Goal: Information Seeking & Learning: Compare options

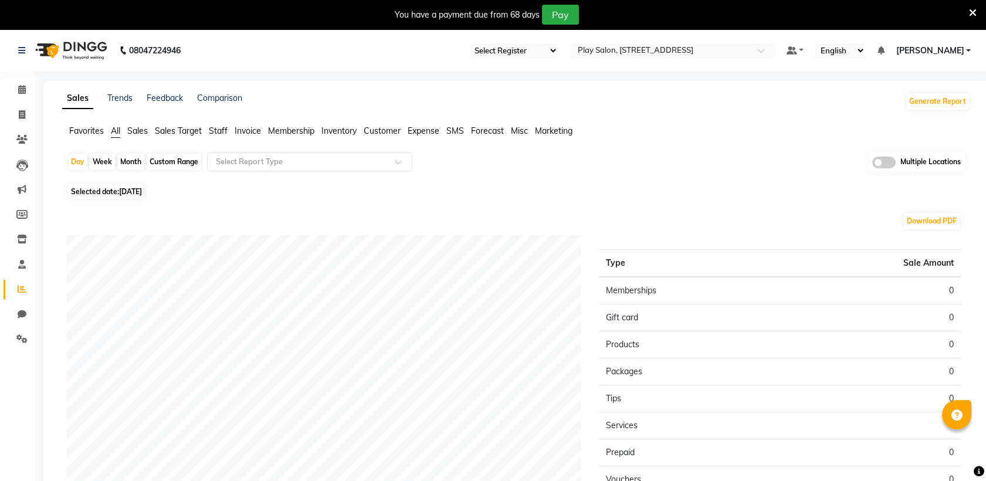
click at [975, 11] on icon at bounding box center [973, 13] width 8 height 11
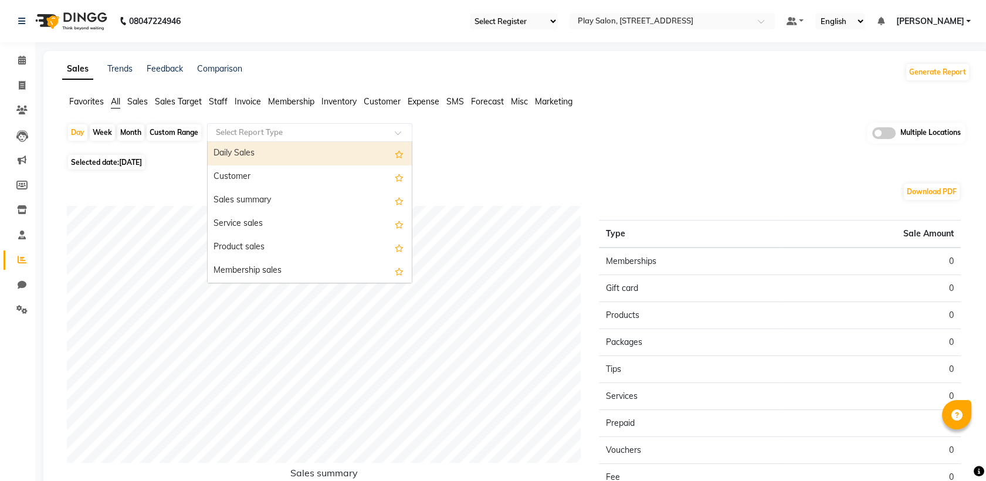
click at [267, 134] on input "text" at bounding box center [297, 133] width 169 height 12
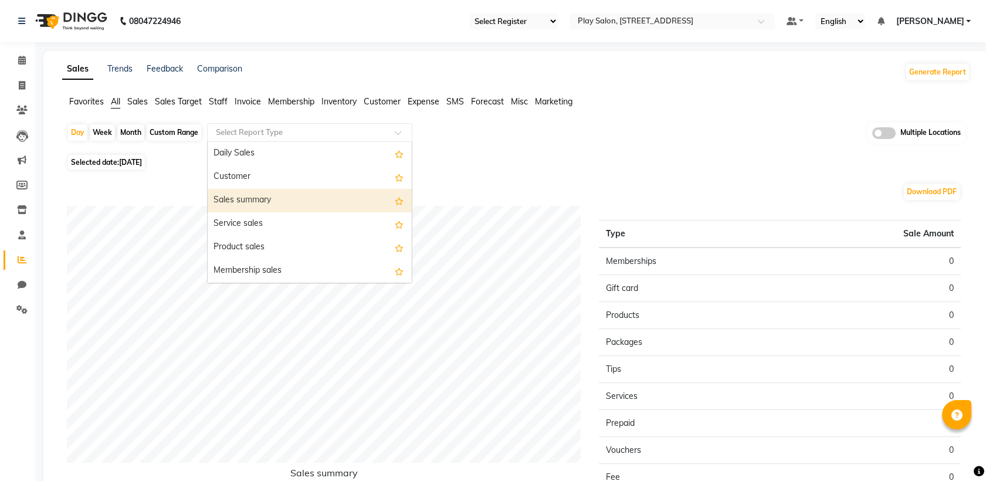
click at [281, 197] on div "Sales summary" at bounding box center [310, 200] width 204 height 23
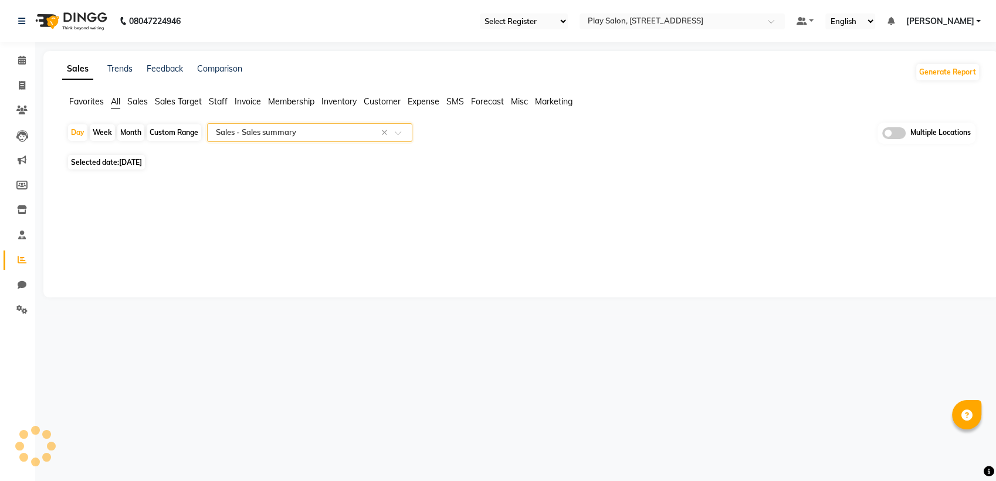
select select "full_report"
select select "csv"
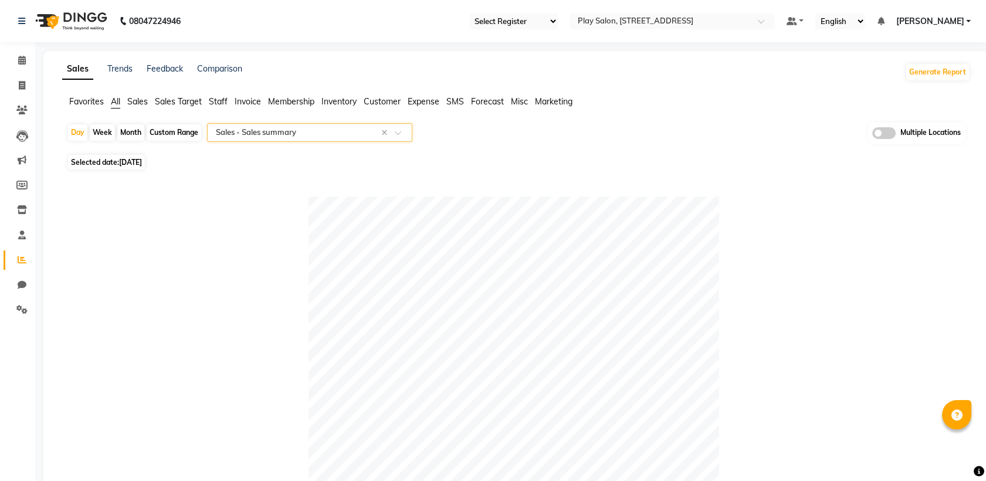
click at [168, 129] on div "Custom Range" at bounding box center [174, 132] width 55 height 16
select select "9"
select select "2025"
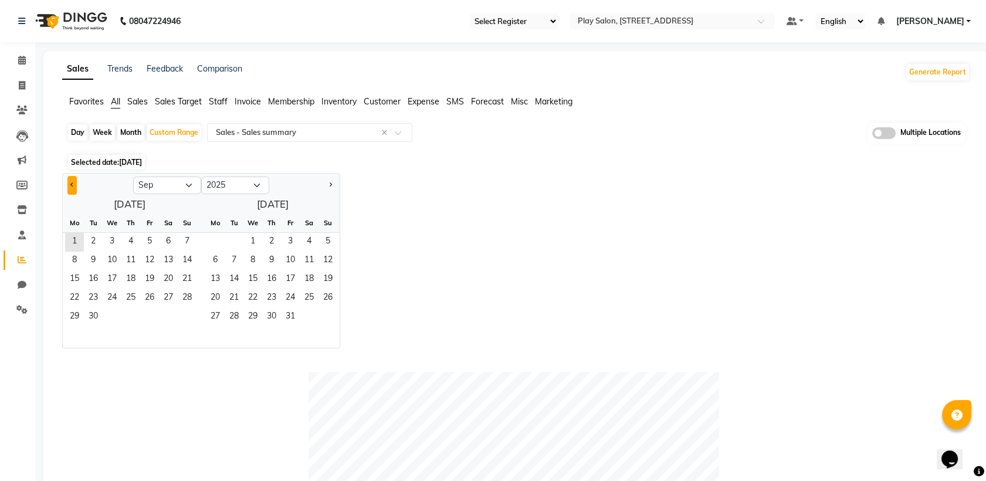
click at [73, 183] on span "Previous month" at bounding box center [72, 184] width 4 height 4
select select "8"
click at [145, 239] on span "1" at bounding box center [149, 242] width 19 height 19
click at [186, 318] on span "31" at bounding box center [187, 317] width 19 height 19
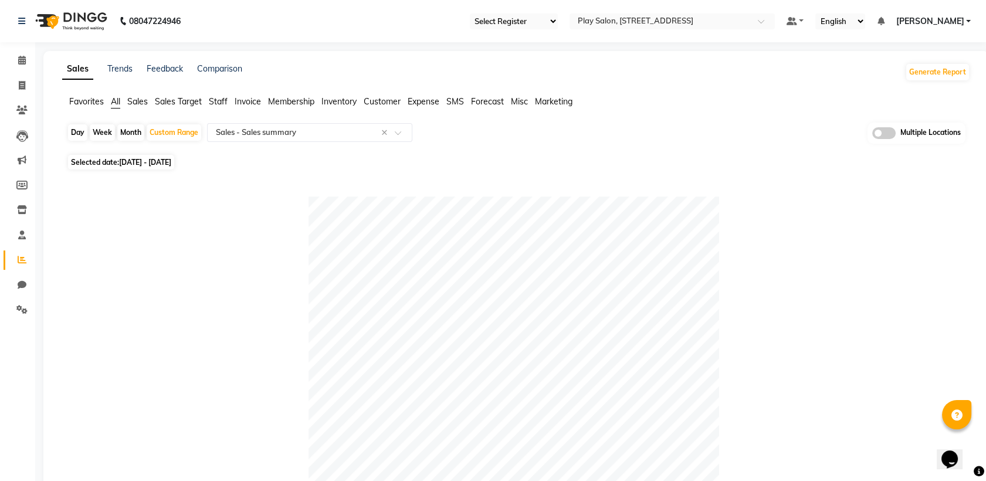
click at [879, 136] on span at bounding box center [883, 133] width 23 height 12
click at [872, 135] on input "checkbox" at bounding box center [872, 135] width 0 height 0
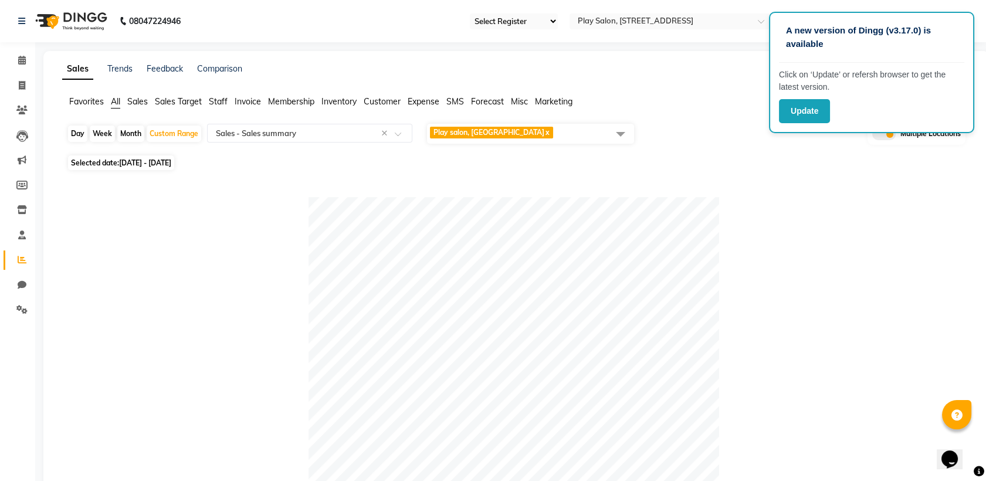
click at [799, 212] on div at bounding box center [514, 402] width 894 height 410
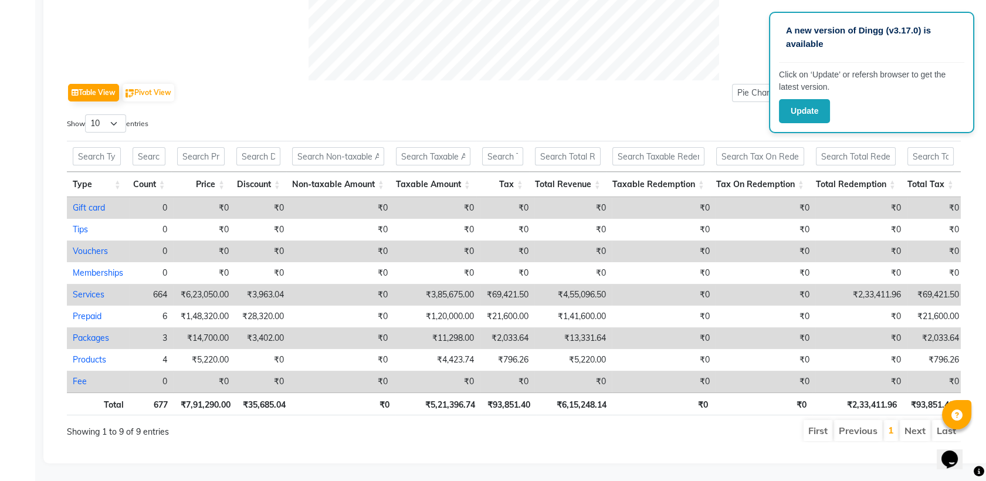
scroll to position [546, 0]
click at [806, 109] on button "Update" at bounding box center [804, 111] width 51 height 24
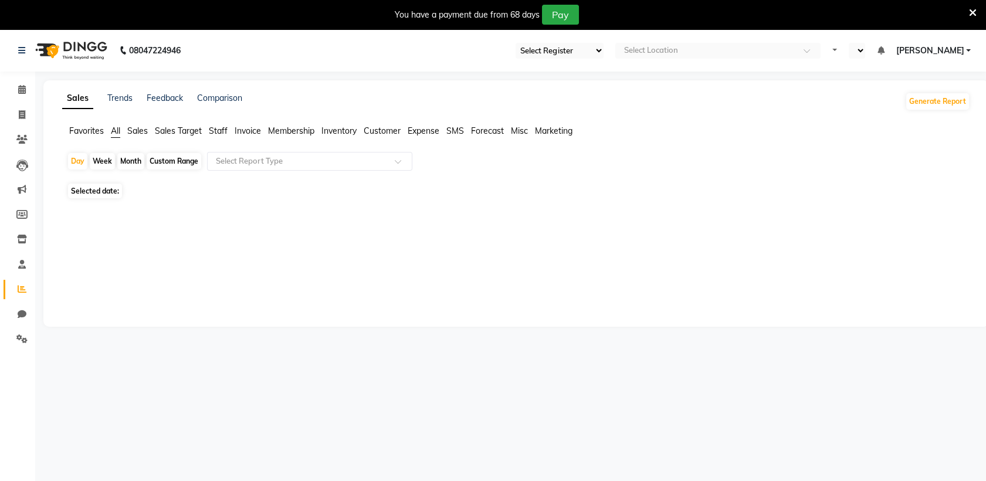
select select "en"
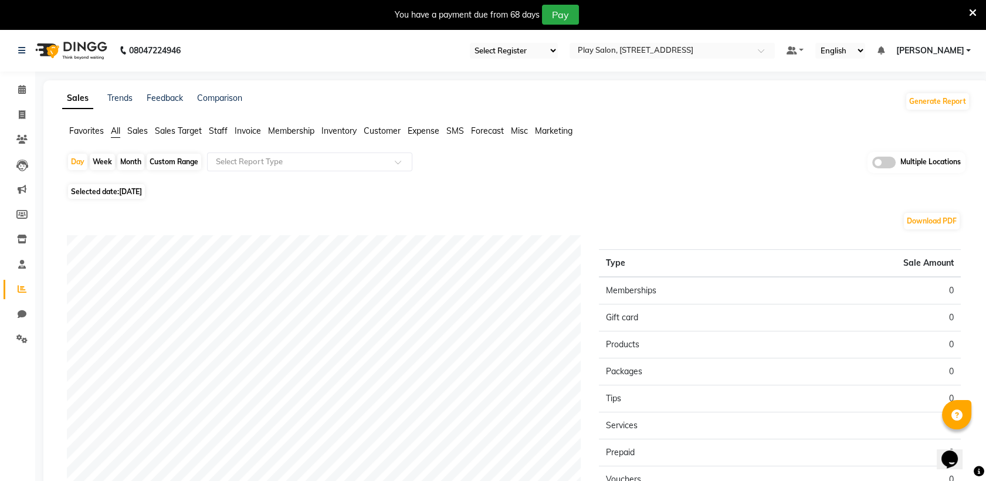
click at [972, 12] on icon at bounding box center [973, 13] width 8 height 11
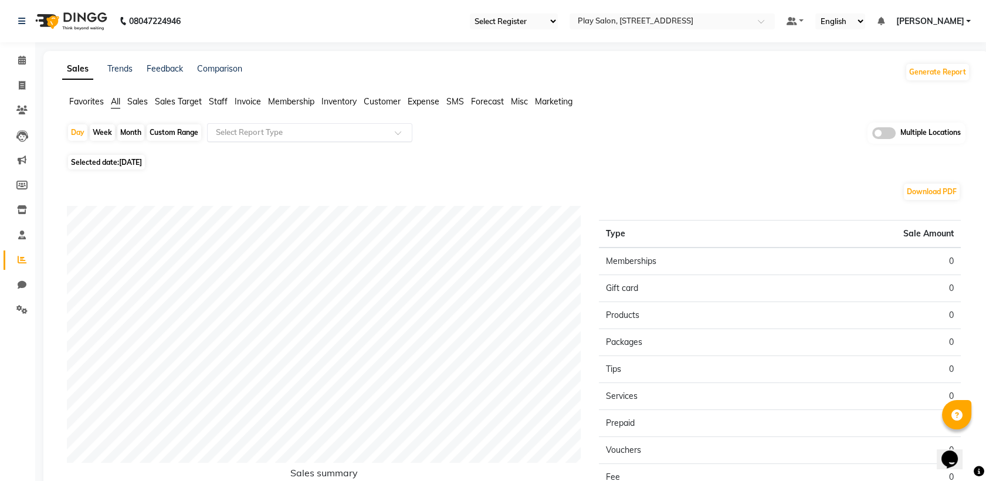
click at [273, 138] on input "text" at bounding box center [297, 133] width 169 height 12
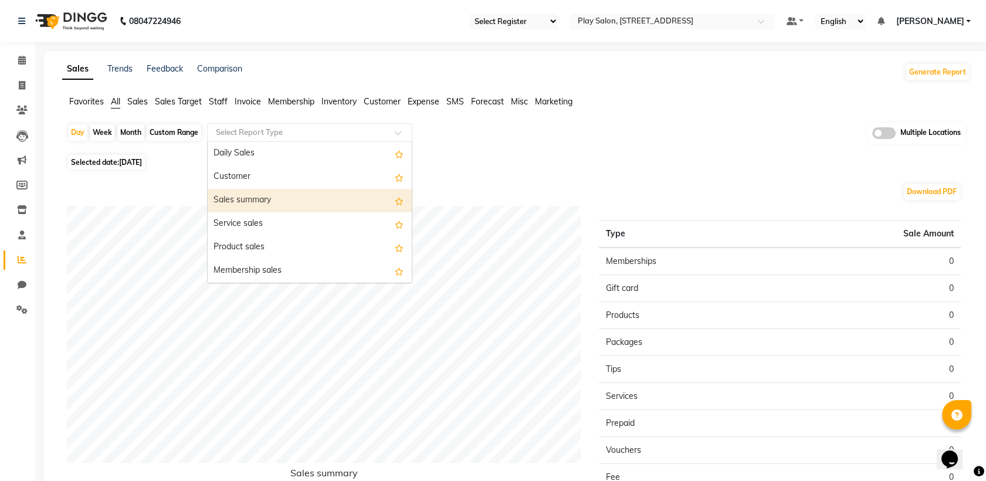
click at [271, 202] on div "Sales summary" at bounding box center [310, 200] width 204 height 23
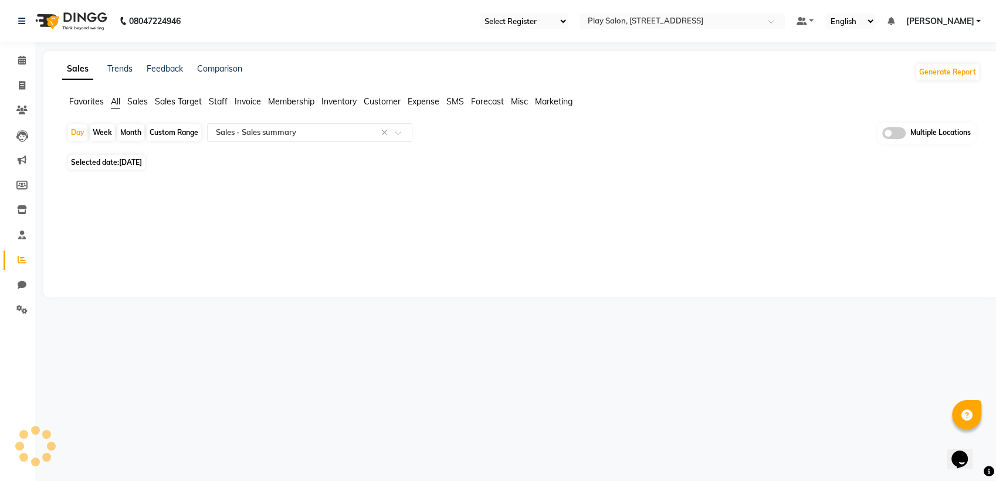
click at [168, 131] on div "Custom Range" at bounding box center [174, 132] width 55 height 16
select select "full_report"
select select "csv"
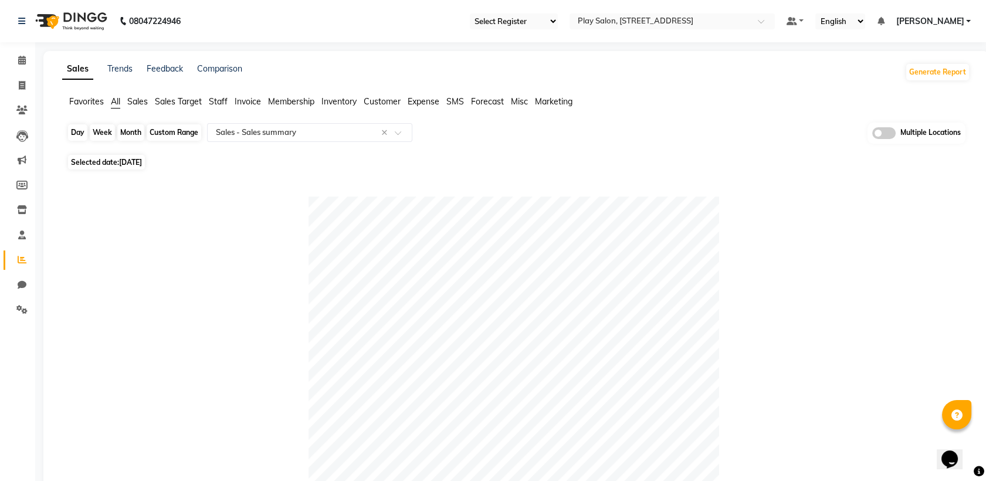
click at [175, 135] on div "Custom Range" at bounding box center [174, 132] width 55 height 16
select select "9"
select select "2025"
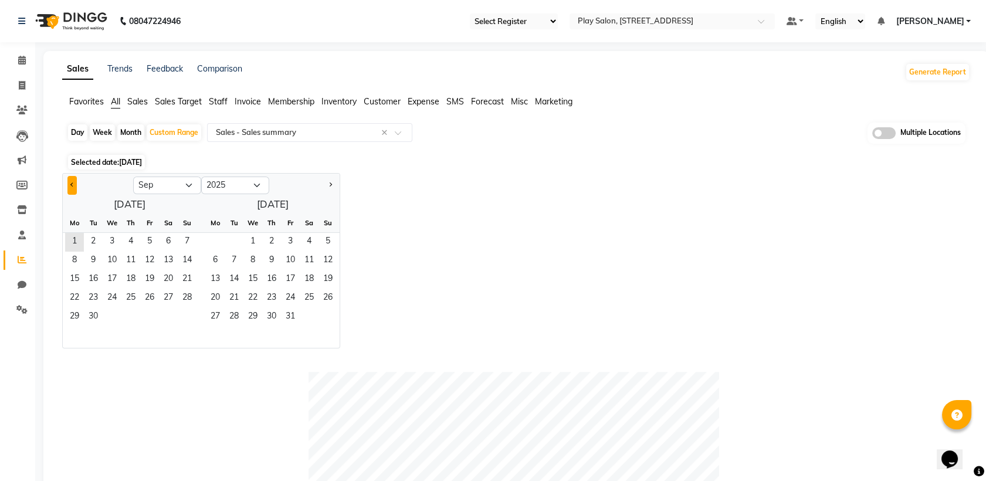
click at [75, 190] on button "Previous month" at bounding box center [71, 185] width 9 height 19
select select "8"
click at [151, 240] on span "1" at bounding box center [149, 242] width 19 height 19
click at [193, 312] on span "31" at bounding box center [187, 317] width 19 height 19
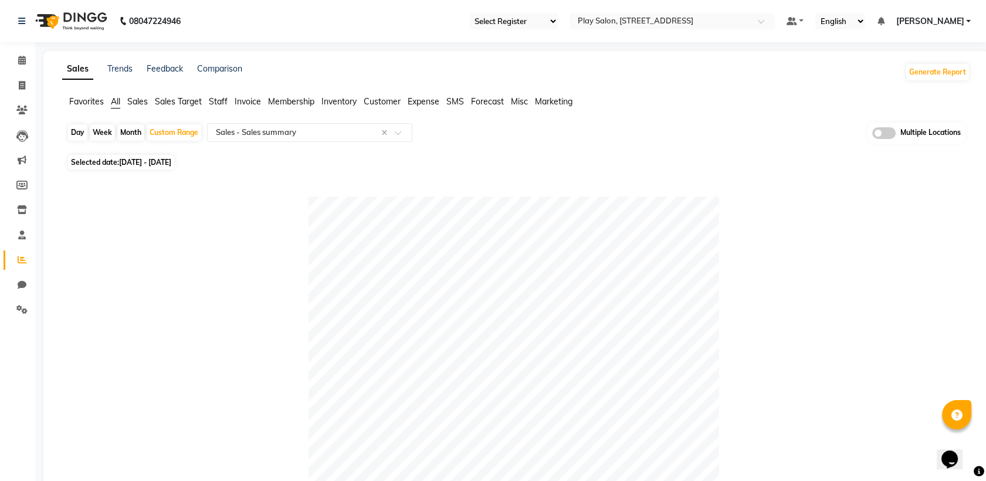
click at [880, 136] on span at bounding box center [883, 133] width 23 height 12
click at [872, 135] on input "checkbox" at bounding box center [872, 135] width 0 height 0
click at [541, 135] on span "Play salon, 77 East x" at bounding box center [530, 134] width 207 height 20
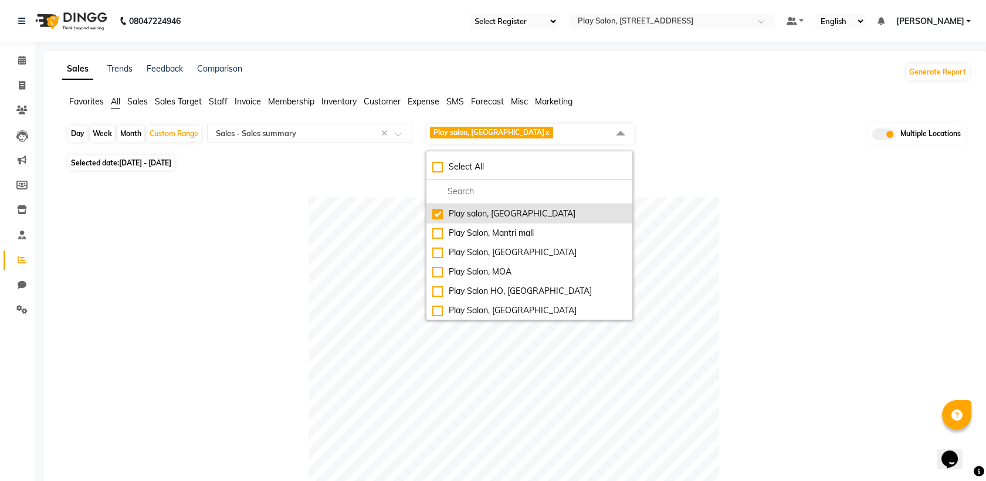
click at [435, 216] on div "Play salon, [GEOGRAPHIC_DATA]" at bounding box center [529, 214] width 194 height 12
checkbox input "false"
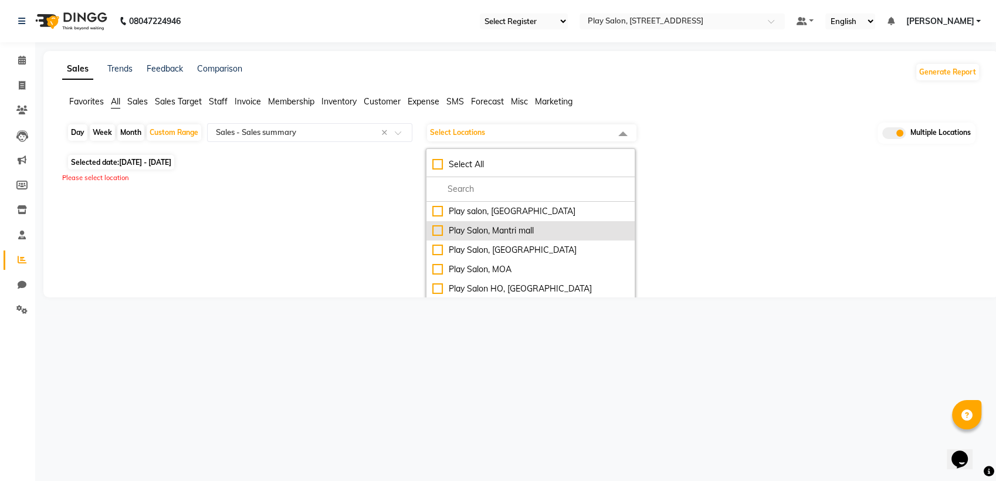
click at [435, 235] on div "Play Salon, Mantri mall" at bounding box center [530, 231] width 196 height 12
checkbox input "true"
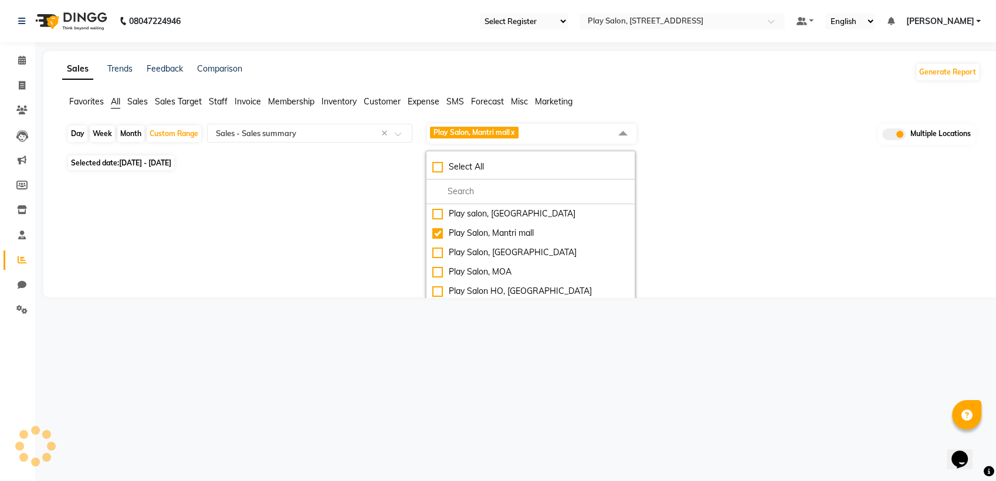
click at [709, 230] on div "Sales Trends Feedback Comparison Generate Report Favorites All Sales Sales Targ…" at bounding box center [520, 174] width 955 height 246
select select "full_report"
select select "csv"
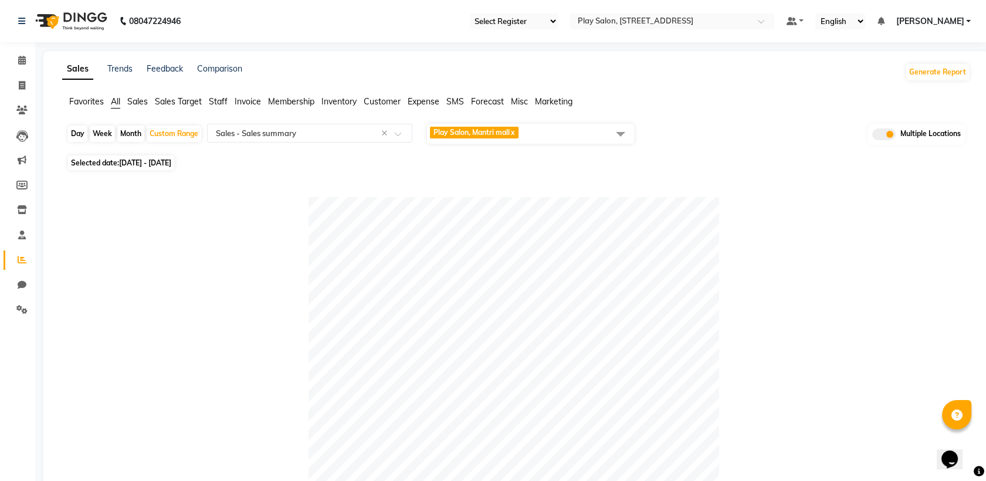
click at [563, 134] on span "Play Salon, Mantri mall x" at bounding box center [530, 134] width 207 height 20
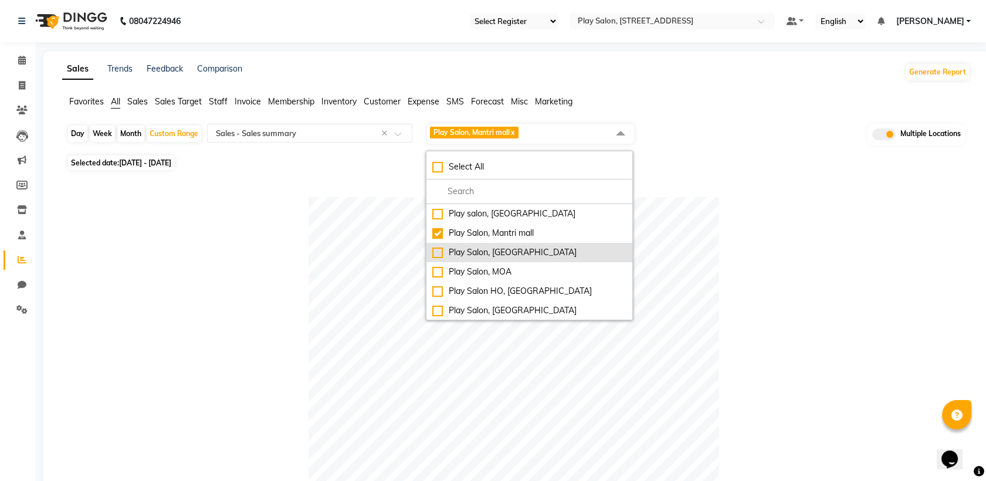
click at [436, 251] on div "Play Salon, [GEOGRAPHIC_DATA]" at bounding box center [529, 252] width 194 height 12
checkbox input "true"
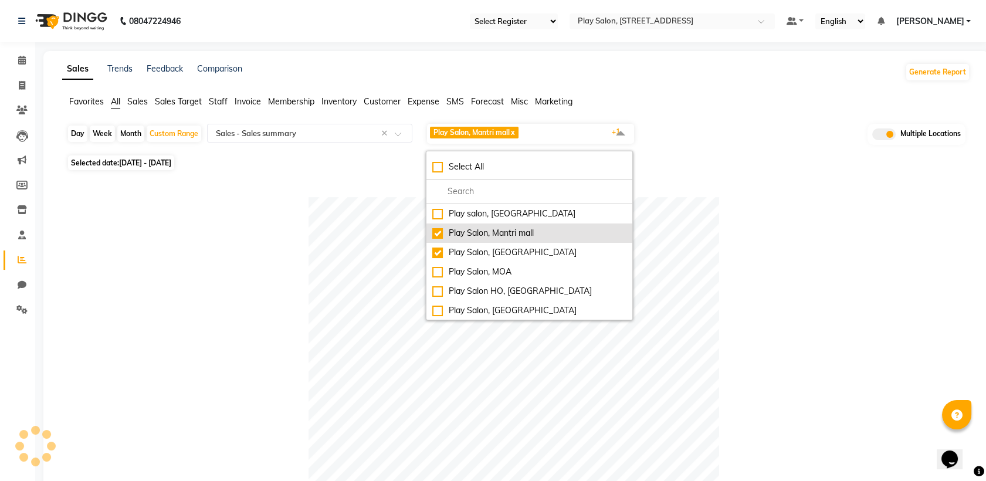
drag, startPoint x: 437, startPoint y: 231, endPoint x: 461, endPoint y: 231, distance: 24.0
click at [437, 230] on div "Play Salon, Mantri mall" at bounding box center [529, 233] width 194 height 12
checkbox input "false"
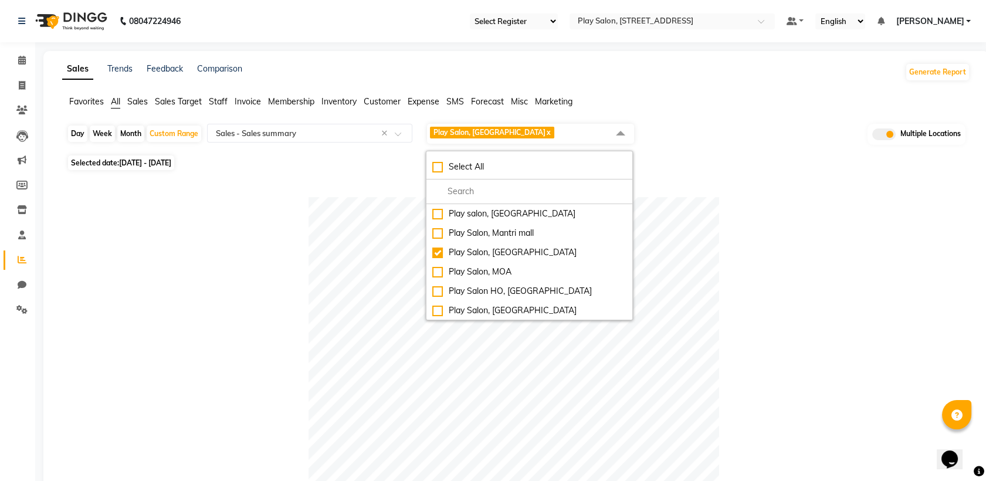
click at [741, 247] on div at bounding box center [514, 402] width 894 height 410
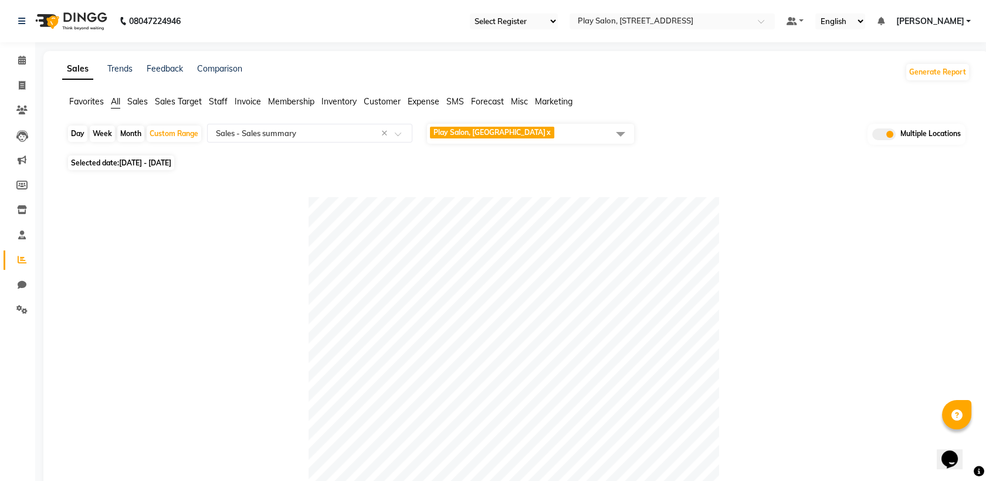
click at [542, 134] on span "Play Salon, Sarjapur x" at bounding box center [530, 134] width 207 height 20
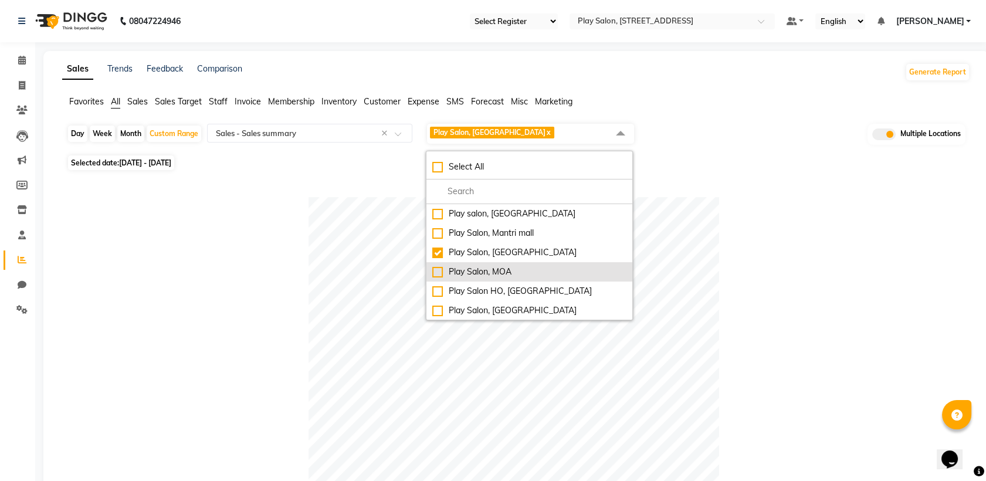
click at [440, 274] on div "Play Salon, MOA" at bounding box center [529, 272] width 194 height 12
checkbox input "true"
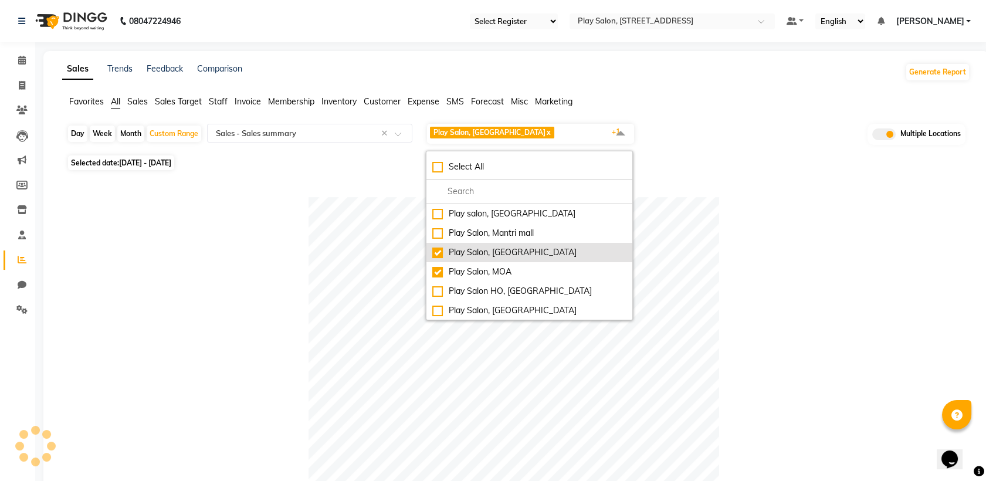
click at [440, 254] on div "Play Salon, [GEOGRAPHIC_DATA]" at bounding box center [529, 252] width 194 height 12
checkbox input "false"
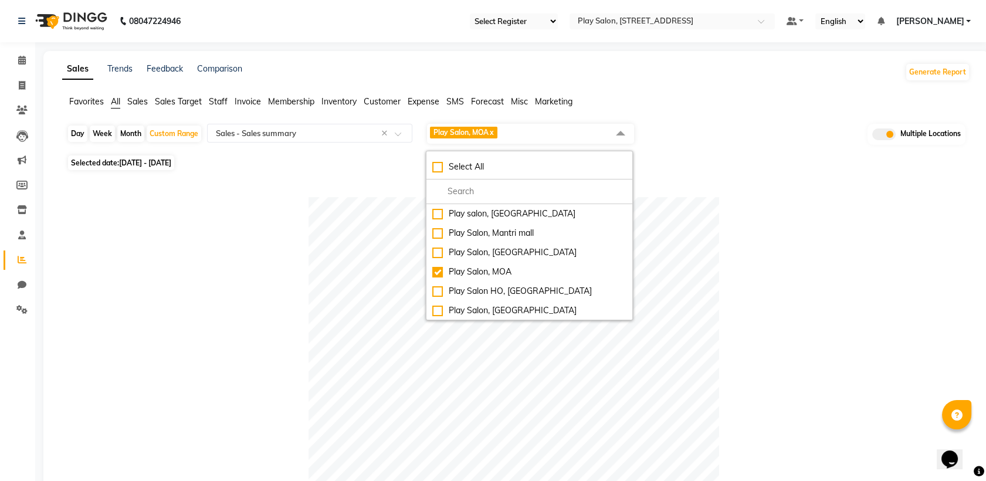
drag, startPoint x: 753, startPoint y: 223, endPoint x: 746, endPoint y: 225, distance: 7.1
click at [752, 223] on div at bounding box center [514, 402] width 894 height 410
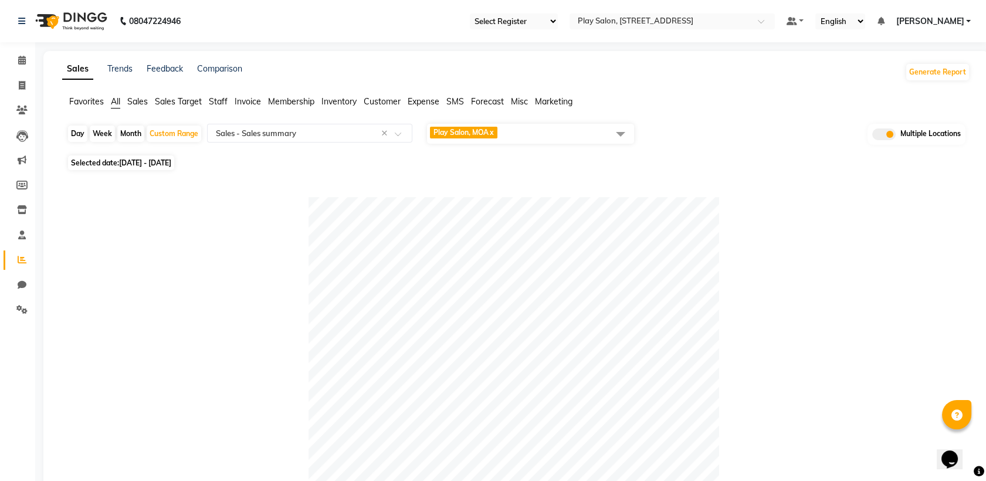
click at [516, 137] on span "Play Salon, MOA x" at bounding box center [530, 134] width 207 height 20
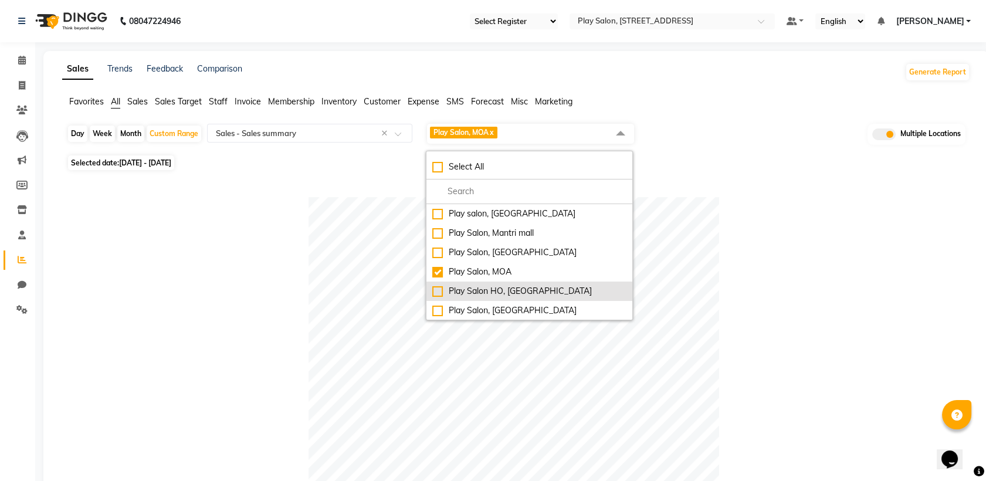
click at [433, 290] on div "Play Salon HO, Bangalore" at bounding box center [529, 291] width 194 height 12
checkbox input "true"
click at [437, 277] on div "Play Salon, MOA" at bounding box center [529, 272] width 194 height 12
checkbox input "false"
click at [436, 293] on div "Play Salon HO, Bangalore" at bounding box center [529, 291] width 194 height 12
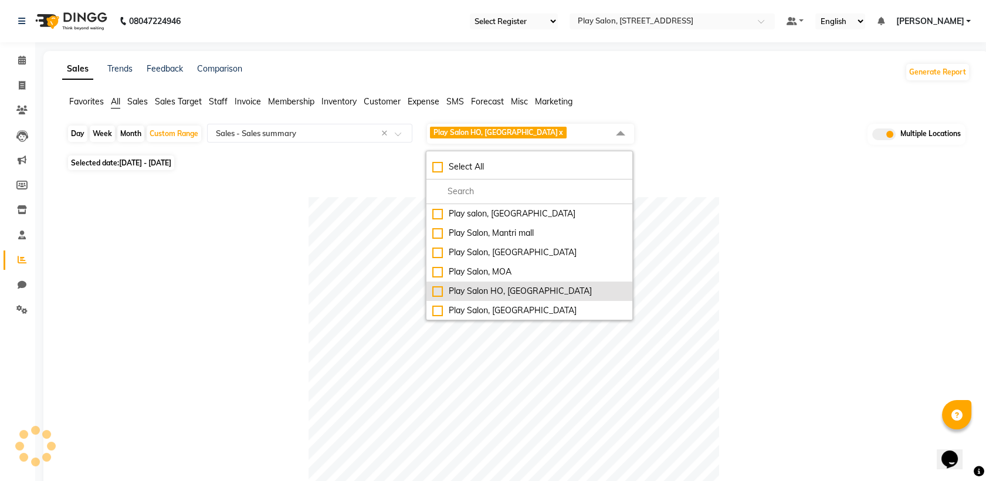
checkbox input "false"
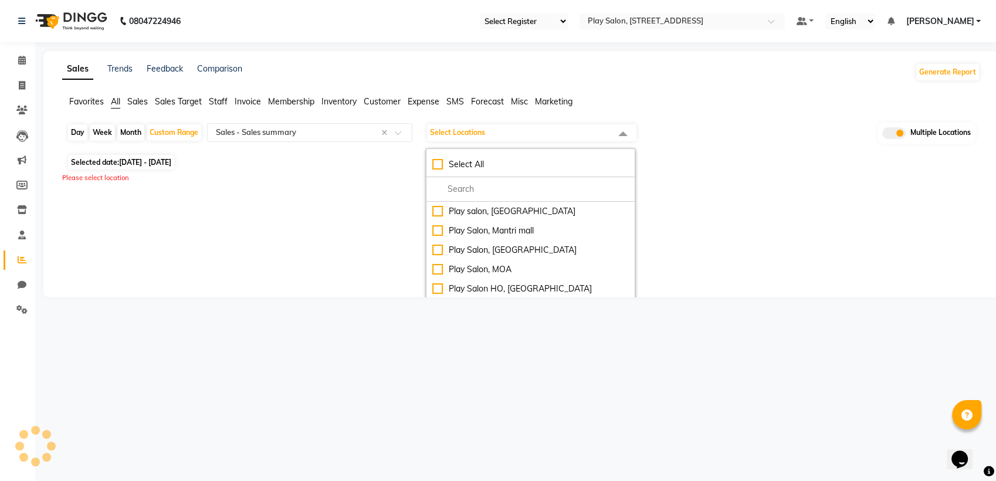
select select "full_report"
select select "csv"
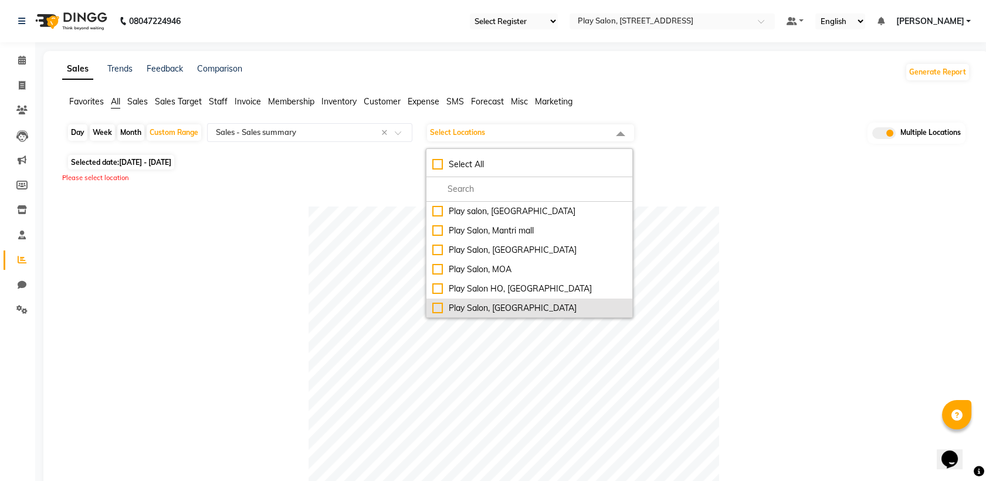
click at [438, 306] on div "Play Salon, Phoenix mall" at bounding box center [529, 308] width 194 height 12
checkbox input "true"
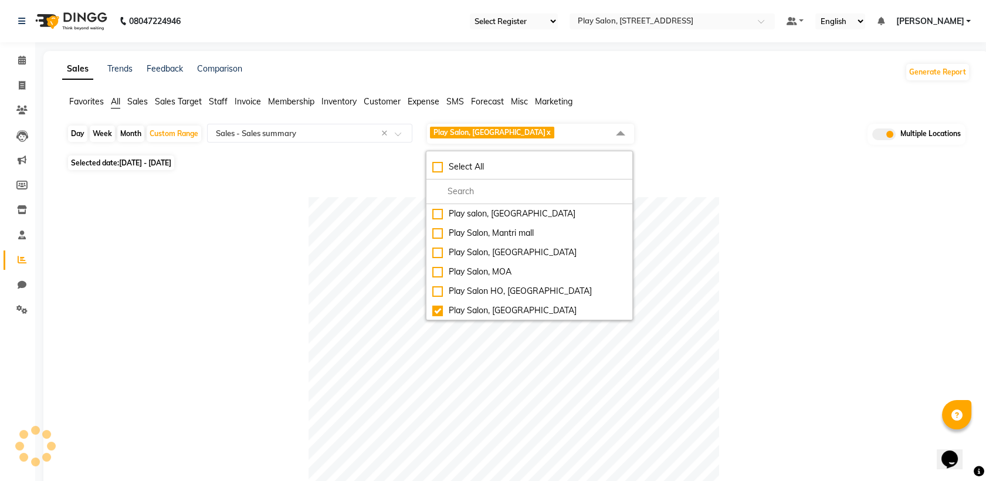
click at [814, 259] on div at bounding box center [514, 402] width 894 height 410
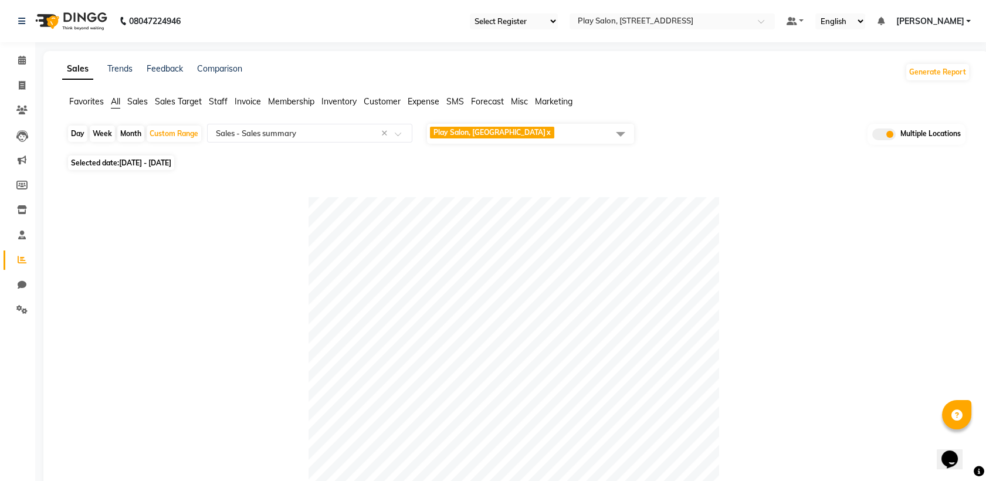
click at [553, 140] on span "Play Salon, Phoenix mall x" at bounding box center [530, 134] width 207 height 20
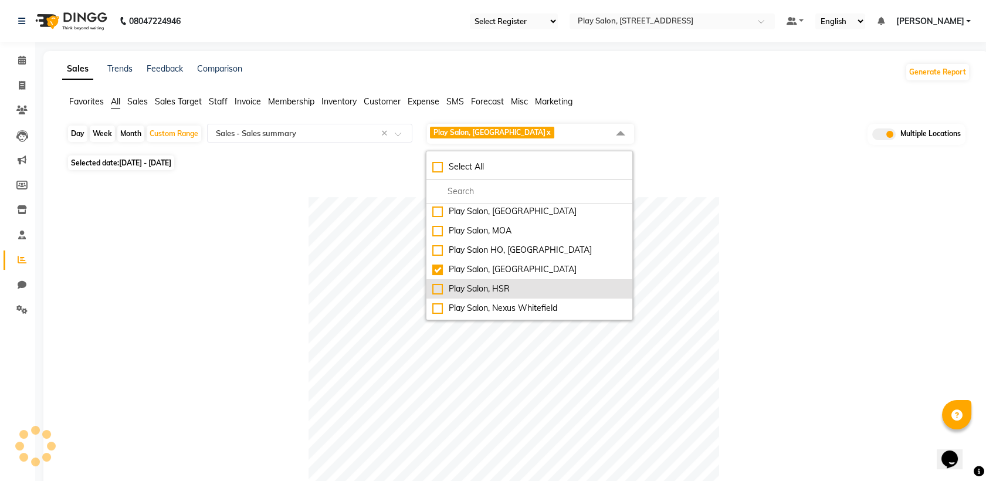
scroll to position [77, 0]
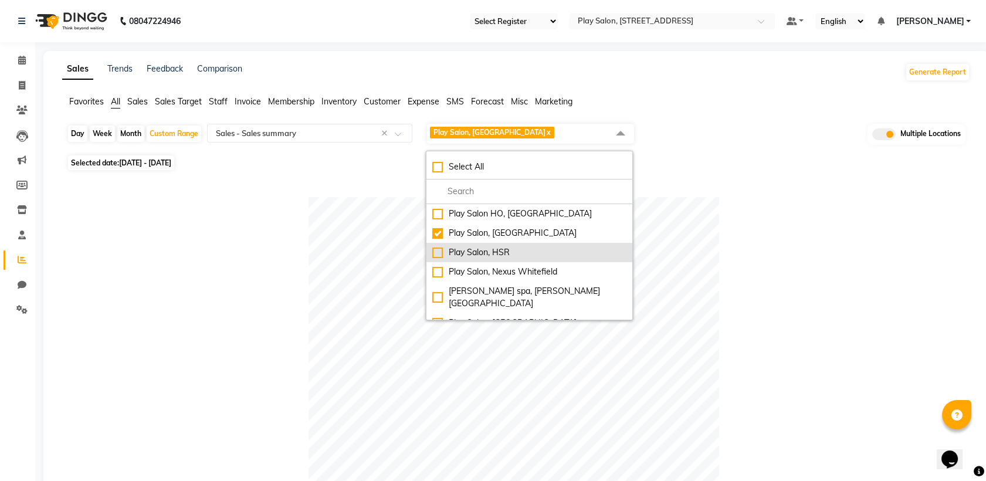
click at [436, 252] on div "Play Salon, HSR" at bounding box center [529, 252] width 194 height 12
checkbox input "true"
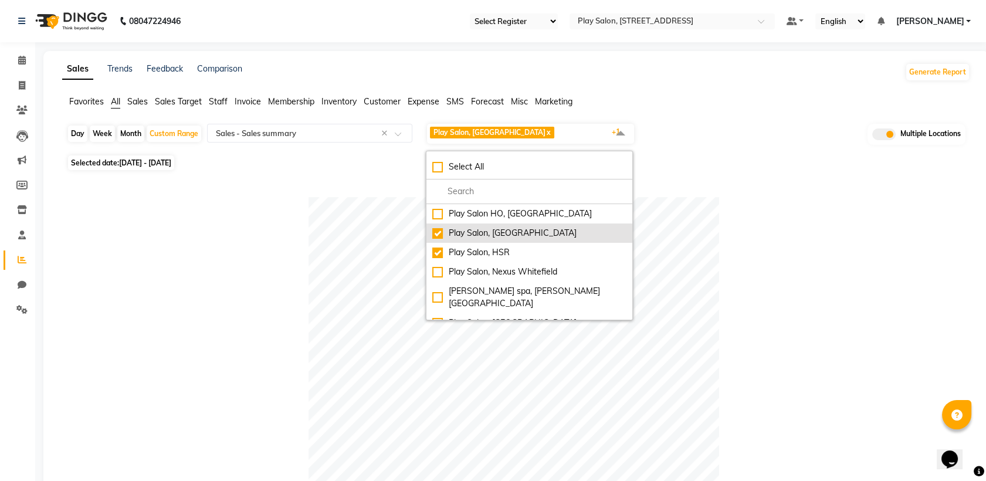
click at [439, 232] on div "Play Salon, Phoenix mall" at bounding box center [529, 233] width 194 height 12
checkbox input "false"
drag, startPoint x: 783, startPoint y: 285, endPoint x: 765, endPoint y: 280, distance: 19.5
click at [783, 286] on div at bounding box center [514, 402] width 894 height 410
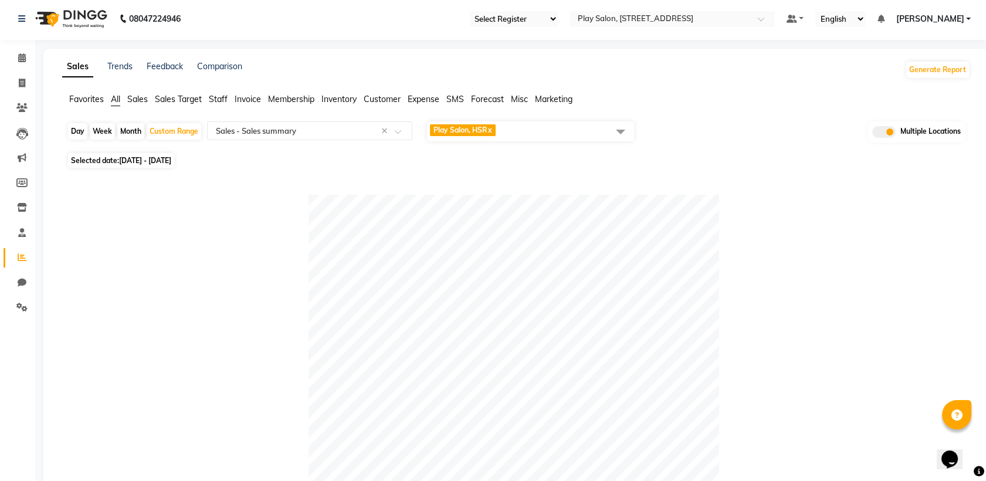
scroll to position [0, 0]
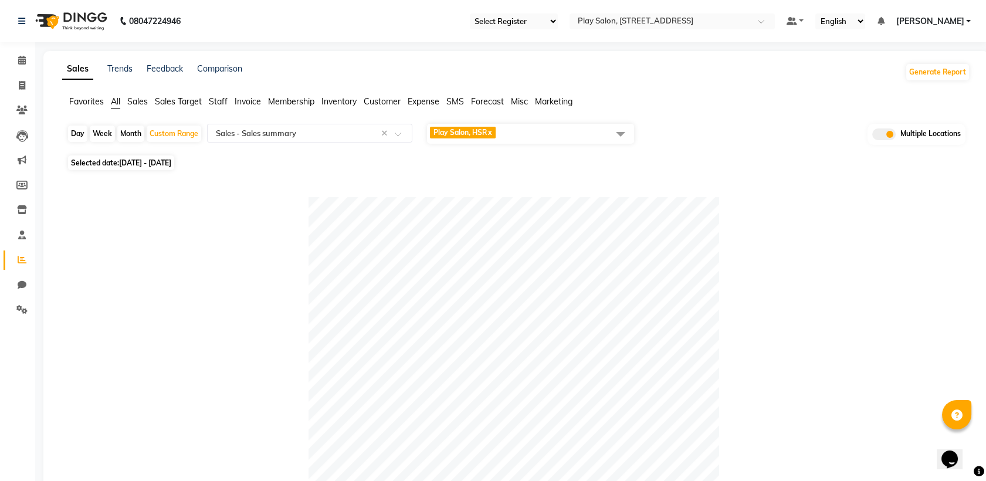
click at [538, 129] on span "Play Salon, HSR x" at bounding box center [530, 134] width 207 height 20
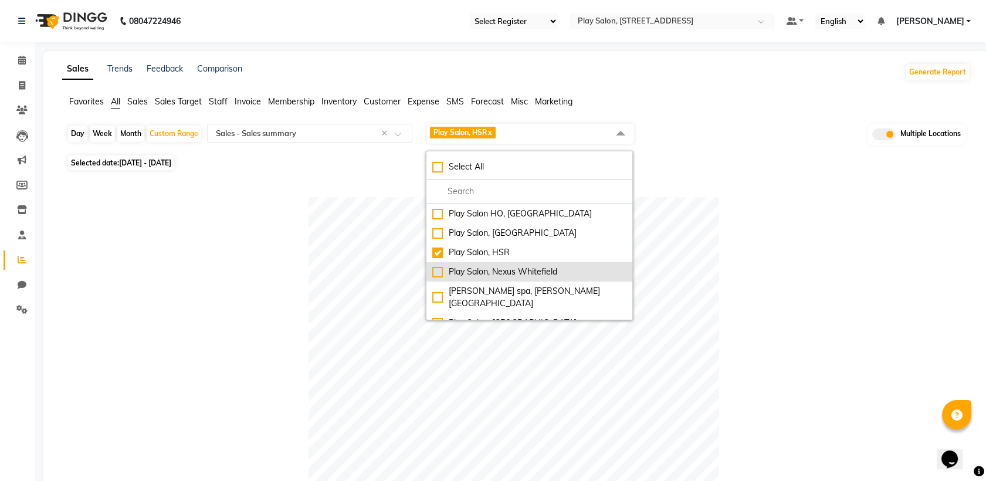
click at [439, 270] on div "Play Salon, Nexus Whitefield" at bounding box center [529, 272] width 194 height 12
checkbox input "true"
click at [440, 253] on div "Play Salon, HSR" at bounding box center [529, 252] width 194 height 12
checkbox input "false"
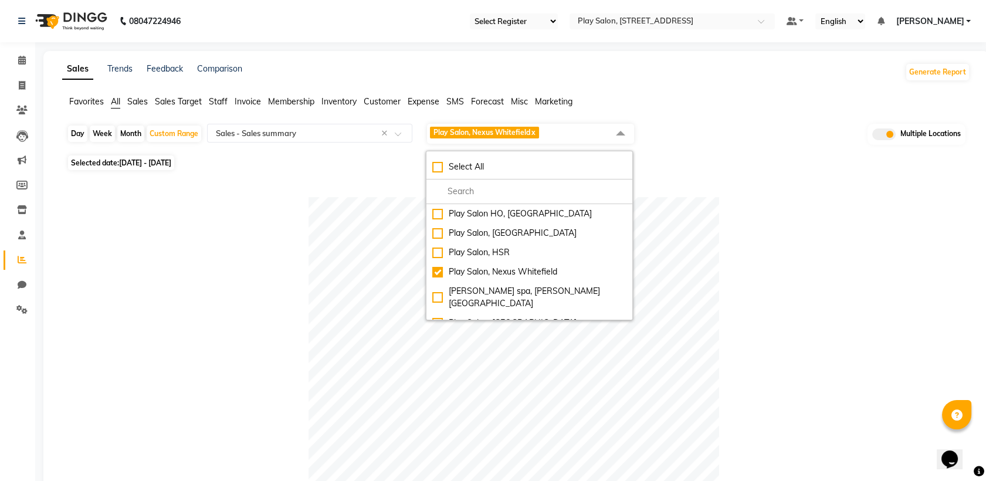
click at [837, 276] on div at bounding box center [514, 402] width 894 height 410
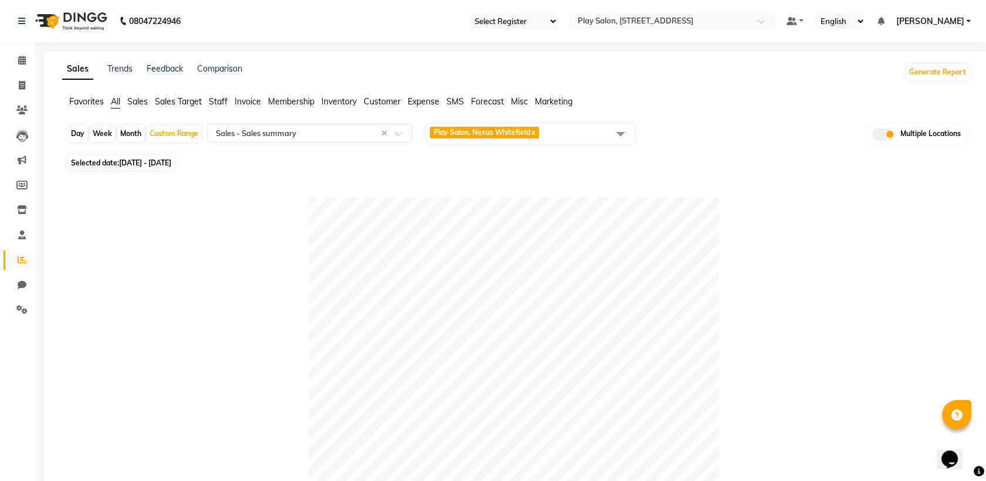
click at [553, 129] on span "Play Salon, Nexus Whitefield x" at bounding box center [530, 134] width 207 height 20
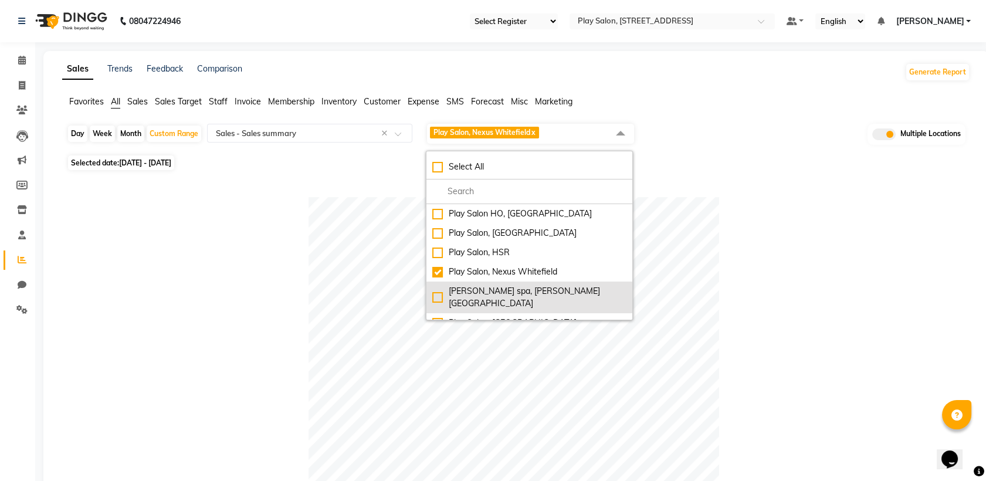
click at [440, 295] on div "shea spa, Madhava nagar" at bounding box center [529, 297] width 194 height 25
checkbox input "true"
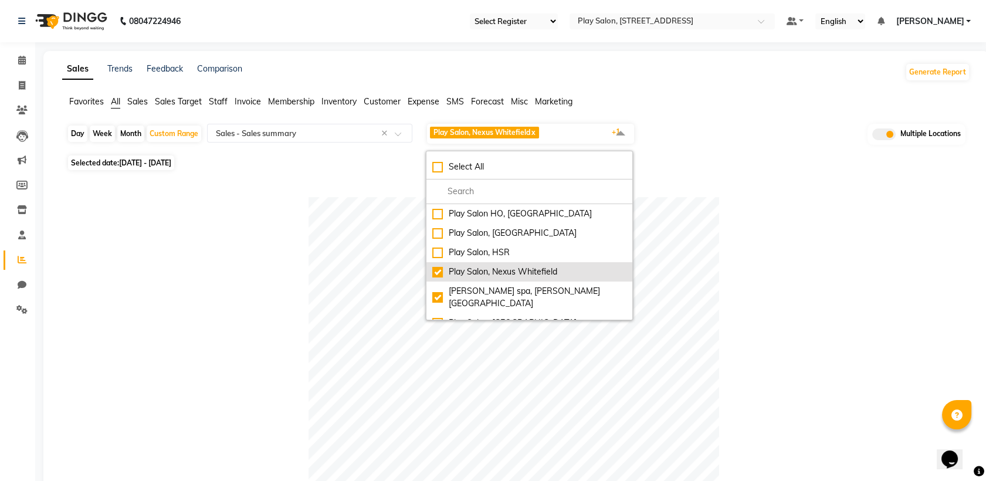
click at [432, 271] on li "Play Salon, Nexus Whitefield" at bounding box center [529, 271] width 206 height 19
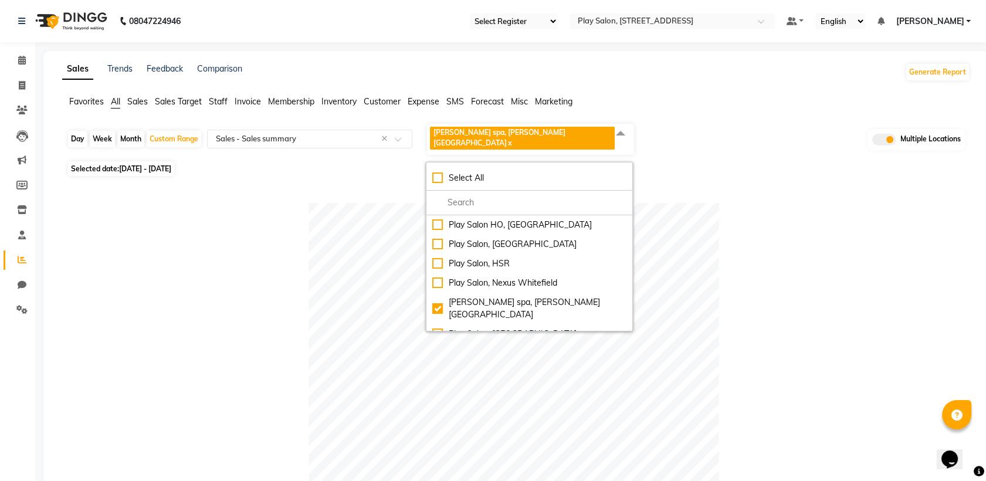
click at [756, 274] on div at bounding box center [514, 408] width 894 height 410
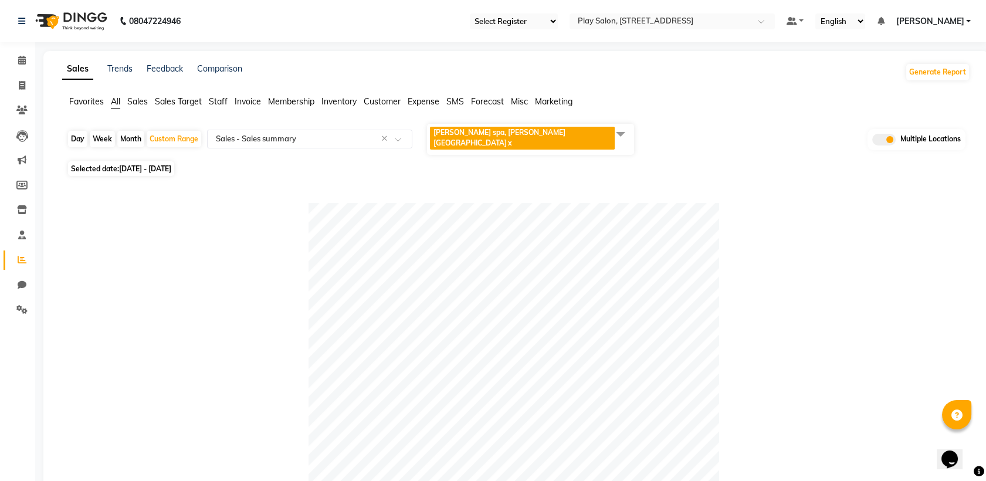
click at [552, 135] on span "shea spa, Madhava nagar x" at bounding box center [530, 139] width 207 height 31
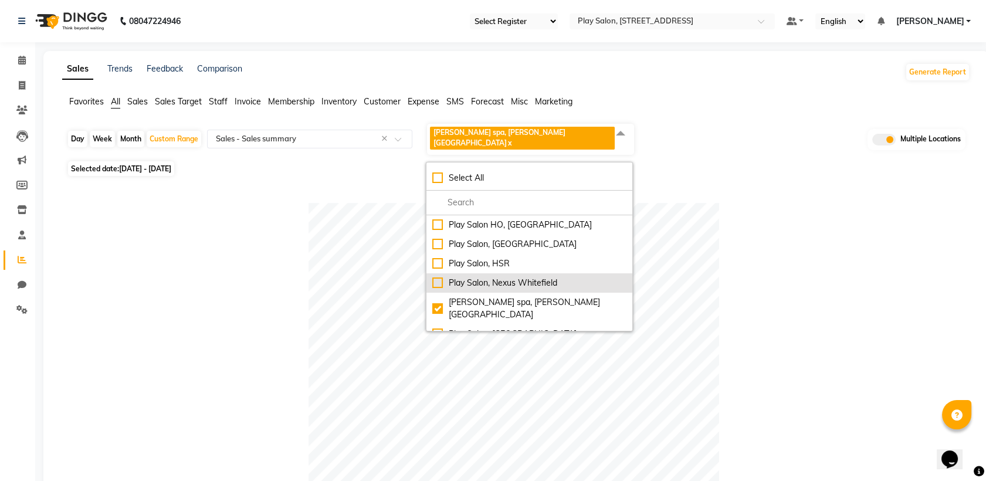
drag, startPoint x: 442, startPoint y: 271, endPoint x: 441, endPoint y: 278, distance: 7.7
click at [442, 277] on div "Play Salon, Nexus Whitefield" at bounding box center [529, 283] width 194 height 12
checkbox input "true"
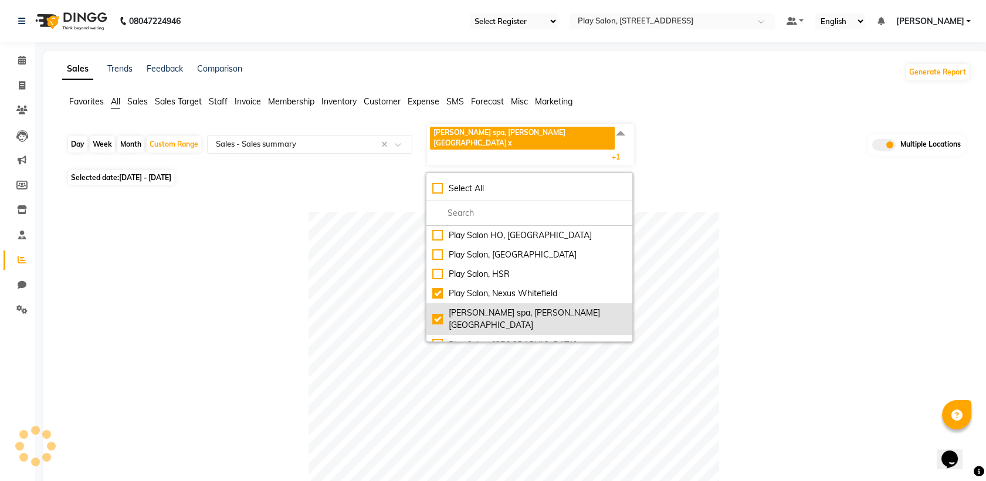
click at [436, 307] on div "shea spa, Madhava nagar" at bounding box center [529, 319] width 194 height 25
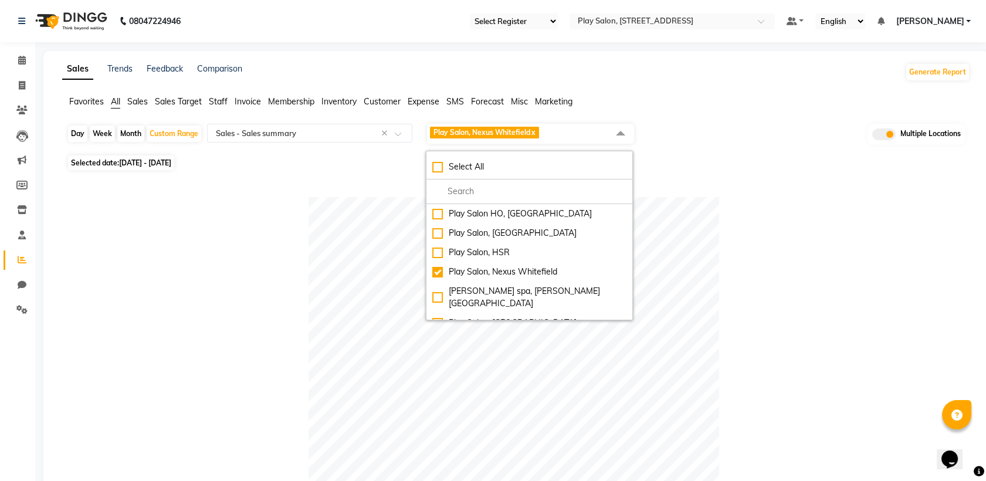
drag, startPoint x: 815, startPoint y: 281, endPoint x: 748, endPoint y: 270, distance: 68.3
click at [814, 280] on div at bounding box center [514, 402] width 894 height 410
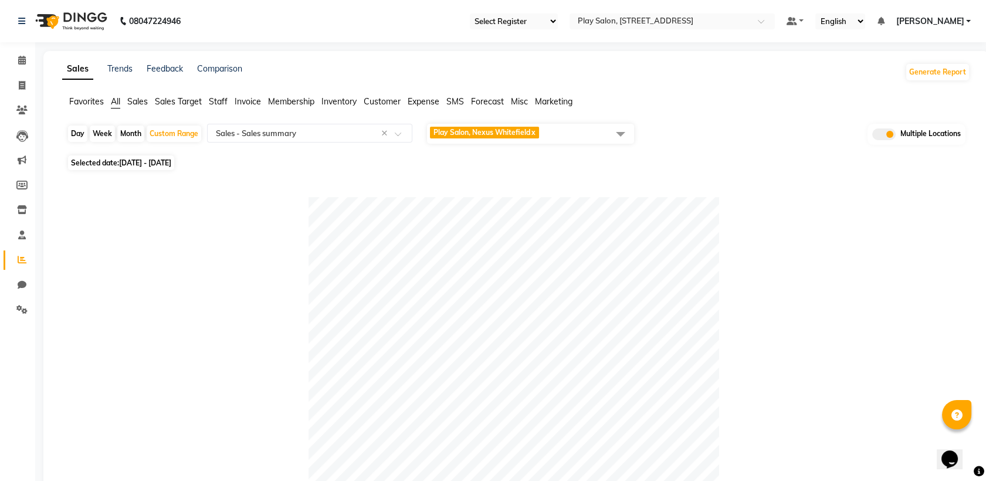
click at [549, 140] on span "Play Salon, Nexus Whitefield x" at bounding box center [530, 134] width 207 height 20
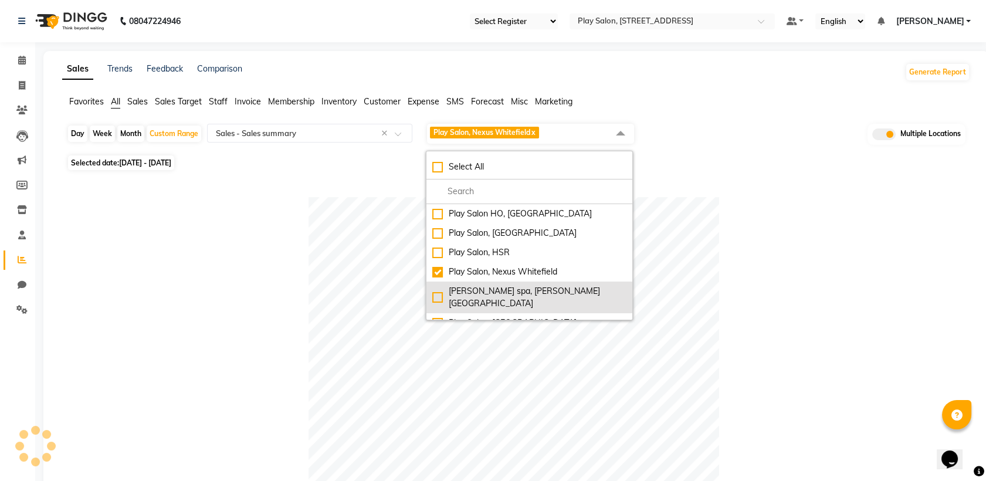
click at [434, 291] on div "shea spa, Madhava nagar" at bounding box center [529, 297] width 194 height 25
checkbox input "true"
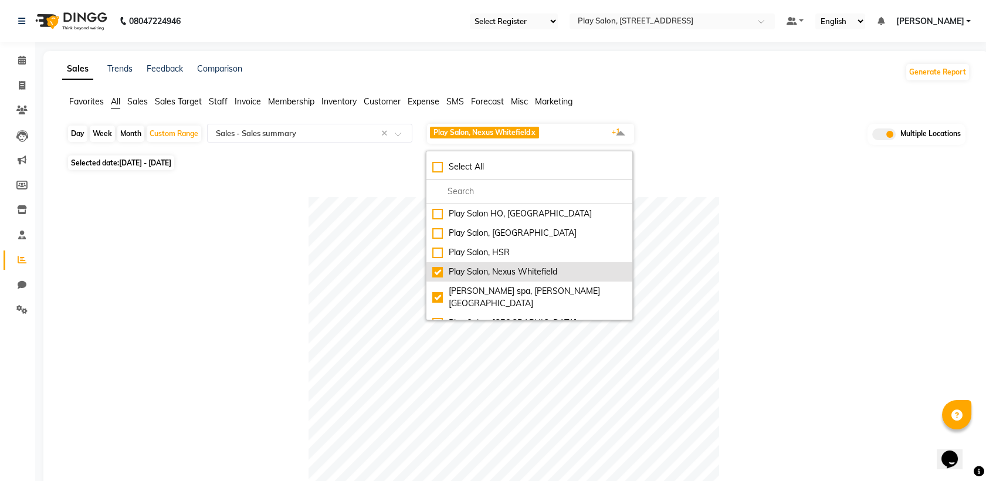
click at [440, 271] on div "Play Salon, Nexus Whitefield" at bounding box center [529, 272] width 194 height 12
checkbox input "false"
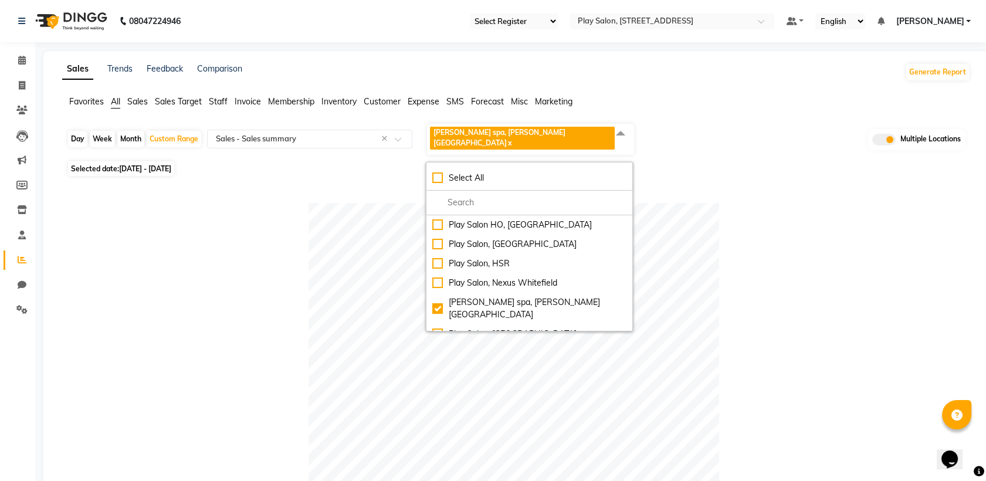
click at [770, 294] on div at bounding box center [514, 408] width 894 height 410
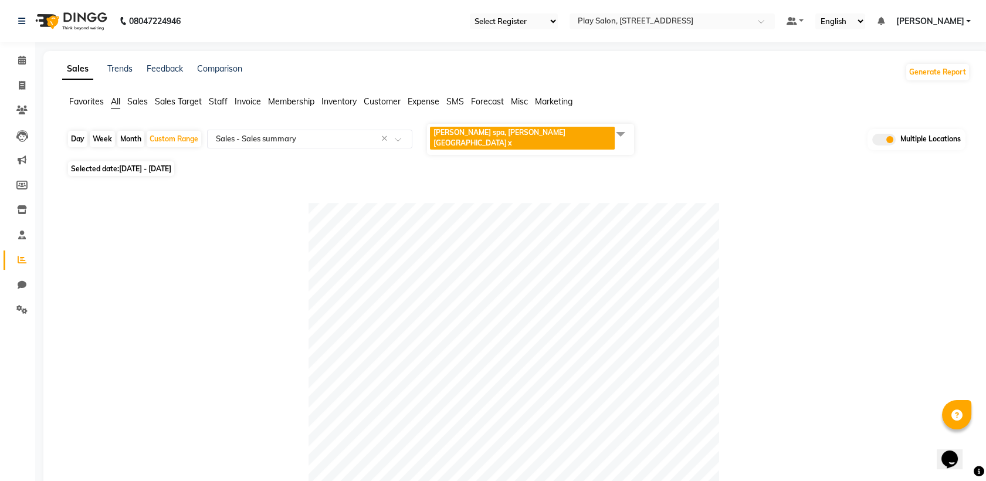
drag, startPoint x: 565, startPoint y: 130, endPoint x: 558, endPoint y: 130, distance: 7.0
click at [565, 129] on span "shea spa, Madhava nagar x" at bounding box center [530, 139] width 207 height 31
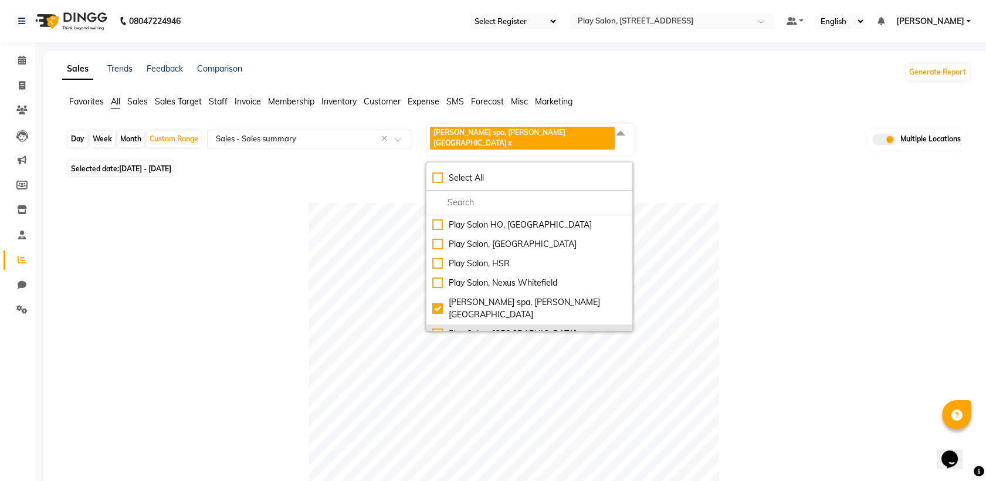
click at [443, 328] on div "Play Salon, [GEOGRAPHIC_DATA]" at bounding box center [529, 334] width 194 height 12
checkbox input "true"
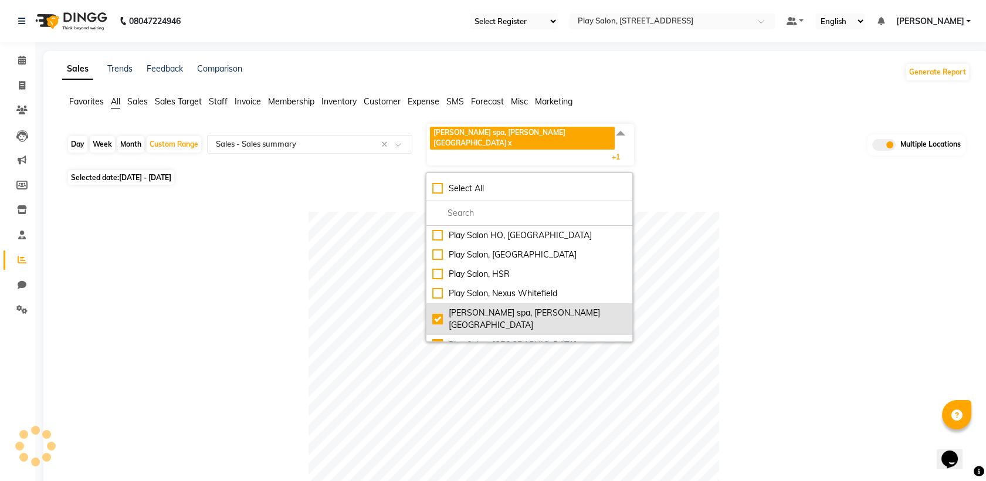
click at [441, 307] on div "shea spa, Madhava nagar" at bounding box center [529, 319] width 194 height 25
checkbox input "false"
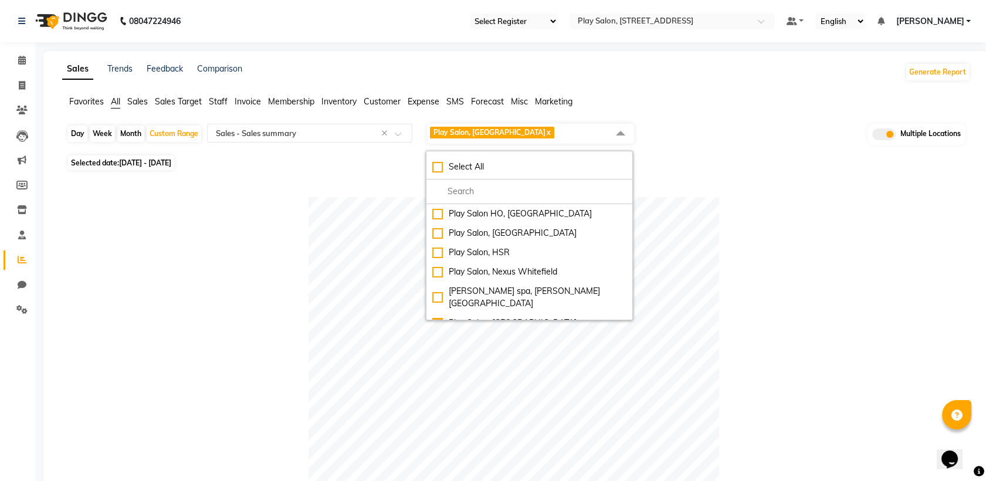
click at [746, 273] on div at bounding box center [514, 402] width 894 height 410
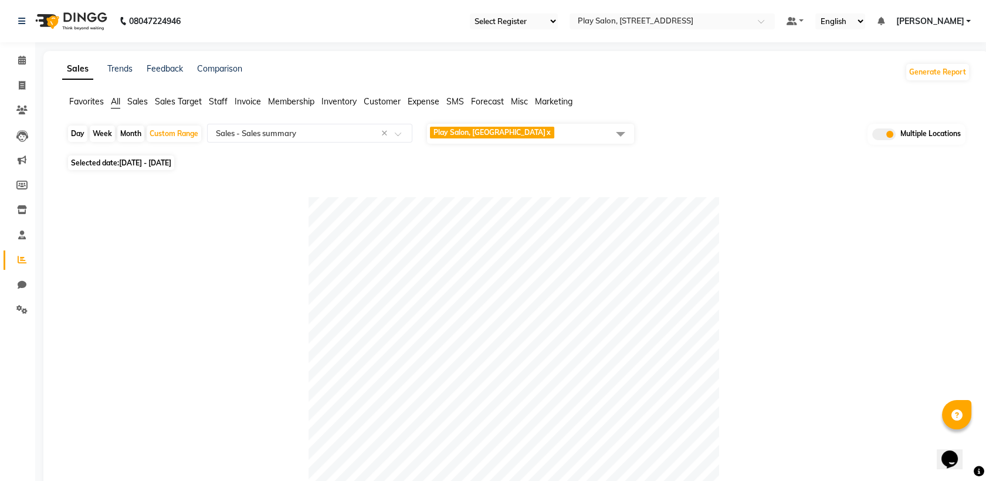
click at [573, 134] on span "Play Salon, Embassy Tech Village x" at bounding box center [530, 134] width 207 height 20
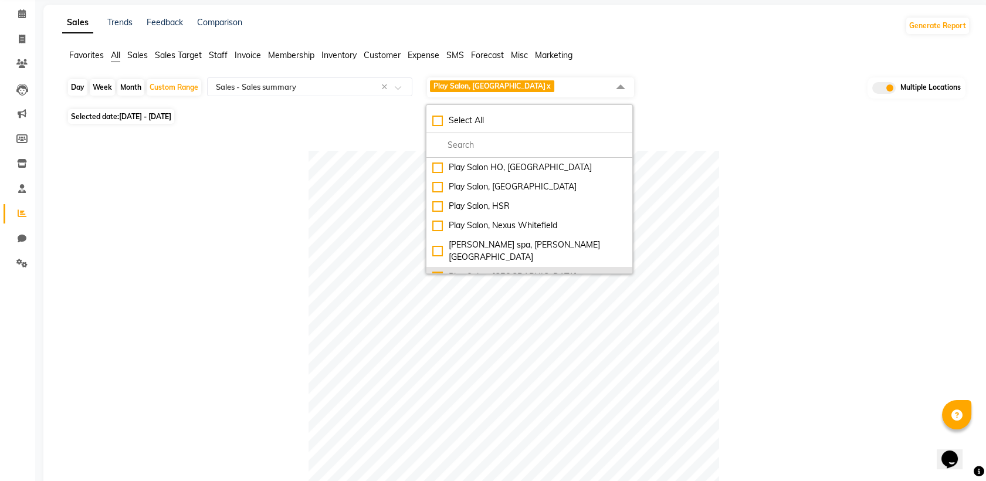
scroll to position [195, 0]
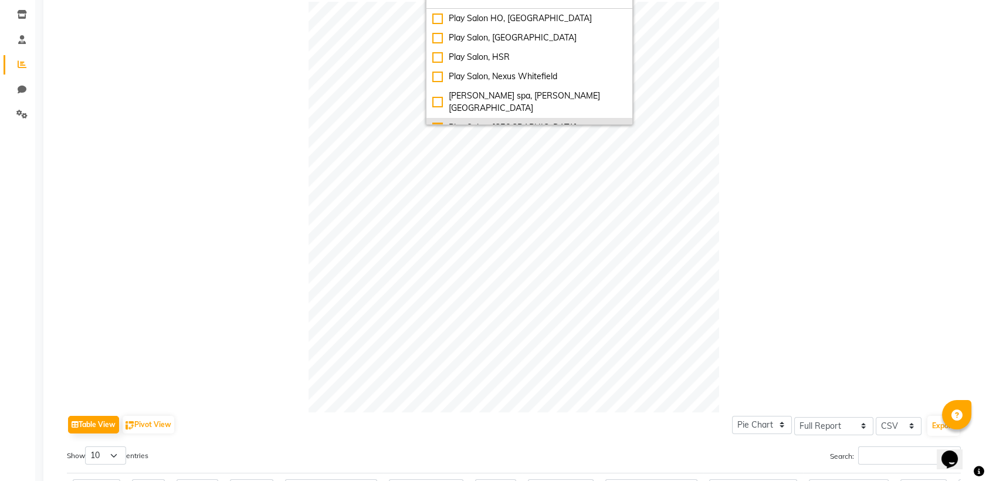
click at [446, 121] on div "Play Salon, [GEOGRAPHIC_DATA]" at bounding box center [529, 127] width 194 height 12
checkbox input "false"
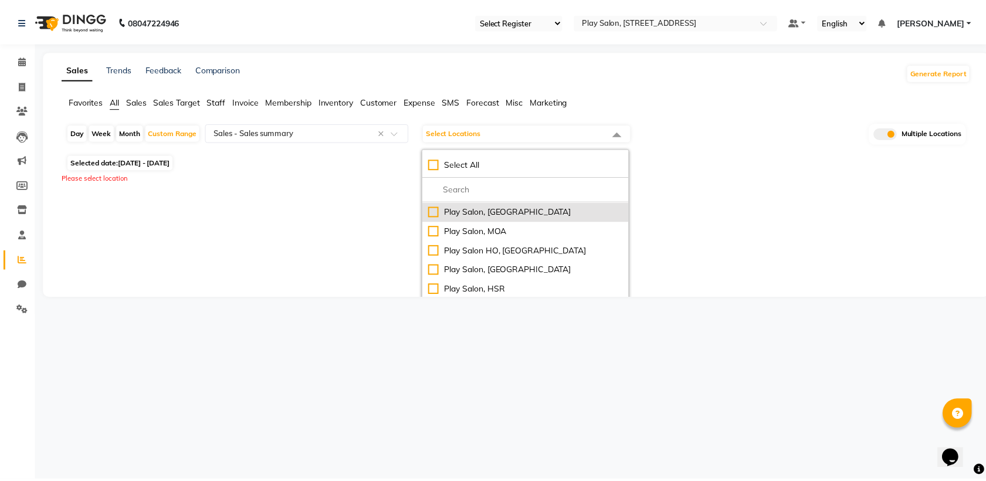
scroll to position [77, 0]
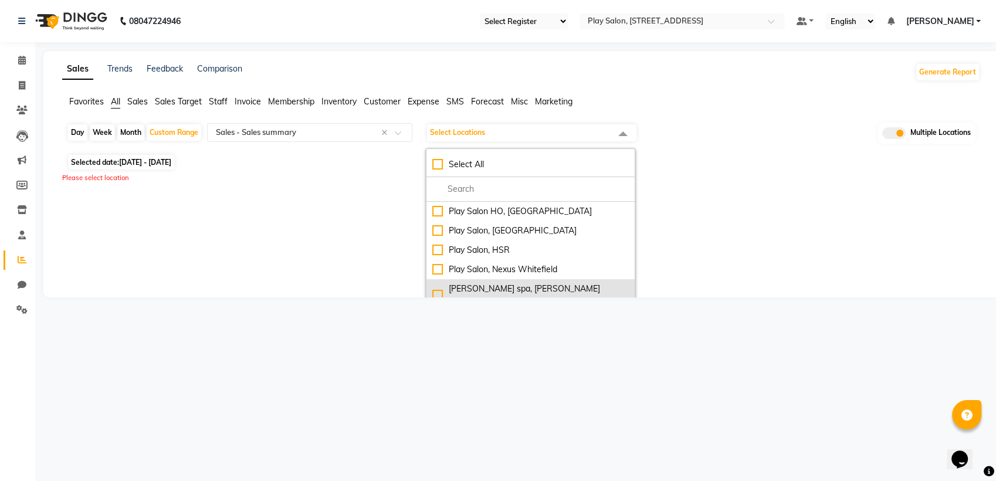
click at [515, 284] on div "shea spa, Madhava nagar" at bounding box center [530, 295] width 196 height 25
checkbox input "true"
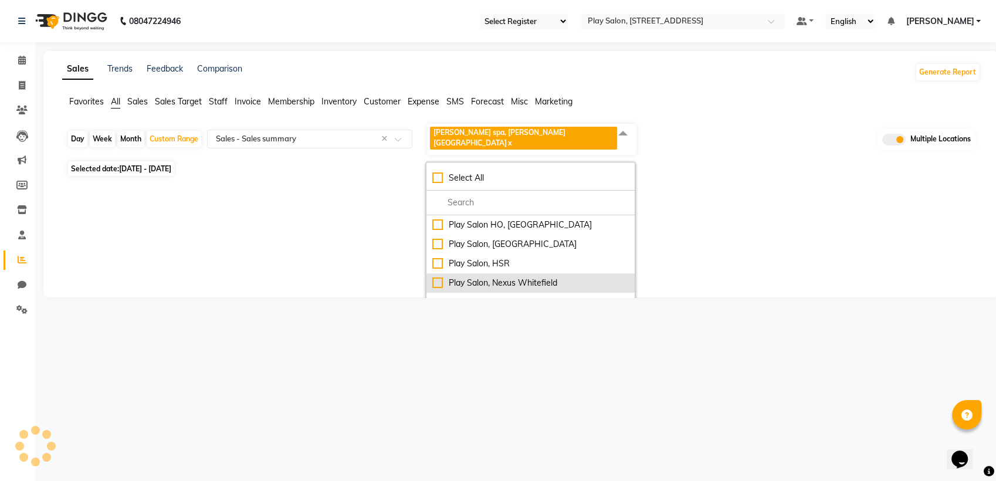
select select "full_report"
select select "csv"
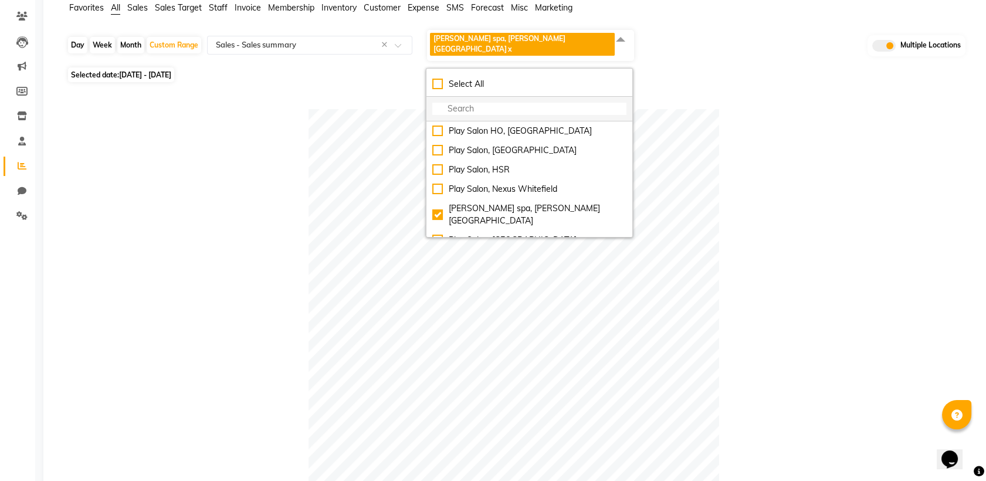
scroll to position [0, 0]
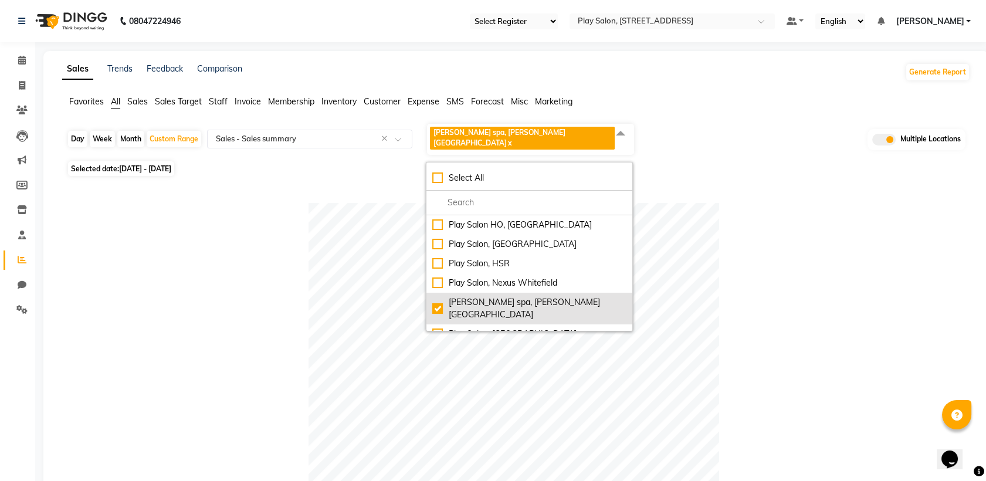
click at [480, 296] on div "shea spa, Madhava nagar" at bounding box center [529, 308] width 194 height 25
checkbox input "false"
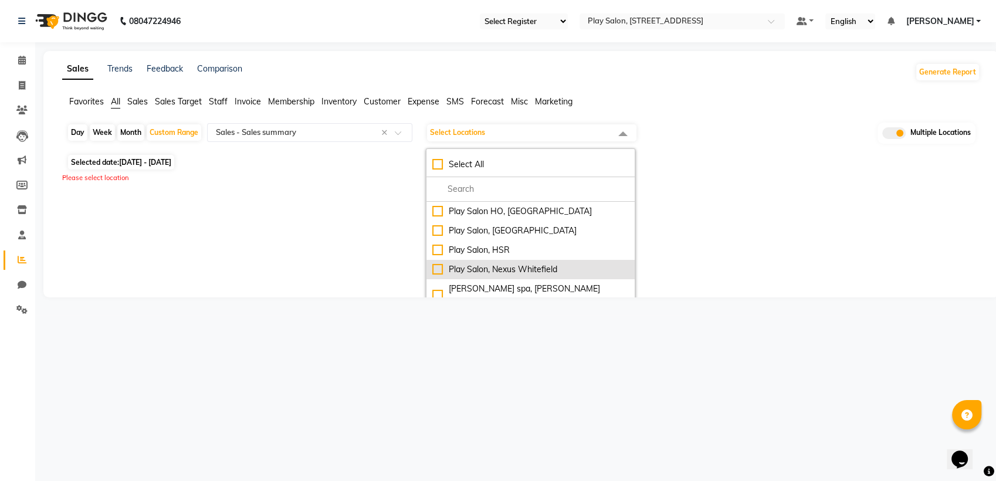
click at [487, 271] on div "Play Salon, Nexus Whitefield" at bounding box center [530, 269] width 196 height 12
checkbox input "true"
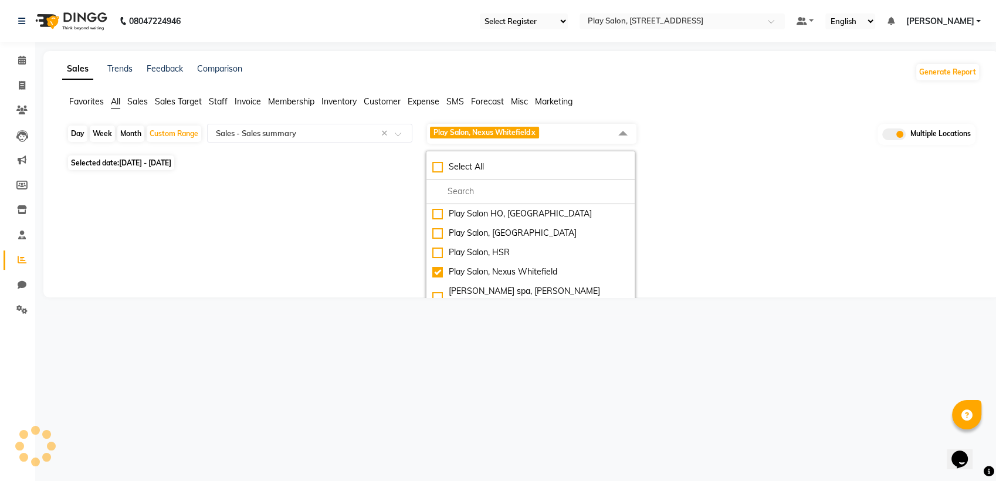
click at [698, 240] on div "Sales Trends Feedback Comparison Generate Report Favorites All Sales Sales Targ…" at bounding box center [520, 174] width 955 height 246
select select "full_report"
select select "csv"
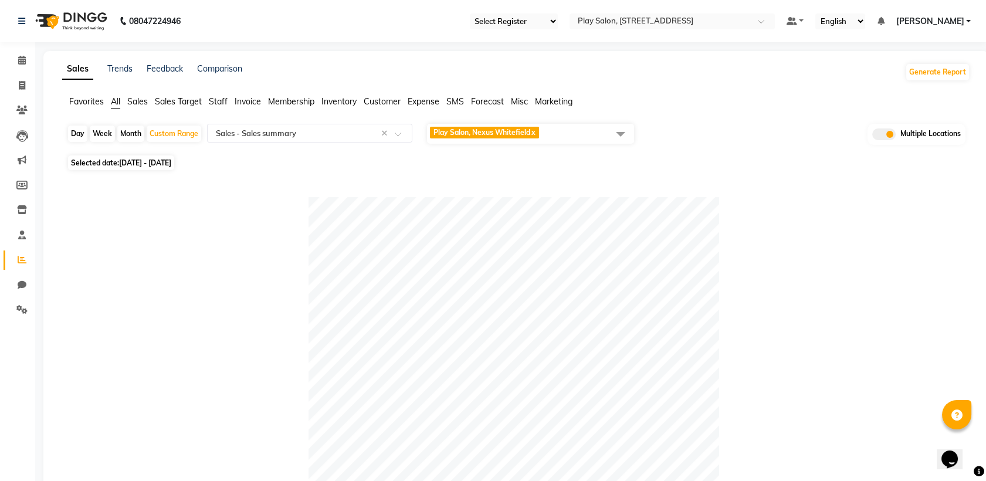
click at [575, 133] on span "Play Salon, Nexus Whitefield x" at bounding box center [530, 134] width 207 height 20
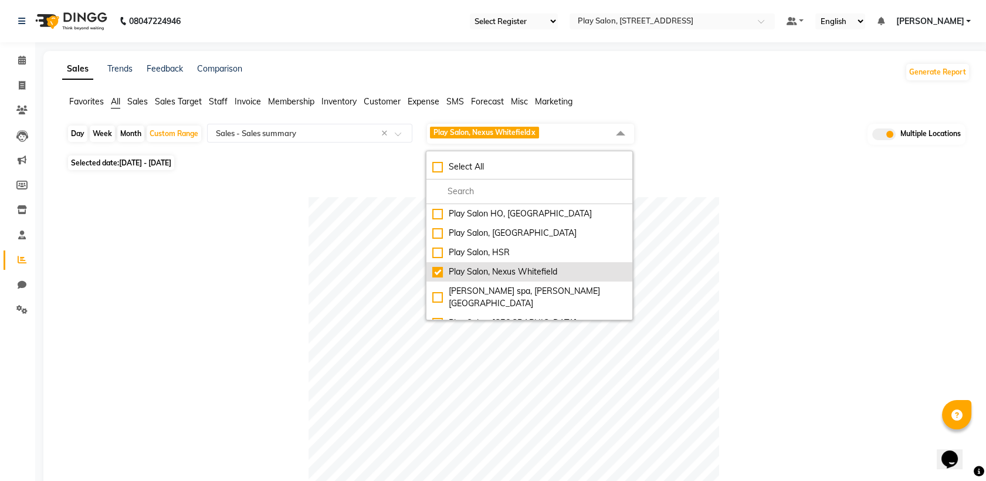
click at [438, 271] on div "Play Salon, Nexus Whitefield" at bounding box center [529, 272] width 194 height 12
checkbox input "false"
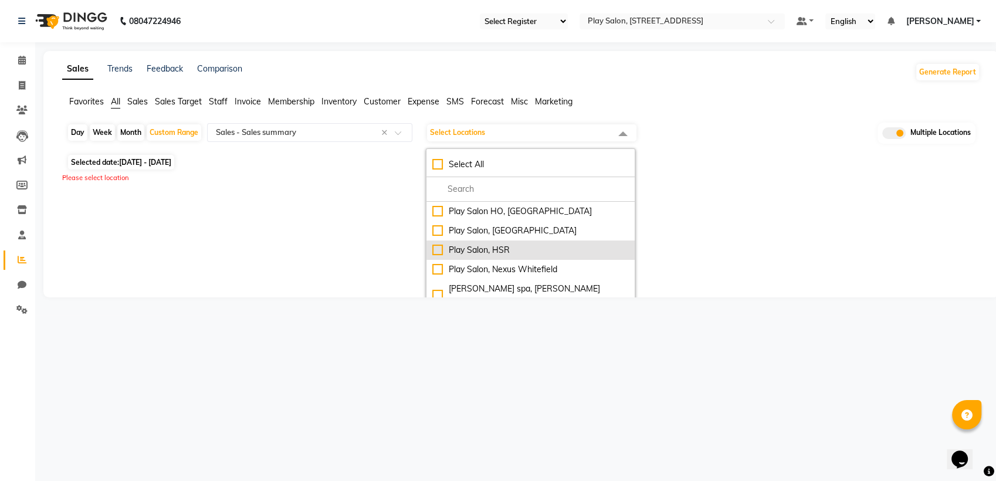
click at [441, 253] on div "Play Salon, HSR" at bounding box center [530, 250] width 196 height 12
checkbox input "true"
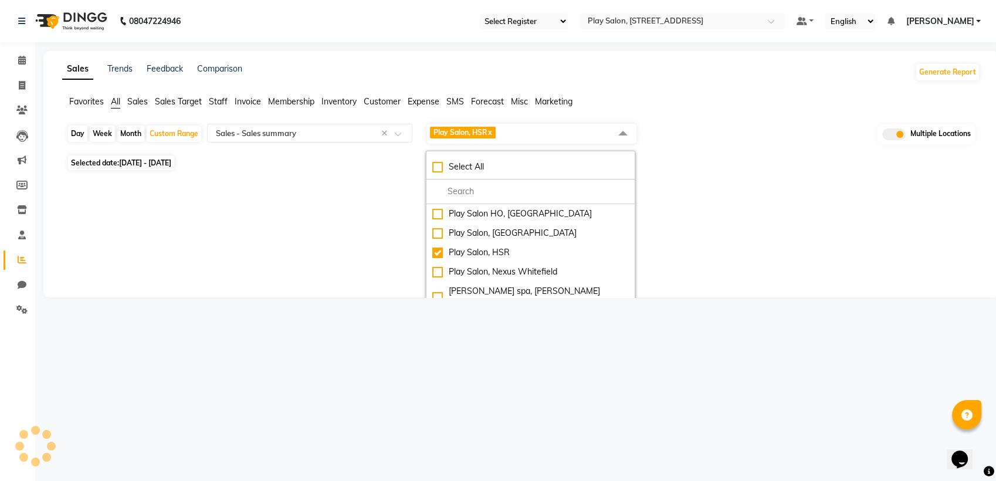
click at [731, 224] on div "Sales Trends Feedback Comparison Generate Report Favorites All Sales Sales Targ…" at bounding box center [520, 174] width 955 height 246
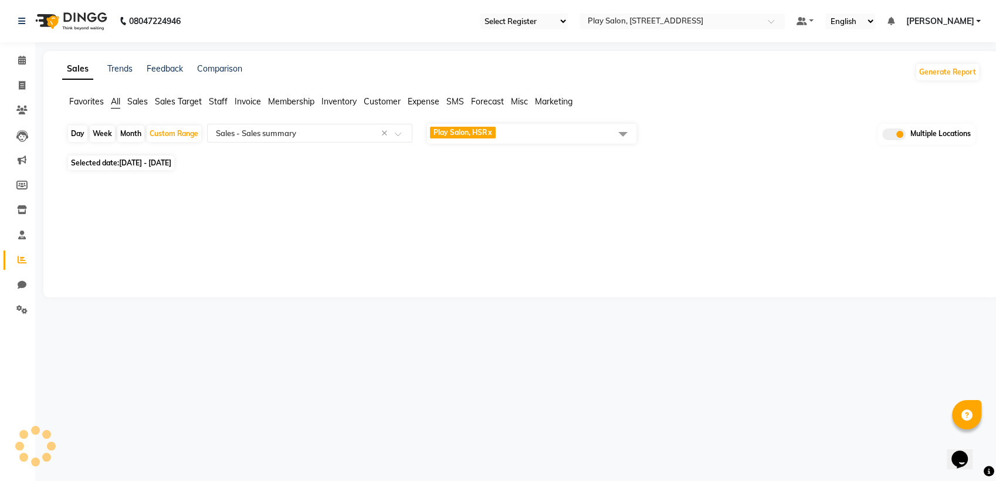
select select "full_report"
select select "csv"
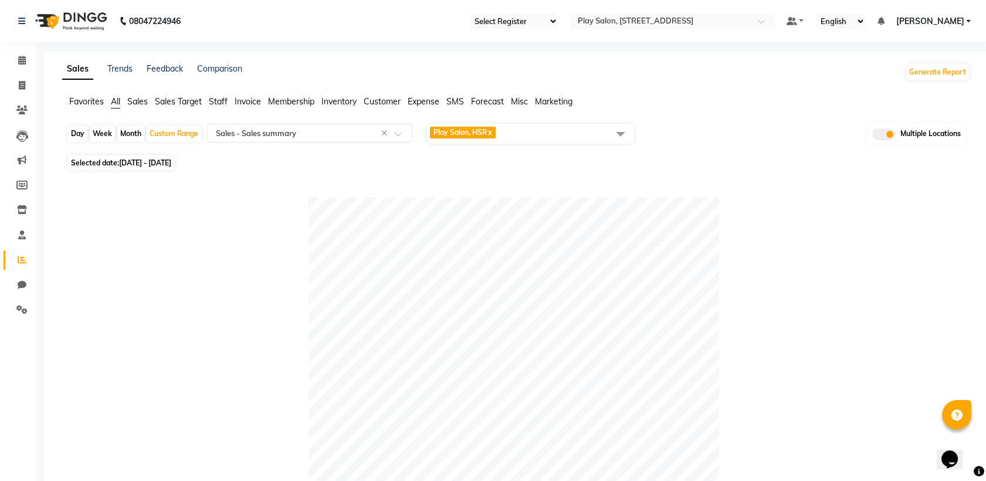
click at [562, 129] on span "Play Salon, HSR x" at bounding box center [530, 134] width 207 height 20
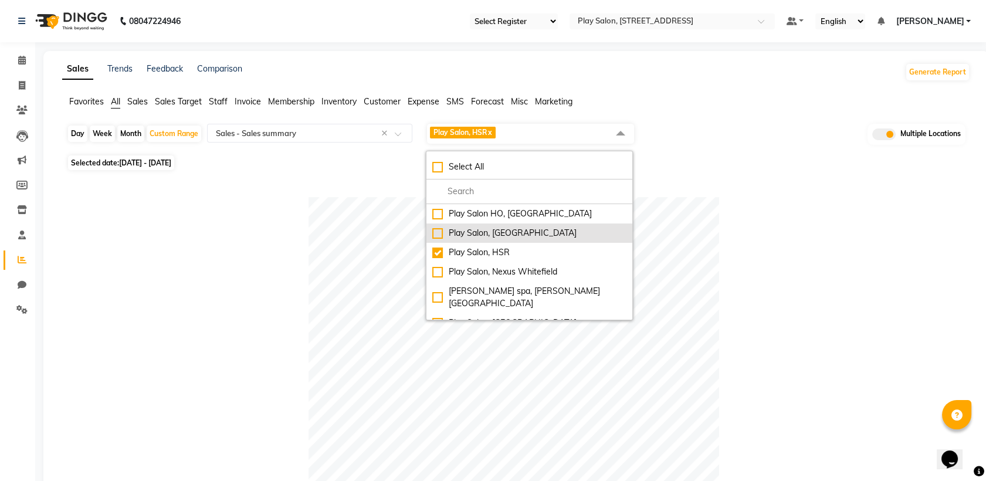
click at [439, 235] on div "Play Salon, Phoenix mall" at bounding box center [529, 233] width 194 height 12
checkbox input "true"
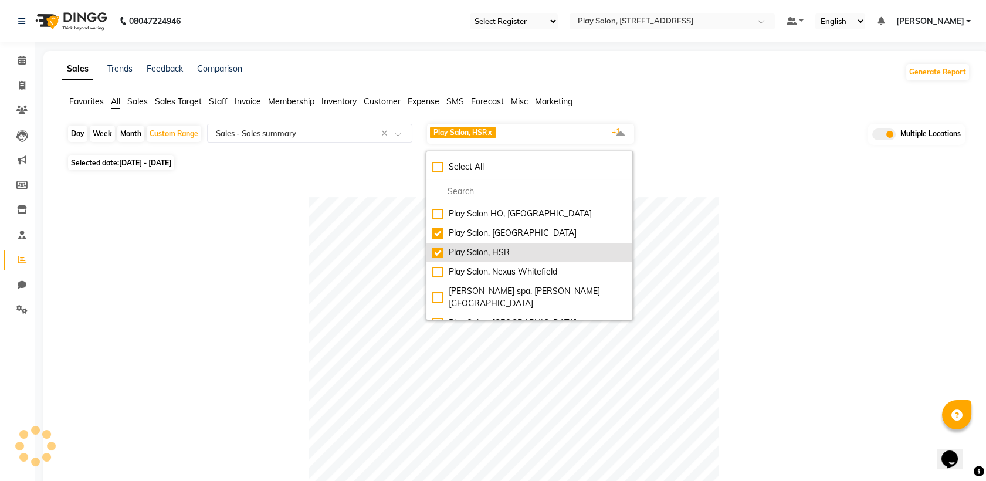
click at [436, 251] on div "Play Salon, HSR" at bounding box center [529, 252] width 194 height 12
checkbox input "false"
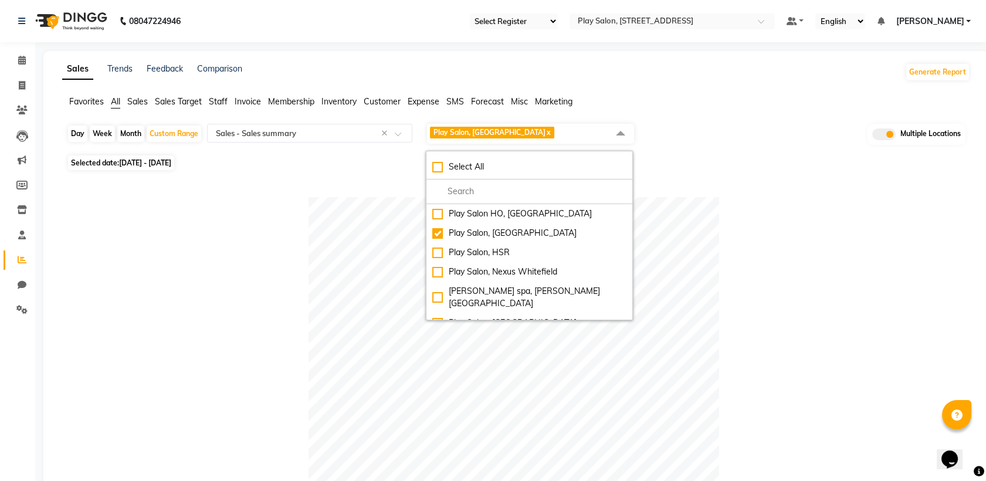
click at [728, 250] on div at bounding box center [514, 402] width 894 height 410
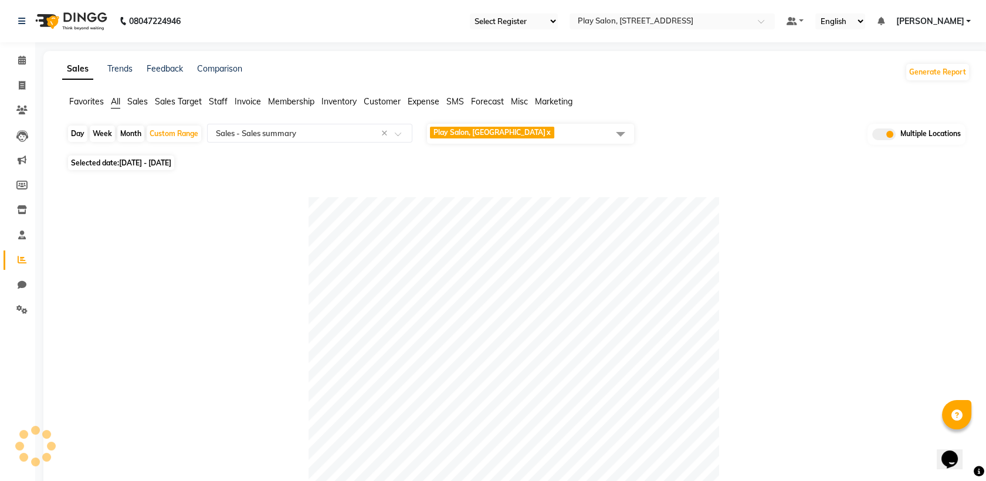
click at [568, 124] on span "Play Salon, Phoenix mall x" at bounding box center [530, 134] width 207 height 20
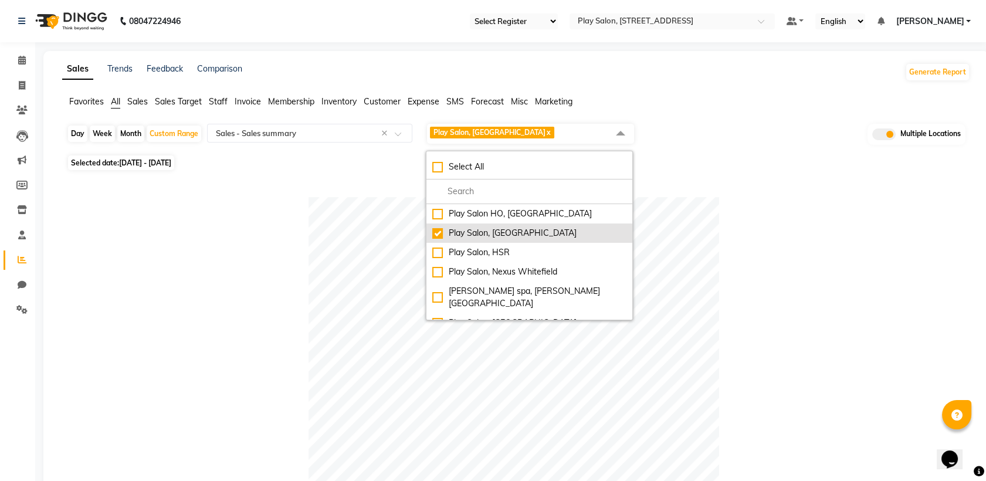
click at [440, 230] on div "Play Salon, Phoenix mall" at bounding box center [529, 233] width 194 height 12
checkbox input "false"
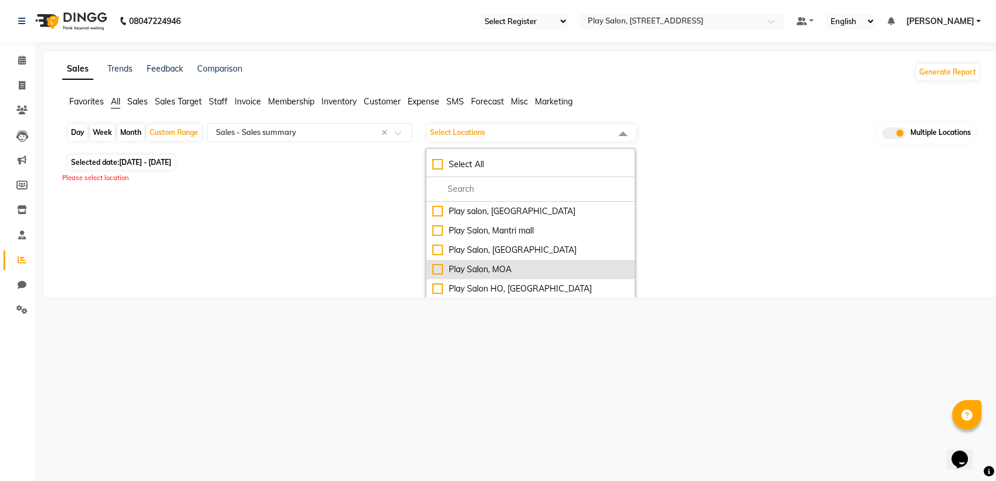
click at [438, 274] on div "Play Salon, MOA" at bounding box center [530, 269] width 196 height 12
checkbox input "true"
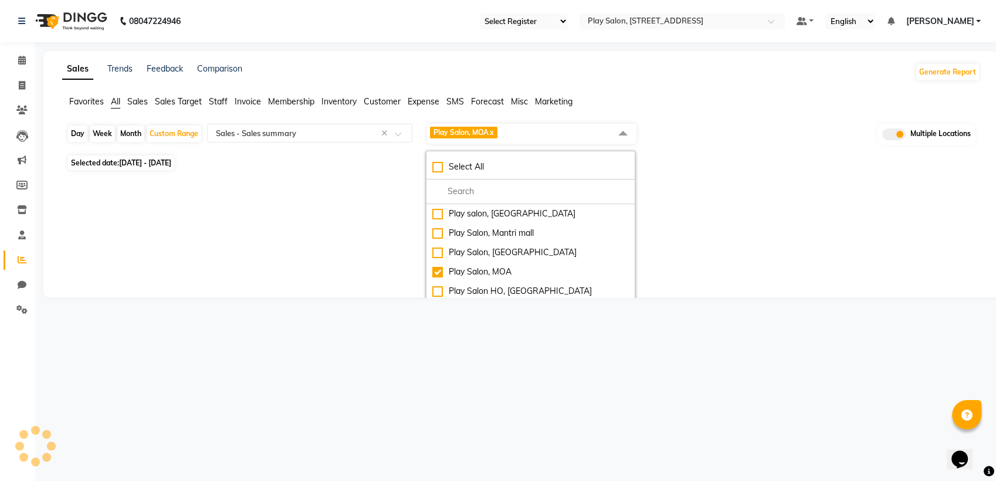
click at [706, 198] on div "Sales Trends Feedback Comparison Generate Report Favorites All Sales Sales Targ…" at bounding box center [520, 174] width 955 height 246
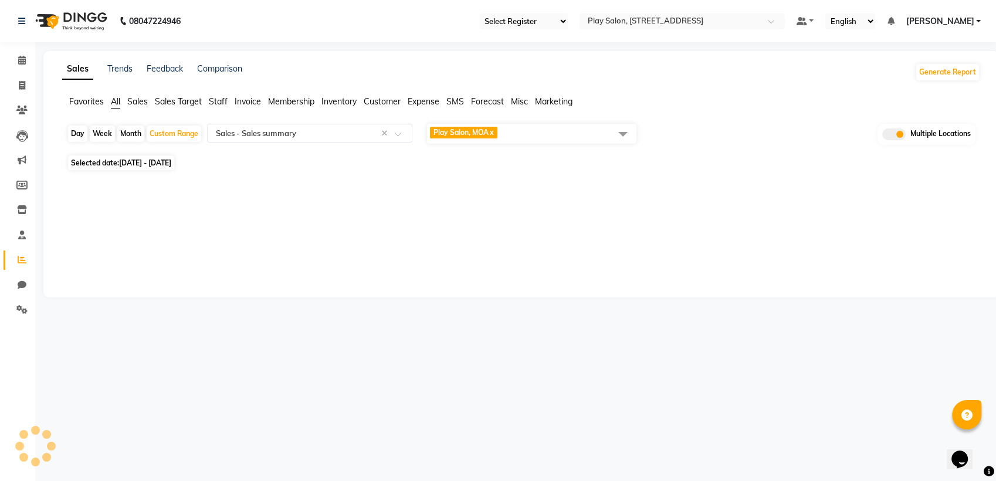
select select "full_report"
select select "csv"
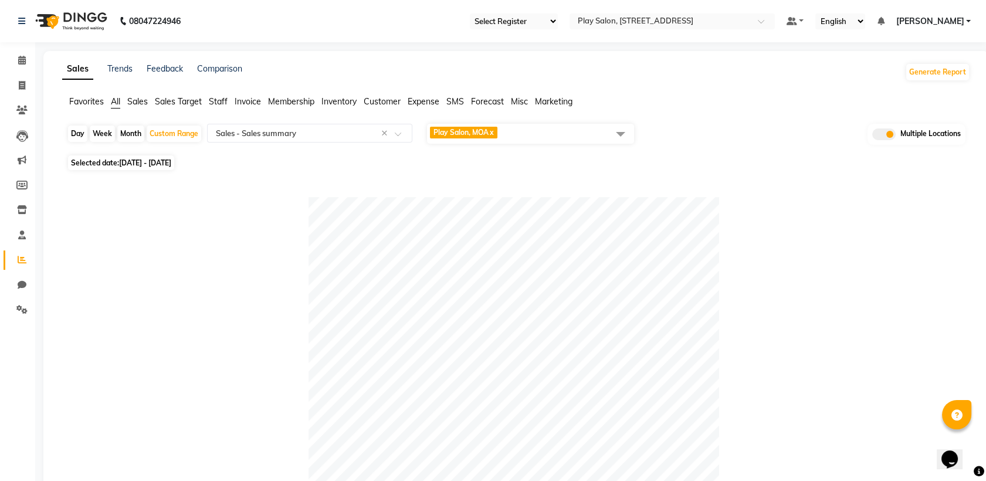
click at [559, 131] on span "Play Salon, MOA x" at bounding box center [530, 134] width 207 height 20
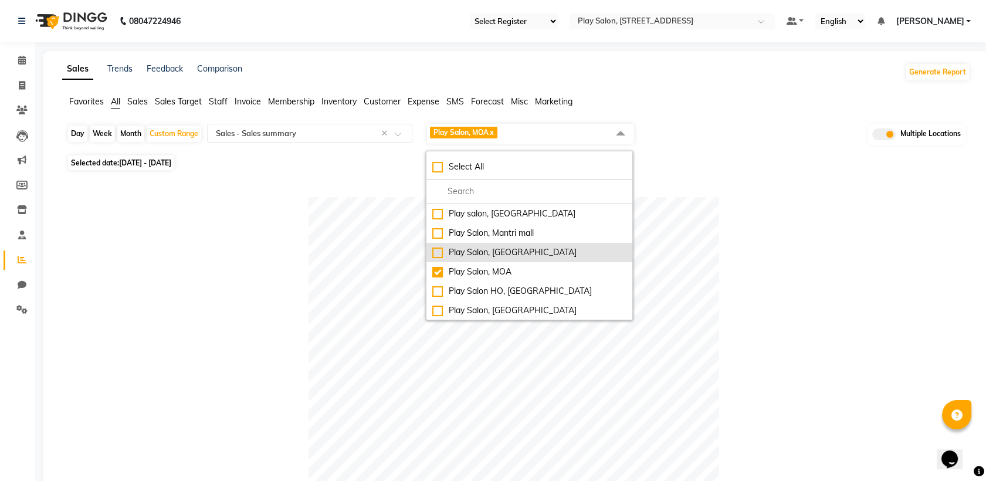
click at [441, 250] on div "Play Salon, [GEOGRAPHIC_DATA]" at bounding box center [529, 252] width 194 height 12
checkbox input "true"
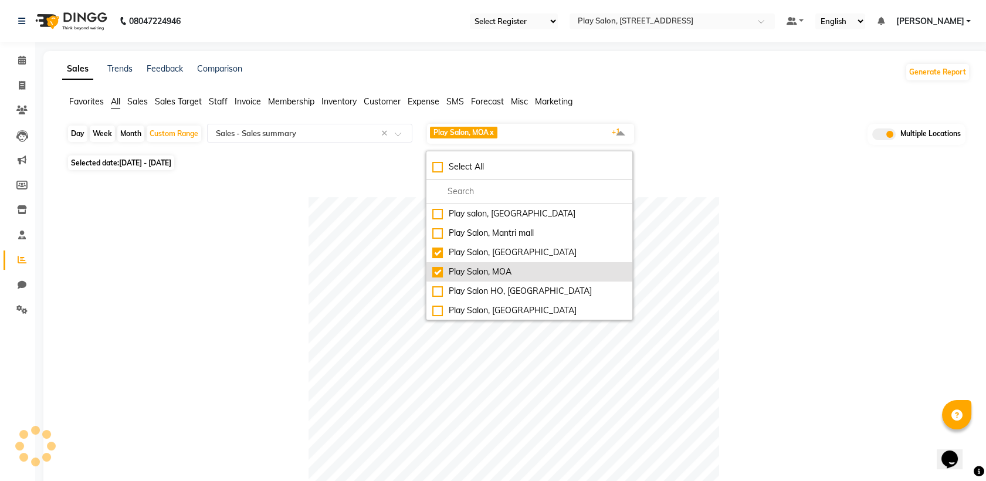
click at [437, 270] on div "Play Salon, MOA" at bounding box center [529, 272] width 194 height 12
checkbox input "false"
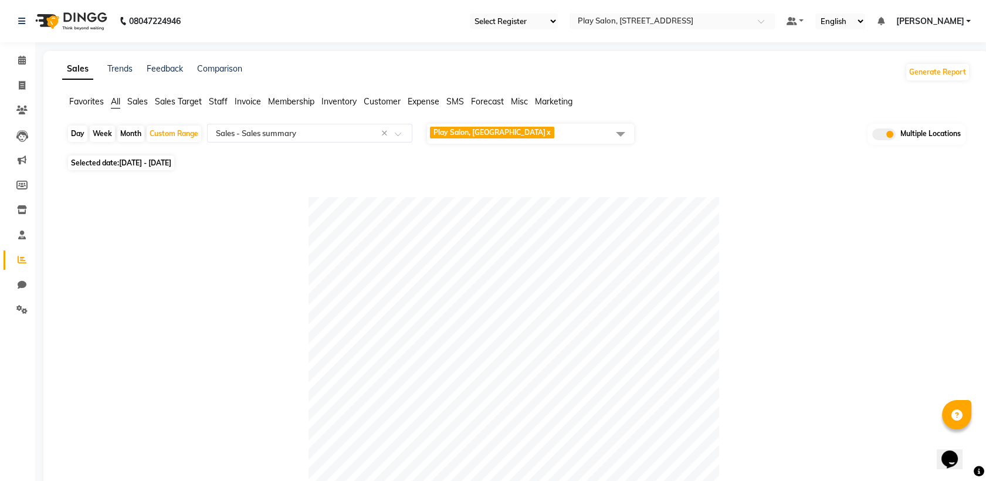
click at [556, 135] on span "Play Salon, Sarjapur x" at bounding box center [530, 134] width 207 height 20
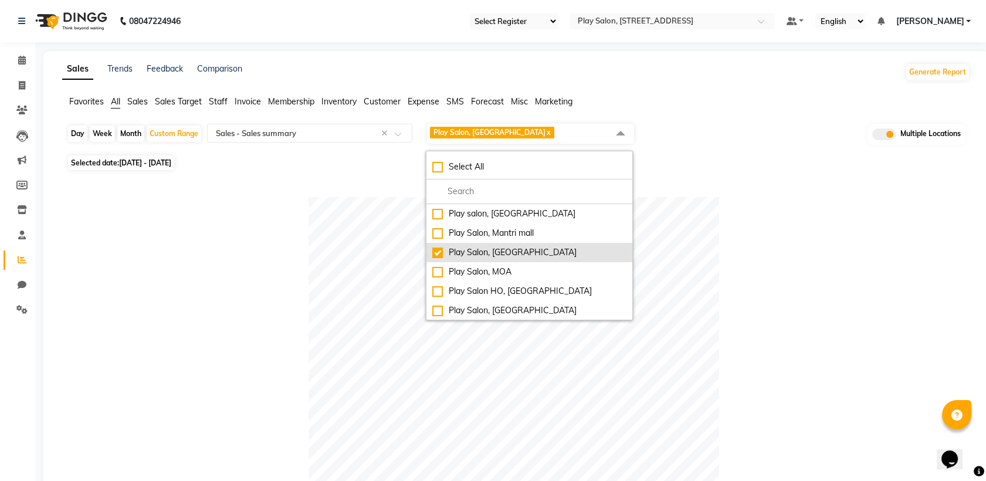
click at [455, 255] on div "Play Salon, [GEOGRAPHIC_DATA]" at bounding box center [529, 252] width 194 height 12
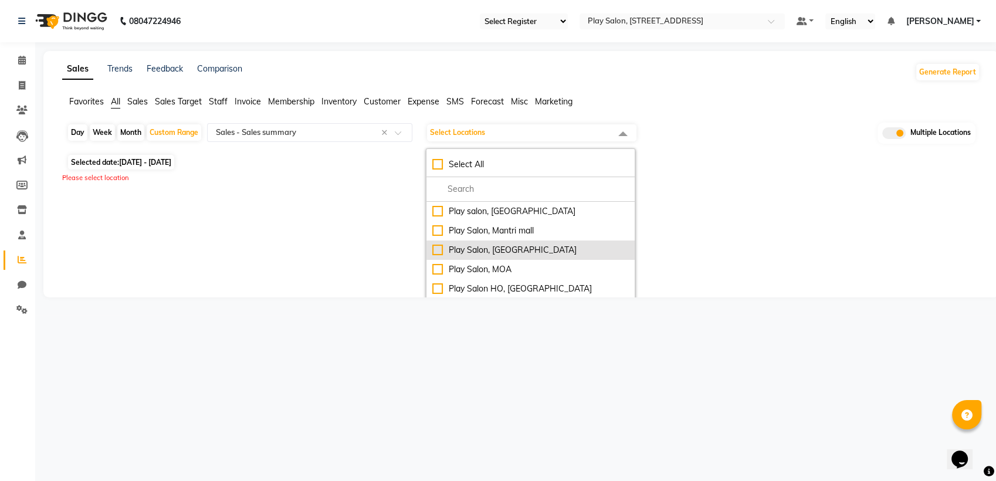
click at [456, 249] on div "Play Salon, [GEOGRAPHIC_DATA]" at bounding box center [530, 250] width 196 height 12
checkbox input "true"
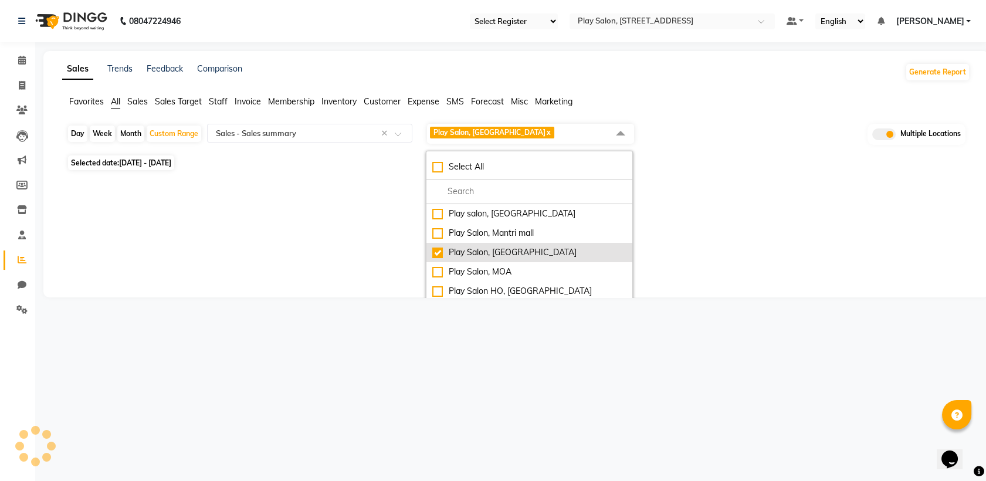
select select "full_report"
select select "csv"
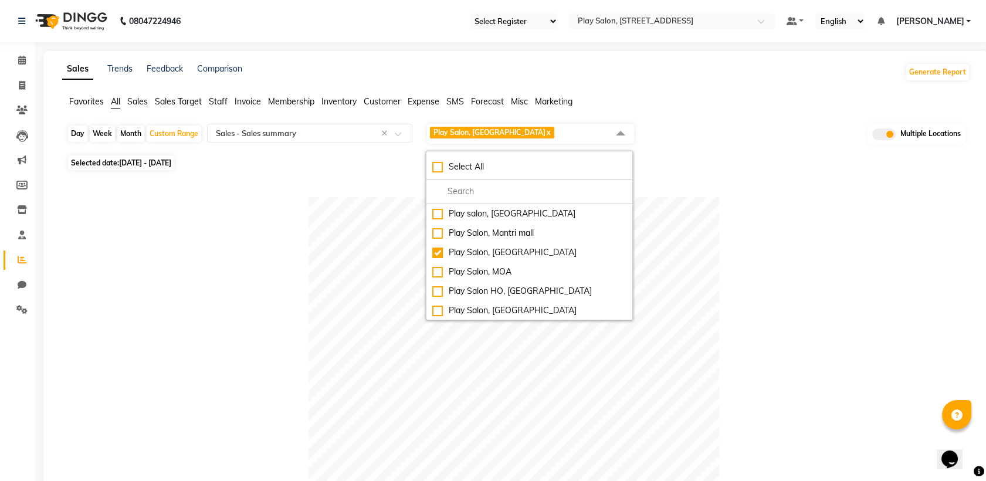
click at [722, 222] on div at bounding box center [514, 402] width 894 height 410
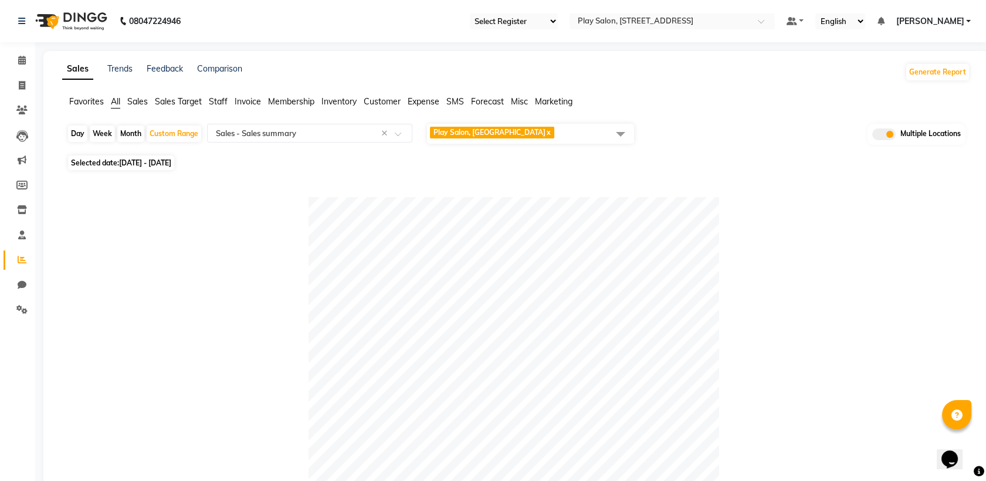
click at [536, 132] on span "Play Salon, Sarjapur x" at bounding box center [530, 134] width 207 height 20
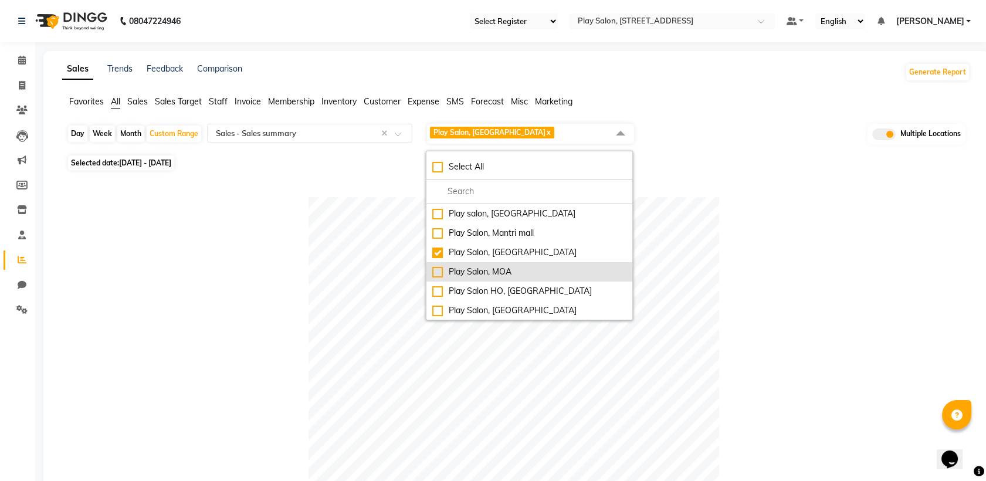
click at [437, 272] on div "Play Salon, MOA" at bounding box center [529, 272] width 194 height 12
checkbox input "true"
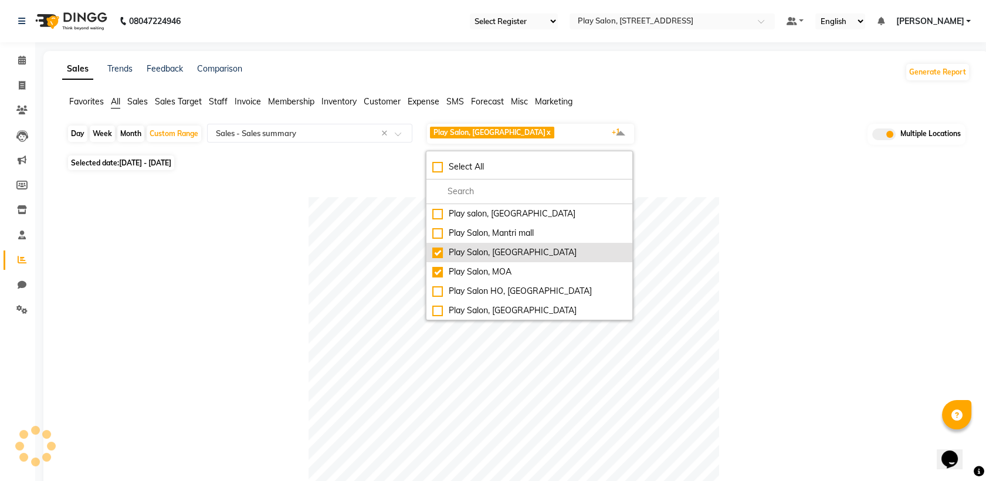
click at [439, 256] on div "Play Salon, [GEOGRAPHIC_DATA]" at bounding box center [529, 252] width 194 height 12
checkbox input "false"
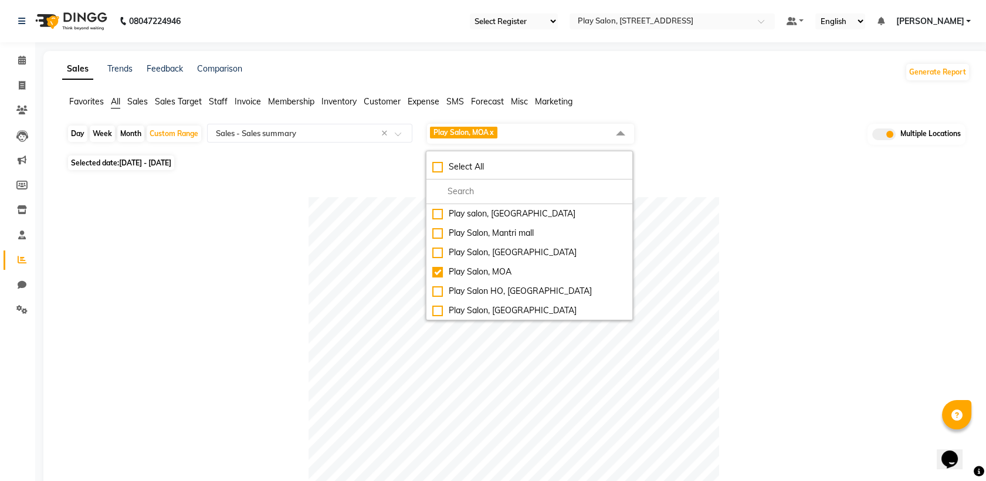
click at [731, 242] on div at bounding box center [514, 402] width 894 height 410
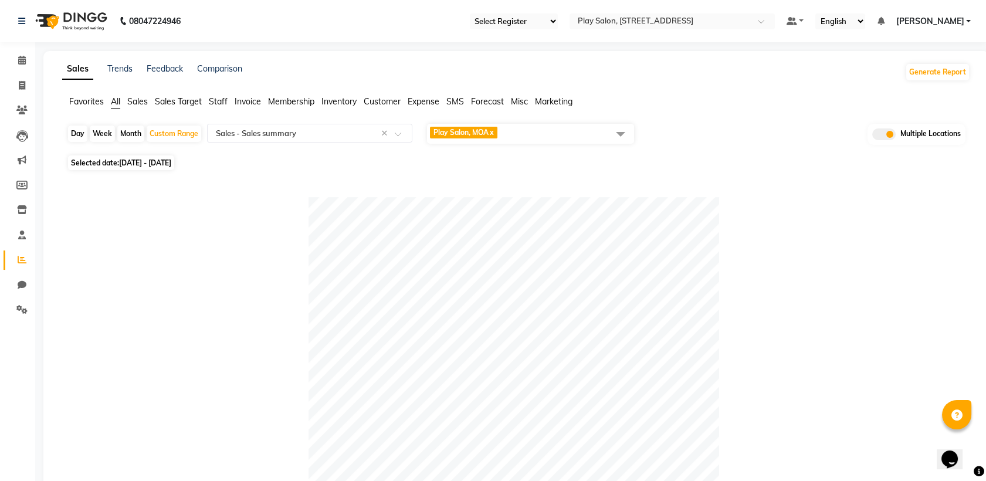
click at [389, 100] on span "Customer" at bounding box center [382, 101] width 37 height 11
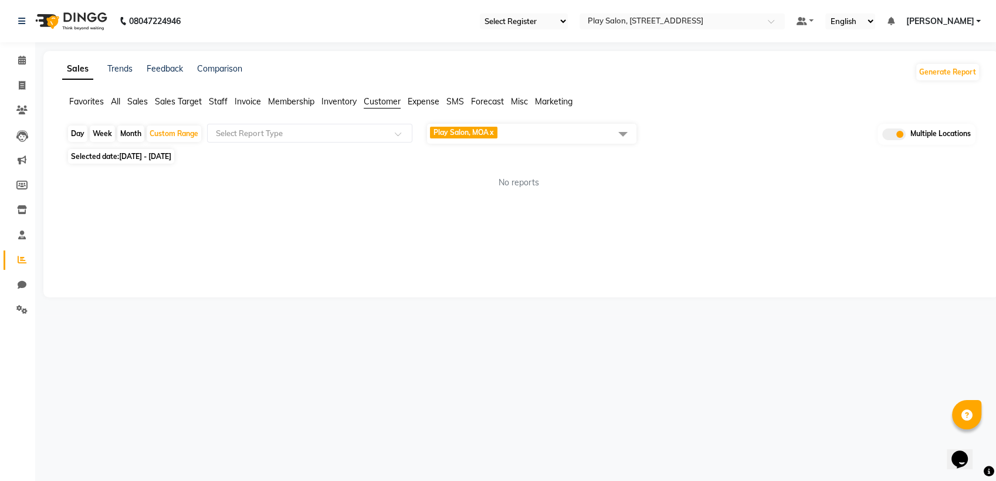
click at [569, 132] on span "Play Salon, MOA x" at bounding box center [531, 134] width 209 height 20
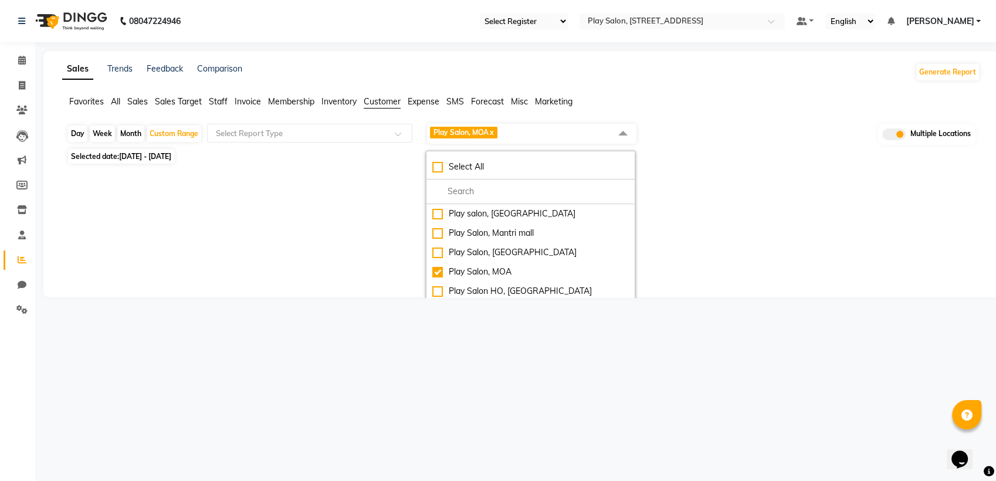
click at [633, 100] on ul "Favorites All Sales Sales Target Staff Invoice Membership Inventory Customer Ex…" at bounding box center [521, 102] width 918 height 13
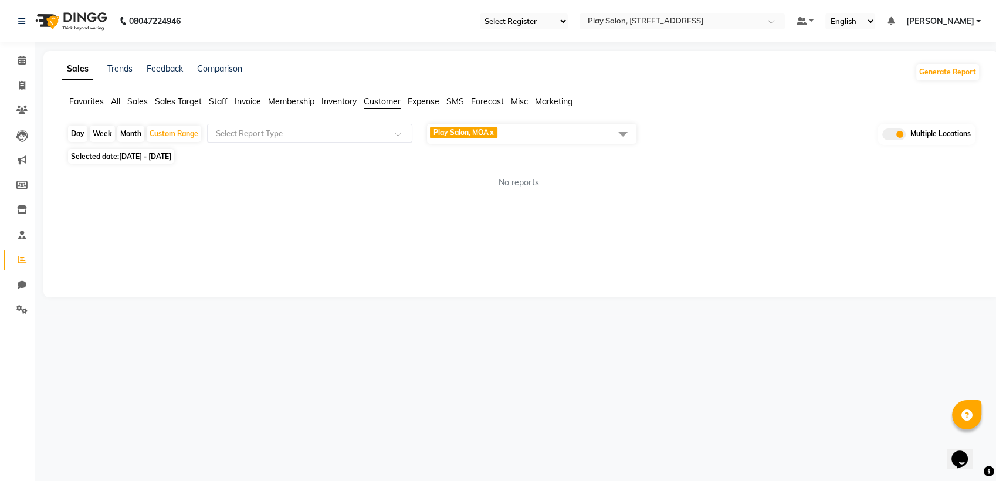
click at [410, 132] on div at bounding box center [310, 133] width 204 height 12
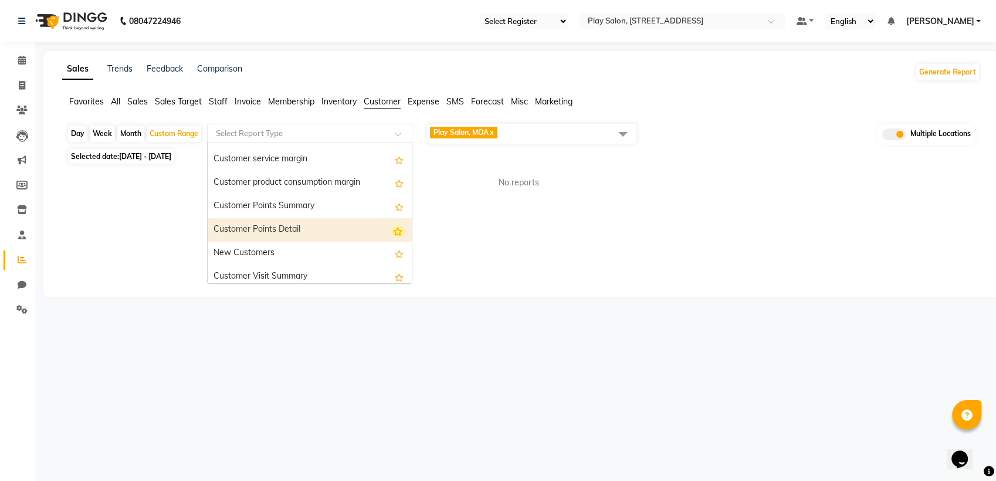
scroll to position [188, 0]
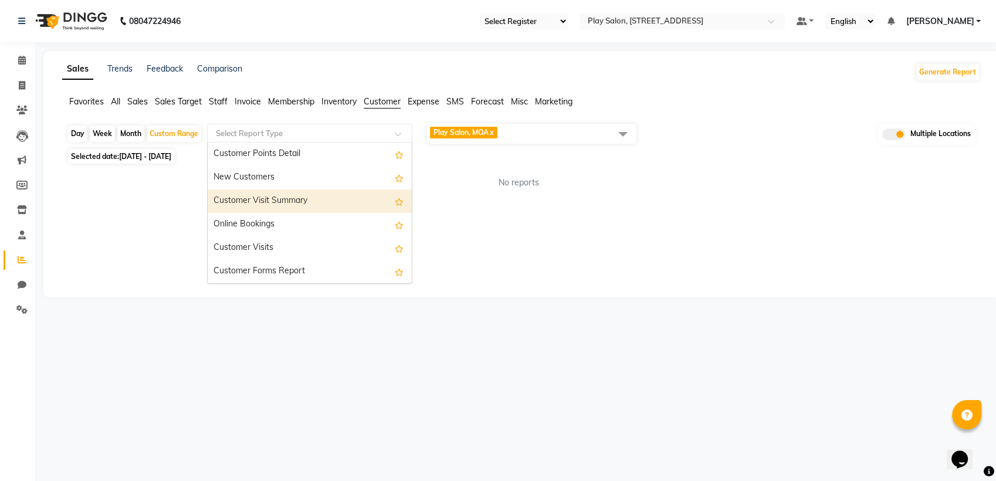
click at [308, 201] on div "Customer Visit Summary" at bounding box center [310, 200] width 204 height 23
select select "full_report"
select select "csv"
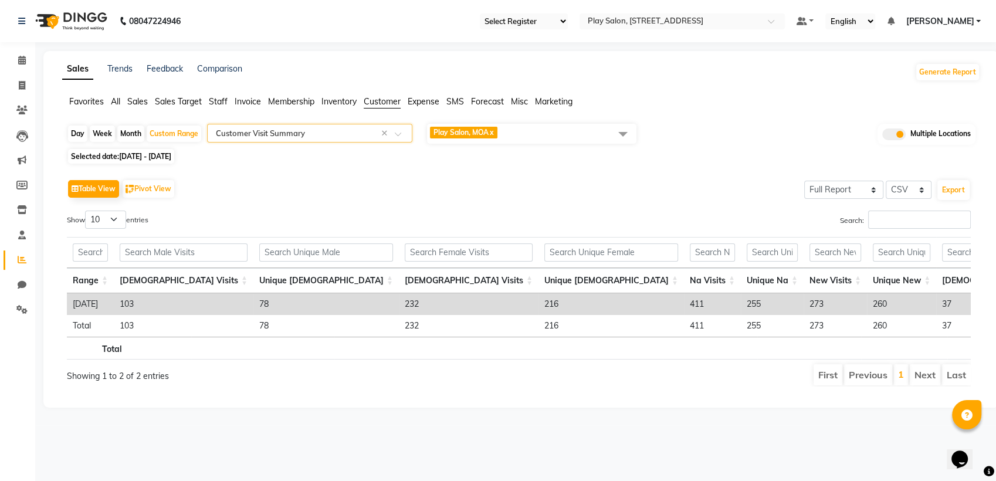
click at [580, 137] on span "Play Salon, MOA x" at bounding box center [531, 134] width 209 height 20
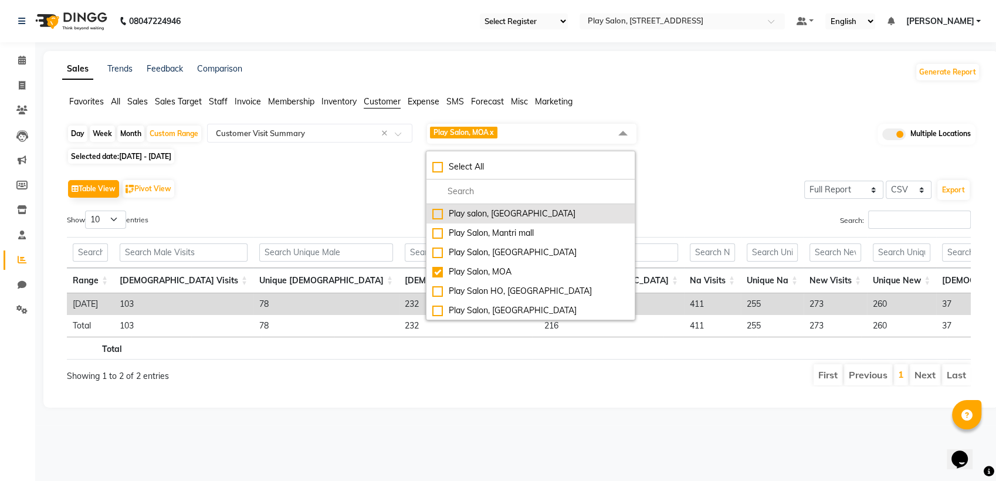
click at [463, 212] on div "Play salon, 77 East" at bounding box center [530, 214] width 196 height 12
checkbox input "true"
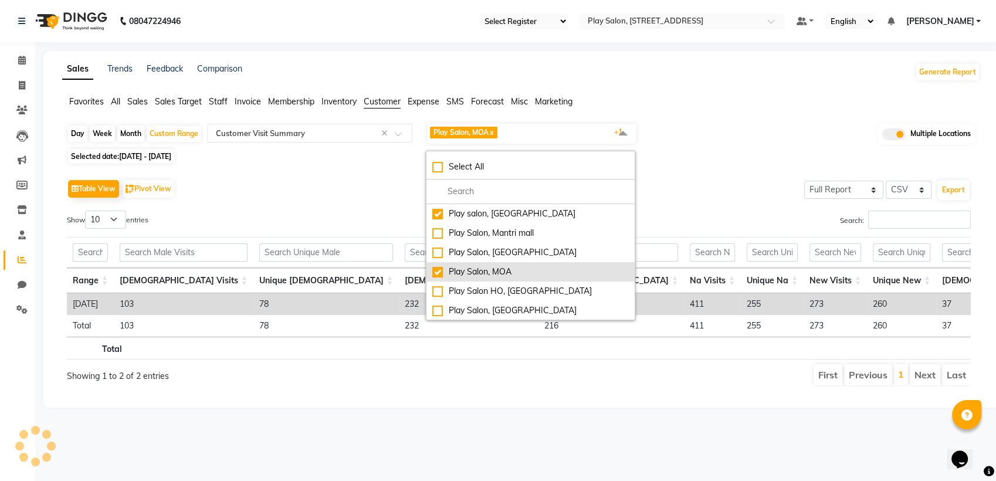
click at [435, 270] on div "Play Salon, MOA" at bounding box center [530, 272] width 196 height 12
checkbox input "false"
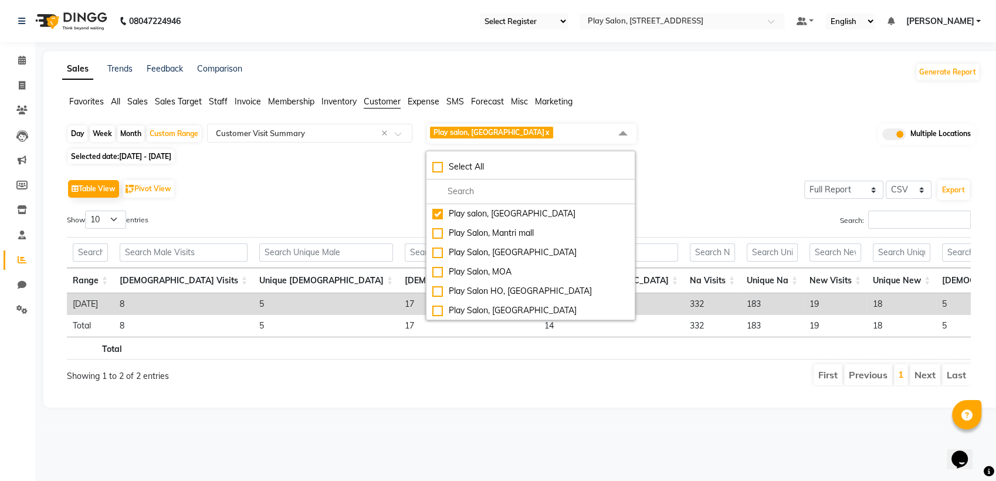
click at [709, 158] on div "Selected date: 01-08-2025 - 31-08-2025" at bounding box center [523, 156] width 913 height 12
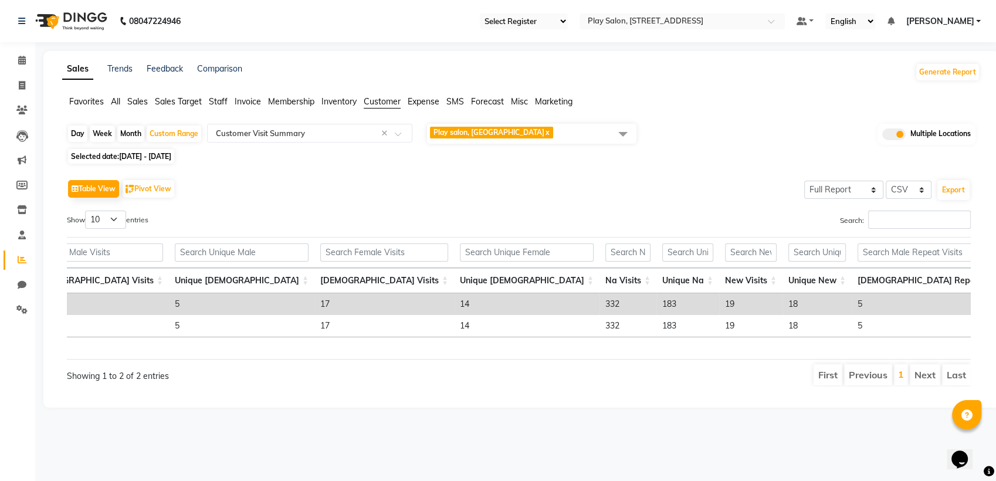
scroll to position [0, 61]
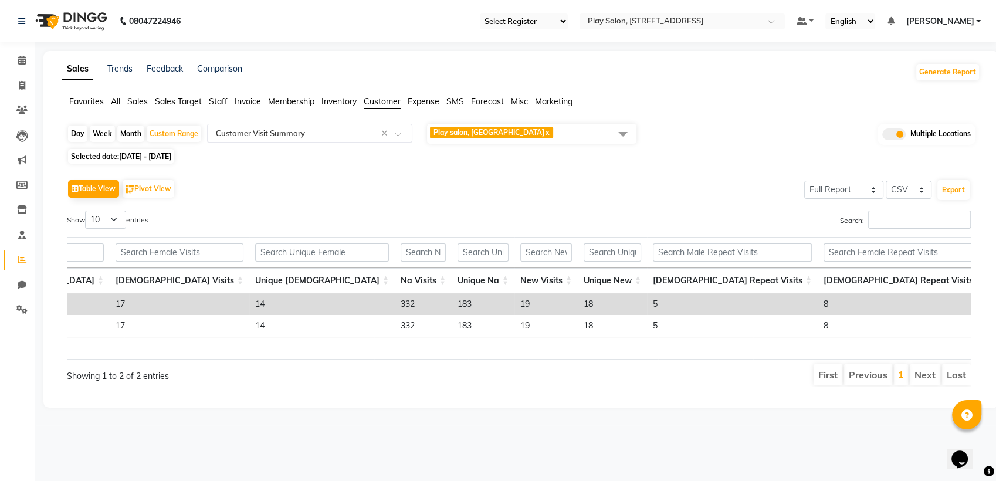
click at [339, 135] on input "text" at bounding box center [297, 133] width 169 height 12
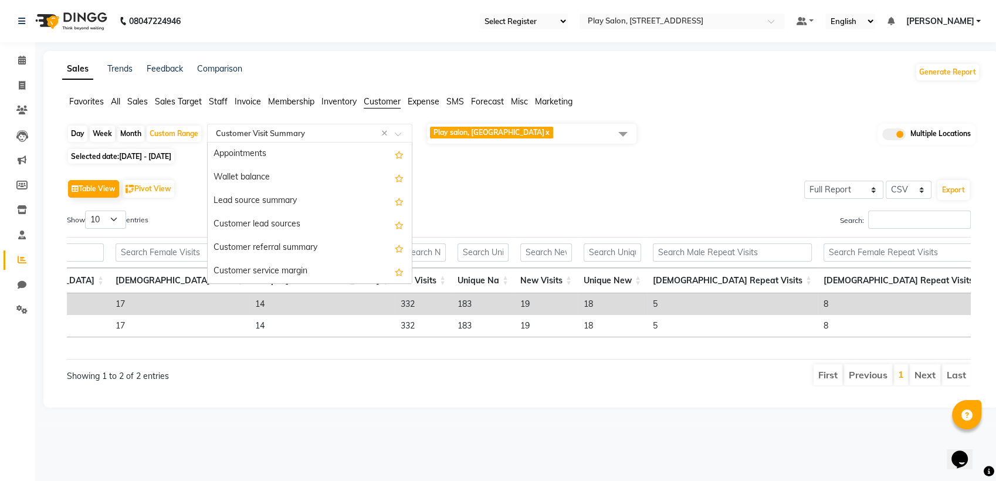
scroll to position [188, 0]
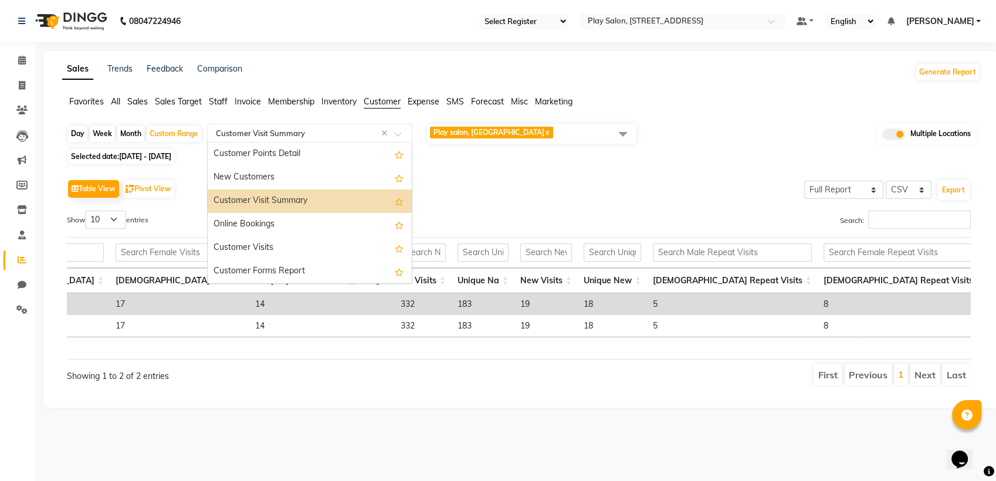
click at [310, 202] on div "Customer Visit Summary" at bounding box center [310, 200] width 204 height 23
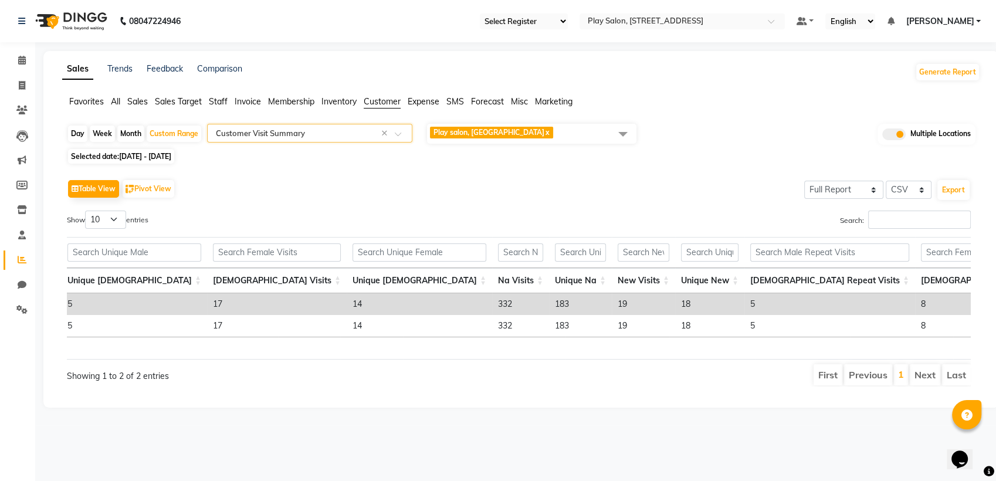
scroll to position [0, 199]
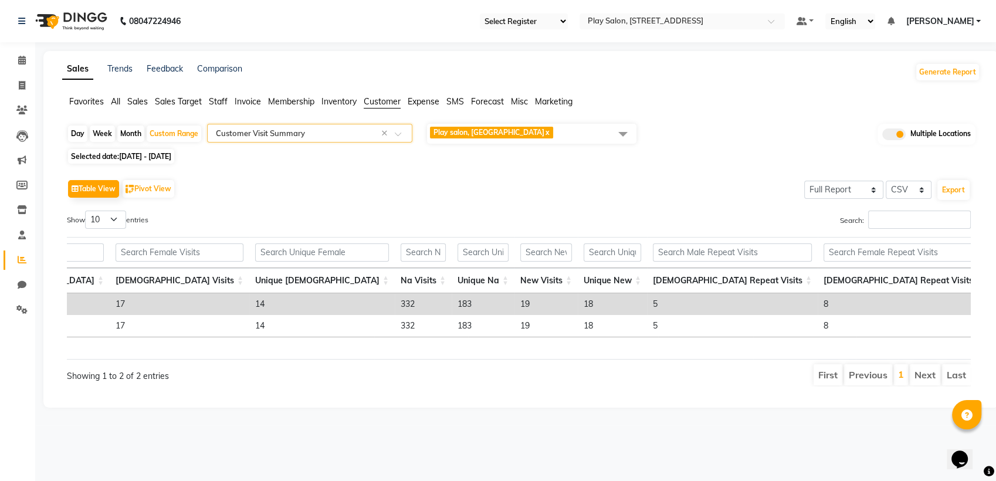
click at [536, 134] on span "Play salon, 77 East x" at bounding box center [531, 134] width 209 height 20
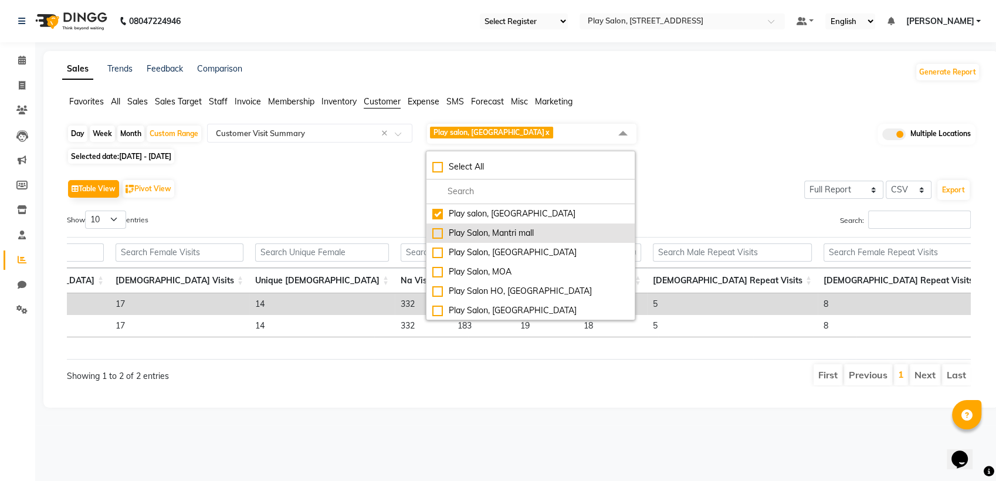
click at [440, 235] on div "Play Salon, Mantri mall" at bounding box center [530, 233] width 196 height 12
checkbox input "true"
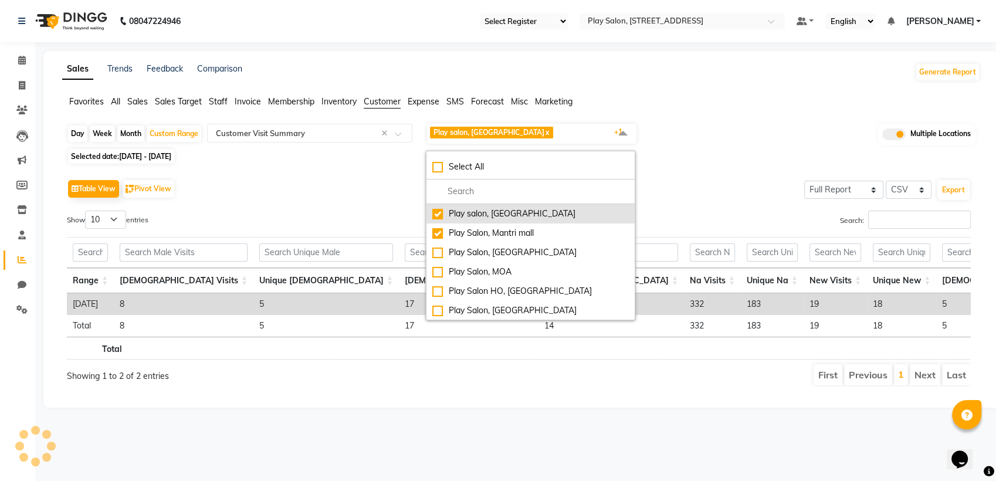
click at [439, 214] on div "Play salon, 77 East" at bounding box center [530, 214] width 196 height 12
checkbox input "false"
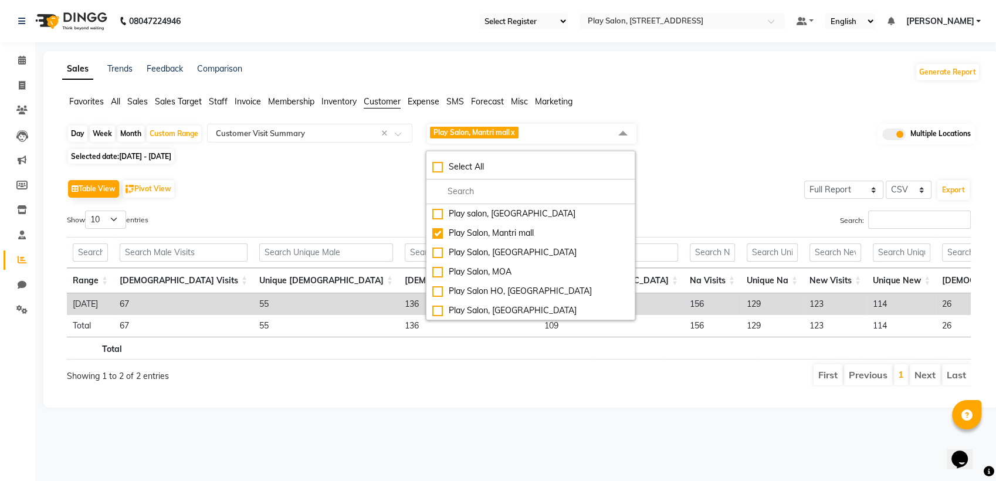
click at [678, 195] on div "Table View Pivot View Select Full Report Filtered Report Select CSV PDF Export" at bounding box center [518, 188] width 903 height 25
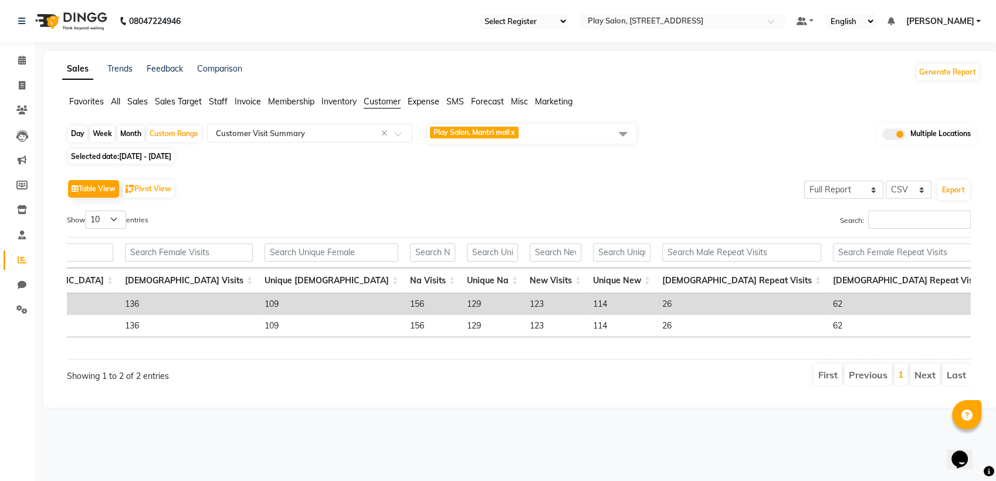
scroll to position [0, 289]
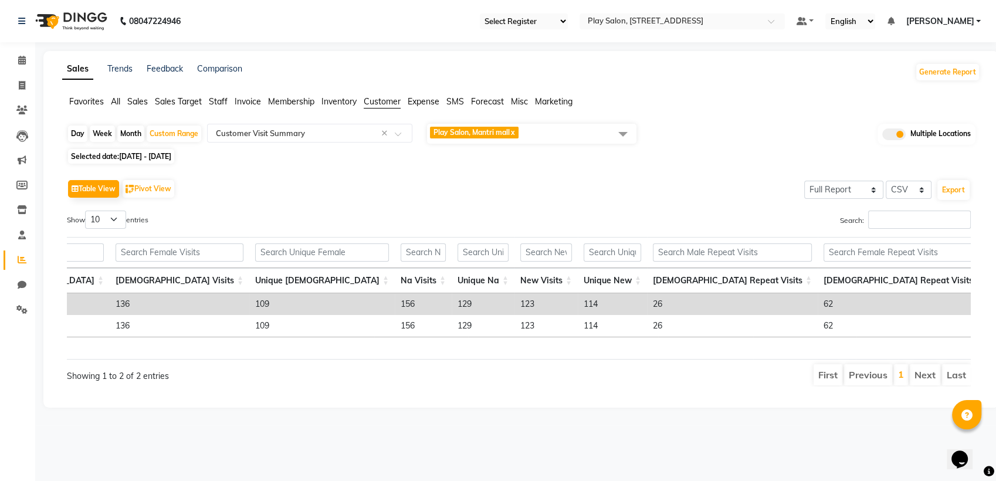
click at [553, 129] on span "Play Salon, Mantri mall x" at bounding box center [531, 134] width 209 height 20
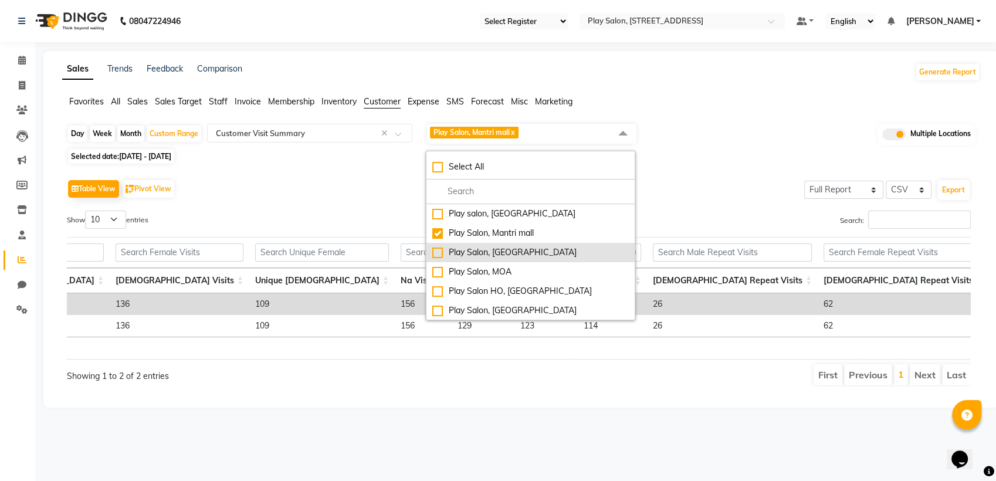
click at [441, 251] on div "Play Salon, [GEOGRAPHIC_DATA]" at bounding box center [530, 252] width 196 height 12
checkbox input "true"
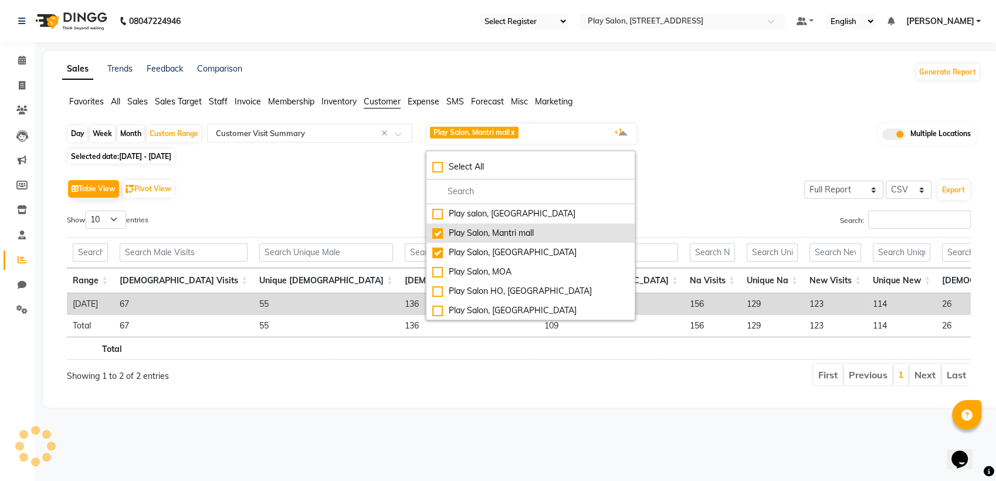
click at [439, 238] on div "Play Salon, Mantri mall" at bounding box center [530, 233] width 196 height 12
checkbox input "false"
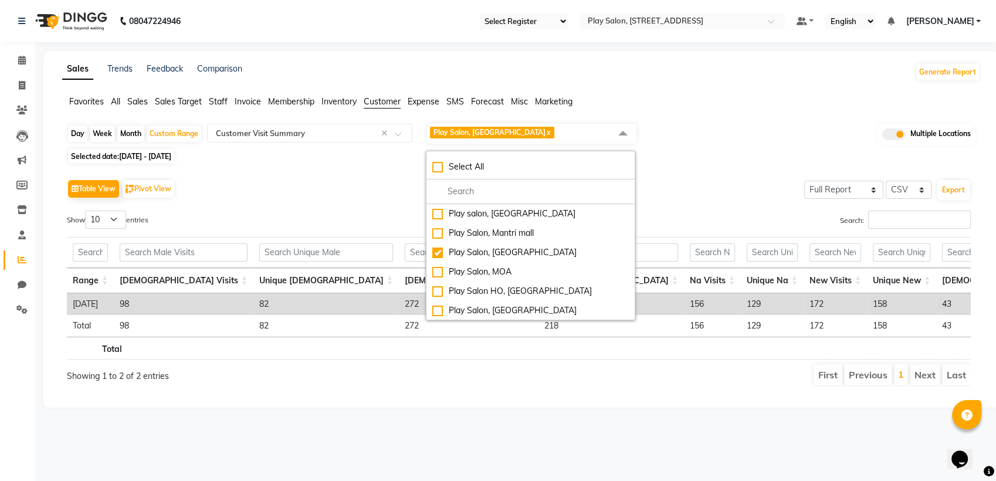
click at [712, 196] on div "Table View Pivot View Select Full Report Filtered Report Select CSV PDF Export" at bounding box center [518, 188] width 903 height 25
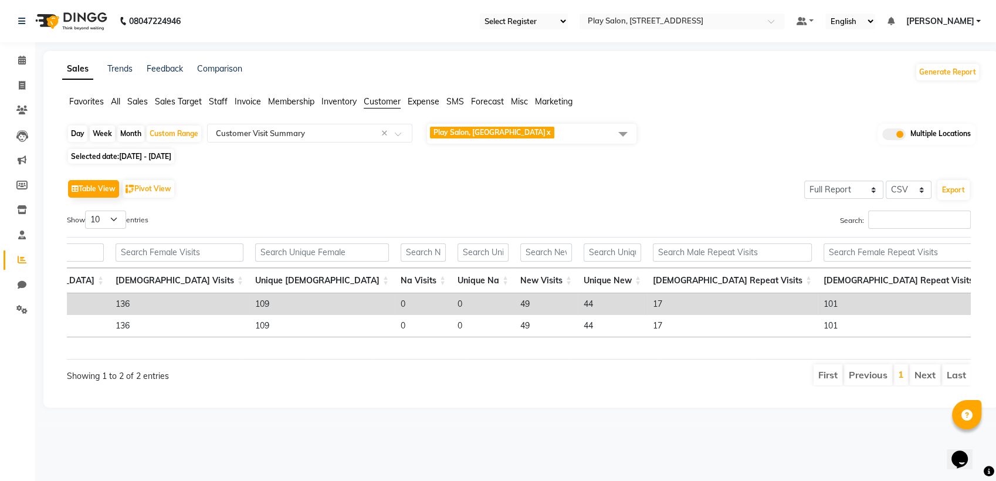
click at [533, 133] on span "Play Salon, Sarjapur x" at bounding box center [531, 134] width 209 height 20
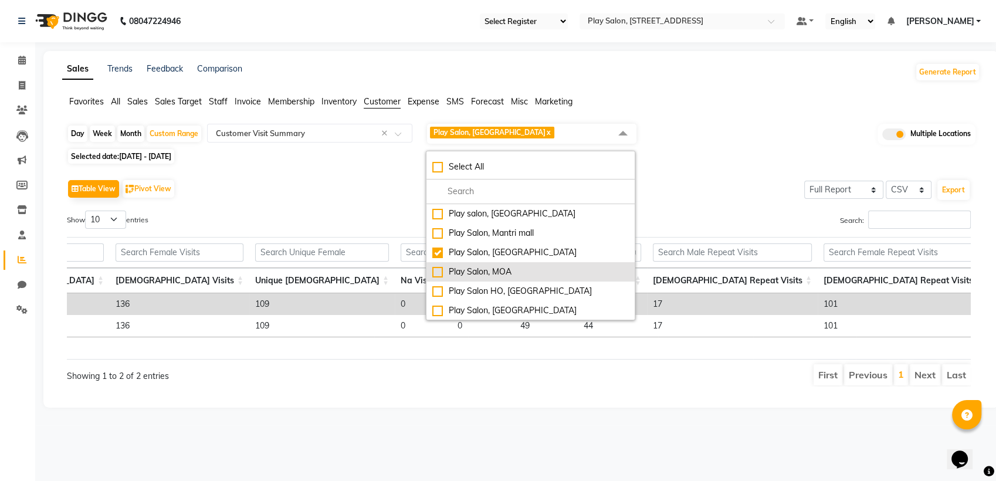
click at [438, 273] on div "Play Salon, MOA" at bounding box center [530, 272] width 196 height 12
checkbox input "true"
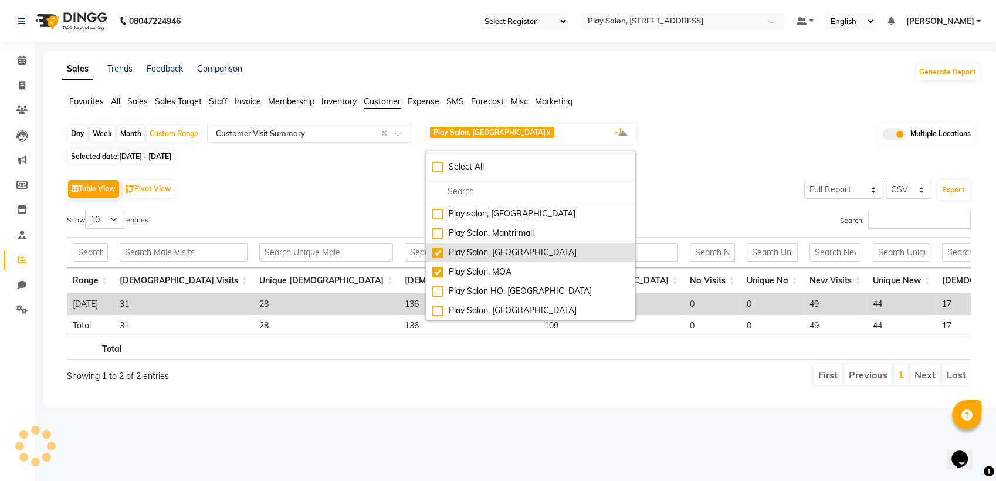
click at [441, 252] on div "Play Salon, [GEOGRAPHIC_DATA]" at bounding box center [530, 252] width 196 height 12
checkbox input "false"
click at [743, 227] on div "Search:" at bounding box center [749, 221] width 443 height 23
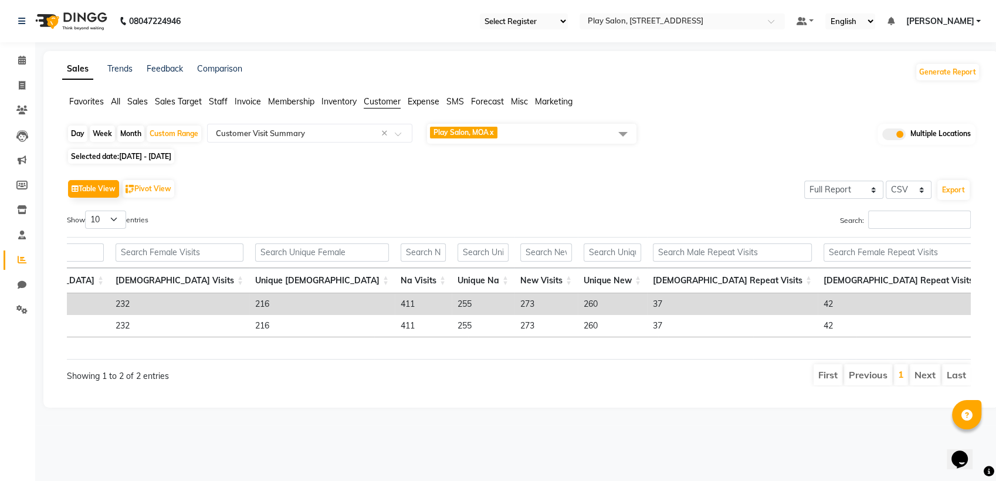
click at [517, 133] on span "Play Salon, MOA x" at bounding box center [531, 134] width 209 height 20
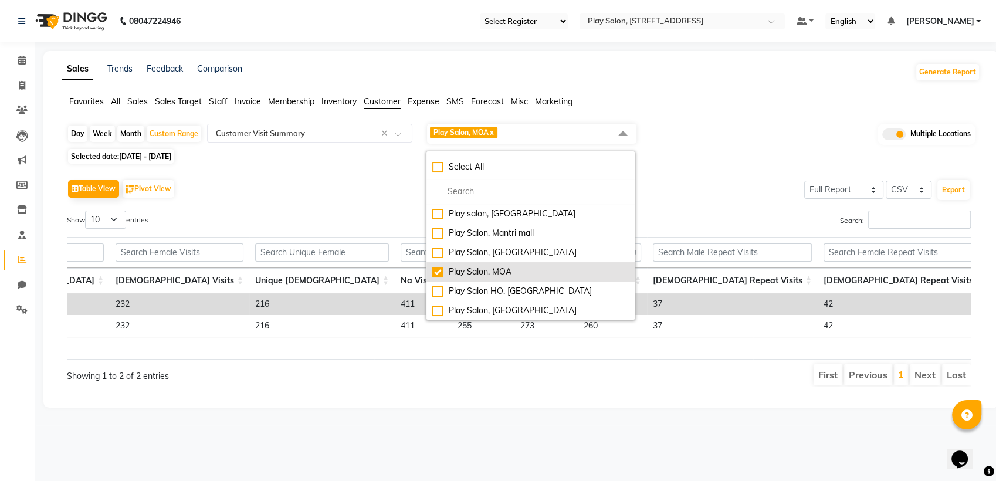
click at [437, 275] on div "Play Salon, MOA" at bounding box center [530, 272] width 196 height 12
checkbox input "false"
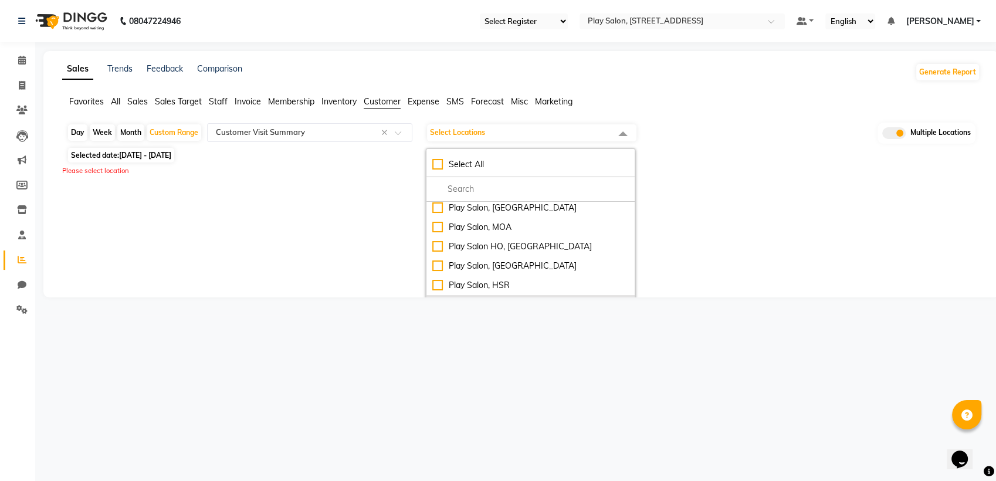
scroll to position [65, 0]
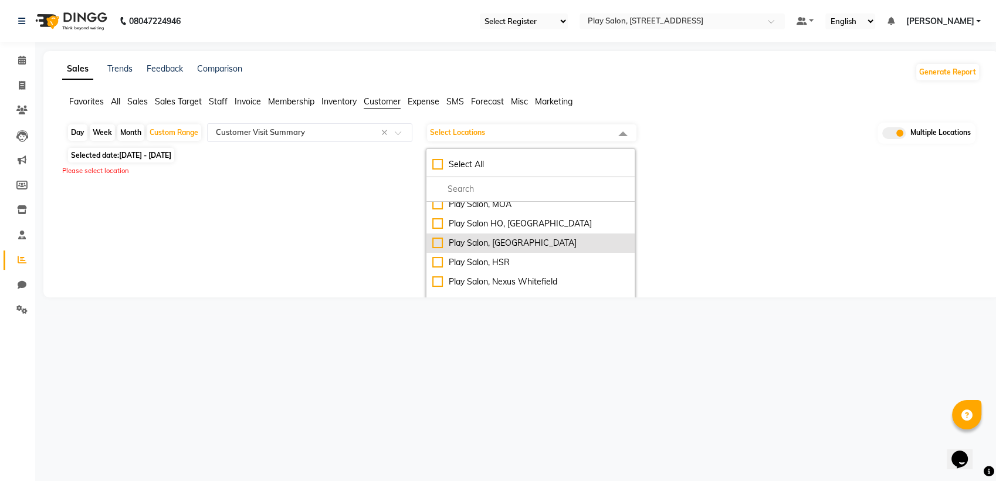
click at [436, 238] on div "Play Salon, Phoenix mall" at bounding box center [530, 243] width 196 height 12
checkbox input "true"
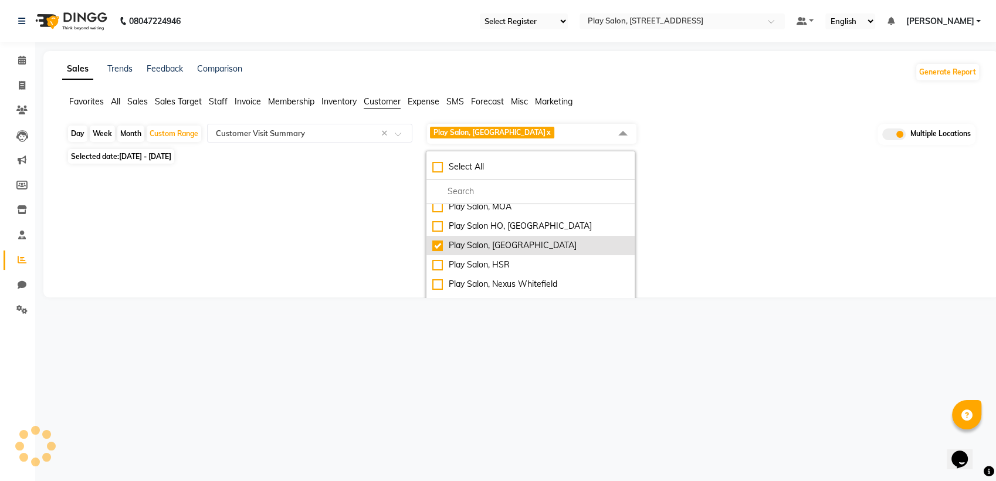
select select "full_report"
select select "csv"
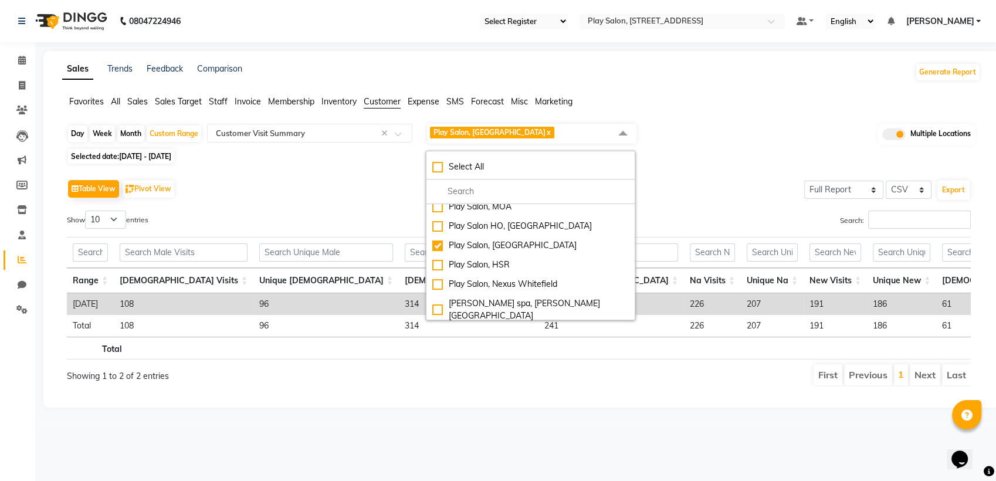
click at [708, 232] on div "Search:" at bounding box center [749, 221] width 443 height 23
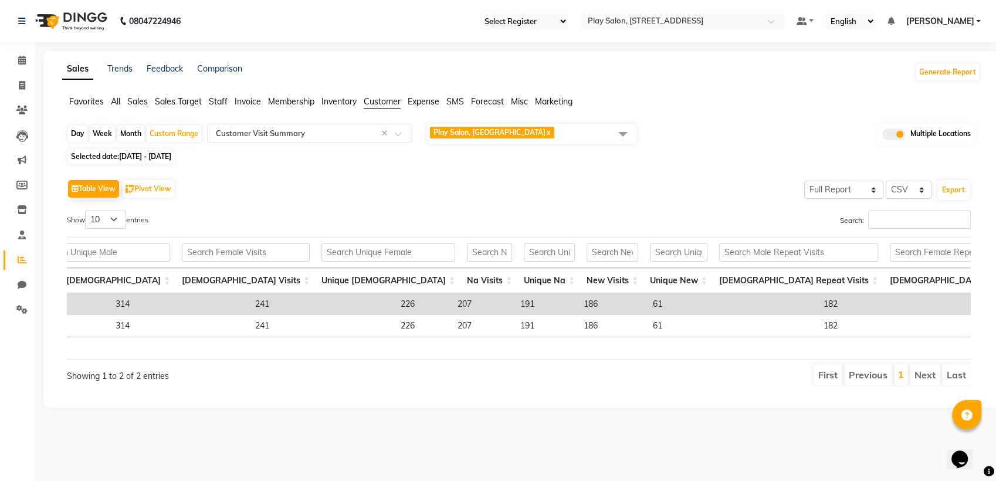
scroll to position [0, 289]
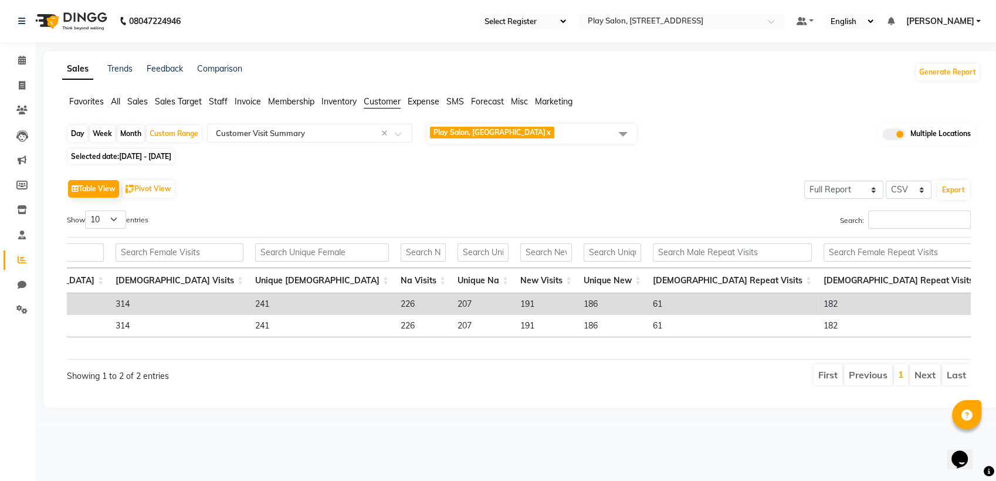
click at [544, 134] on span "Play Salon, Phoenix mall x" at bounding box center [531, 134] width 209 height 20
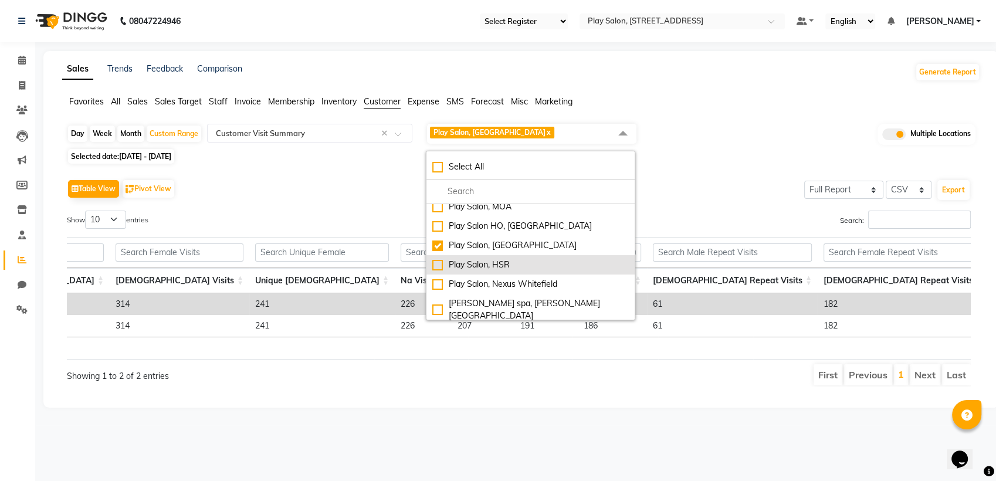
click at [438, 267] on div "Play Salon, HSR" at bounding box center [530, 265] width 196 height 12
checkbox input "true"
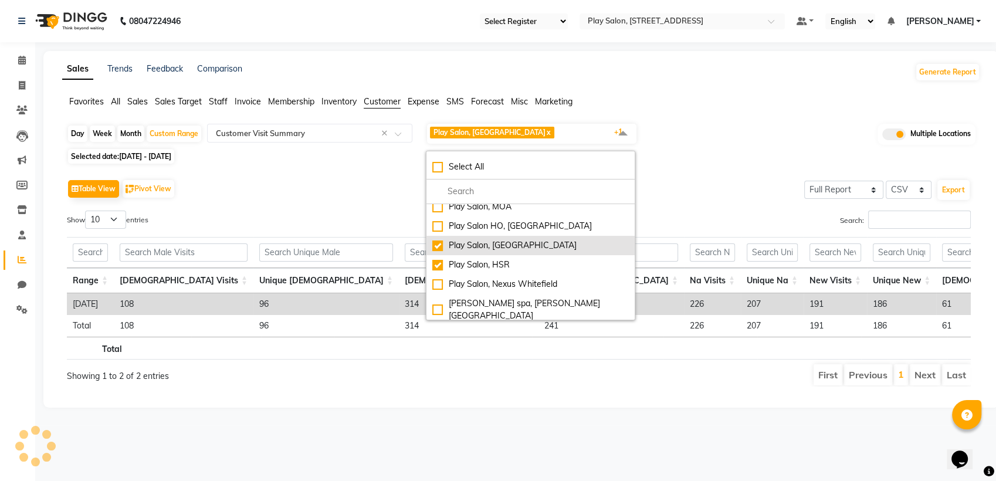
click at [436, 246] on div "Play Salon, Phoenix mall" at bounding box center [530, 245] width 196 height 12
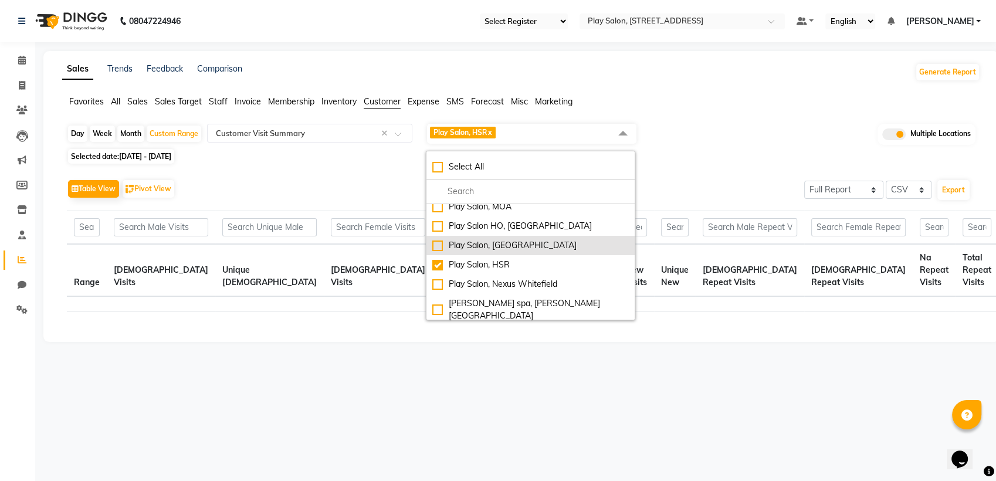
checkbox input "false"
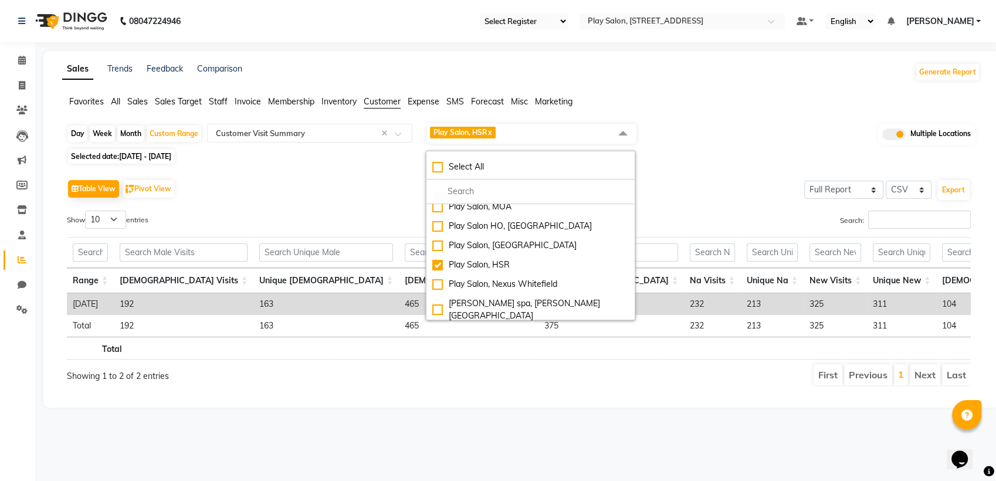
click at [669, 189] on div "Table View Pivot View Select Full Report Filtered Report Select CSV PDF Export" at bounding box center [518, 188] width 903 height 25
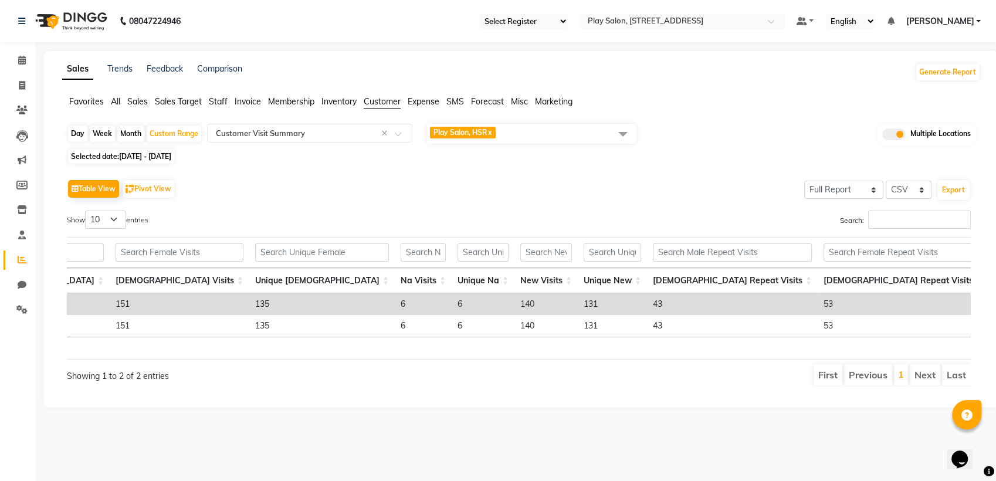
click at [587, 130] on span "Play Salon, HSR x" at bounding box center [531, 134] width 209 height 20
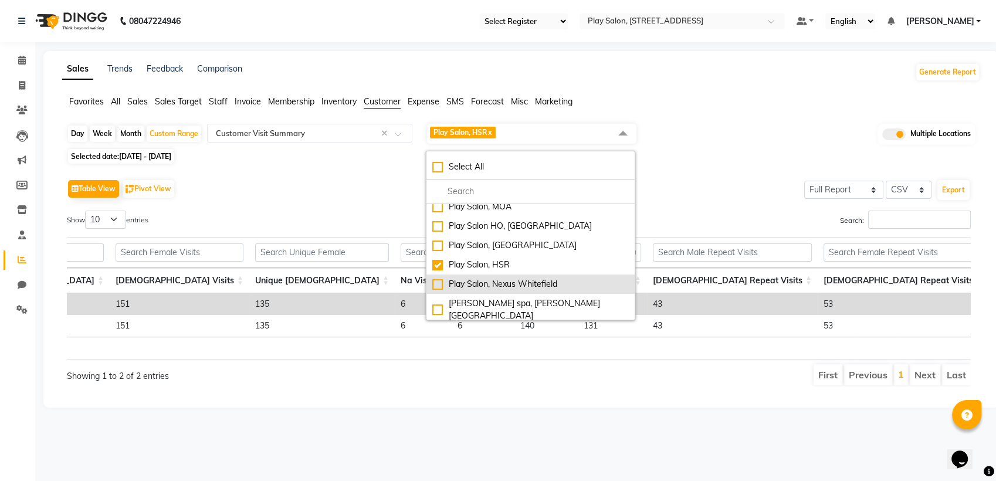
click at [441, 289] on div "Play Salon, Nexus Whitefield" at bounding box center [530, 284] width 196 height 12
checkbox input "true"
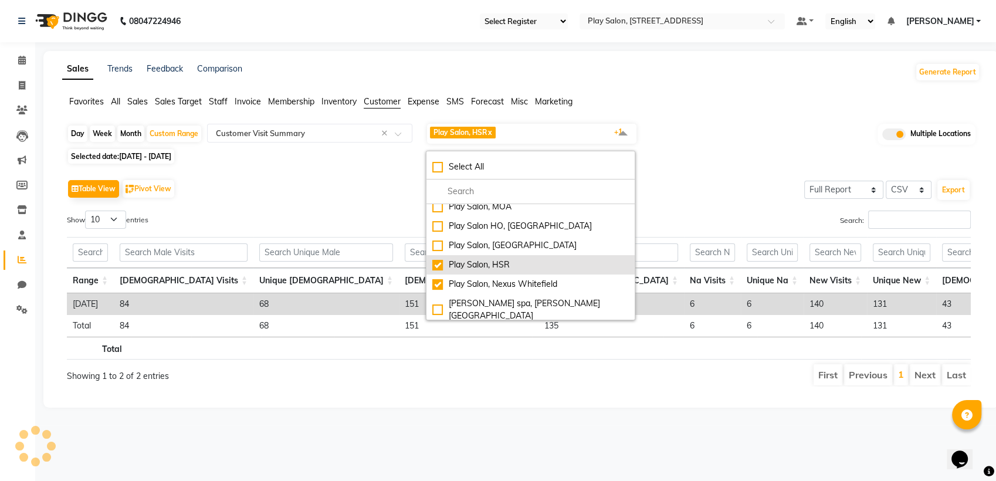
click at [439, 273] on li "Play Salon, HSR" at bounding box center [530, 264] width 208 height 19
checkbox input "false"
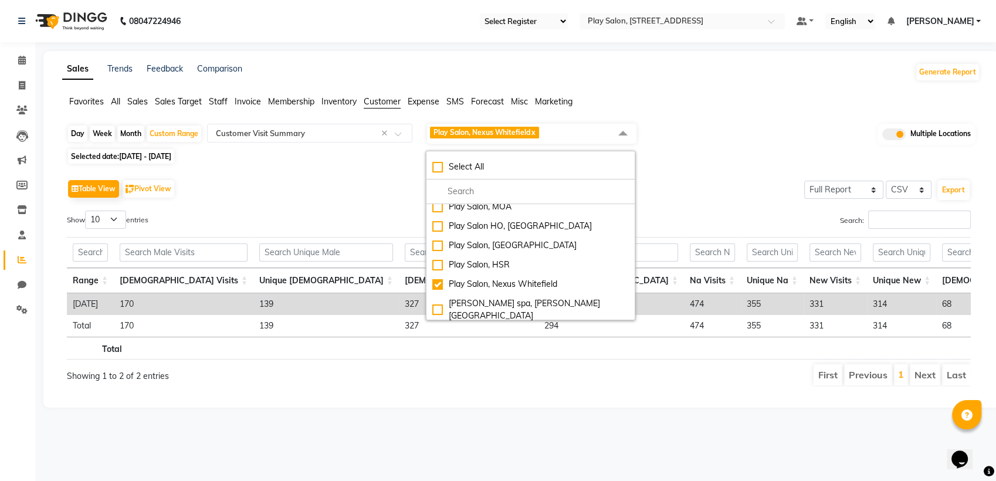
click at [715, 169] on div "Table View Pivot View Select Full Report Filtered Report Select CSV PDF Export …" at bounding box center [518, 281] width 922 height 229
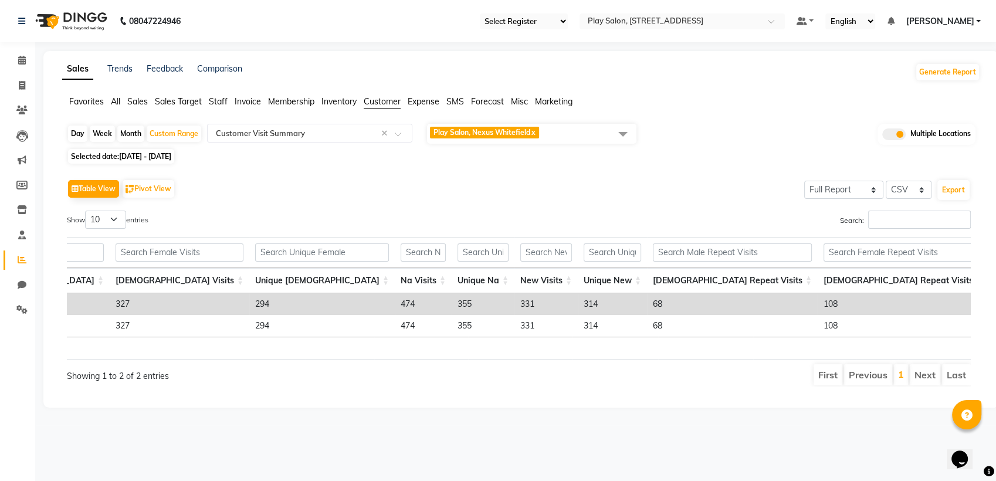
click at [562, 133] on span "Play Salon, Nexus Whitefield x" at bounding box center [531, 134] width 209 height 20
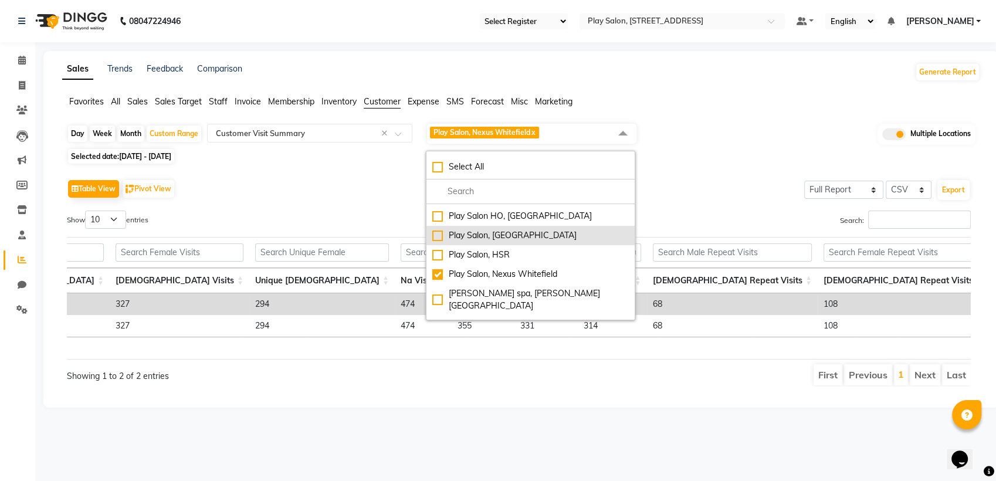
scroll to position [77, 0]
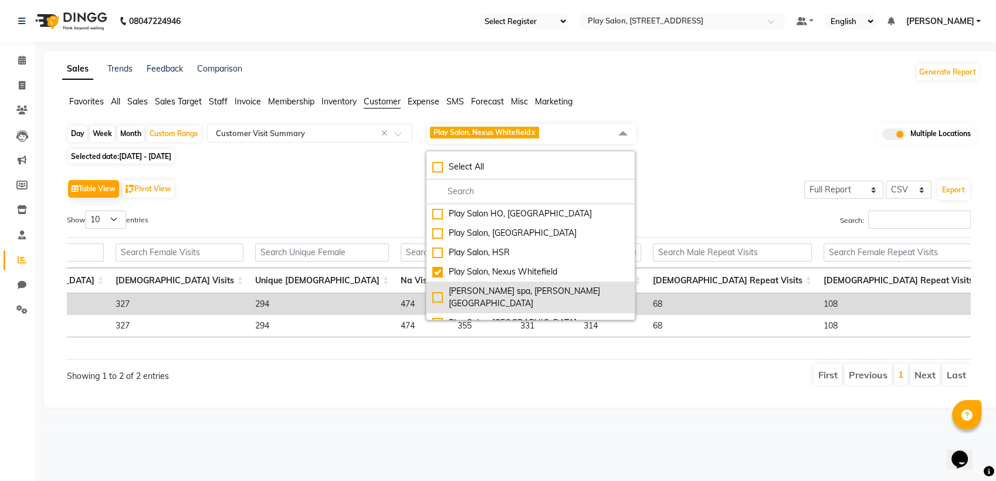
click at [440, 289] on div "shea spa, Madhava nagar" at bounding box center [530, 297] width 196 height 25
checkbox input "true"
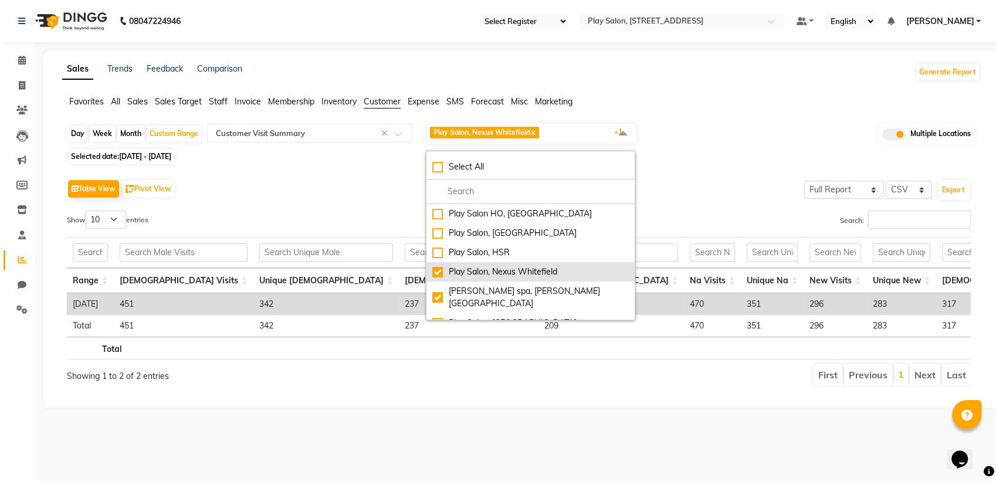
click at [438, 270] on div "Play Salon, Nexus Whitefield" at bounding box center [530, 272] width 196 height 12
checkbox input "false"
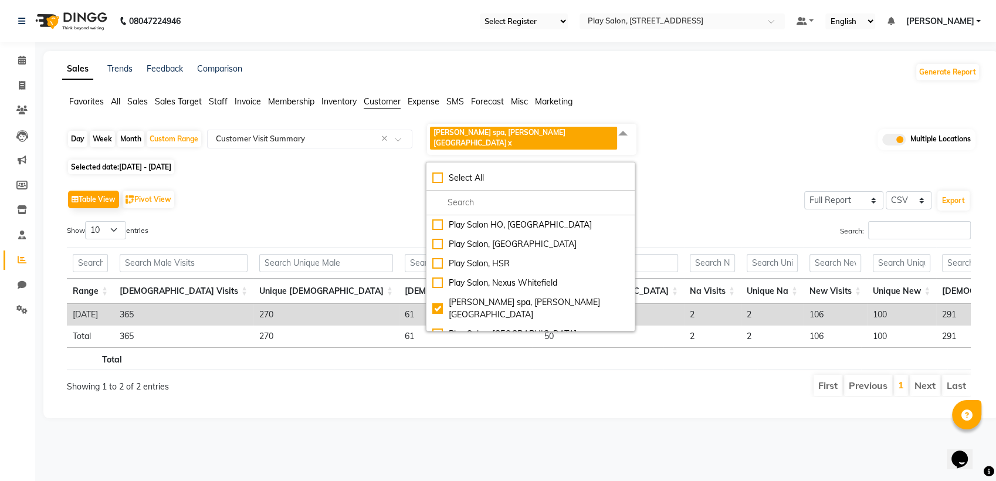
click at [685, 193] on div "Table View Pivot View Select Full Report Filtered Report Select CSV PDF Export" at bounding box center [518, 199] width 903 height 25
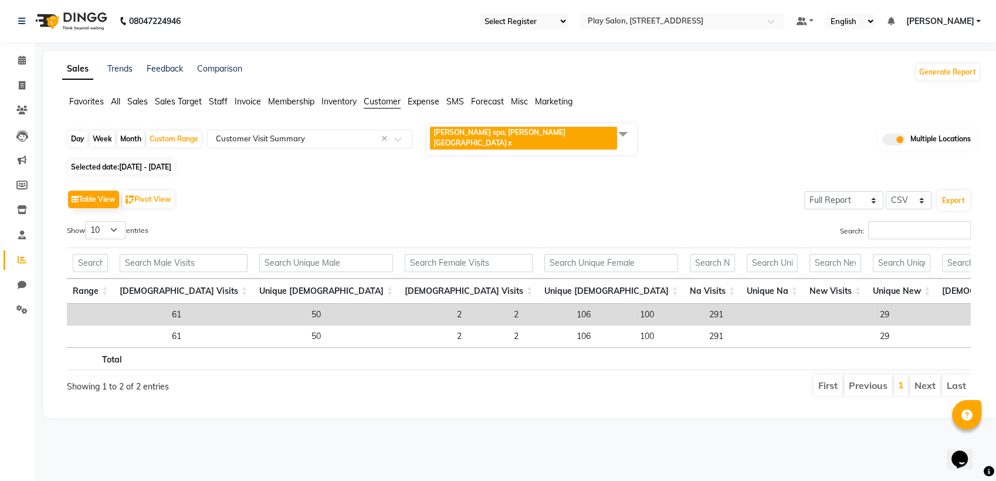
scroll to position [0, 289]
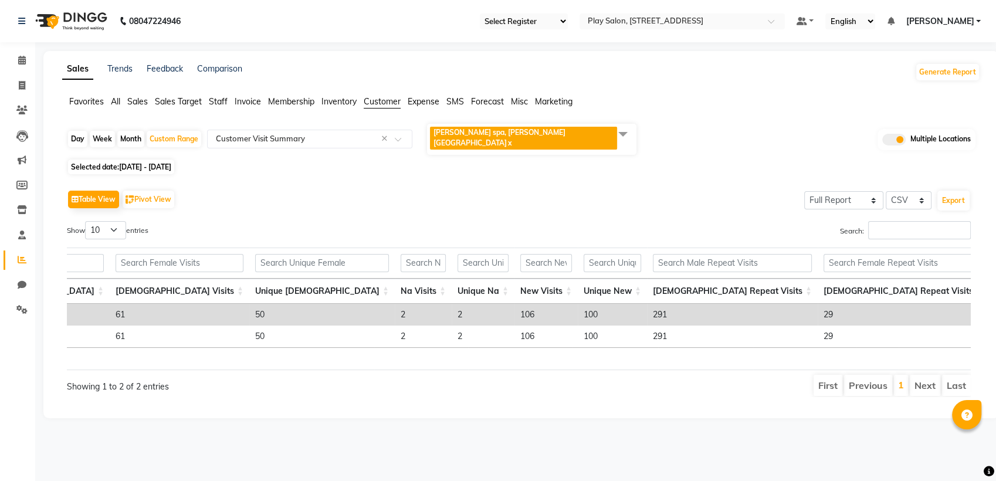
click at [584, 137] on span "shea spa, Madhava nagar x" at bounding box center [531, 139] width 209 height 31
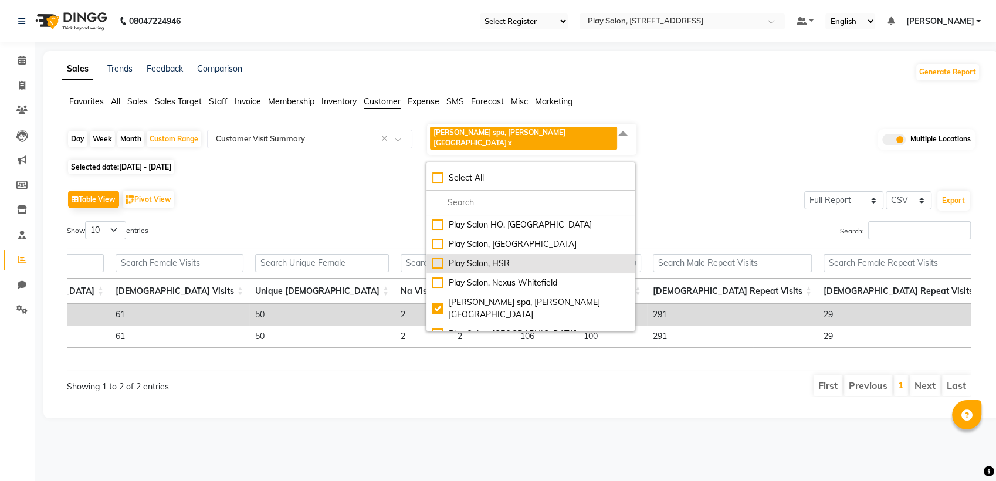
click at [440, 257] on div "Play Salon, HSR" at bounding box center [530, 263] width 196 height 12
checkbox input "true"
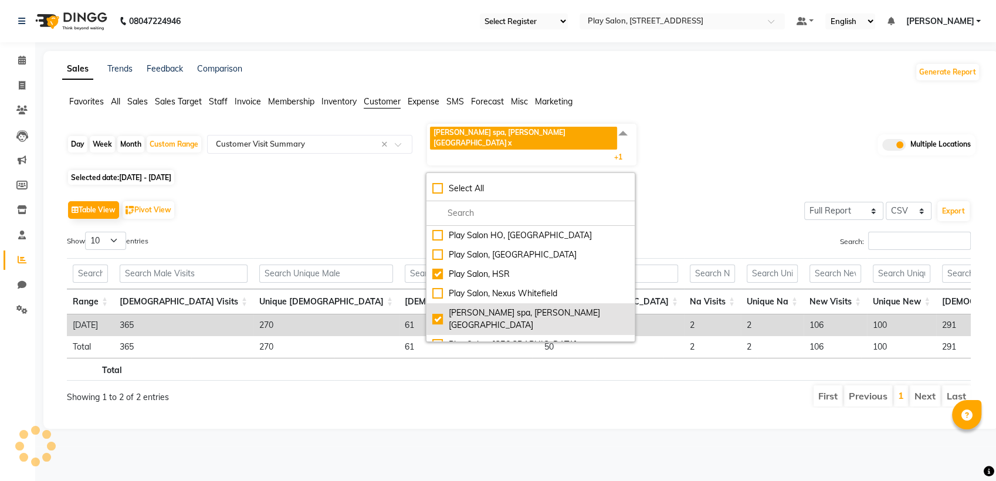
click at [436, 307] on div "shea spa, Madhava nagar" at bounding box center [530, 319] width 196 height 25
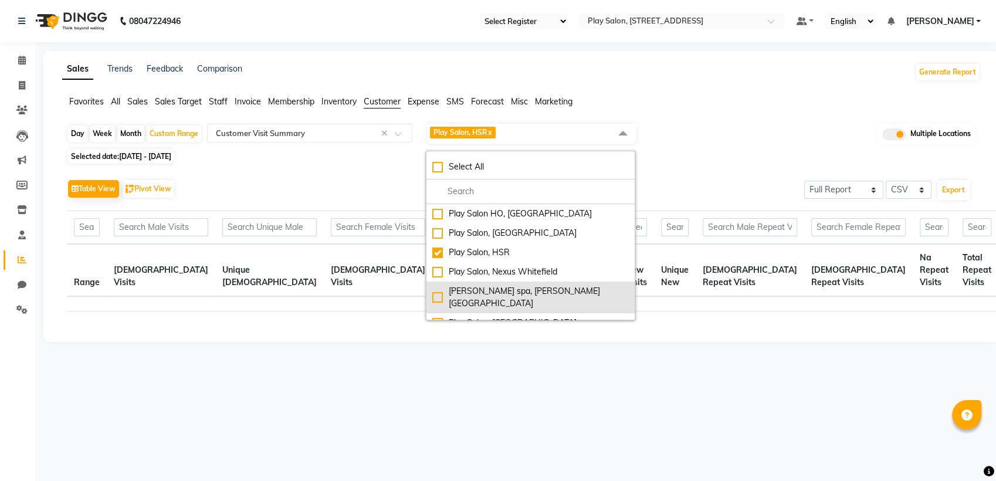
checkbox input "false"
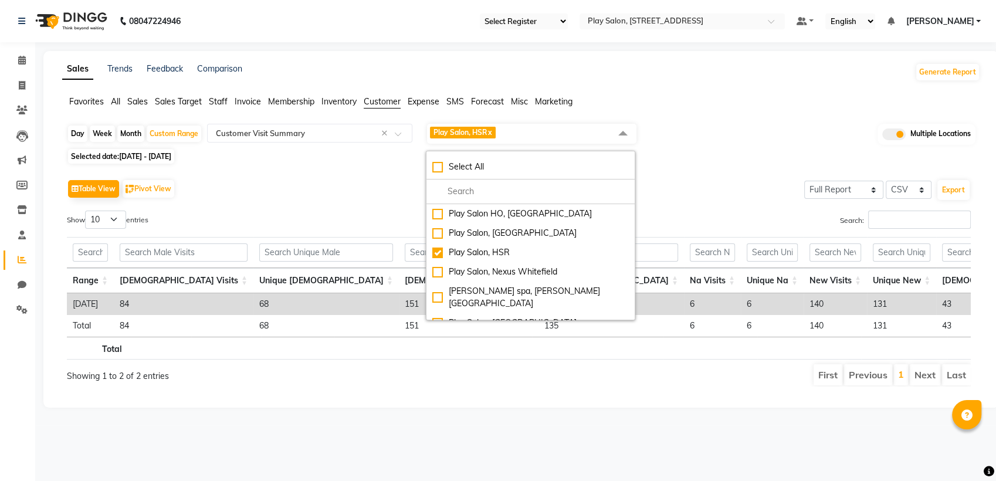
click at [667, 194] on div "Table View Pivot View Select Full Report Filtered Report Select CSV PDF Export" at bounding box center [518, 188] width 903 height 25
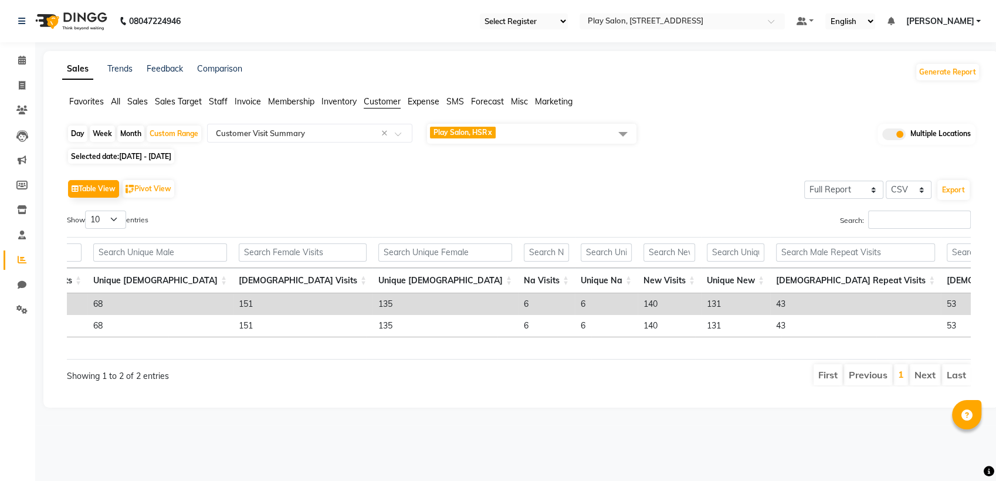
scroll to position [0, 129]
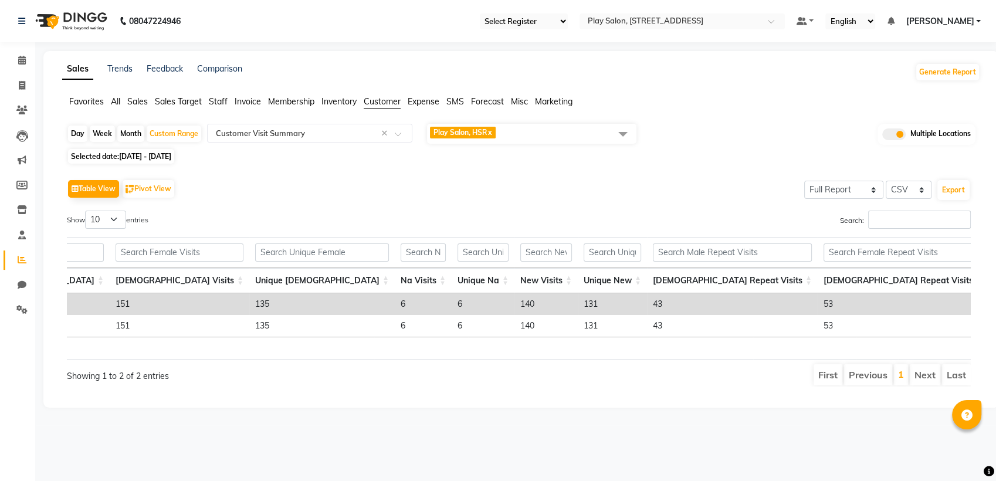
drag, startPoint x: 379, startPoint y: 347, endPoint x: 321, endPoint y: 353, distance: 59.0
click at [321, 353] on tr "Total" at bounding box center [374, 348] width 1193 height 23
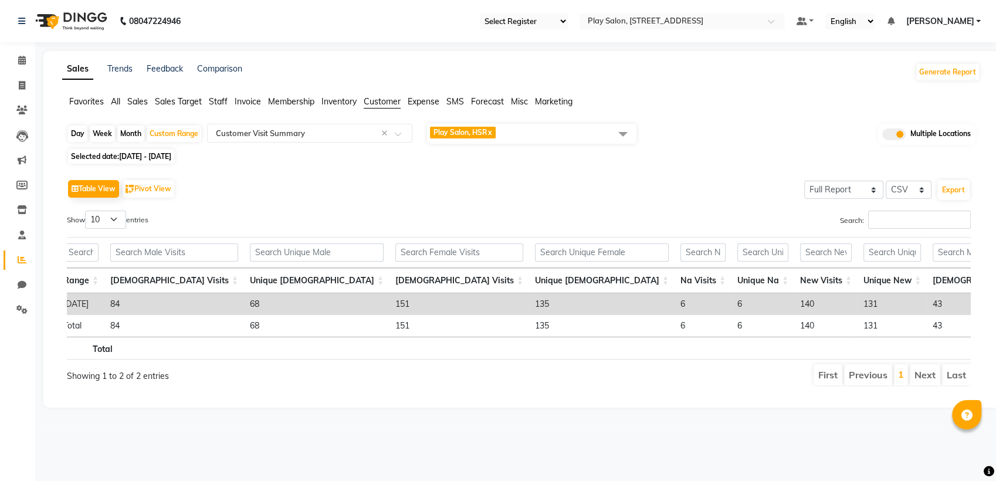
scroll to position [0, 35]
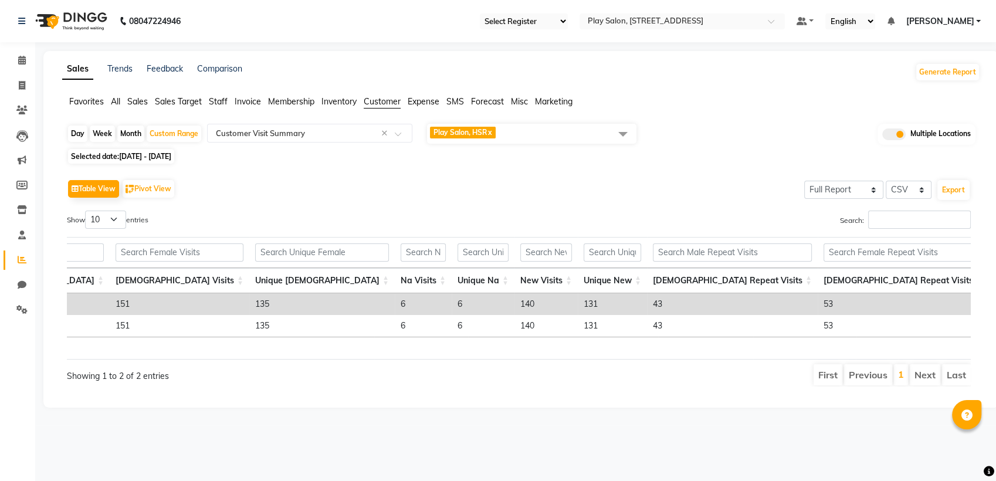
click at [537, 137] on span "Play Salon, HSR x" at bounding box center [531, 134] width 209 height 20
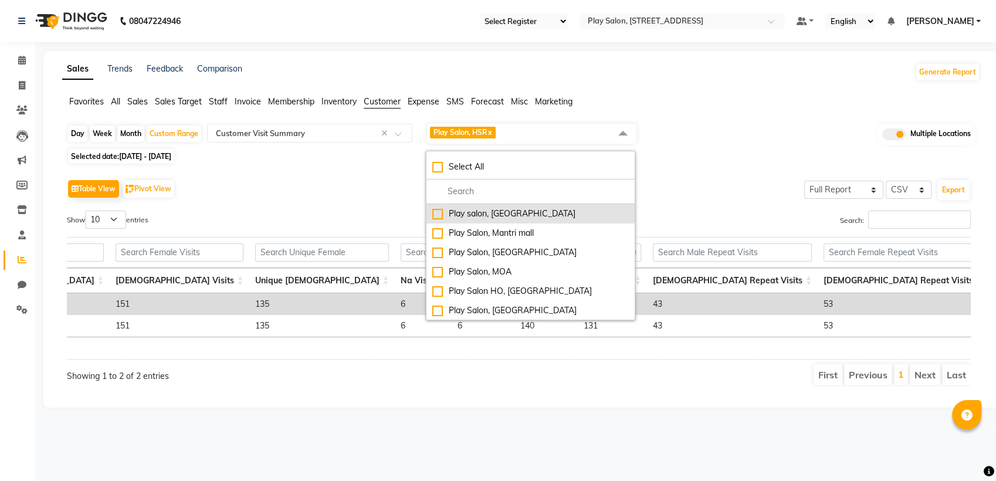
click at [441, 218] on li "Play salon, 77 East" at bounding box center [530, 213] width 208 height 19
checkbox input "true"
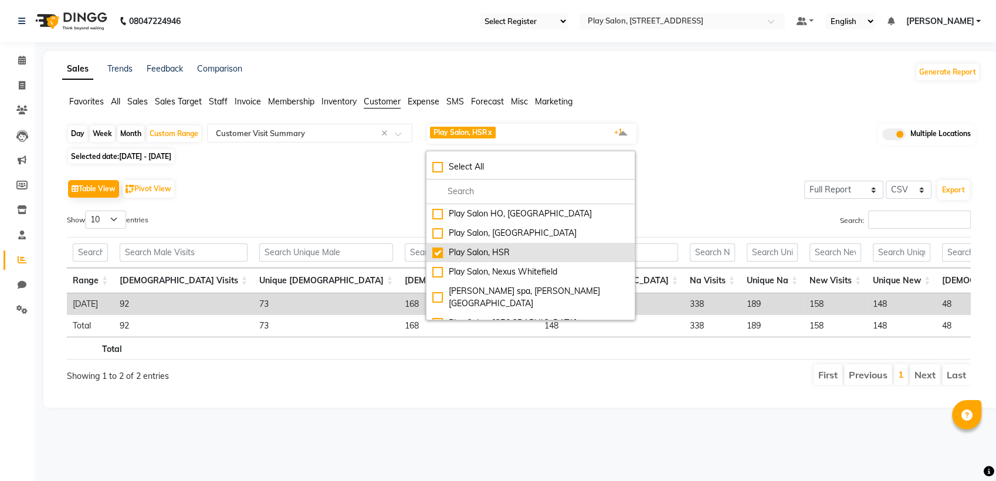
click at [434, 253] on div "Play Salon, HSR" at bounding box center [530, 252] width 196 height 12
checkbox input "false"
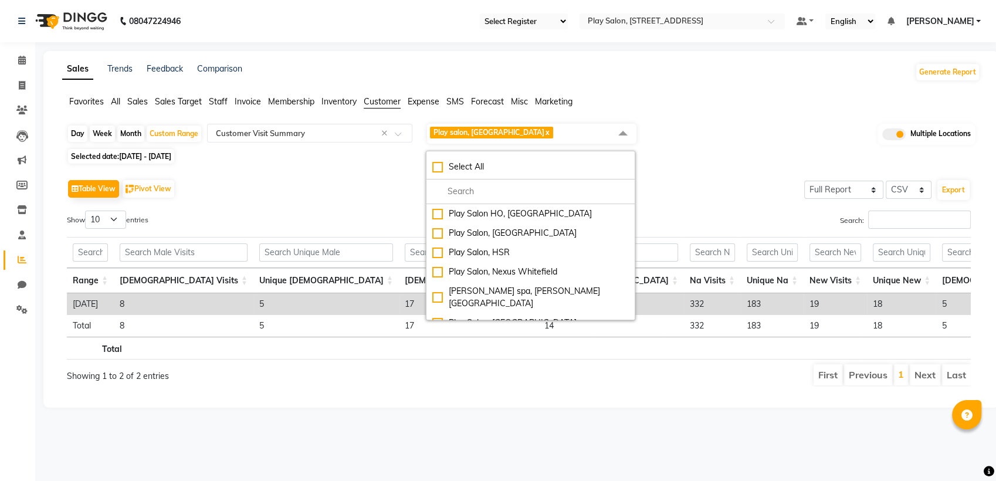
click at [681, 132] on div "Day Week Month Custom Range Select Report Type × Customer Visit Summary × Play …" at bounding box center [521, 134] width 908 height 23
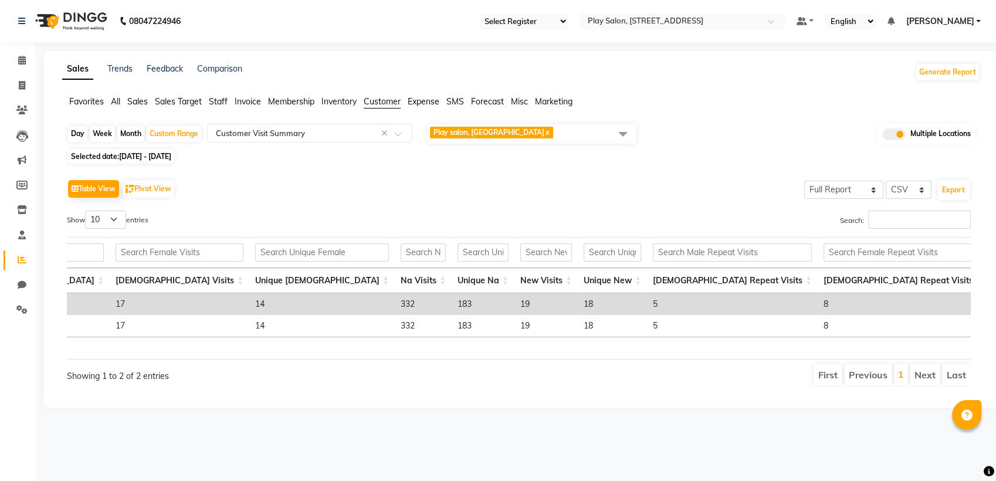
drag, startPoint x: 661, startPoint y: 304, endPoint x: 683, endPoint y: 303, distance: 21.7
click at [567, 124] on span "Play salon, 77 East x" at bounding box center [531, 134] width 209 height 20
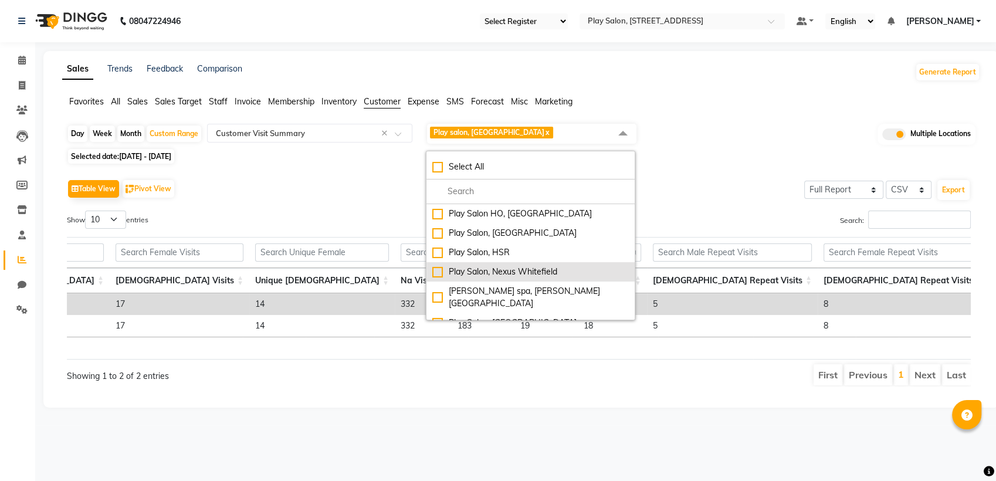
click at [437, 270] on div "Play Salon, Nexus Whitefield" at bounding box center [530, 272] width 196 height 12
checkbox input "true"
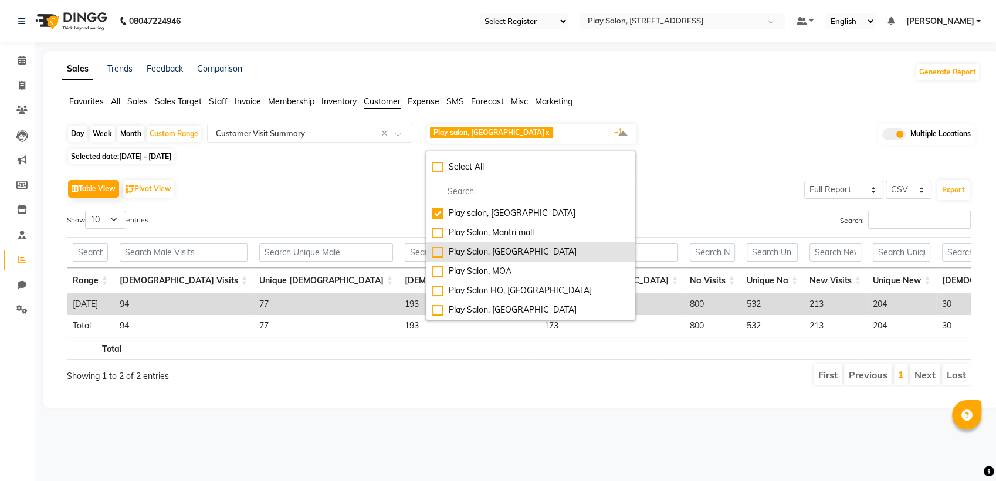
scroll to position [0, 0]
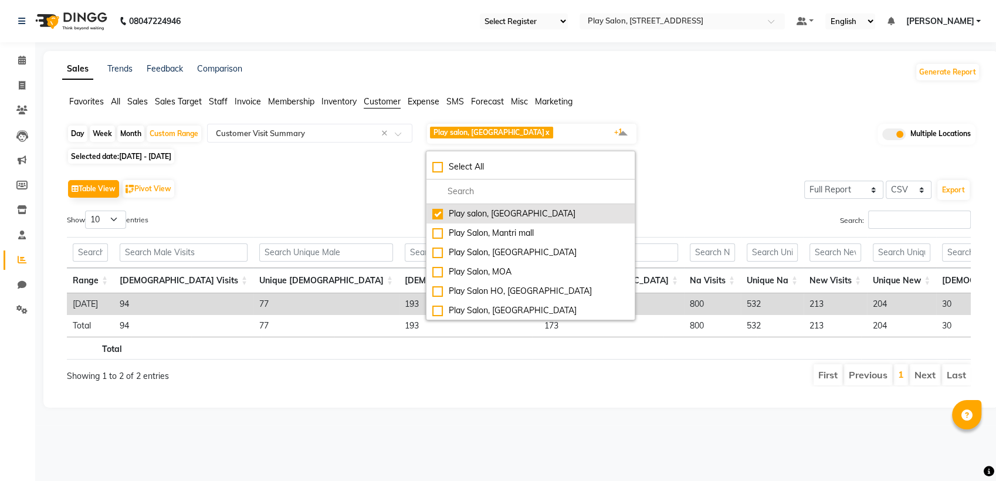
click at [434, 216] on div "Play salon, 77 East" at bounding box center [530, 214] width 196 height 12
checkbox input "false"
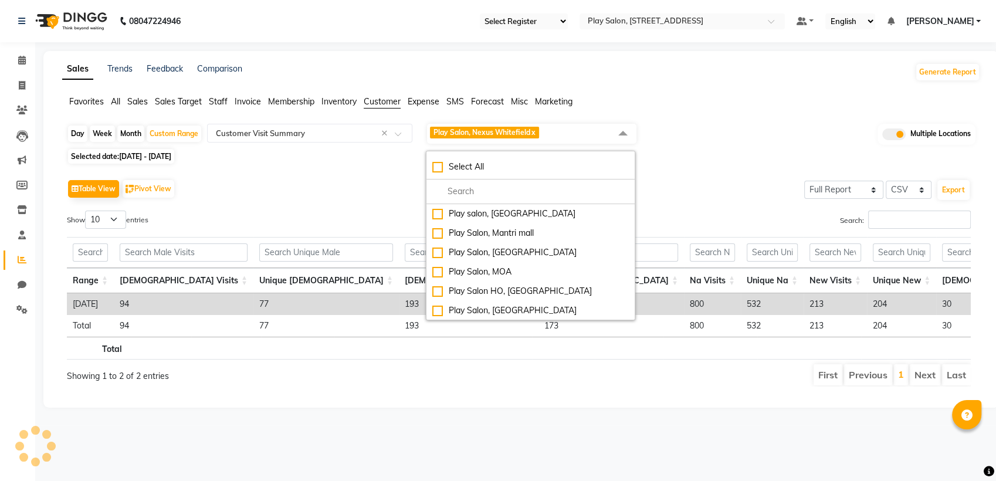
click at [702, 155] on div "Selected date: 01-08-2025 - 31-08-2025" at bounding box center [523, 156] width 913 height 12
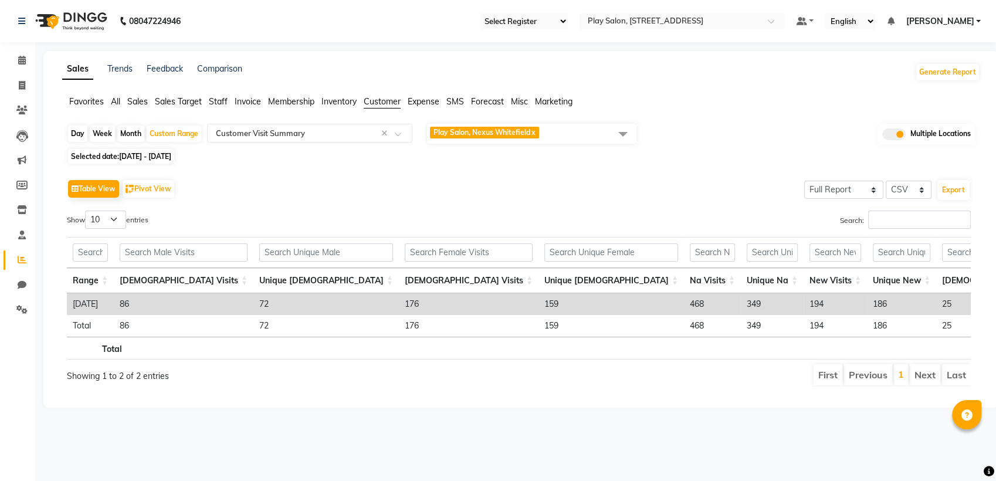
click at [561, 132] on span "Play Salon, Nexus Whitefield x" at bounding box center [531, 134] width 209 height 20
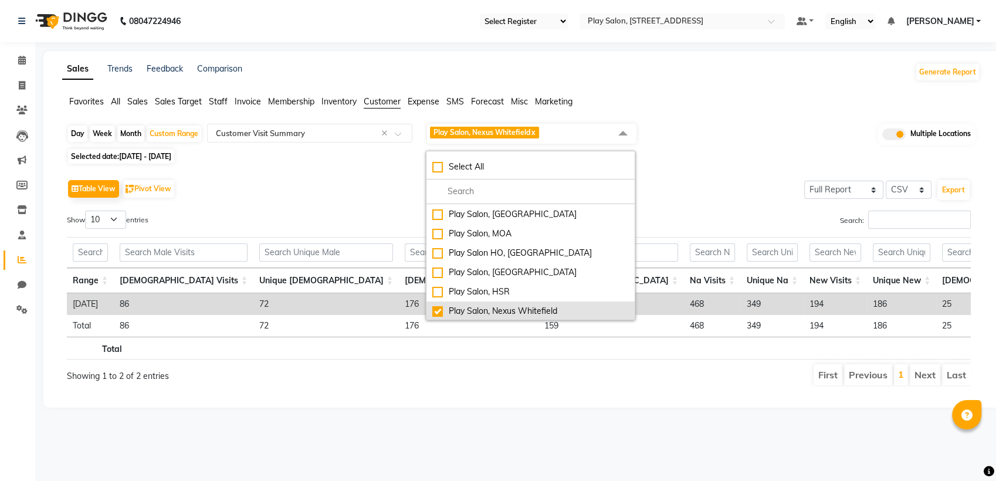
scroll to position [77, 0]
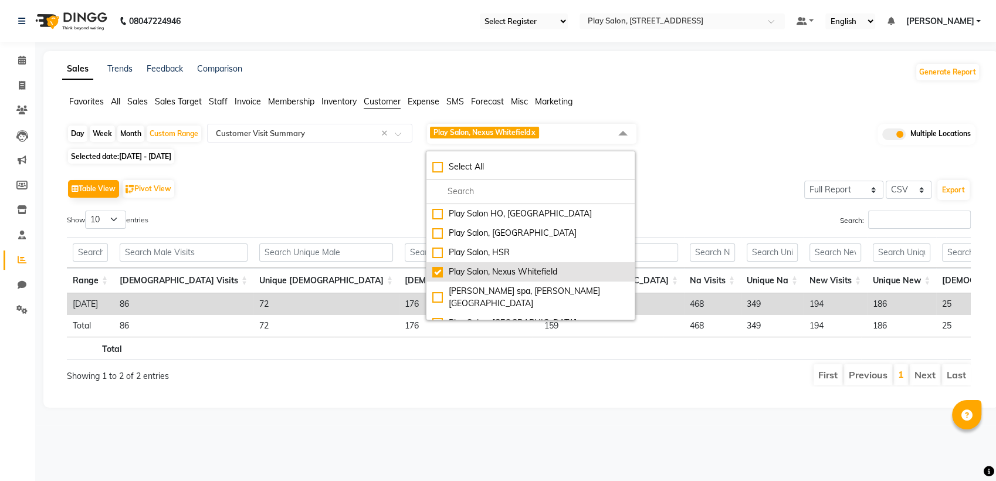
click at [474, 271] on div "Play Salon, Nexus Whitefield" at bounding box center [530, 272] width 196 height 12
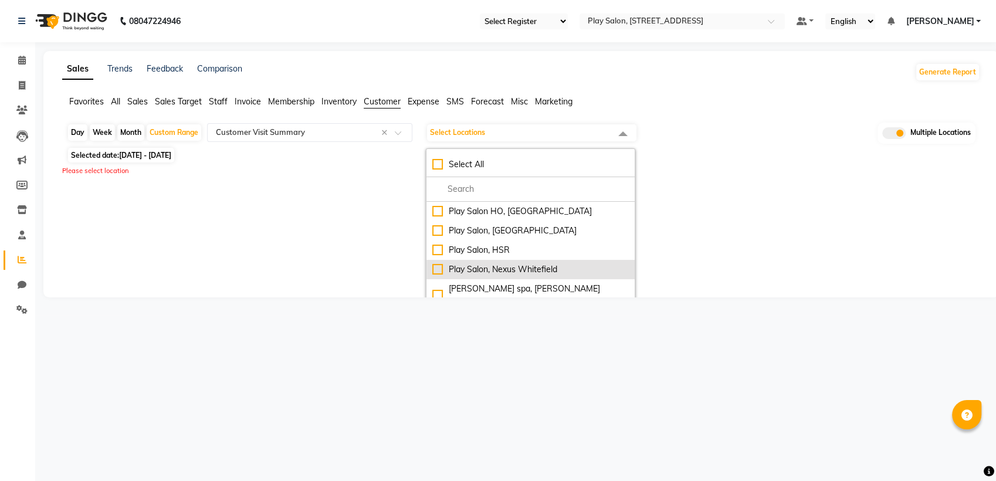
click at [485, 272] on div "Play Salon, Nexus Whitefield" at bounding box center [530, 269] width 196 height 12
checkbox input "true"
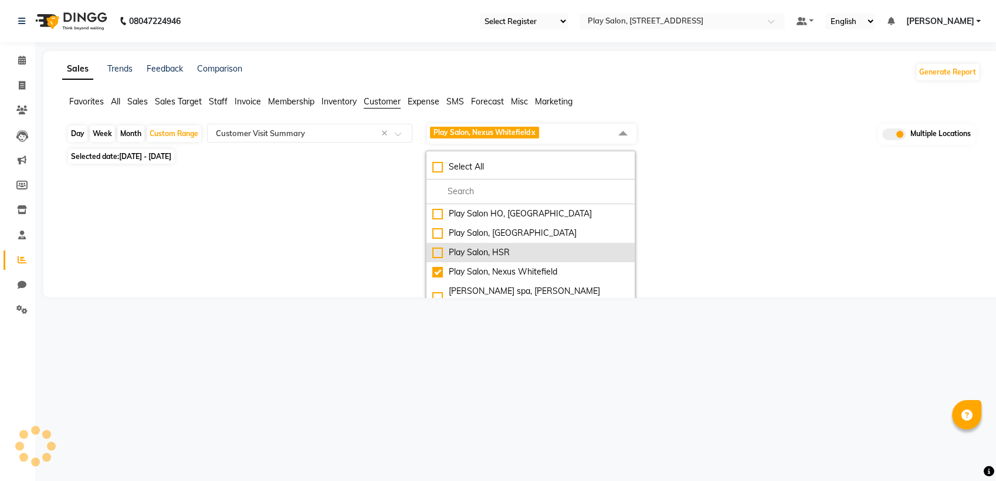
select select "full_report"
select select "csv"
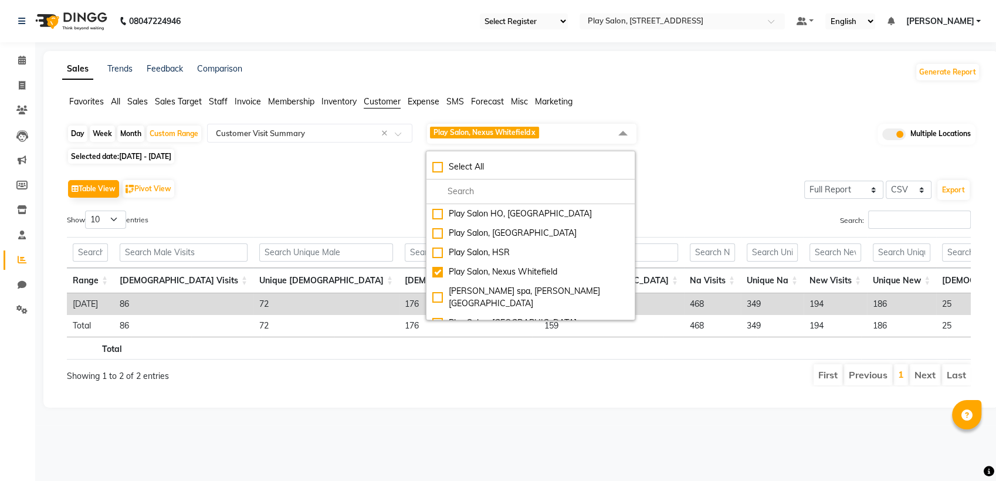
click at [664, 193] on div "Table View Pivot View Select Full Report Filtered Report Select CSV PDF Export" at bounding box center [518, 188] width 903 height 25
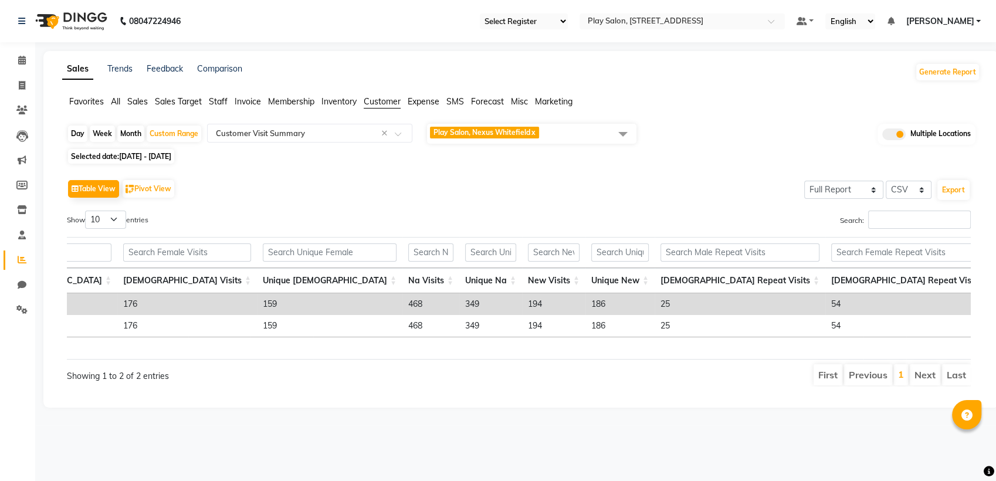
scroll to position [0, 283]
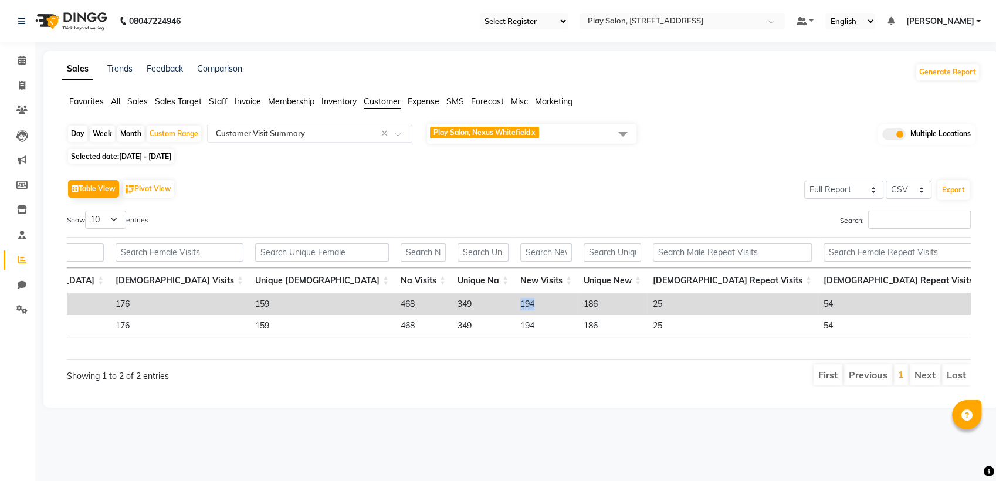
drag, startPoint x: 245, startPoint y: 304, endPoint x: 263, endPoint y: 302, distance: 17.7
click at [514, 302] on td "194" at bounding box center [545, 304] width 63 height 22
drag, startPoint x: 660, startPoint y: 304, endPoint x: 685, endPoint y: 302, distance: 25.3
click at [18, 56] on icon at bounding box center [22, 60] width 8 height 9
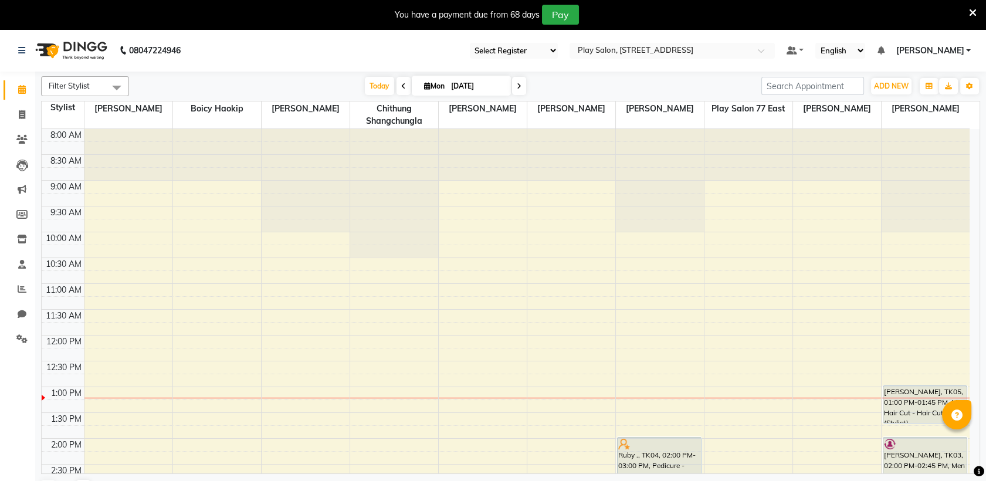
click at [975, 12] on icon at bounding box center [973, 13] width 8 height 11
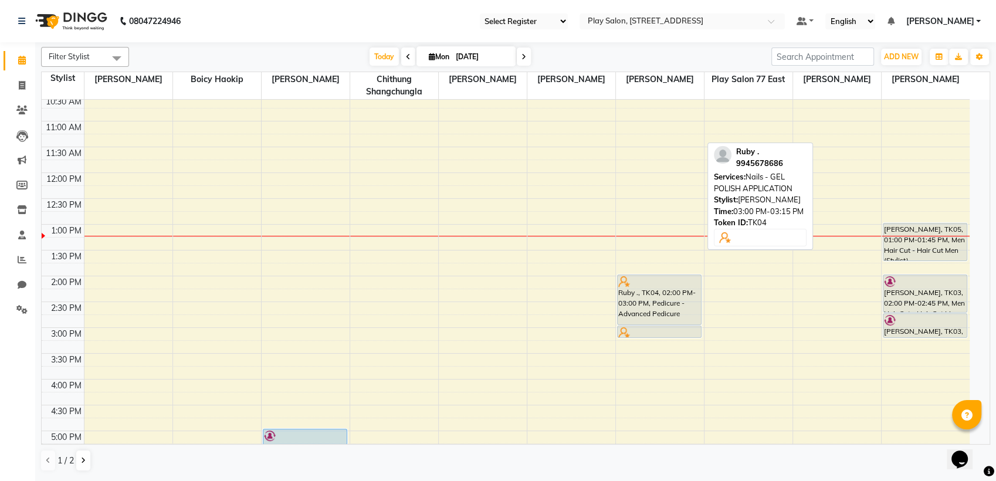
scroll to position [61, 0]
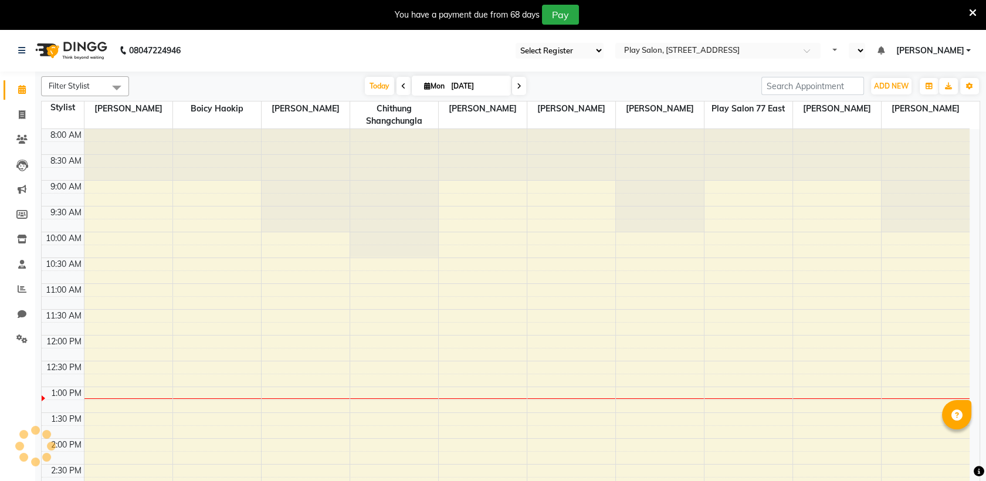
select select "en"
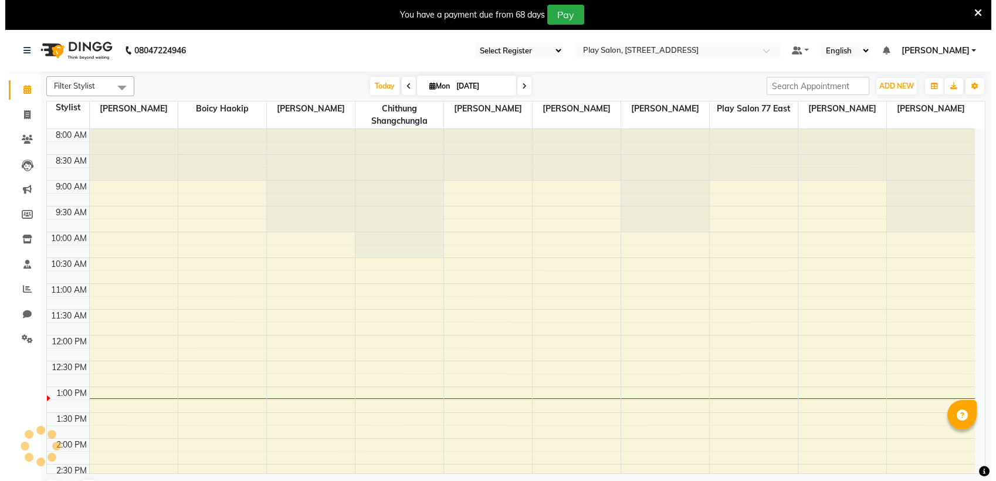
scroll to position [257, 0]
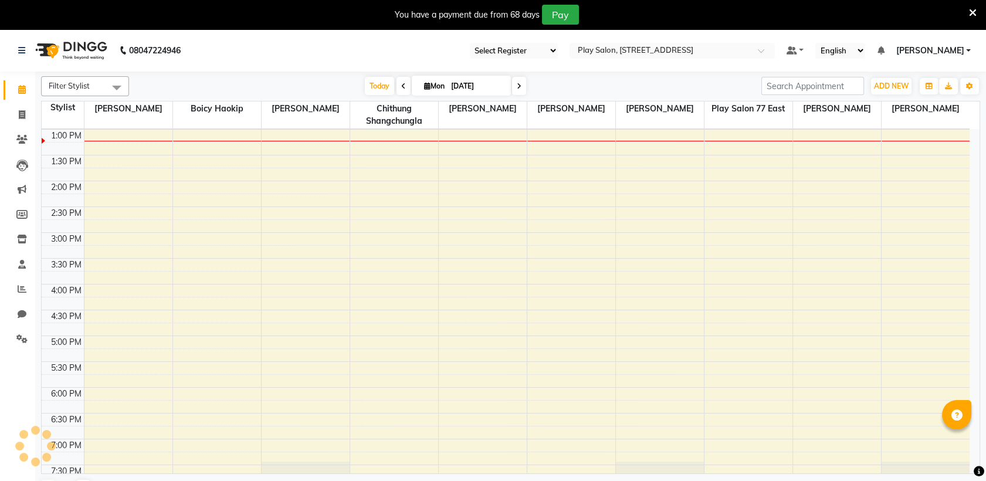
click at [977, 13] on div "You have a payment due from 68 days Pay" at bounding box center [493, 14] width 986 height 29
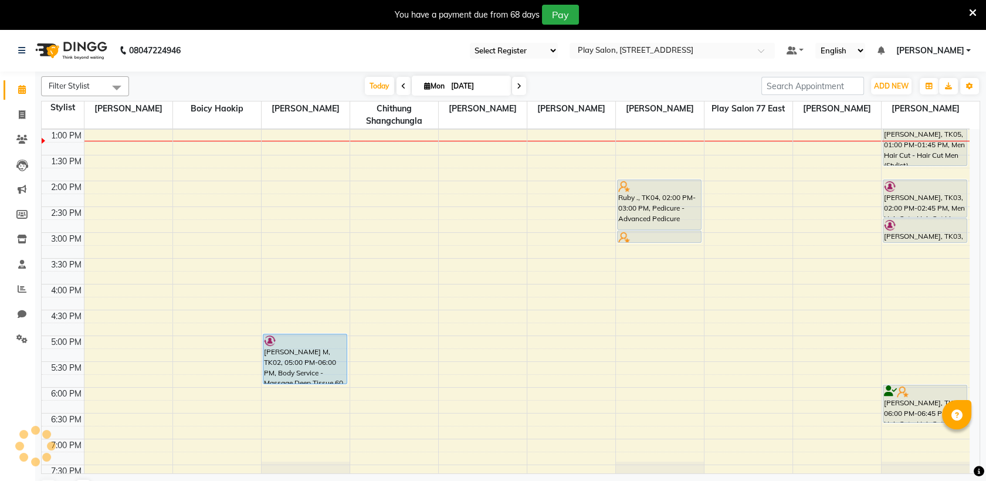
click at [974, 12] on icon at bounding box center [973, 13] width 8 height 11
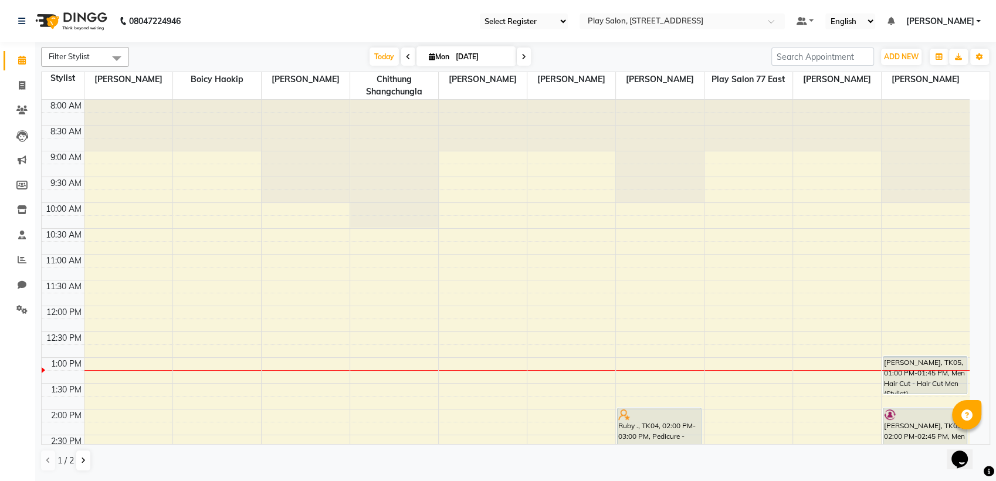
scroll to position [322, 0]
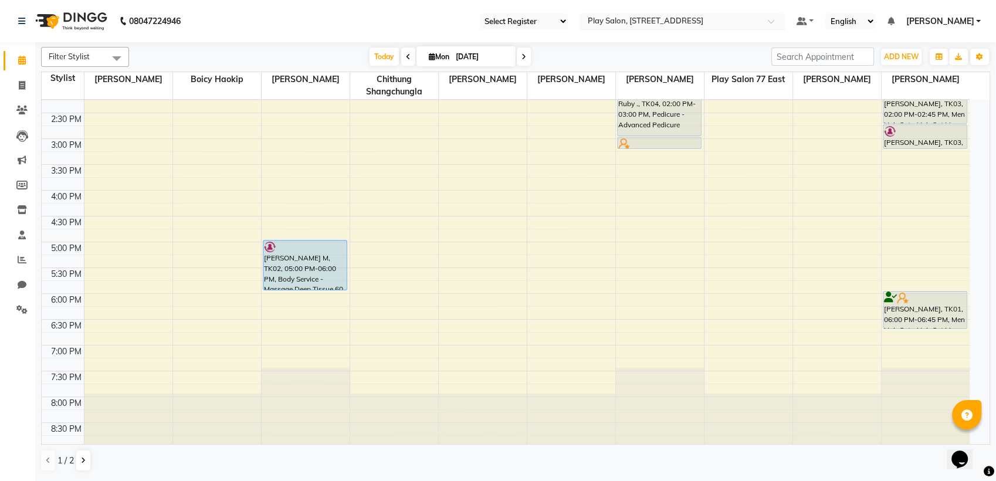
click at [669, 13] on div "Select Location × Play Salon, 77 East" at bounding box center [681, 21] width 205 height 16
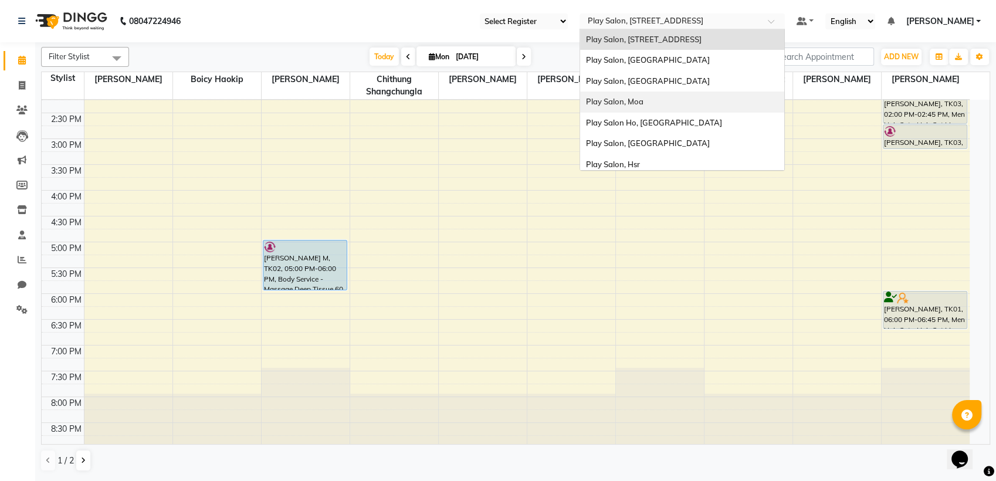
click at [640, 107] on div "Play Salon, Moa" at bounding box center [682, 101] width 204 height 21
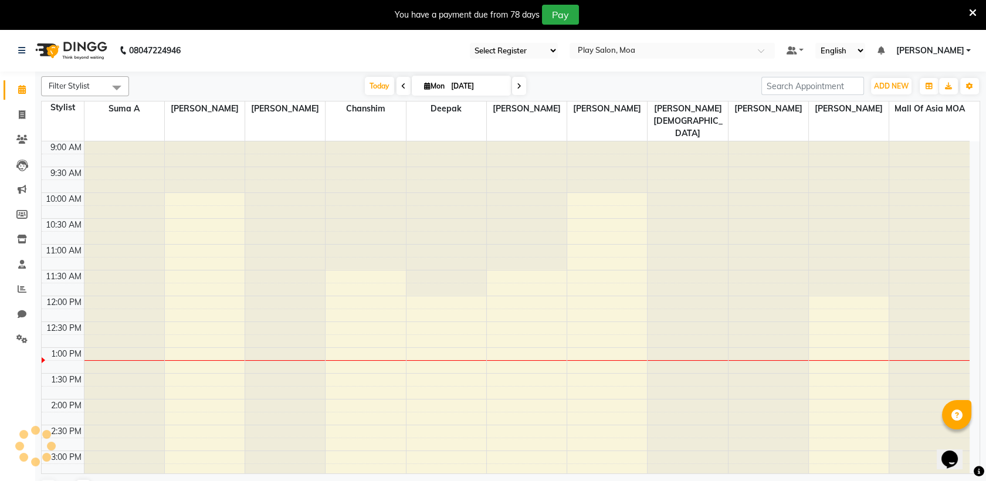
select select "en"
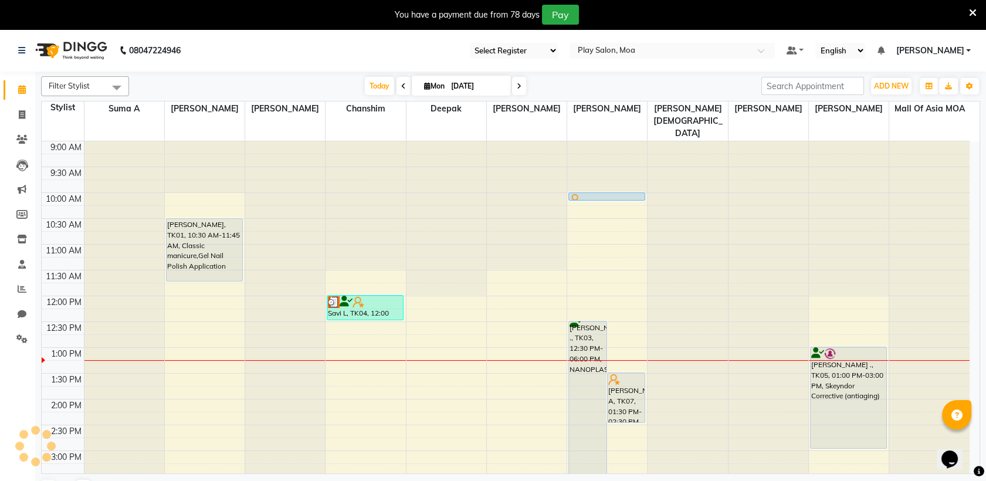
drag, startPoint x: 973, startPoint y: 11, endPoint x: 965, endPoint y: 17, distance: 9.6
click at [973, 11] on icon at bounding box center [973, 13] width 8 height 11
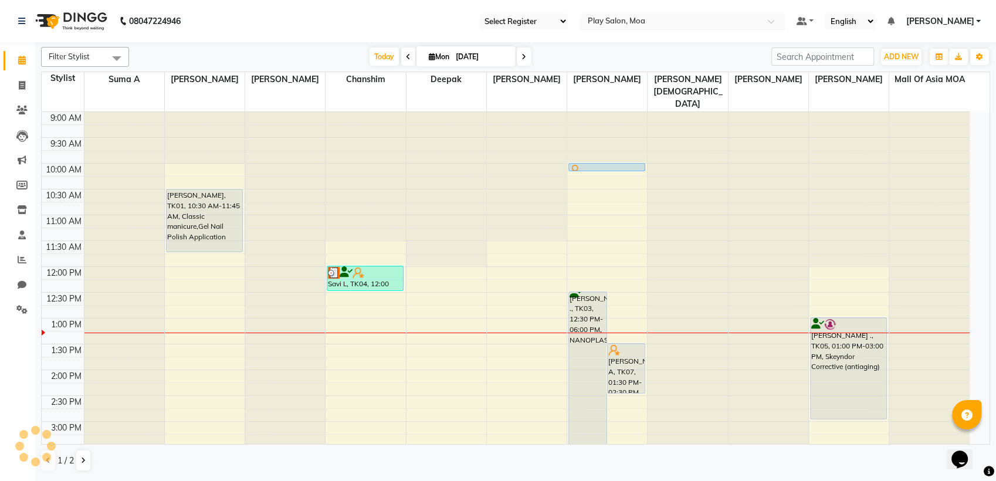
click at [629, 21] on input "text" at bounding box center [670, 22] width 170 height 12
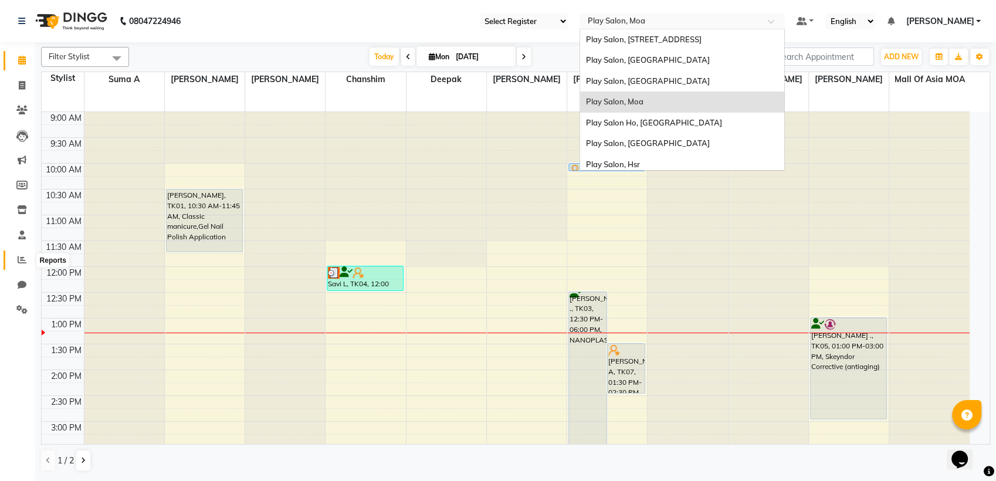
click at [23, 262] on icon at bounding box center [22, 259] width 9 height 9
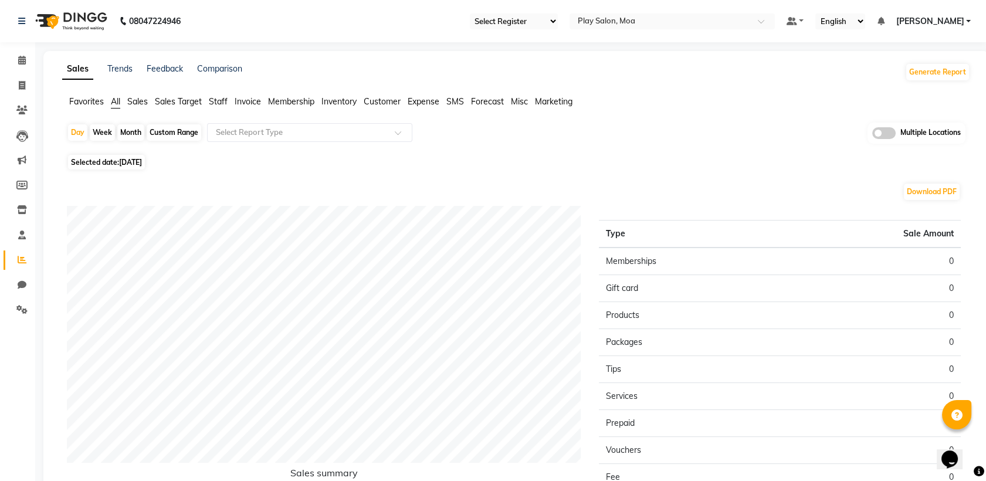
click at [382, 99] on span "Customer" at bounding box center [382, 101] width 37 height 11
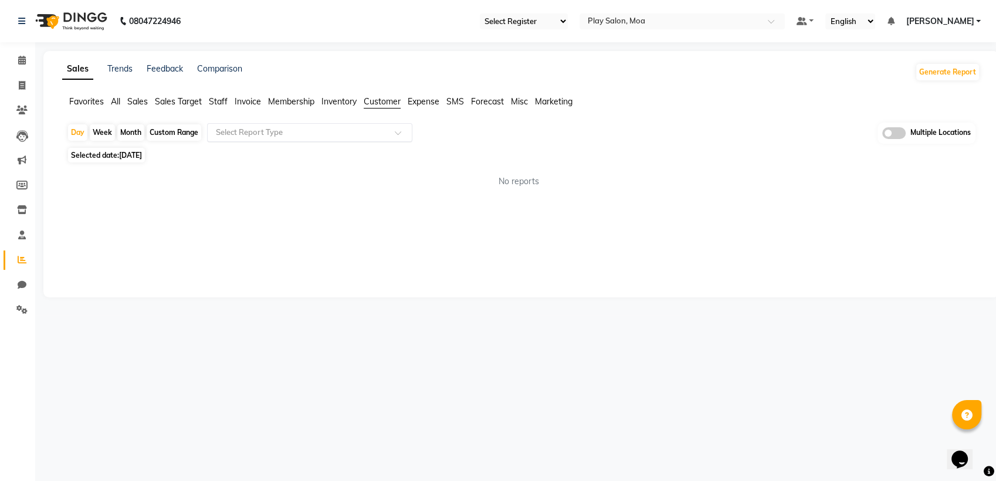
click at [375, 135] on input "text" at bounding box center [297, 133] width 169 height 12
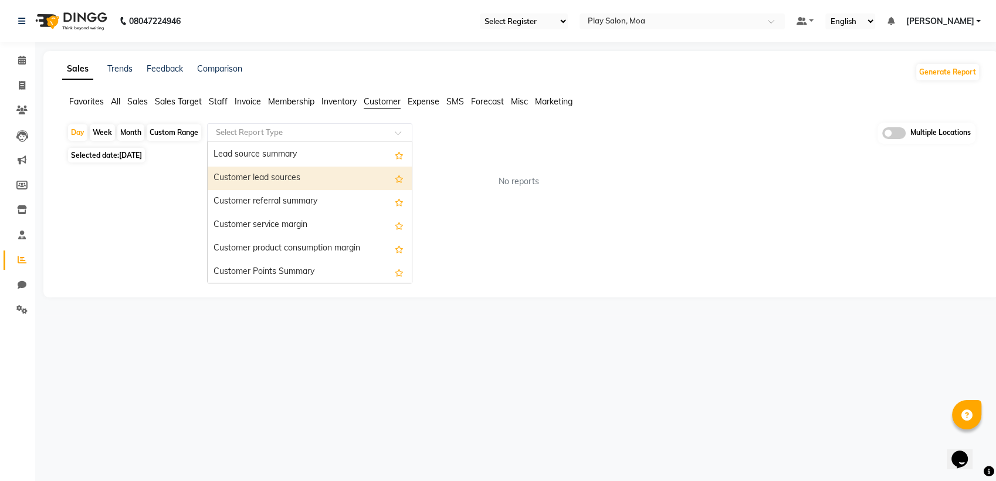
scroll to position [130, 0]
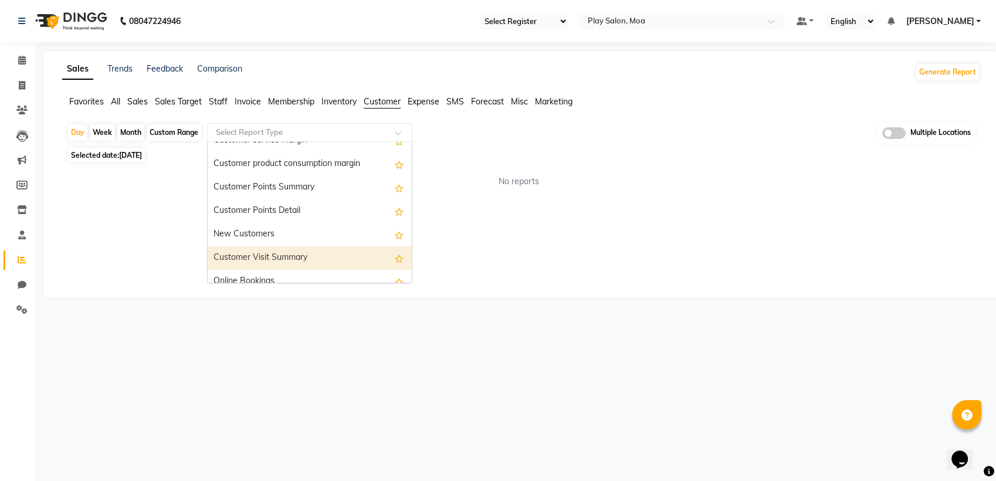
click at [304, 256] on div "Customer Visit Summary" at bounding box center [310, 257] width 204 height 23
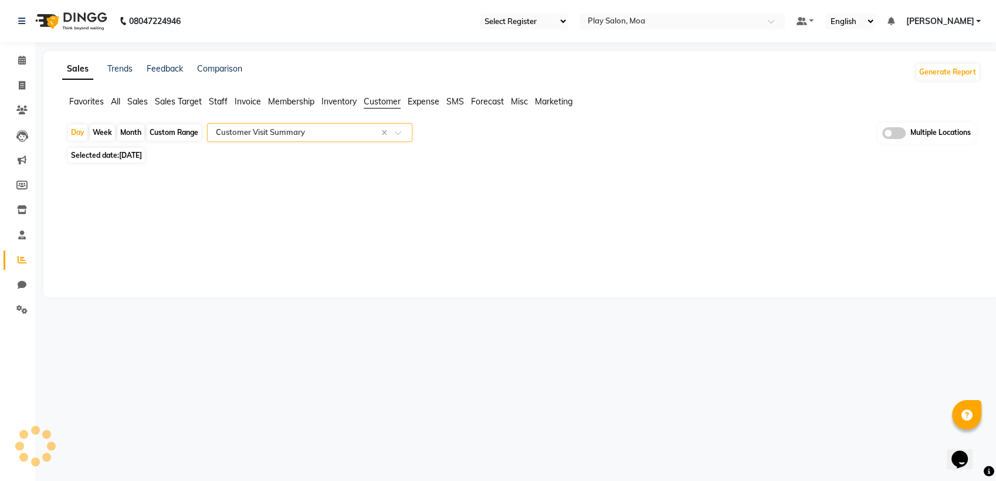
select select "full_report"
select select "csv"
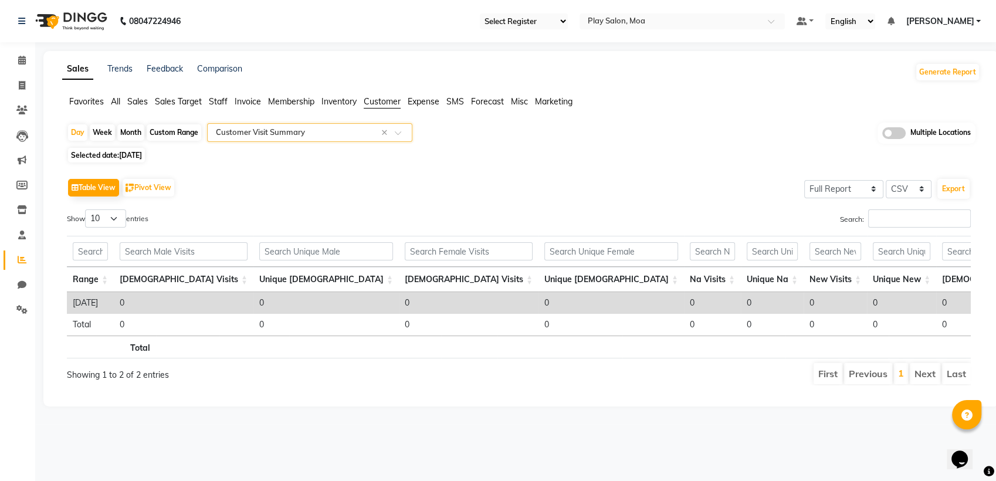
click at [159, 138] on div "Custom Range" at bounding box center [174, 132] width 55 height 16
select select "9"
select select "2025"
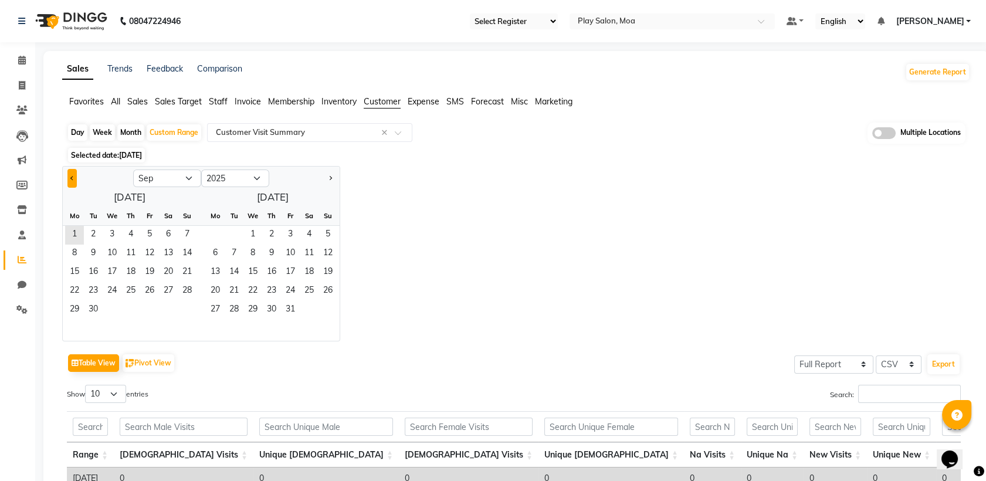
click at [72, 178] on span "Previous month" at bounding box center [72, 177] width 4 height 4
select select "8"
click at [147, 232] on span "1" at bounding box center [149, 235] width 19 height 19
click at [182, 311] on span "31" at bounding box center [187, 310] width 19 height 19
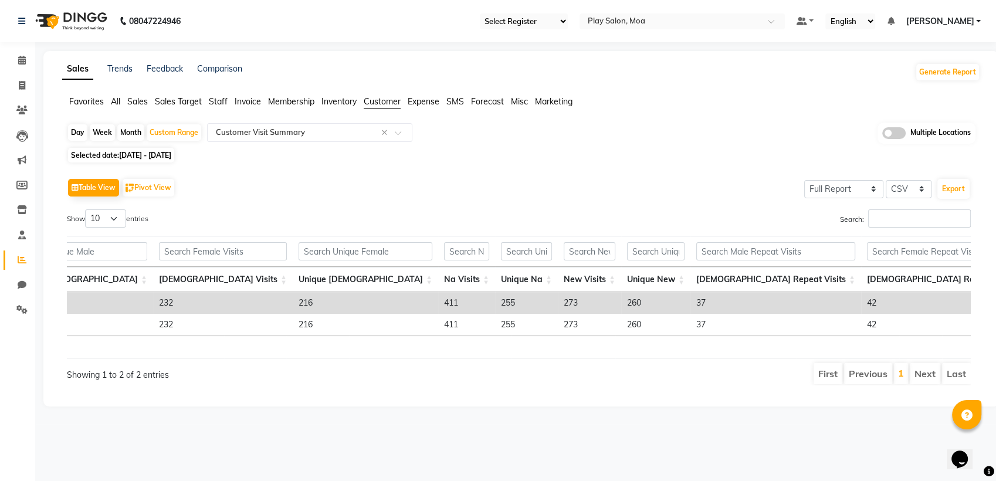
scroll to position [0, 0]
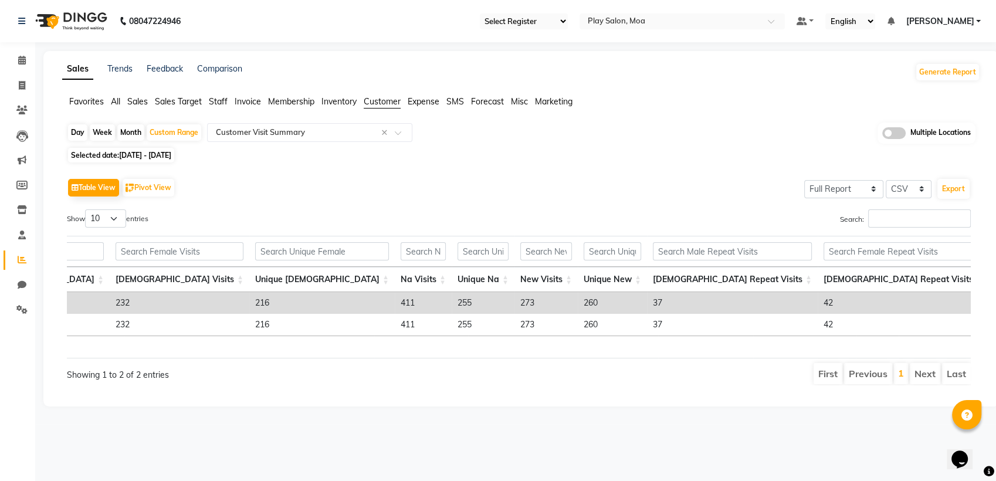
click at [894, 134] on span at bounding box center [893, 133] width 23 height 12
click at [882, 135] on input "checkbox" at bounding box center [882, 135] width 0 height 0
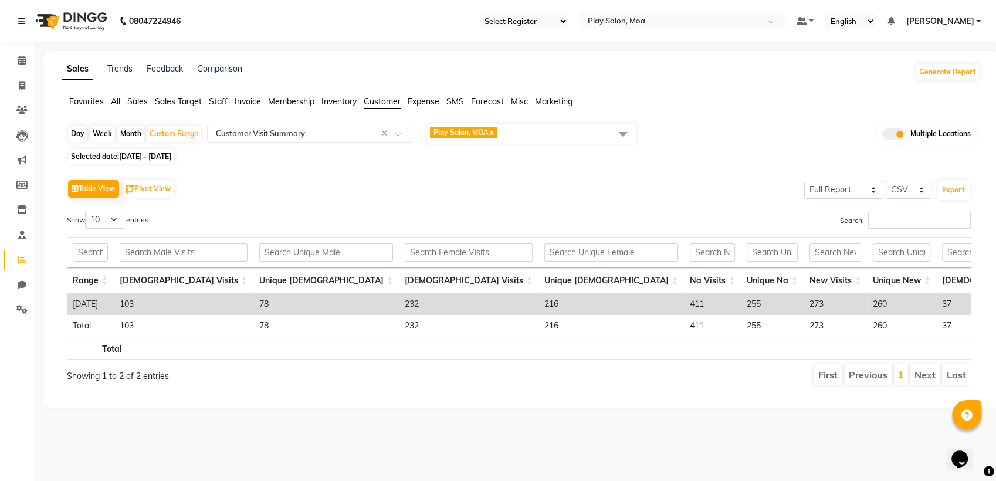
click at [575, 127] on span "Play Salon, MOA x" at bounding box center [531, 134] width 209 height 20
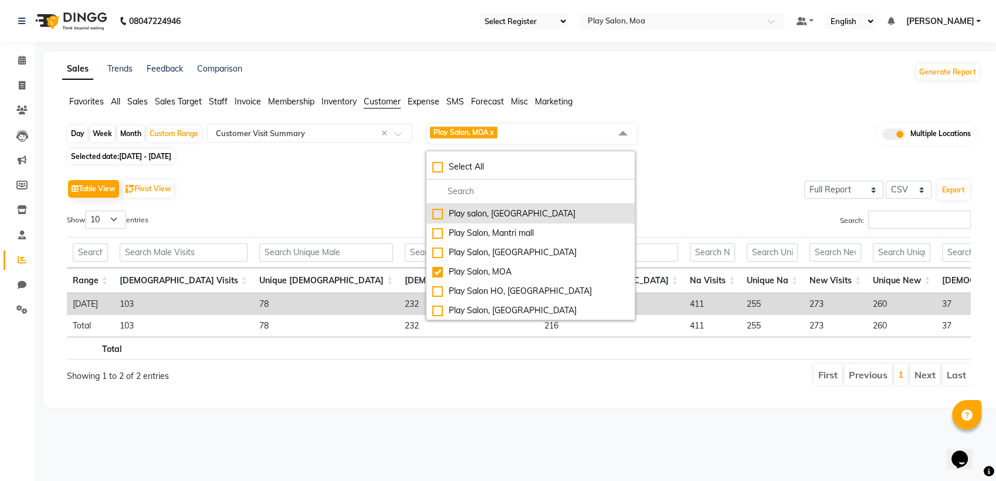
click at [494, 218] on div "Play salon, 77 East" at bounding box center [530, 214] width 196 height 12
checkbox input "true"
click at [692, 186] on div "Table View Pivot View Select Full Report Filtered Report Select CSV PDF Export" at bounding box center [518, 188] width 903 height 25
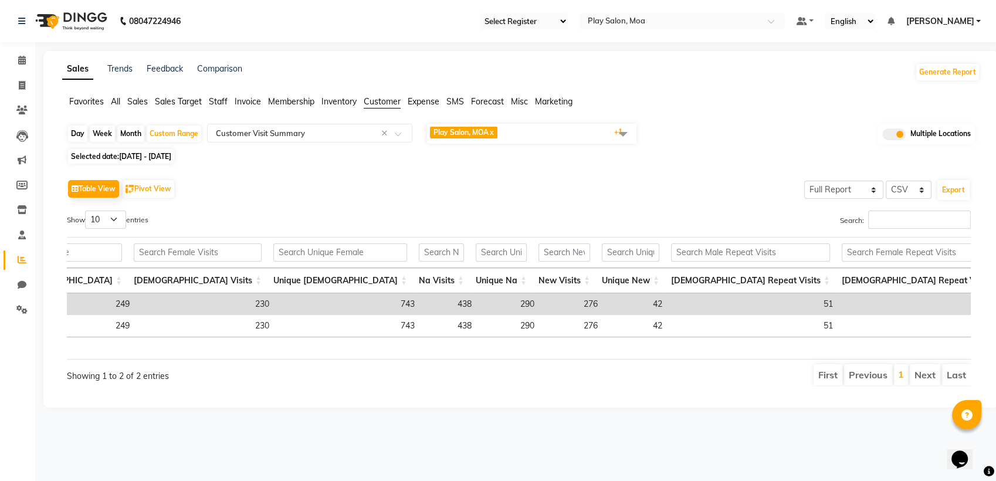
scroll to position [0, 289]
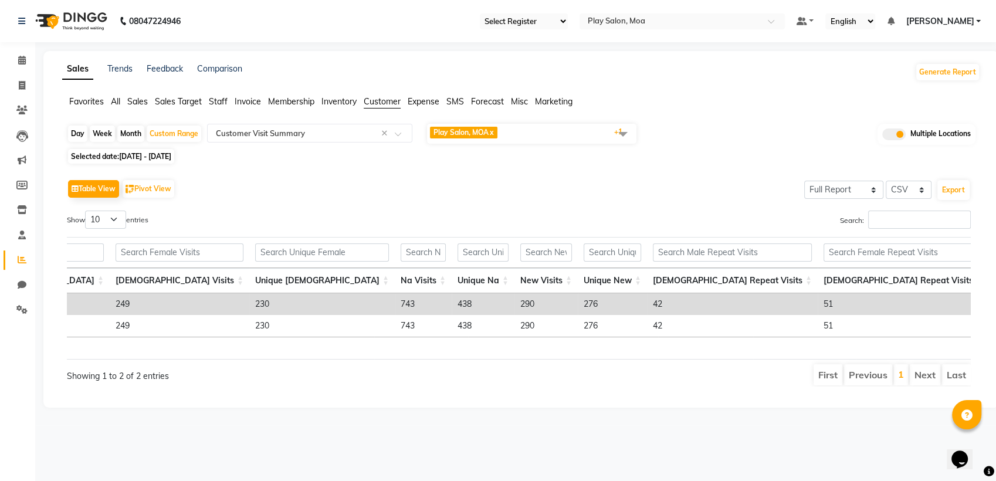
click at [519, 135] on span "Play Salon, MOA x Play salon, 77 East x +1" at bounding box center [531, 134] width 209 height 20
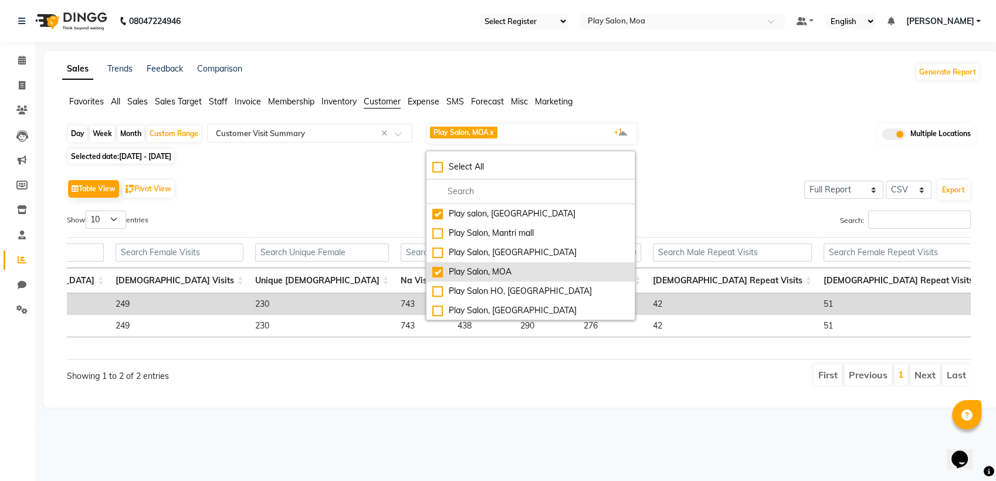
click at [441, 273] on div "Play Salon, MOA" at bounding box center [530, 272] width 196 height 12
checkbox input "false"
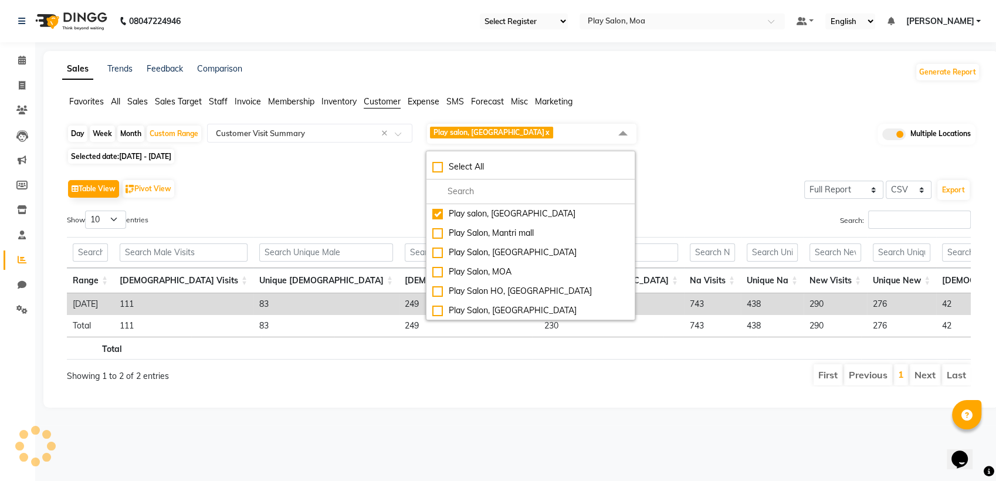
click at [699, 169] on div "Table View Pivot View Select Full Report Filtered Report Select CSV PDF Export …" at bounding box center [518, 281] width 922 height 229
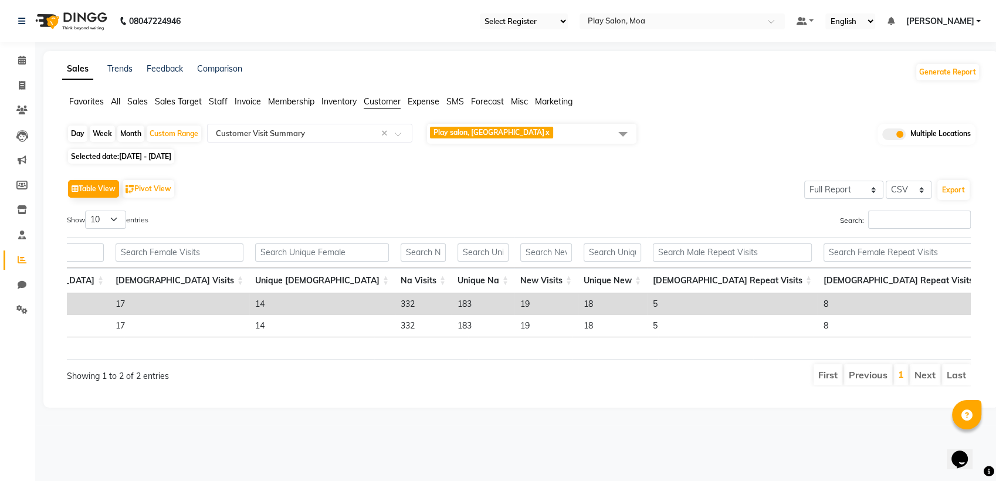
click at [528, 137] on span "Play salon, 77 East x" at bounding box center [531, 134] width 209 height 20
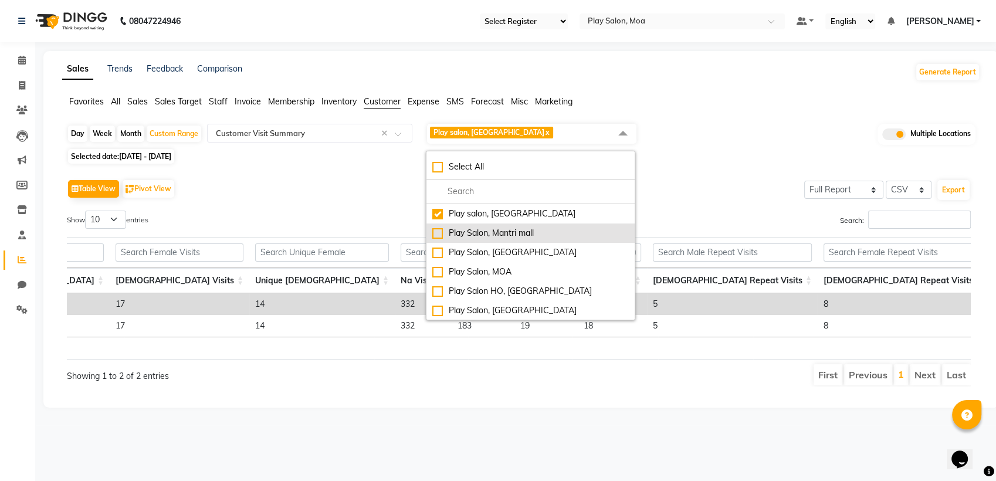
click at [434, 233] on div "Play Salon, Mantri mall" at bounding box center [530, 233] width 196 height 12
checkbox input "true"
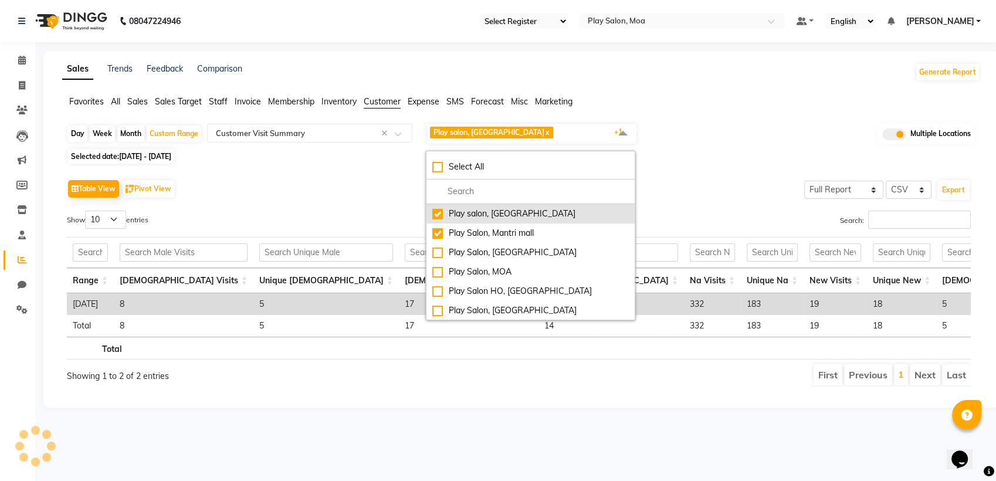
click at [437, 216] on div "Play salon, 77 East" at bounding box center [530, 214] width 196 height 12
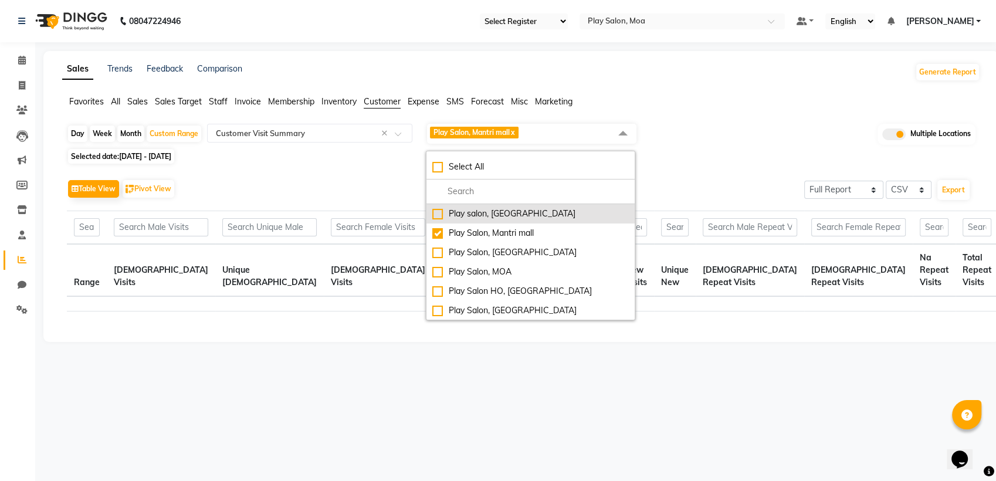
checkbox input "false"
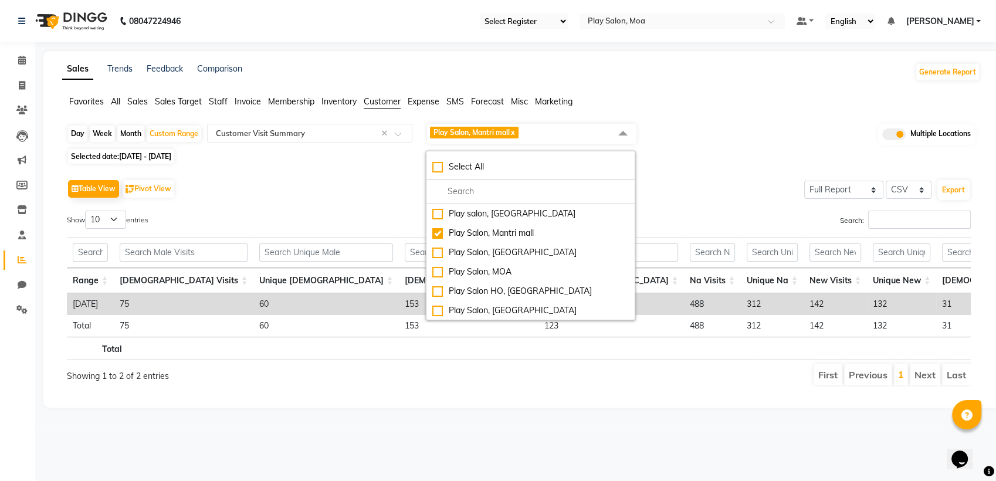
click at [711, 179] on div "Table View Pivot View Select Full Report Filtered Report Select CSV PDF Export" at bounding box center [518, 188] width 903 height 25
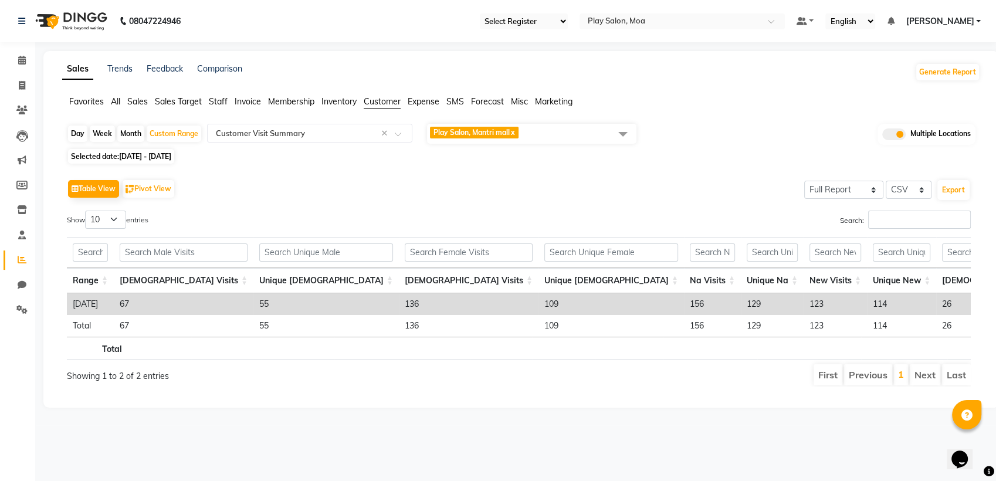
scroll to position [0, 203]
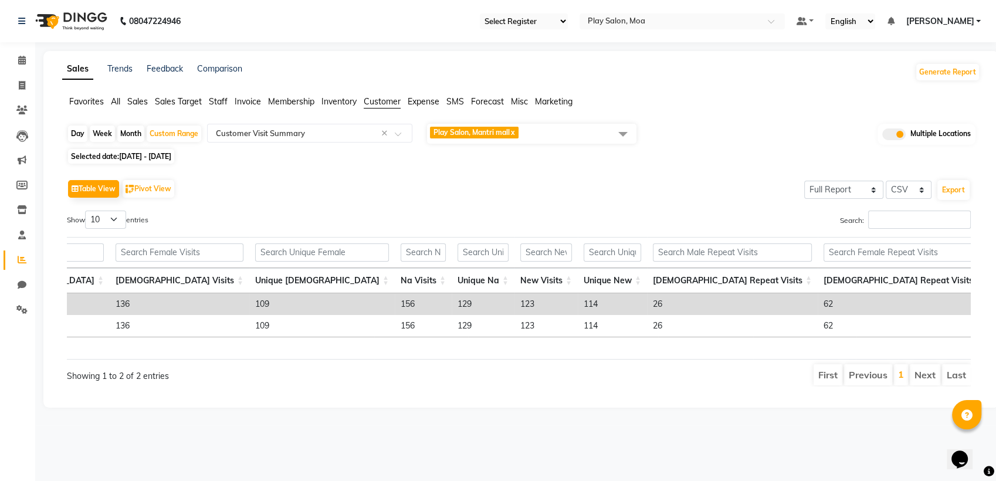
click at [528, 128] on span "Play Salon, Mantri mall x" at bounding box center [531, 134] width 209 height 20
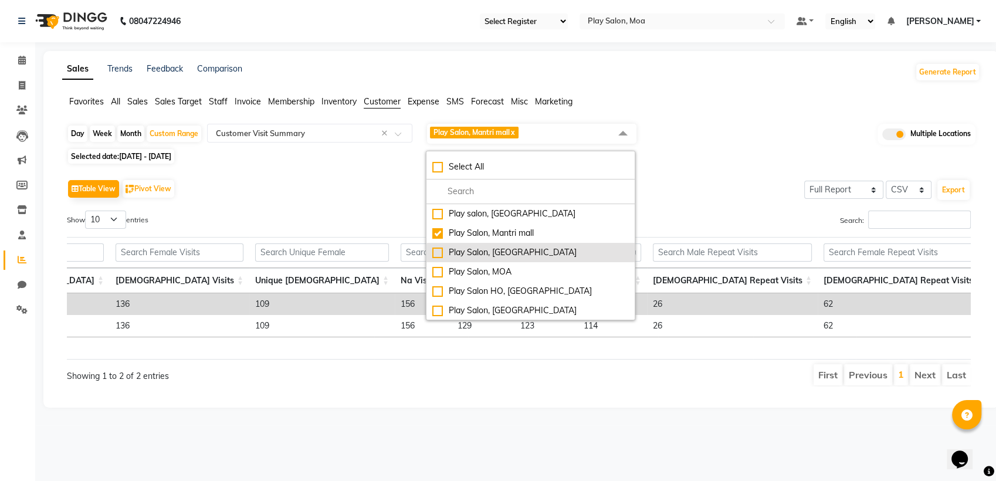
click at [436, 254] on div "Play Salon, [GEOGRAPHIC_DATA]" at bounding box center [530, 252] width 196 height 12
checkbox input "true"
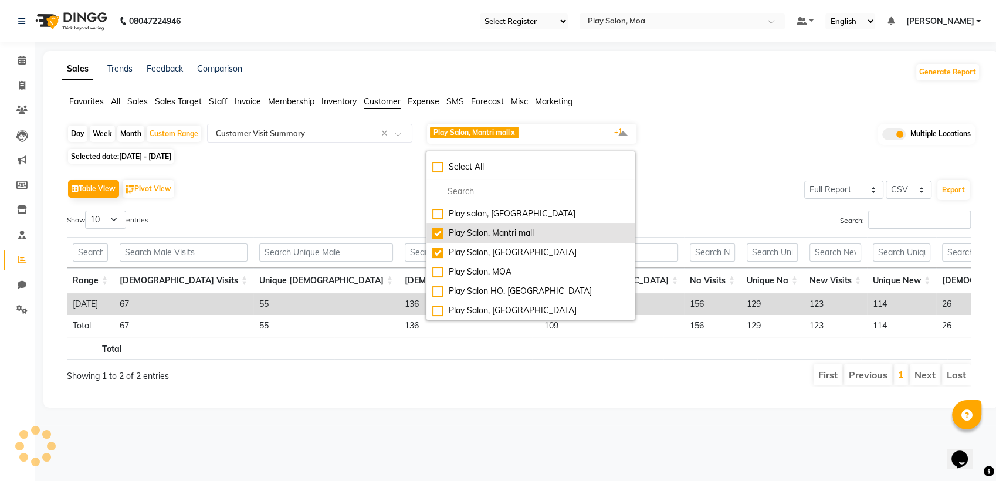
drag, startPoint x: 439, startPoint y: 233, endPoint x: 444, endPoint y: 233, distance: 5.9
click at [439, 233] on div "Play Salon, Mantri mall" at bounding box center [530, 233] width 196 height 12
checkbox input "false"
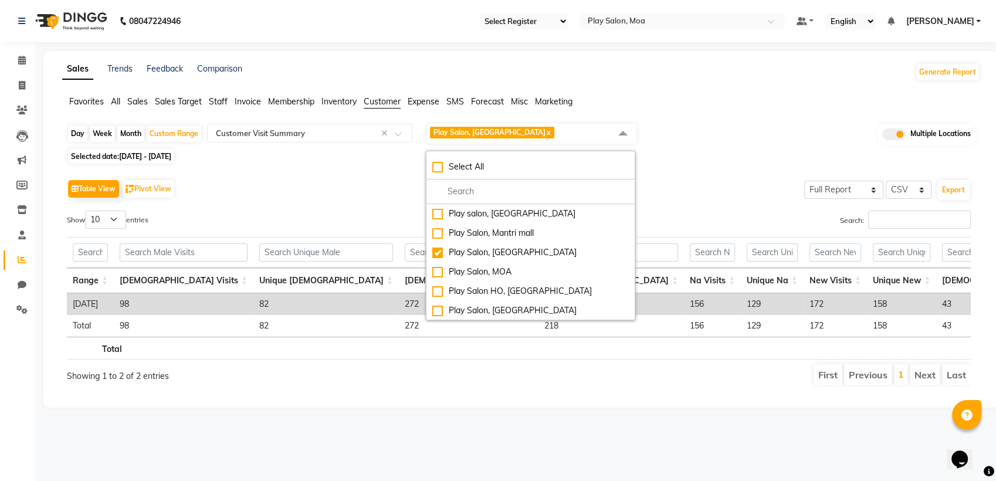
click at [671, 210] on div "Search:" at bounding box center [749, 221] width 443 height 23
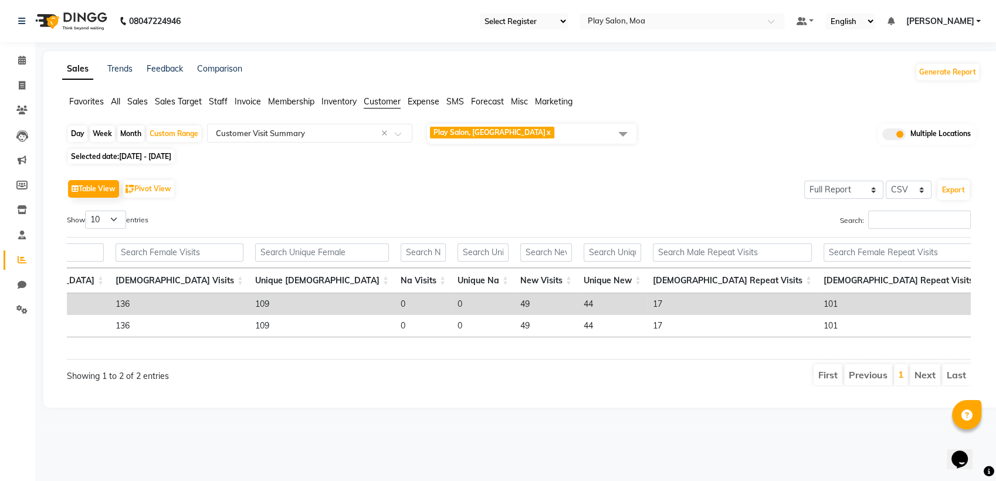
click at [580, 134] on span "Play Salon, Sarjapur x" at bounding box center [531, 134] width 209 height 20
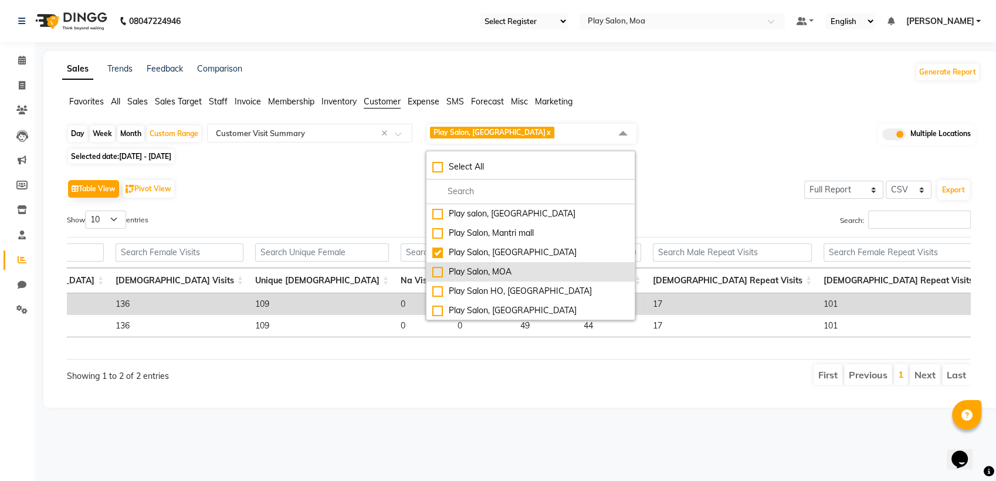
click at [441, 268] on div "Play Salon, MOA" at bounding box center [530, 272] width 196 height 12
checkbox input "true"
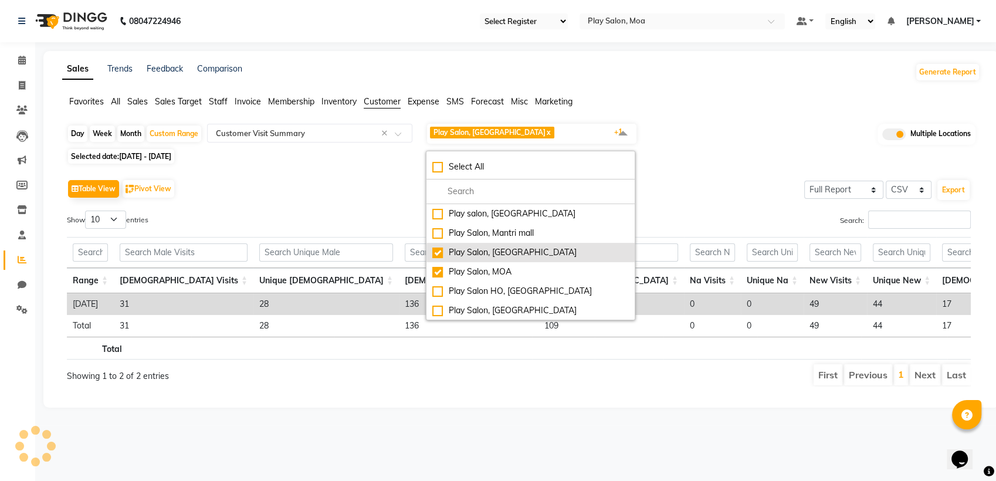
click at [441, 256] on div "Play Salon, [GEOGRAPHIC_DATA]" at bounding box center [530, 252] width 196 height 12
checkbox input "false"
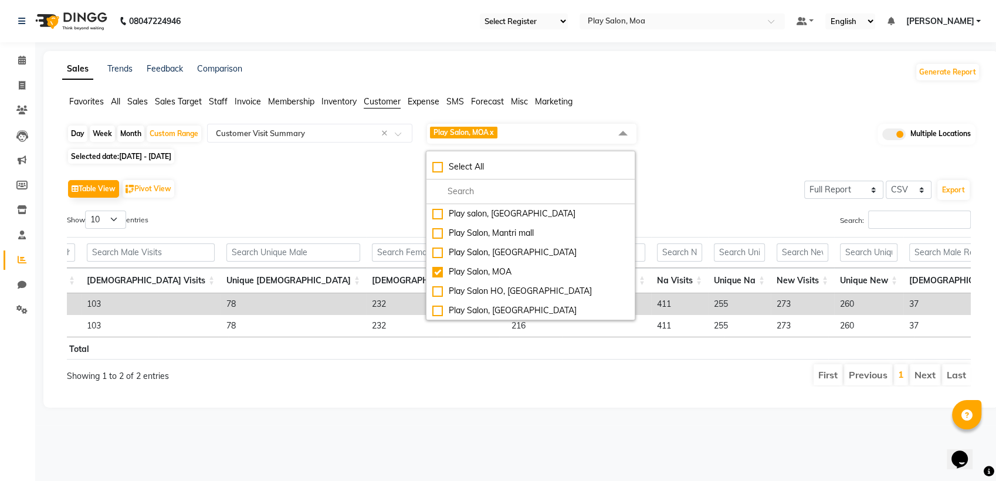
scroll to position [0, 238]
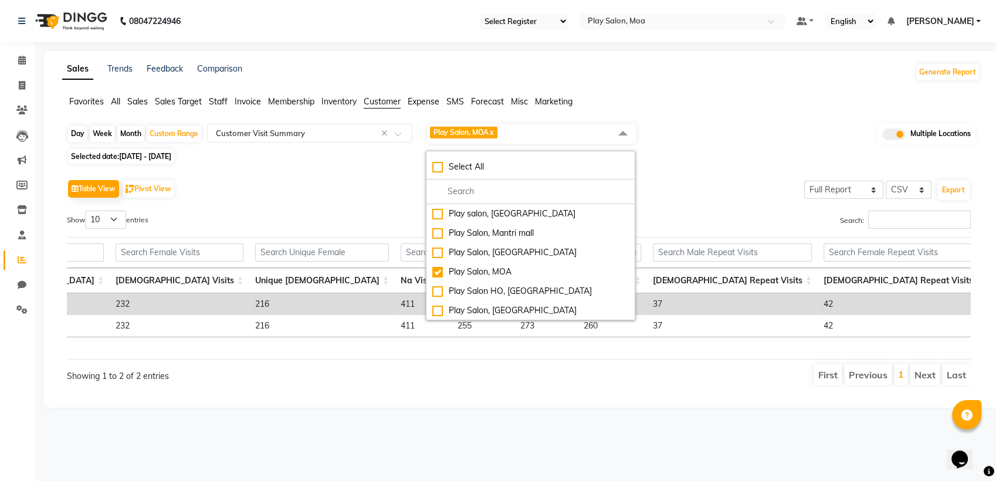
click at [750, 176] on div "Table View Pivot View Select Full Report Filtered Report Select CSV PDF Export" at bounding box center [518, 188] width 903 height 25
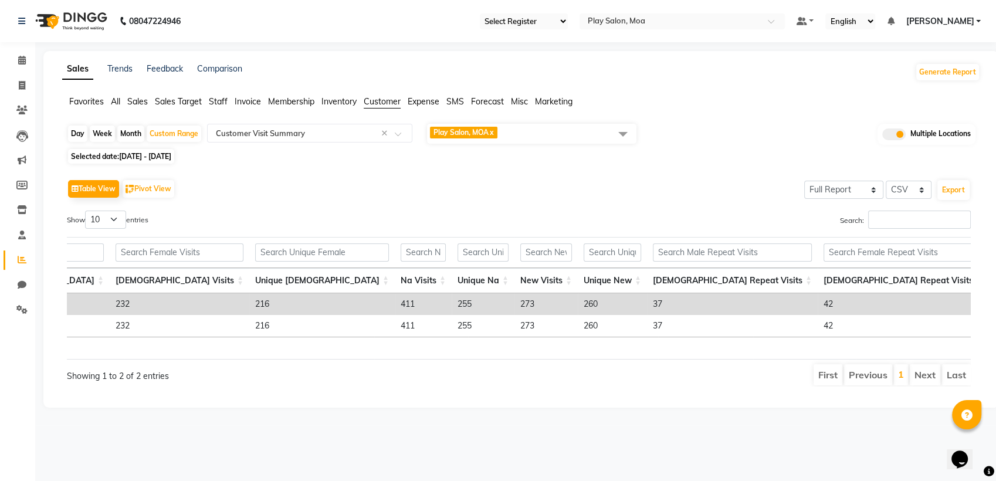
click at [538, 131] on span "Play Salon, MOA x" at bounding box center [531, 134] width 209 height 20
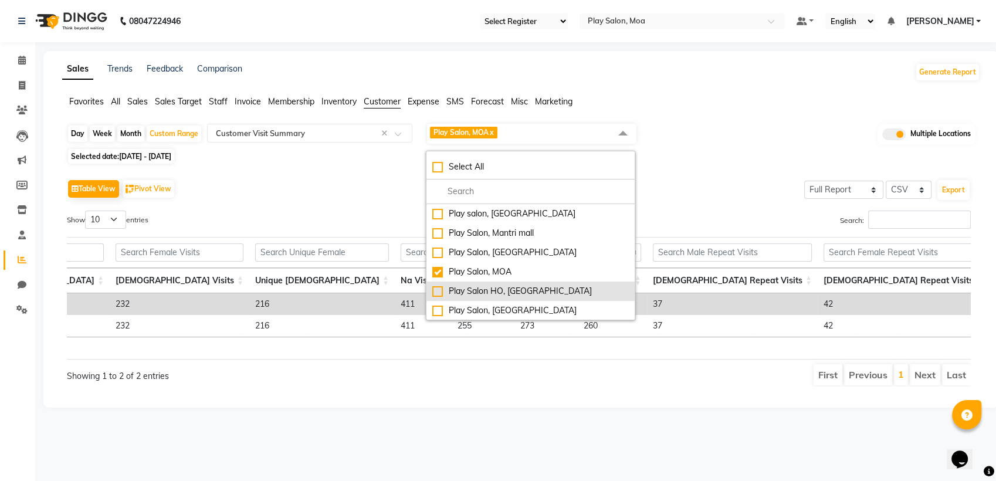
click at [440, 288] on div "Play Salon HO, Bangalore" at bounding box center [530, 291] width 196 height 12
checkbox input "true"
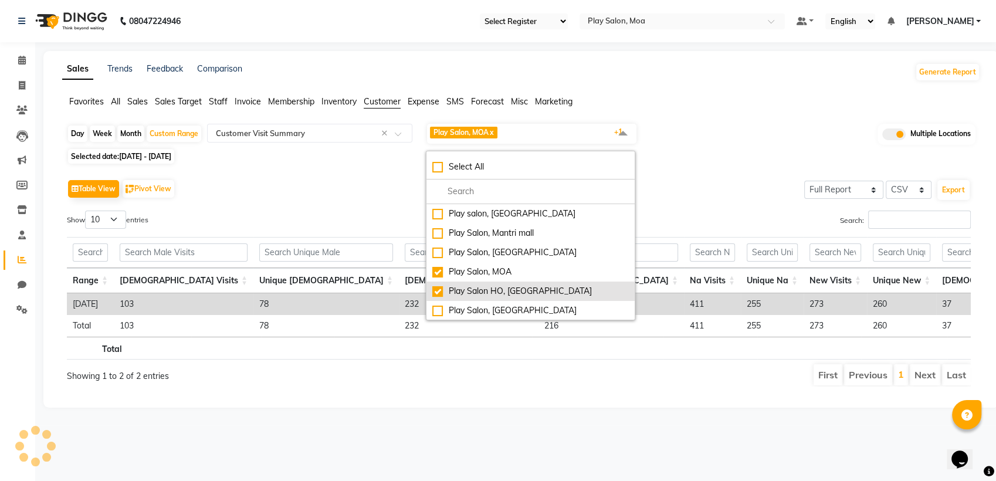
click at [440, 274] on div "Play Salon, MOA" at bounding box center [530, 272] width 196 height 12
checkbox input "false"
drag, startPoint x: 437, startPoint y: 293, endPoint x: 437, endPoint y: 301, distance: 8.8
click at [437, 293] on div "Play Salon HO, Bangalore" at bounding box center [530, 291] width 196 height 12
checkbox input "false"
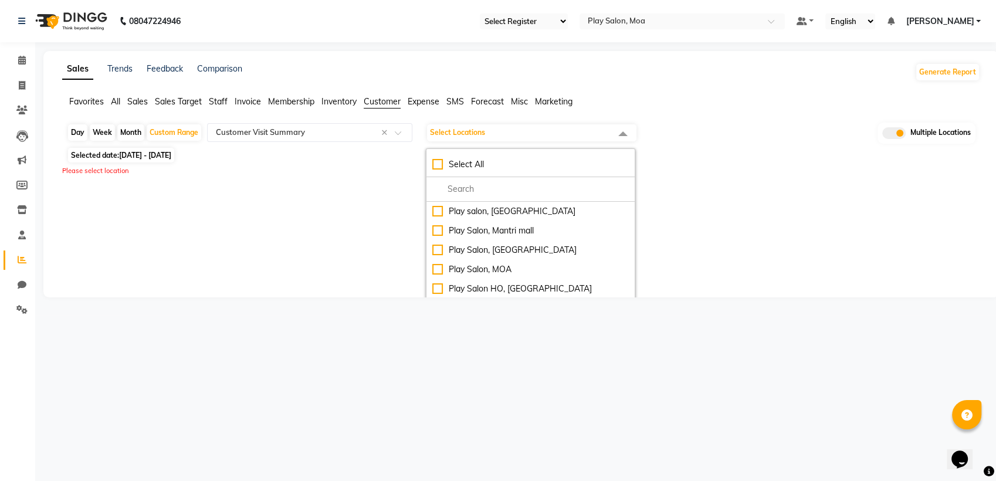
click at [436, 311] on main "Sales Trends Feedback Comparison Generate Report Favorites All Sales Sales Targ…" at bounding box center [515, 183] width 960 height 264
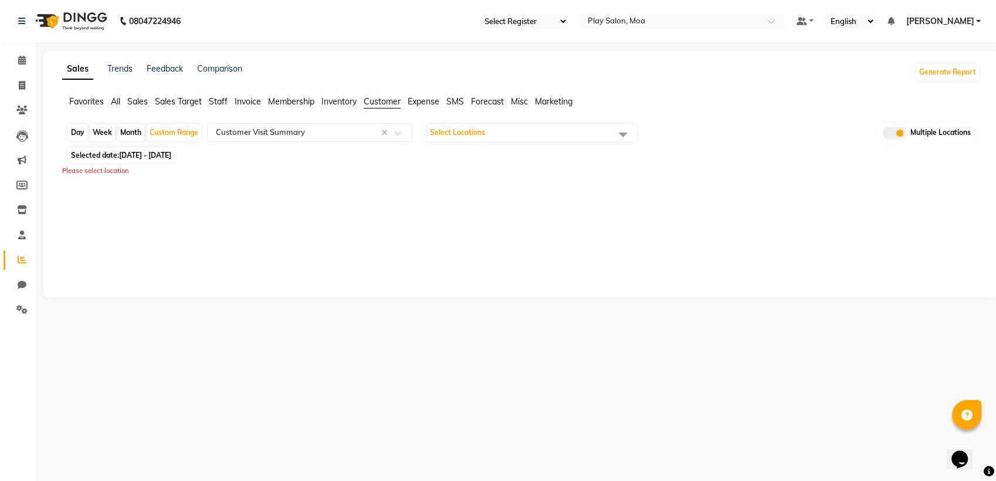
click at [504, 134] on span "Select Locations" at bounding box center [531, 132] width 209 height 16
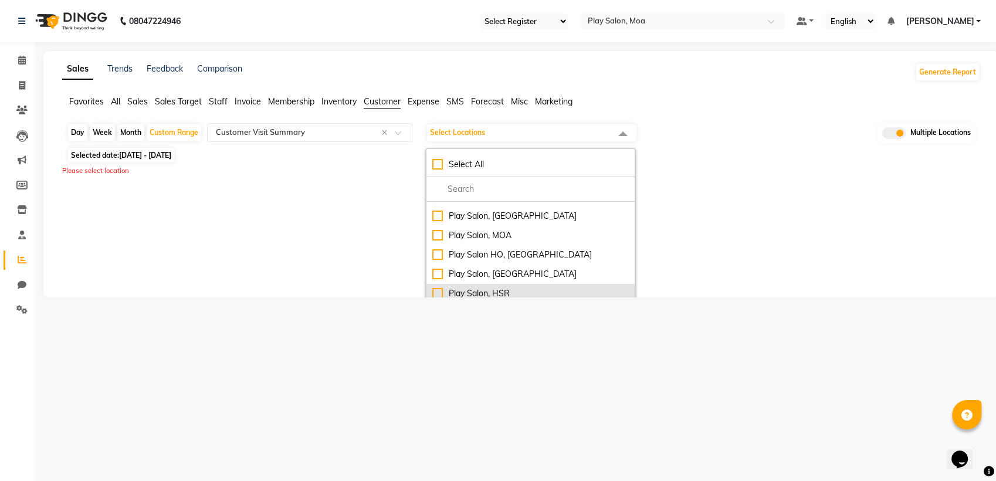
scroll to position [77, 0]
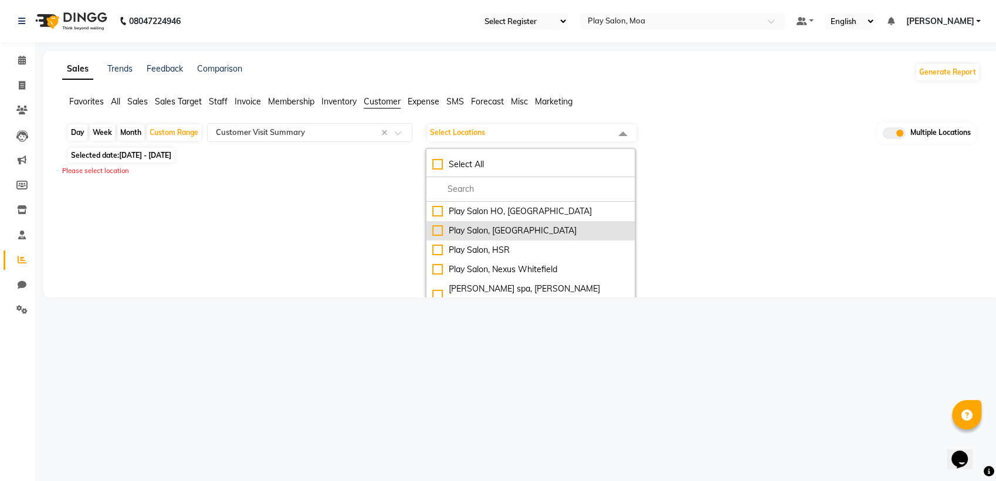
click at [441, 234] on div "Play Salon, Phoenix mall" at bounding box center [530, 231] width 196 height 12
checkbox input "true"
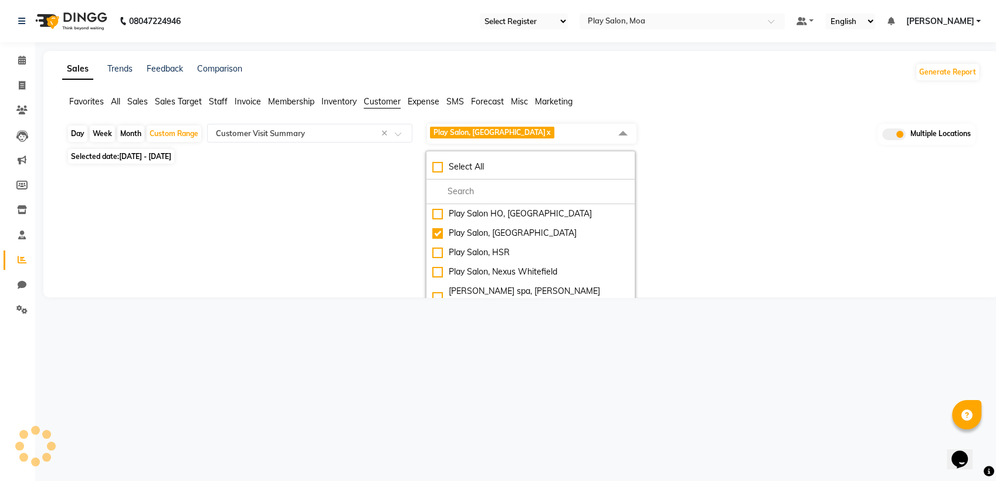
select select "full_report"
select select "csv"
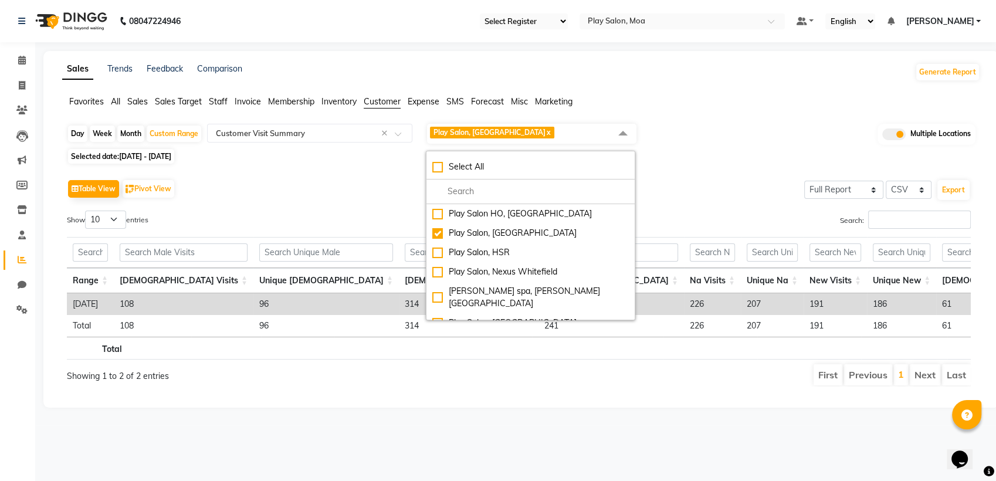
click at [678, 219] on div "Search:" at bounding box center [749, 221] width 443 height 23
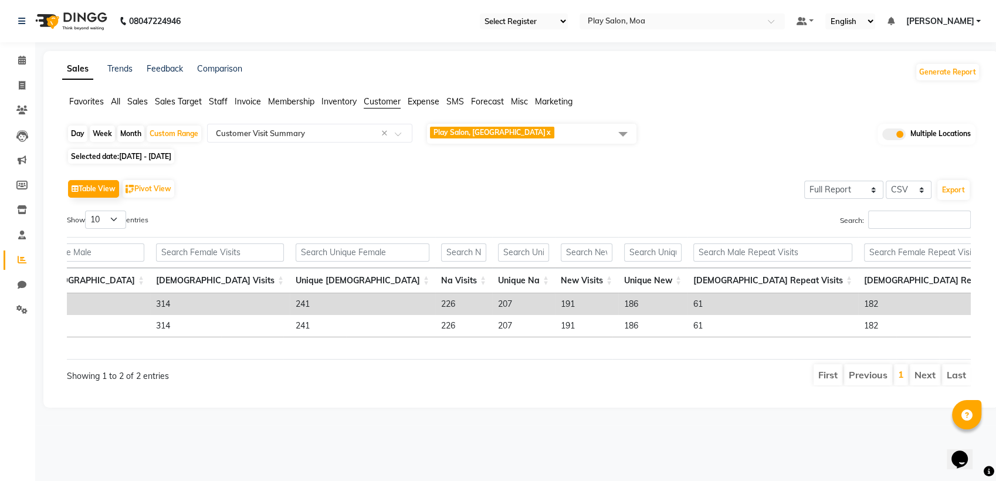
scroll to position [0, 289]
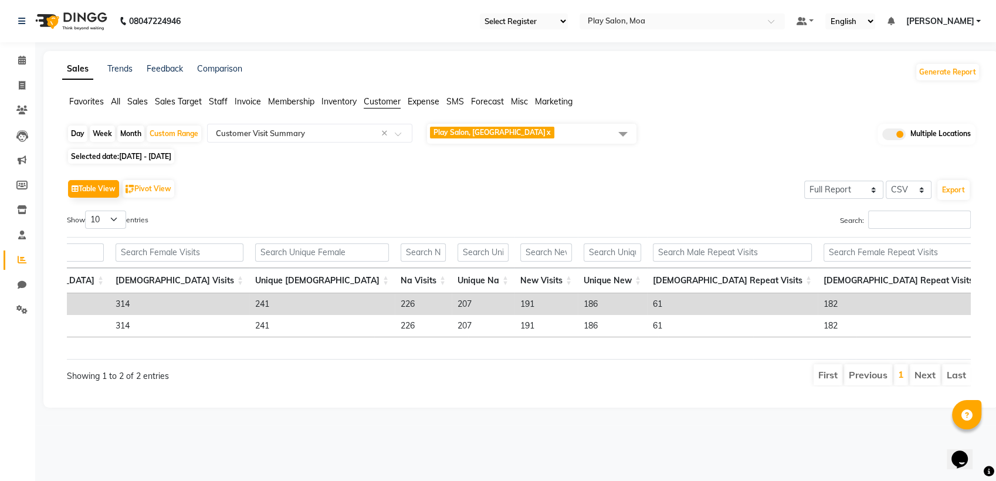
click at [596, 195] on div "Table View Pivot View Select Full Report Filtered Report Select CSV PDF Export" at bounding box center [518, 188] width 903 height 25
click at [555, 134] on span "Play Salon, Phoenix mall x" at bounding box center [531, 134] width 209 height 20
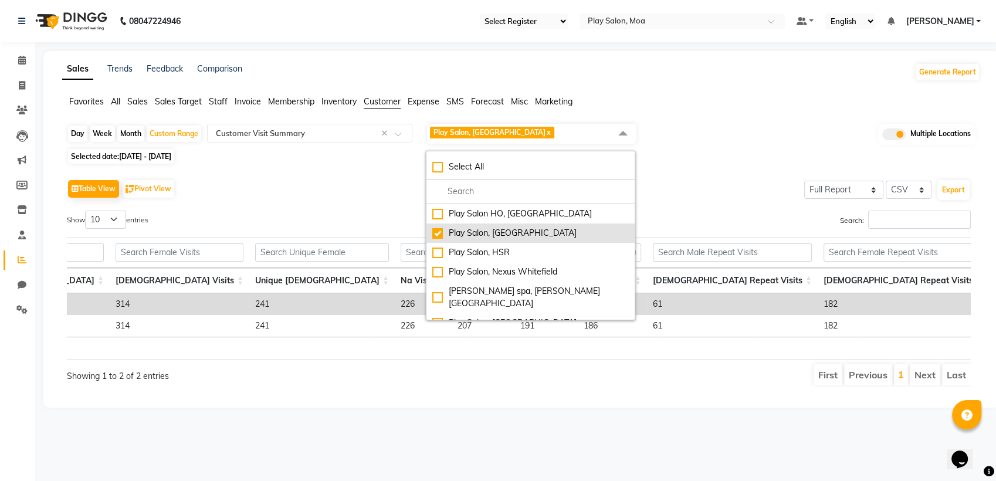
click at [438, 234] on div "Play Salon, Phoenix mall" at bounding box center [530, 233] width 196 height 12
checkbox input "false"
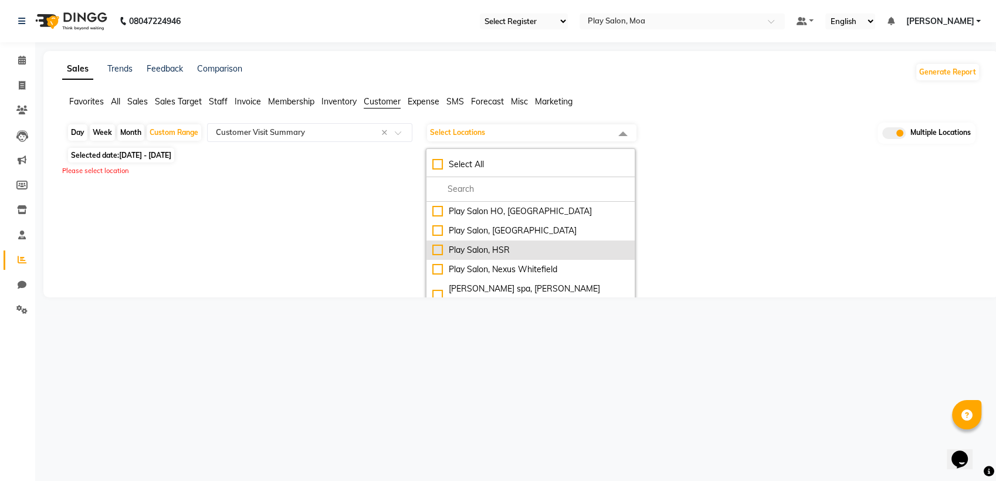
click at [436, 252] on div "Play Salon, HSR" at bounding box center [530, 250] width 196 height 12
checkbox input "true"
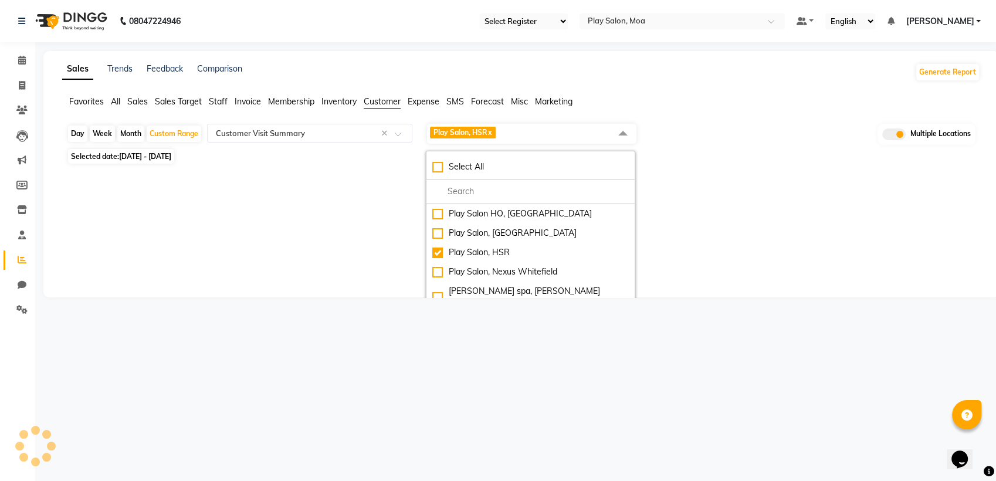
select select "full_report"
select select "csv"
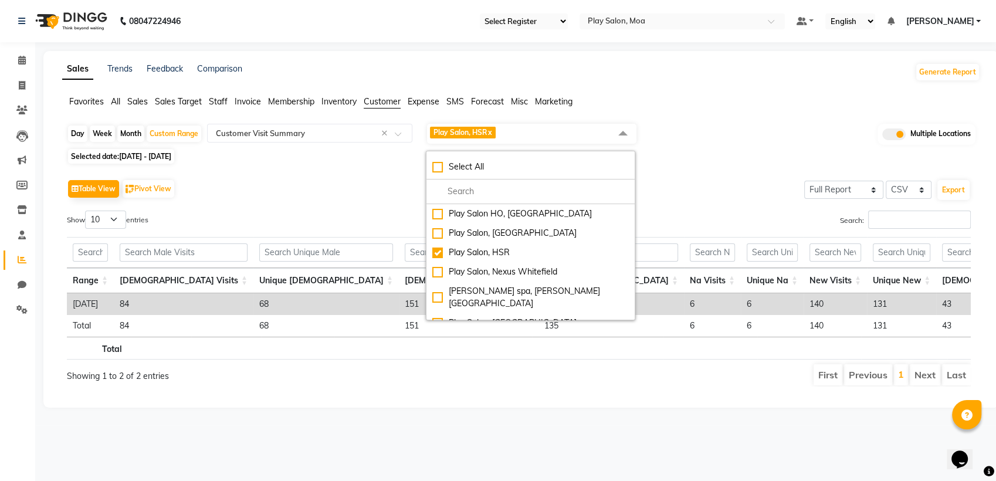
click at [721, 228] on div "Search:" at bounding box center [749, 221] width 443 height 23
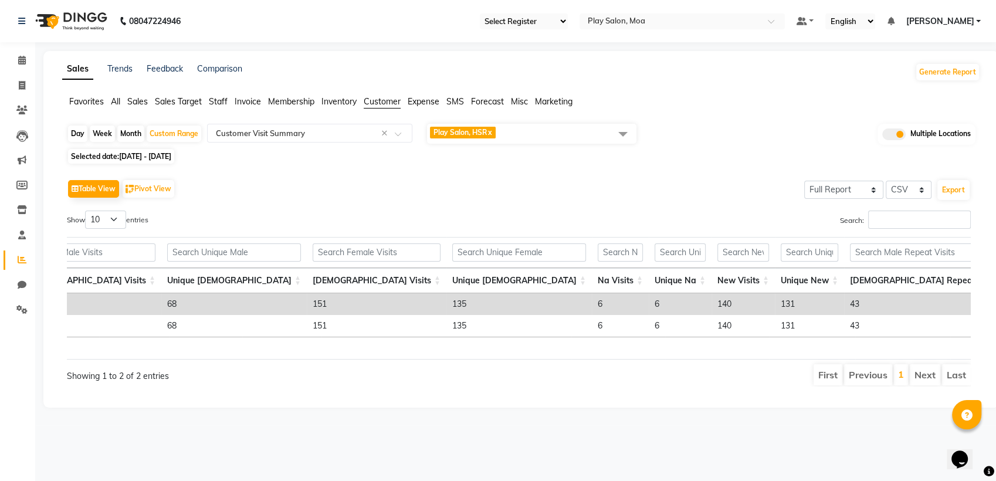
scroll to position [0, 287]
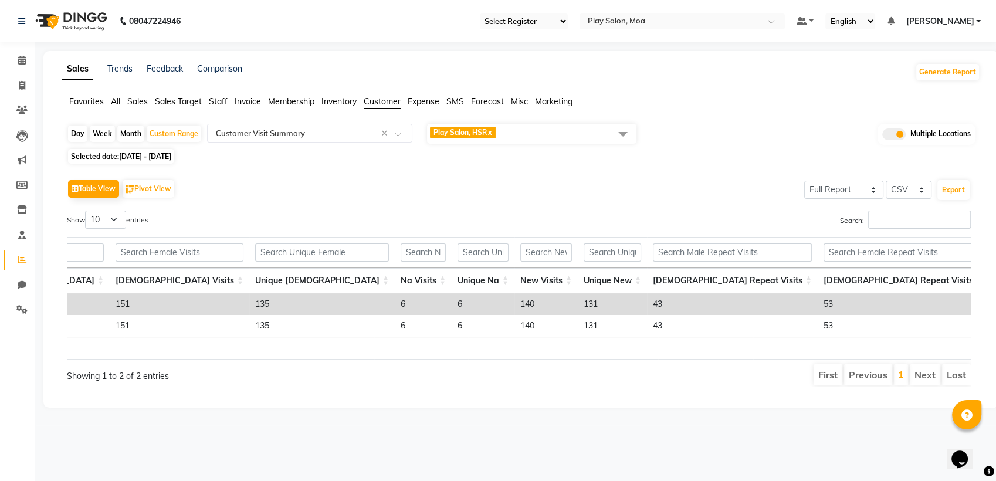
click at [541, 128] on span "Play Salon, HSR x" at bounding box center [531, 134] width 209 height 20
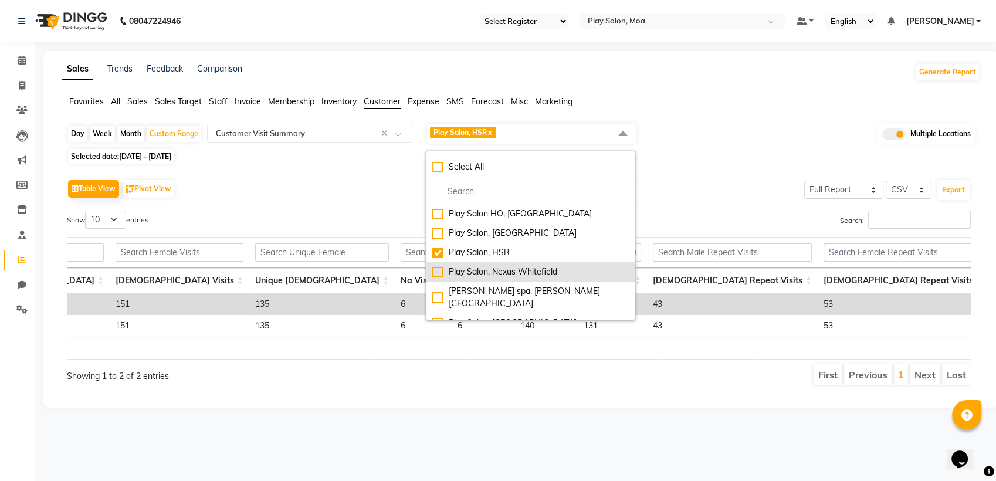
click at [440, 271] on div "Play Salon, Nexus Whitefield" at bounding box center [530, 272] width 196 height 12
checkbox input "true"
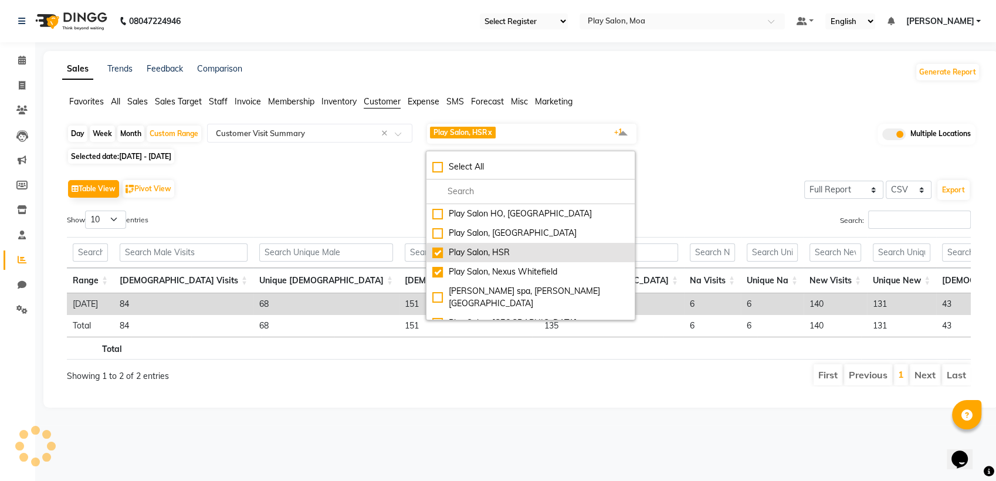
click at [434, 252] on div "Play Salon, HSR" at bounding box center [530, 252] width 196 height 12
checkbox input "false"
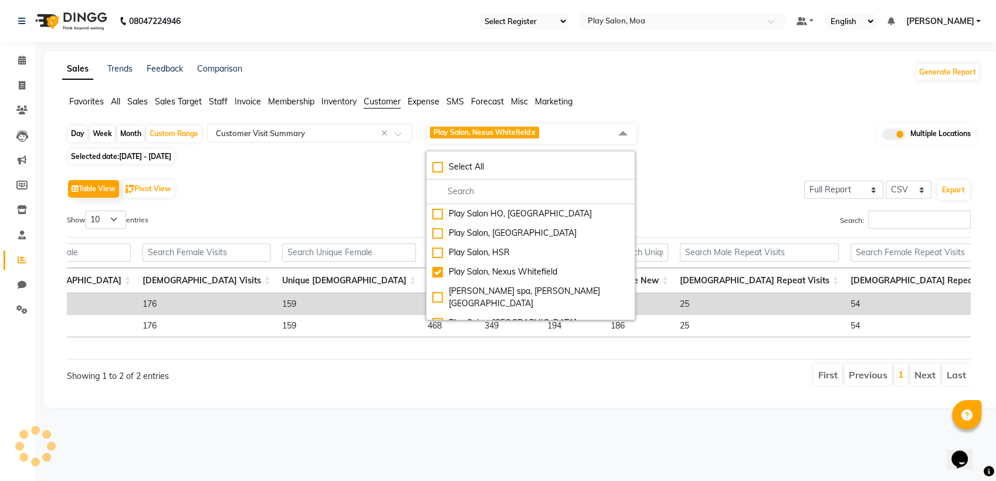
scroll to position [0, 289]
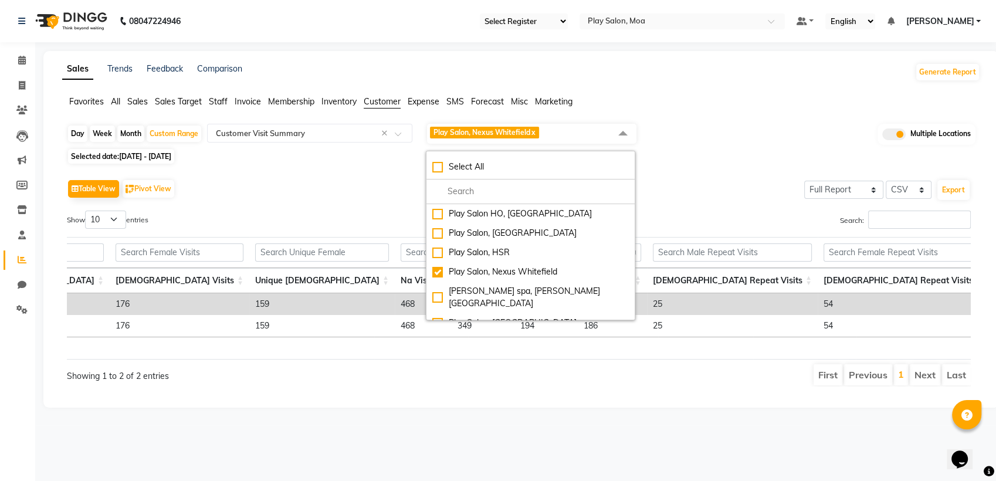
click at [629, 381] on ul "First Previous 1 Next Last" at bounding box center [710, 374] width 519 height 21
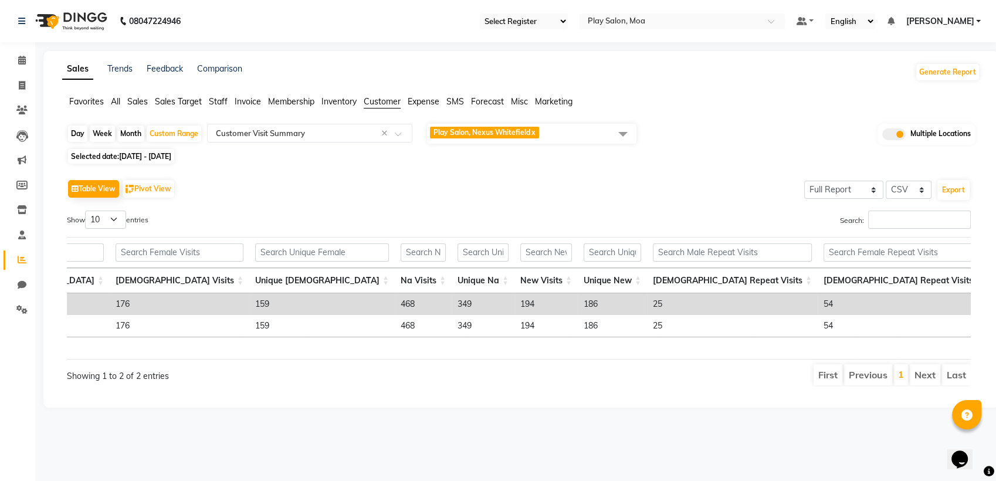
click at [555, 134] on span "Play Salon, Nexus Whitefield x" at bounding box center [531, 134] width 209 height 20
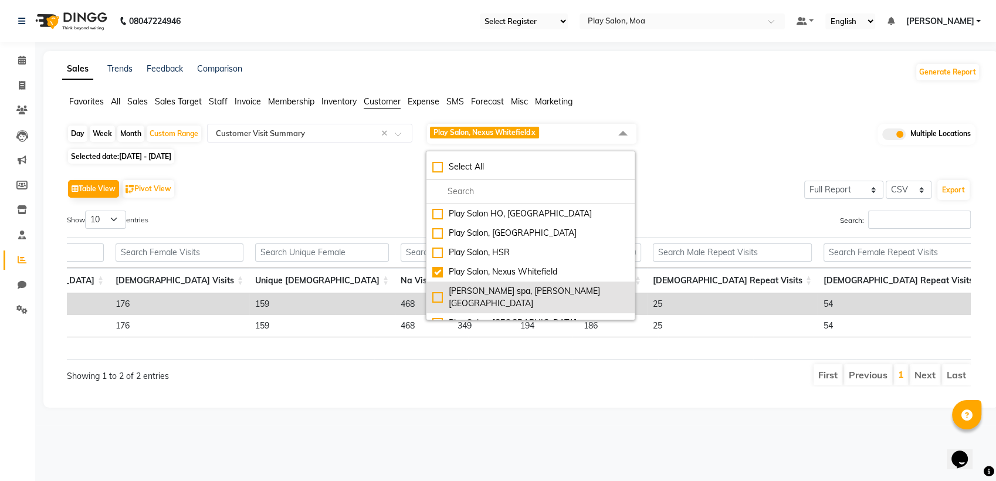
drag, startPoint x: 440, startPoint y: 294, endPoint x: 440, endPoint y: 287, distance: 7.1
click at [440, 293] on div "shea spa, Madhava nagar" at bounding box center [530, 297] width 196 height 25
checkbox input "true"
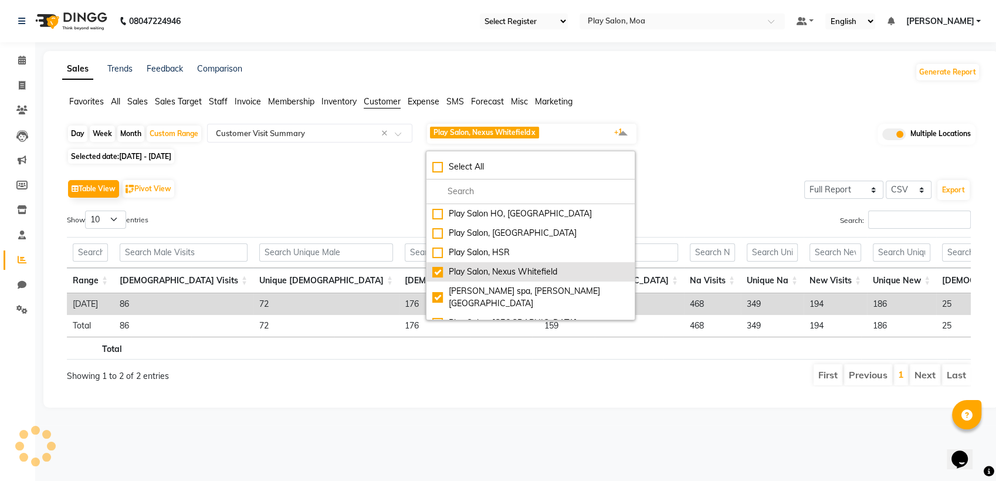
click at [440, 271] on div "Play Salon, Nexus Whitefield" at bounding box center [530, 272] width 196 height 12
checkbox input "false"
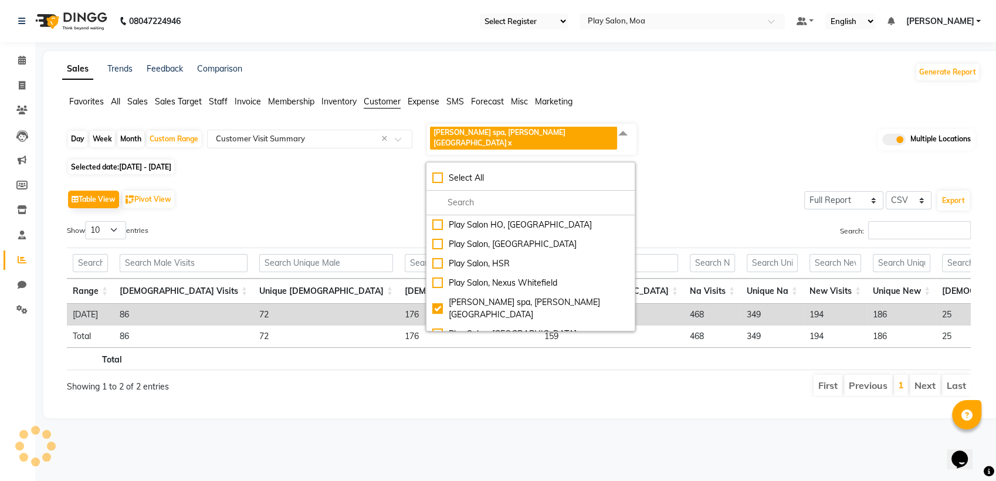
click at [736, 187] on div "Table View Pivot View Select Full Report Filtered Report Select CSV PDF Export" at bounding box center [518, 199] width 903 height 25
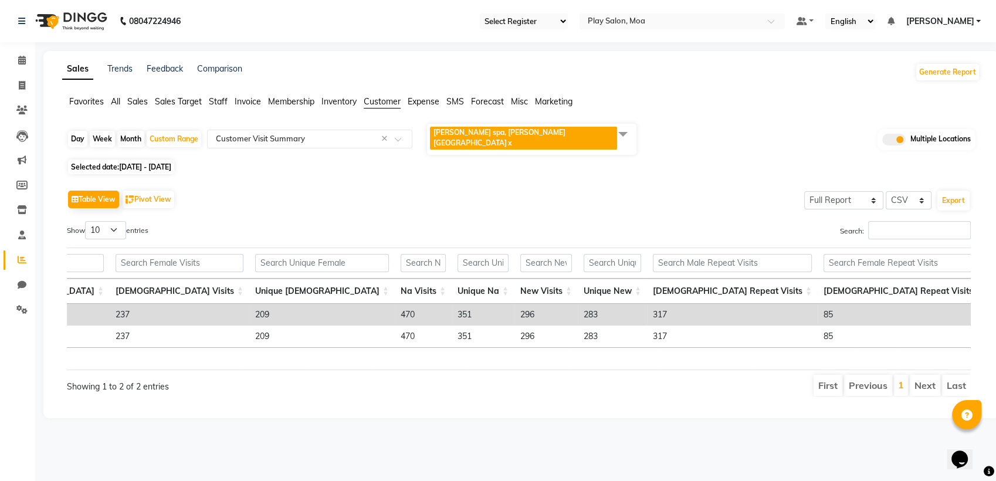
click at [551, 137] on span "shea spa, Madhava nagar x" at bounding box center [531, 139] width 209 height 31
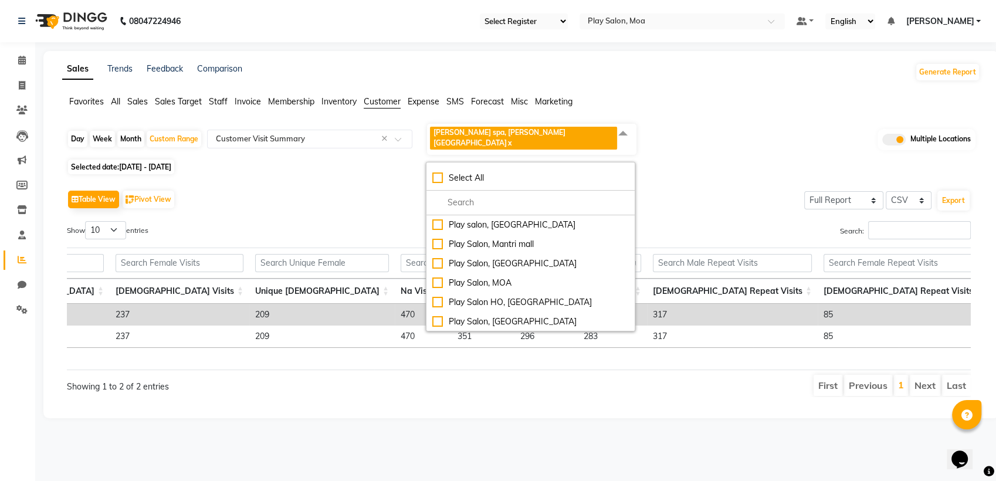
scroll to position [77, 0]
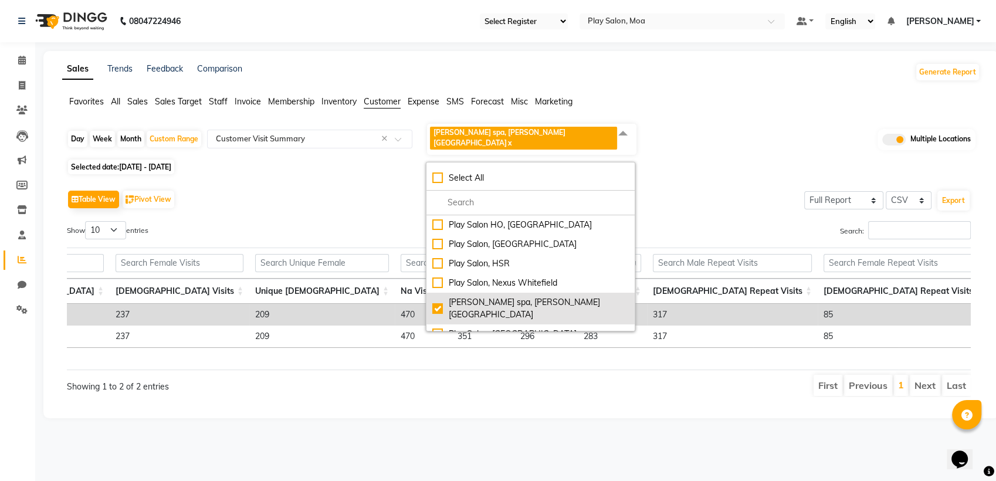
click at [463, 296] on div "shea spa, Madhava nagar" at bounding box center [530, 308] width 196 height 25
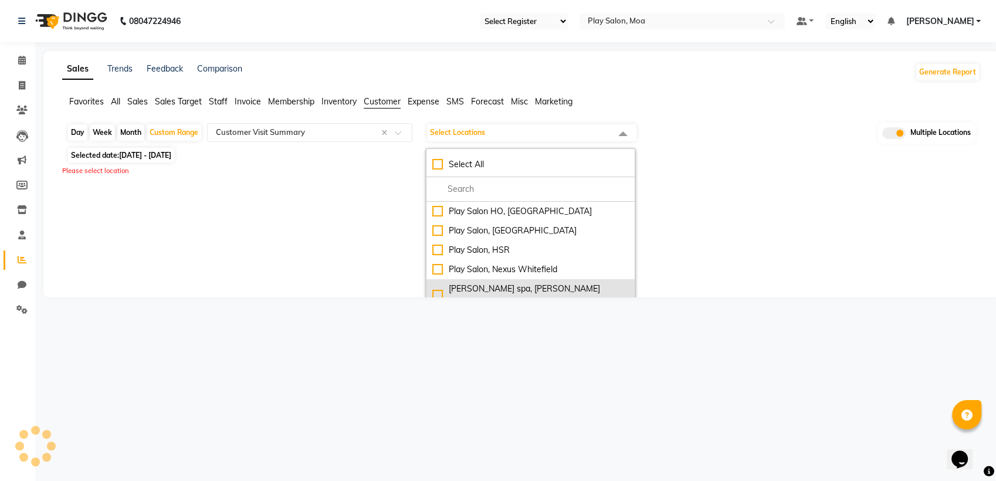
click at [453, 293] on div "shea spa, Madhava nagar" at bounding box center [530, 295] width 196 height 25
checkbox input "true"
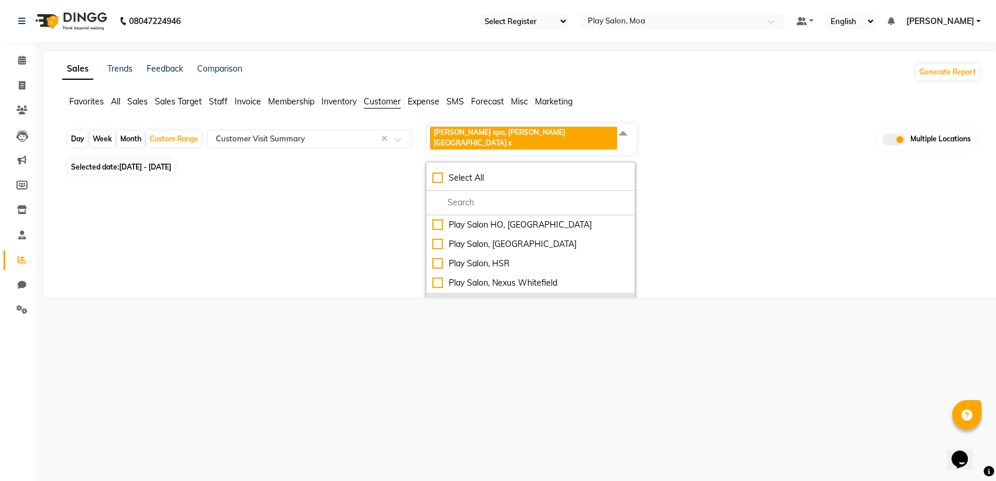
select select "full_report"
select select "csv"
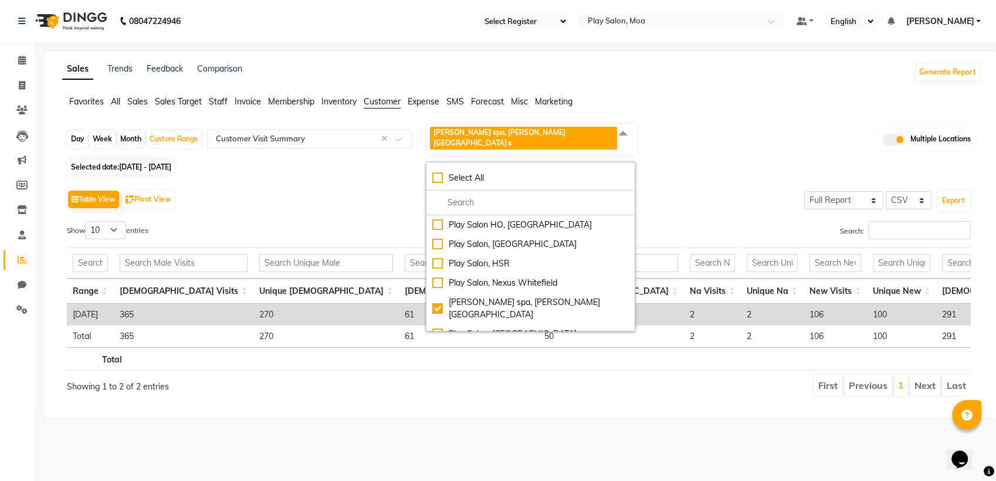
click at [682, 221] on div "Search:" at bounding box center [749, 232] width 443 height 23
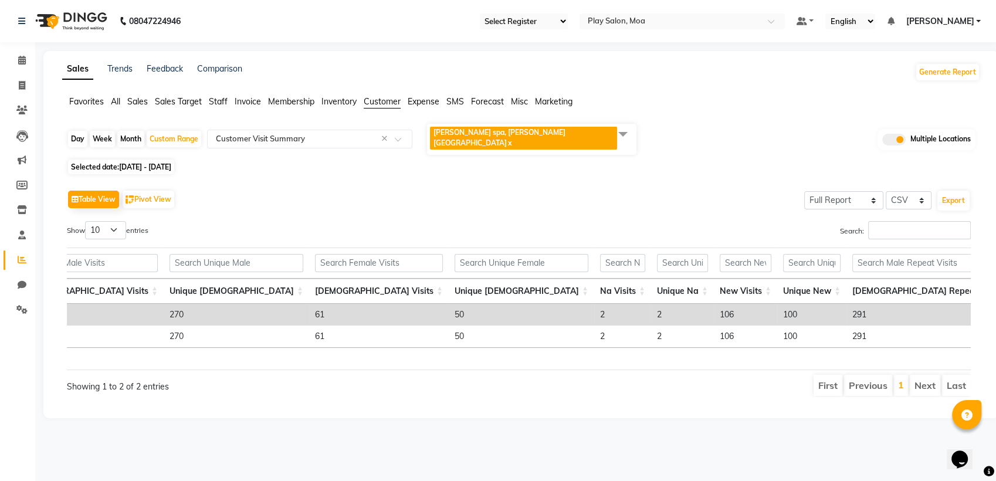
scroll to position [0, 289]
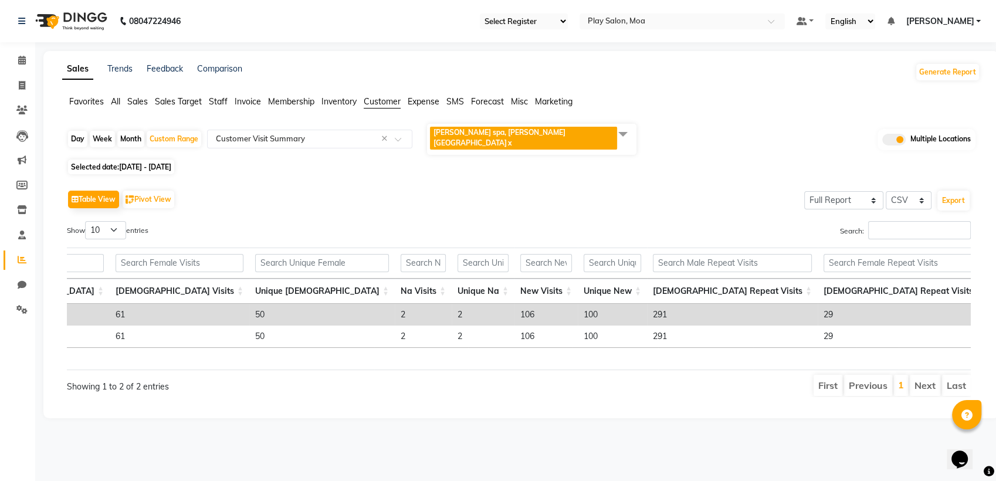
click at [553, 134] on span "shea spa, Madhava nagar x" at bounding box center [531, 139] width 209 height 31
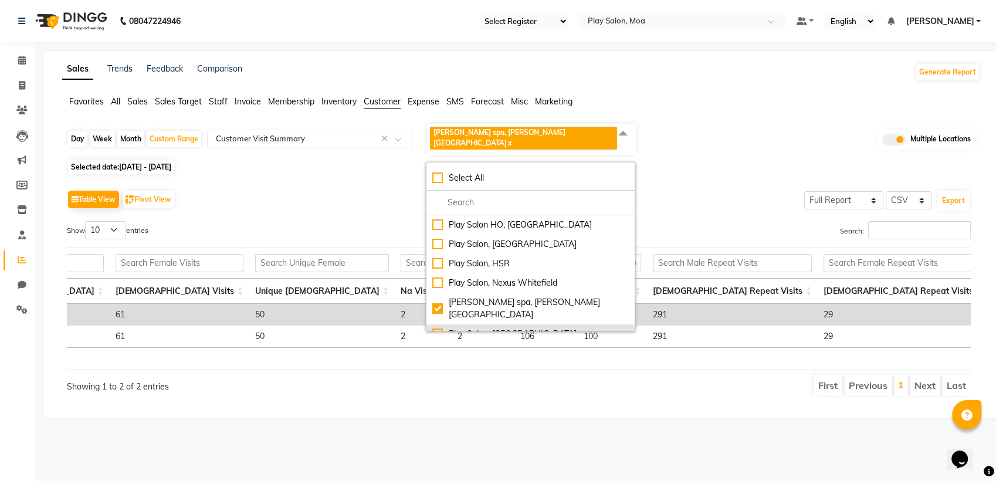
click at [443, 328] on div "Play Salon, [GEOGRAPHIC_DATA]" at bounding box center [530, 334] width 196 height 12
checkbox input "true"
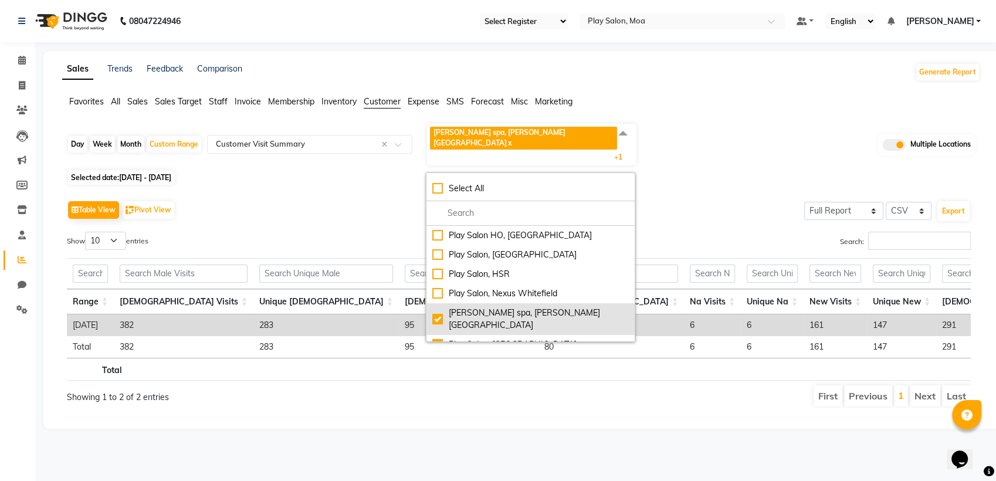
click at [441, 307] on div "shea spa, Madhava nagar" at bounding box center [530, 319] width 196 height 25
checkbox input "false"
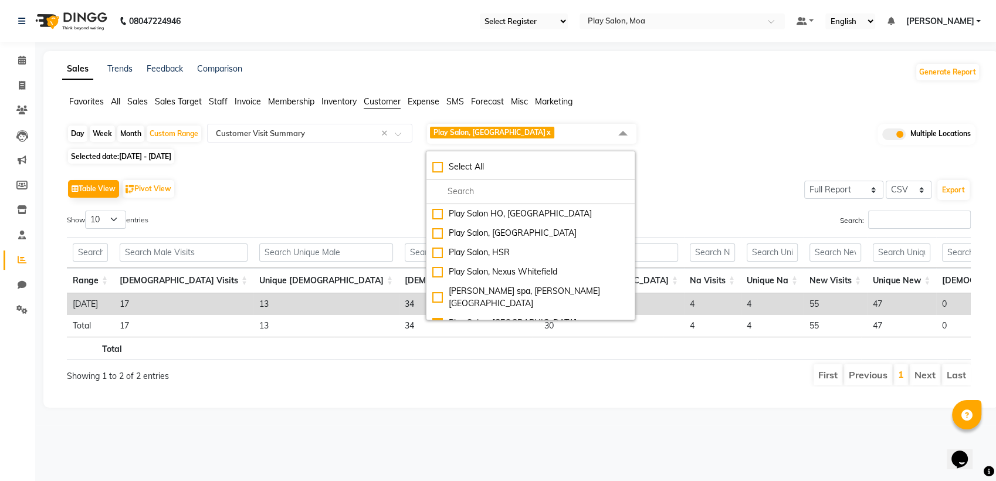
click at [684, 190] on div "Table View Pivot View Select Full Report Filtered Report Select CSV PDF Export" at bounding box center [518, 188] width 903 height 25
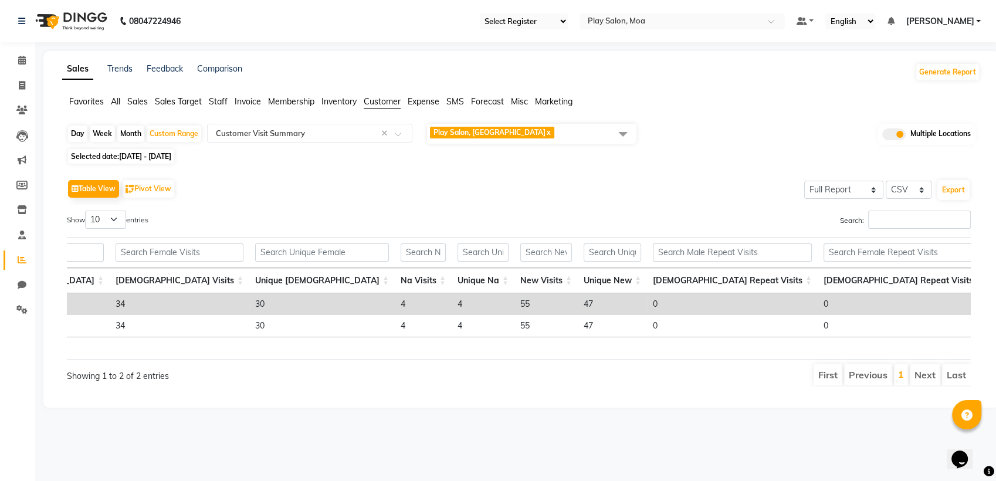
click at [571, 131] on span "Play Salon, Embassy Tech Village x" at bounding box center [531, 134] width 209 height 20
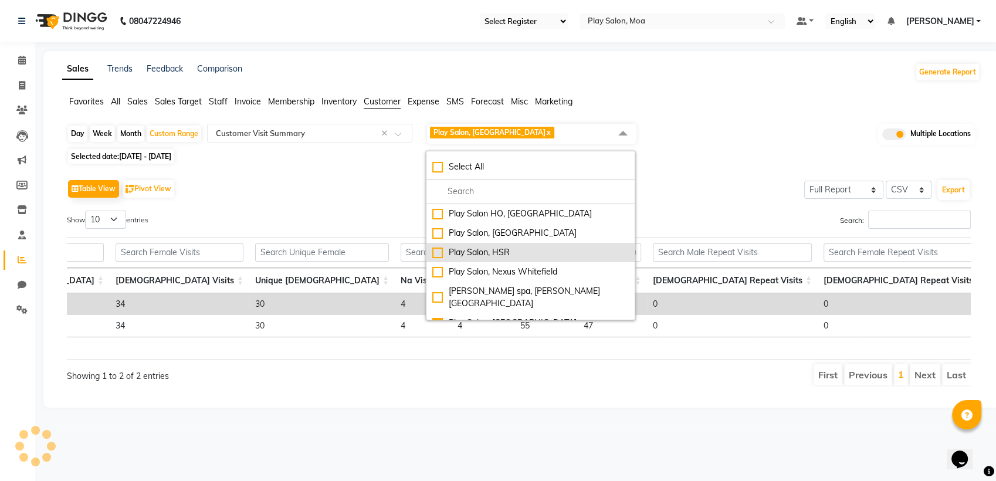
click at [437, 254] on div "Play Salon, HSR" at bounding box center [530, 252] width 196 height 12
checkbox input "true"
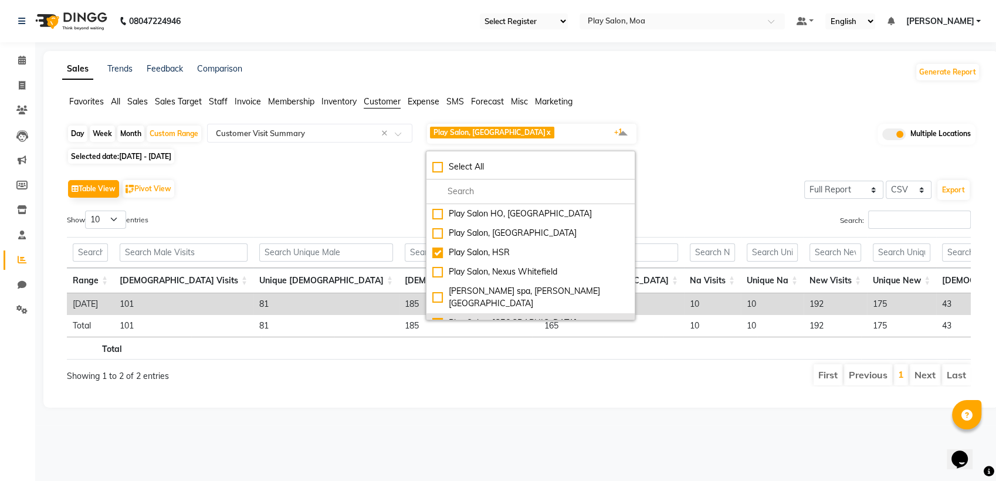
click at [440, 317] on div "Play Salon, [GEOGRAPHIC_DATA]" at bounding box center [530, 323] width 196 height 12
checkbox input "false"
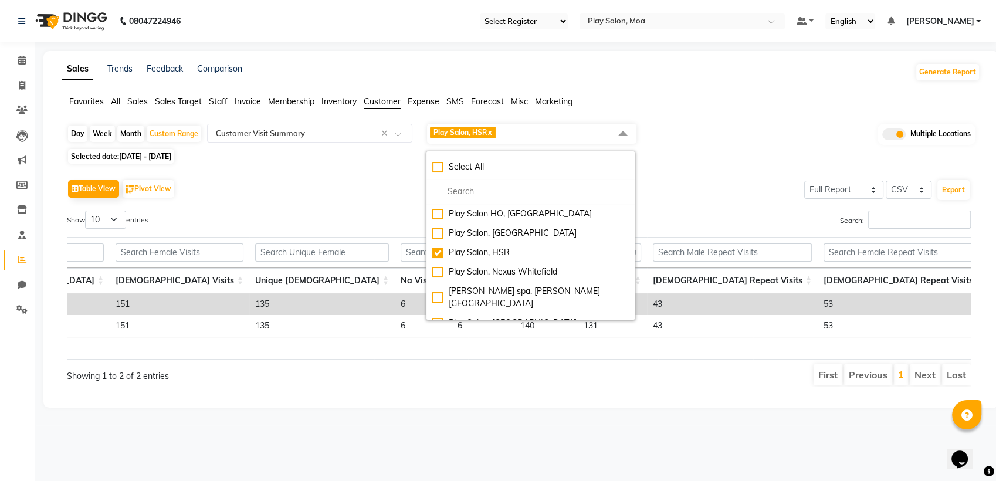
click at [445, 375] on div "First Previous 1 Next Last" at bounding box center [710, 374] width 537 height 23
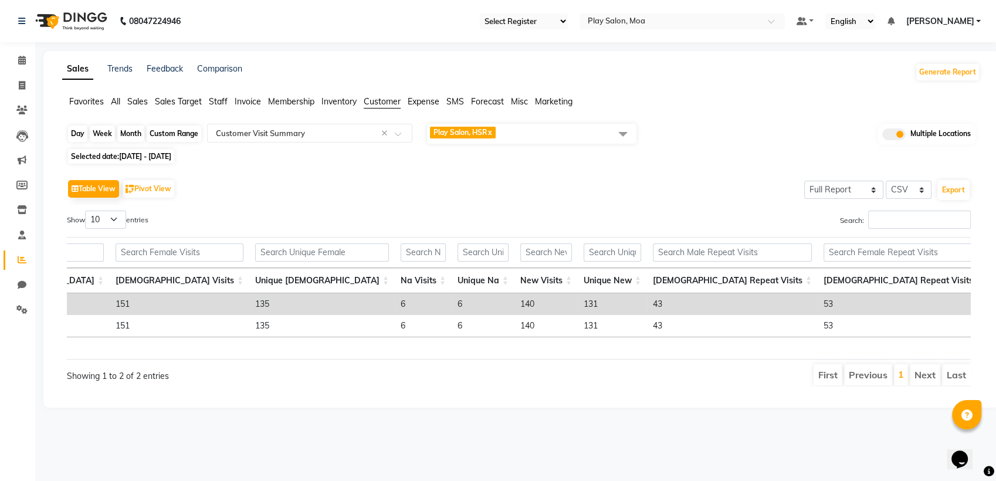
click at [171, 135] on div "Custom Range" at bounding box center [174, 133] width 55 height 16
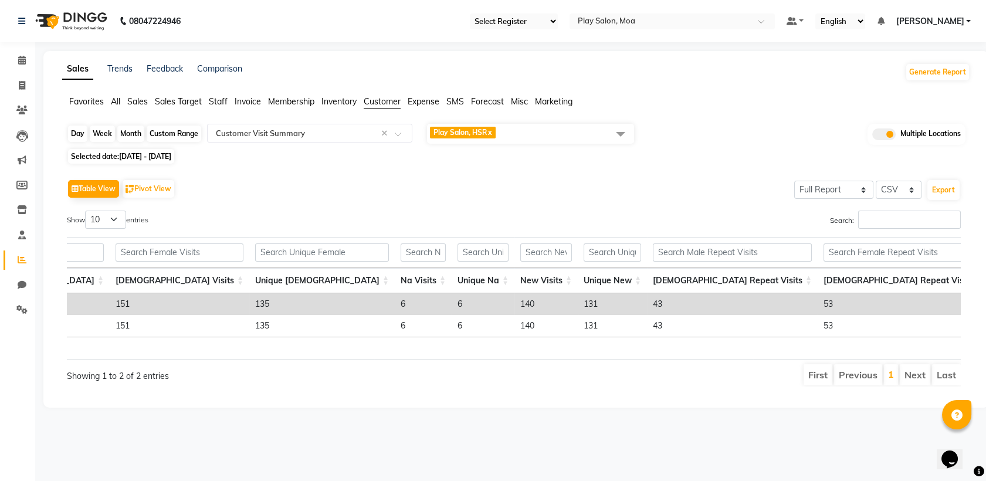
select select "8"
select select "2025"
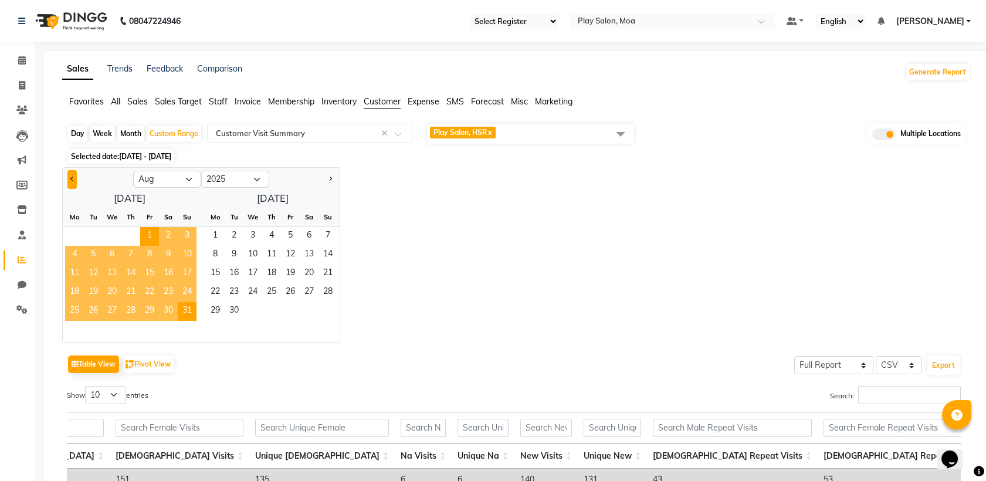
click at [69, 175] on button "Previous month" at bounding box center [71, 179] width 9 height 19
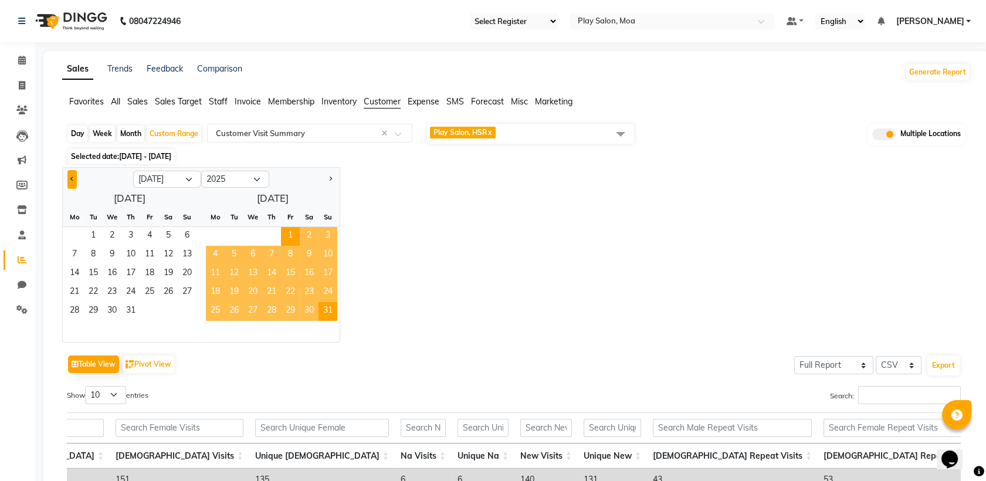
click at [69, 175] on button "Previous month" at bounding box center [71, 179] width 9 height 19
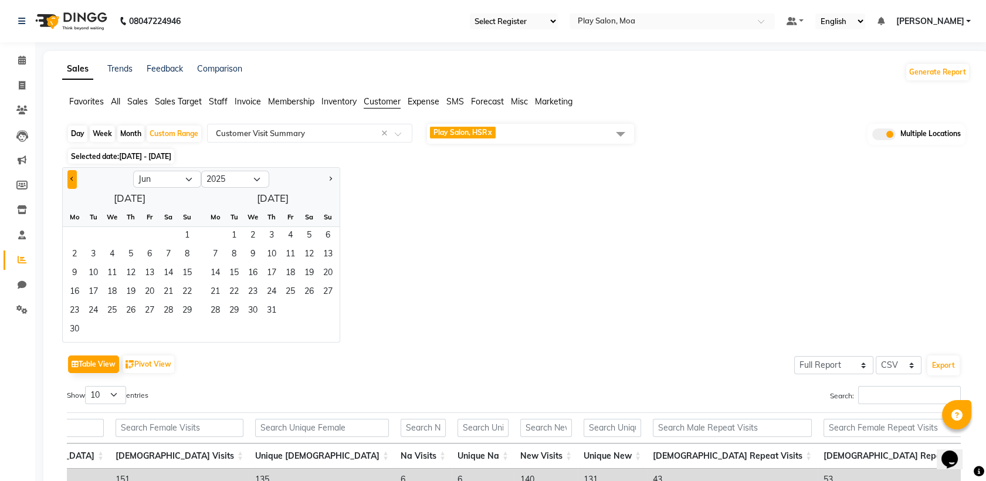
click at [69, 175] on button "Previous month" at bounding box center [71, 179] width 9 height 19
click at [329, 177] on span "Next month" at bounding box center [330, 178] width 4 height 4
select select "4"
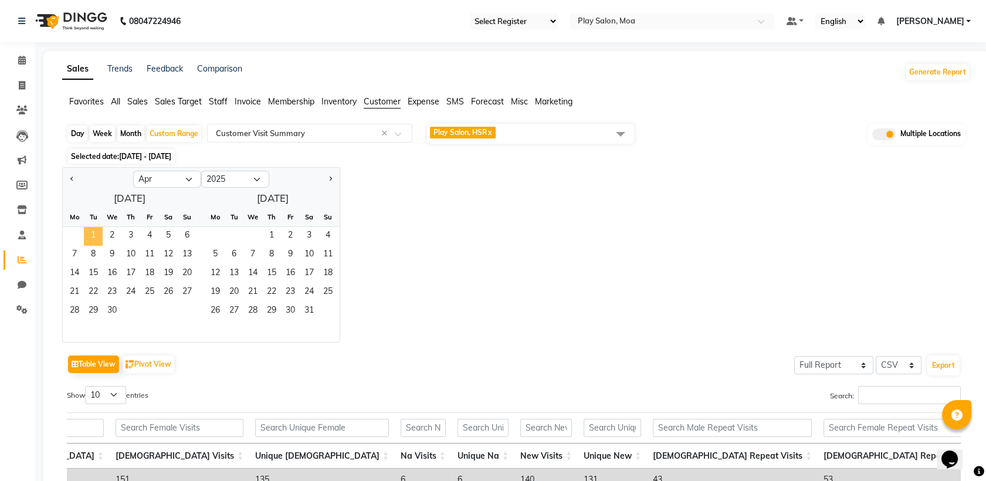
click at [90, 232] on span "1" at bounding box center [93, 236] width 19 height 19
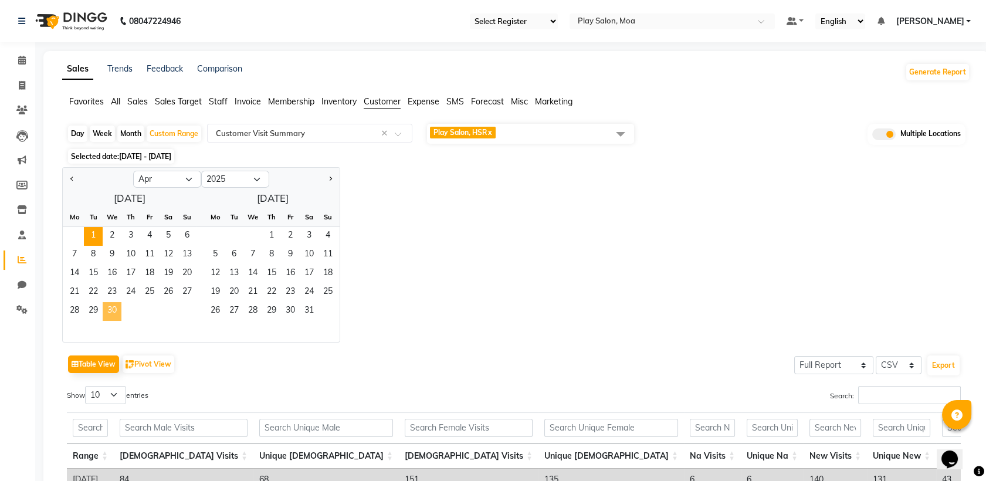
click at [112, 314] on span "30" at bounding box center [112, 311] width 19 height 19
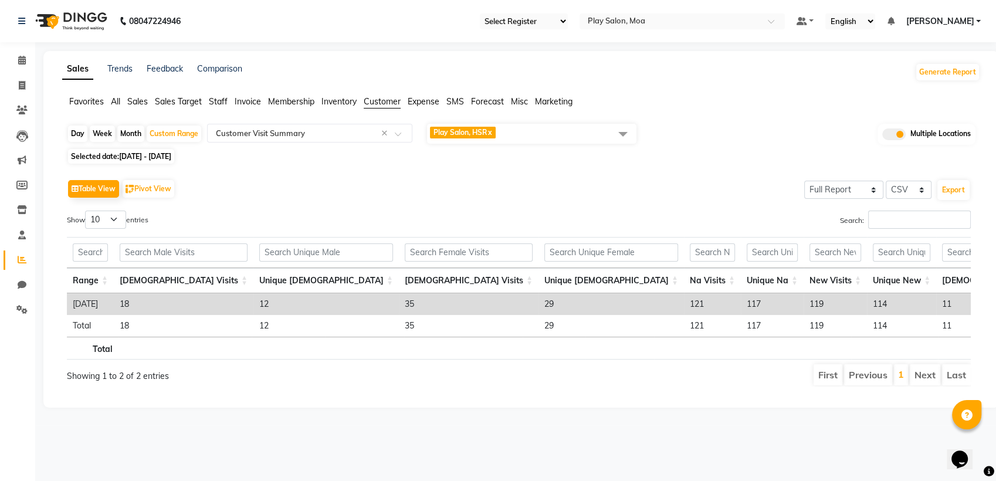
click at [514, 132] on span "Play Salon, HSR x" at bounding box center [531, 134] width 209 height 20
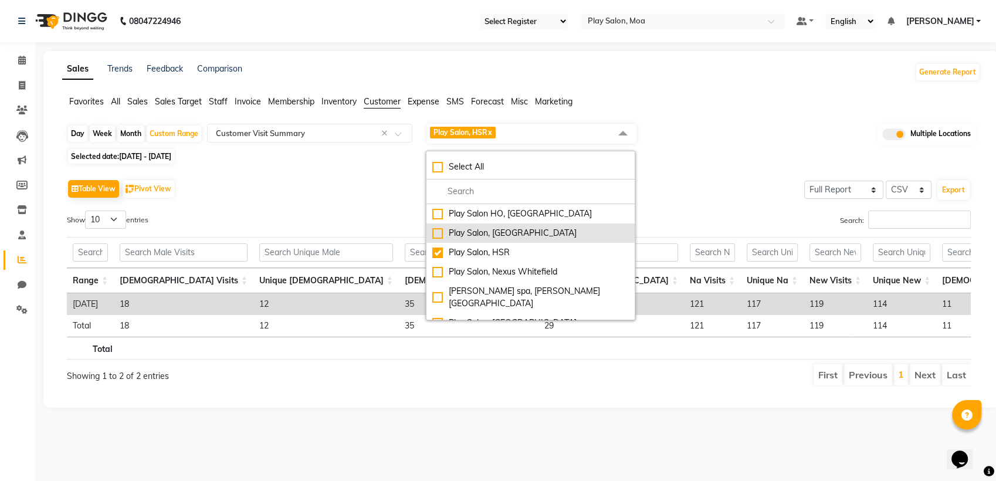
scroll to position [0, 0]
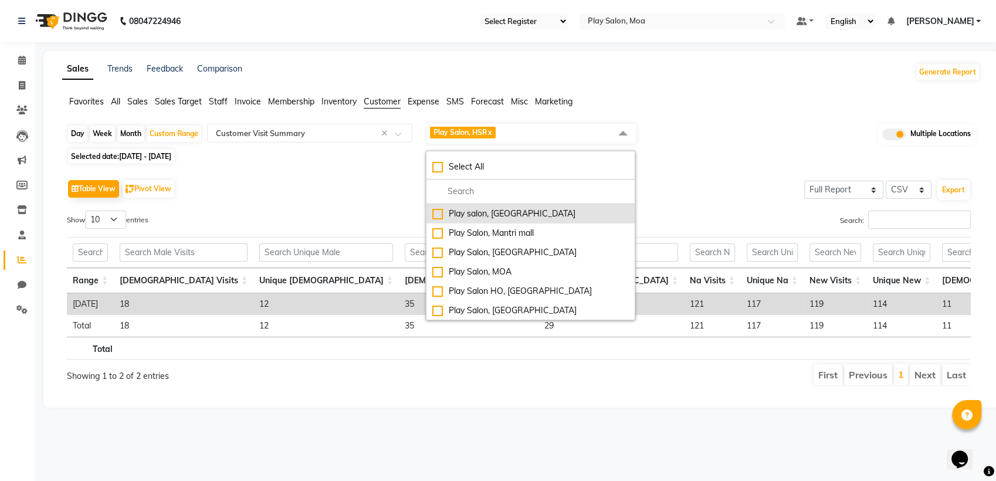
click at [434, 215] on div "Play salon, 77 East" at bounding box center [530, 214] width 196 height 12
checkbox input "true"
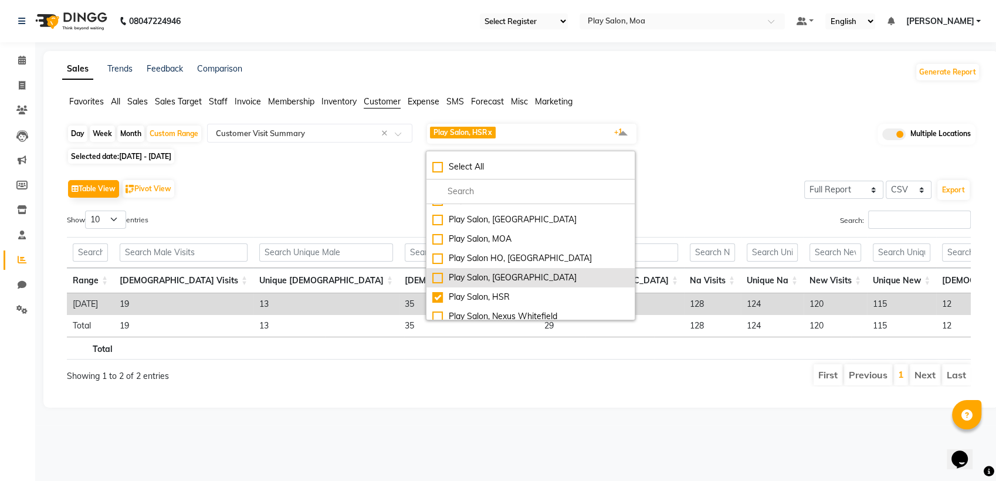
scroll to position [77, 0]
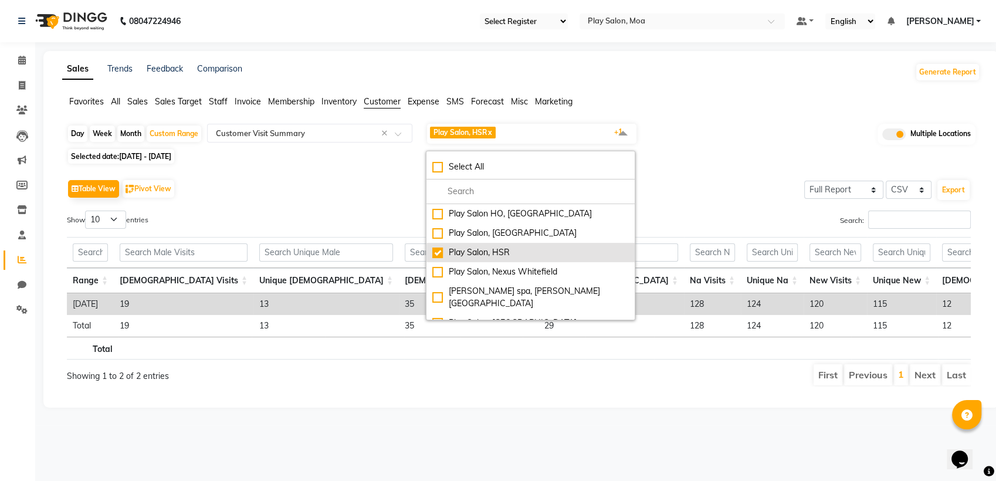
click at [436, 251] on div "Play Salon, HSR" at bounding box center [530, 252] width 196 height 12
checkbox input "false"
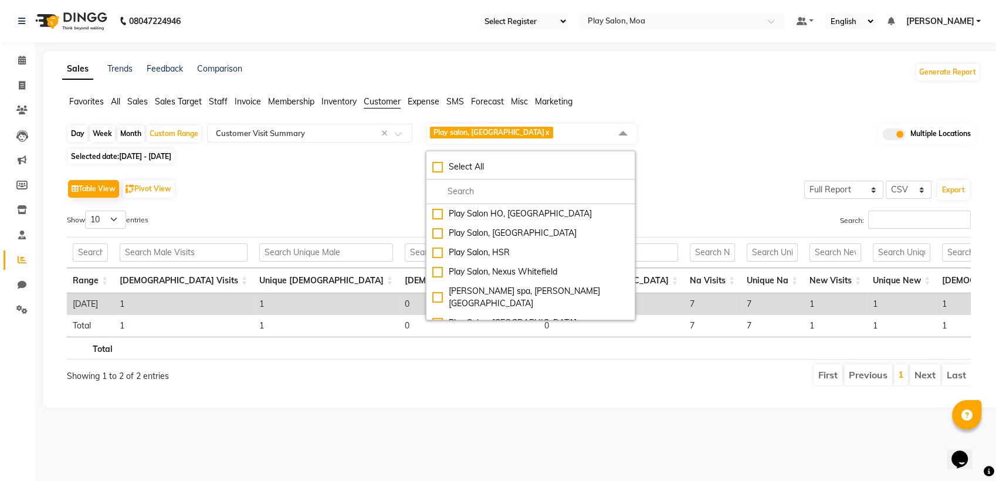
scroll to position [0, 0]
click at [672, 200] on div "Table View Pivot View Select Full Report Filtered Report Select CSV PDF Export" at bounding box center [518, 188] width 903 height 25
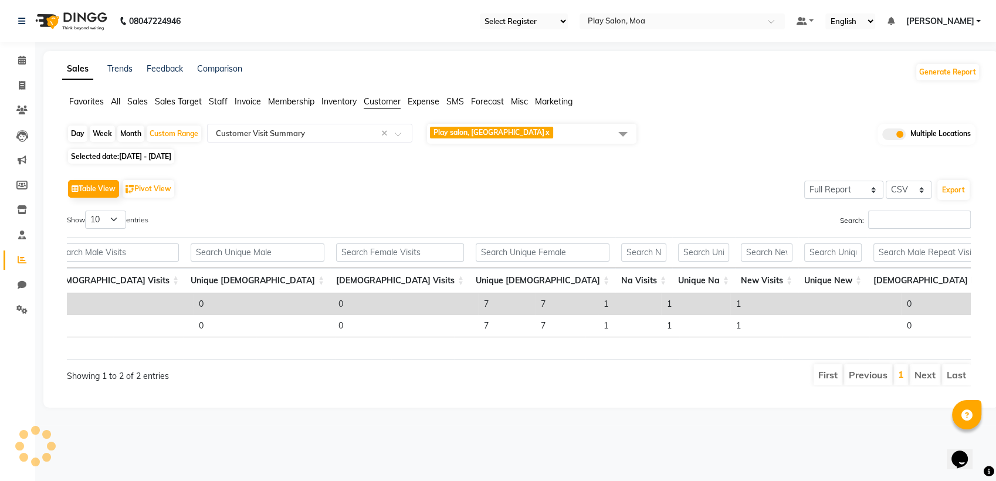
scroll to position [0, 280]
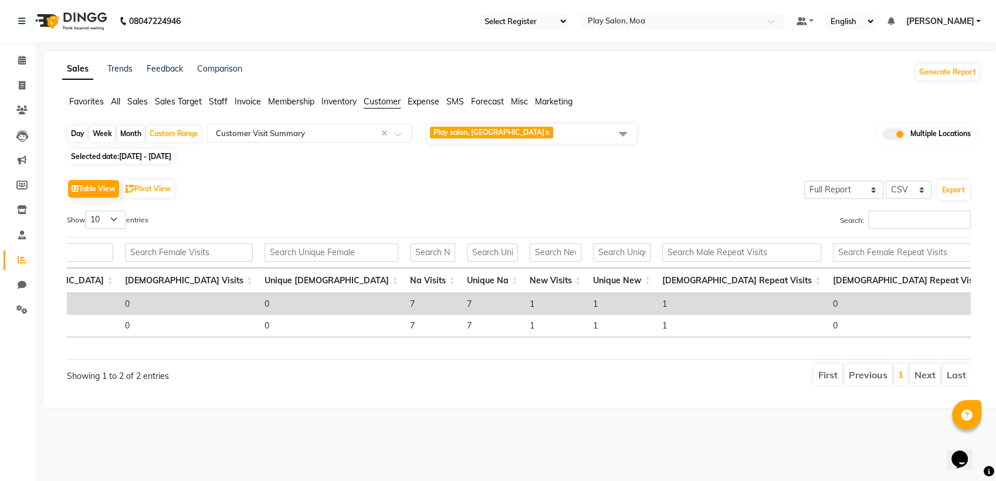
click at [515, 133] on span "Play salon, 77 East x" at bounding box center [531, 134] width 209 height 20
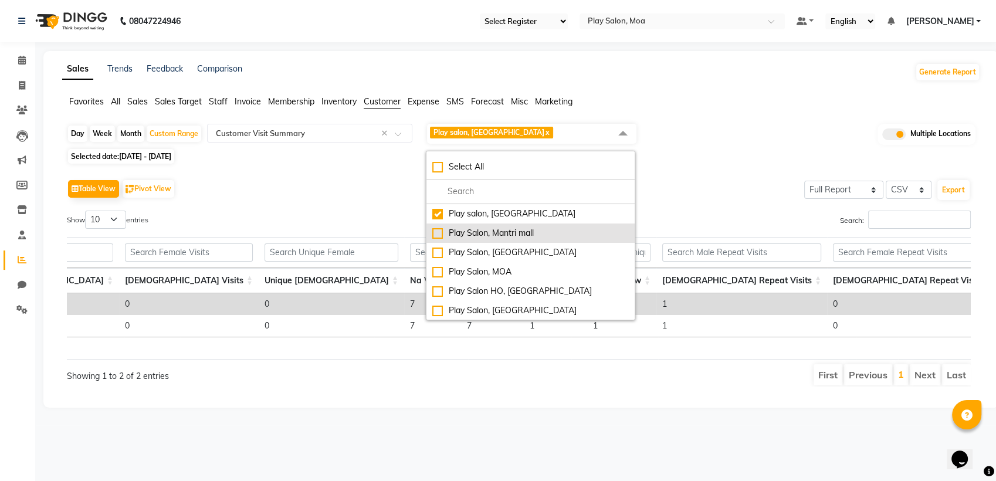
click at [440, 232] on div "Play Salon, Mantri mall" at bounding box center [530, 233] width 196 height 12
checkbox input "true"
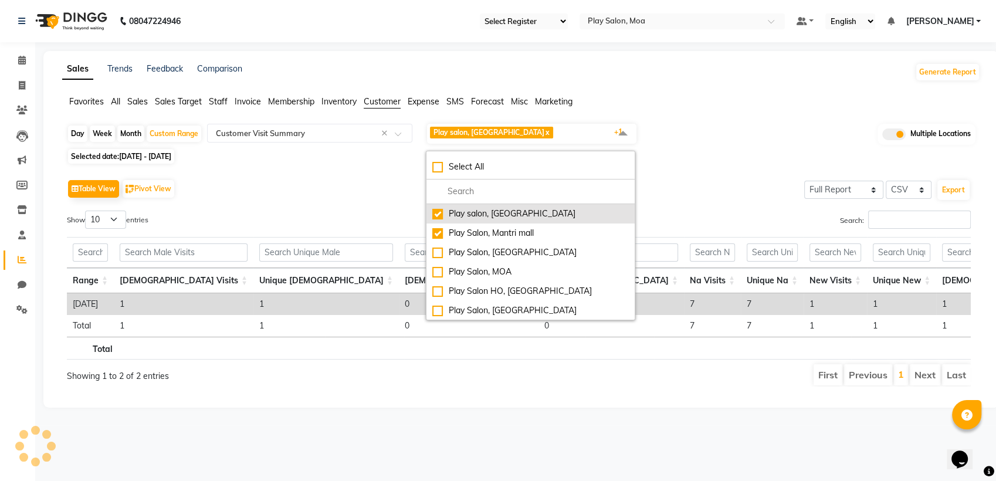
click at [438, 218] on div "Play salon, 77 East" at bounding box center [530, 214] width 196 height 12
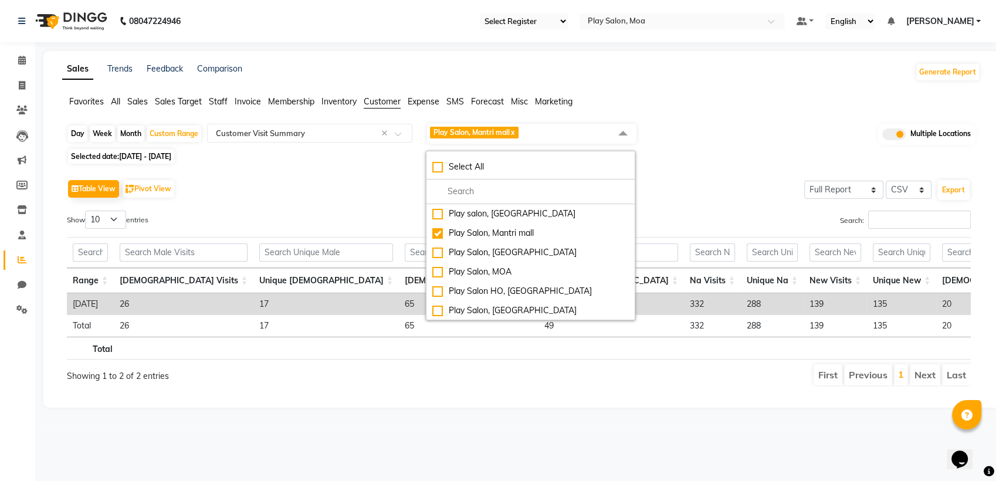
drag, startPoint x: 672, startPoint y: 199, endPoint x: 667, endPoint y: 208, distance: 9.8
click at [672, 199] on div "Table View Pivot View Select Full Report Filtered Report Select CSV PDF Export" at bounding box center [518, 188] width 903 height 25
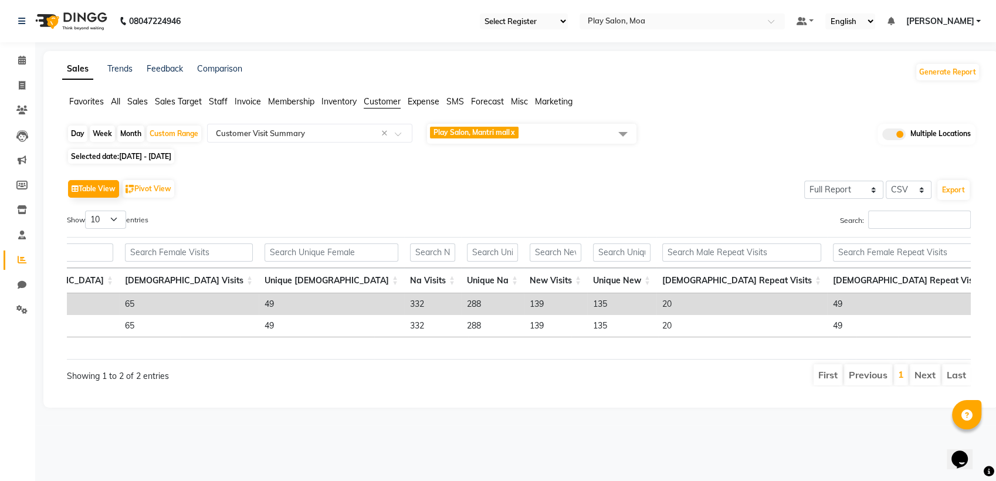
click at [550, 138] on span "Play Salon, Mantri mall x" at bounding box center [531, 134] width 209 height 20
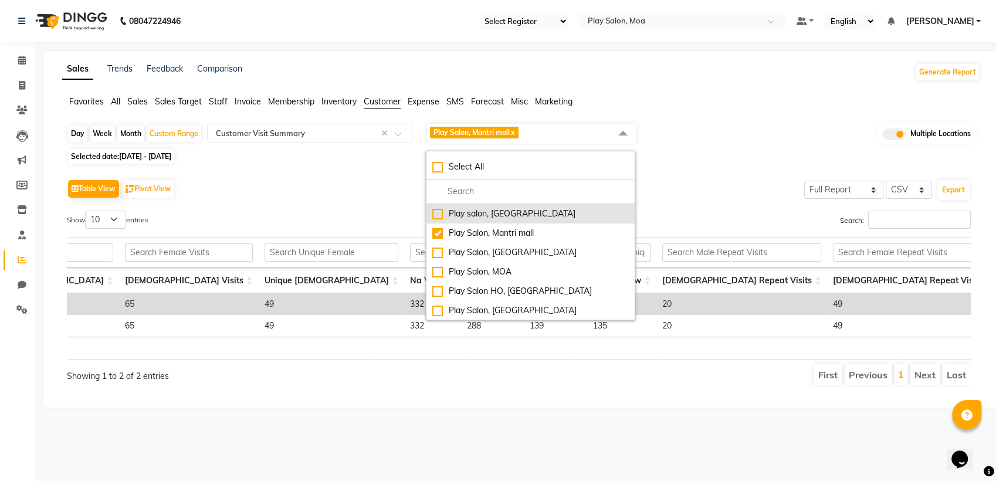
click at [473, 219] on li "Play salon, 77 East" at bounding box center [530, 213] width 208 height 19
checkbox input "true"
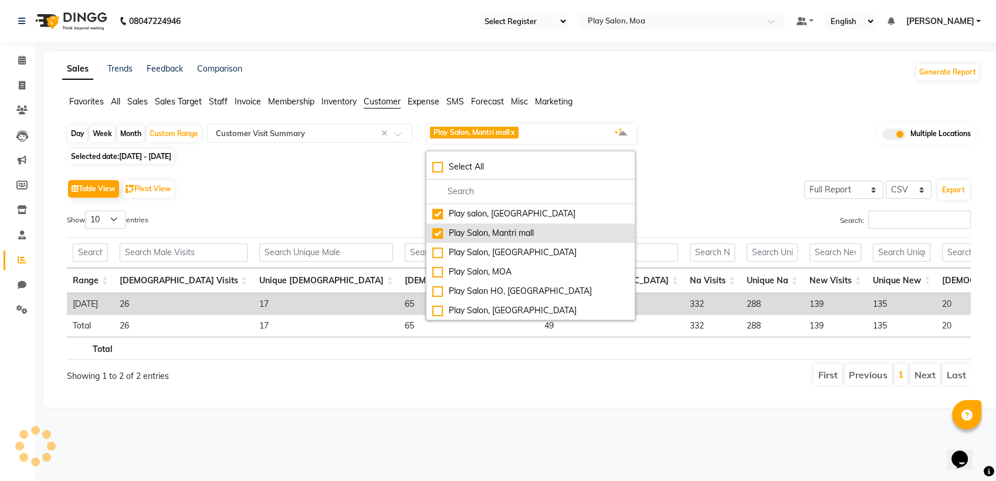
click at [458, 232] on div "Play Salon, Mantri mall" at bounding box center [530, 233] width 196 height 12
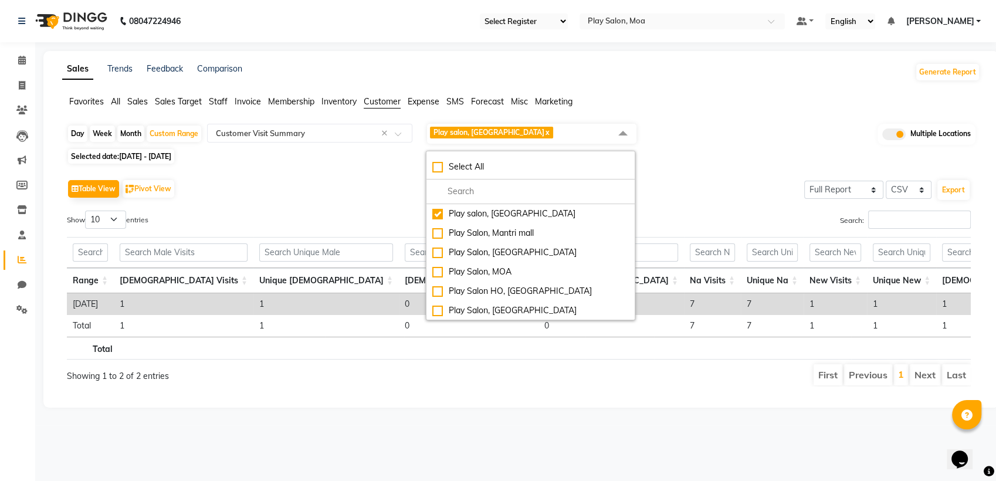
click at [422, 359] on th at bounding box center [432, 348] width 56 height 23
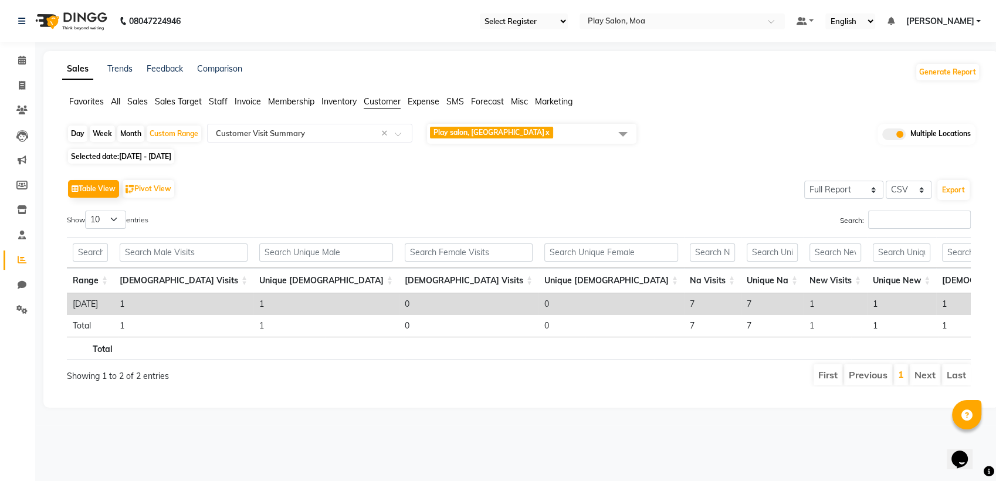
scroll to position [0, 220]
click at [563, 130] on span "Play salon, 77 East x" at bounding box center [531, 134] width 209 height 20
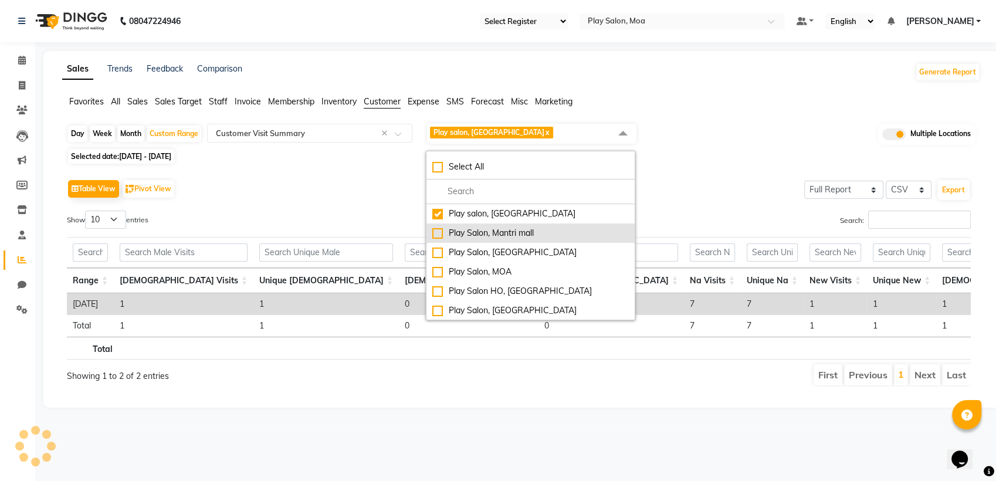
click at [436, 235] on div "Play Salon, Mantri mall" at bounding box center [530, 233] width 196 height 12
checkbox input "true"
click at [439, 213] on div "Play salon, 77 East" at bounding box center [530, 214] width 196 height 12
checkbox input "false"
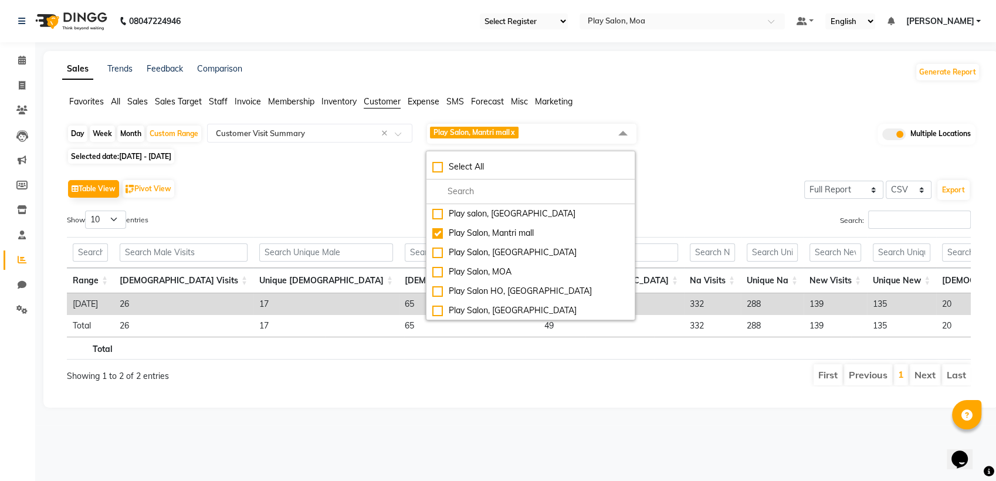
click at [415, 358] on th at bounding box center [432, 348] width 56 height 23
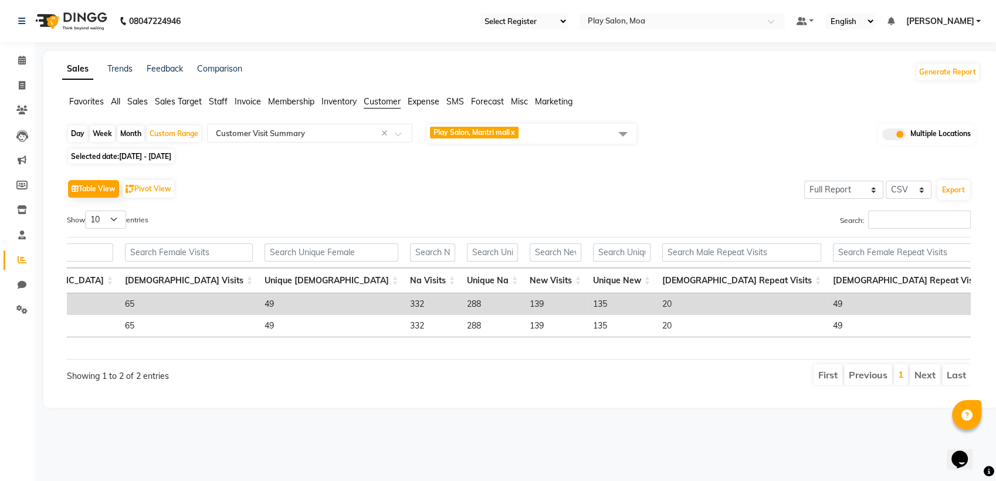
click at [587, 302] on td "135" at bounding box center [621, 304] width 69 height 22
copy td "135"
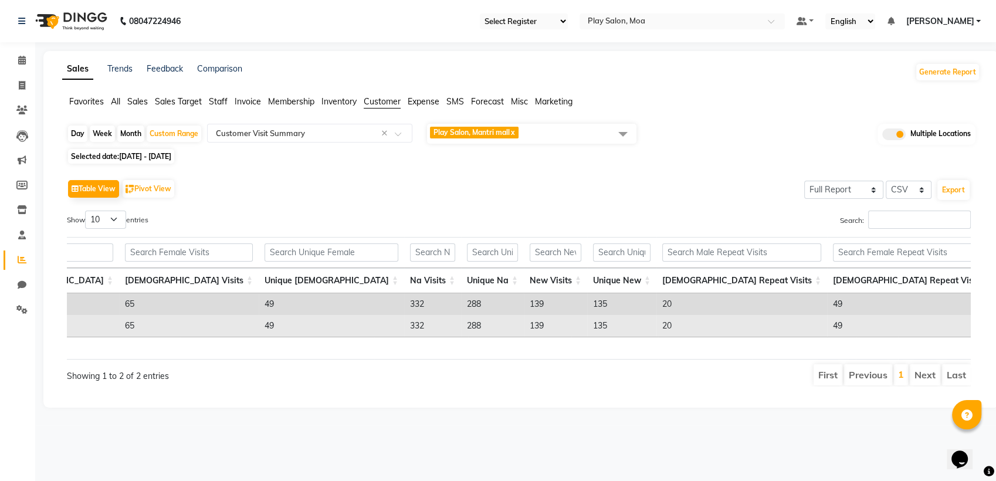
copy td "219"
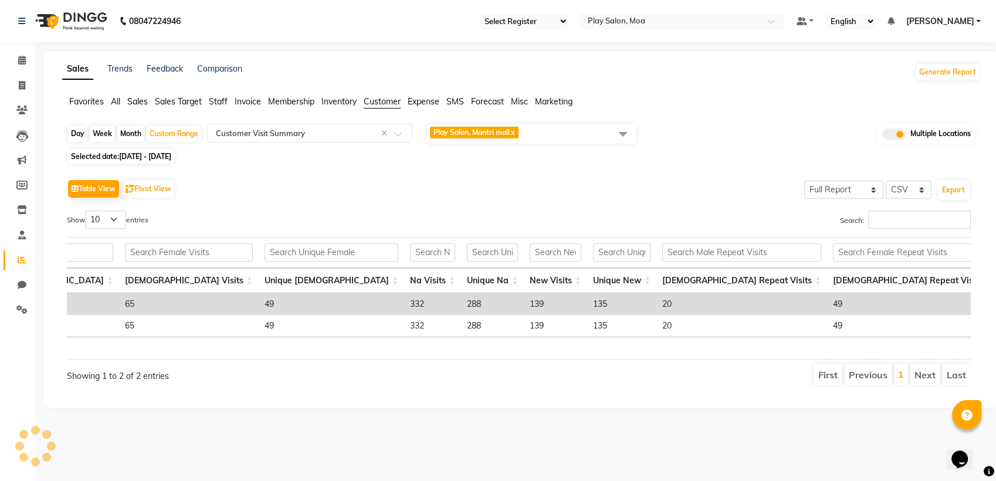
click at [534, 133] on span "Play Salon, Mantri mall x" at bounding box center [531, 134] width 209 height 20
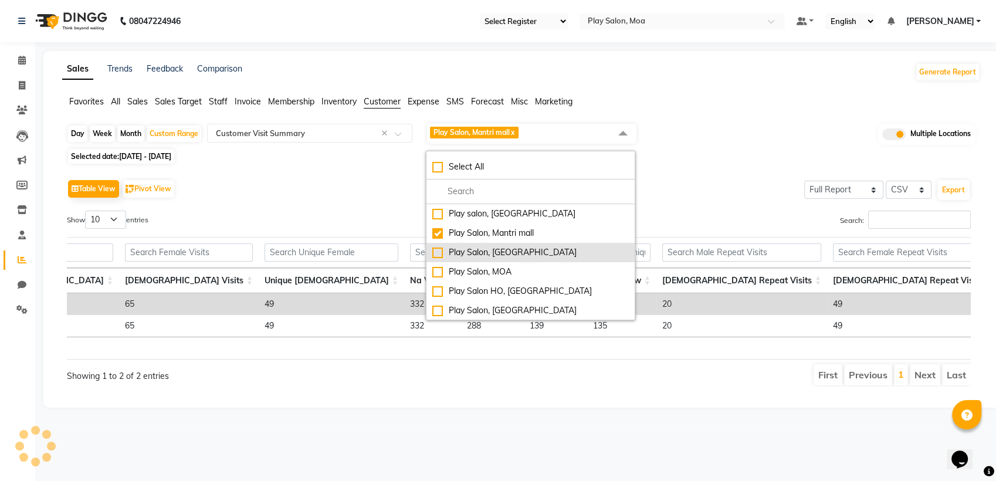
click at [439, 254] on div "Play Salon, [GEOGRAPHIC_DATA]" at bounding box center [530, 252] width 196 height 12
checkbox input "true"
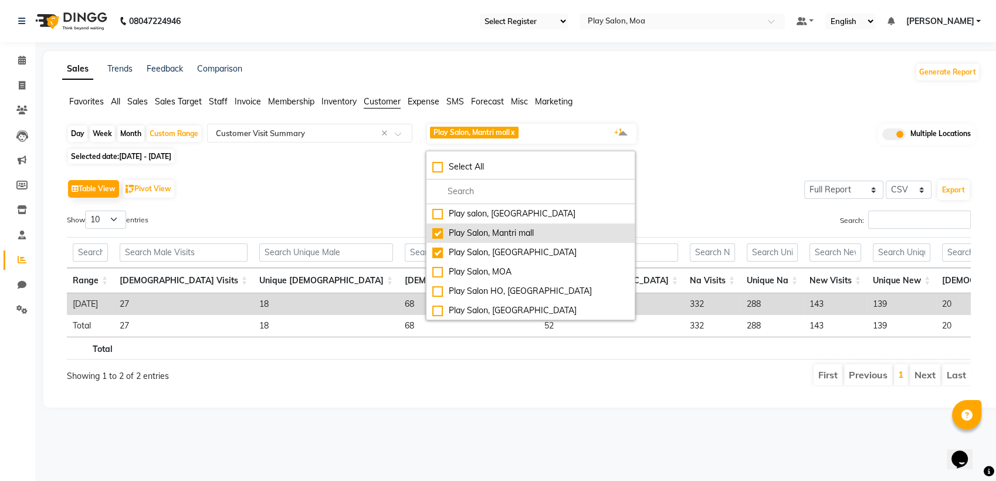
click at [439, 237] on div "Play Salon, Mantri mall" at bounding box center [530, 233] width 196 height 12
checkbox input "false"
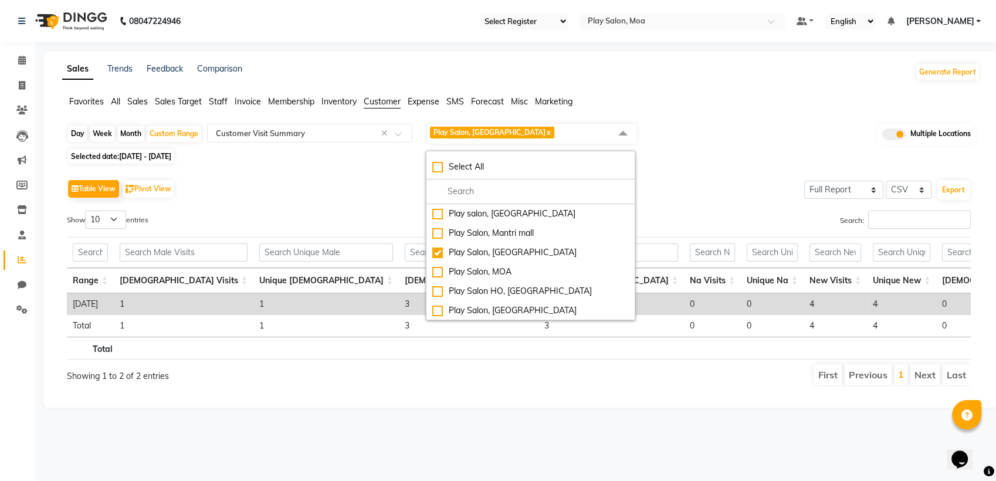
drag, startPoint x: 674, startPoint y: 172, endPoint x: 664, endPoint y: 186, distance: 16.9
click at [675, 172] on div "Table View Pivot View Select Full Report Filtered Report Select CSV PDF Export …" at bounding box center [518, 281] width 922 height 229
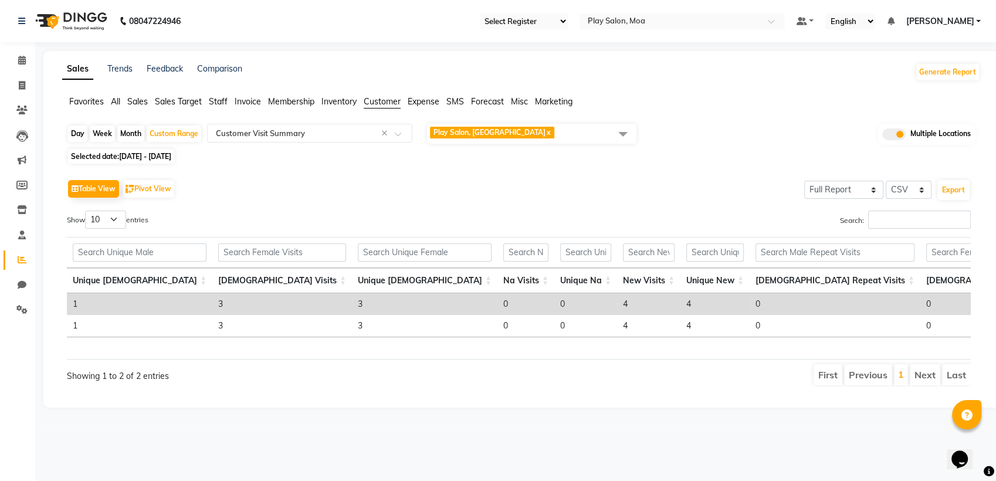
scroll to position [0, 280]
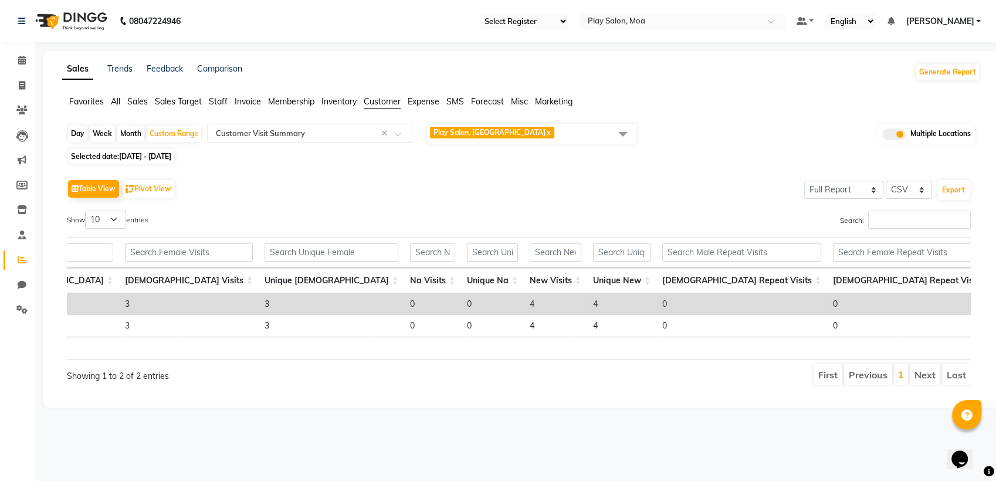
click at [534, 124] on span "Play Salon, Sarjapur x" at bounding box center [531, 134] width 209 height 20
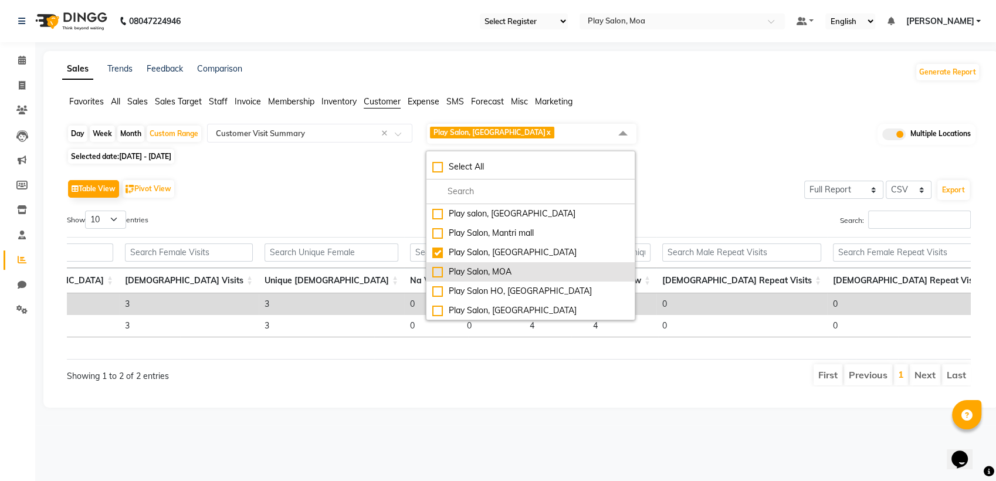
drag, startPoint x: 440, startPoint y: 276, endPoint x: 439, endPoint y: 268, distance: 8.2
click at [439, 276] on div "Play Salon, MOA" at bounding box center [530, 272] width 196 height 12
checkbox input "true"
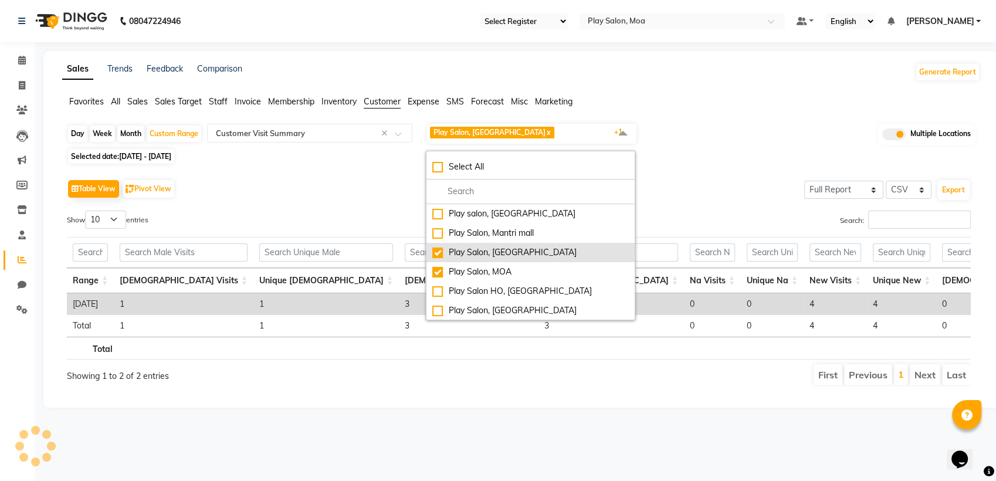
click at [439, 256] on div "Play Salon, [GEOGRAPHIC_DATA]" at bounding box center [530, 252] width 196 height 12
checkbox input "false"
click at [711, 162] on div "Day Week Month Custom Range Select Report Type × Customer Visit Summary × Play …" at bounding box center [521, 259] width 918 height 273
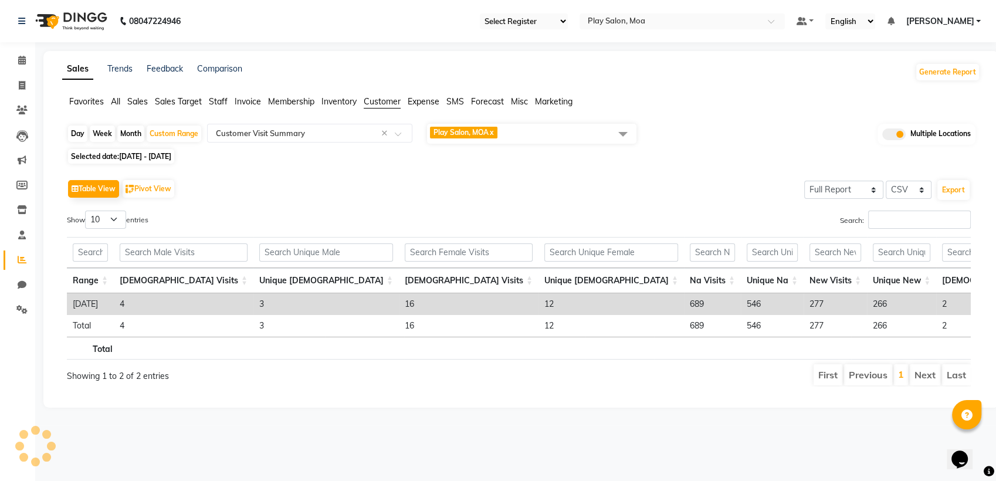
click at [546, 131] on span "Play Salon, MOA x" at bounding box center [531, 134] width 209 height 20
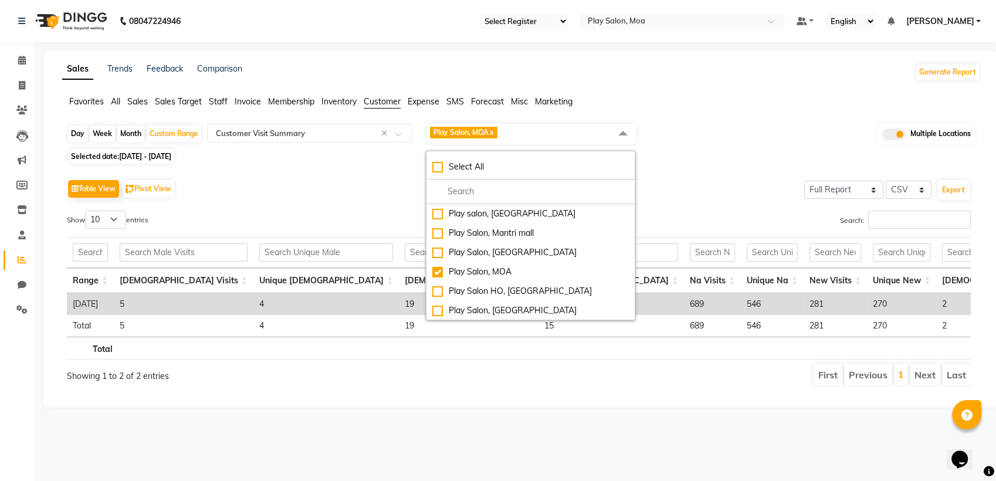
click at [688, 185] on div "Table View Pivot View Select Full Report Filtered Report Select CSV PDF Export" at bounding box center [518, 188] width 903 height 25
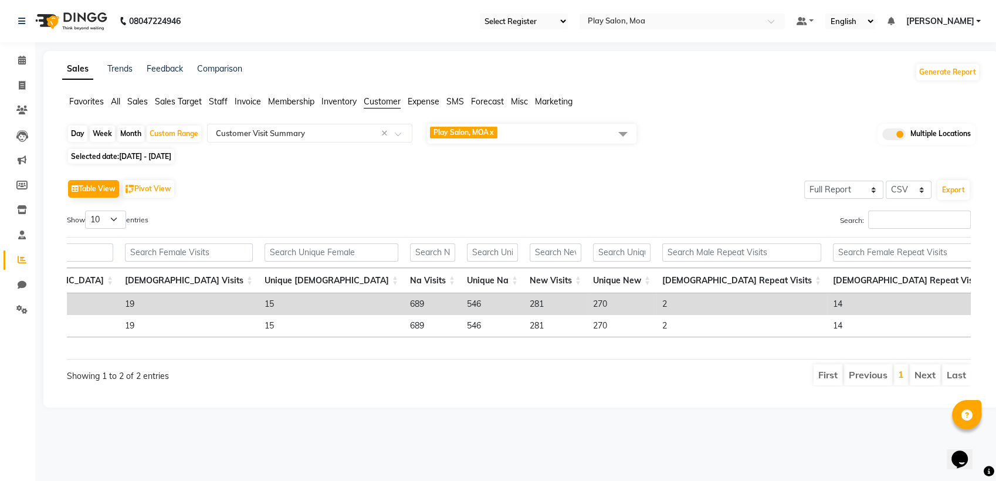
click at [587, 303] on td "270" at bounding box center [621, 304] width 69 height 22
copy td "270"
click at [587, 305] on td "270" at bounding box center [621, 304] width 69 height 22
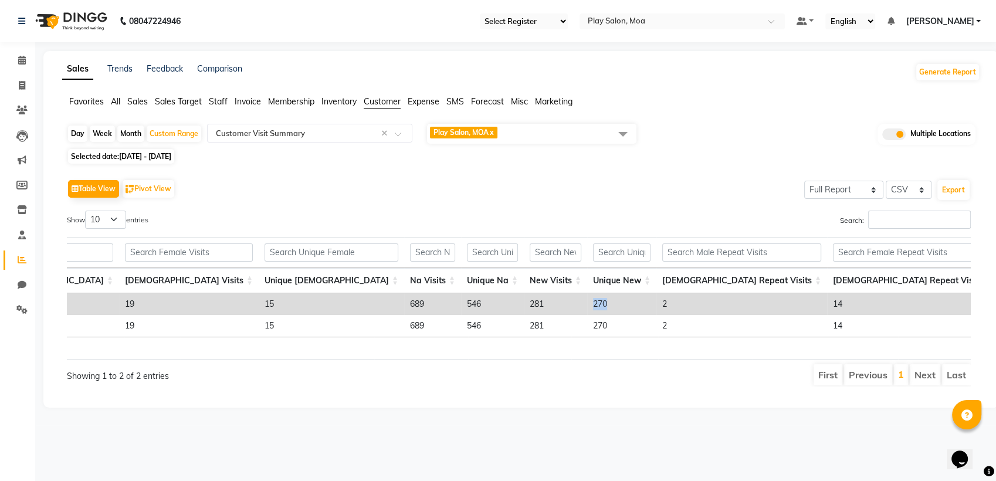
click at [587, 303] on td "270" at bounding box center [621, 304] width 69 height 22
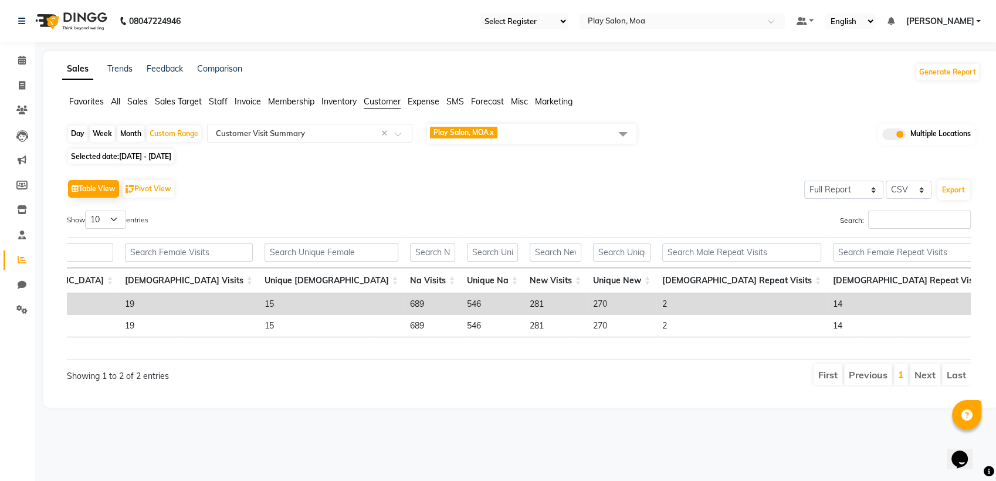
copy td "295"
click at [539, 132] on span "Play Salon, MOA x" at bounding box center [531, 134] width 209 height 20
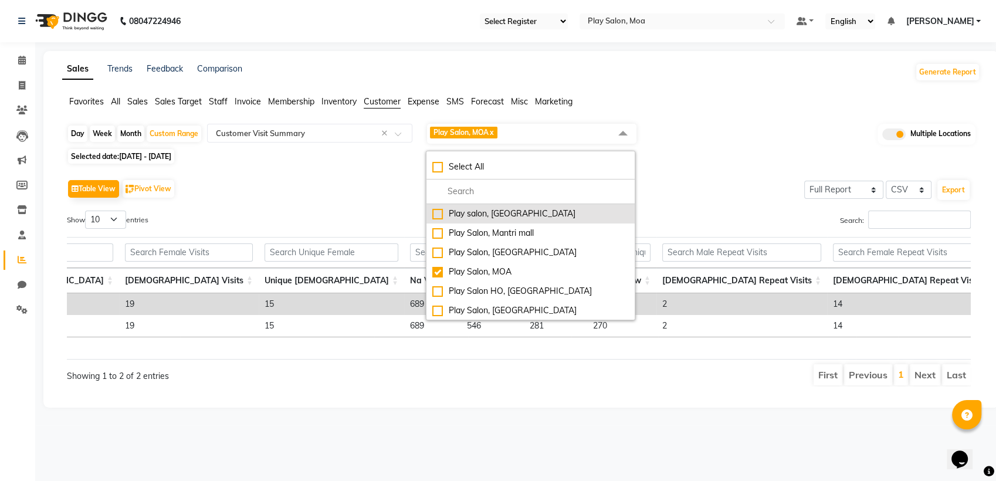
click at [436, 218] on div "Play salon, 77 East" at bounding box center [530, 214] width 196 height 12
checkbox input "true"
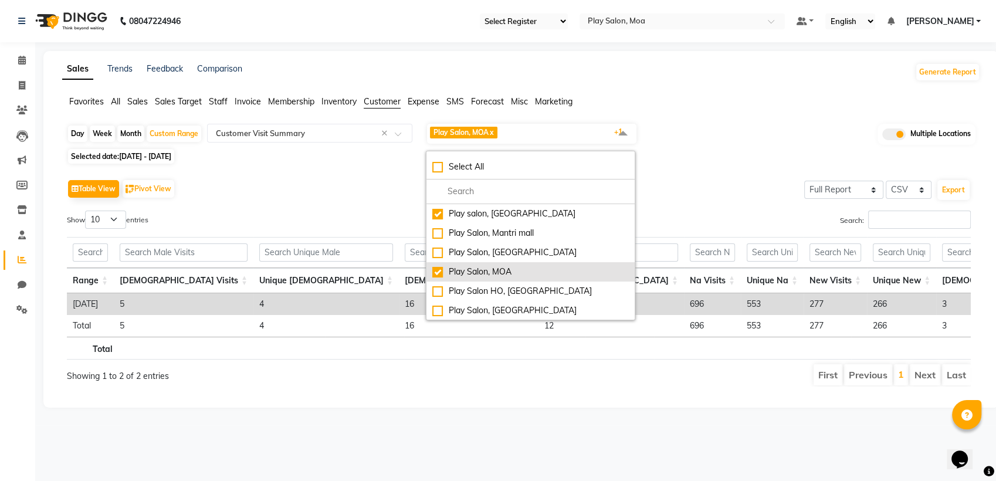
click at [438, 268] on div "Play Salon, MOA" at bounding box center [530, 272] width 196 height 12
checkbox input "false"
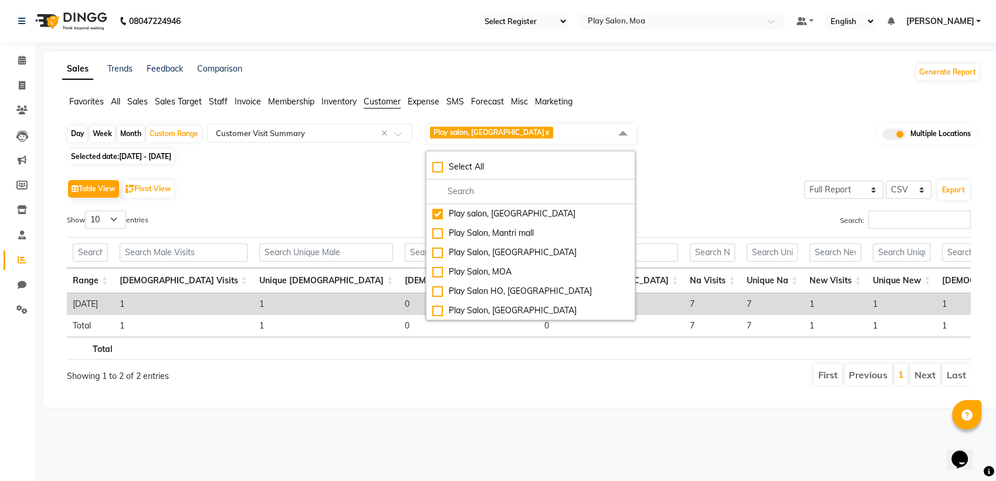
click at [719, 171] on div "Table View Pivot View Select Full Report Filtered Report Select CSV PDF Export …" at bounding box center [518, 281] width 922 height 229
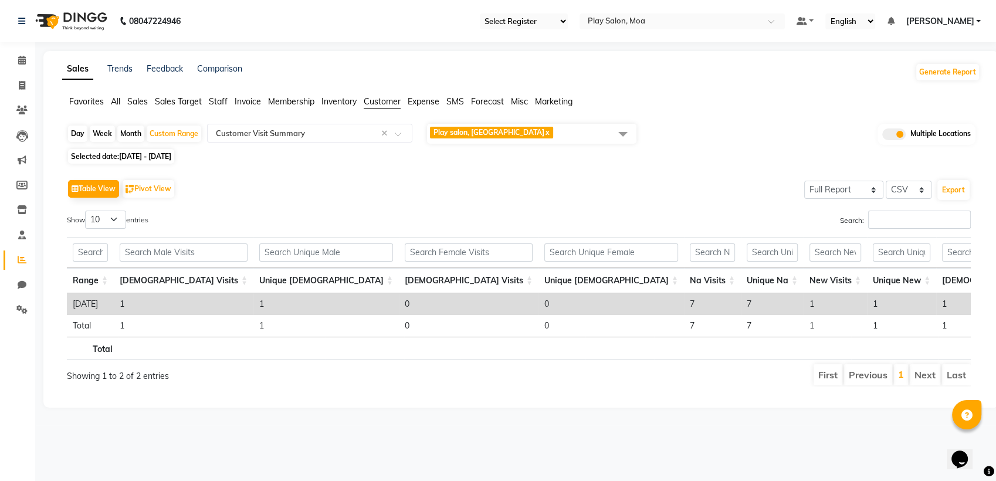
click at [529, 129] on span "Play salon, 77 East x" at bounding box center [531, 134] width 209 height 20
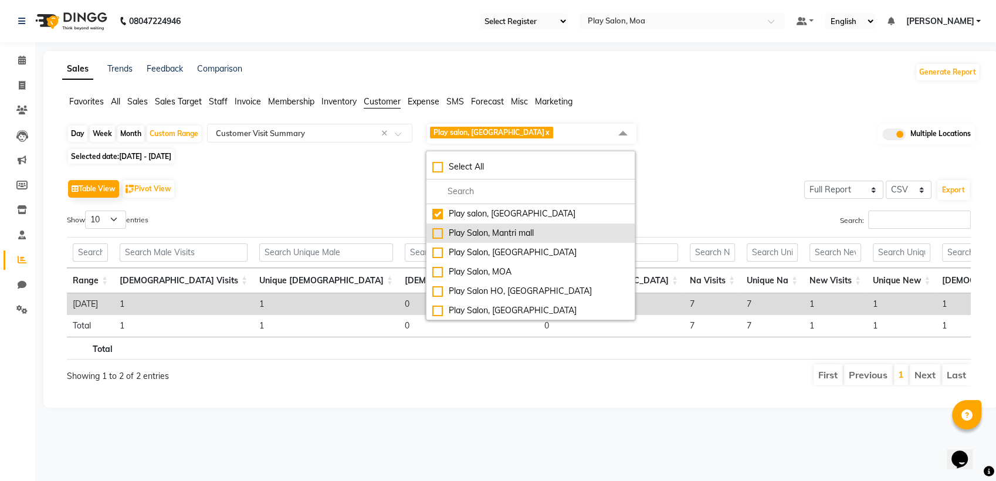
click at [439, 232] on div "Play Salon, Mantri mall" at bounding box center [530, 233] width 196 height 12
checkbox input "true"
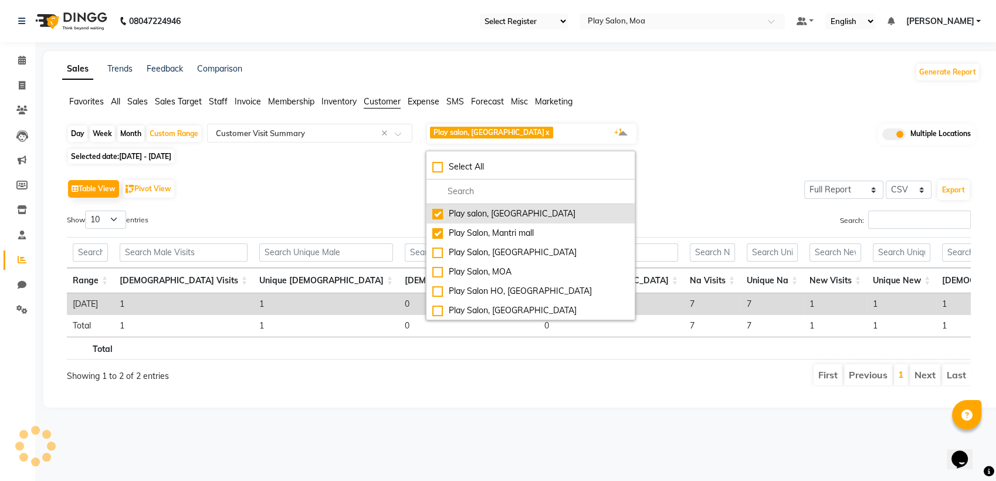
click at [439, 214] on div "Play salon, 77 East" at bounding box center [530, 214] width 196 height 12
checkbox input "false"
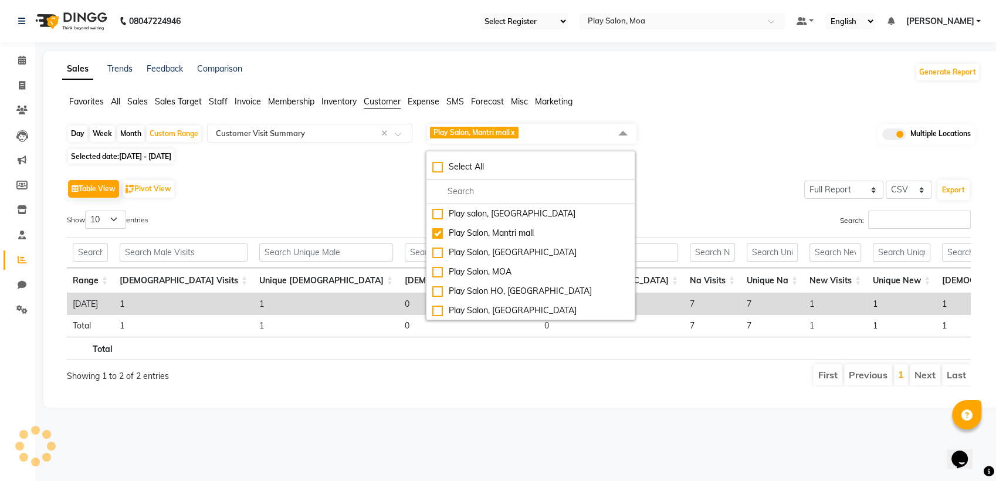
click at [736, 169] on div "Table View Pivot View Select Full Report Filtered Report Select CSV PDF Export …" at bounding box center [518, 281] width 922 height 229
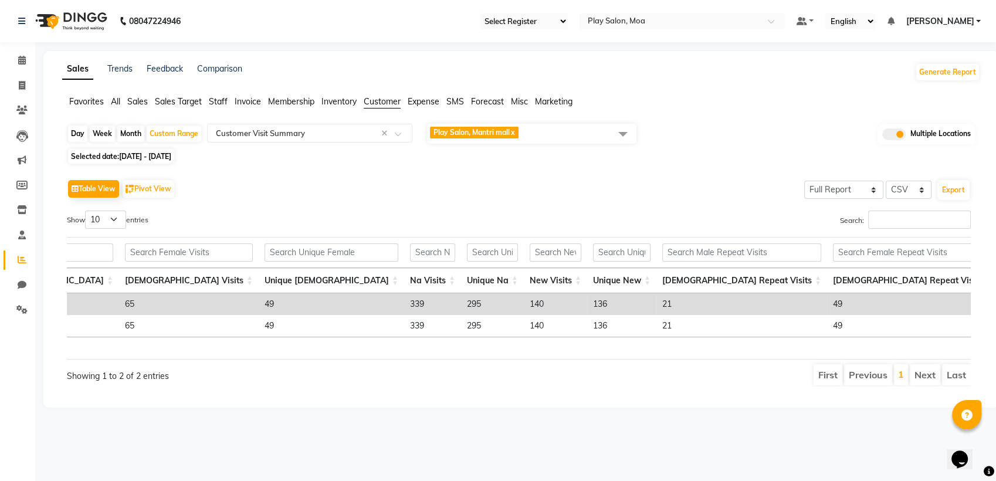
click at [587, 304] on td "136" at bounding box center [621, 304] width 69 height 22
copy td "136"
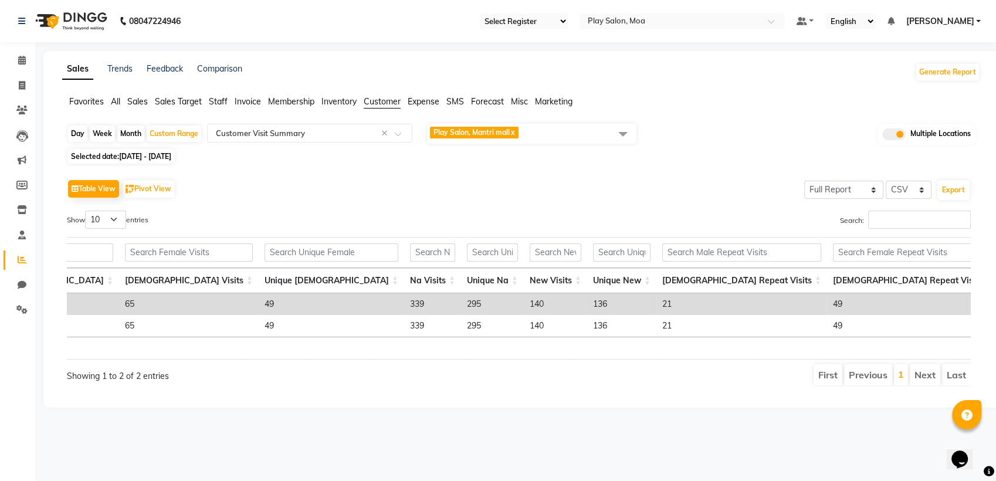
copy td "226"
click at [542, 132] on span "Play Salon, Mantri mall x" at bounding box center [531, 134] width 209 height 20
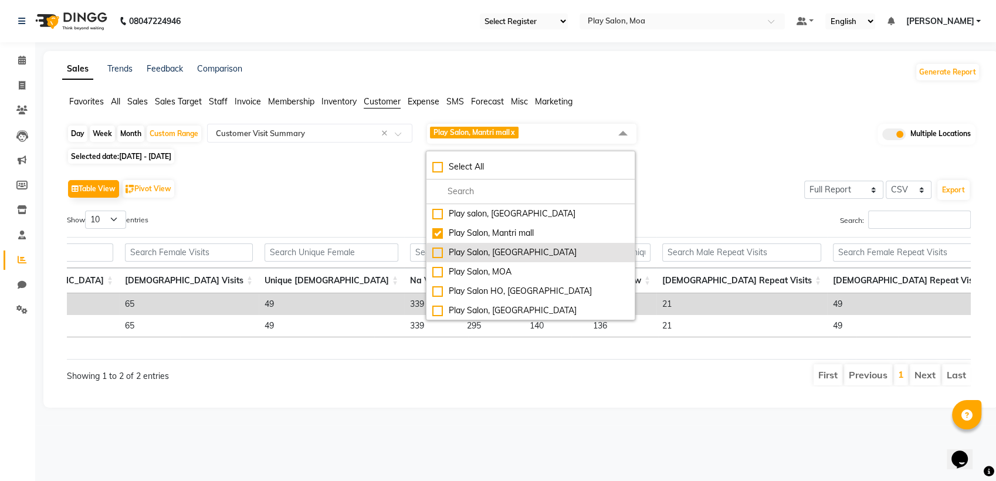
click at [439, 253] on div "Play Salon, [GEOGRAPHIC_DATA]" at bounding box center [530, 252] width 196 height 12
checkbox input "true"
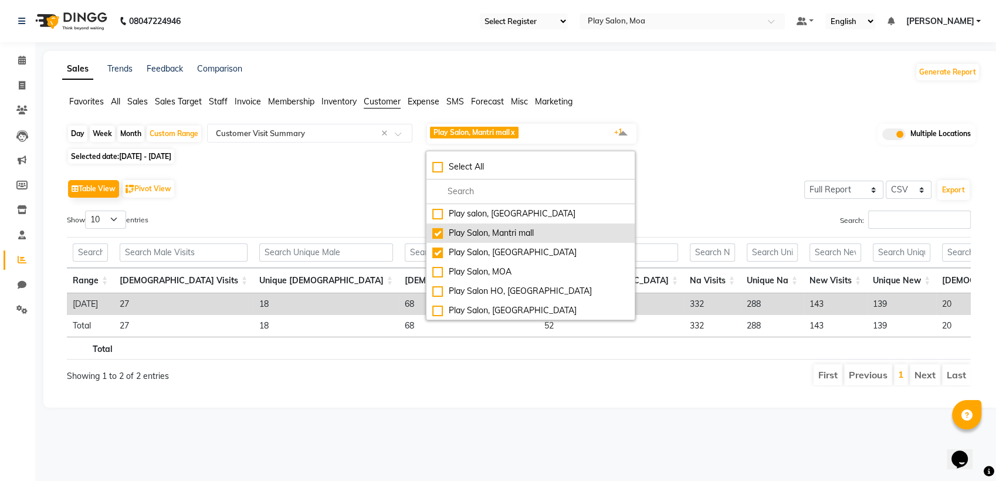
click at [440, 233] on div "Play Salon, Mantri mall" at bounding box center [530, 233] width 196 height 12
checkbox input "false"
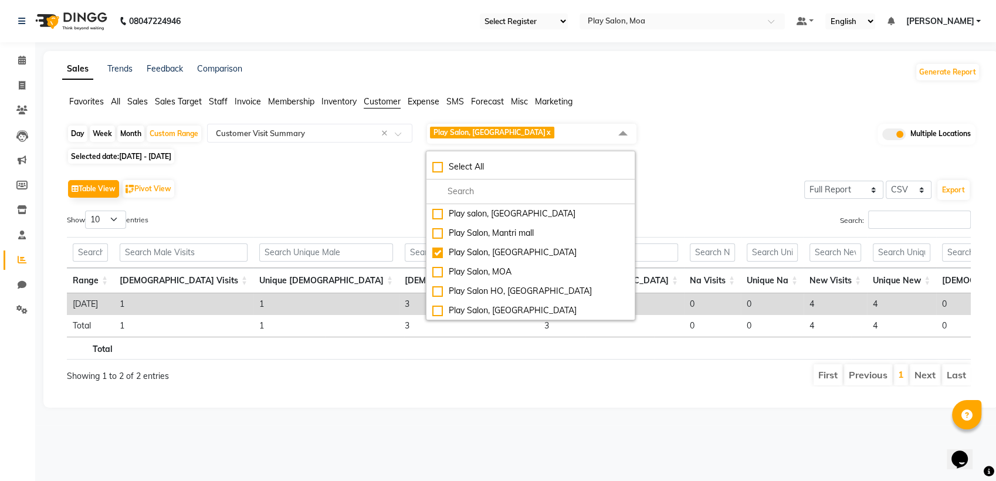
click at [720, 192] on div "Table View Pivot View Select Full Report Filtered Report Select CSV PDF Export" at bounding box center [518, 188] width 903 height 25
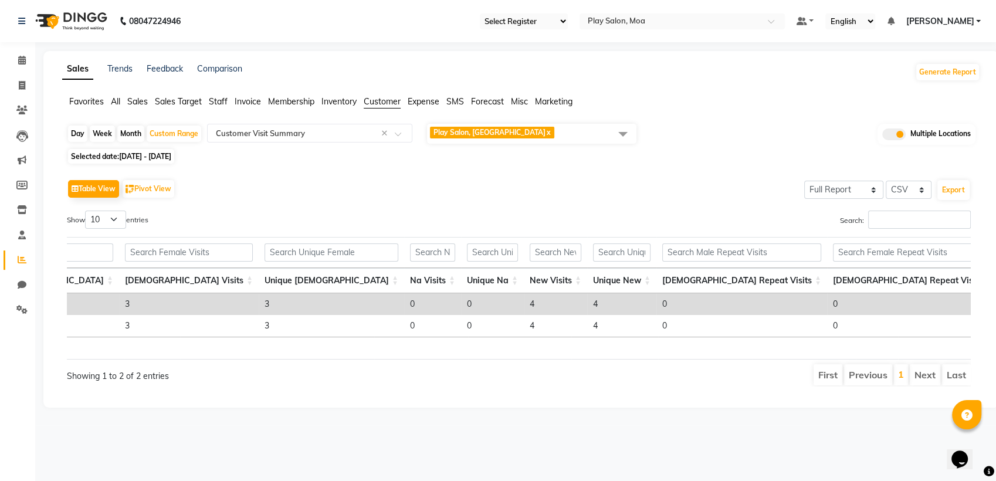
click at [553, 129] on span "Play Salon, Sarjapur x" at bounding box center [531, 134] width 209 height 20
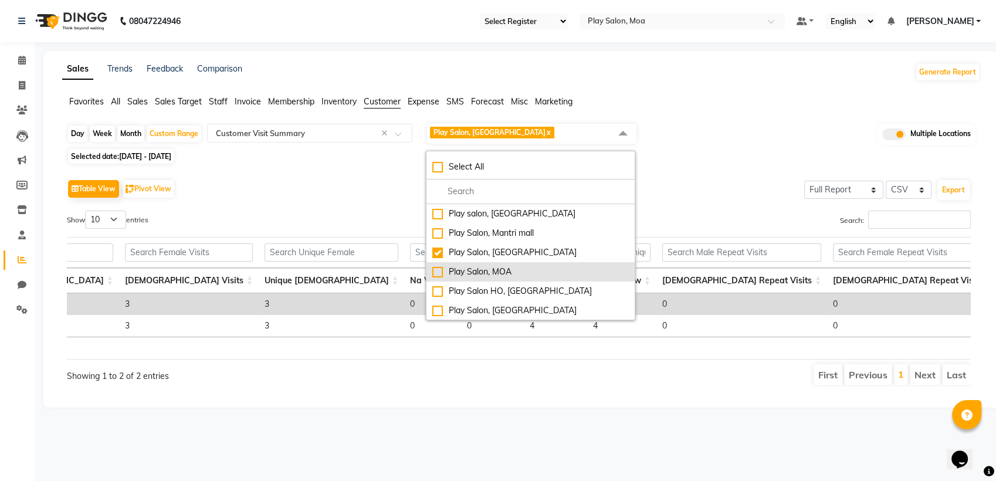
click at [440, 274] on div "Play Salon, MOA" at bounding box center [530, 272] width 196 height 12
checkbox input "true"
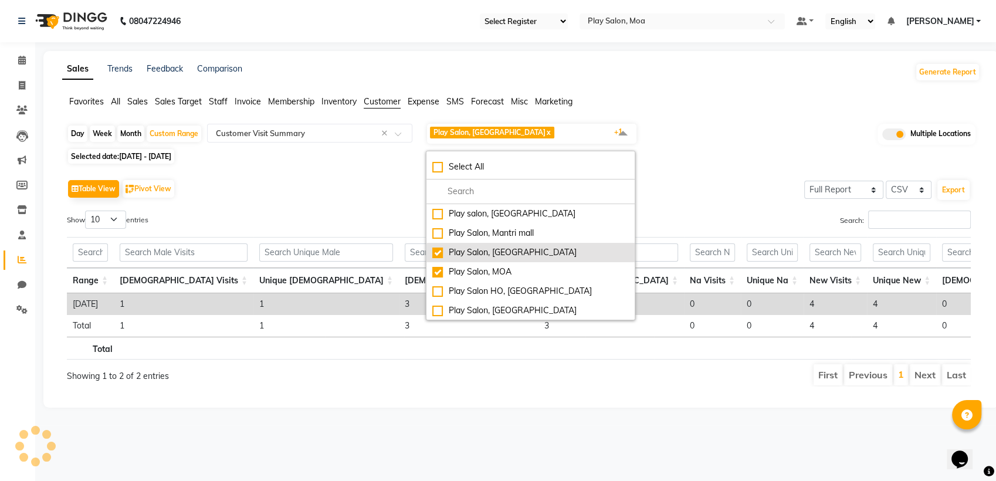
click at [439, 256] on div "Play Salon, [GEOGRAPHIC_DATA]" at bounding box center [530, 252] width 196 height 12
checkbox input "false"
click at [707, 174] on div "Table View Pivot View Select Full Report Filtered Report Select CSV PDF Export …" at bounding box center [518, 281] width 922 height 229
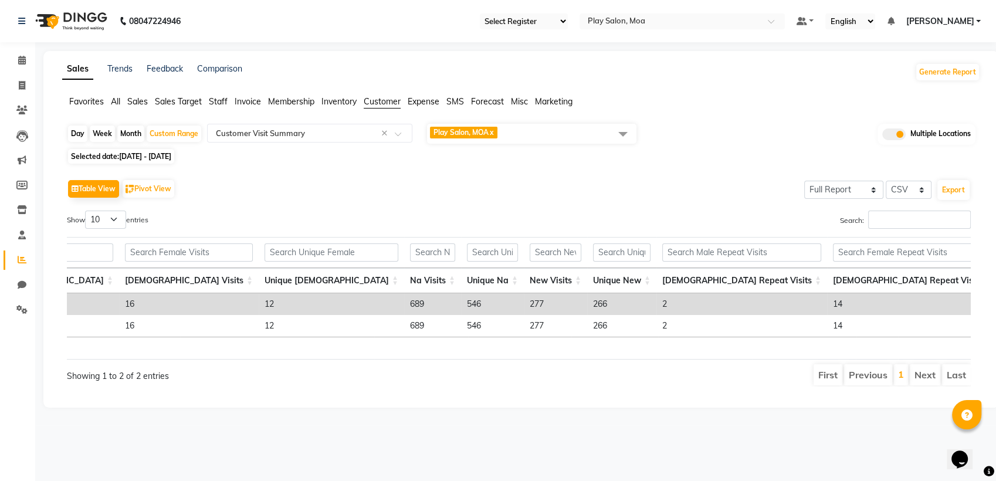
click at [587, 303] on td "266" at bounding box center [621, 304] width 69 height 22
copy td "266"
click at [529, 129] on span "Play Salon, MOA x" at bounding box center [531, 134] width 209 height 20
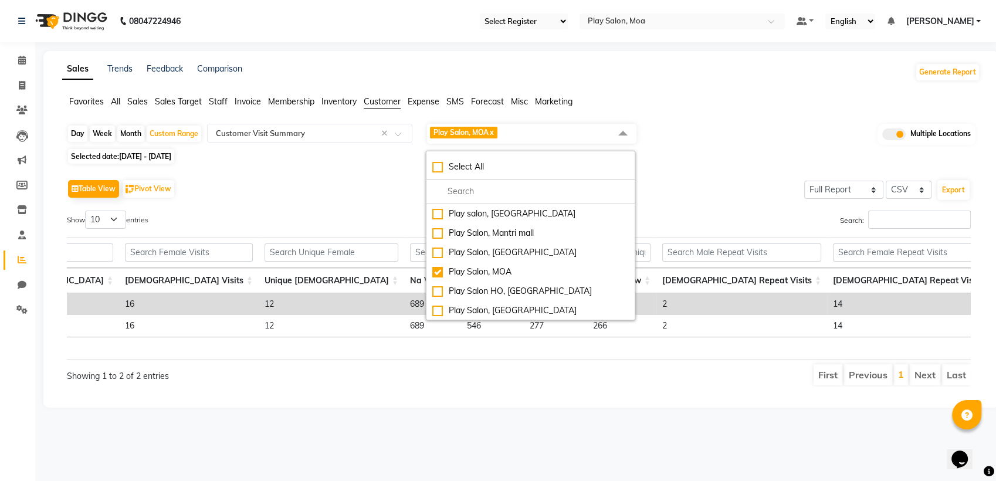
drag, startPoint x: 741, startPoint y: 186, endPoint x: 685, endPoint y: 212, distance: 61.1
click at [739, 186] on div "Table View Pivot View Select Full Report Filtered Report Select CSV PDF Export" at bounding box center [518, 188] width 903 height 25
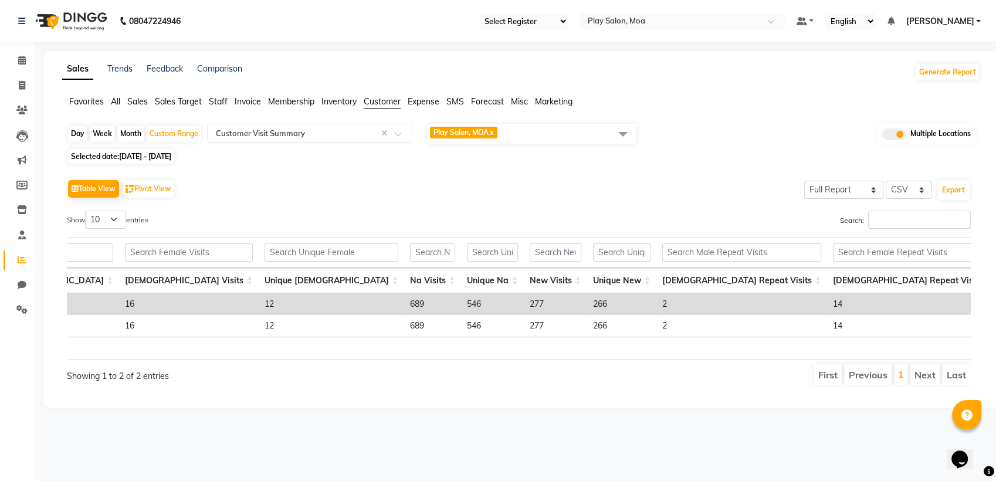
click at [587, 307] on td "266" at bounding box center [621, 304] width 69 height 22
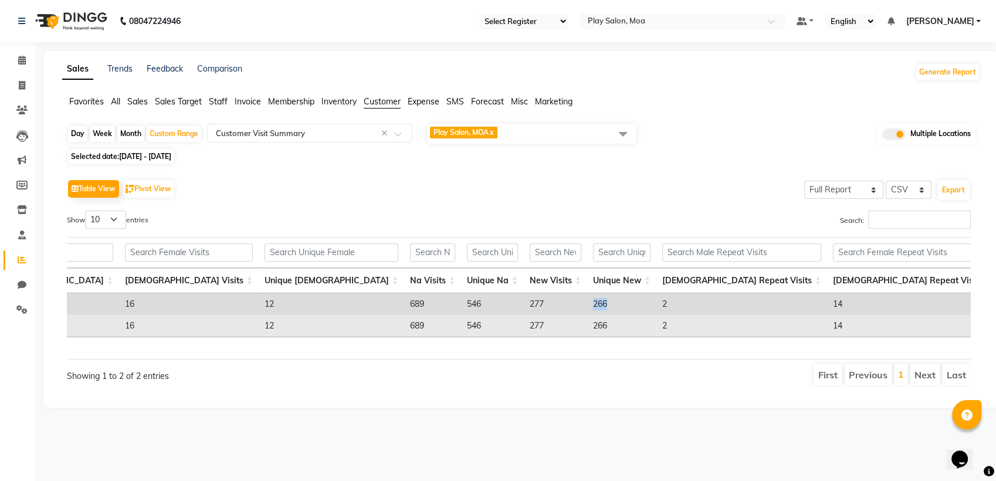
copy td "266"
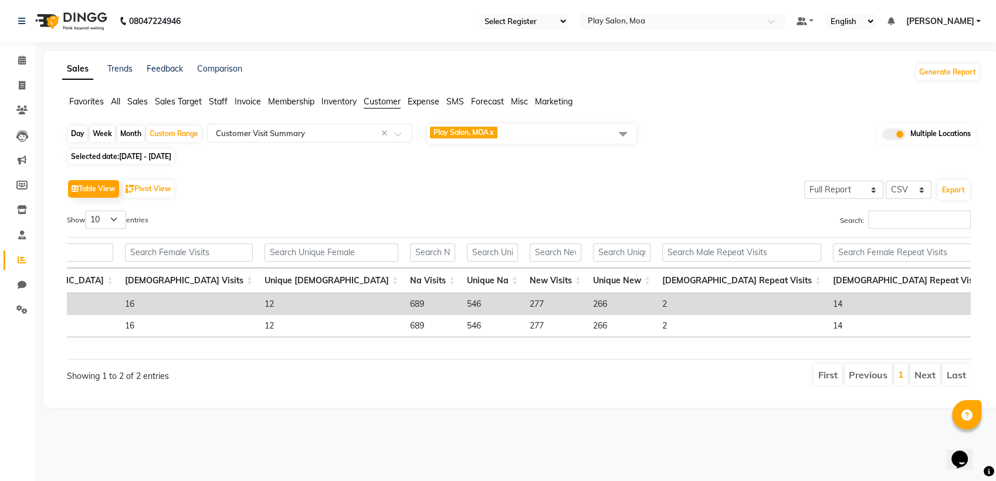
copy td "295"
click at [545, 140] on span "Play Salon, MOA x" at bounding box center [531, 134] width 209 height 20
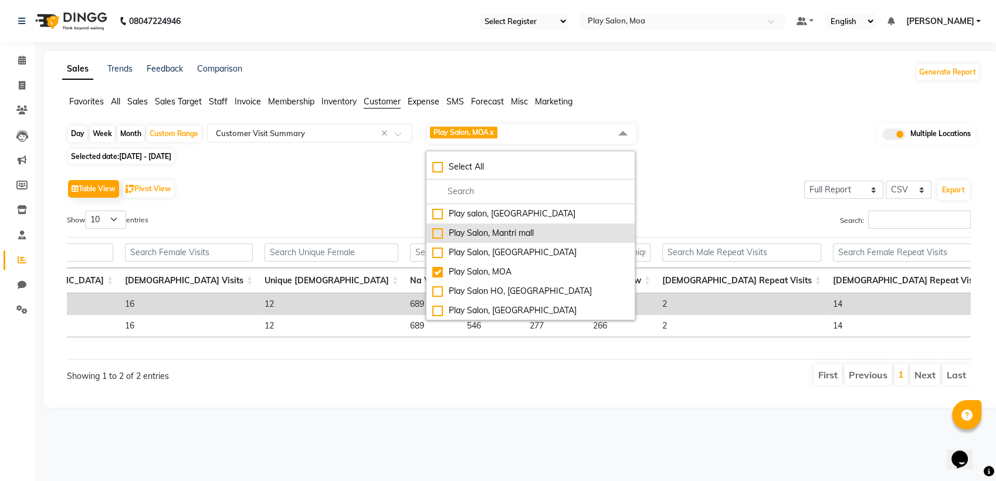
click at [437, 232] on div "Play Salon, Mantri mall" at bounding box center [530, 233] width 196 height 12
checkbox input "true"
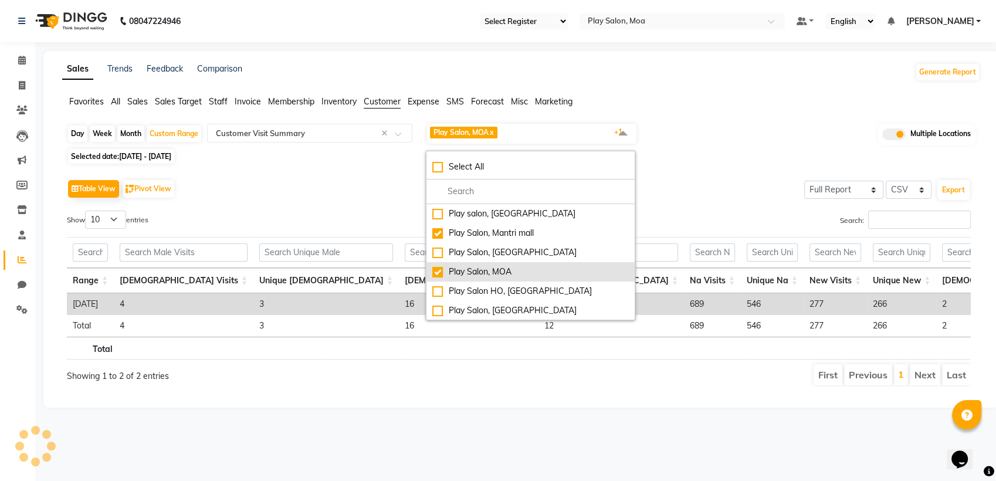
click at [436, 270] on div "Play Salon, MOA" at bounding box center [530, 272] width 196 height 12
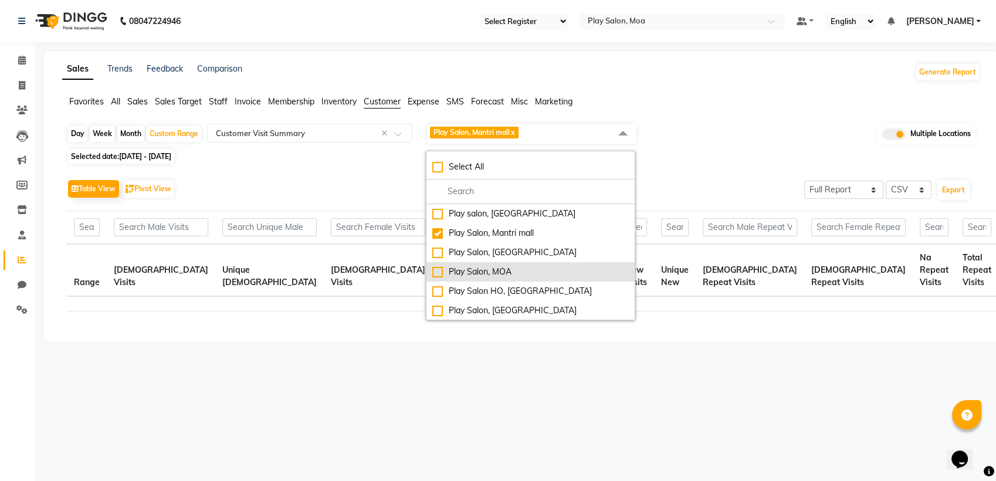
checkbox input "false"
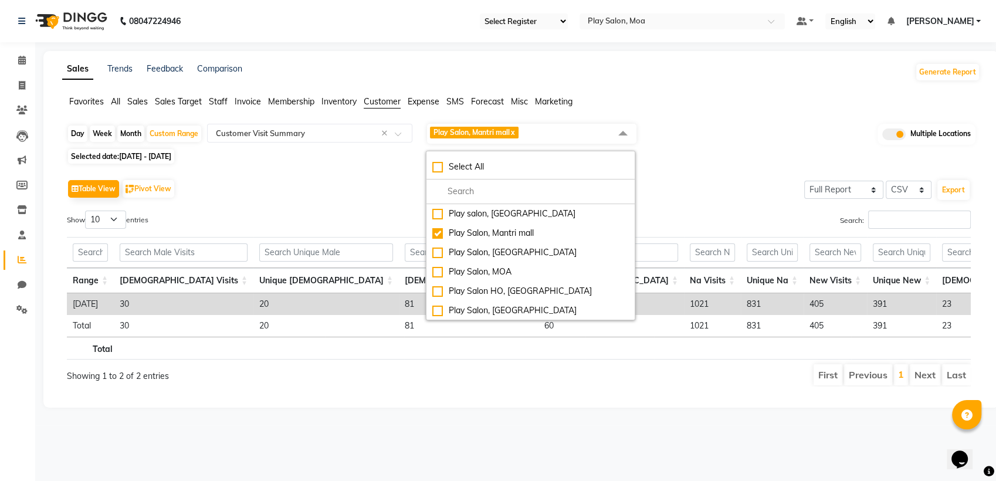
click at [742, 127] on div "Day Week Month Custom Range Select Report Type × Customer Visit Summary × Play …" at bounding box center [521, 134] width 908 height 23
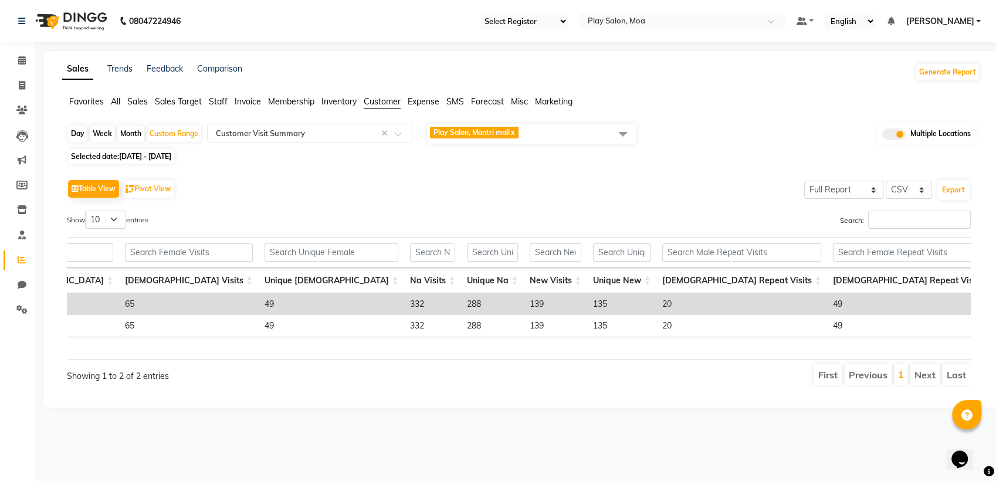
click at [587, 304] on td "135" at bounding box center [621, 304] width 69 height 22
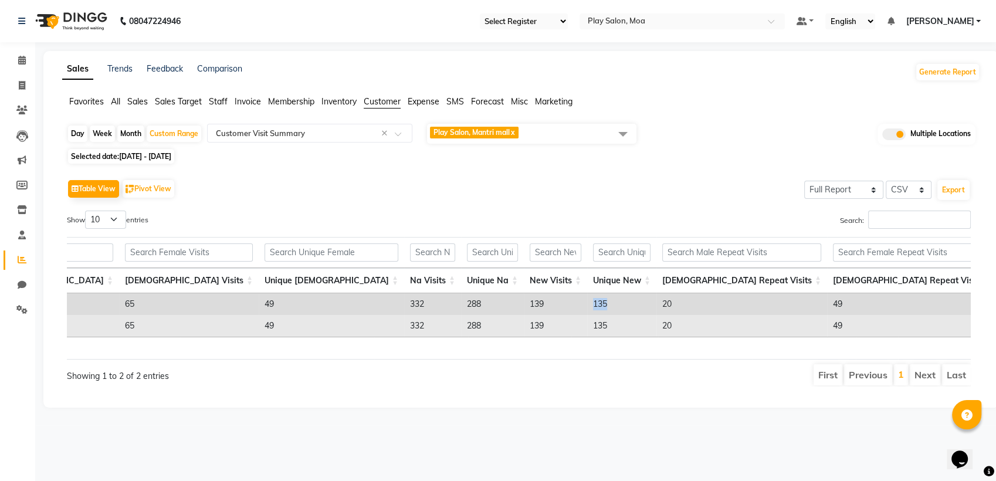
copy td "135"
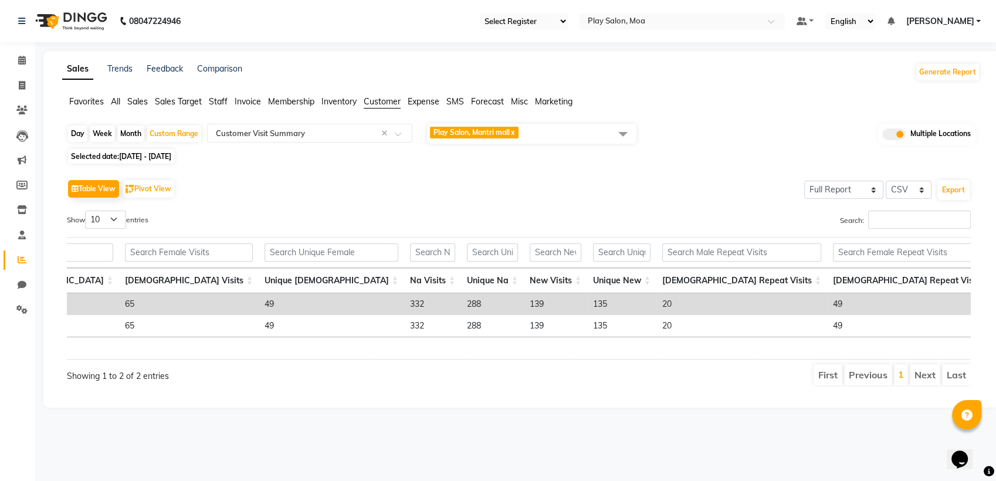
click at [550, 131] on span "Play Salon, Mantri mall x" at bounding box center [531, 134] width 209 height 20
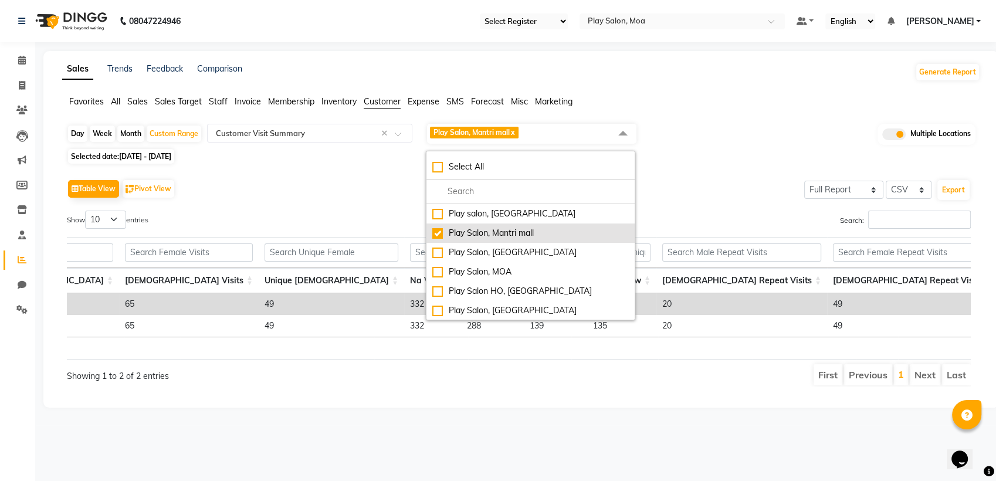
click at [432, 237] on li "Play Salon, Mantri mall" at bounding box center [530, 232] width 208 height 19
checkbox input "false"
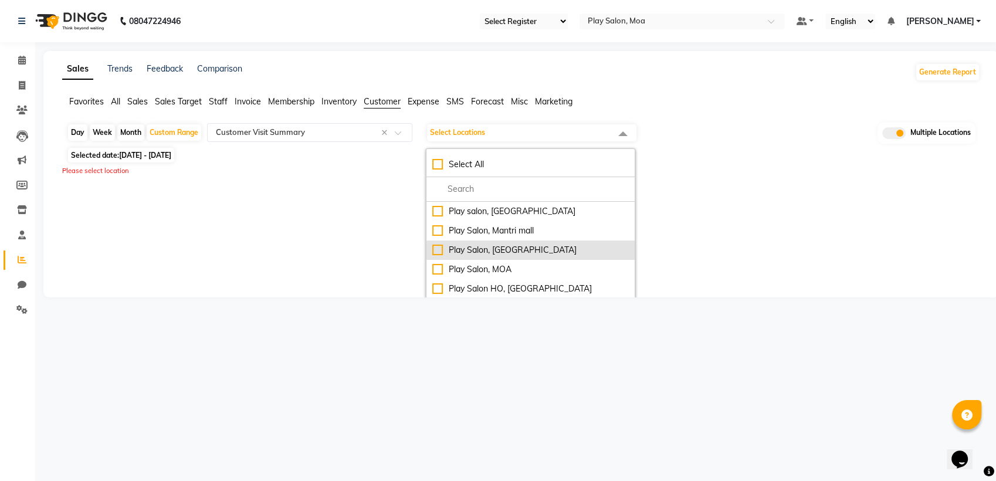
click at [436, 249] on div "Play Salon, [GEOGRAPHIC_DATA]" at bounding box center [530, 250] width 196 height 12
checkbox input "true"
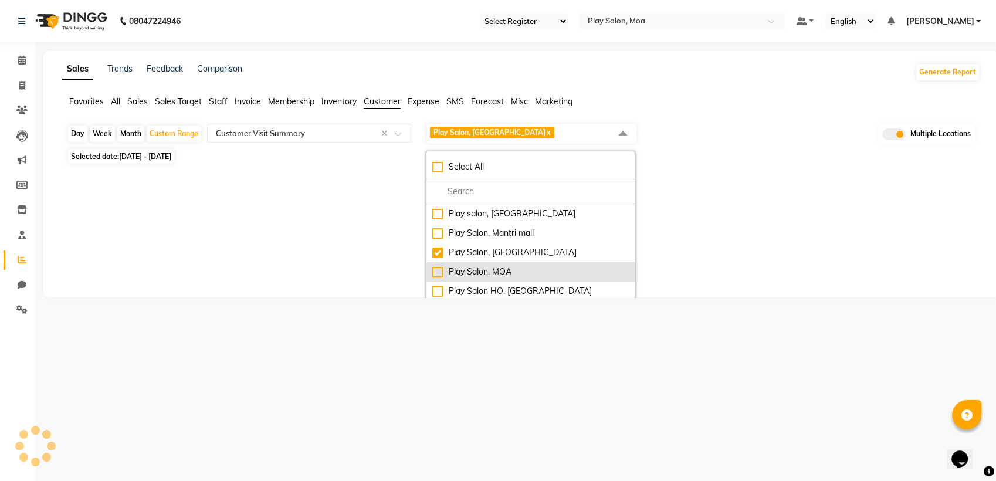
select select "full_report"
select select "csv"
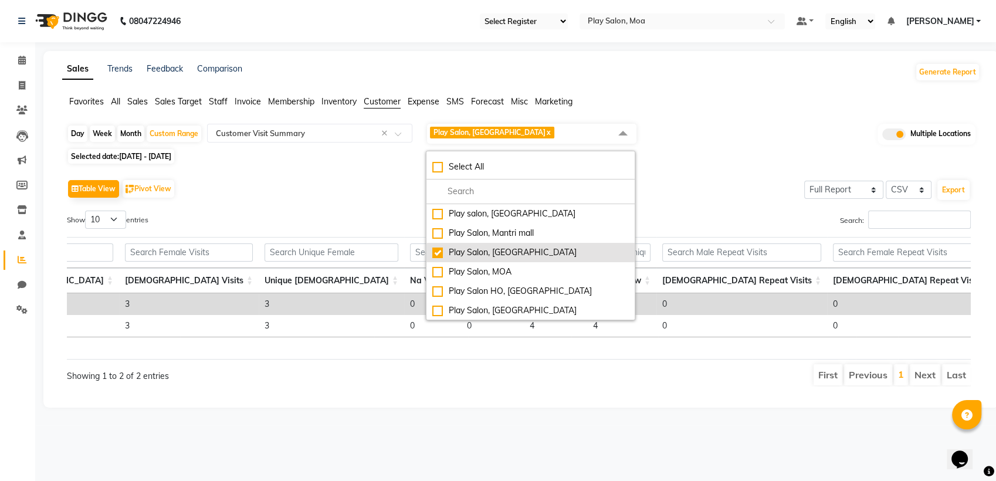
click at [438, 256] on div "Play Salon, [GEOGRAPHIC_DATA]" at bounding box center [530, 252] width 196 height 12
checkbox input "false"
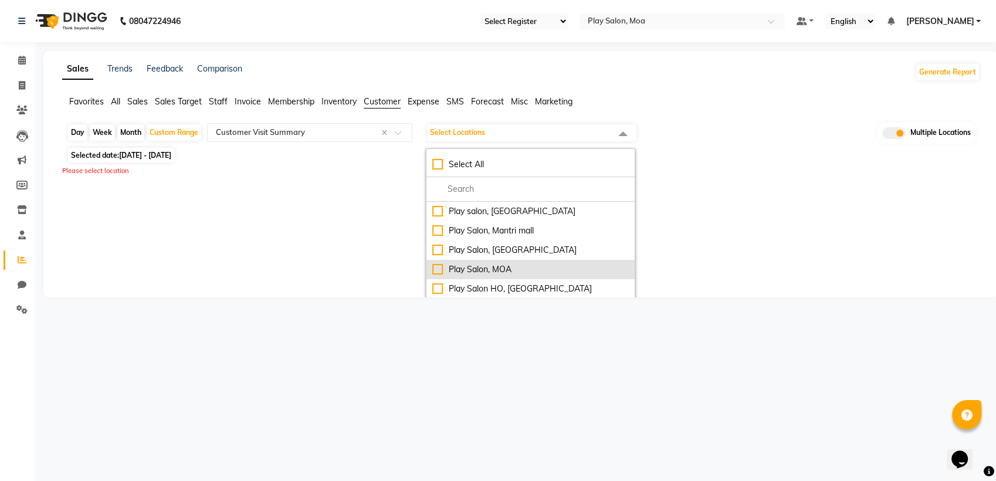
click at [438, 270] on div "Play Salon, MOA" at bounding box center [530, 269] width 196 height 12
checkbox input "true"
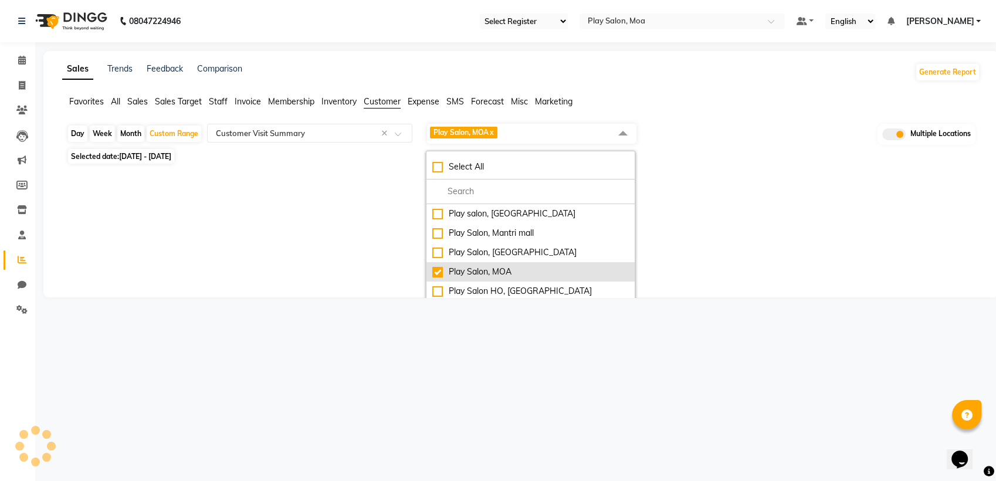
select select "full_report"
select select "csv"
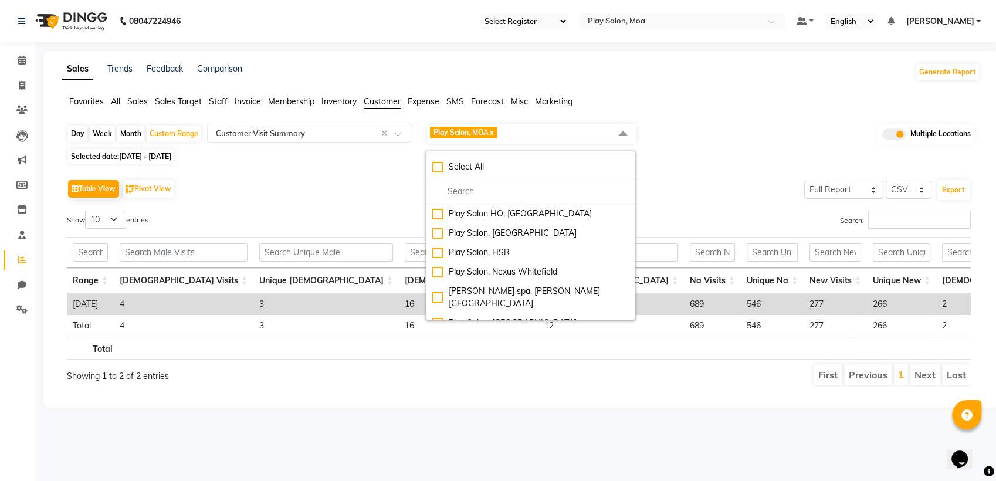
scroll to position [12, 0]
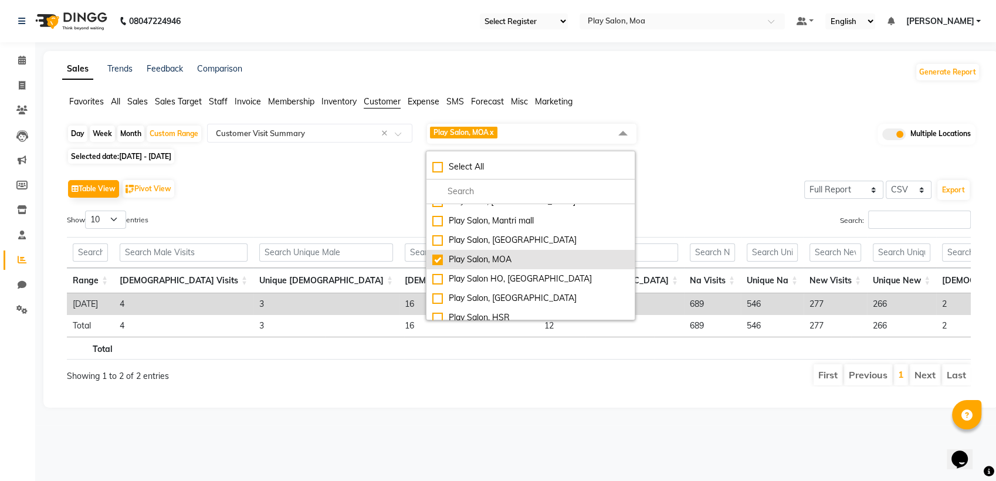
click at [436, 258] on div "Play Salon, MOA" at bounding box center [530, 259] width 196 height 12
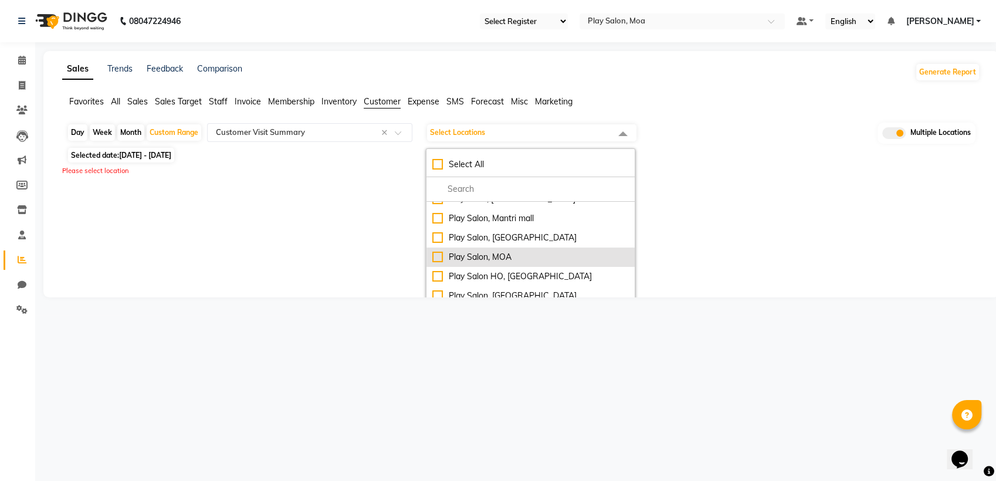
checkbox input "false"
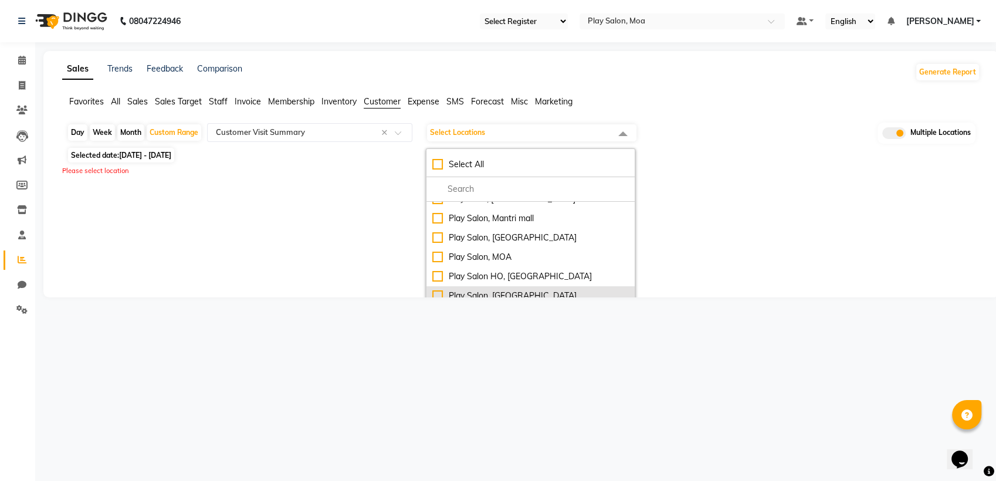
click at [436, 290] on div "Play Salon, Phoenix mall" at bounding box center [530, 296] width 196 height 12
checkbox input "true"
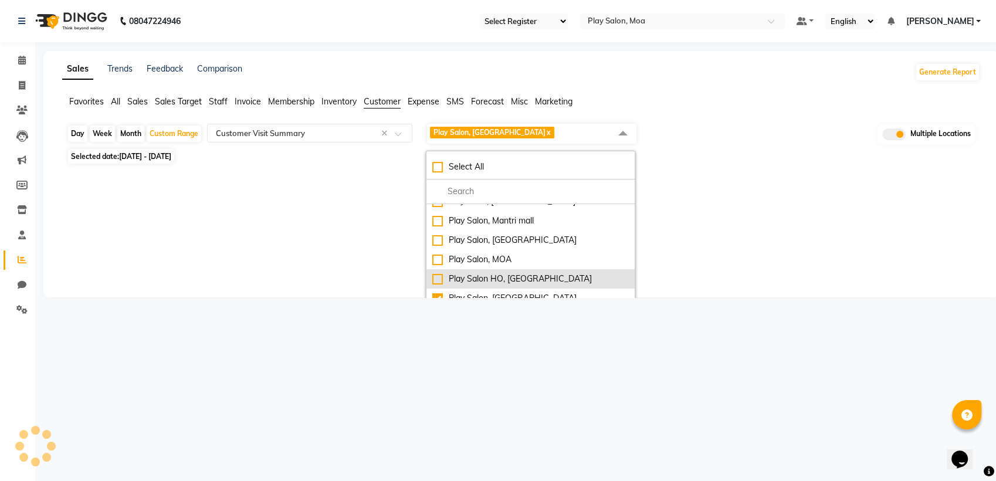
select select "full_report"
select select "csv"
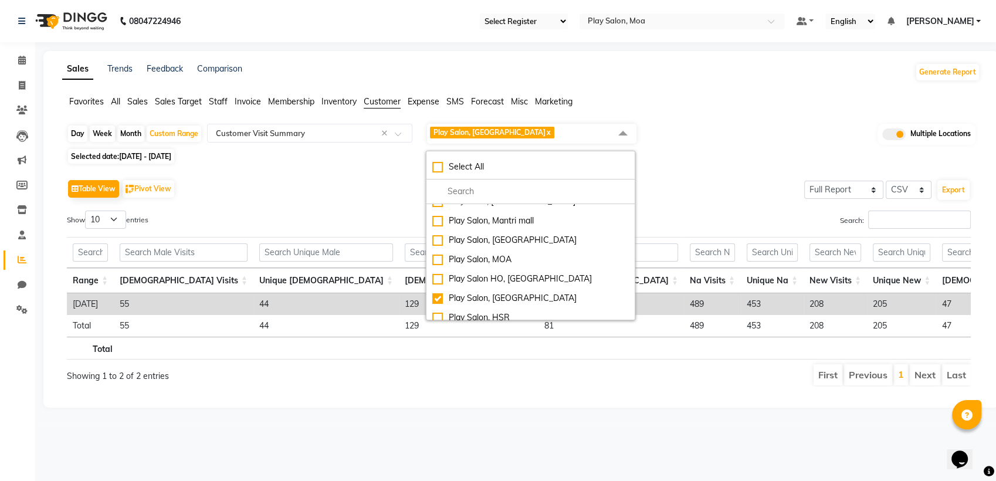
click at [712, 202] on div "Table View Pivot View Select Full Report Filtered Report Select CSV PDF Export …" at bounding box center [518, 281] width 903 height 210
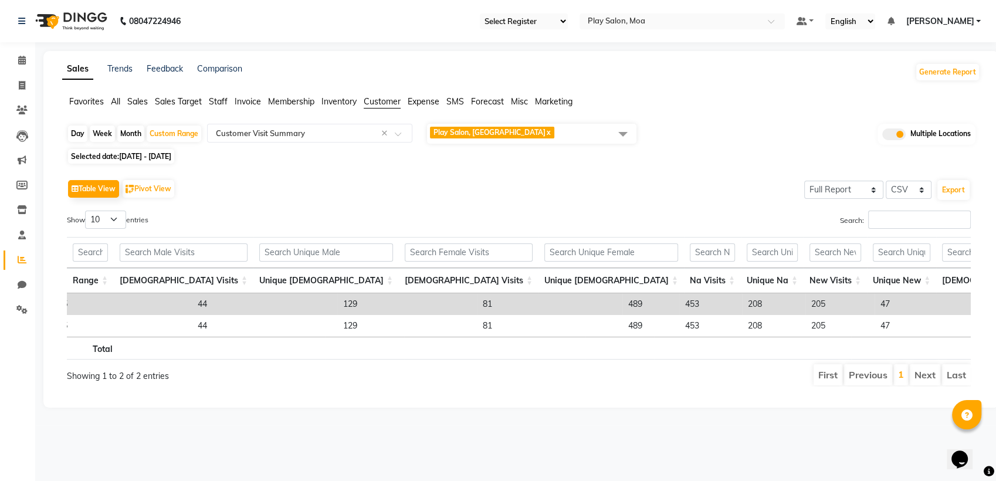
scroll to position [0, 280]
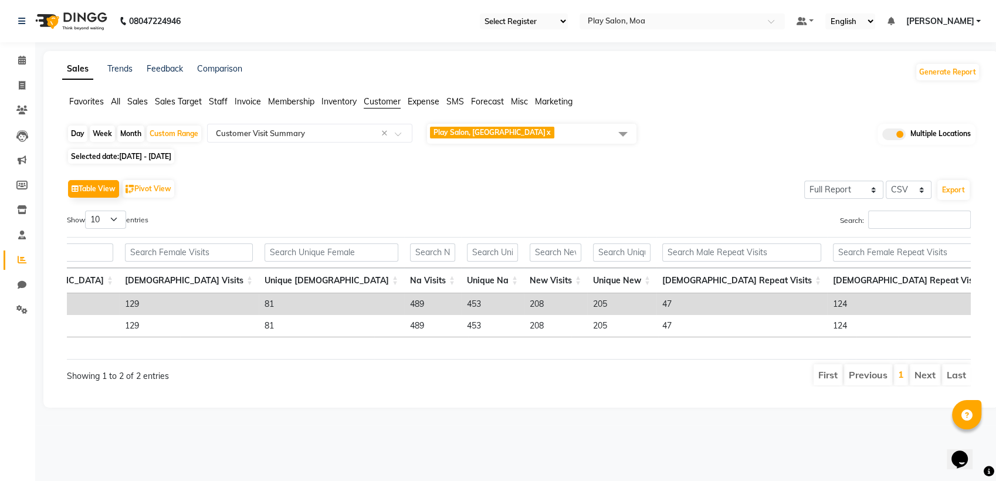
click at [587, 306] on td "205" at bounding box center [621, 304] width 69 height 22
click at [577, 130] on span "Play Salon, Phoenix mall x" at bounding box center [531, 134] width 209 height 20
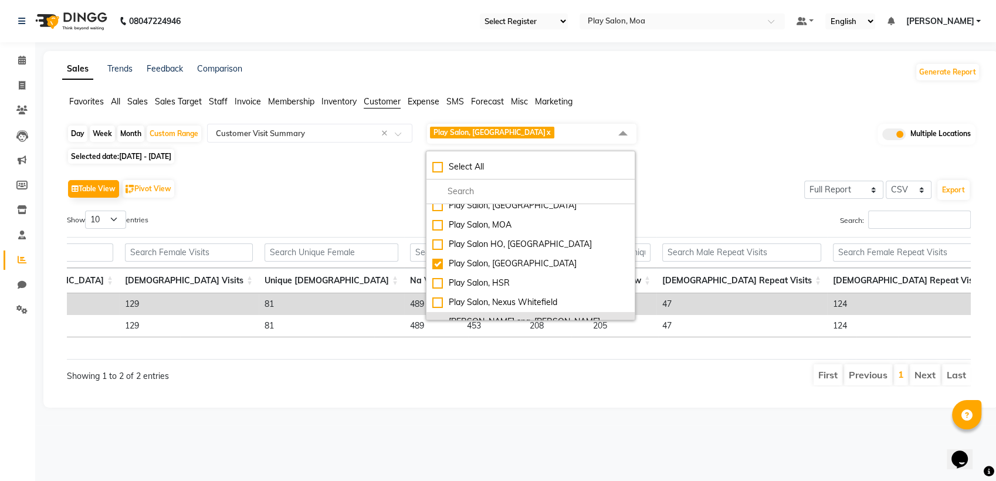
scroll to position [77, 0]
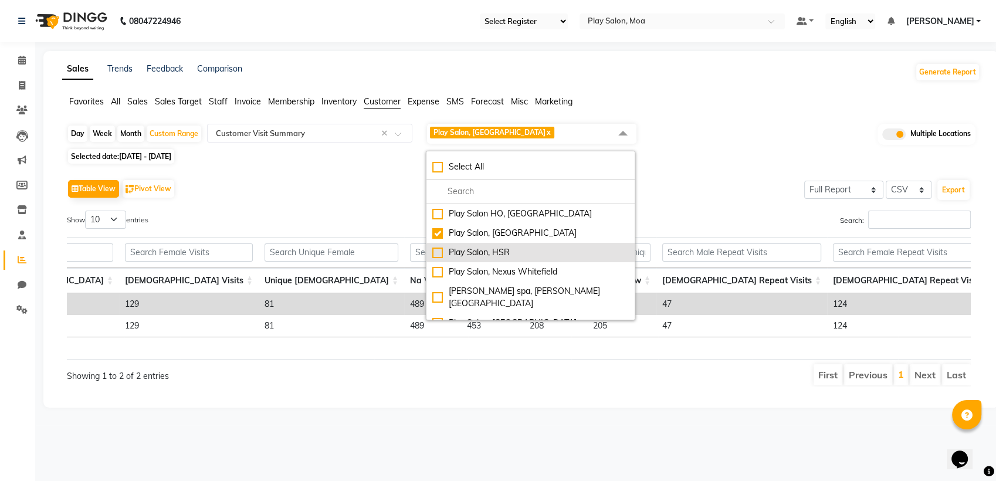
drag, startPoint x: 439, startPoint y: 254, endPoint x: 437, endPoint y: 246, distance: 8.5
click at [438, 254] on div "Play Salon, HSR" at bounding box center [530, 252] width 196 height 12
checkbox input "true"
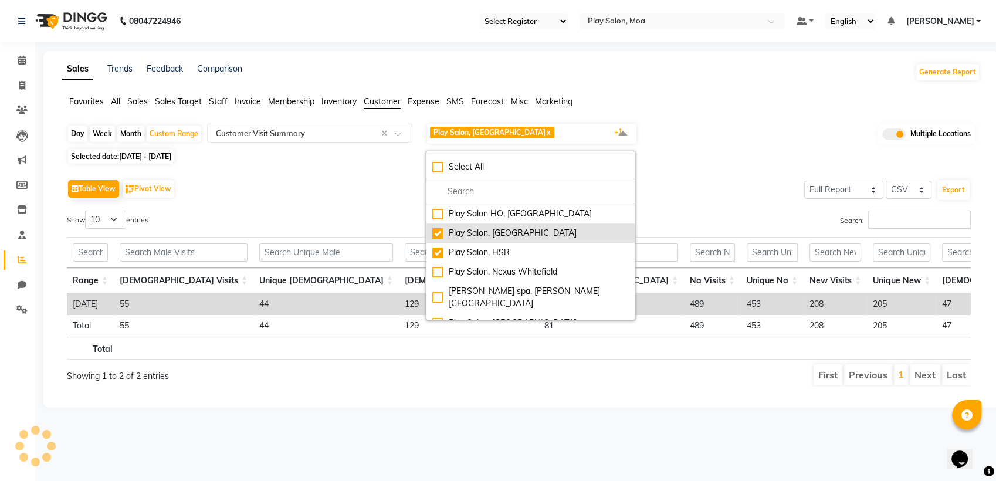
click at [436, 235] on div "Play Salon, Phoenix mall" at bounding box center [530, 233] width 196 height 12
checkbox input "false"
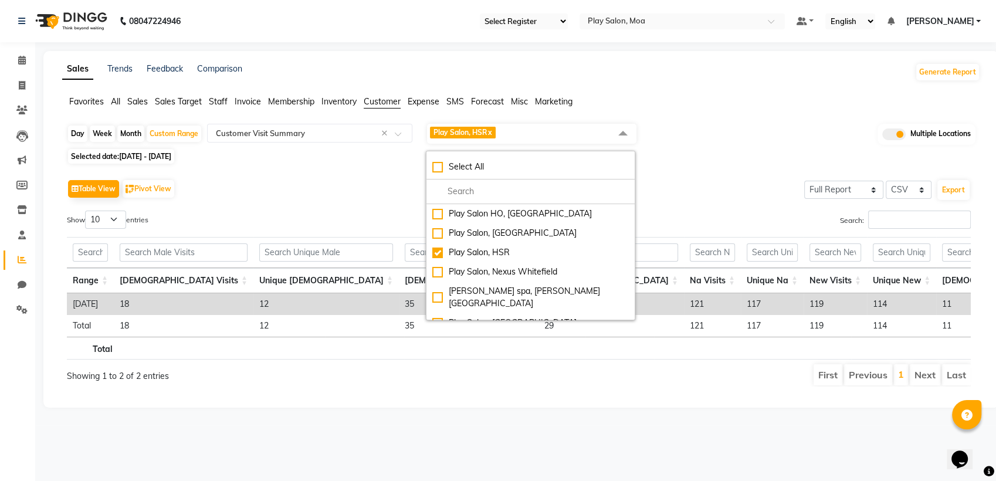
click at [689, 174] on div "Table View Pivot View Select Full Report Filtered Report Select CSV PDF Export …" at bounding box center [518, 281] width 922 height 229
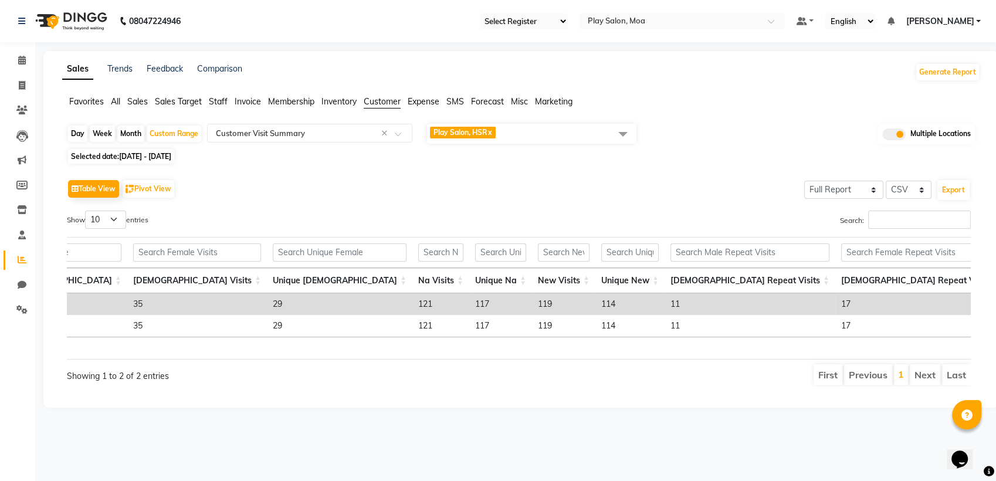
scroll to position [0, 280]
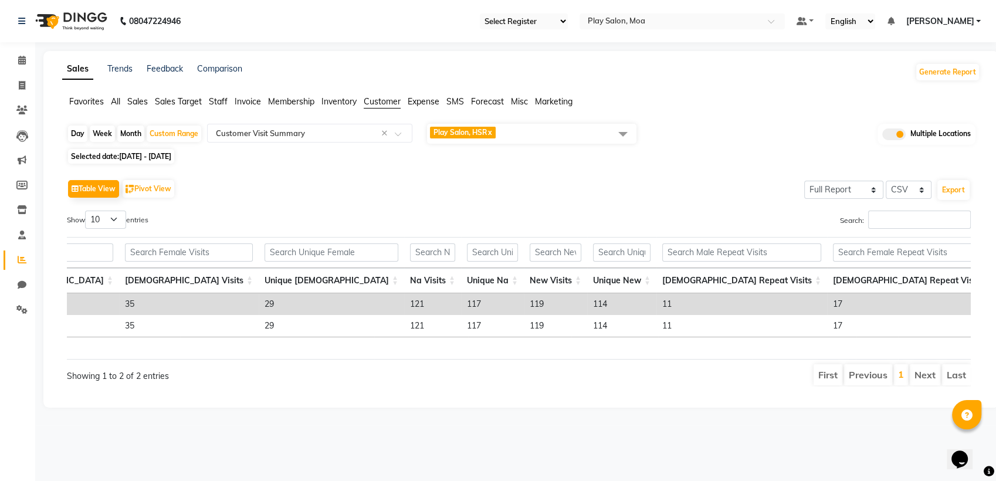
click at [587, 300] on td "114" at bounding box center [621, 304] width 69 height 22
click at [587, 301] on td "114" at bounding box center [621, 304] width 69 height 22
click at [537, 135] on span "Play Salon, HSR x" at bounding box center [531, 134] width 209 height 20
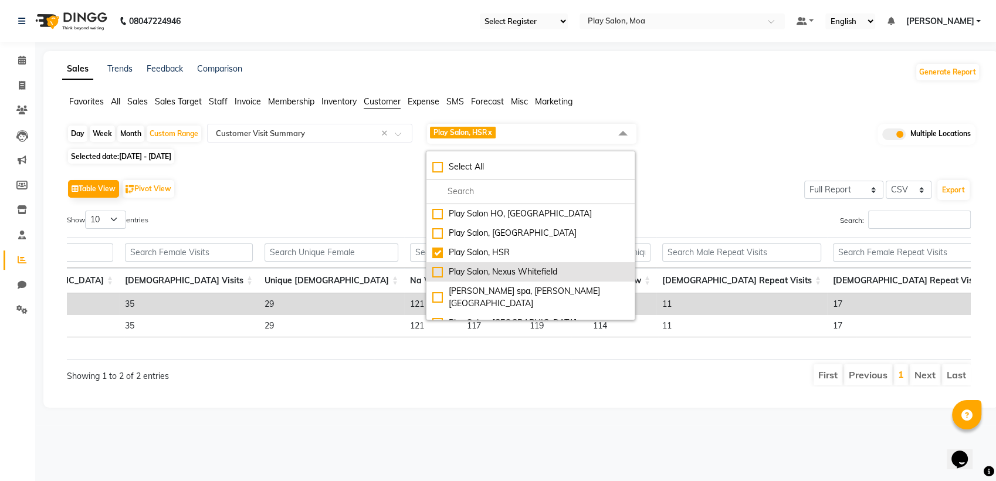
click at [439, 273] on div "Play Salon, Nexus Whitefield" at bounding box center [530, 272] width 196 height 12
checkbox input "true"
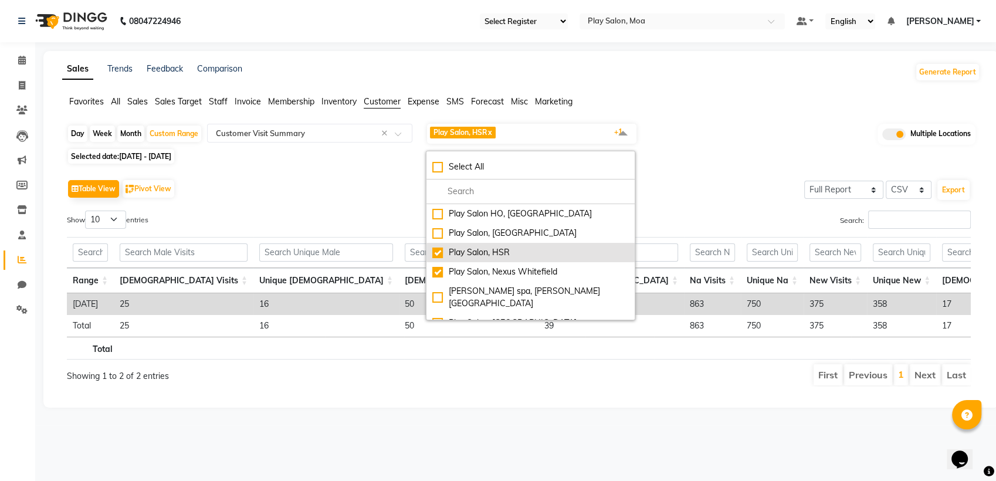
click at [441, 254] on div "Play Salon, HSR" at bounding box center [530, 252] width 196 height 12
checkbox input "false"
click at [736, 175] on div "Table View Pivot View Select Full Report Filtered Report Select CSV PDF Export …" at bounding box center [518, 281] width 922 height 229
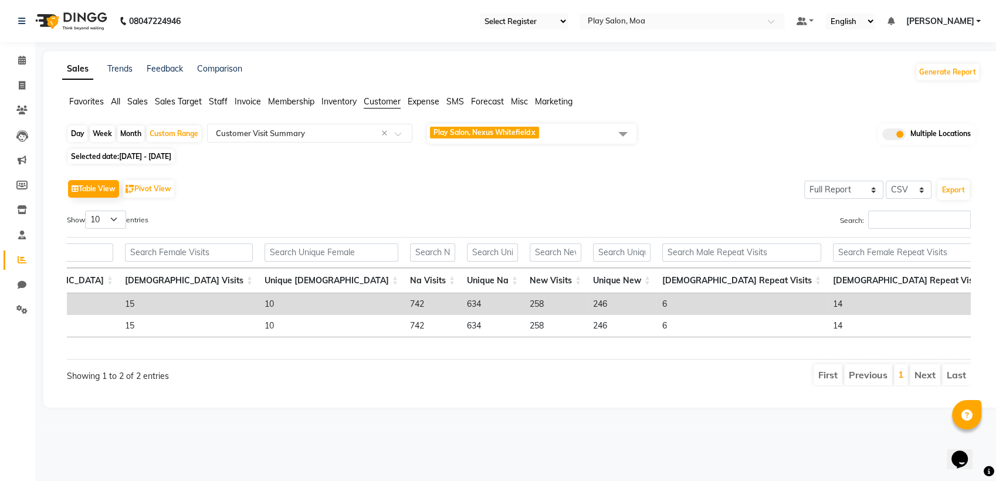
click at [587, 304] on td "246" at bounding box center [621, 304] width 69 height 22
click at [545, 134] on span "Play Salon, Nexus Whitefield x" at bounding box center [531, 134] width 209 height 20
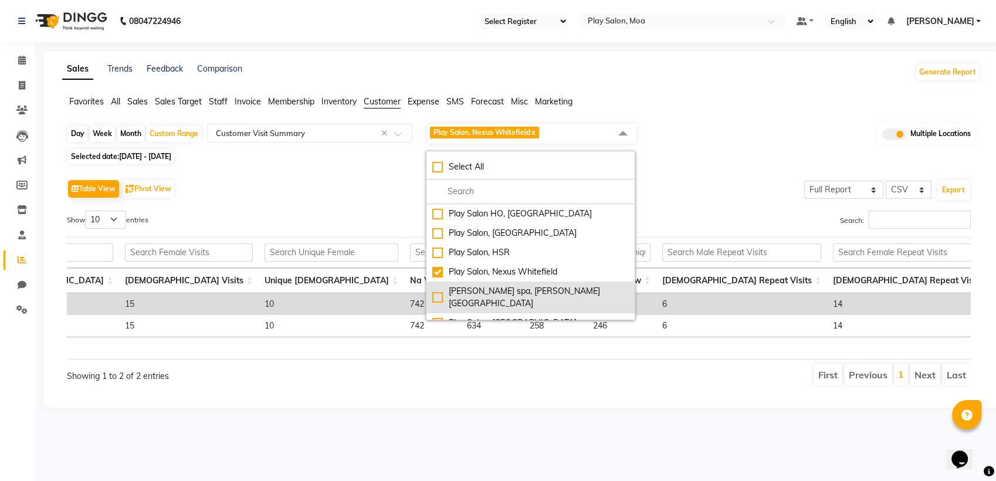
drag, startPoint x: 439, startPoint y: 290, endPoint x: 436, endPoint y: 284, distance: 6.6
click at [439, 289] on div "shea spa, Madhava nagar" at bounding box center [530, 297] width 196 height 25
checkbox input "true"
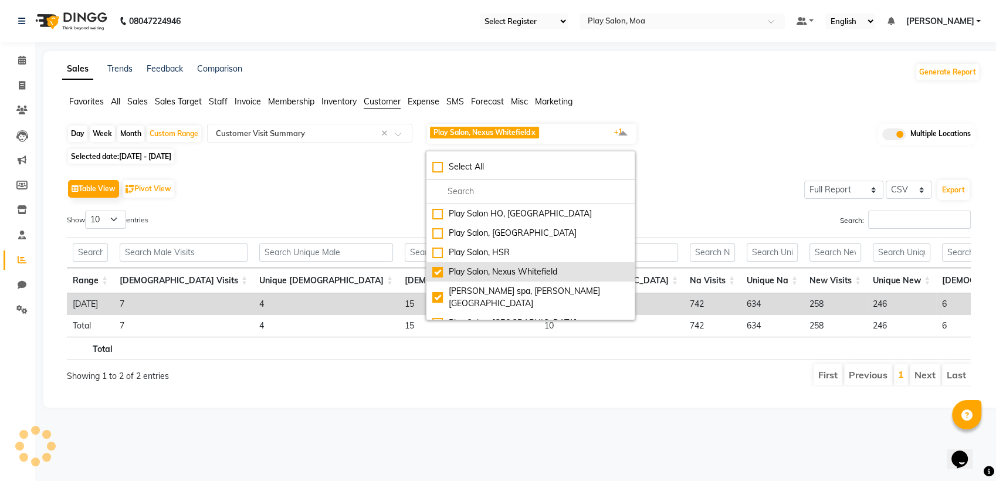
click at [436, 274] on div "Play Salon, Nexus Whitefield" at bounding box center [530, 272] width 196 height 12
checkbox input "false"
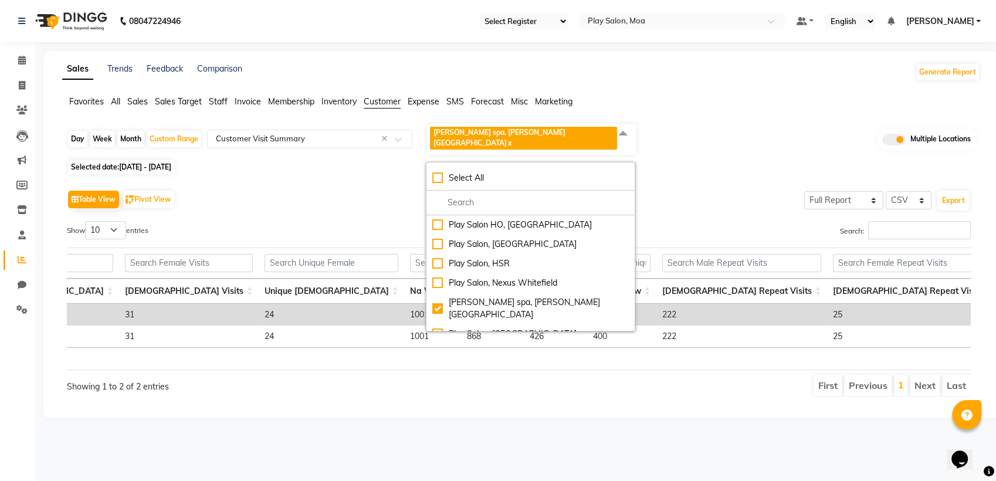
click at [587, 311] on td "400" at bounding box center [621, 315] width 69 height 22
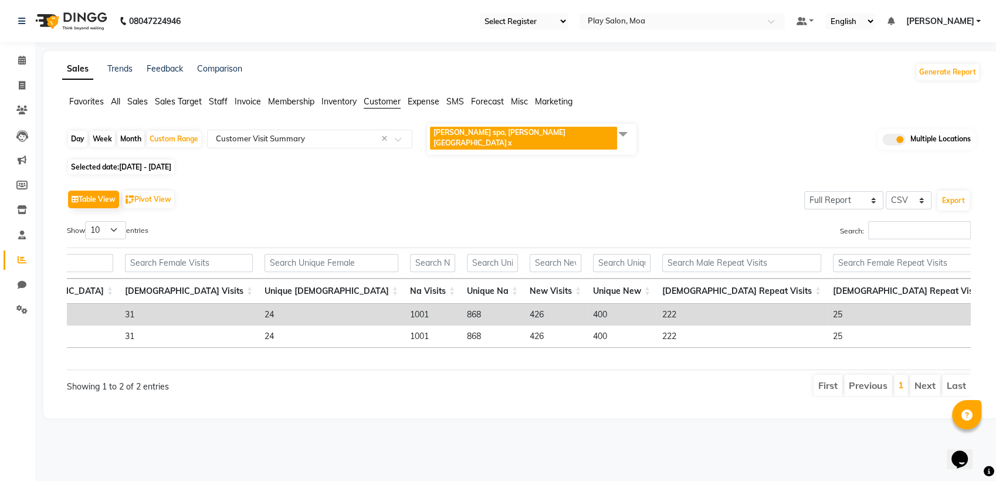
click at [587, 304] on td "400" at bounding box center [621, 315] width 69 height 22
click at [561, 130] on span "shea spa, Madhava nagar x" at bounding box center [531, 139] width 209 height 31
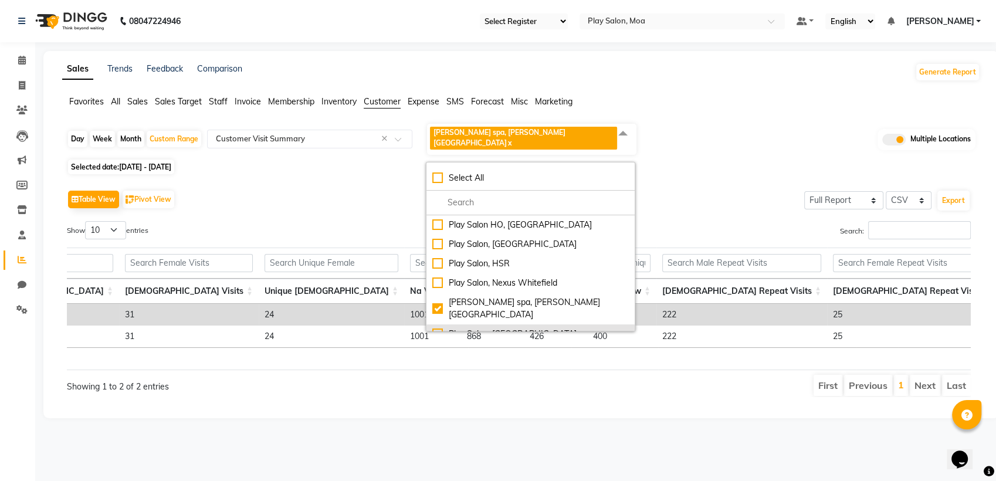
click at [438, 328] on div "Play Salon, [GEOGRAPHIC_DATA]" at bounding box center [530, 334] width 196 height 12
checkbox input "true"
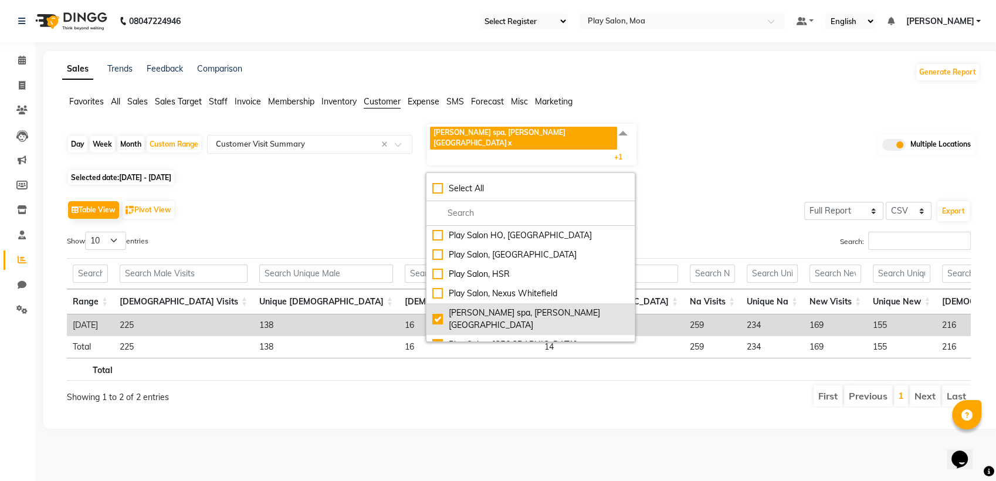
click at [439, 307] on div "shea spa, Madhava nagar" at bounding box center [530, 319] width 196 height 25
checkbox input "false"
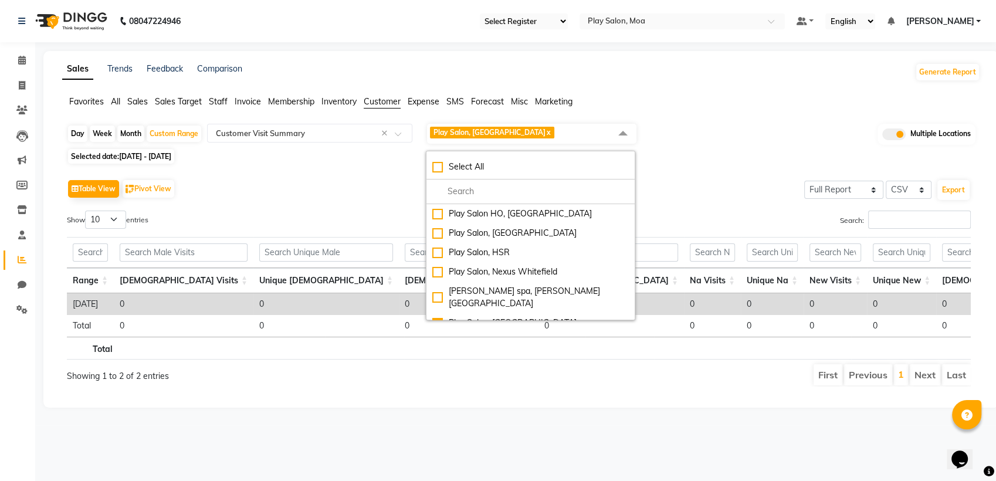
click at [698, 186] on div "Table View Pivot View Select Full Report Filtered Report Select CSV PDF Export" at bounding box center [518, 188] width 903 height 25
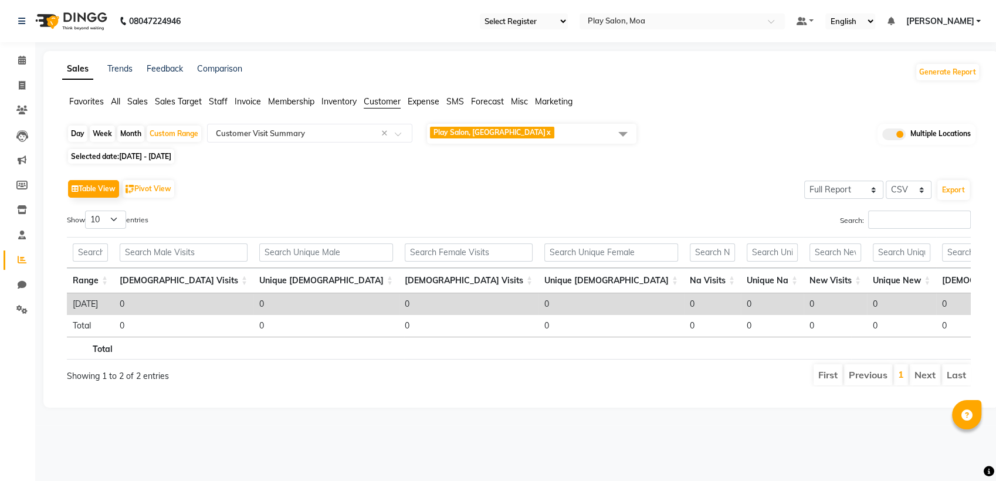
click at [171, 152] on span "01-04-2025 - 30-04-2025" at bounding box center [145, 156] width 52 height 9
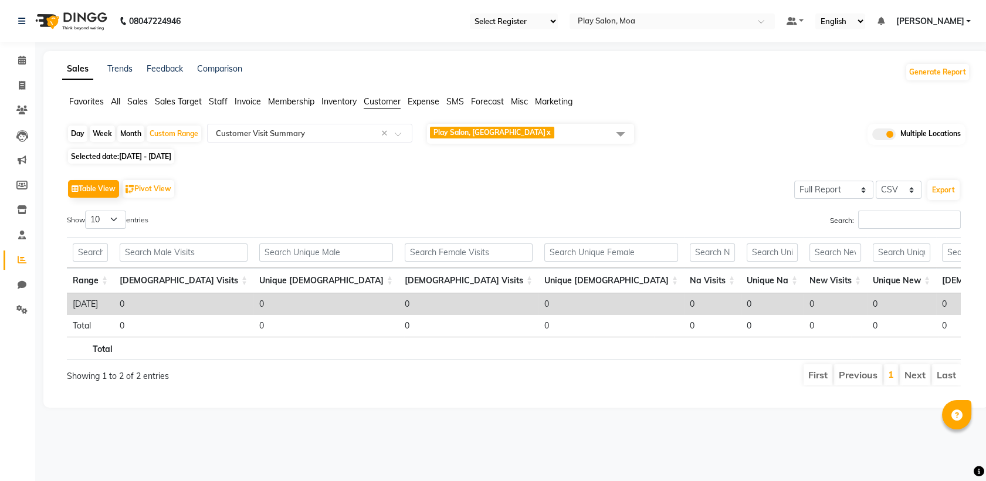
select select "4"
select select "2025"
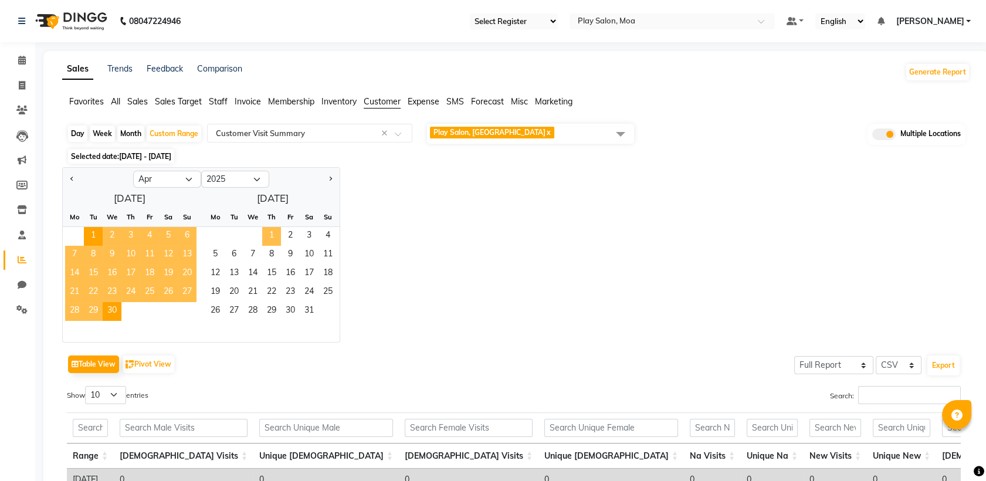
click at [270, 232] on span "1" at bounding box center [271, 236] width 19 height 19
select select "5"
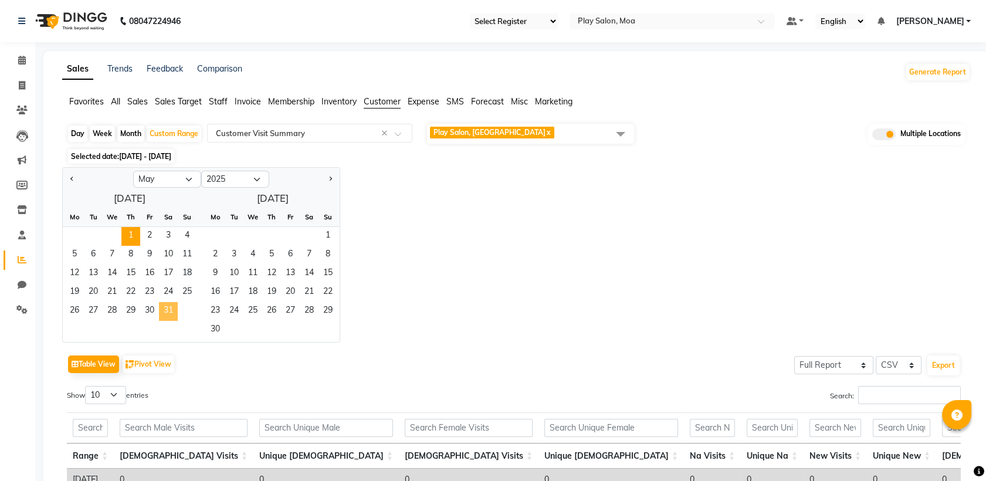
click at [165, 308] on span "31" at bounding box center [168, 311] width 19 height 19
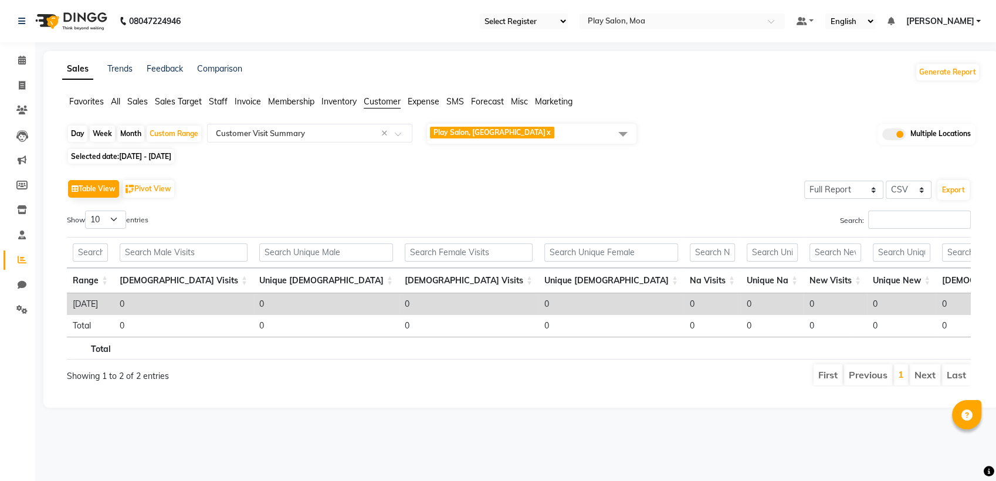
click at [566, 129] on span "Play Salon, Embassy Tech Village x" at bounding box center [531, 134] width 209 height 20
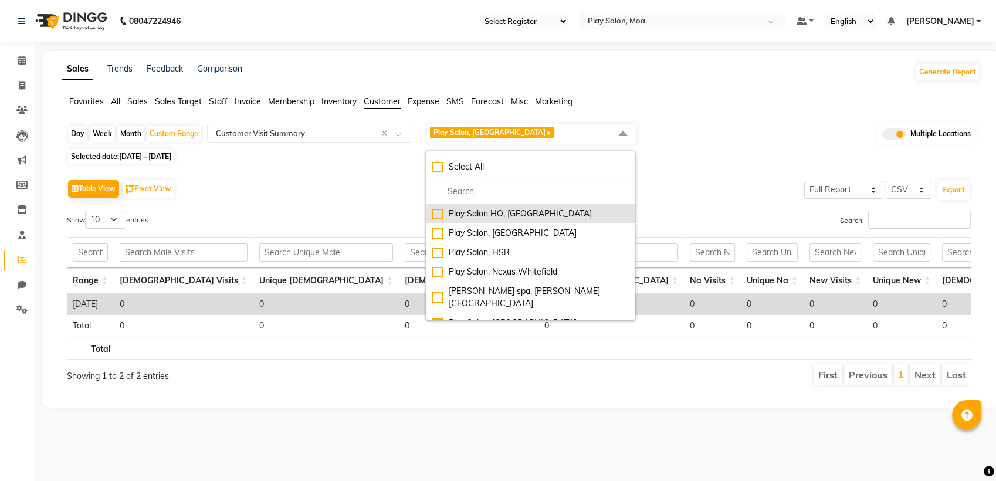
scroll to position [0, 0]
click at [444, 215] on div "Play salon, 77 East" at bounding box center [530, 214] width 196 height 12
checkbox input "true"
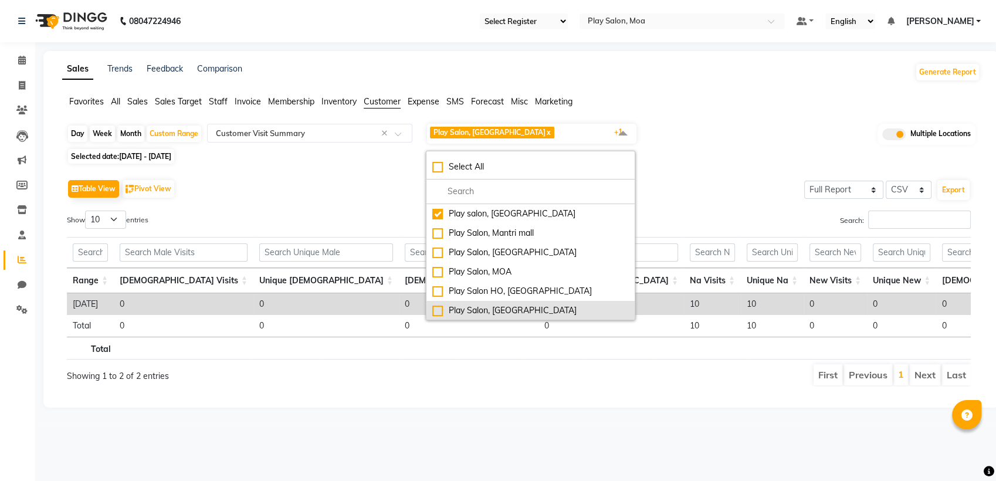
scroll to position [77, 0]
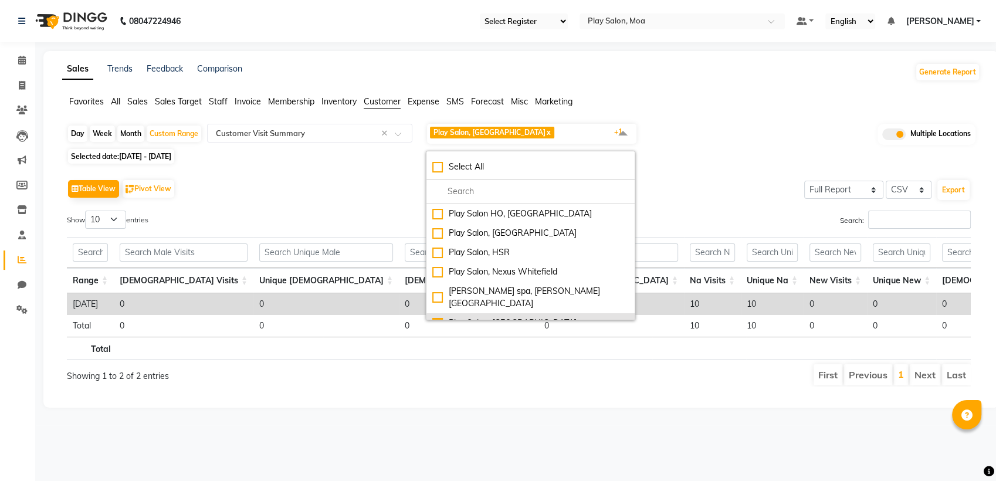
click at [439, 317] on div "Play Salon, [GEOGRAPHIC_DATA]" at bounding box center [530, 323] width 196 height 12
checkbox input "false"
click at [687, 150] on div "Selected date: 01-05-2025 - 31-05-2025" at bounding box center [523, 156] width 913 height 12
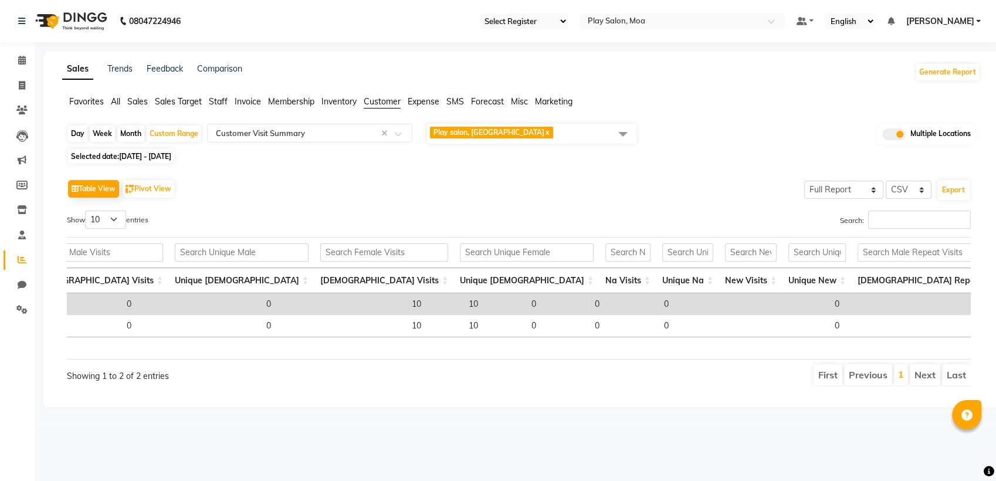
scroll to position [0, 278]
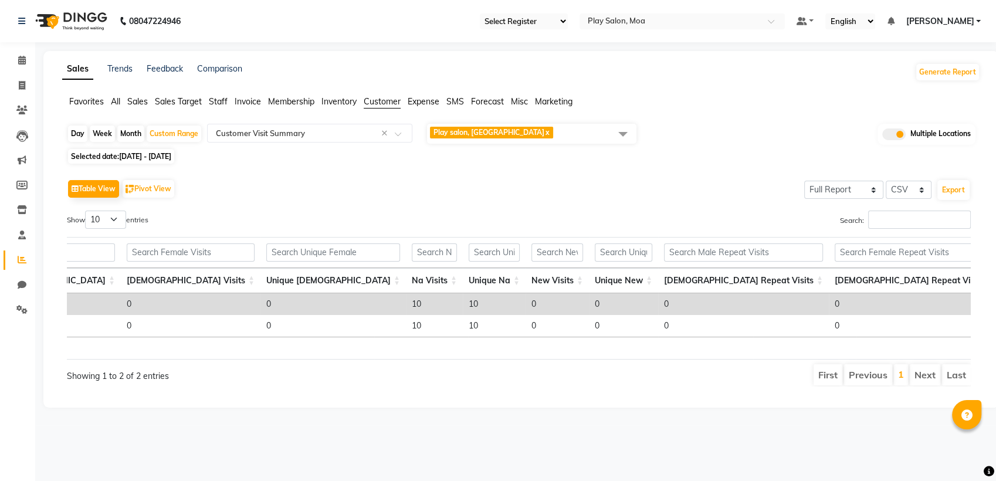
click at [527, 134] on span "Play salon, 77 East x" at bounding box center [531, 134] width 209 height 20
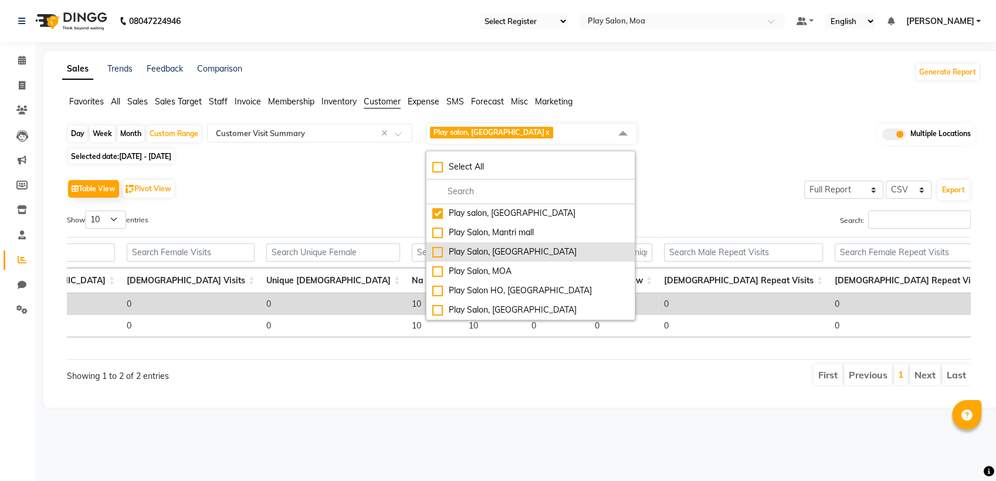
scroll to position [0, 0]
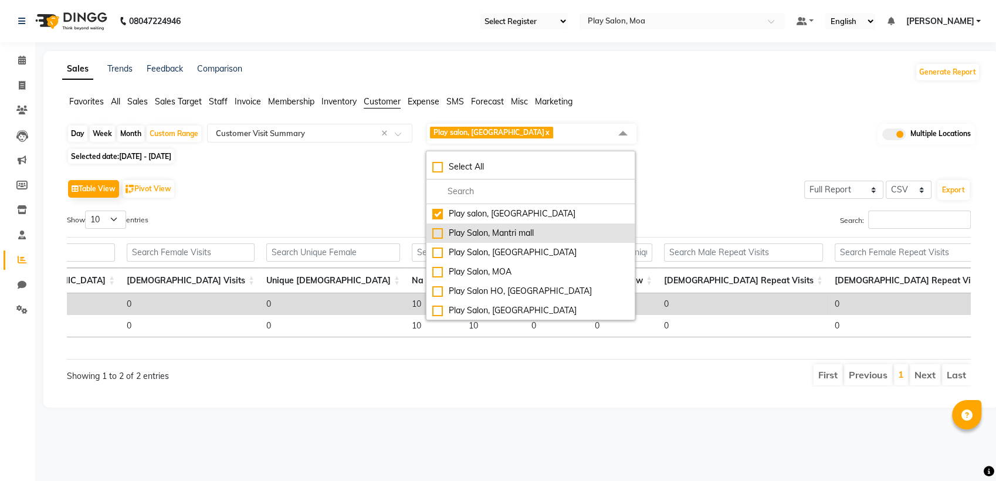
click at [438, 235] on div "Play Salon, Mantri mall" at bounding box center [530, 233] width 196 height 12
checkbox input "true"
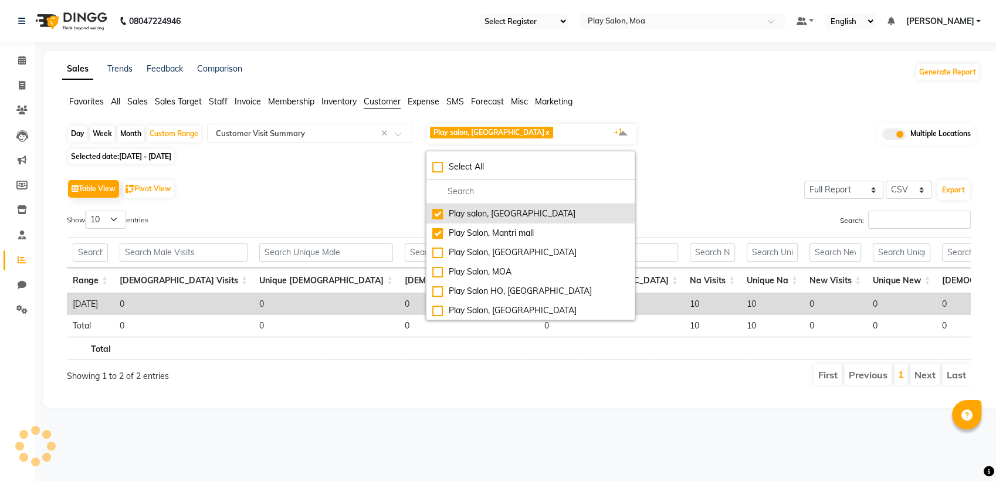
click at [440, 216] on div "Play salon, 77 East" at bounding box center [530, 214] width 196 height 12
checkbox input "false"
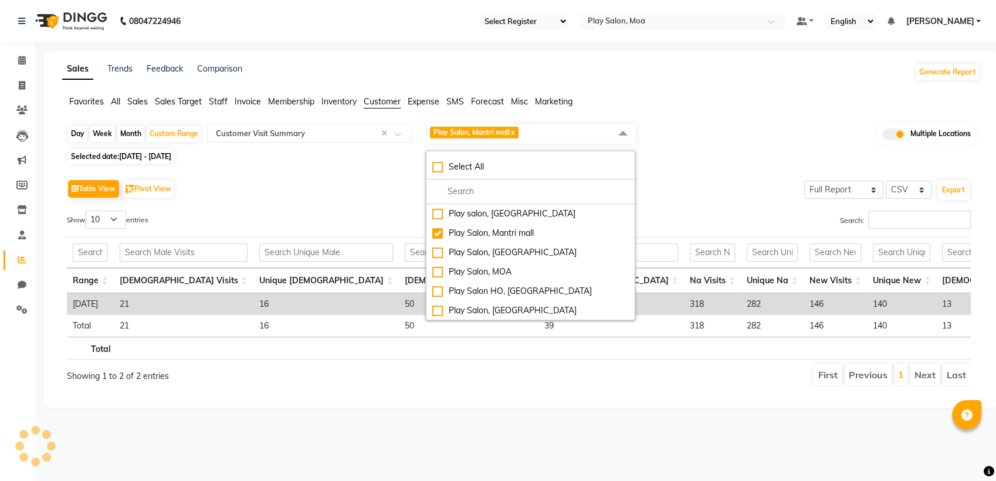
click at [711, 186] on div "Table View Pivot View Select Full Report Filtered Report Select CSV PDF Export" at bounding box center [518, 188] width 903 height 25
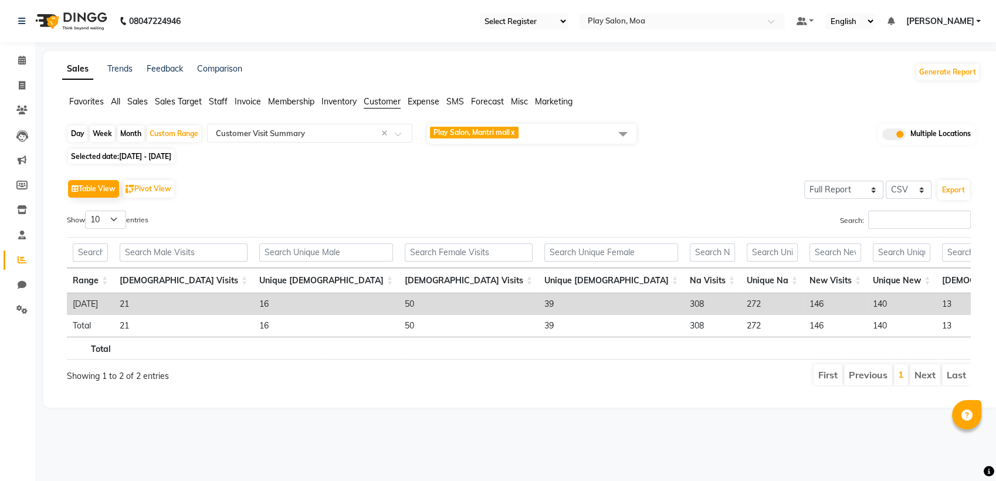
scroll to position [0, 278]
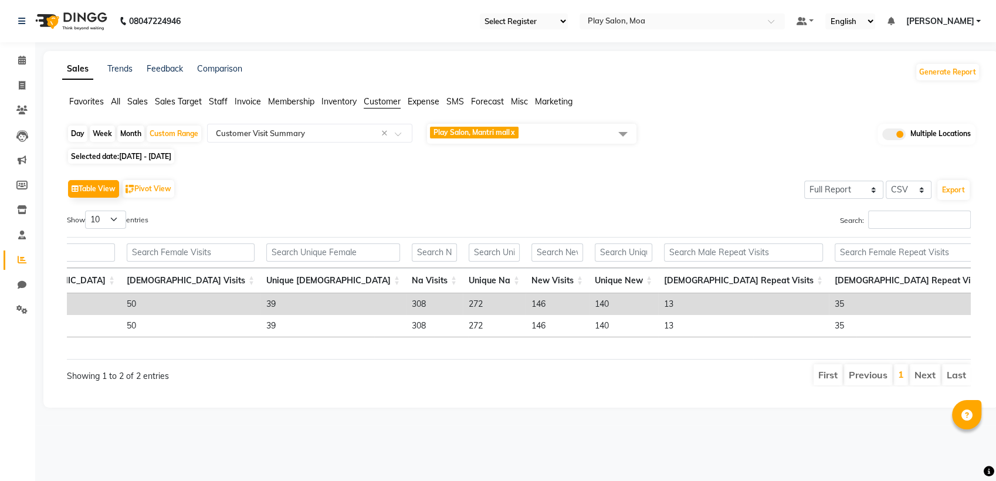
click at [589, 303] on td "140" at bounding box center [623, 304] width 69 height 22
click at [549, 133] on span "Play Salon, Mantri mall x" at bounding box center [531, 134] width 209 height 20
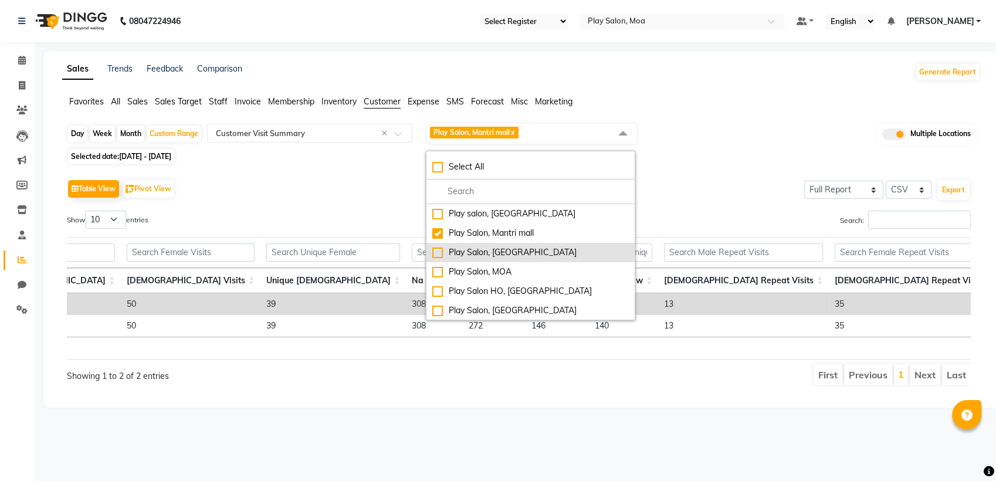
click at [440, 254] on div "Play Salon, [GEOGRAPHIC_DATA]" at bounding box center [530, 252] width 196 height 12
checkbox input "true"
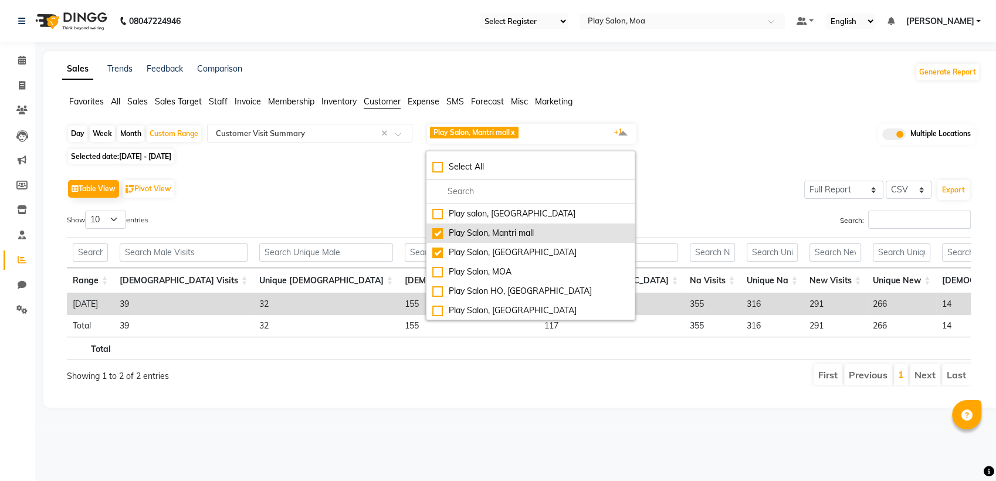
click at [439, 231] on div "Play Salon, Mantri mall" at bounding box center [530, 233] width 196 height 12
checkbox input "false"
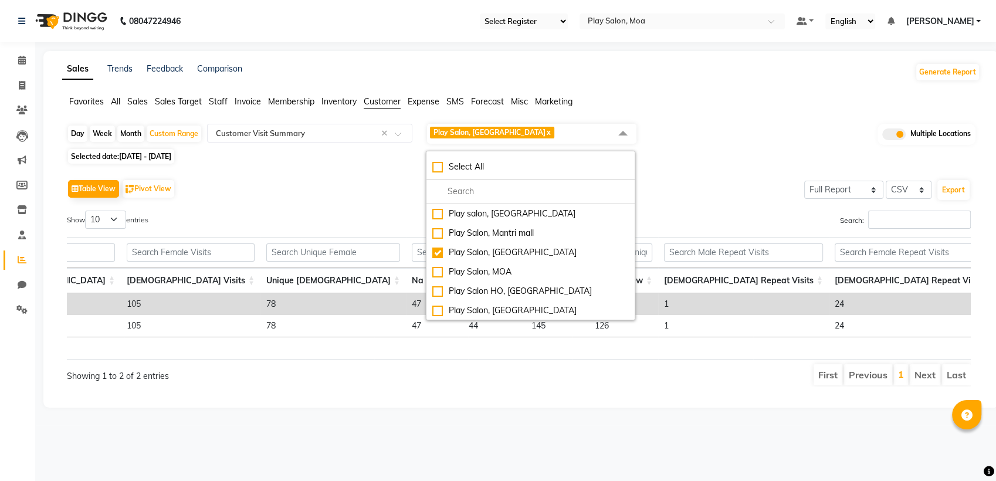
click at [589, 293] on td "126" at bounding box center [623, 304] width 69 height 22
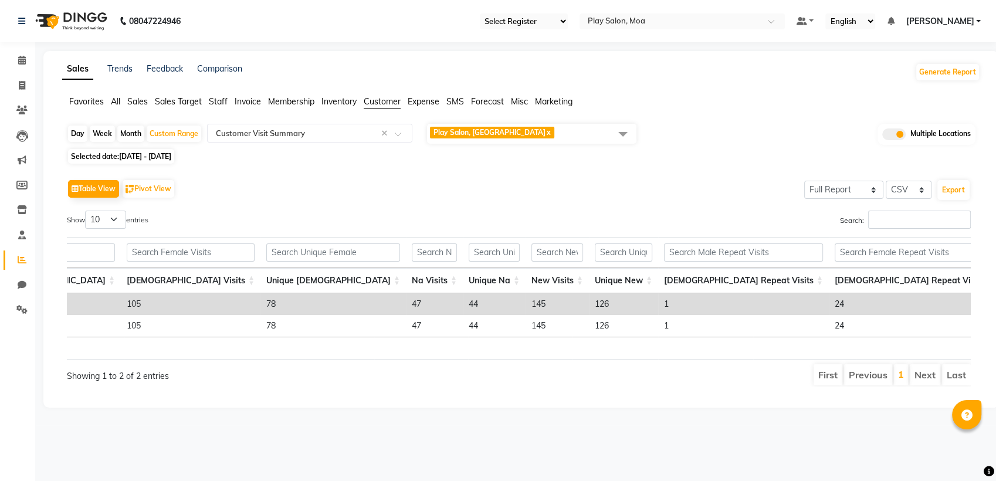
click at [589, 305] on td "126" at bounding box center [623, 304] width 69 height 22
click at [535, 128] on span "Play Salon, Sarjapur x" at bounding box center [531, 134] width 209 height 20
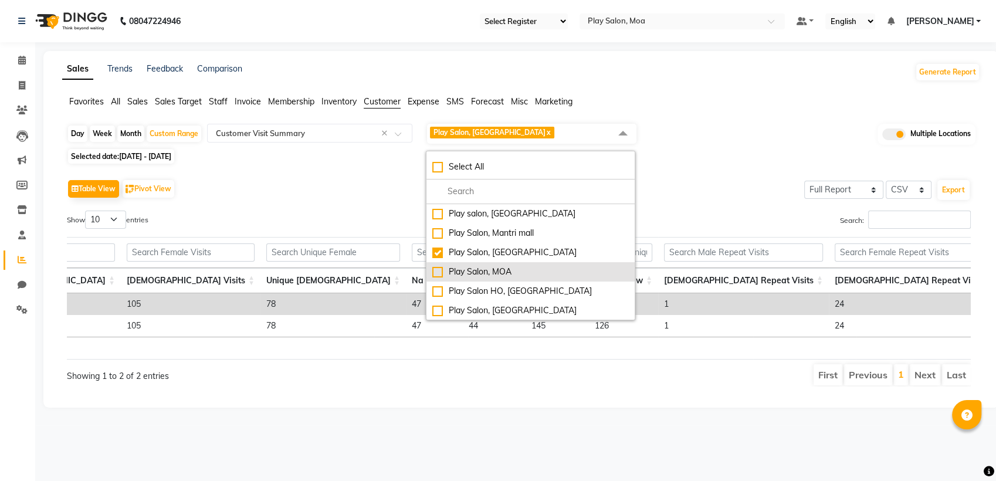
click at [439, 269] on div "Play Salon, MOA" at bounding box center [530, 272] width 196 height 12
checkbox input "true"
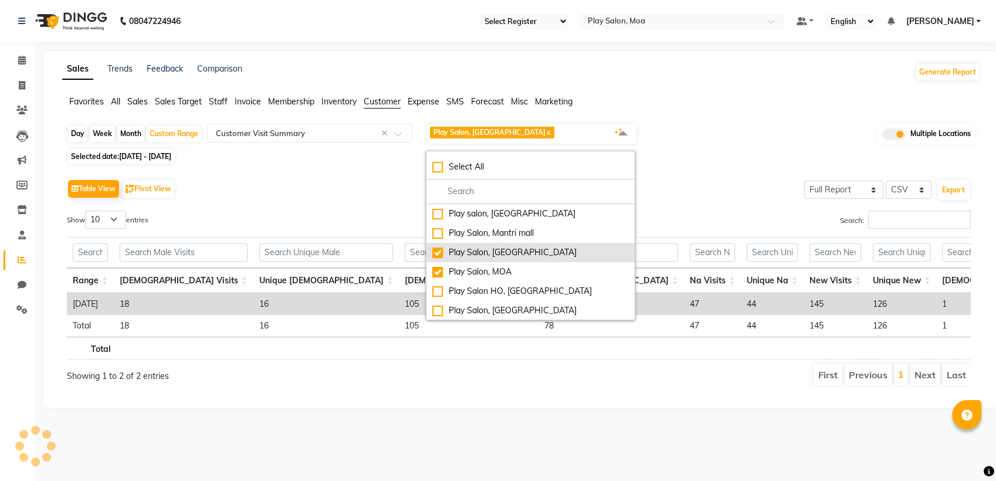
click at [436, 252] on div "Play Salon, [GEOGRAPHIC_DATA]" at bounding box center [530, 252] width 196 height 12
checkbox input "false"
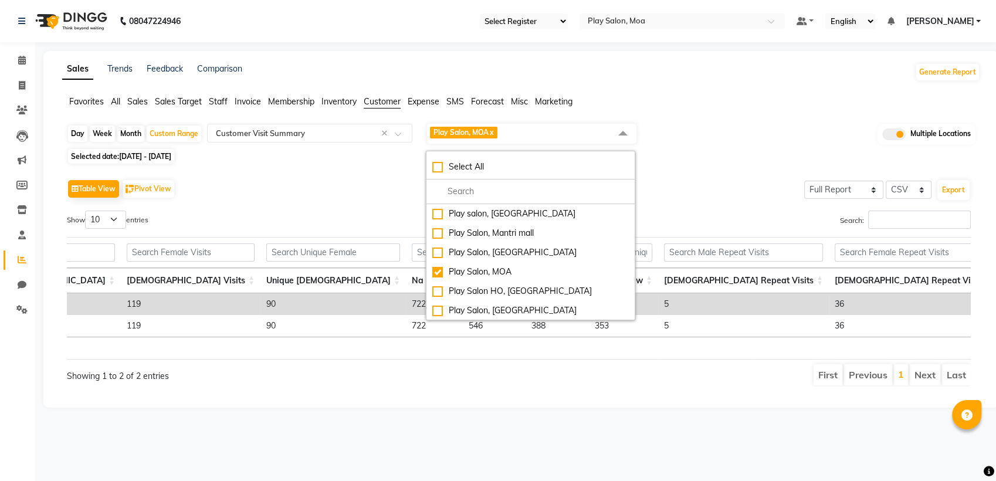
click at [314, 195] on div "Table View Pivot View Select Full Report Filtered Report Select CSV PDF Export" at bounding box center [518, 188] width 903 height 25
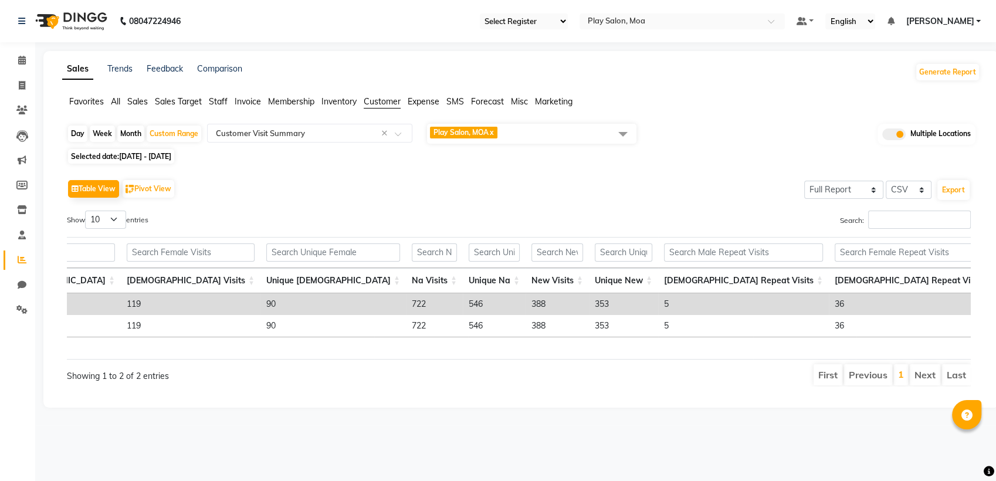
click at [589, 303] on td "353" at bounding box center [623, 304] width 69 height 22
click at [589, 304] on td "353" at bounding box center [623, 304] width 69 height 22
click at [520, 131] on span "Play Salon, MOA x" at bounding box center [531, 134] width 209 height 20
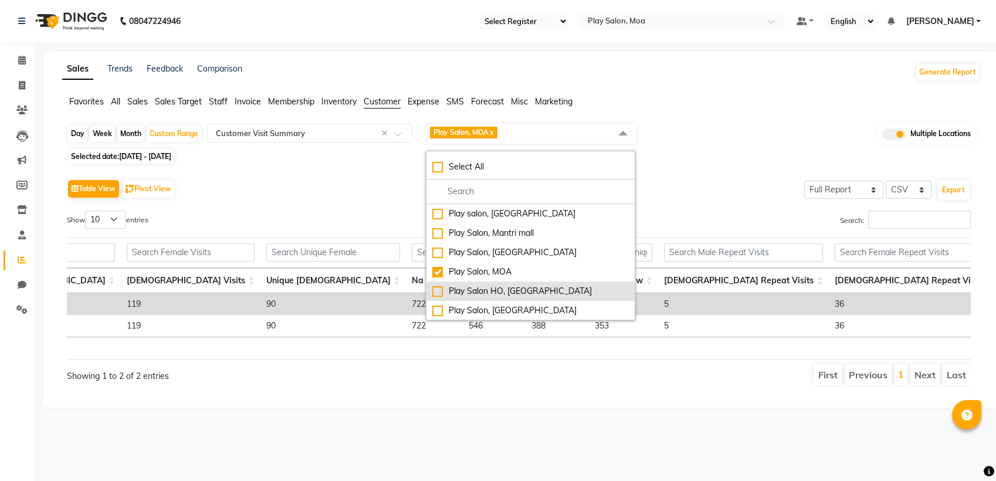
click at [437, 291] on div "Play Salon HO, Bangalore" at bounding box center [530, 291] width 196 height 12
checkbox input "true"
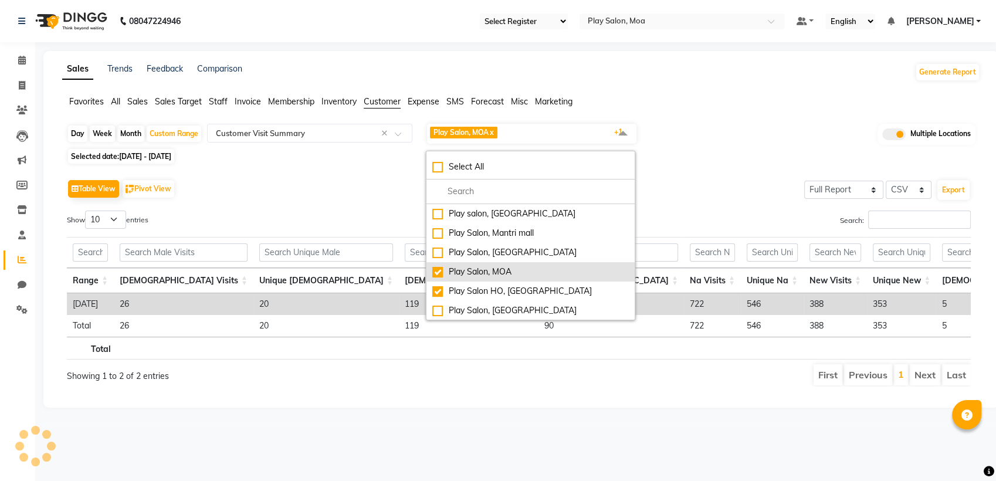
click at [438, 273] on div "Play Salon, MOA" at bounding box center [530, 272] width 196 height 12
checkbox input "false"
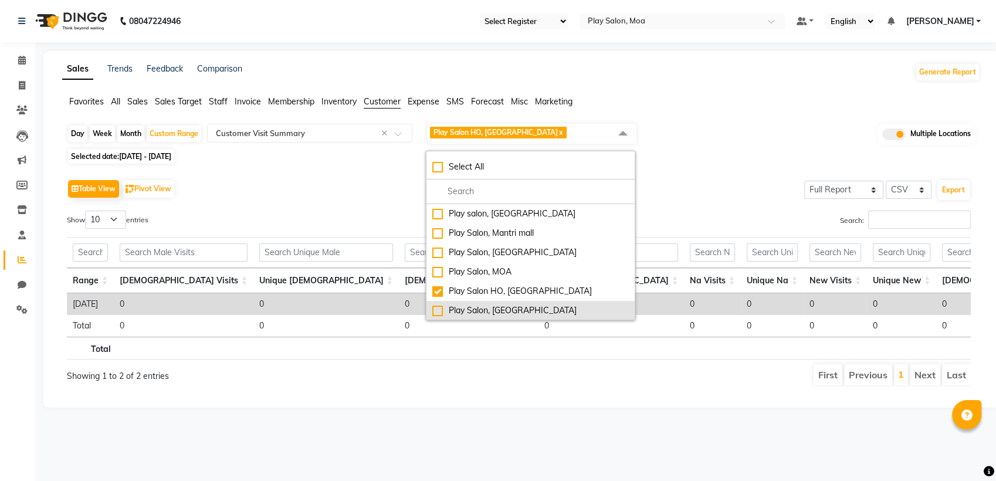
click at [439, 311] on div "Play Salon, Phoenix mall" at bounding box center [530, 310] width 196 height 12
checkbox input "true"
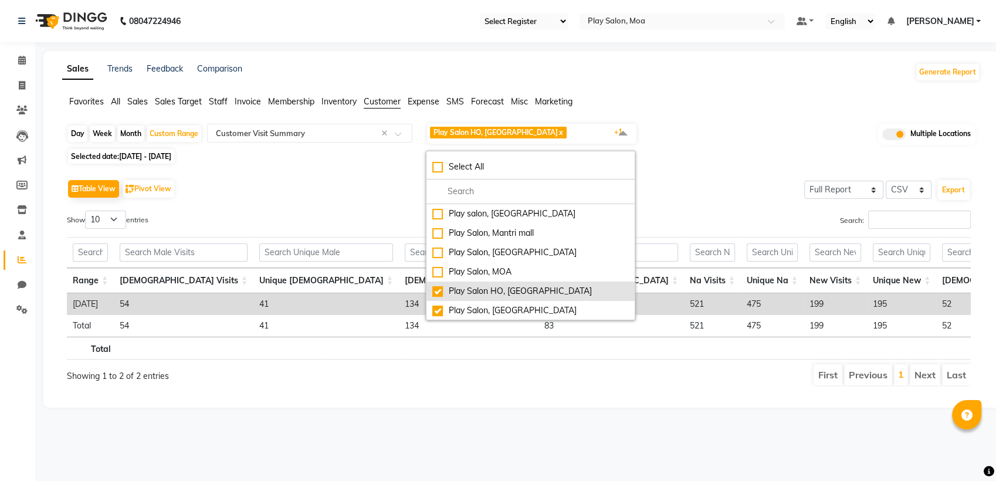
click at [441, 295] on div "Play Salon HO, Bangalore" at bounding box center [530, 291] width 196 height 12
checkbox input "false"
click at [743, 192] on div "Table View Pivot View Select Full Report Filtered Report Select CSV PDF Export" at bounding box center [518, 188] width 903 height 25
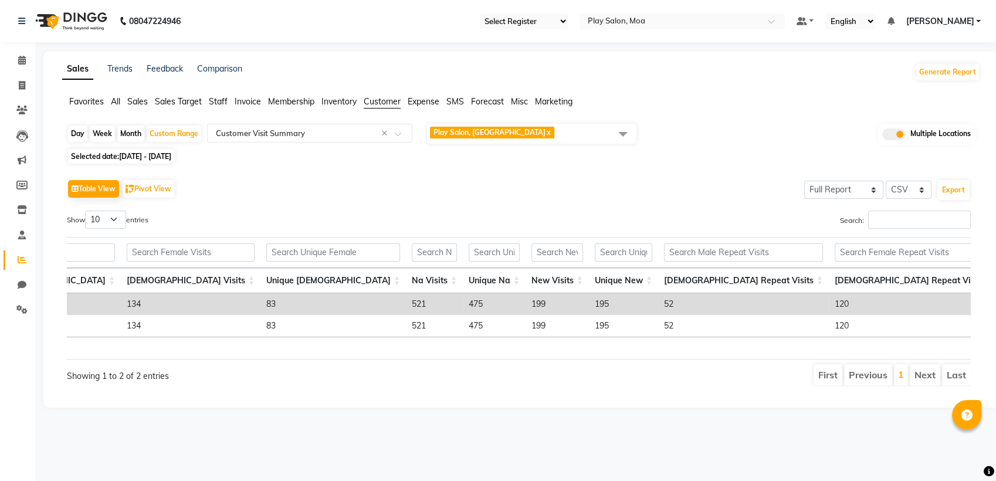
click at [589, 303] on td "195" at bounding box center [623, 304] width 69 height 22
click at [554, 132] on span "Play Salon, Phoenix mall x" at bounding box center [531, 134] width 209 height 20
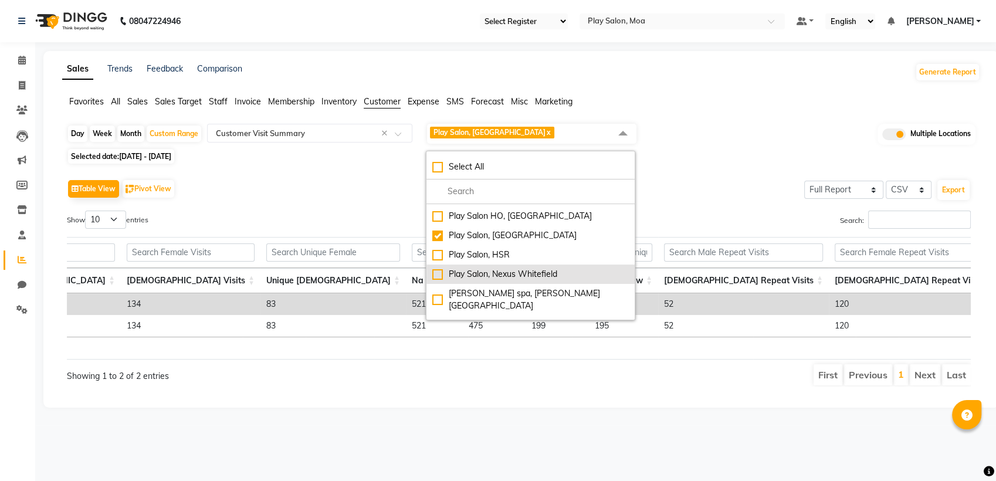
scroll to position [77, 0]
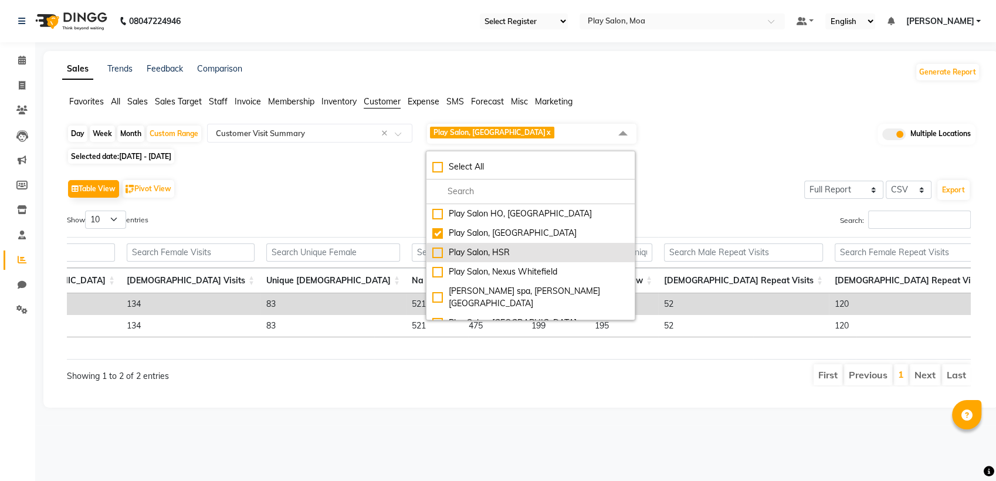
click at [432, 250] on div "Play Salon, HSR" at bounding box center [530, 252] width 196 height 12
checkbox input "true"
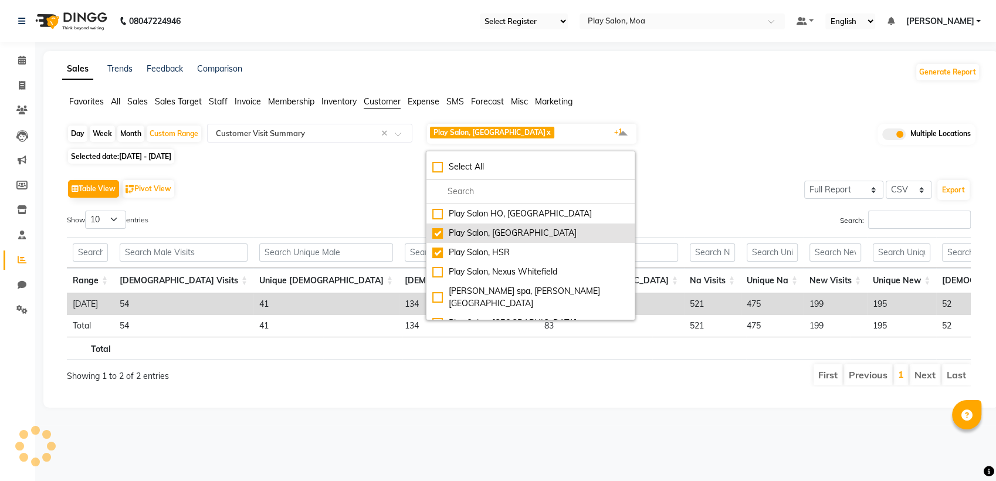
click at [441, 230] on div "Play Salon, Phoenix mall" at bounding box center [530, 233] width 196 height 12
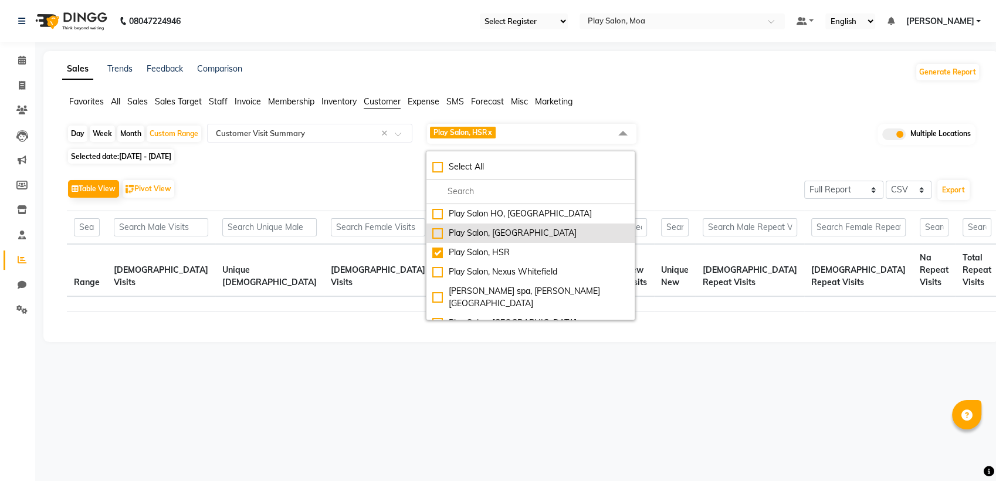
checkbox input "false"
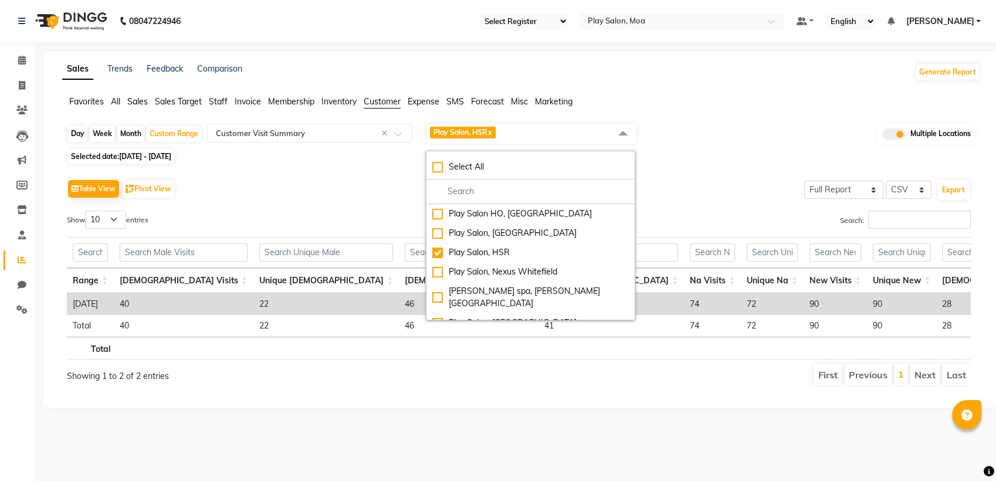
click at [695, 175] on div "Table View Pivot View Select Full Report Filtered Report Select CSV PDF Export …" at bounding box center [518, 281] width 922 height 229
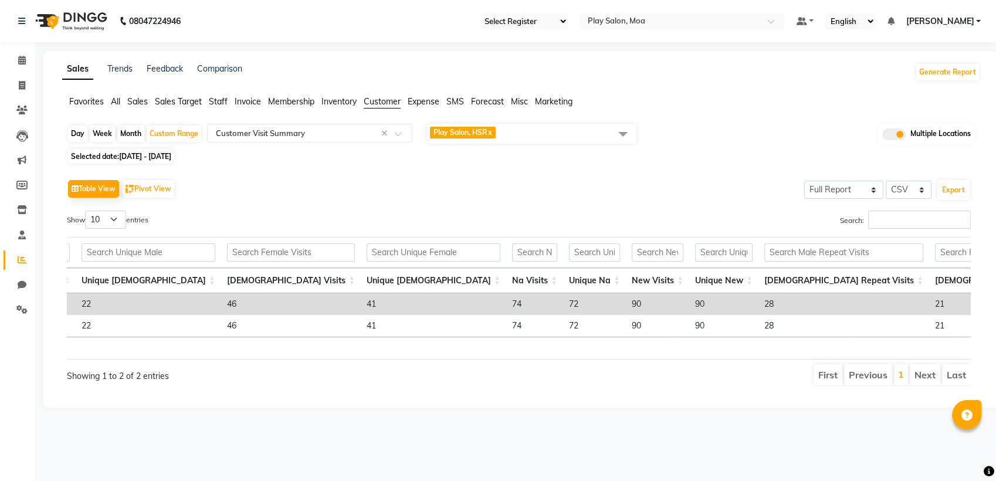
scroll to position [0, 278]
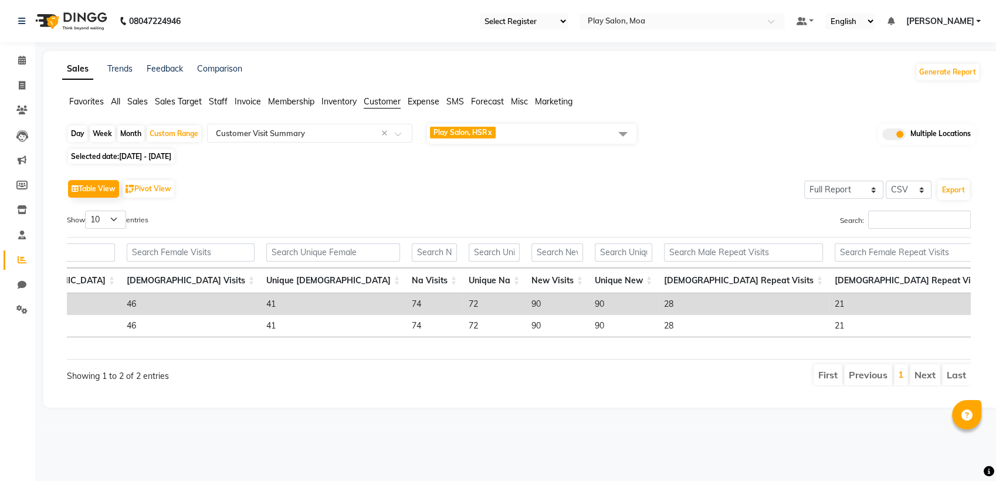
click at [589, 302] on td "90" at bounding box center [623, 304] width 69 height 22
click at [539, 128] on span "Play Salon, HSR x" at bounding box center [531, 134] width 209 height 20
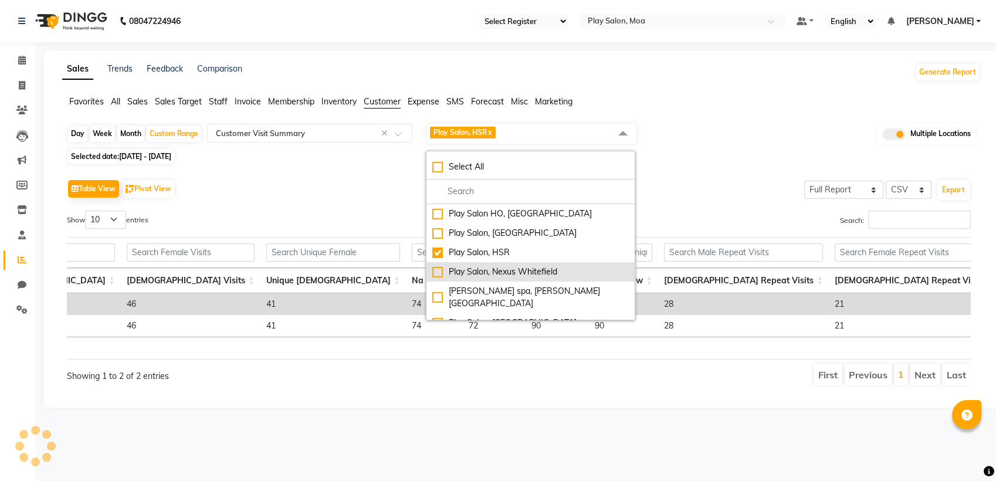
drag, startPoint x: 446, startPoint y: 277, endPoint x: 444, endPoint y: 265, distance: 11.8
click at [446, 276] on div "Play Salon, Nexus Whitefield" at bounding box center [530, 272] width 196 height 12
checkbox input "true"
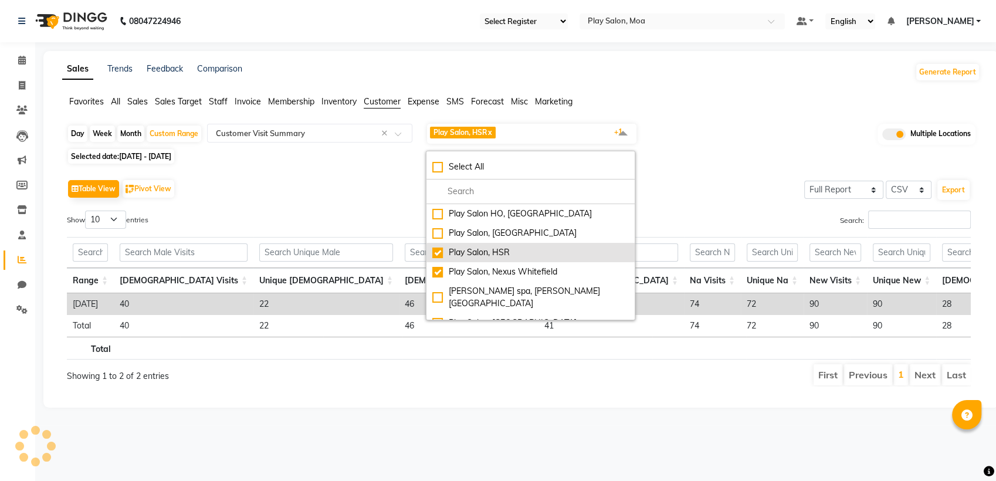
click at [443, 249] on div "Play Salon, HSR" at bounding box center [530, 252] width 196 height 12
checkbox input "false"
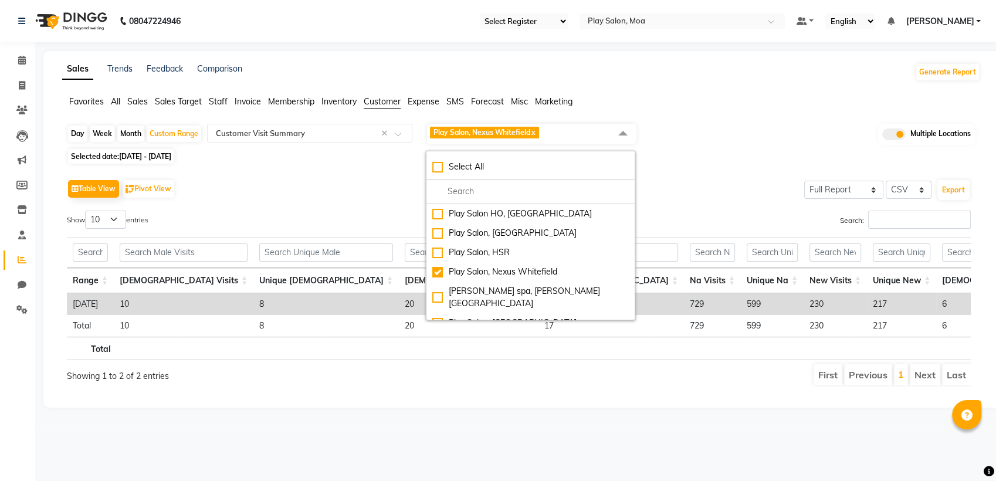
click at [709, 171] on div "Table View Pivot View Select Full Report Filtered Report Select CSV PDF Export …" at bounding box center [518, 281] width 922 height 229
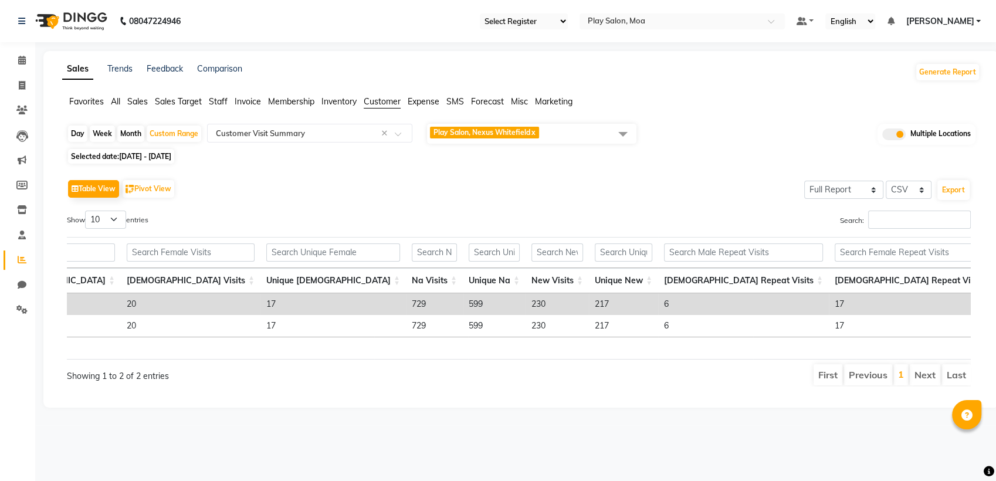
click at [589, 302] on td "217" at bounding box center [623, 304] width 69 height 22
click at [571, 133] on span "Play Salon, Nexus Whitefield x" at bounding box center [531, 134] width 209 height 20
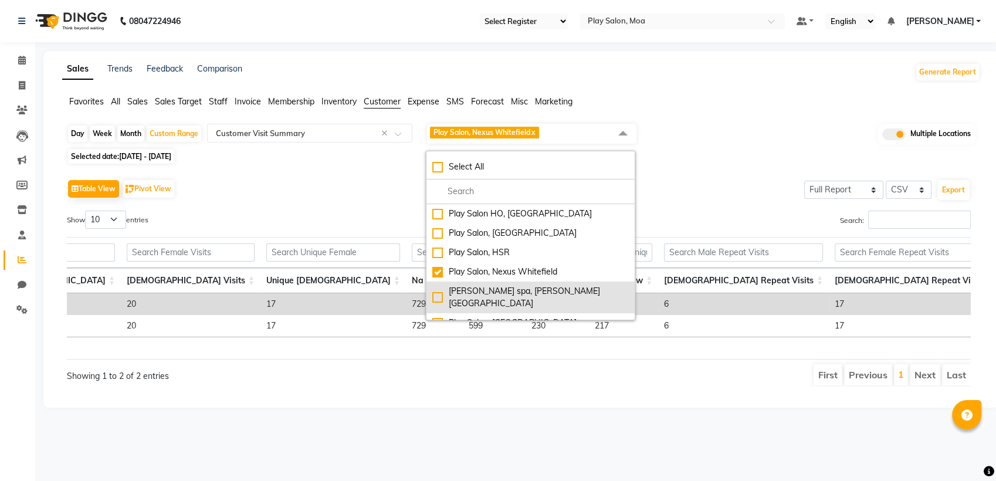
drag, startPoint x: 439, startPoint y: 291, endPoint x: 438, endPoint y: 281, distance: 9.5
click at [439, 291] on div "shea spa, Madhava nagar" at bounding box center [530, 297] width 196 height 25
checkbox input "true"
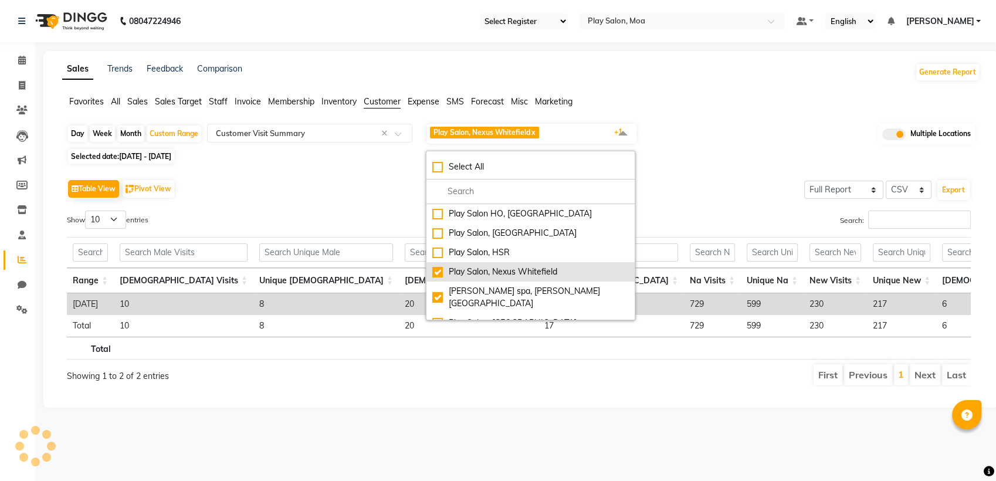
click at [438, 274] on div "Play Salon, Nexus Whitefield" at bounding box center [530, 272] width 196 height 12
checkbox input "false"
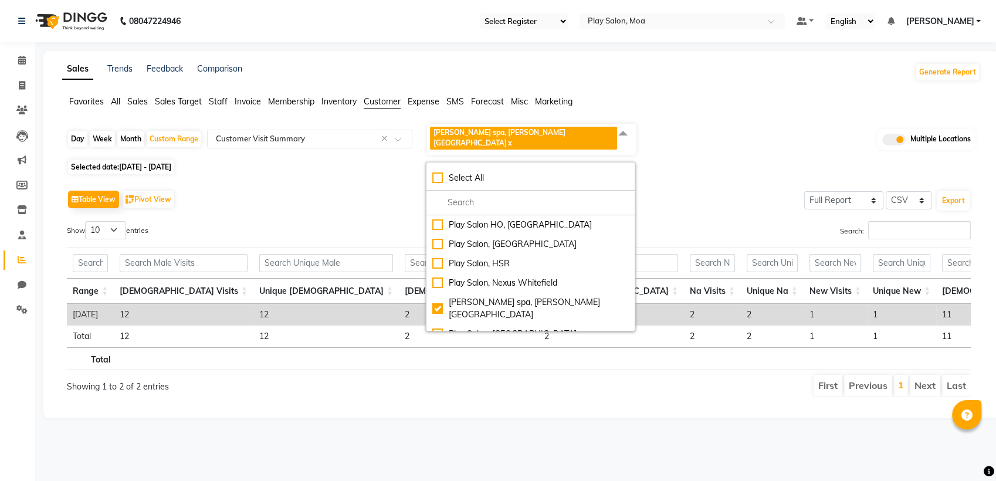
click at [716, 187] on div "Table View Pivot View Select Full Report Filtered Report Select CSV PDF Export" at bounding box center [518, 199] width 903 height 25
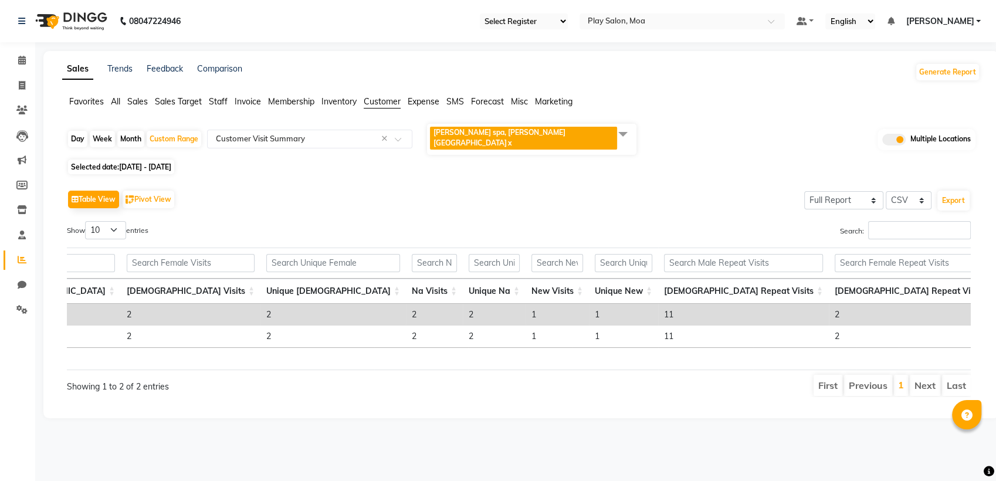
click at [559, 128] on span "shea spa, Madhava nagar x" at bounding box center [531, 139] width 209 height 31
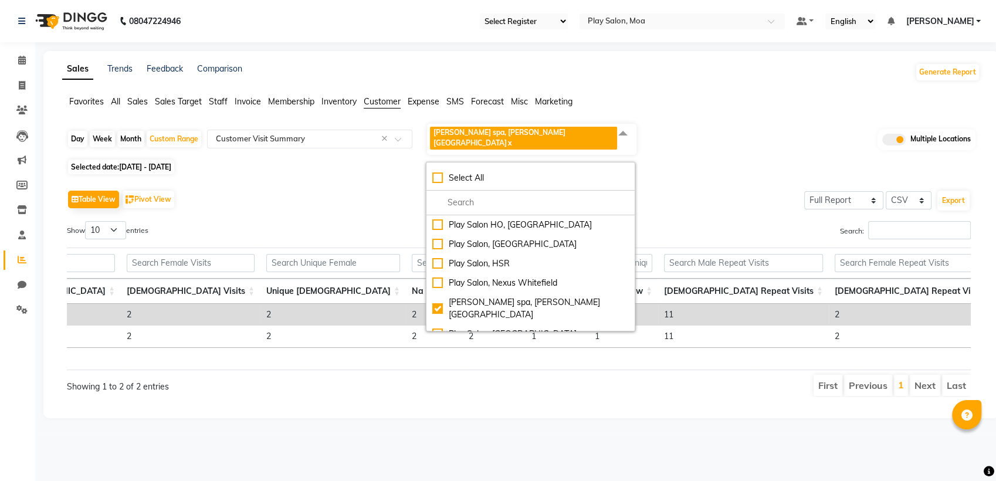
click at [732, 189] on div "Table View Pivot View Select Full Report Filtered Report Select CSV PDF Export" at bounding box center [518, 199] width 903 height 25
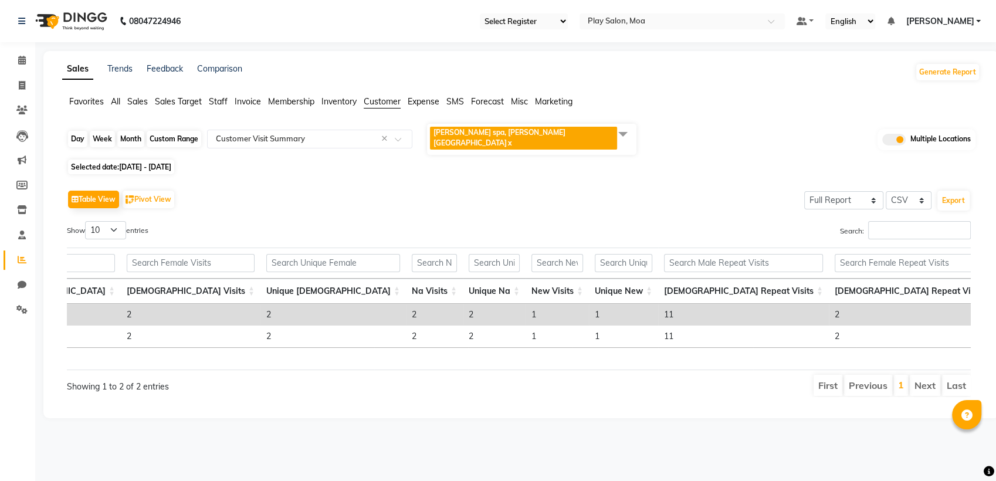
click at [163, 134] on div "Custom Range" at bounding box center [174, 139] width 55 height 16
select select "5"
select select "2025"
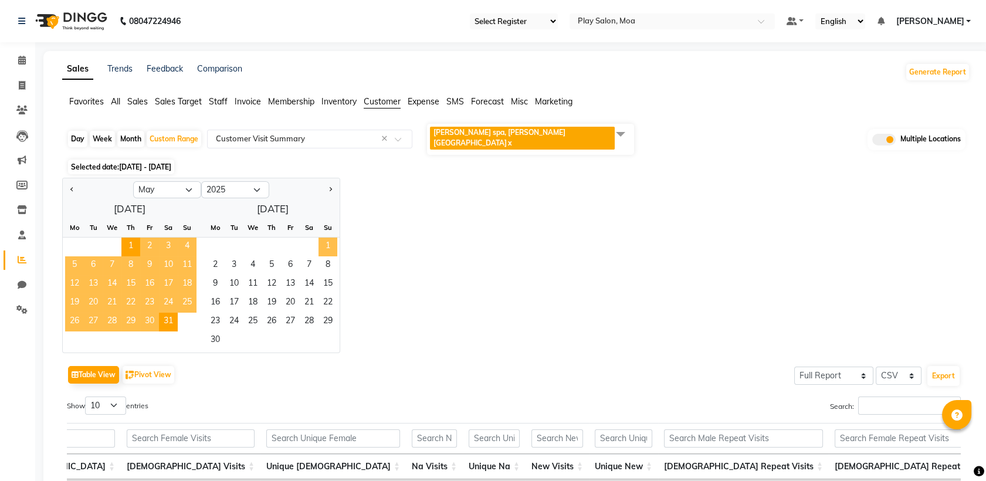
click at [327, 237] on span "1" at bounding box center [327, 246] width 19 height 19
select select "6"
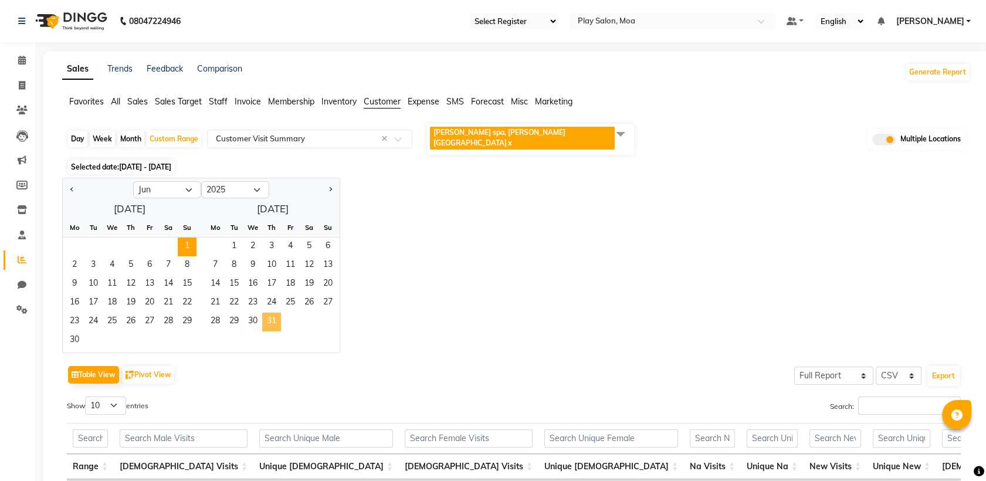
click at [269, 312] on span "31" at bounding box center [271, 321] width 19 height 19
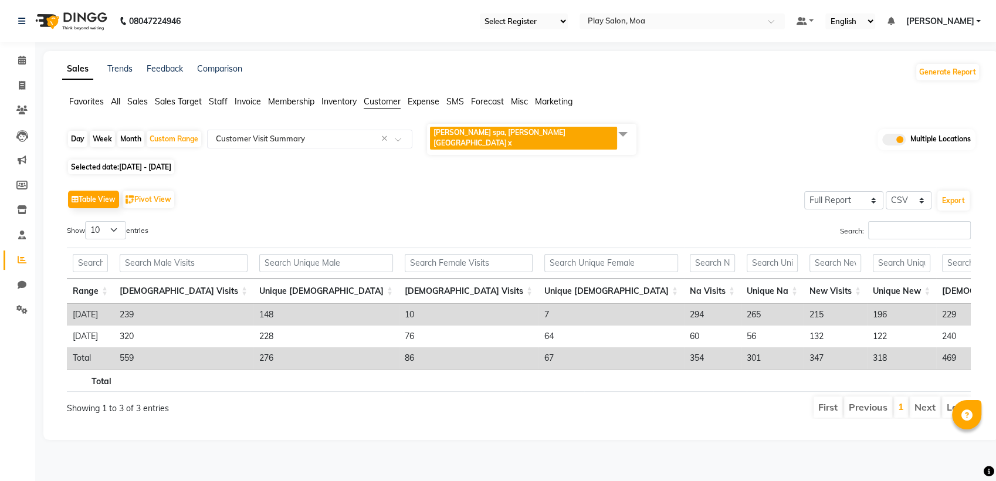
click at [171, 162] on span "01-06-2025 - 31-07-2025" at bounding box center [145, 166] width 52 height 9
select select "6"
select select "2025"
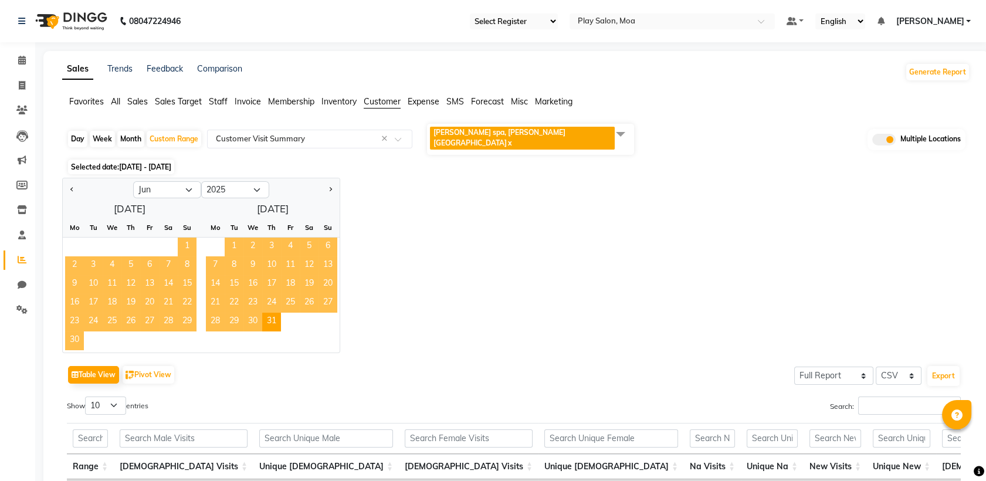
click at [187, 237] on span "1" at bounding box center [187, 246] width 19 height 19
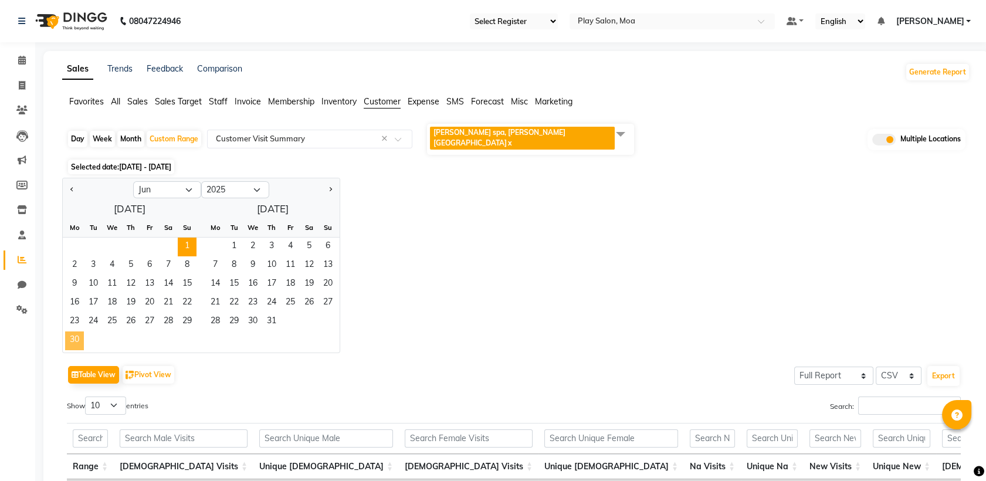
click at [72, 331] on span "30" at bounding box center [74, 340] width 19 height 19
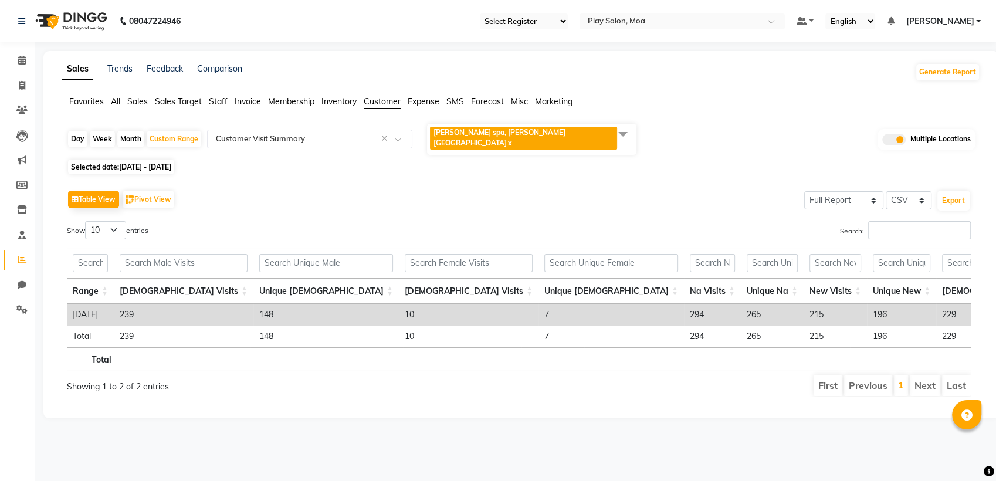
click at [561, 131] on span "shea spa, Madhava nagar x" at bounding box center [531, 139] width 209 height 31
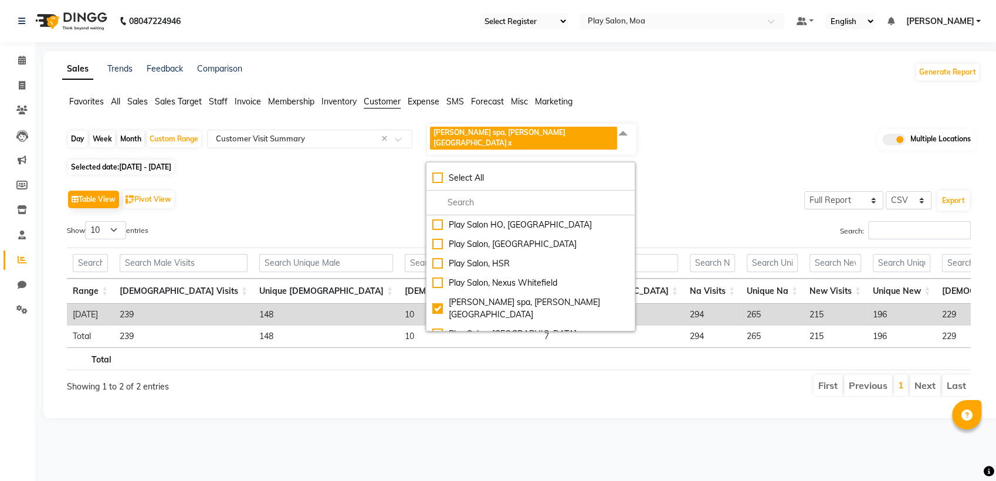
scroll to position [0, 0]
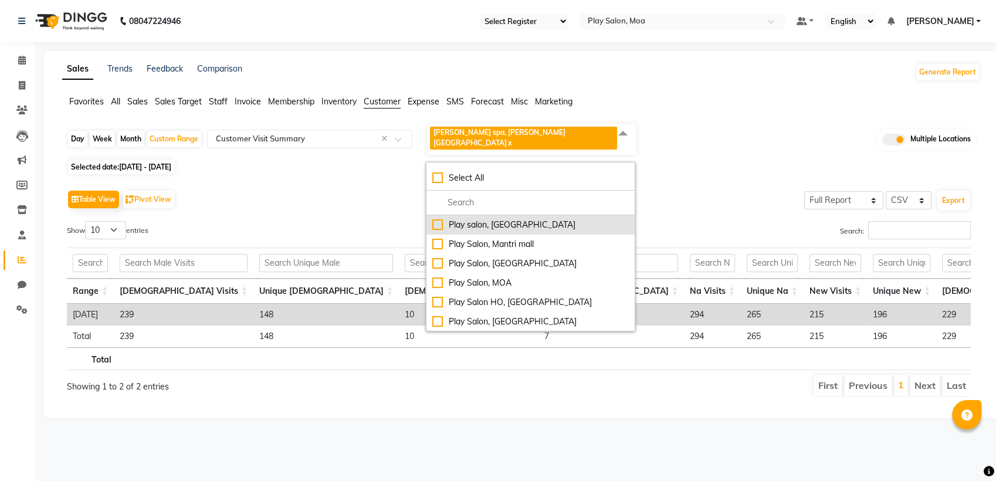
click at [451, 219] on div "Play salon, 77 East" at bounding box center [530, 225] width 196 height 12
checkbox input "true"
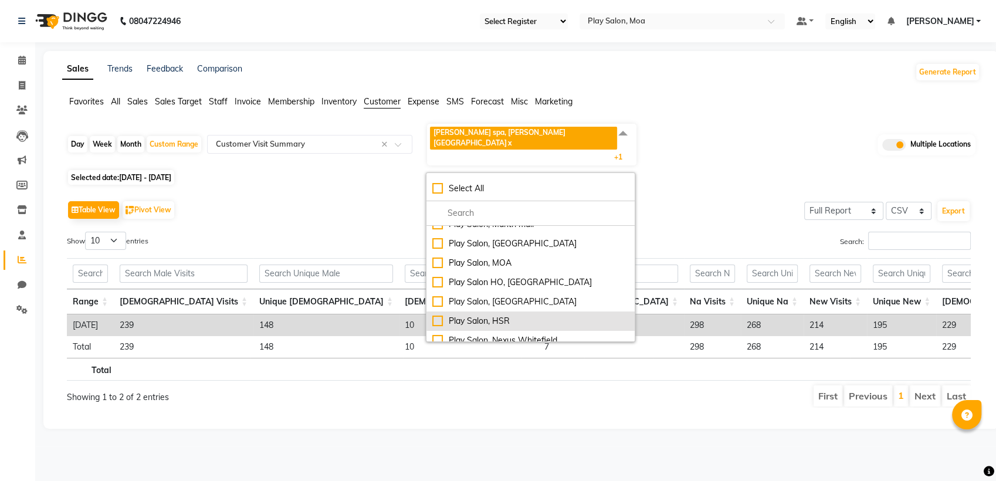
scroll to position [77, 0]
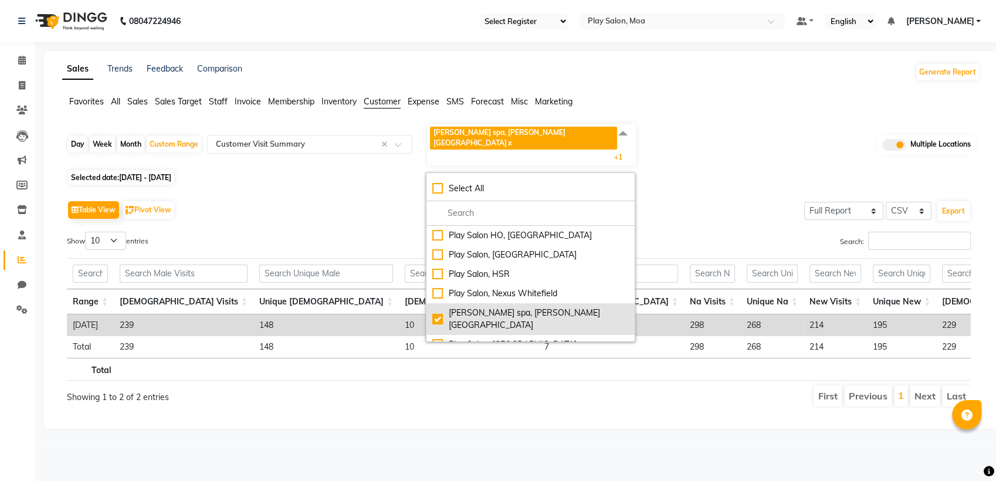
click at [437, 307] on div "shea spa, Madhava nagar" at bounding box center [530, 319] width 196 height 25
checkbox input "false"
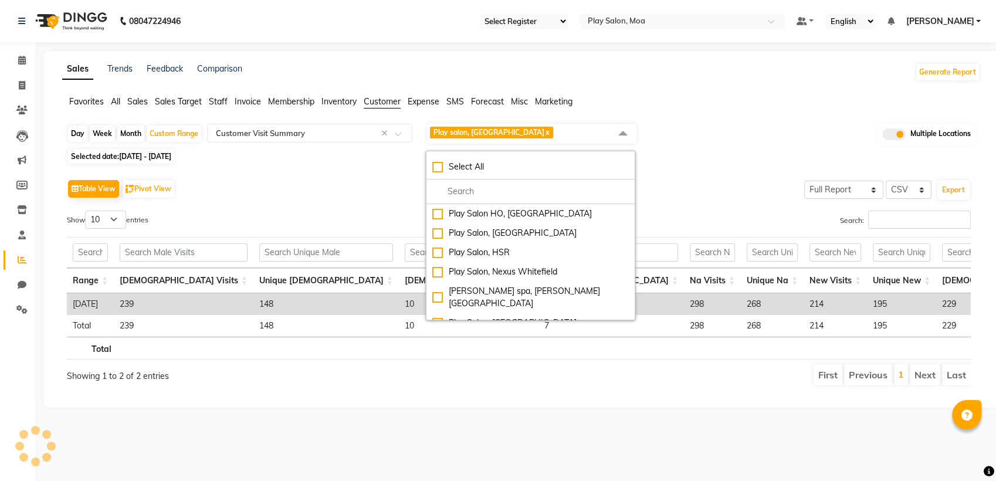
click at [733, 167] on div "Table View Pivot View Select Full Report Filtered Report Select CSV PDF Export …" at bounding box center [518, 281] width 922 height 229
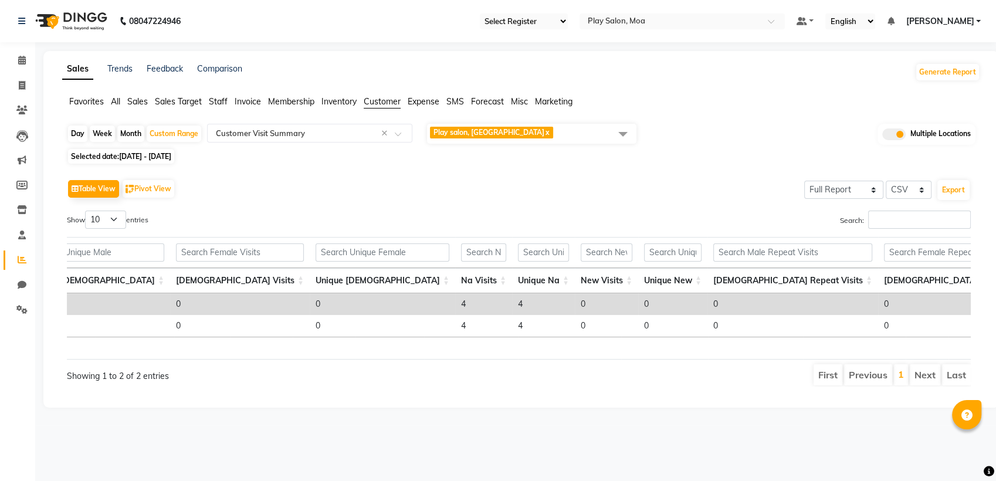
scroll to position [0, 278]
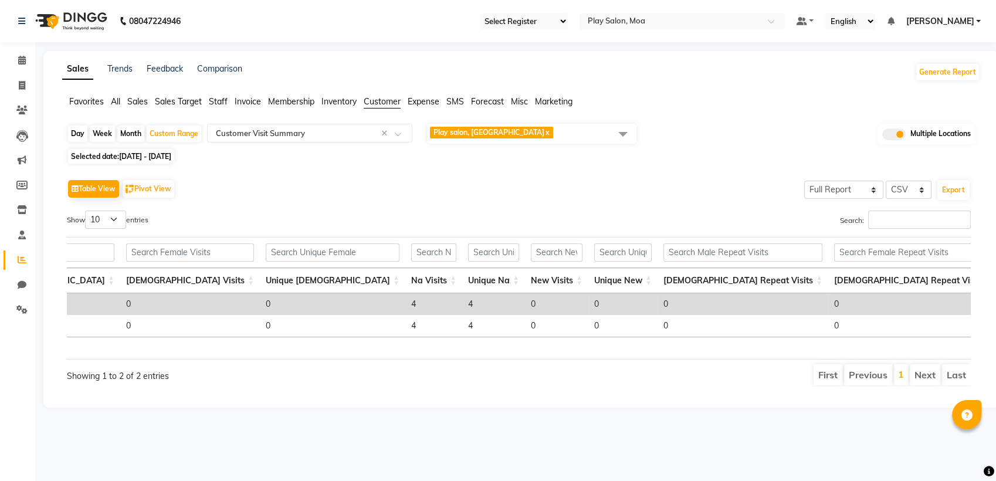
click at [528, 126] on span "Play salon, 77 East x" at bounding box center [531, 134] width 209 height 20
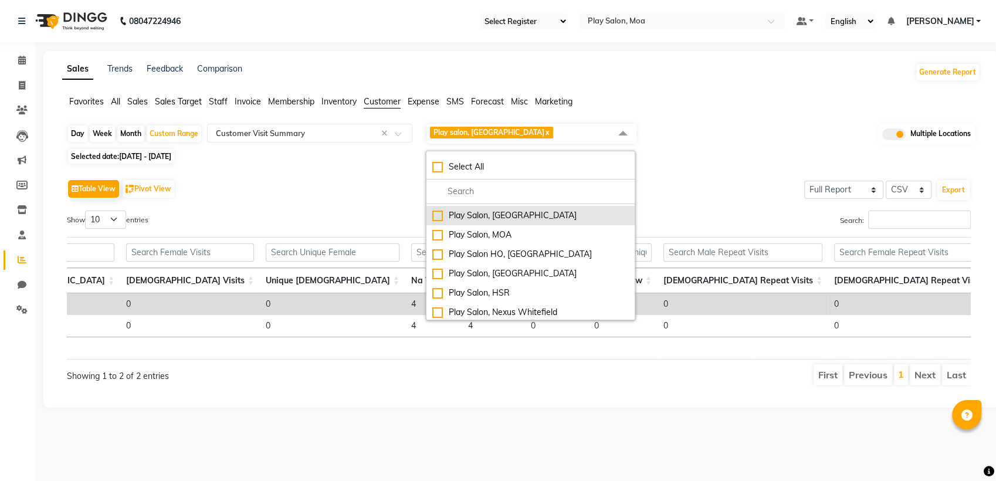
scroll to position [0, 0]
click at [436, 215] on div "Play salon, 77 East" at bounding box center [530, 214] width 196 height 12
checkbox input "false"
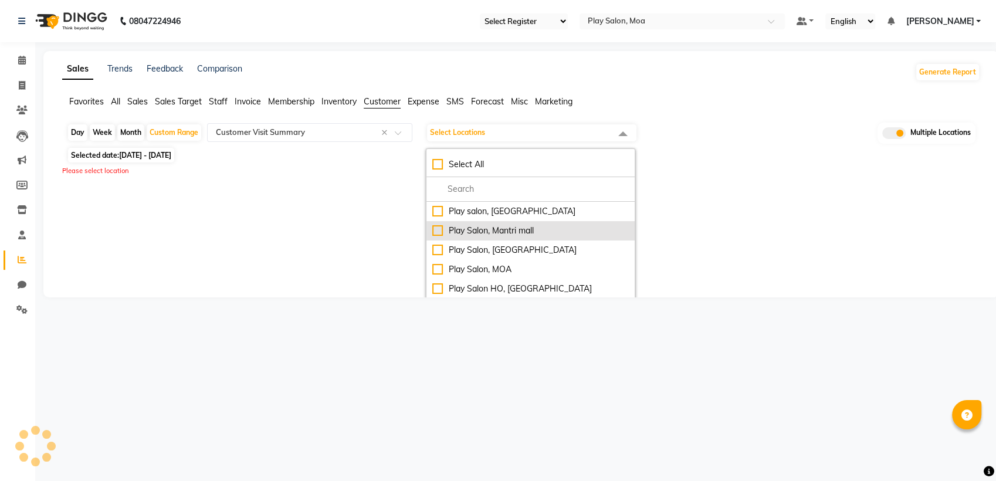
click at [435, 230] on div "Play Salon, Mantri mall" at bounding box center [530, 231] width 196 height 12
checkbox input "true"
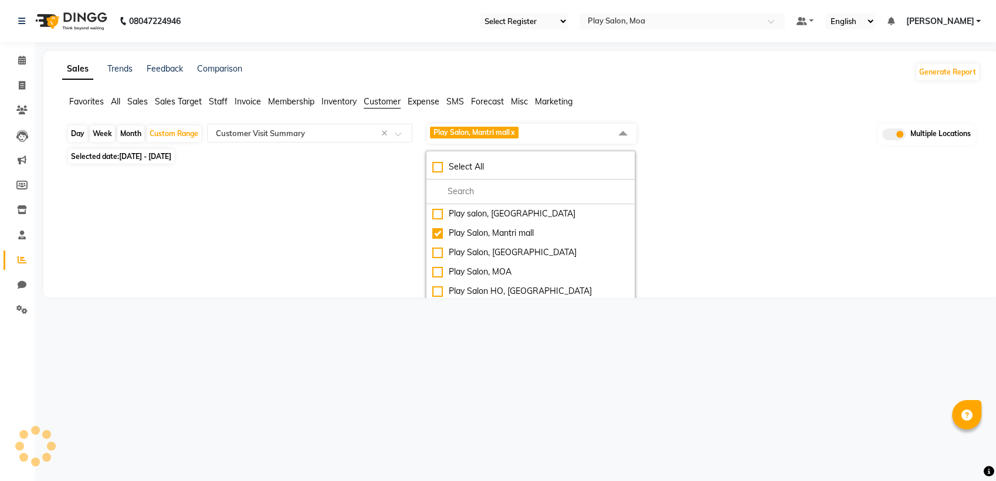
select select "full_report"
select select "csv"
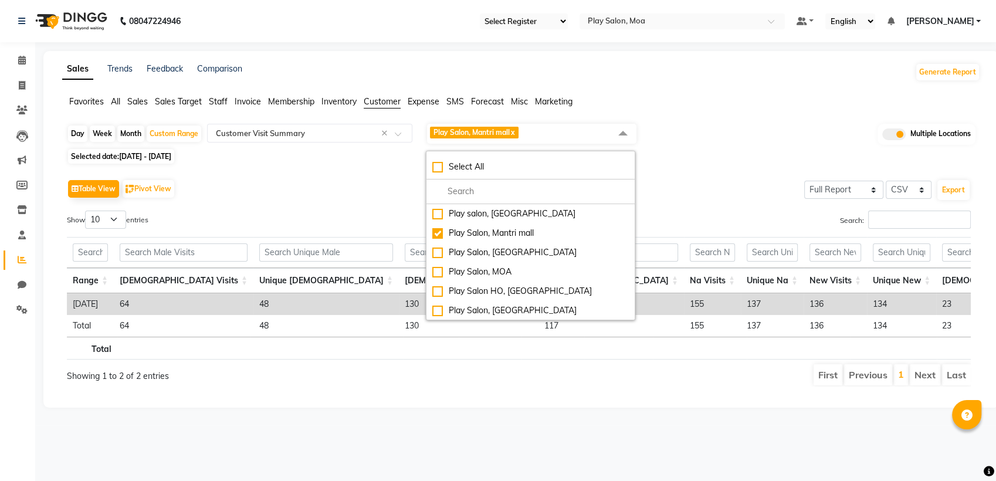
click at [656, 221] on div "Search:" at bounding box center [749, 221] width 443 height 23
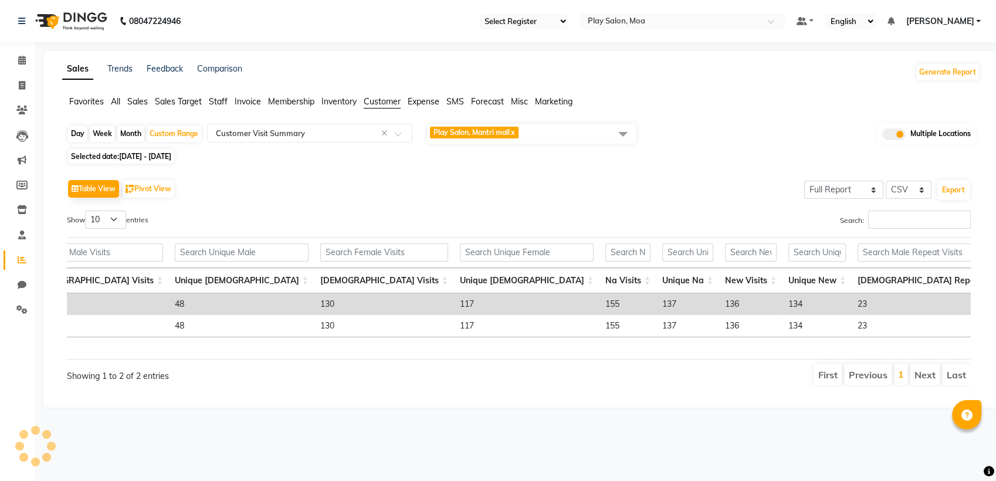
scroll to position [0, 278]
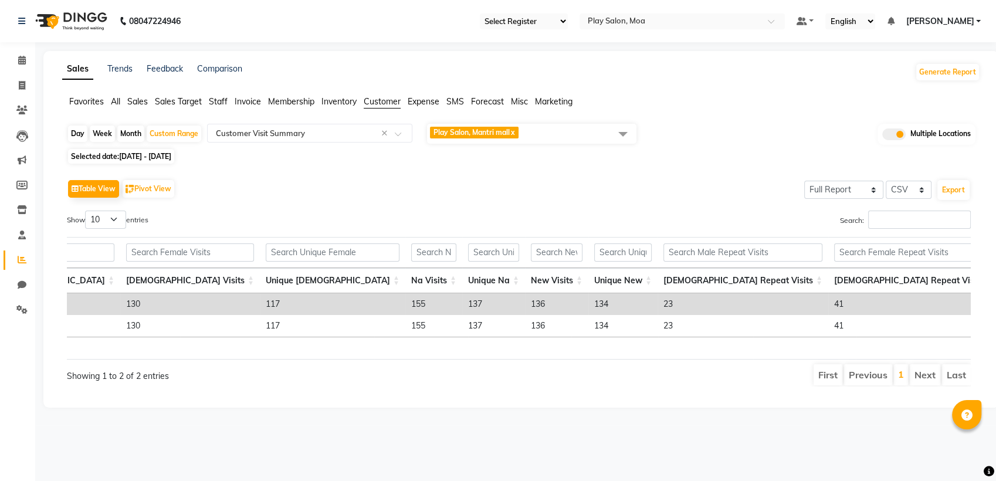
click at [588, 303] on td "134" at bounding box center [622, 304] width 69 height 22
click at [588, 308] on td "134" at bounding box center [622, 304] width 69 height 22
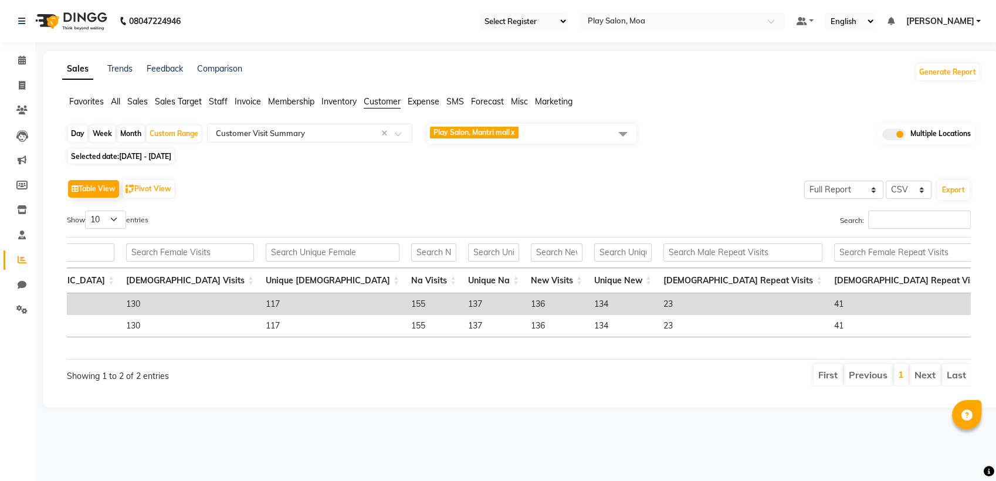
click at [381, 205] on div "Table View Pivot View Select Full Report Filtered Report Select CSV PDF Export …" at bounding box center [518, 281] width 903 height 210
click at [657, 303] on td "23" at bounding box center [742, 304] width 171 height 22
click at [541, 130] on span "Play Salon, Mantri mall x" at bounding box center [531, 134] width 209 height 20
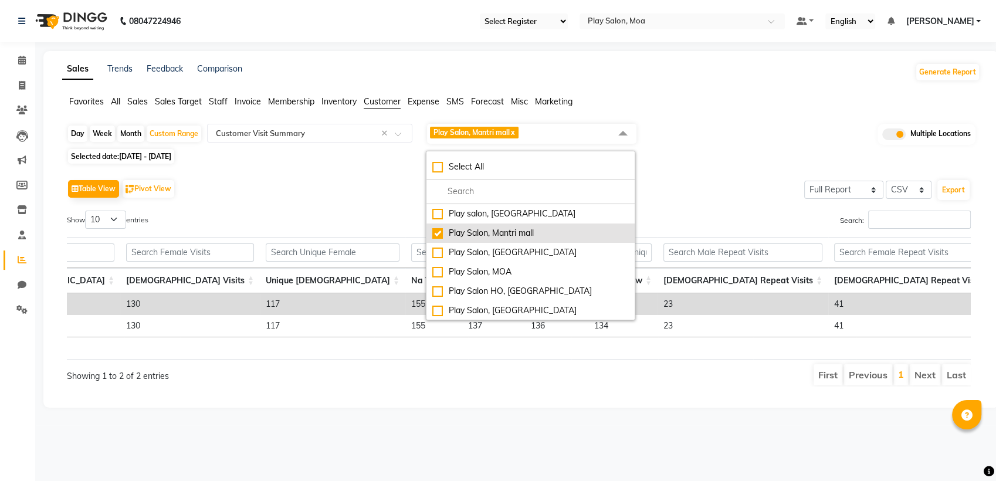
click at [437, 236] on div "Play Salon, Mantri mall" at bounding box center [530, 233] width 196 height 12
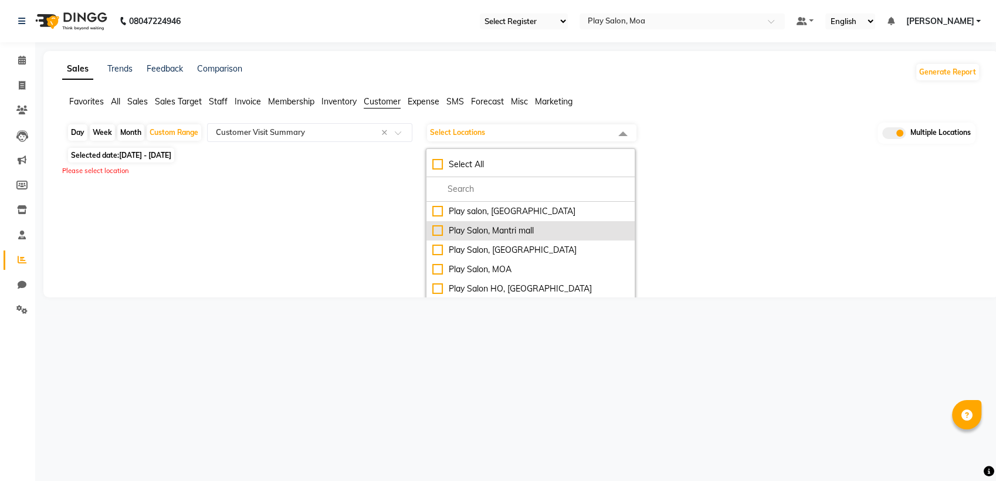
click at [437, 236] on div "Play Salon, Mantri mall" at bounding box center [530, 231] width 196 height 12
checkbox input "true"
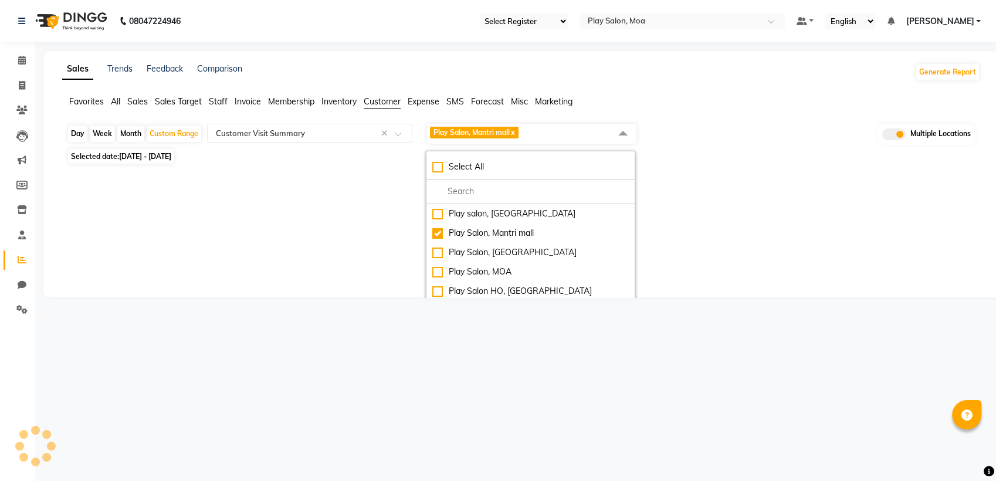
select select "full_report"
select select "csv"
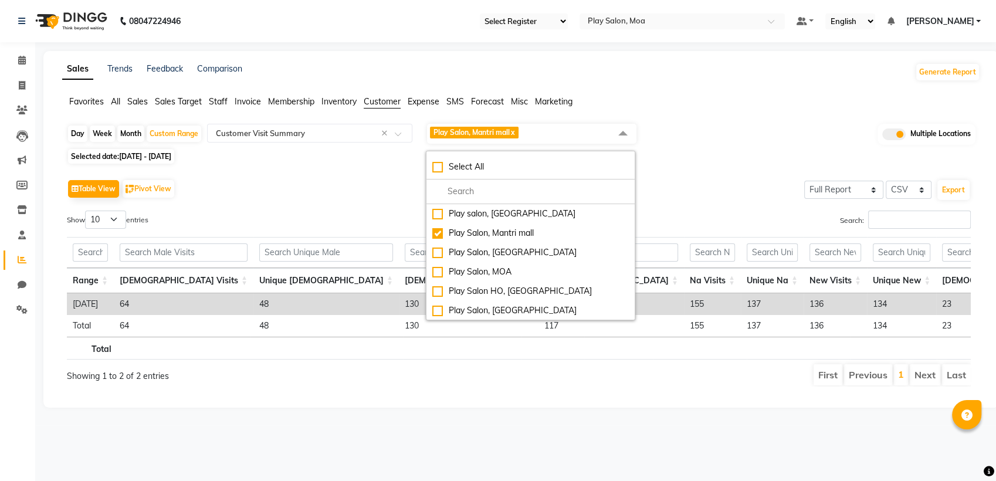
click at [729, 225] on div "Search:" at bounding box center [749, 221] width 443 height 23
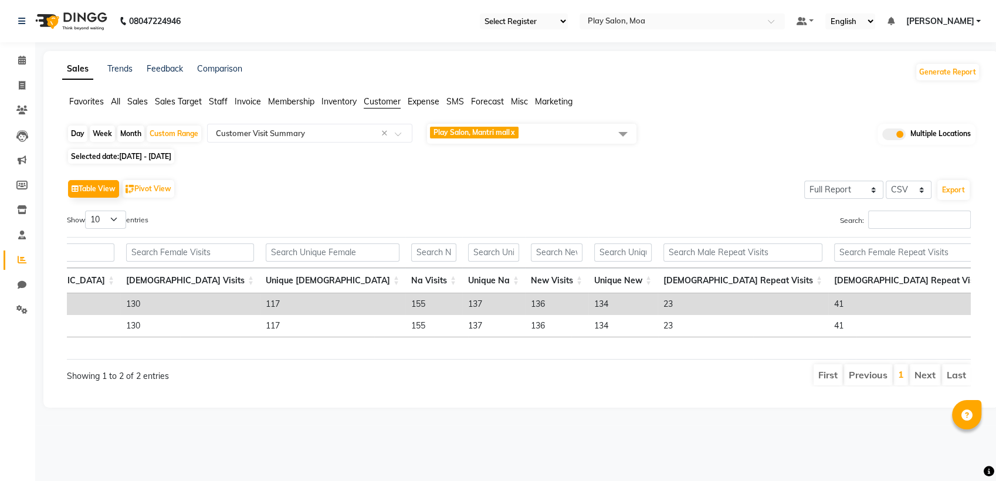
click at [525, 304] on td "136" at bounding box center [556, 304] width 63 height 22
click at [524, 125] on span "Play Salon, Mantri mall x" at bounding box center [531, 134] width 209 height 20
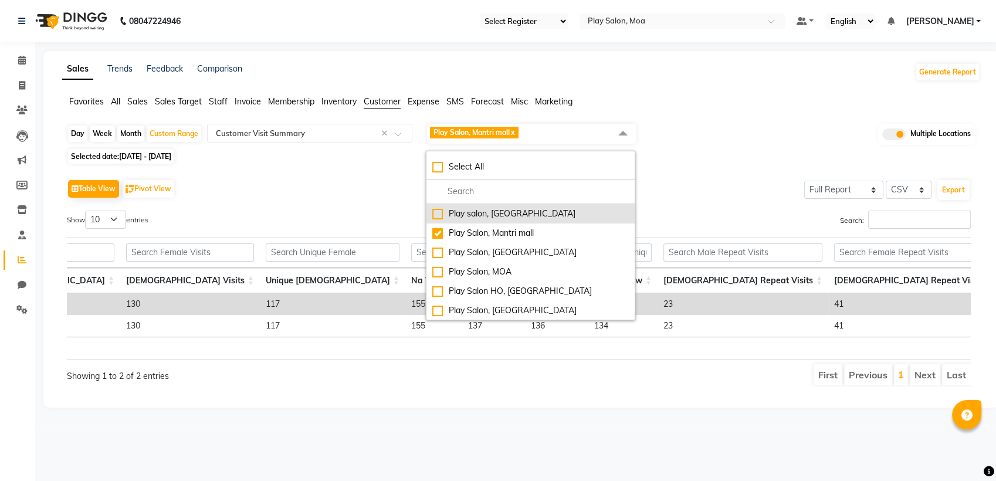
click at [437, 218] on div "Play salon, 77 East" at bounding box center [530, 214] width 196 height 12
checkbox input "true"
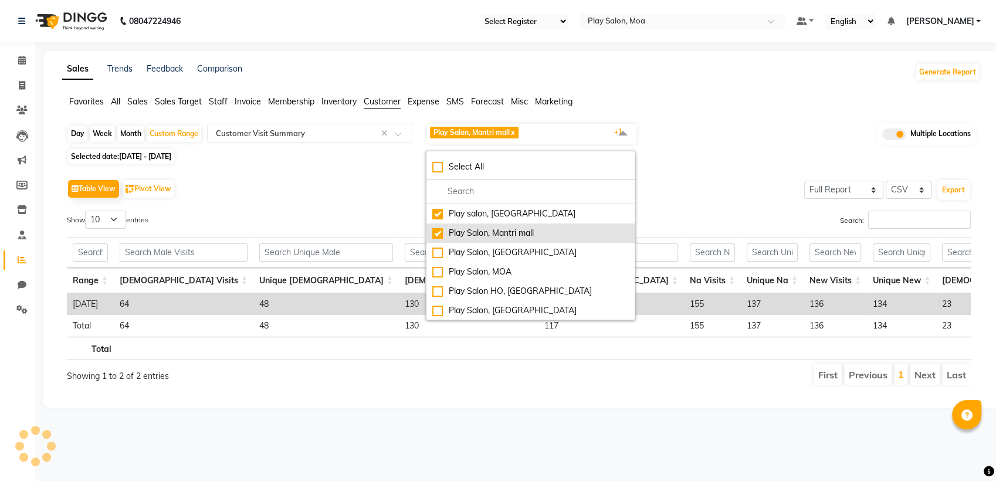
click at [440, 231] on div "Play Salon, Mantri mall" at bounding box center [530, 233] width 196 height 12
checkbox input "false"
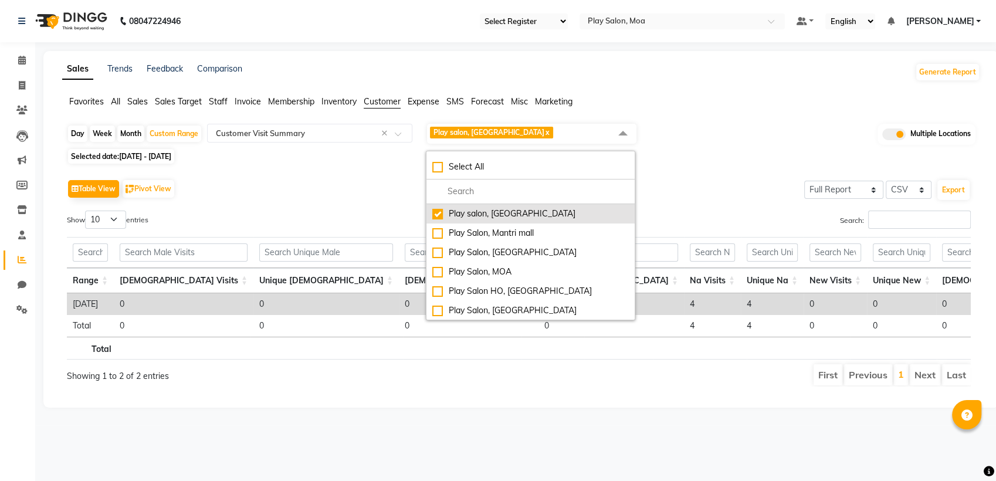
click at [442, 212] on div "Play salon, 77 East" at bounding box center [530, 214] width 196 height 12
checkbox input "false"
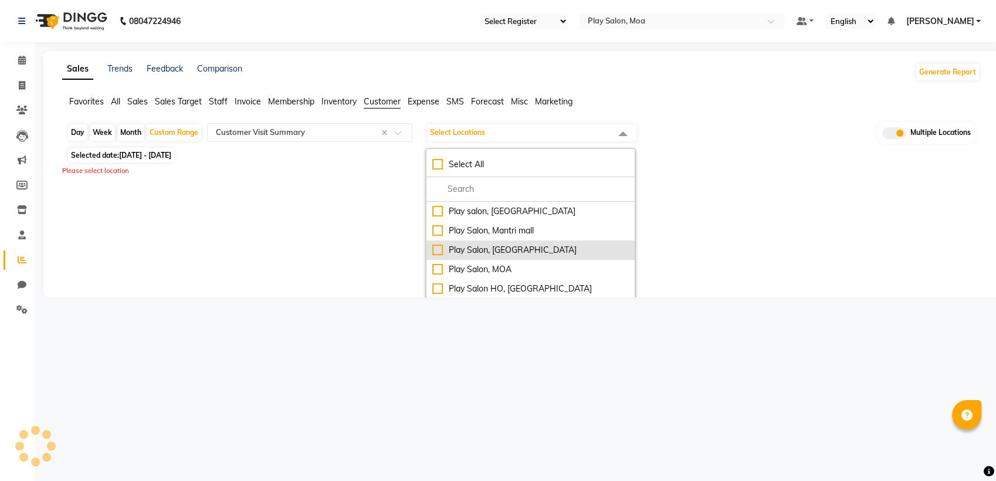
click at [438, 251] on div "Play Salon, [GEOGRAPHIC_DATA]" at bounding box center [530, 250] width 196 height 12
checkbox input "true"
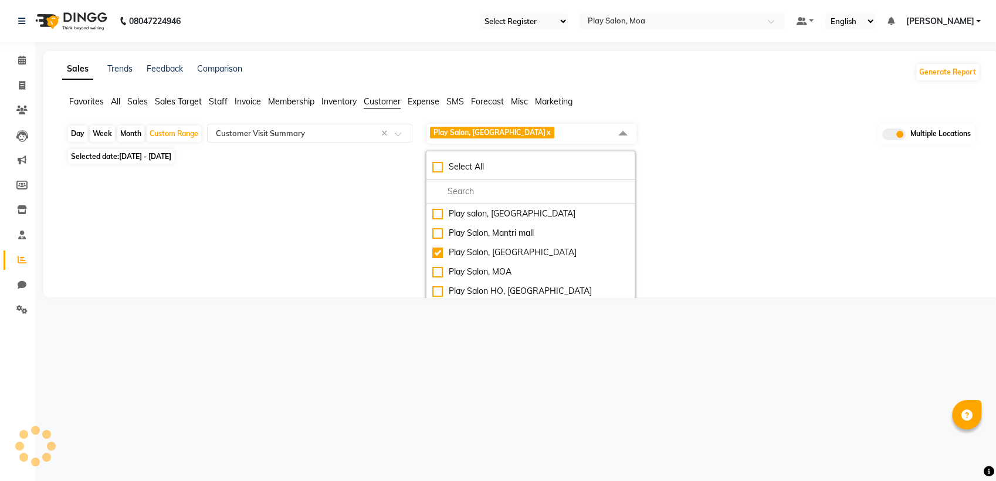
select select "full_report"
select select "csv"
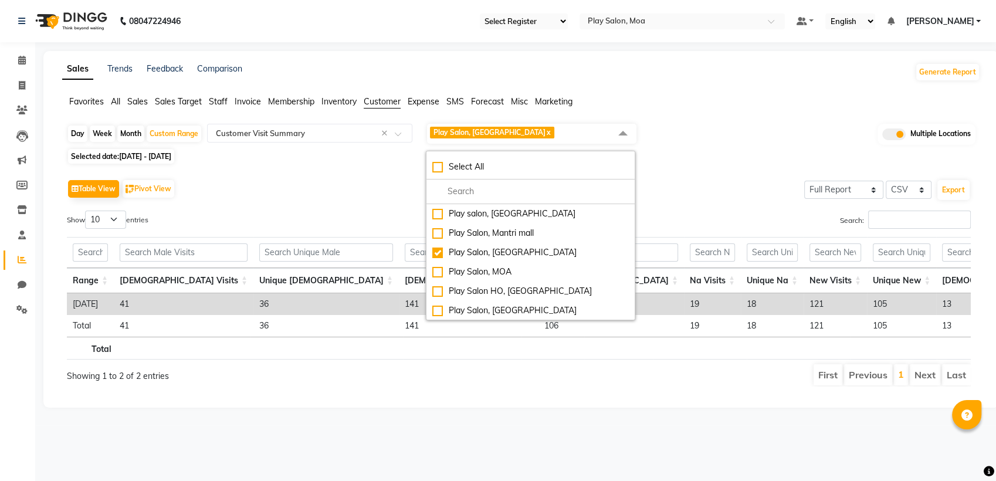
click at [728, 213] on div "Search:" at bounding box center [749, 221] width 443 height 23
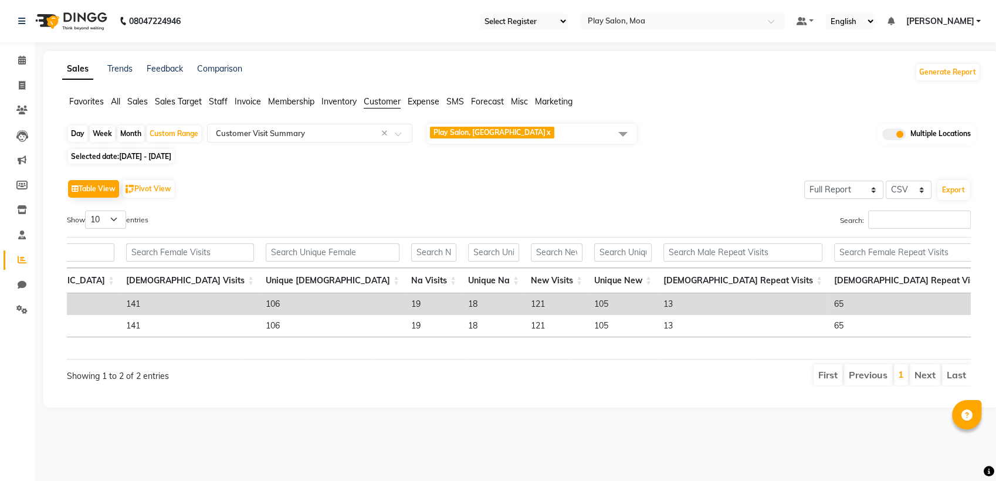
click at [588, 303] on td "105" at bounding box center [622, 304] width 69 height 22
click at [520, 133] on span "Play Salon, Sarjapur x" at bounding box center [531, 134] width 209 height 20
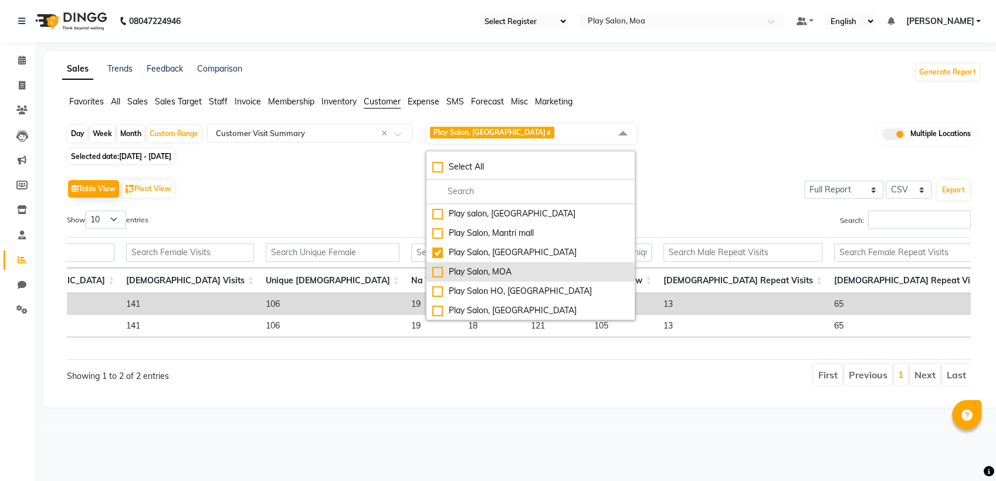
click at [445, 271] on div "Play Salon, MOA" at bounding box center [530, 272] width 196 height 12
checkbox input "true"
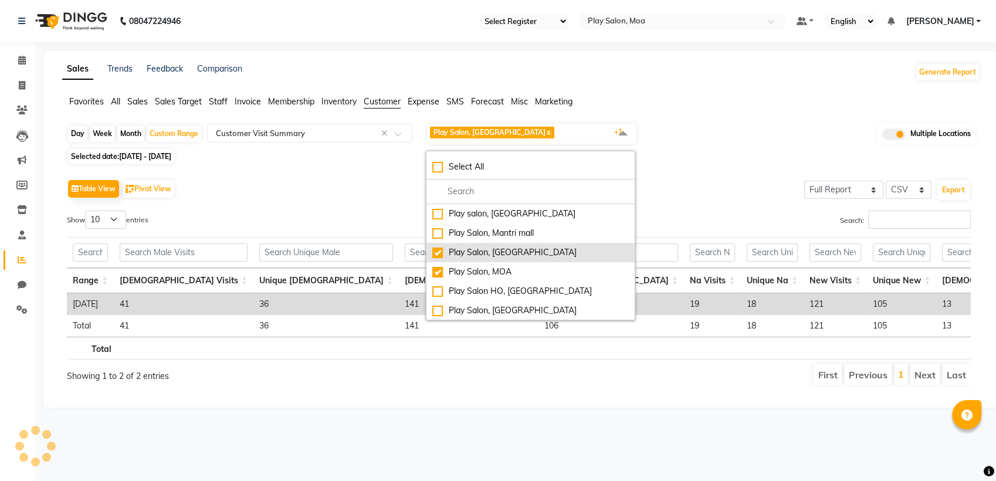
click at [446, 256] on div "Play Salon, [GEOGRAPHIC_DATA]" at bounding box center [530, 252] width 196 height 12
checkbox input "false"
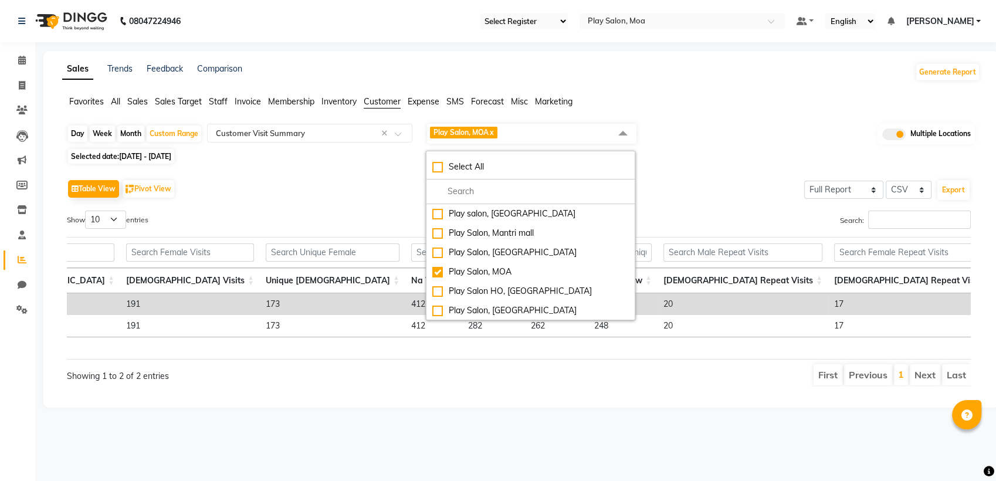
click at [650, 378] on ul "First Previous 1 Next Last" at bounding box center [710, 374] width 519 height 21
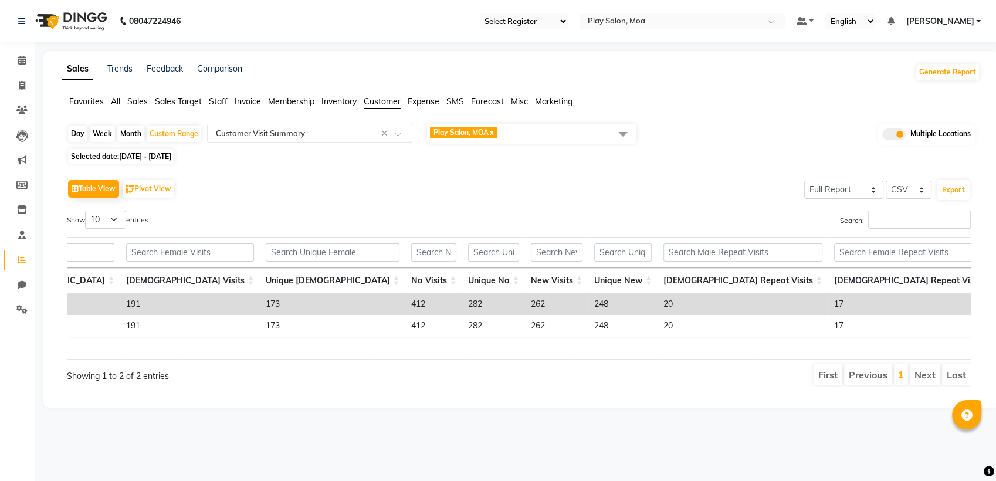
click at [588, 298] on td "248" at bounding box center [622, 304] width 69 height 22
click at [588, 303] on td "248" at bounding box center [622, 304] width 69 height 22
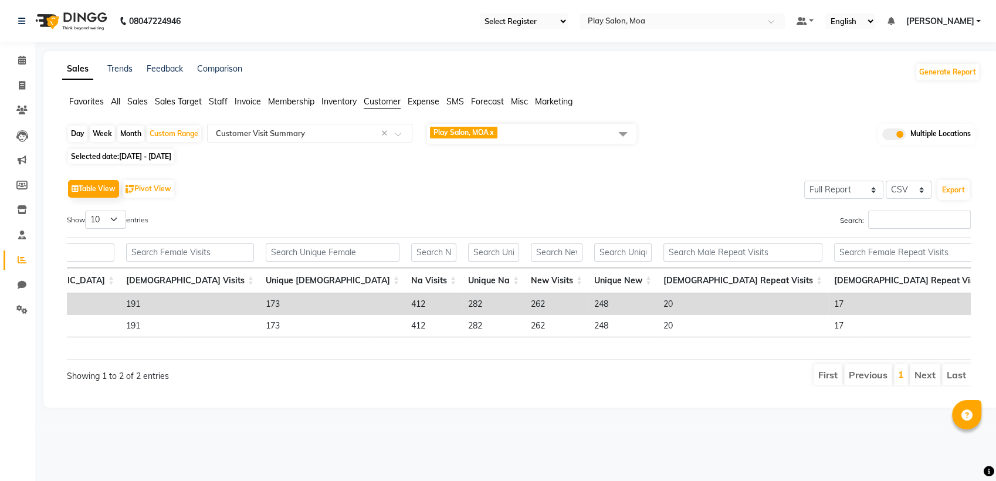
click at [531, 130] on span "Play Salon, MOA x" at bounding box center [531, 134] width 209 height 20
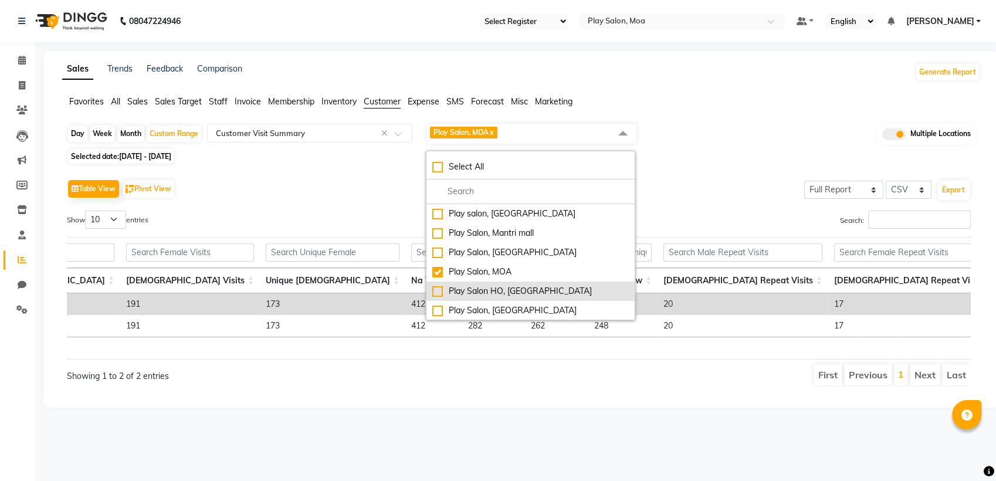
click at [434, 288] on div "Play Salon HO, Bangalore" at bounding box center [530, 291] width 196 height 12
checkbox input "true"
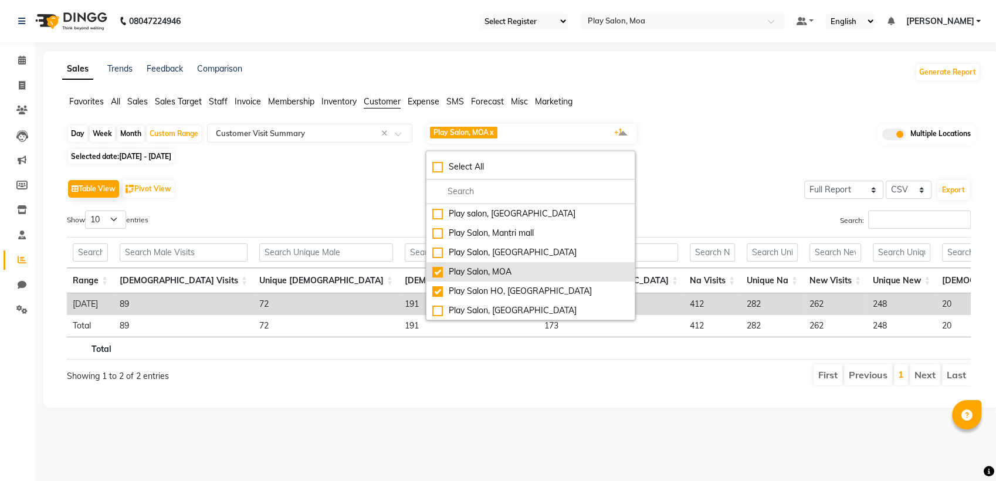
click at [441, 271] on div "Play Salon, MOA" at bounding box center [530, 272] width 196 height 12
checkbox input "false"
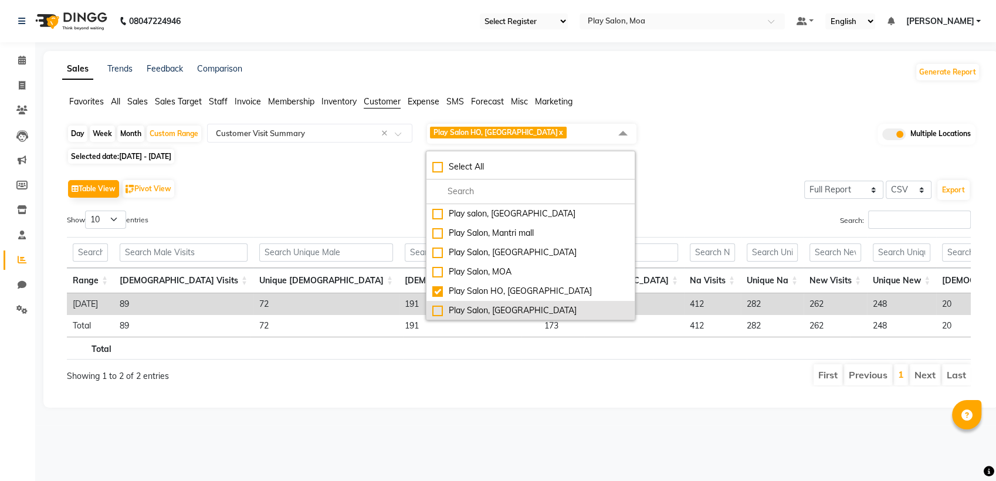
drag, startPoint x: 437, startPoint y: 291, endPoint x: 440, endPoint y: 305, distance: 14.4
click at [438, 292] on div "Play Salon HO, Bangalore" at bounding box center [530, 291] width 196 height 12
checkbox input "false"
select select "full_report"
select select "csv"
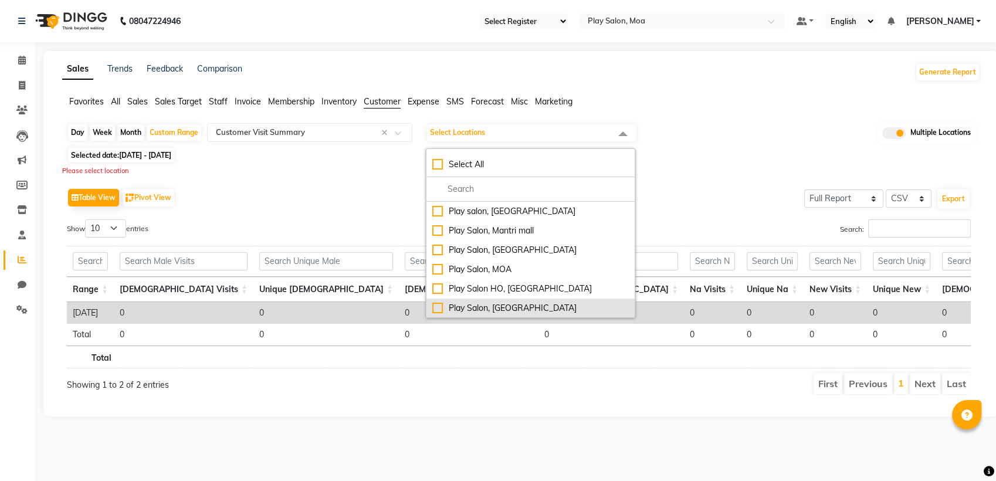
click at [440, 310] on div "Play Salon, Phoenix mall" at bounding box center [530, 308] width 196 height 12
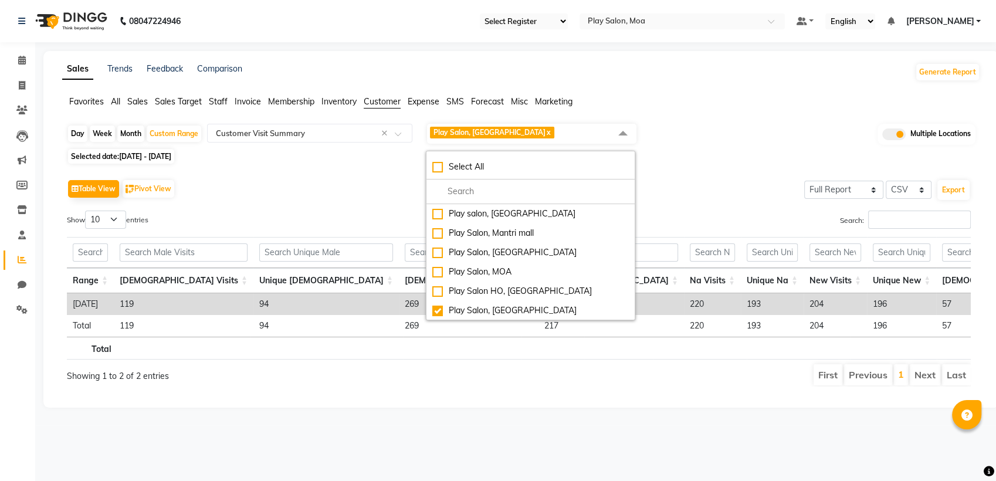
click at [688, 205] on div "Table View Pivot View Select Full Report Filtered Report Select CSV PDF Export …" at bounding box center [518, 281] width 903 height 210
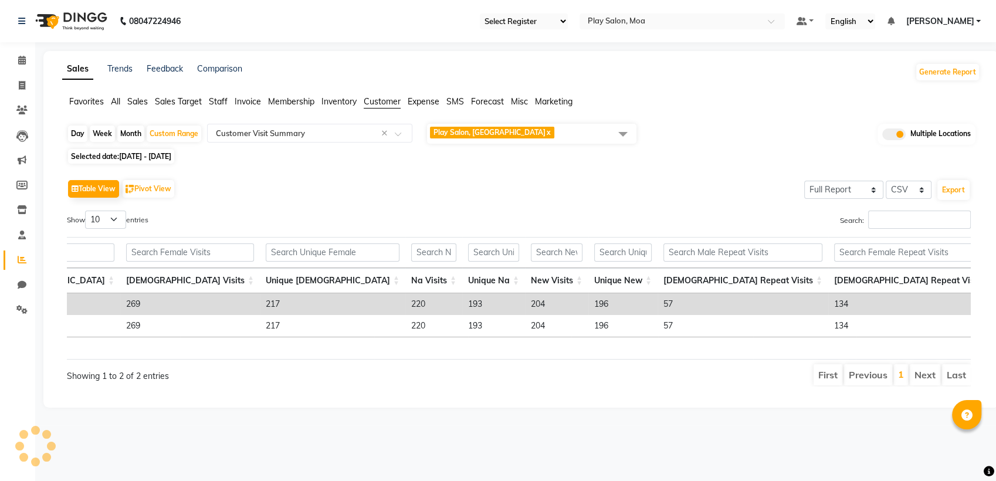
click at [588, 306] on td "196" at bounding box center [622, 304] width 69 height 22
click at [588, 303] on td "196" at bounding box center [622, 304] width 69 height 22
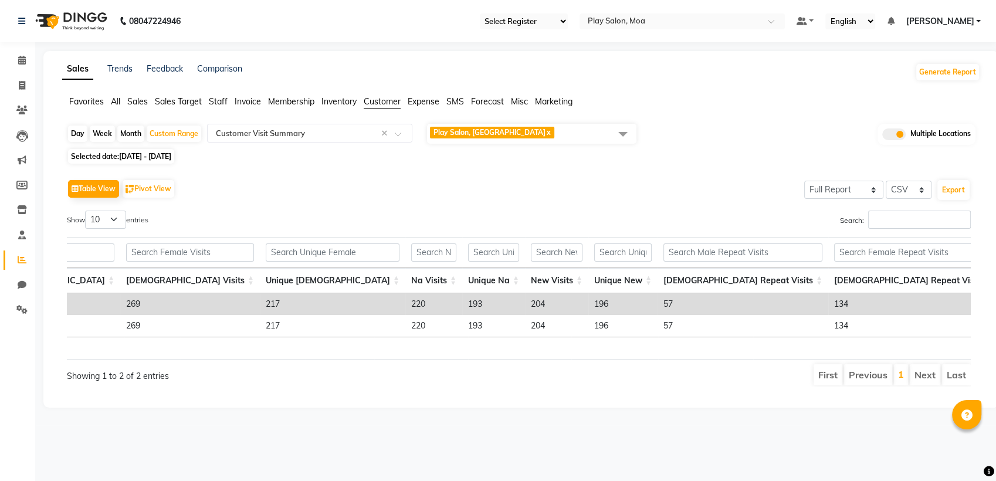
click at [546, 127] on span "Play Salon, Phoenix mall x" at bounding box center [531, 134] width 209 height 20
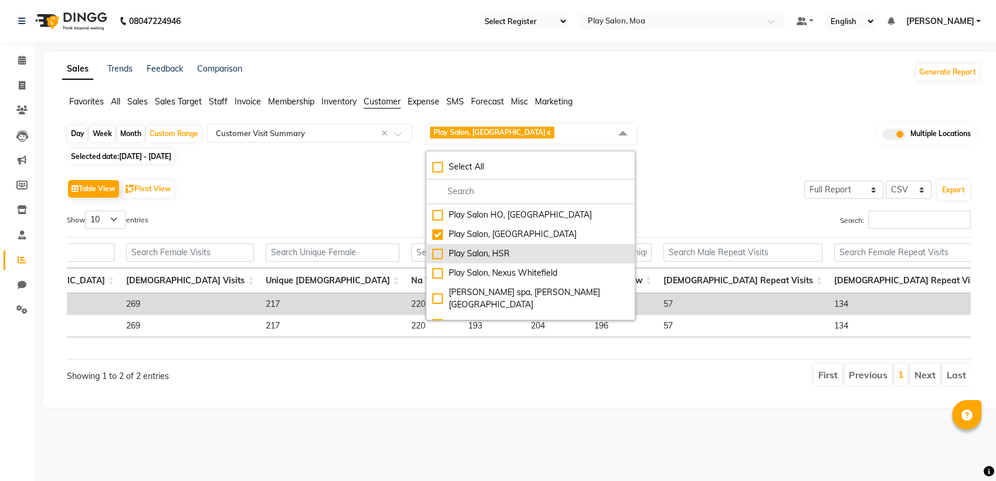
scroll to position [77, 0]
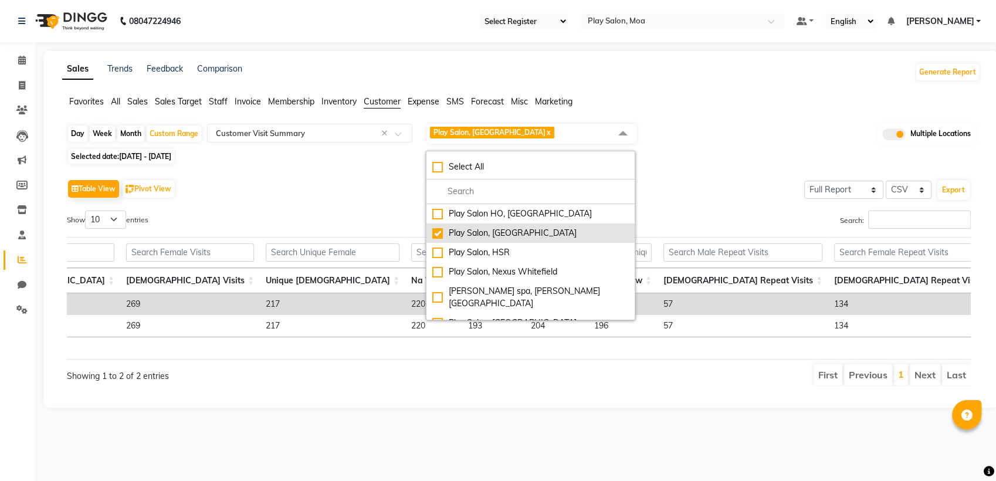
click at [434, 235] on div "Play Salon, Phoenix mall" at bounding box center [530, 233] width 196 height 12
checkbox input "false"
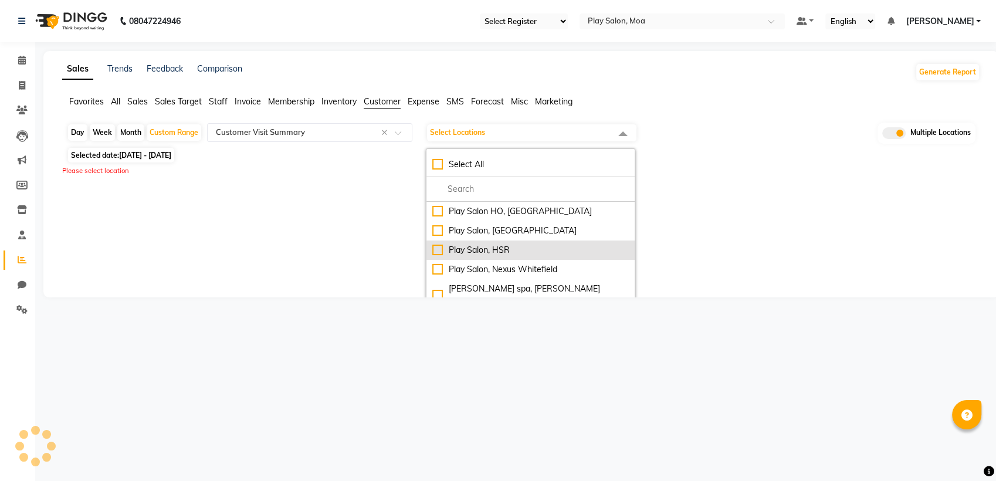
click at [437, 251] on div "Play Salon, HSR" at bounding box center [530, 250] width 196 height 12
checkbox input "true"
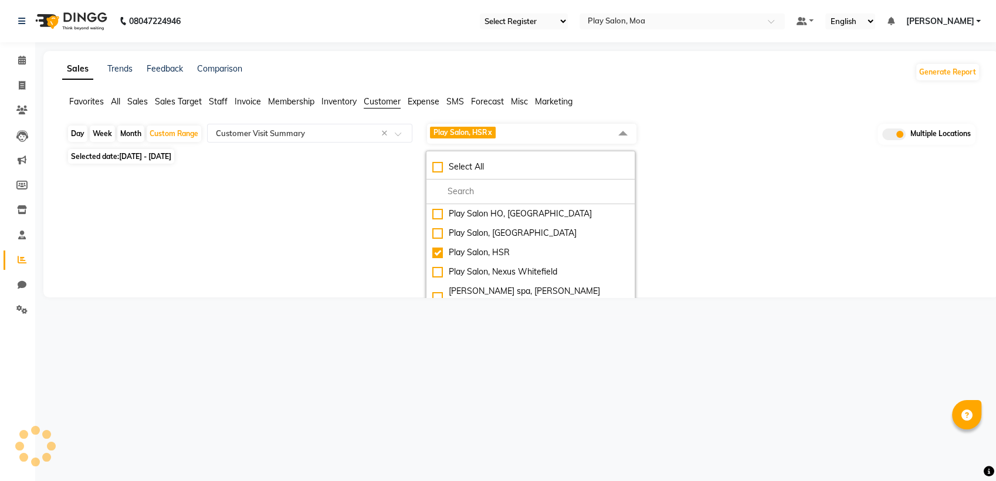
select select "full_report"
select select "csv"
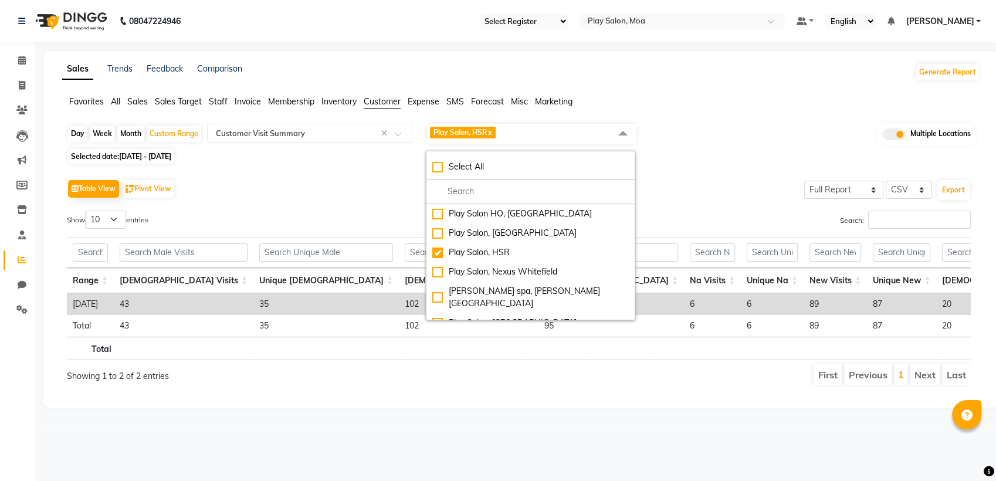
click at [704, 222] on div "Search:" at bounding box center [749, 221] width 443 height 23
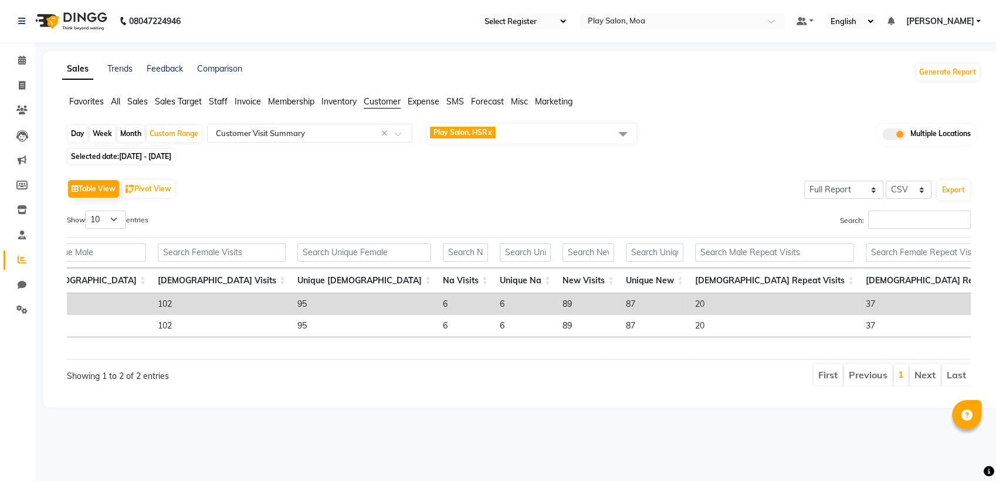
scroll to position [0, 278]
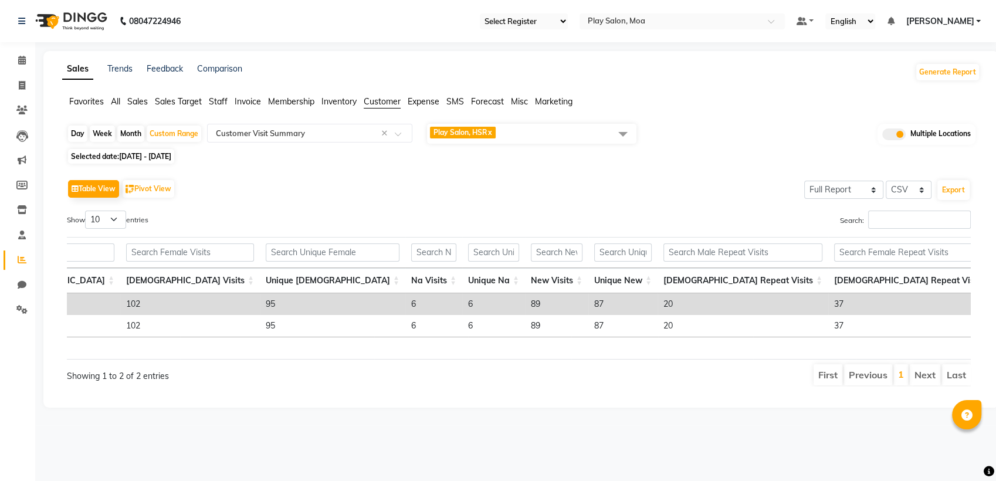
click at [588, 300] on td "87" at bounding box center [622, 304] width 69 height 22
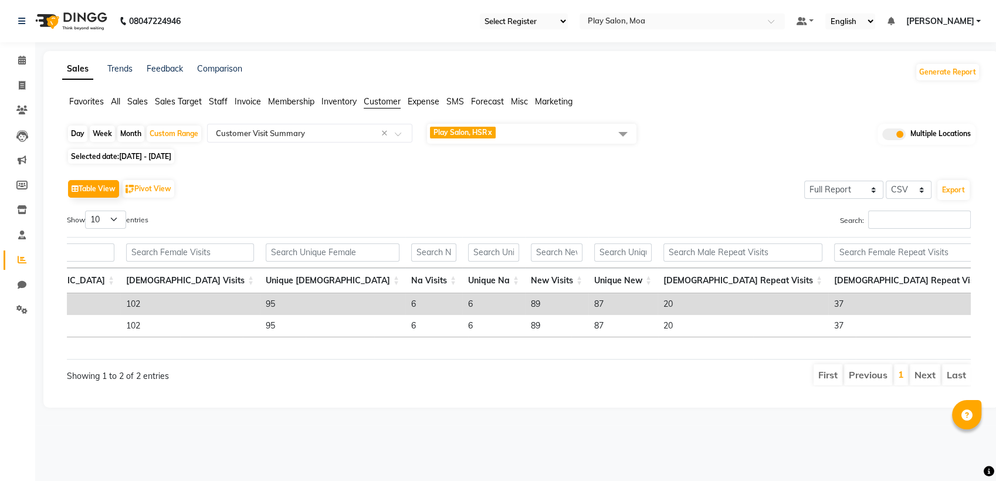
click at [528, 129] on span "Play Salon, HSR x" at bounding box center [531, 134] width 209 height 20
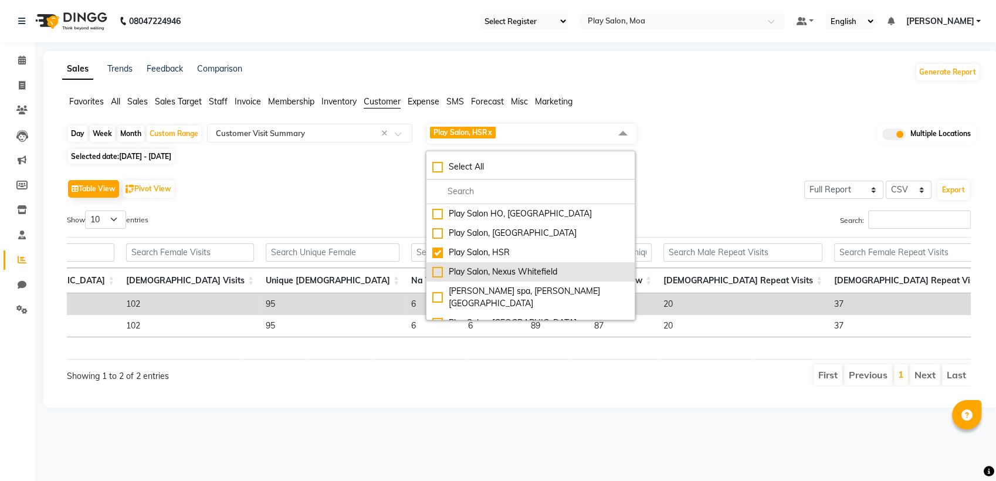
click at [436, 271] on div "Play Salon, Nexus Whitefield" at bounding box center [530, 272] width 196 height 12
checkbox input "true"
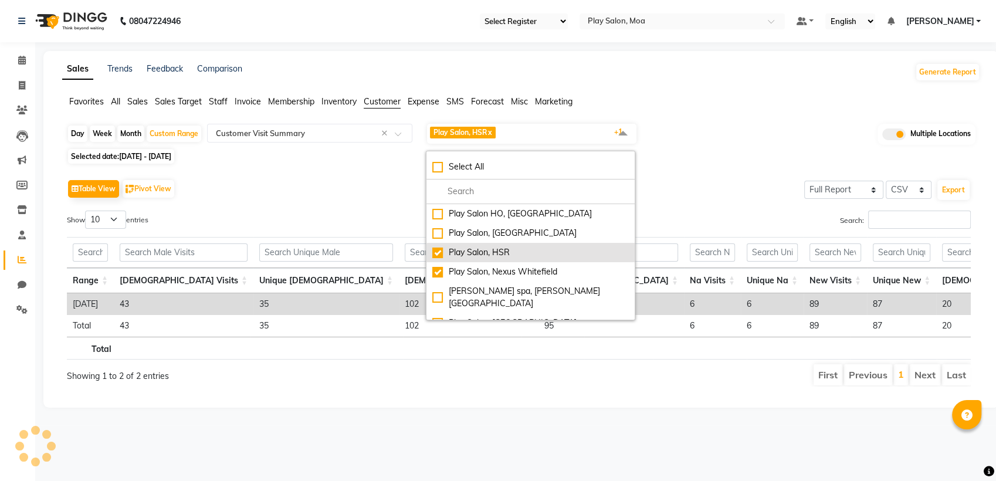
click at [439, 258] on li "Play Salon, HSR" at bounding box center [530, 252] width 208 height 19
checkbox input "false"
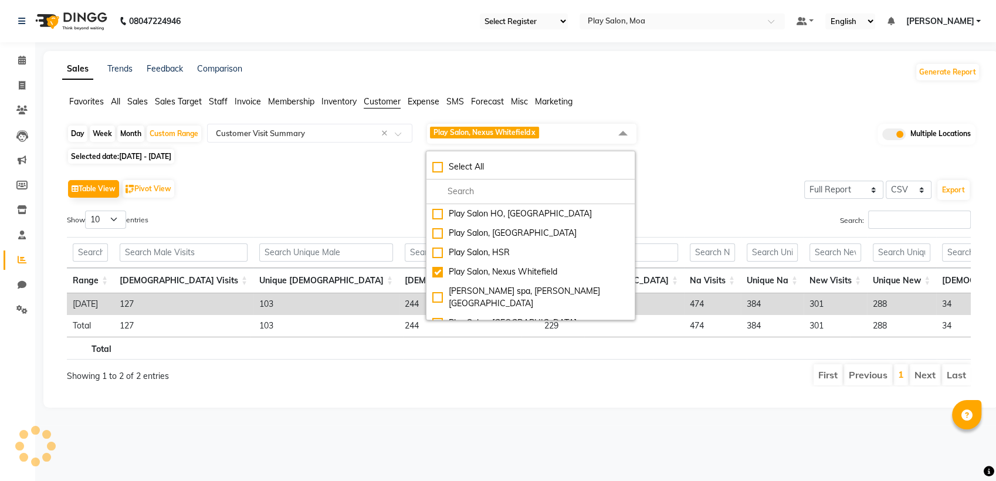
click at [766, 158] on div "Selected date: 01-06-2025 - 30-06-2025" at bounding box center [523, 156] width 913 height 12
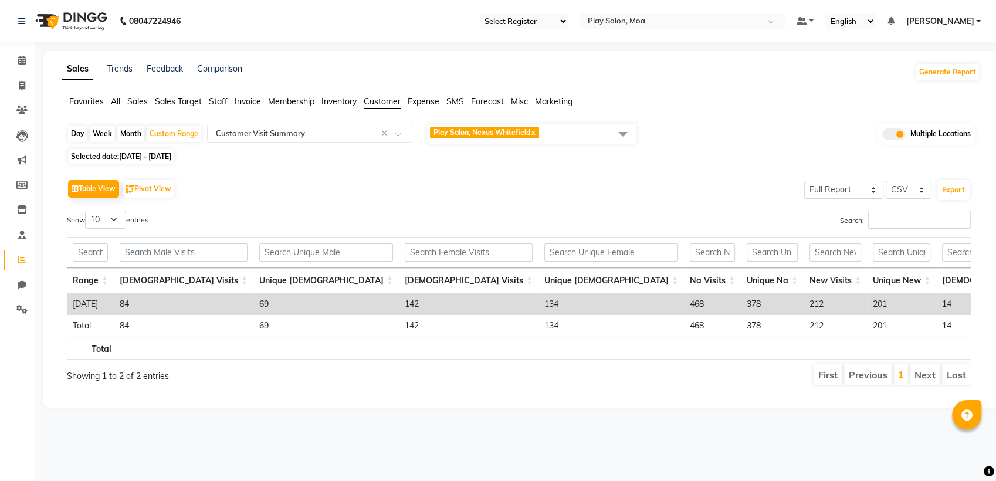
click at [538, 304] on td "134" at bounding box center [610, 304] width 145 height 22
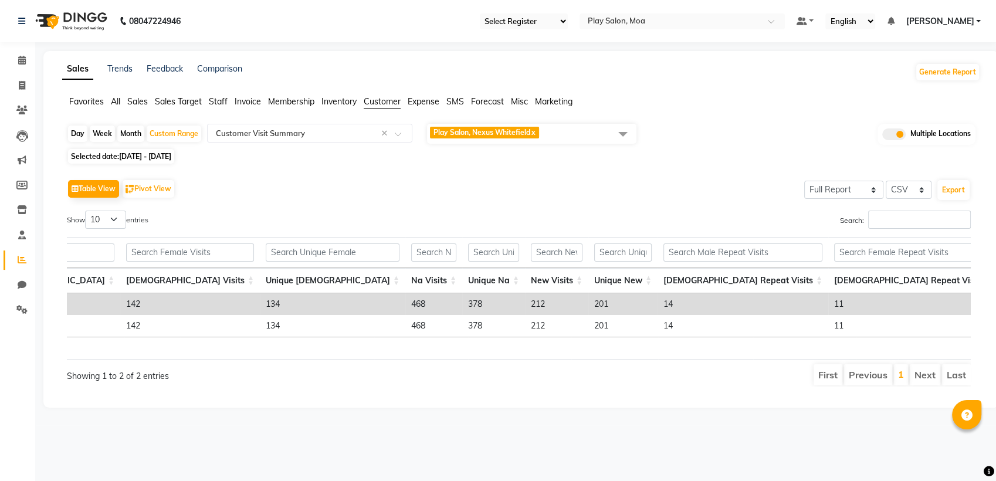
click at [588, 302] on td "201" at bounding box center [622, 304] width 69 height 22
click at [559, 129] on span "Play Salon, Nexus Whitefield x" at bounding box center [531, 134] width 209 height 20
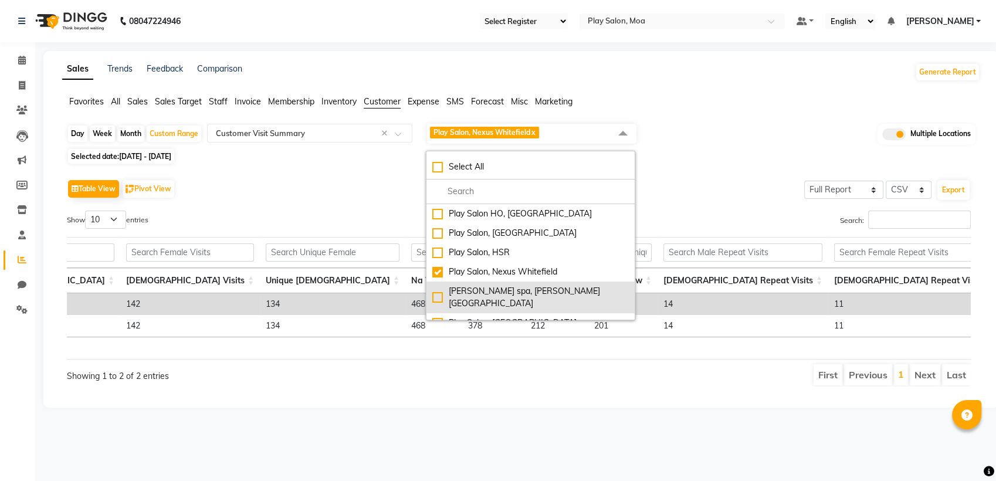
drag, startPoint x: 443, startPoint y: 291, endPoint x: 443, endPoint y: 280, distance: 10.6
click at [442, 290] on div "shea spa, Madhava nagar" at bounding box center [530, 297] width 196 height 25
checkbox input "true"
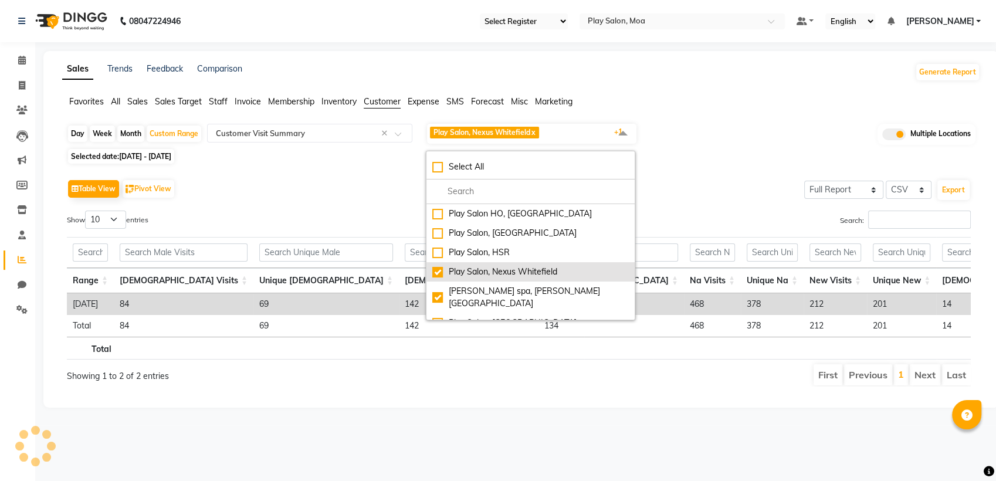
click at [444, 267] on div "Play Salon, Nexus Whitefield" at bounding box center [530, 272] width 196 height 12
checkbox input "false"
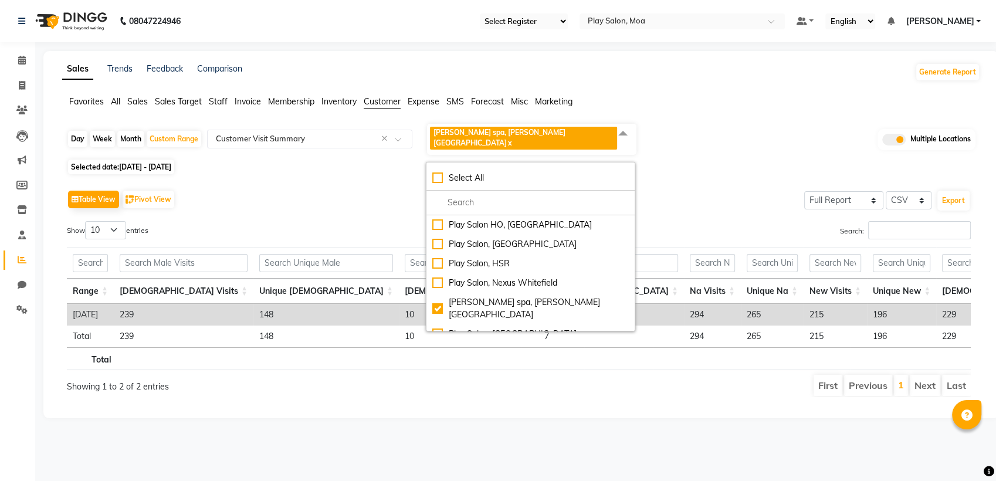
click at [692, 178] on div "Table View Pivot View Select Full Report Filtered Report Select CSV PDF Export …" at bounding box center [518, 292] width 922 height 229
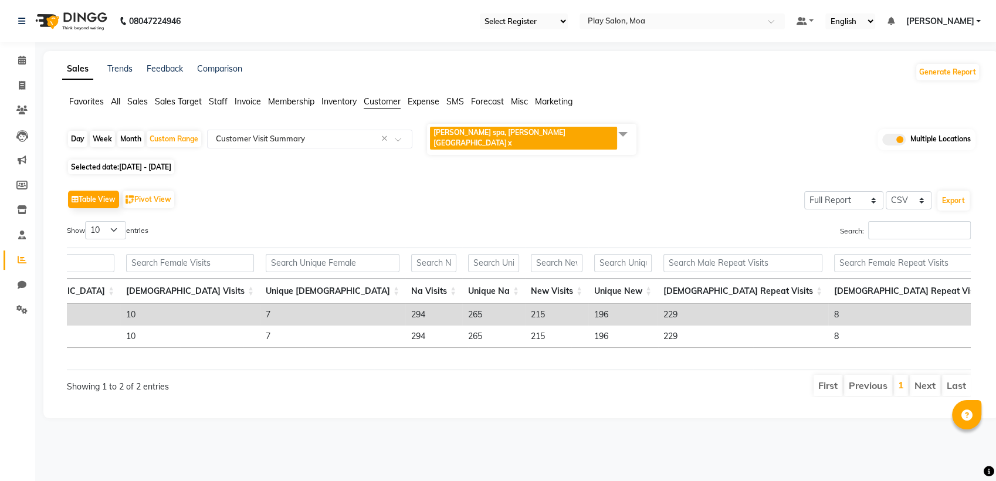
click at [588, 304] on td "196" at bounding box center [622, 315] width 69 height 22
click at [553, 131] on span "shea spa, Madhava nagar x" at bounding box center [531, 139] width 209 height 31
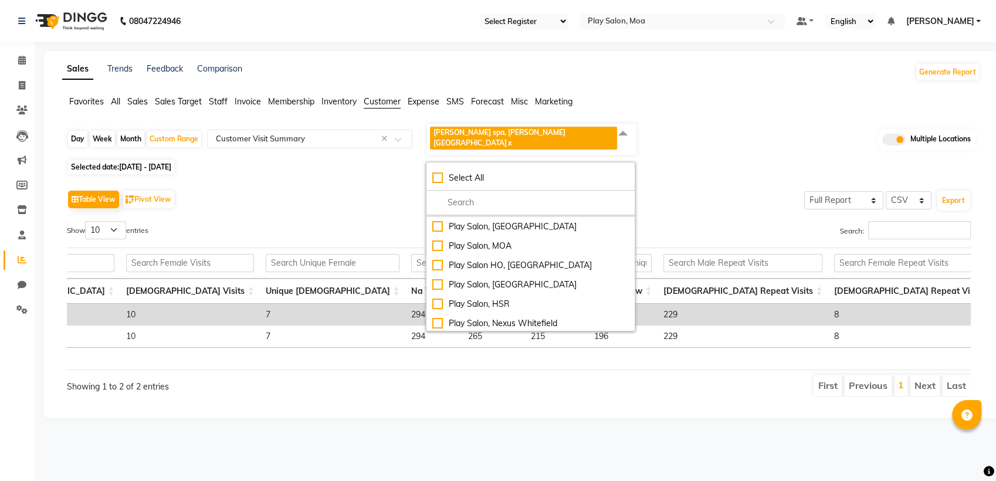
scroll to position [0, 0]
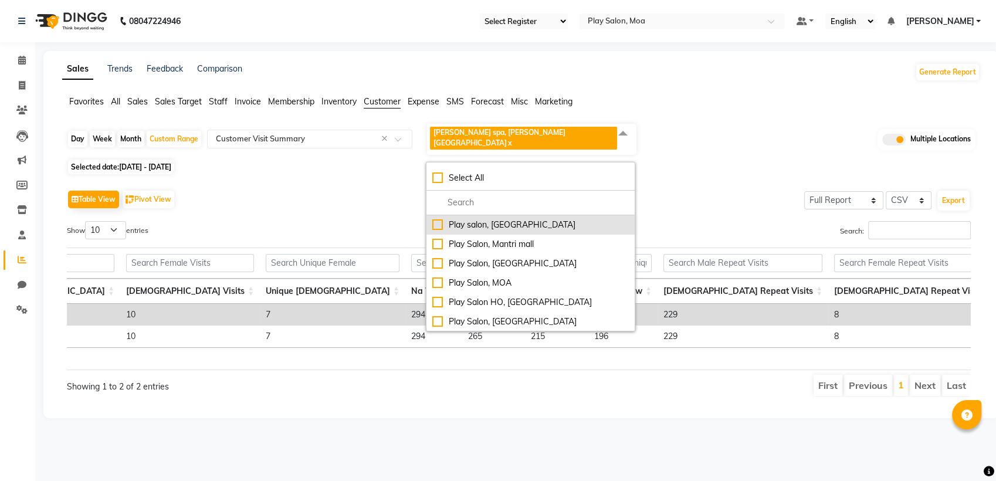
click at [439, 219] on div "Play salon, 77 East" at bounding box center [530, 225] width 196 height 12
checkbox input "true"
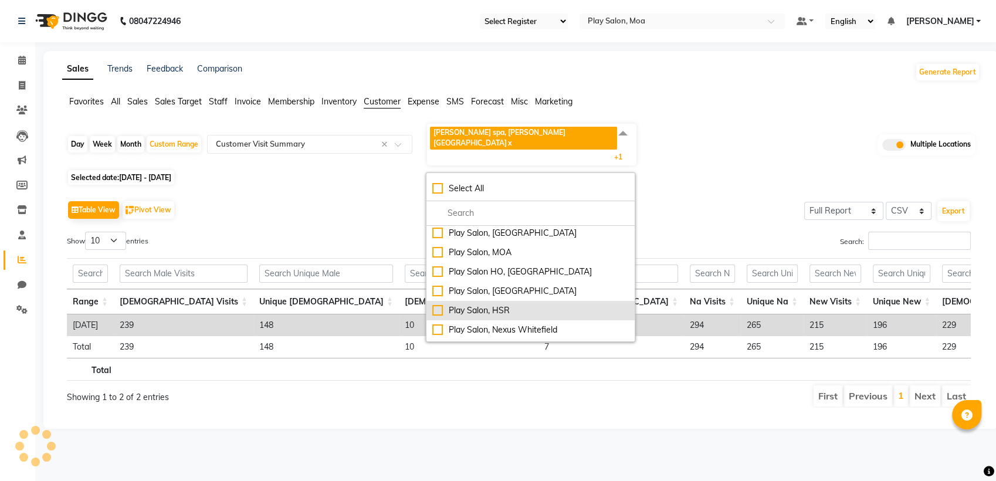
scroll to position [77, 0]
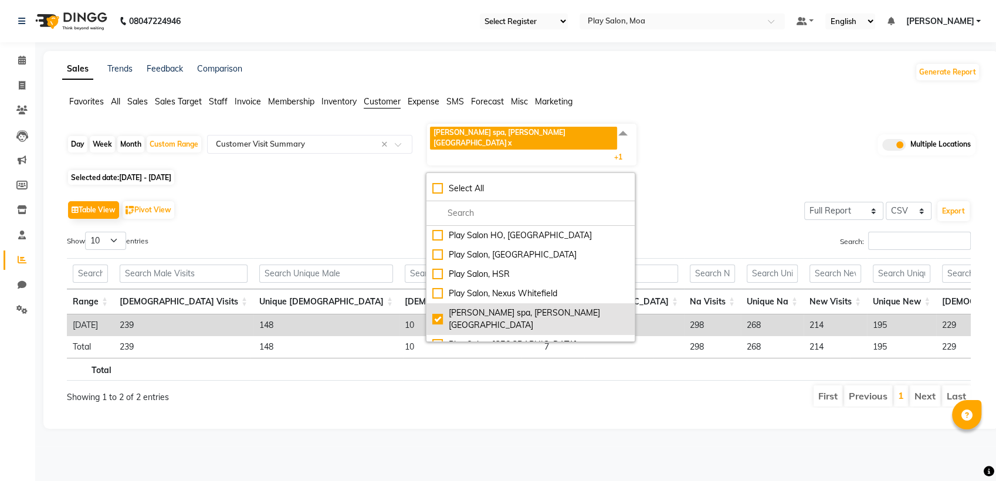
click at [436, 307] on div "shea spa, Madhava nagar" at bounding box center [530, 319] width 196 height 25
checkbox input "false"
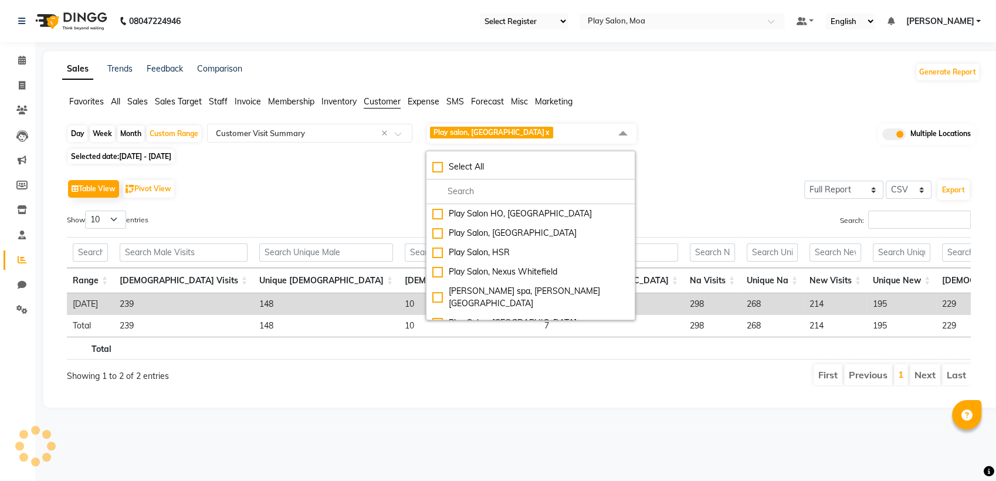
click at [683, 185] on div "Table View Pivot View Select Full Report Filtered Report Select CSV PDF Export" at bounding box center [518, 188] width 903 height 25
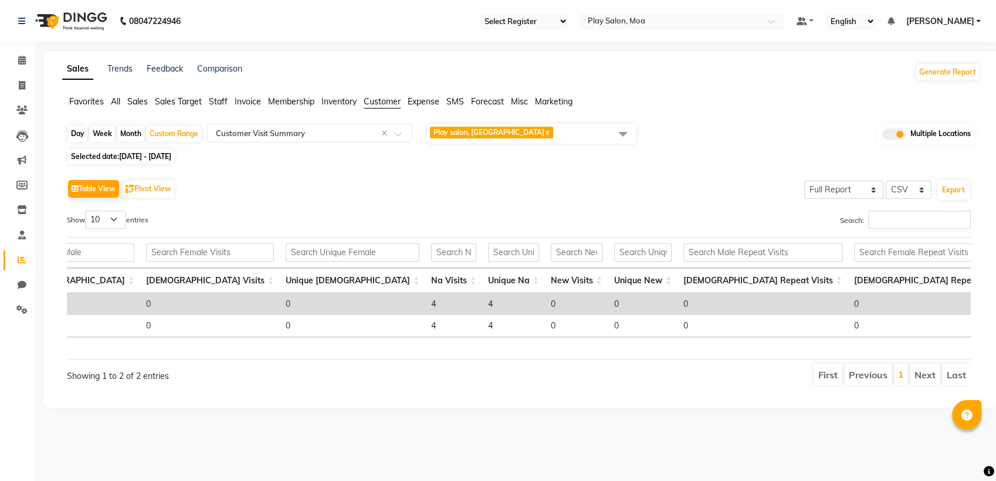
scroll to position [0, 278]
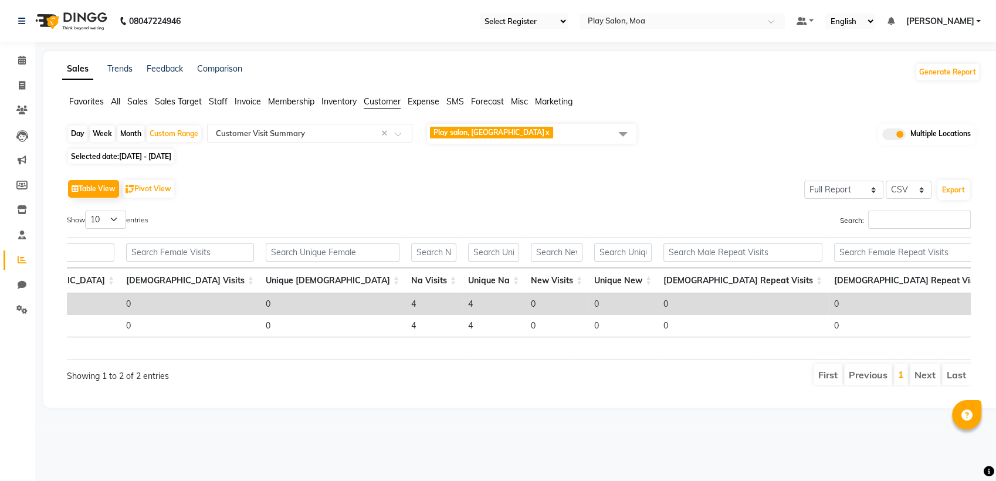
click at [700, 156] on div "Selected date: 01-06-2025 - 30-06-2025" at bounding box center [523, 156] width 913 height 12
click at [162, 150] on span "Selected date: 01-06-2025 - 30-06-2025" at bounding box center [121, 156] width 106 height 15
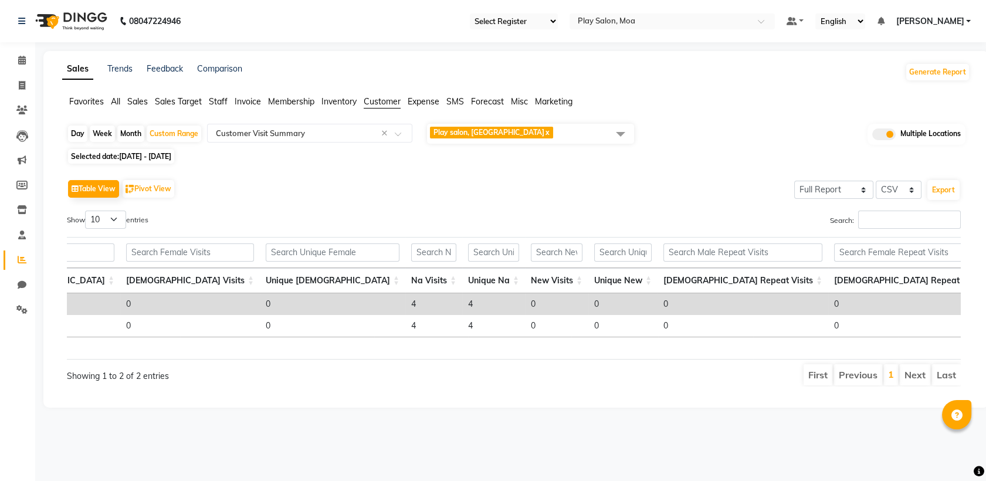
select select "6"
select select "2025"
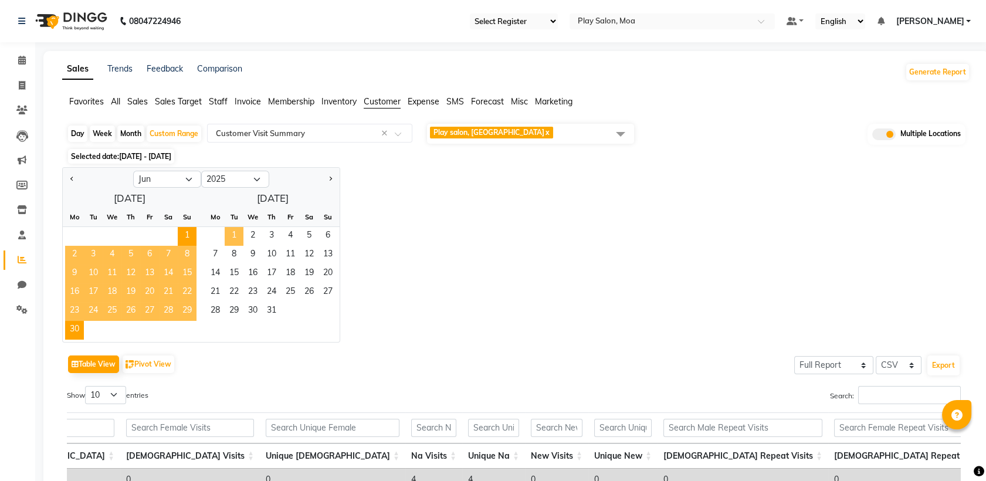
click at [230, 237] on span "1" at bounding box center [234, 236] width 19 height 19
select select "7"
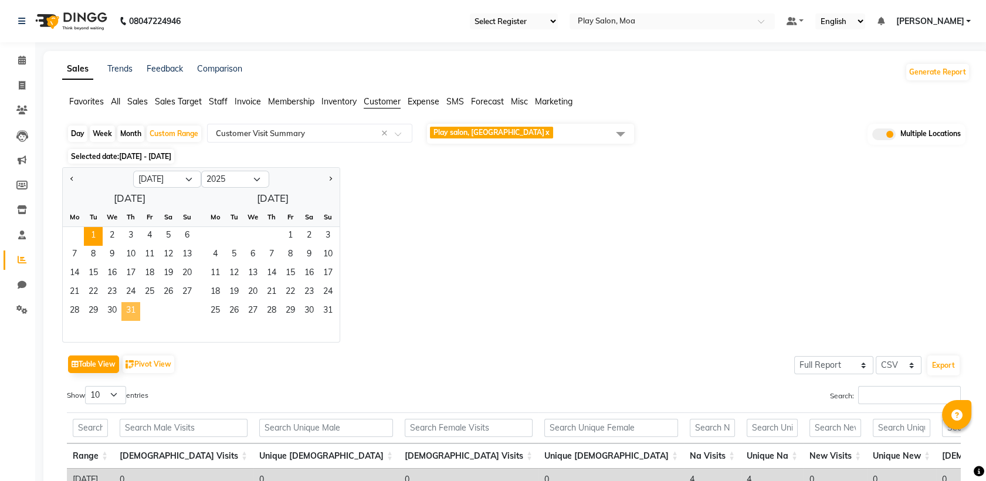
click at [130, 312] on span "31" at bounding box center [130, 311] width 19 height 19
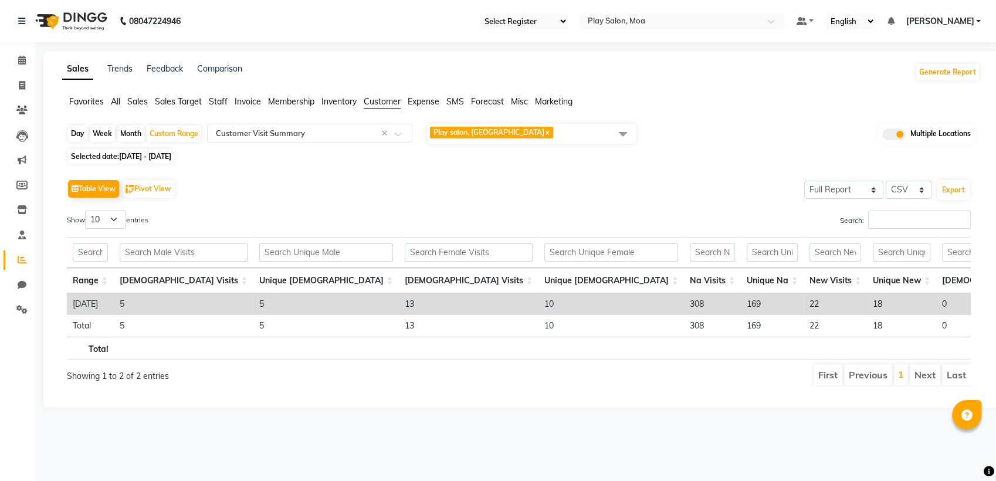
click at [543, 134] on span "Play salon, 77 East x" at bounding box center [531, 134] width 209 height 20
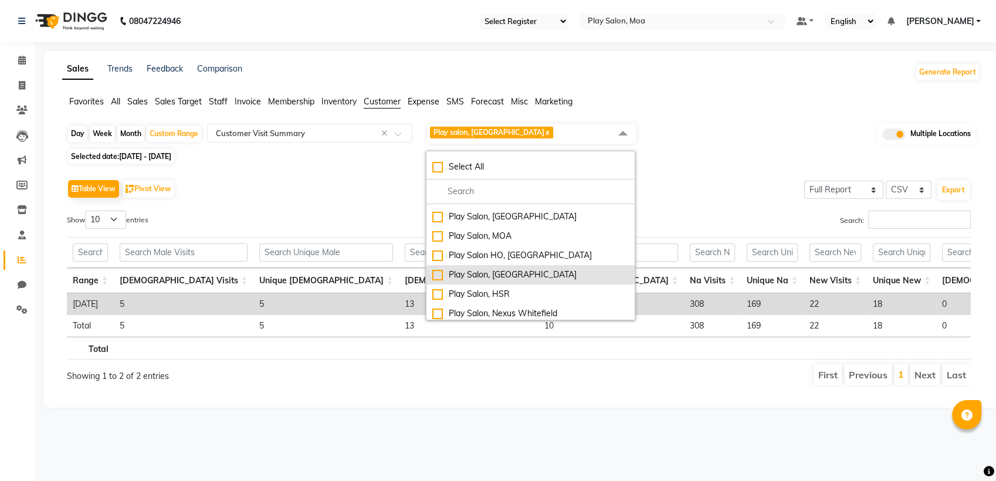
scroll to position [0, 0]
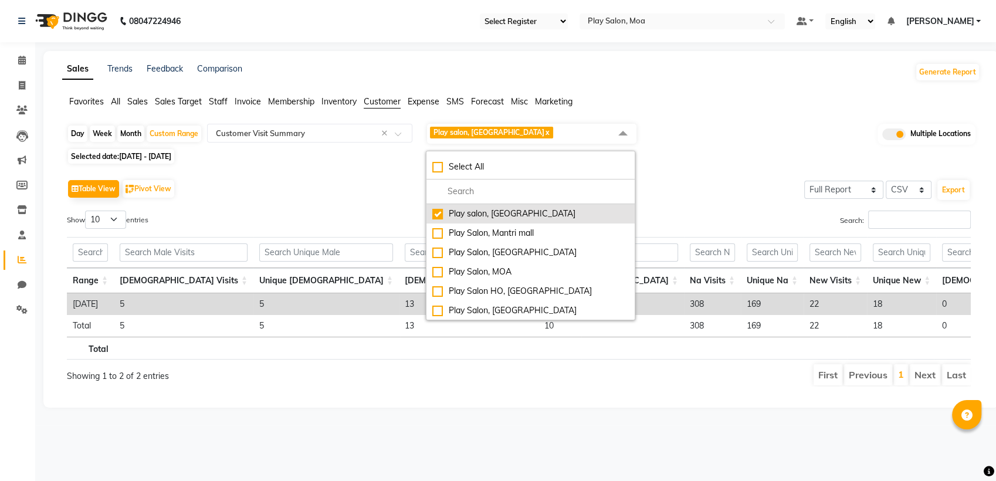
click at [438, 216] on div "Play salon, 77 East" at bounding box center [530, 214] width 196 height 12
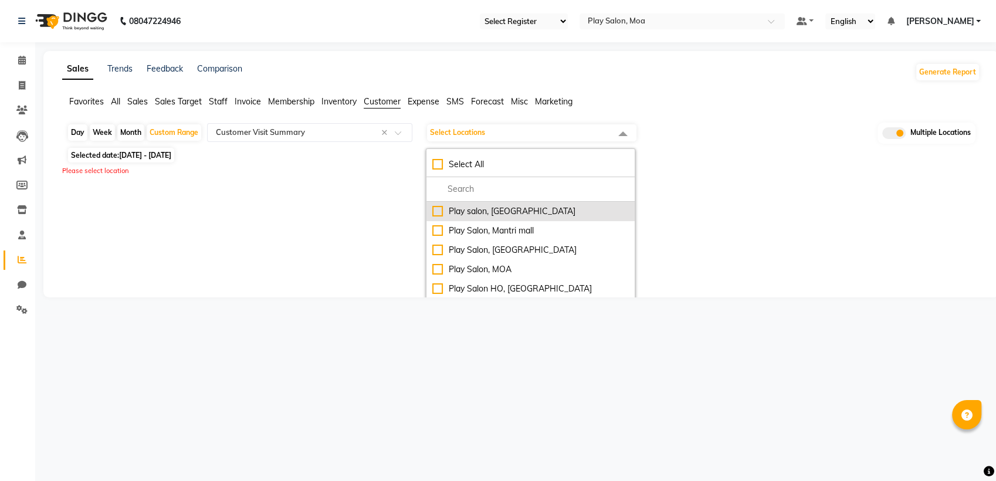
click at [438, 216] on div "Play salon, 77 East" at bounding box center [530, 211] width 196 height 12
checkbox input "true"
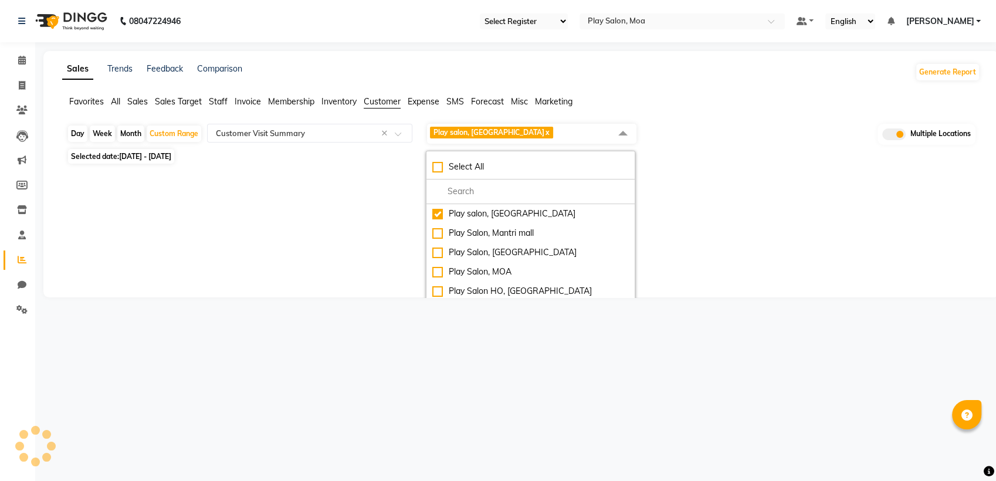
select select "full_report"
select select "csv"
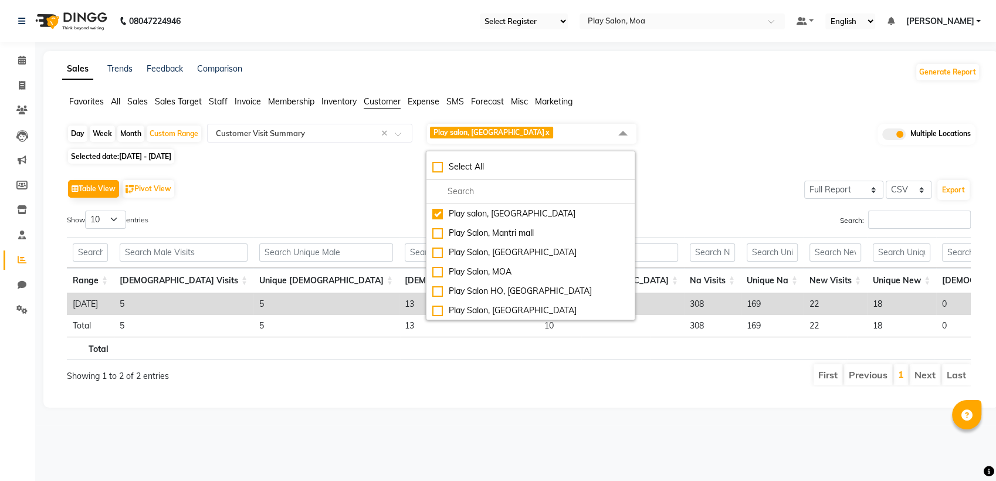
click at [699, 184] on div "Table View Pivot View Select Full Report Filtered Report Select CSV PDF Export" at bounding box center [518, 188] width 903 height 25
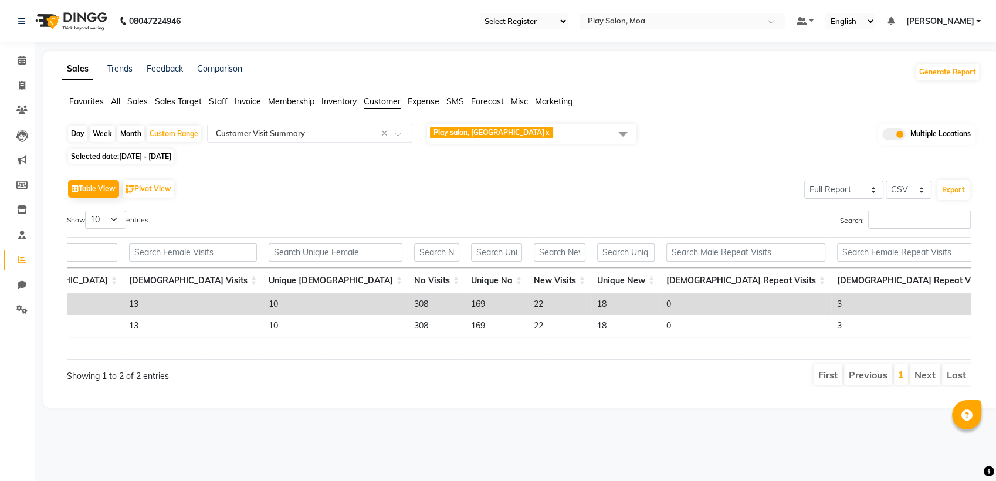
scroll to position [0, 276]
click at [591, 305] on td "18" at bounding box center [625, 304] width 69 height 22
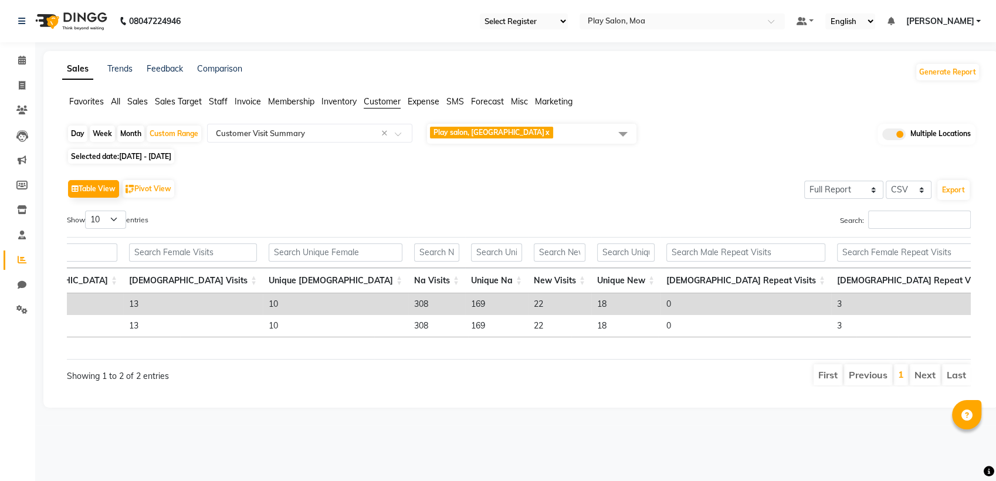
click at [527, 128] on span "Play salon, 77 East x" at bounding box center [531, 134] width 209 height 20
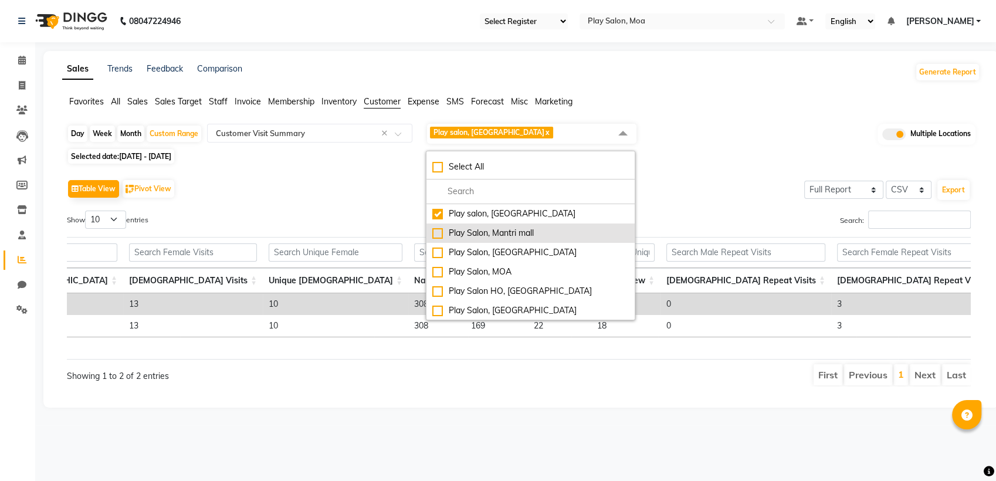
click at [460, 235] on div "Play Salon, Mantri mall" at bounding box center [530, 233] width 196 height 12
checkbox input "true"
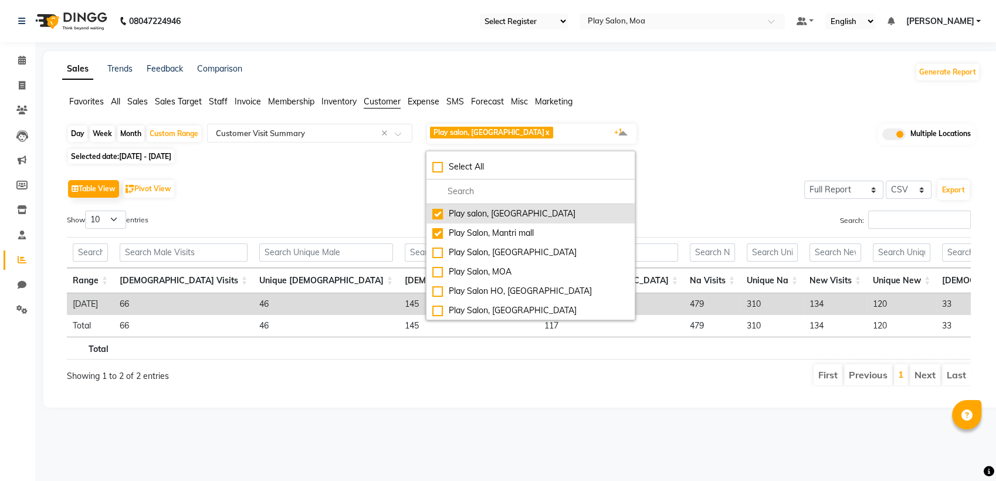
click at [451, 216] on div "Play salon, 77 East" at bounding box center [530, 214] width 196 height 12
checkbox input "false"
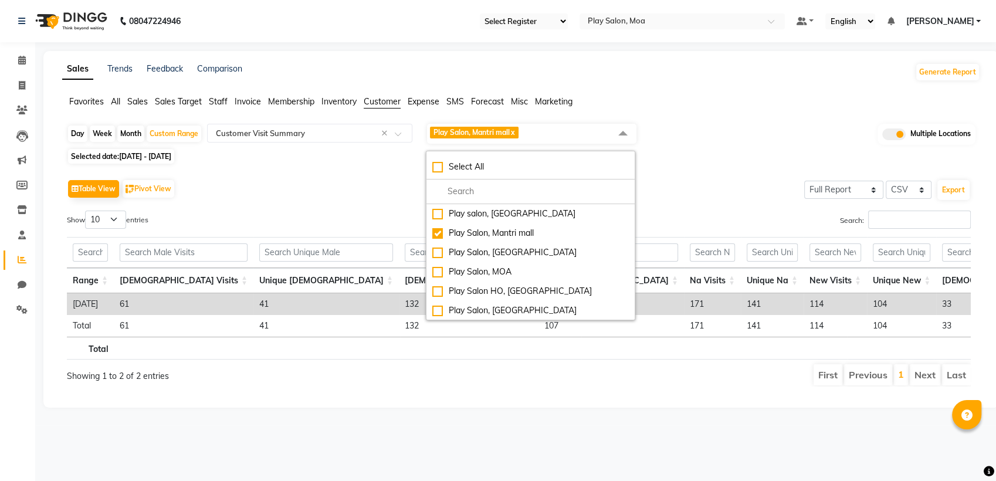
click at [750, 154] on div "Selected date: 01-07-2025 - 31-07-2025" at bounding box center [523, 156] width 913 height 12
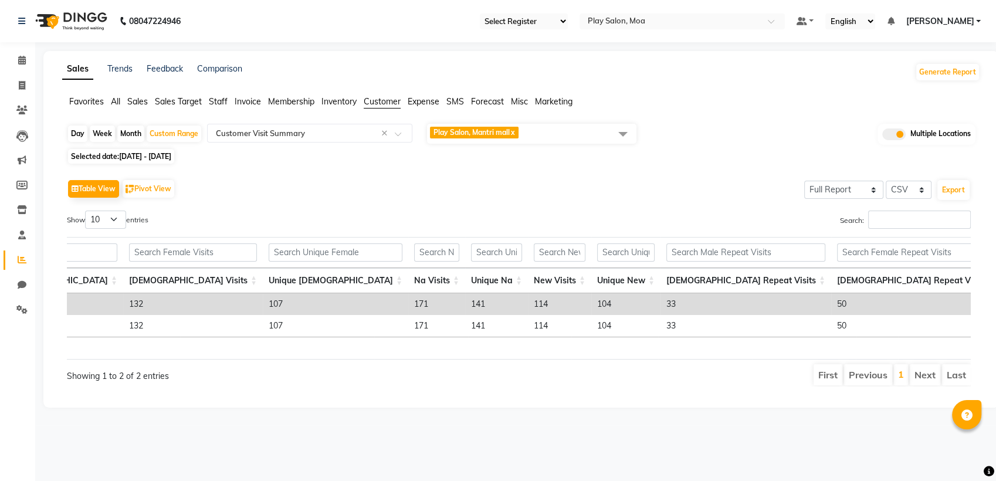
click at [591, 303] on td "104" at bounding box center [625, 304] width 69 height 22
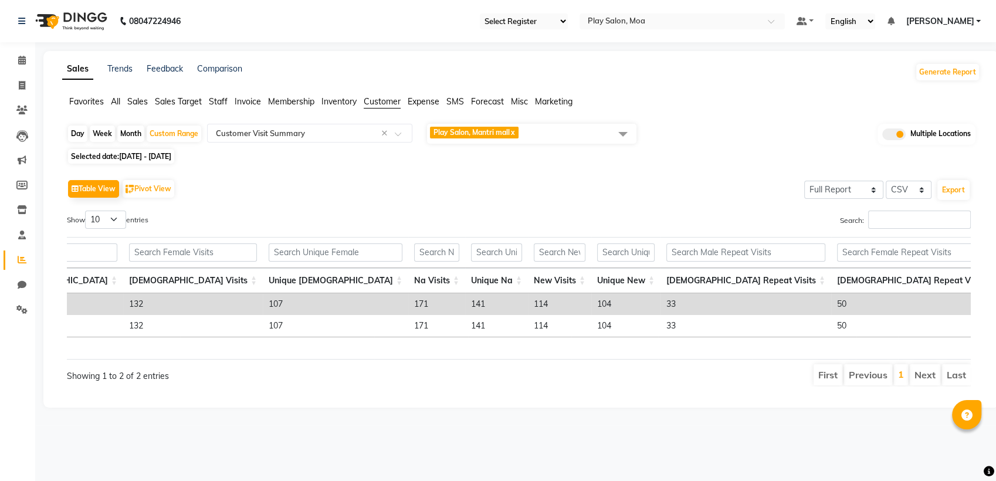
click at [544, 130] on span "Play Salon, Mantri mall x" at bounding box center [531, 134] width 209 height 20
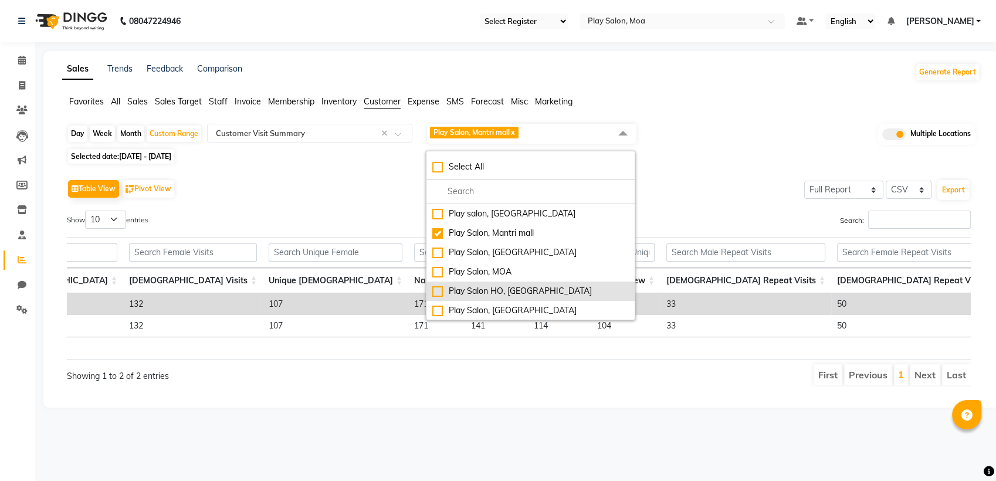
click at [497, 286] on ul "Play salon, 77 East Play Salon, Mantri mall Play Salon, Sarjapur Play Salon, MO…" at bounding box center [530, 262] width 208 height 116
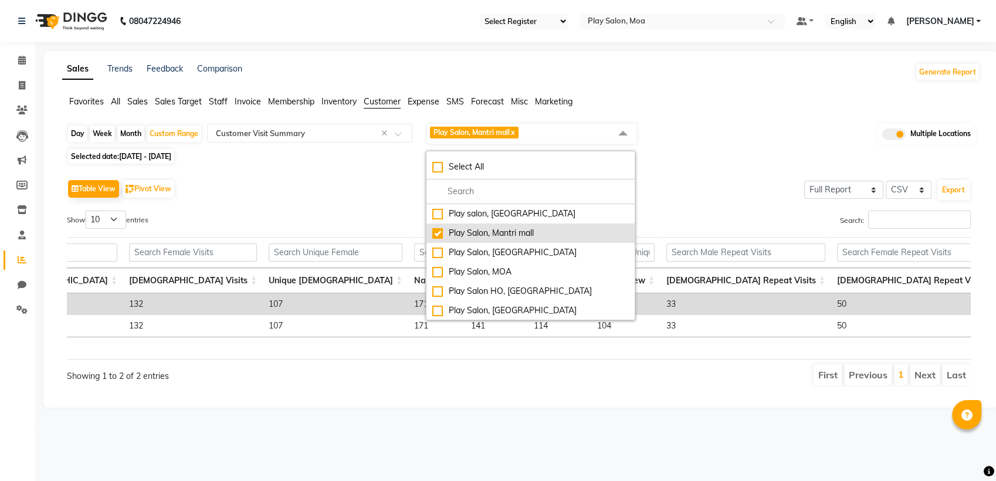
drag, startPoint x: 497, startPoint y: 286, endPoint x: 432, endPoint y: 233, distance: 83.4
click at [432, 233] on li "Play Salon, Mantri mall" at bounding box center [530, 232] width 208 height 19
checkbox input "false"
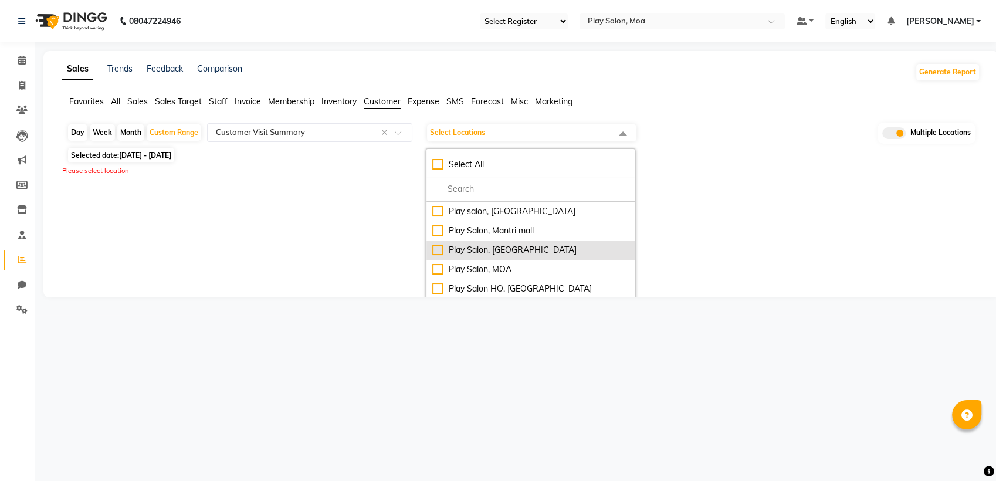
click at [436, 246] on div "Play Salon, [GEOGRAPHIC_DATA]" at bounding box center [530, 250] width 196 height 12
checkbox input "true"
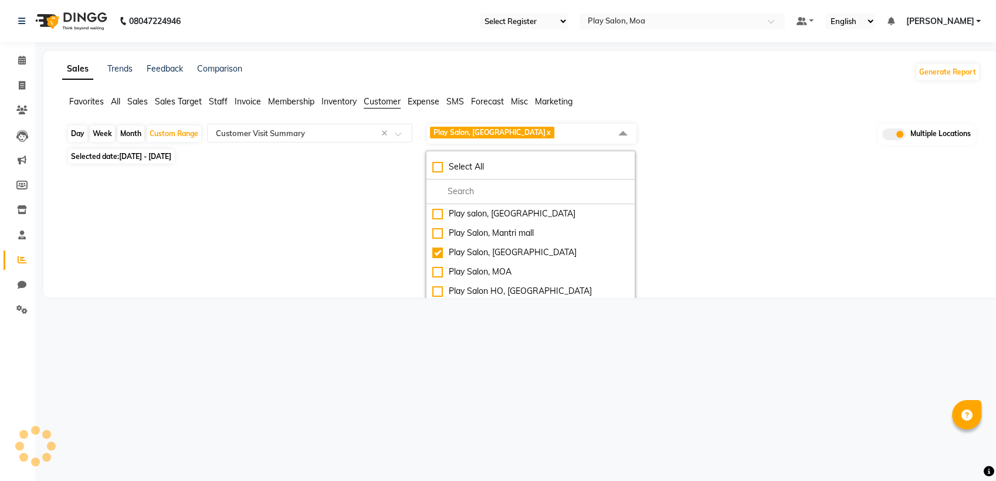
select select "full_report"
select select "csv"
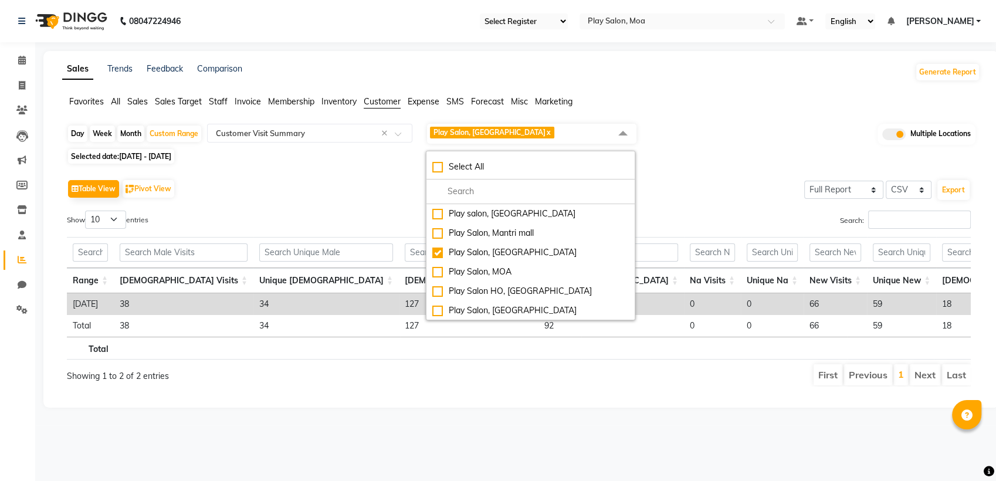
click at [735, 191] on div "Table View Pivot View Select Full Report Filtered Report Select CSV PDF Export" at bounding box center [518, 188] width 903 height 25
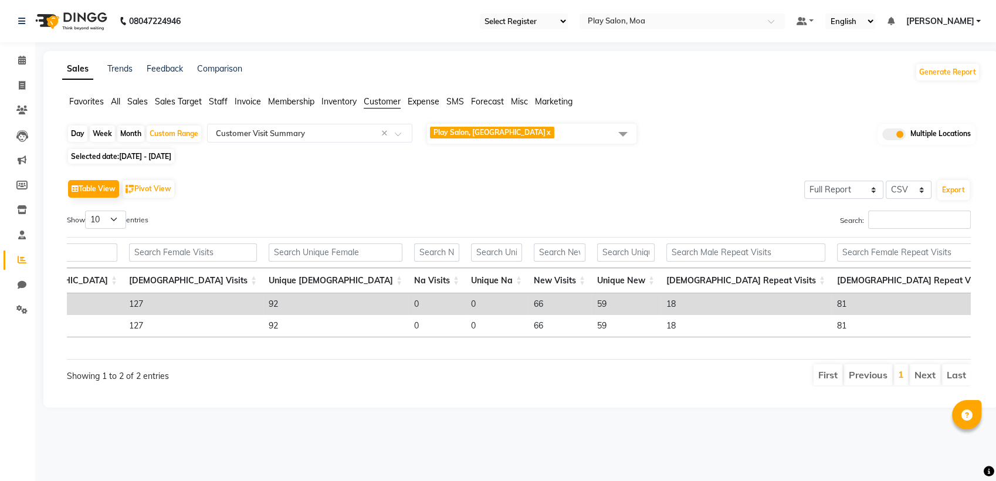
click at [591, 303] on td "59" at bounding box center [625, 304] width 69 height 22
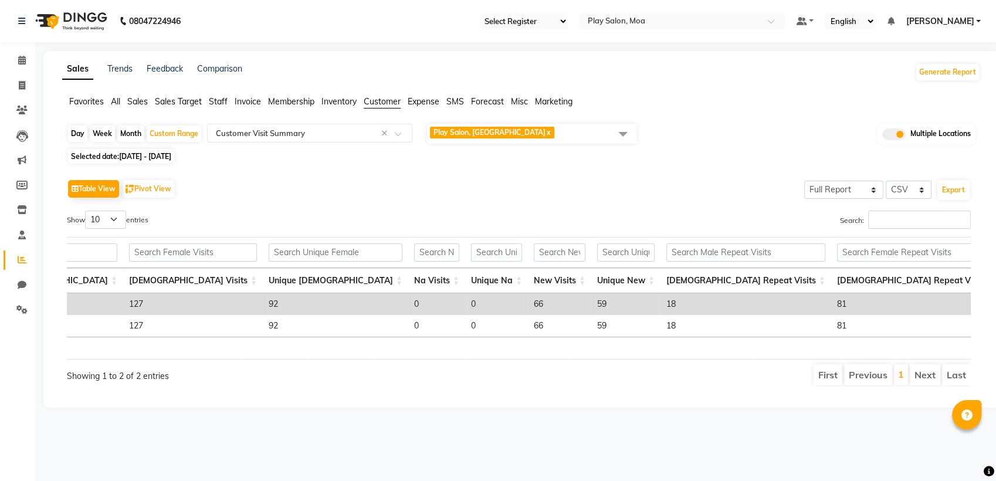
click at [535, 132] on span "Play Salon, [GEOGRAPHIC_DATA] x" at bounding box center [531, 134] width 209 height 20
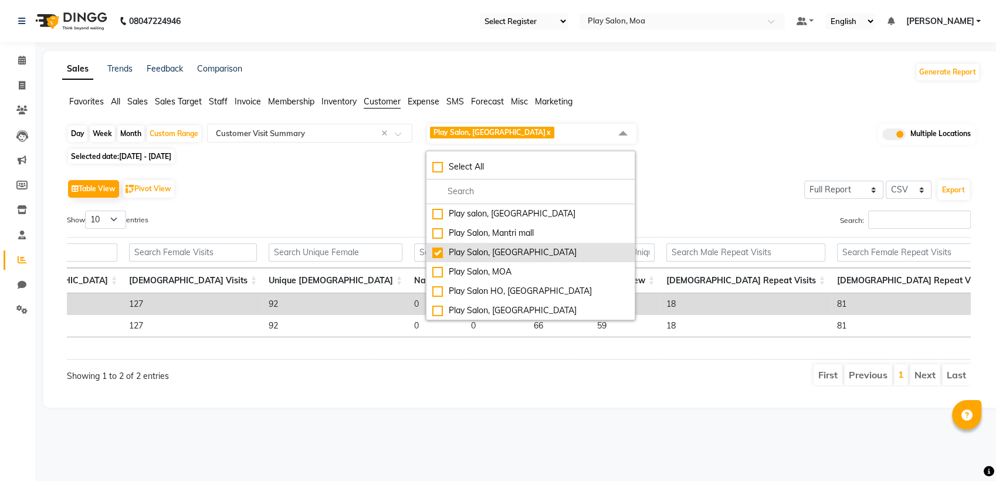
click at [440, 252] on div "Play Salon, [GEOGRAPHIC_DATA]" at bounding box center [530, 252] width 196 height 12
checkbox input "false"
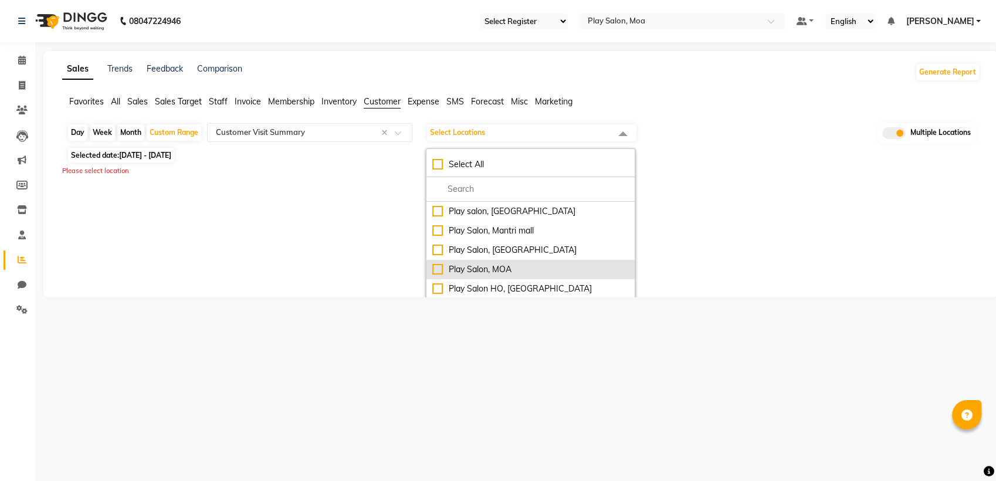
click at [436, 273] on div "Play Salon, MOA" at bounding box center [530, 269] width 196 height 12
checkbox input "true"
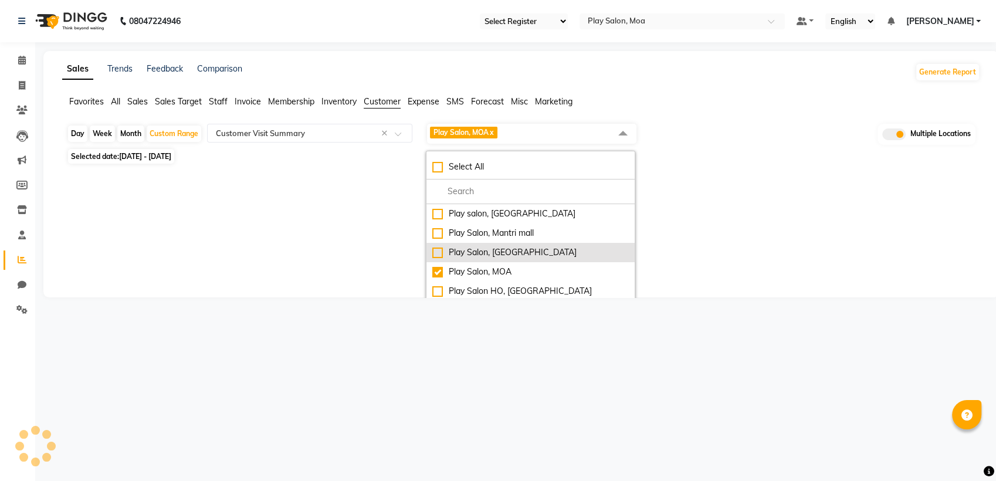
select select "full_report"
select select "csv"
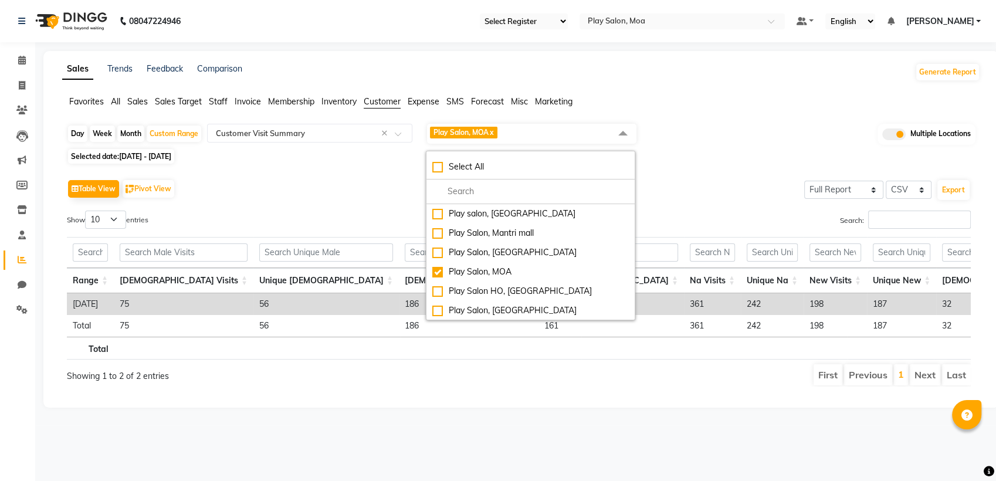
click at [725, 214] on div "Search:" at bounding box center [749, 221] width 443 height 23
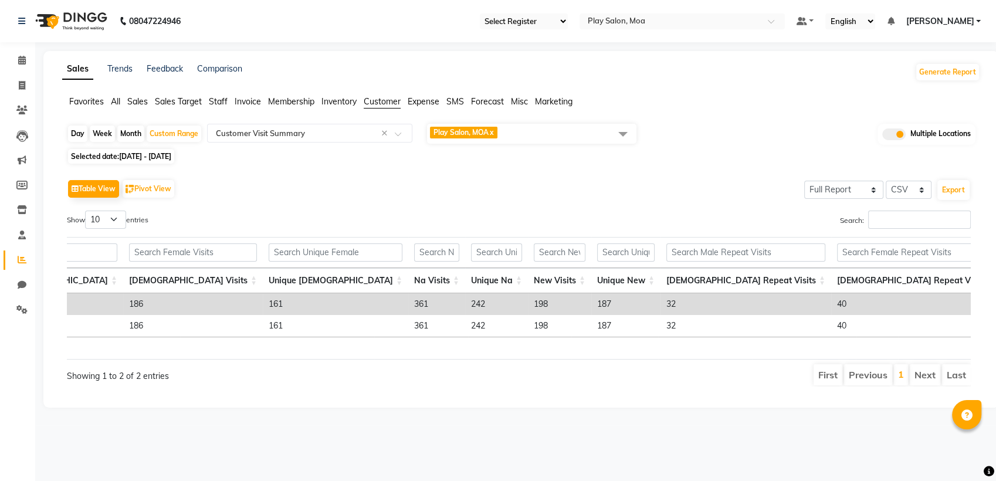
click at [591, 299] on td "187" at bounding box center [625, 304] width 69 height 22
click at [538, 135] on span "Play Salon, MOA x" at bounding box center [531, 134] width 209 height 20
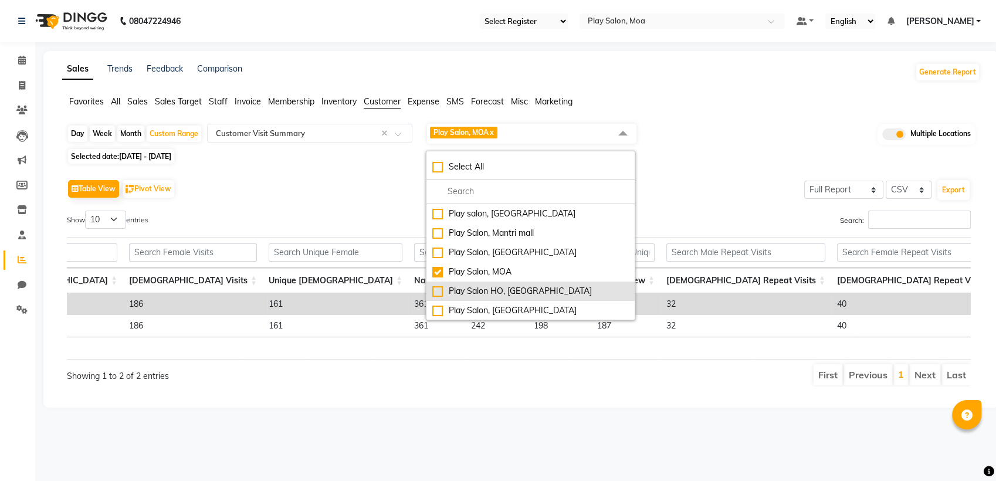
drag, startPoint x: 440, startPoint y: 293, endPoint x: 438, endPoint y: 286, distance: 7.4
click at [439, 292] on div "Play Salon HO, [GEOGRAPHIC_DATA]" at bounding box center [530, 291] width 196 height 12
checkbox input "true"
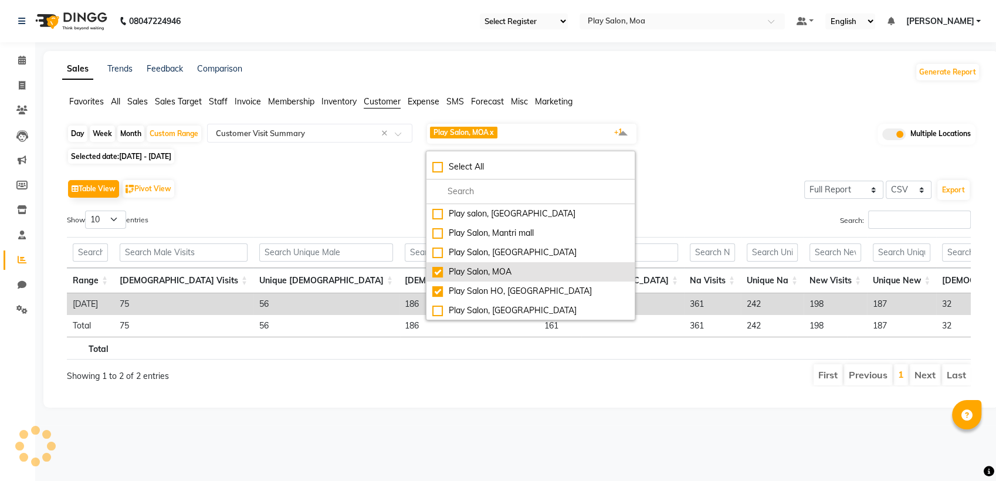
click at [438, 273] on div "Play Salon, MOA" at bounding box center [530, 272] width 196 height 12
checkbox input "false"
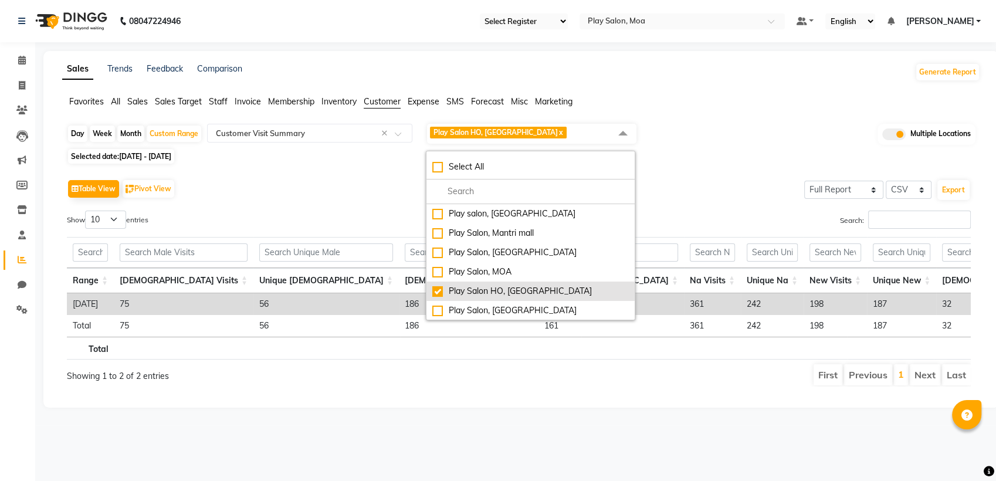
click at [439, 288] on div "Play Salon HO, [GEOGRAPHIC_DATA]" at bounding box center [530, 291] width 196 height 12
checkbox input "false"
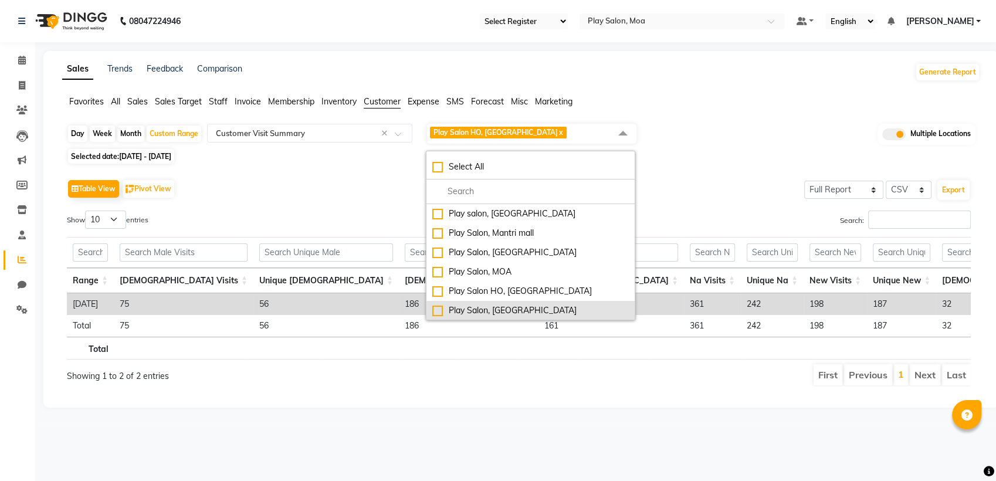
select select "full_report"
select select "csv"
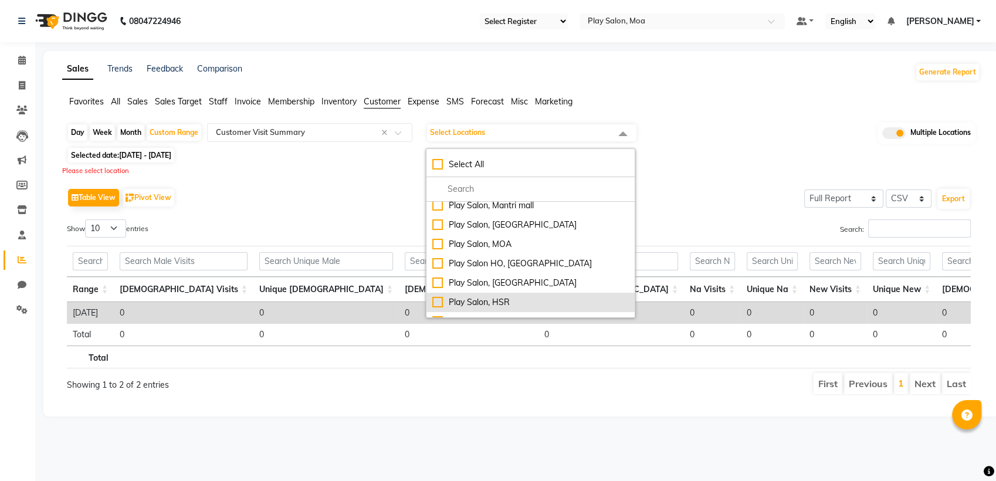
scroll to position [65, 0]
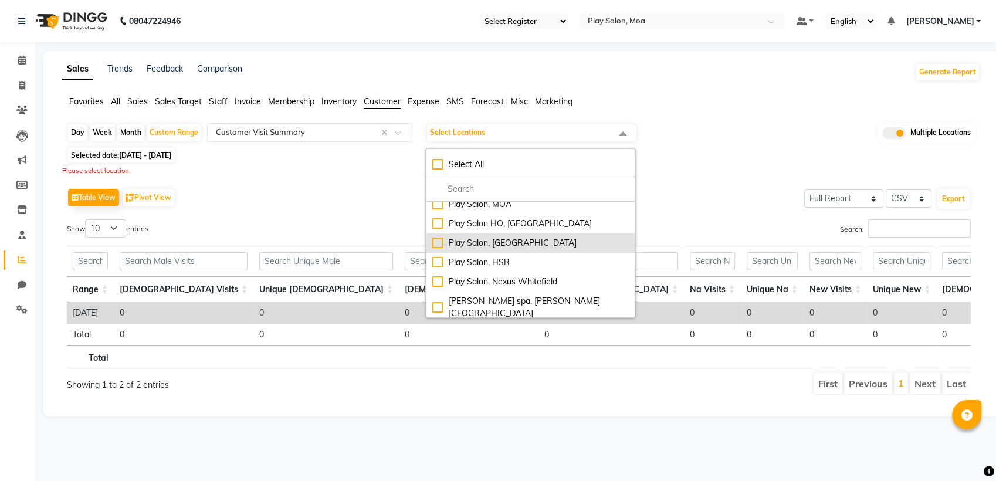
click at [440, 247] on div "Play Salon, [GEOGRAPHIC_DATA]" at bounding box center [530, 243] width 196 height 12
checkbox input "true"
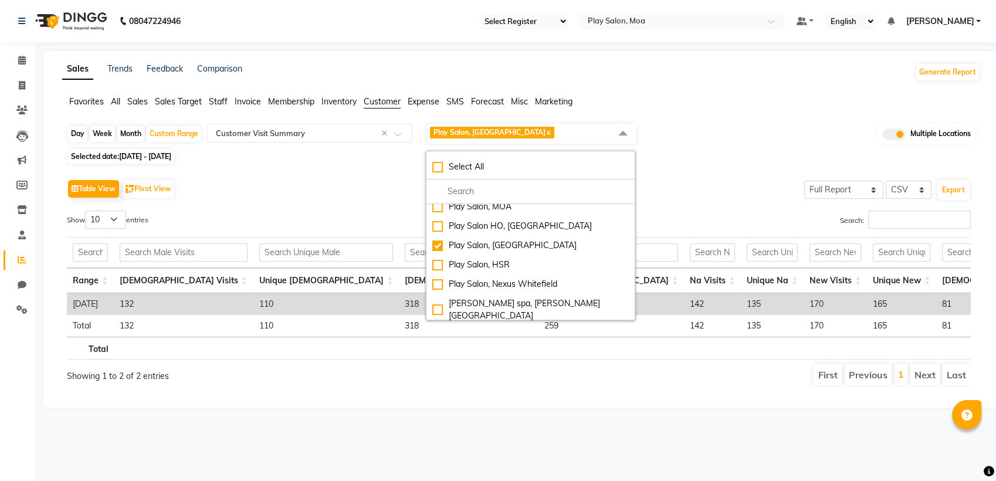
click at [723, 167] on div "Table View Pivot View Select Full Report Filtered Report Select CSV PDF Export …" at bounding box center [518, 281] width 922 height 229
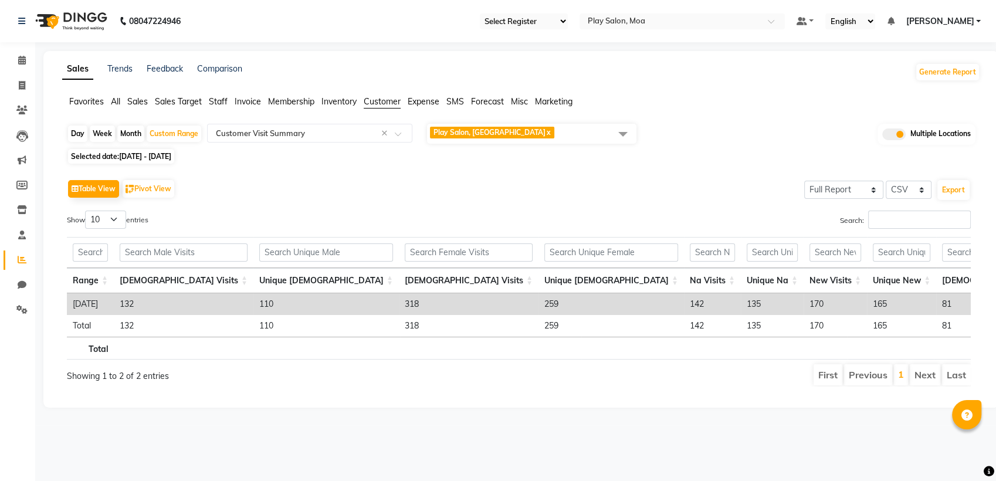
scroll to position [0, 276]
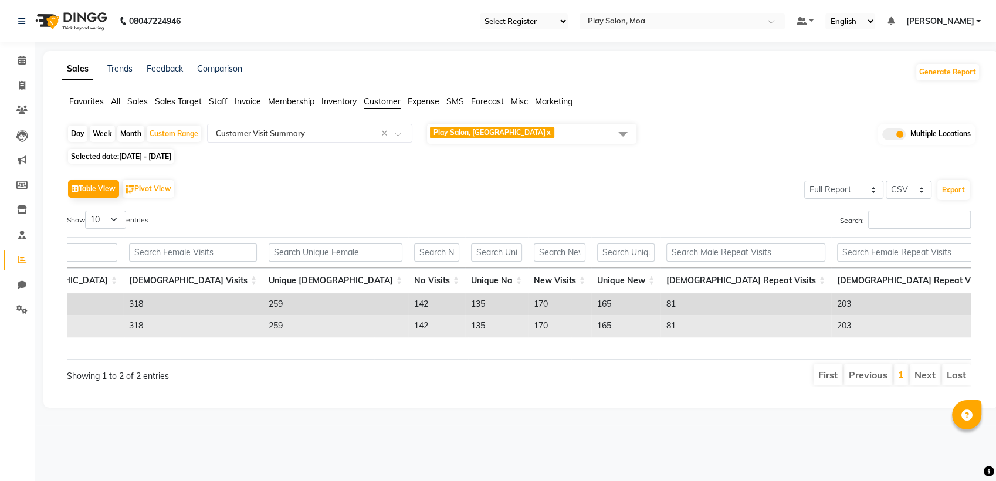
click at [591, 325] on td "165" at bounding box center [625, 326] width 69 height 22
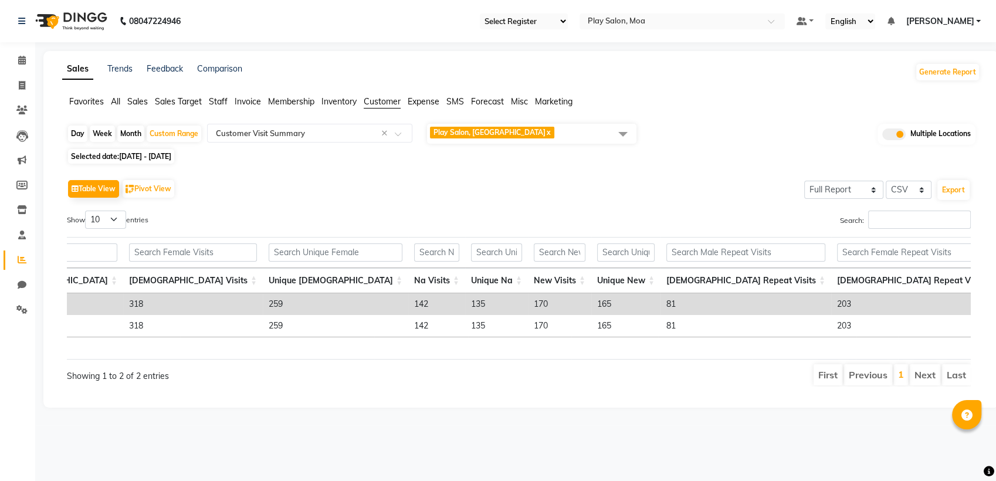
click at [535, 133] on span "Play Salon, Phoenix mall x" at bounding box center [531, 134] width 209 height 20
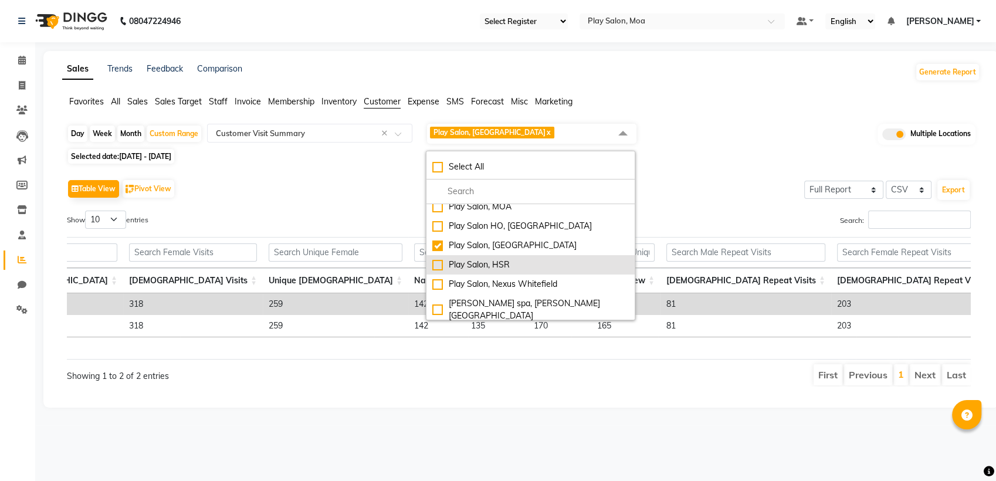
click at [439, 263] on div "Play Salon, HSR" at bounding box center [530, 265] width 196 height 12
checkbox input "true"
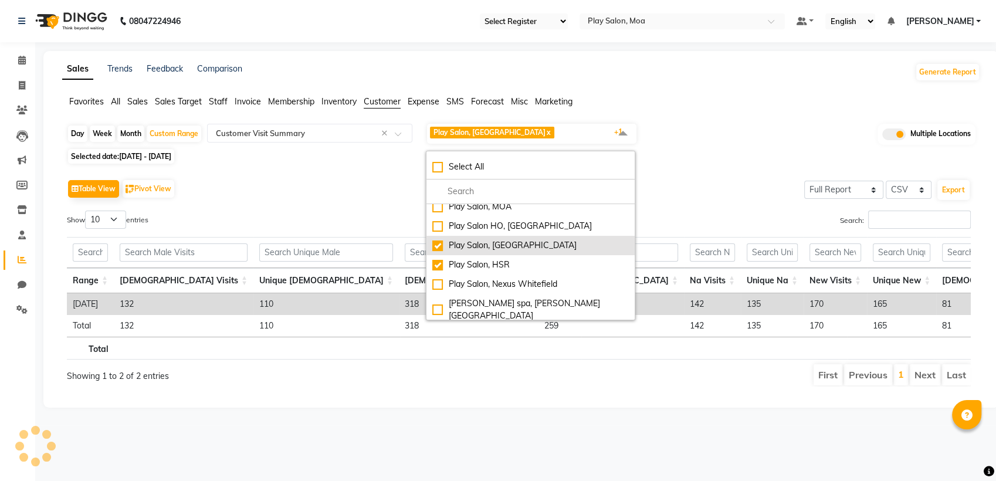
click at [439, 245] on div "Play Salon, [GEOGRAPHIC_DATA]" at bounding box center [530, 245] width 196 height 12
checkbox input "false"
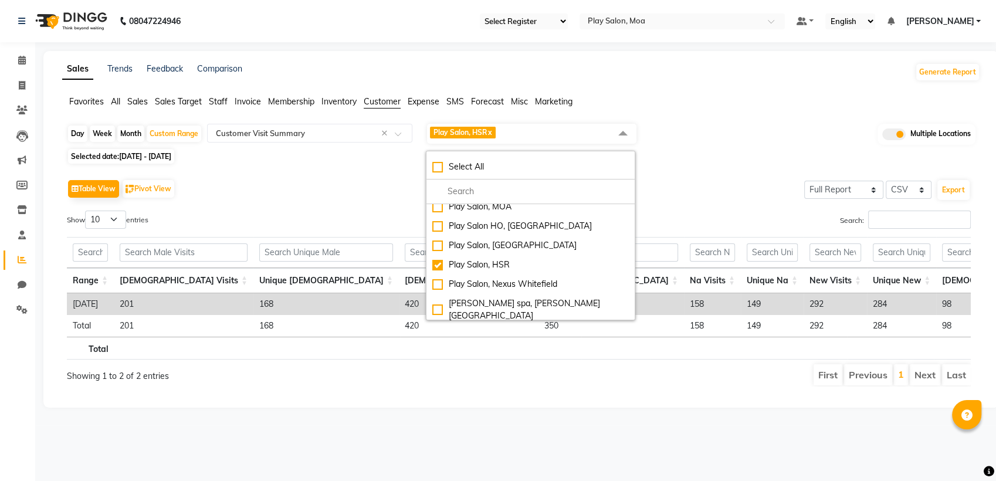
click at [663, 171] on div "Table View Pivot View Select Full Report Filtered Report Select CSV PDF Export …" at bounding box center [518, 281] width 922 height 229
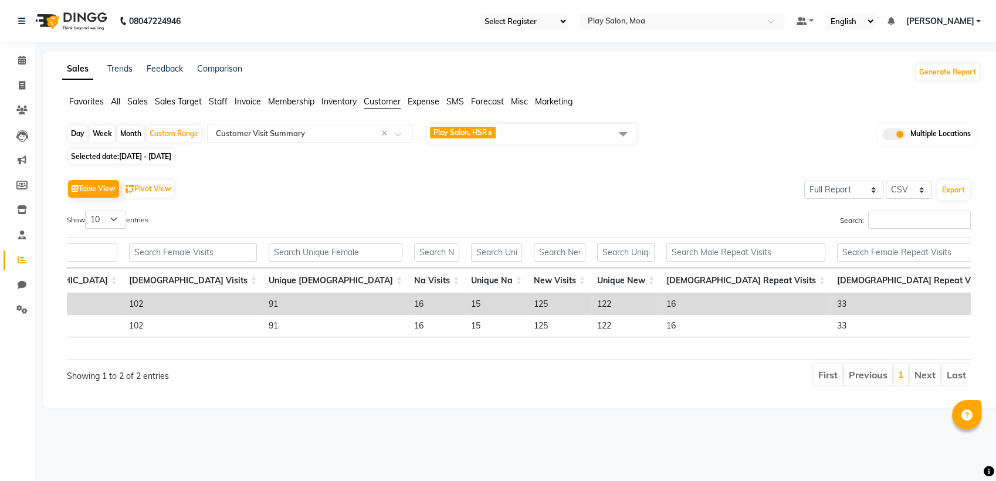
click at [591, 302] on td "122" at bounding box center [625, 304] width 69 height 22
click at [525, 130] on span "Play Salon, HSR x" at bounding box center [531, 134] width 209 height 20
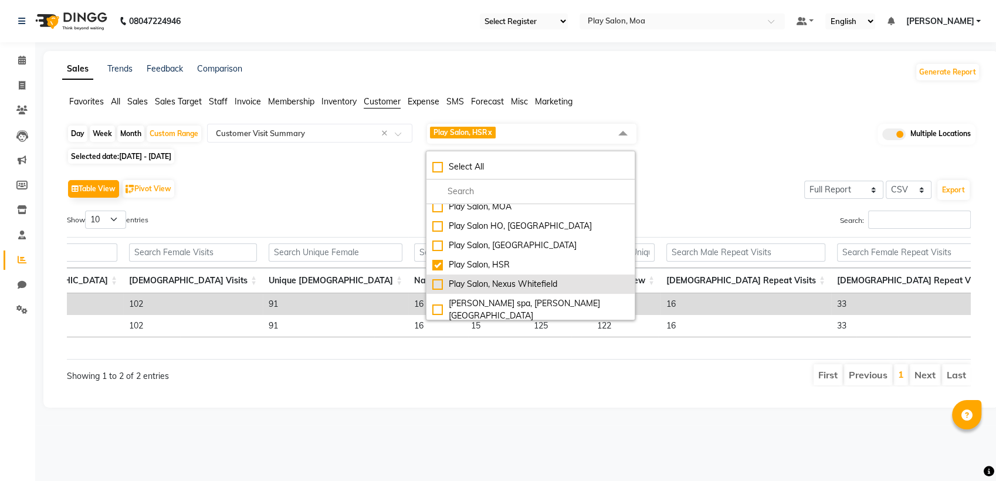
click at [436, 284] on div "Play Salon, Nexus Whitefield" at bounding box center [530, 284] width 196 height 12
checkbox input "true"
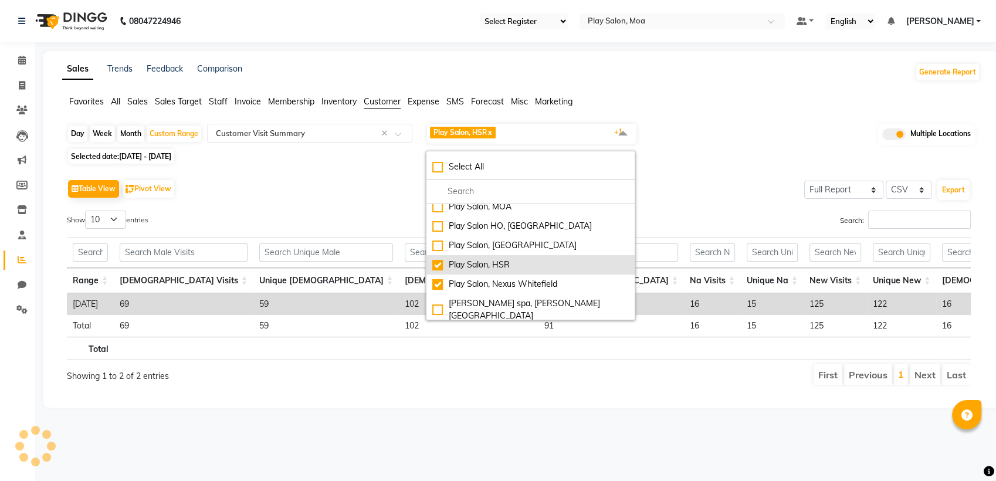
click at [437, 263] on div "Play Salon, HSR" at bounding box center [530, 265] width 196 height 12
checkbox input "false"
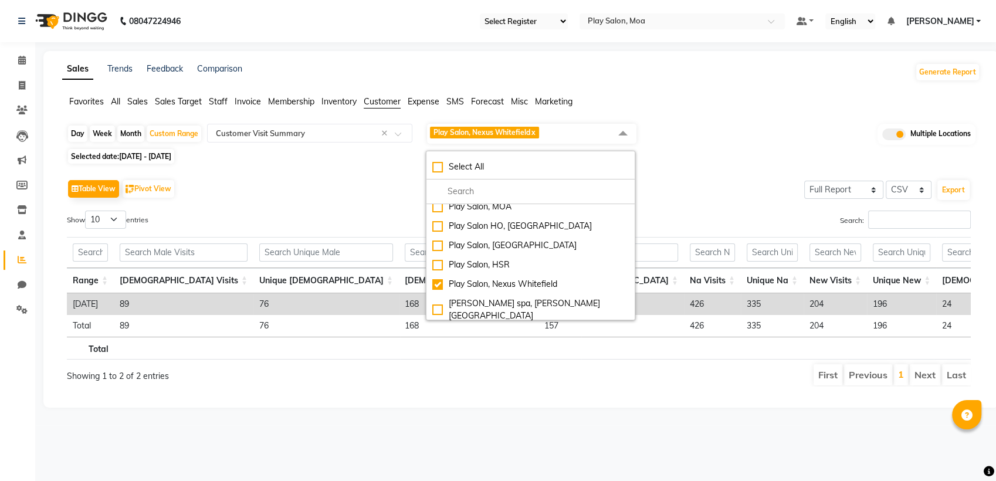
click at [502, 359] on th at bounding box center [487, 348] width 62 height 23
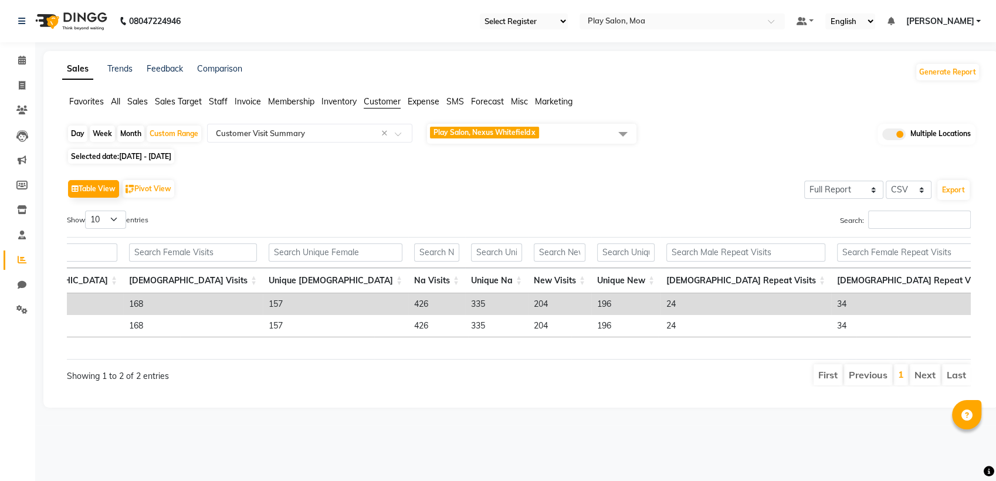
click at [591, 301] on td "196" at bounding box center [625, 304] width 69 height 22
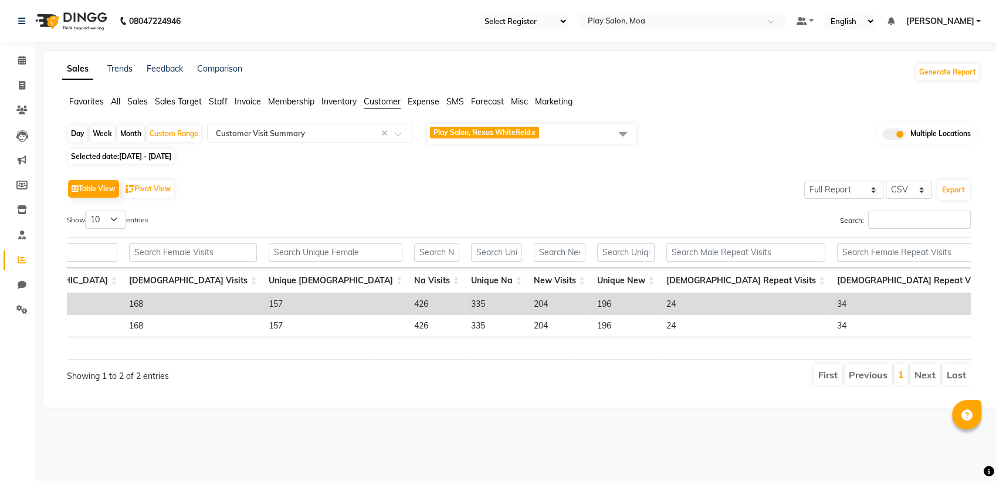
click at [563, 134] on span "Play Salon, Nexus Whitefield x" at bounding box center [531, 134] width 209 height 20
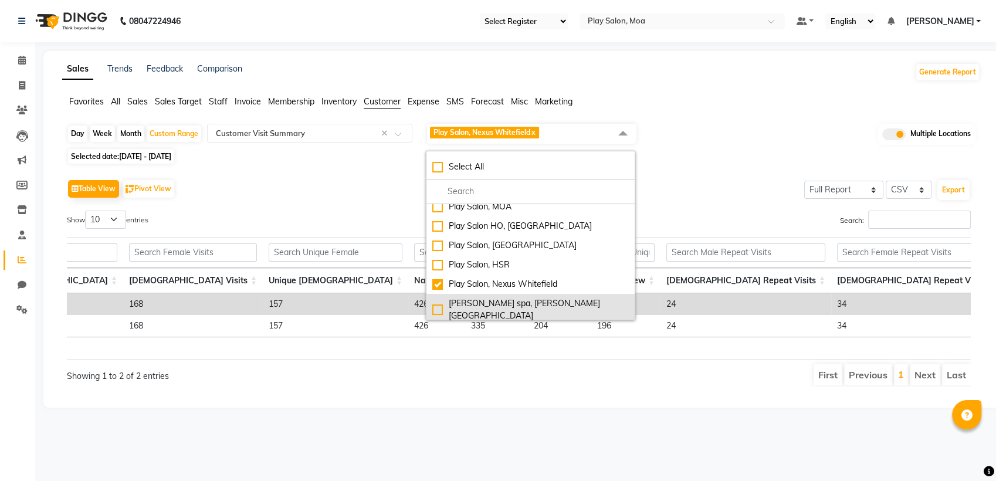
click at [436, 304] on div "[PERSON_NAME] spa, [PERSON_NAME][GEOGRAPHIC_DATA]" at bounding box center [530, 309] width 196 height 25
checkbox input "true"
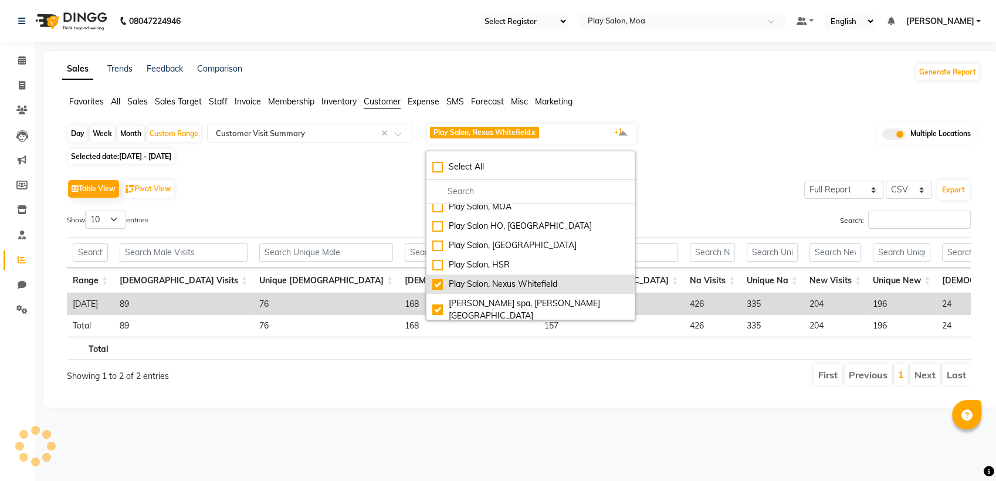
click at [438, 291] on li "Play Salon, Nexus Whitefield" at bounding box center [530, 283] width 208 height 19
checkbox input "false"
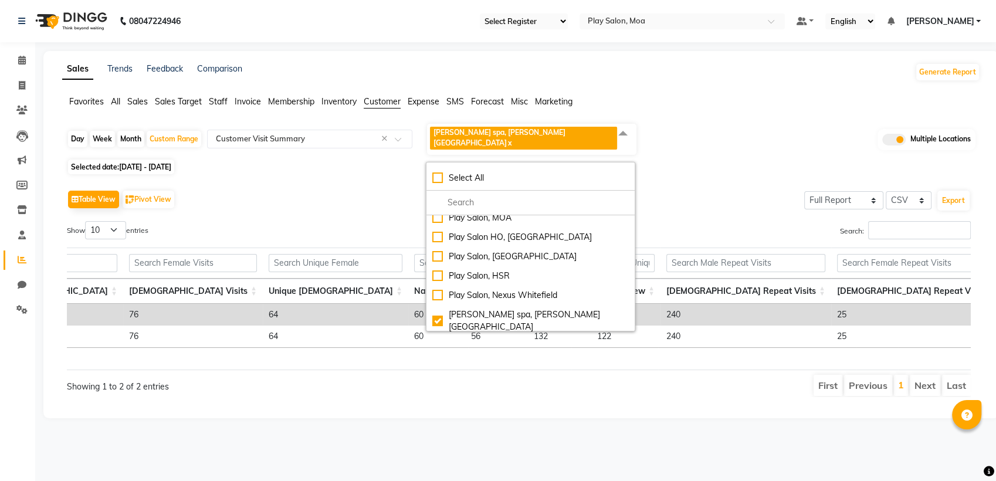
click at [484, 404] on div "Table View Pivot View Select Full Report Filtered Report Select CSV PDF Export …" at bounding box center [518, 292] width 922 height 229
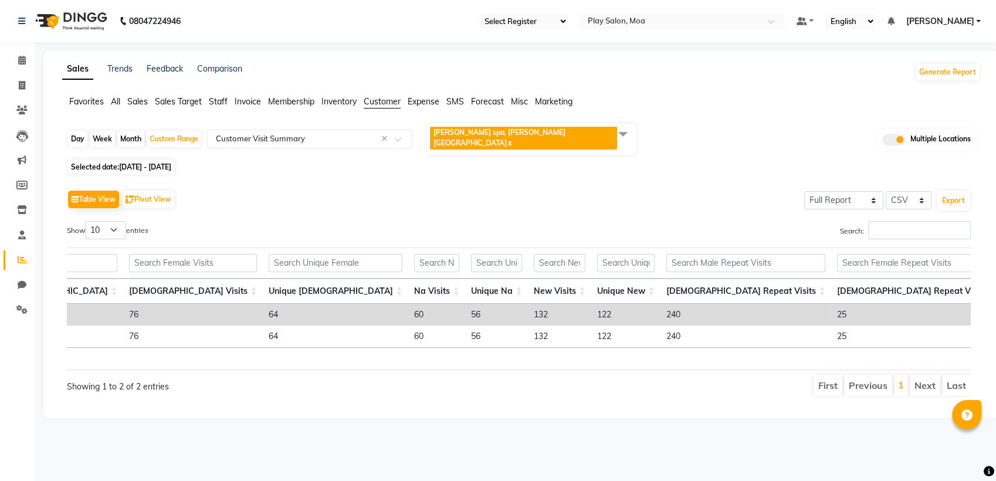
click at [591, 304] on td "122" at bounding box center [625, 315] width 69 height 22
click at [171, 162] on span "01-07-2025 - 31-07-2025" at bounding box center [145, 166] width 52 height 9
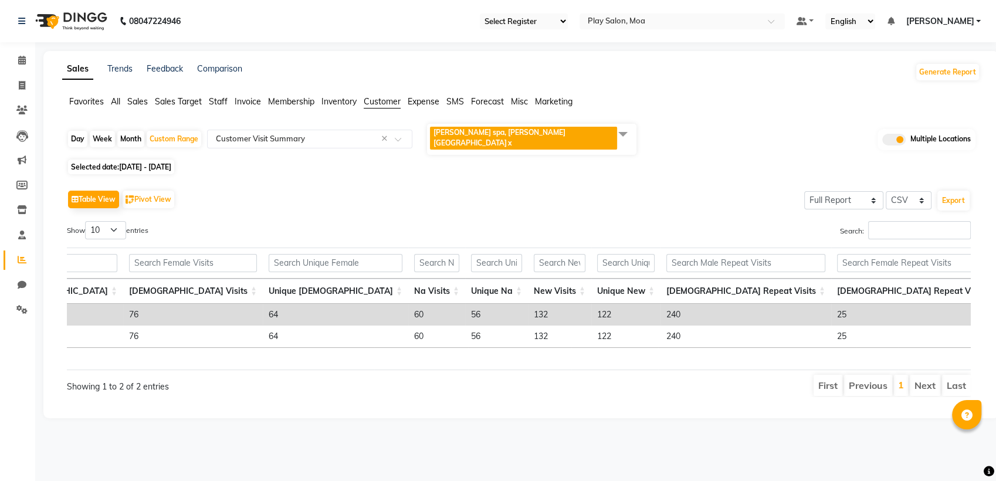
select select "7"
select select "2025"
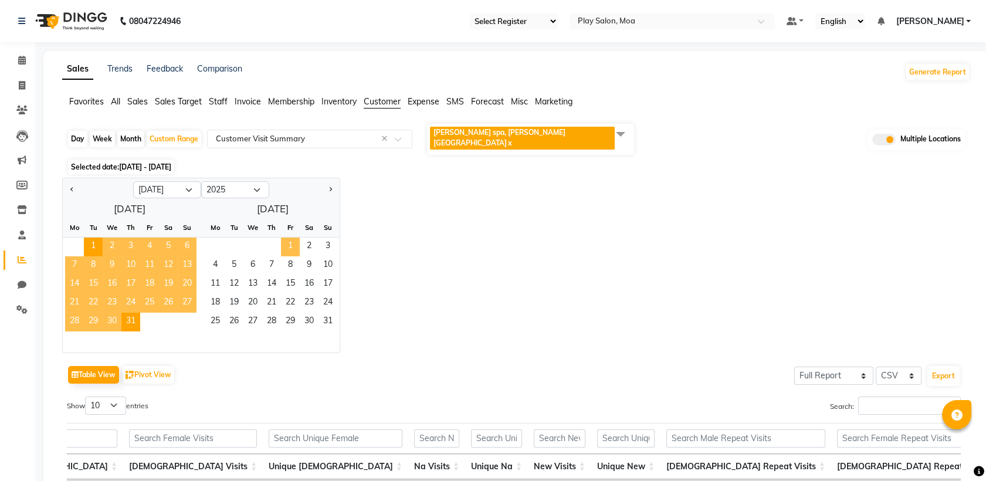
click at [286, 237] on span "1" at bounding box center [290, 246] width 19 height 19
select select "8"
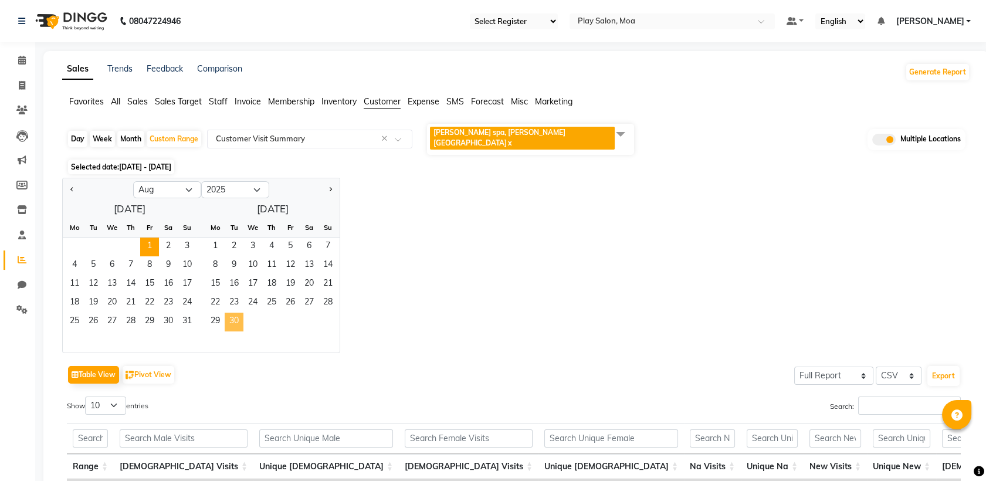
click at [233, 314] on span "30" at bounding box center [234, 321] width 19 height 19
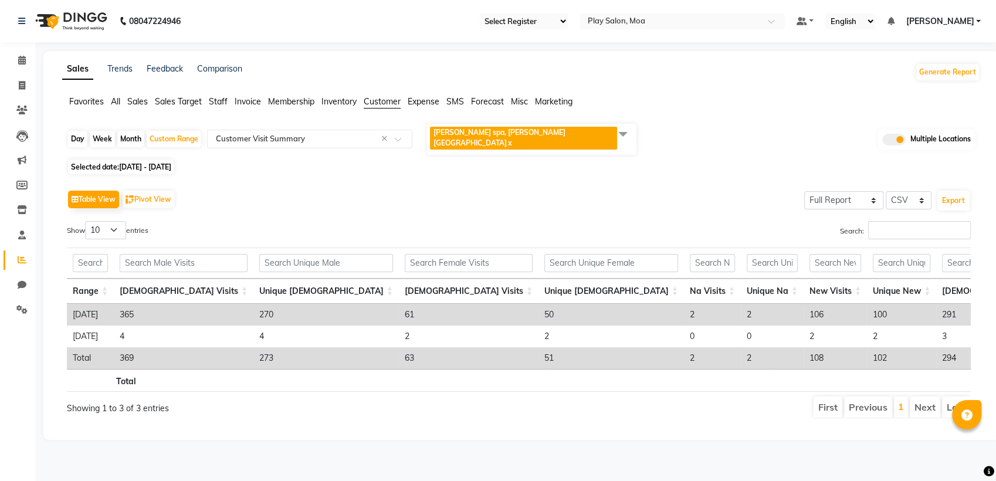
click at [171, 162] on span "01-08-2025 - 30-09-2025" at bounding box center [145, 166] width 52 height 9
select select "8"
select select "2025"
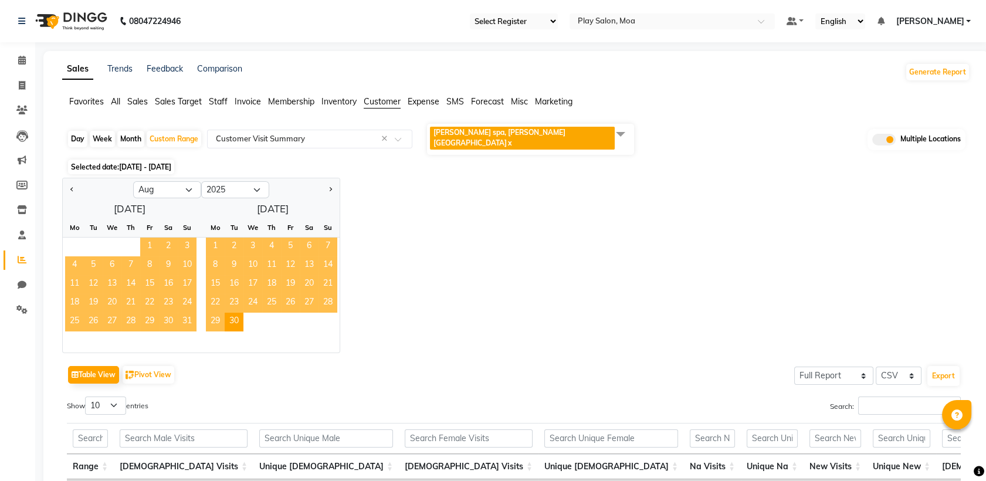
click at [147, 237] on span "1" at bounding box center [149, 246] width 19 height 19
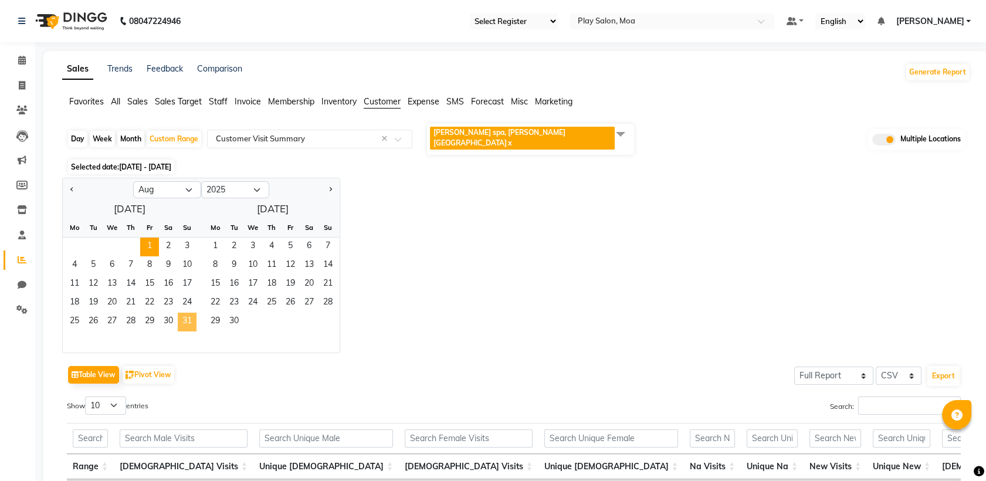
click at [186, 316] on span "31" at bounding box center [187, 321] width 19 height 19
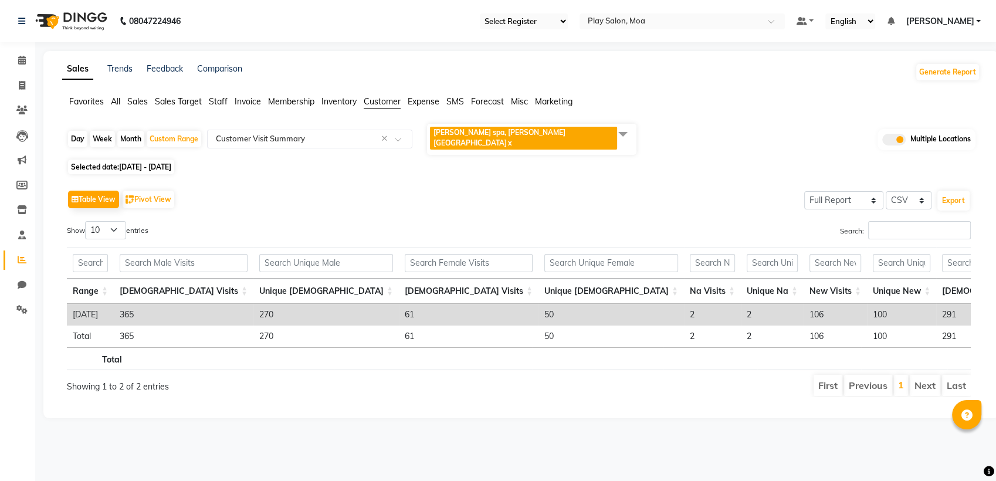
click at [555, 133] on span "[PERSON_NAME] spa, [PERSON_NAME] nagar x" at bounding box center [531, 139] width 209 height 31
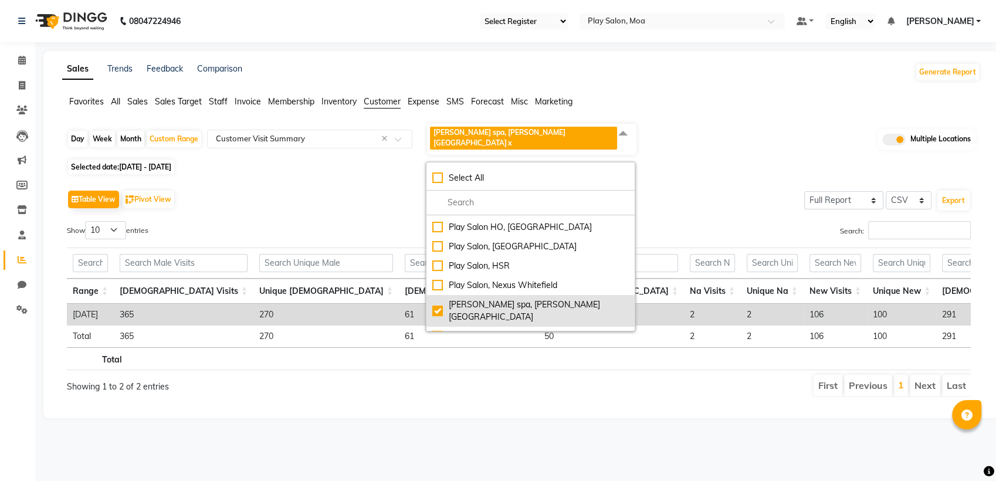
scroll to position [77, 0]
click at [441, 296] on div "[PERSON_NAME] spa, [PERSON_NAME][GEOGRAPHIC_DATA]" at bounding box center [530, 308] width 196 height 25
checkbox input "false"
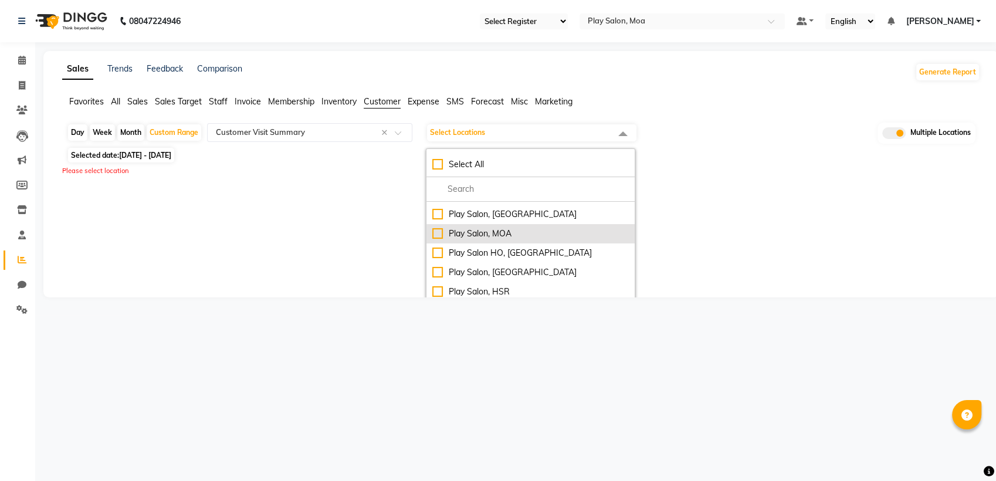
scroll to position [0, 0]
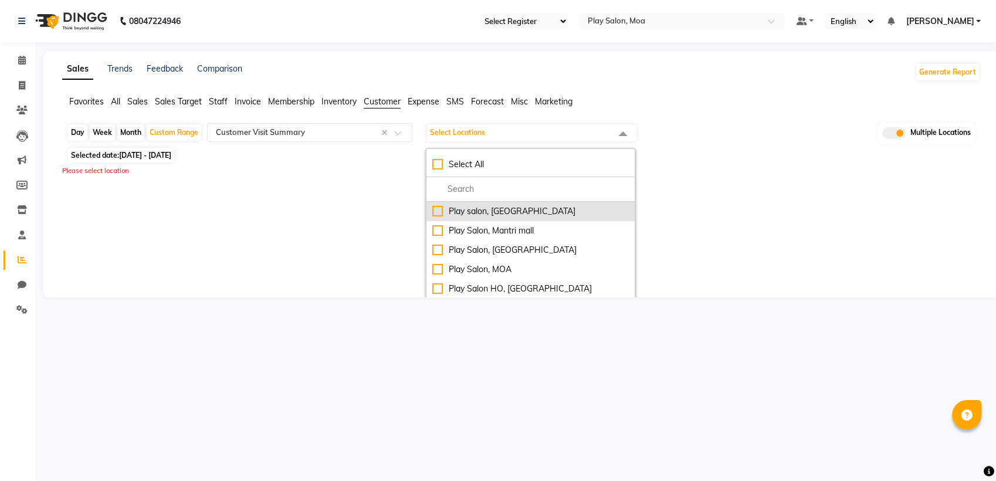
click at [439, 210] on div "Play salon, [GEOGRAPHIC_DATA]" at bounding box center [530, 211] width 196 height 12
checkbox input "true"
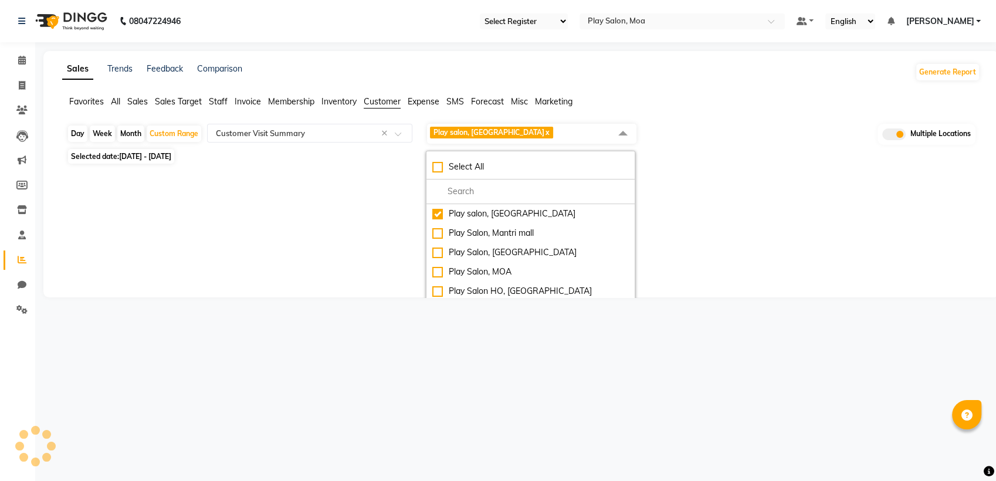
select select "full_report"
select select "csv"
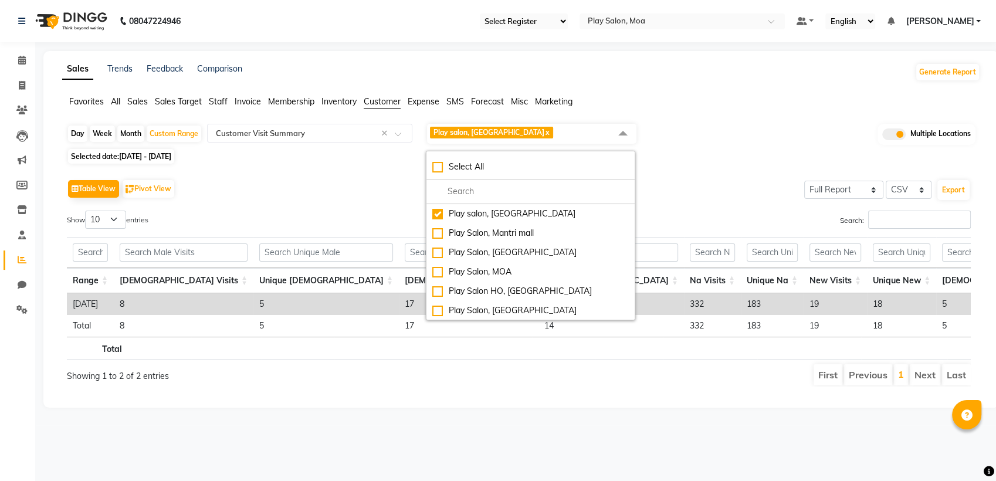
click at [680, 185] on div "Table View Pivot View Select Full Report Filtered Report Select CSV PDF Export" at bounding box center [518, 188] width 903 height 25
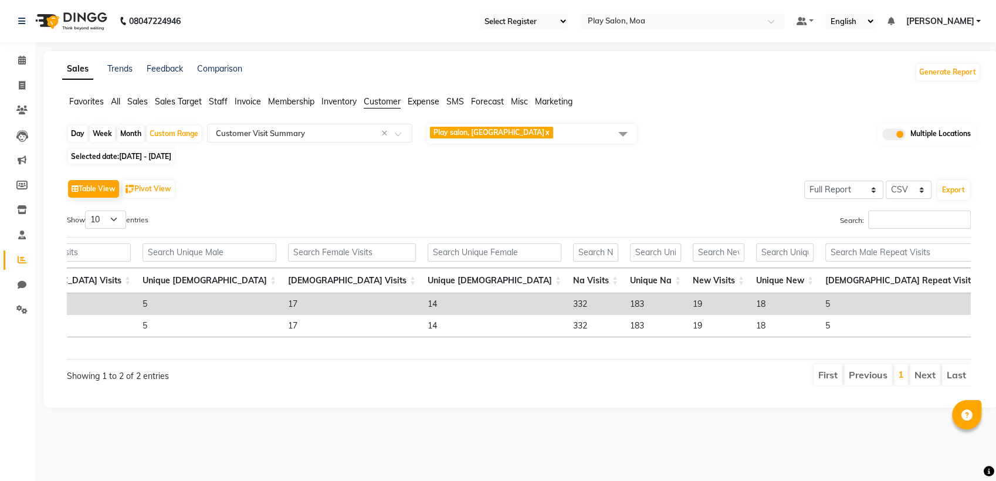
scroll to position [0, 289]
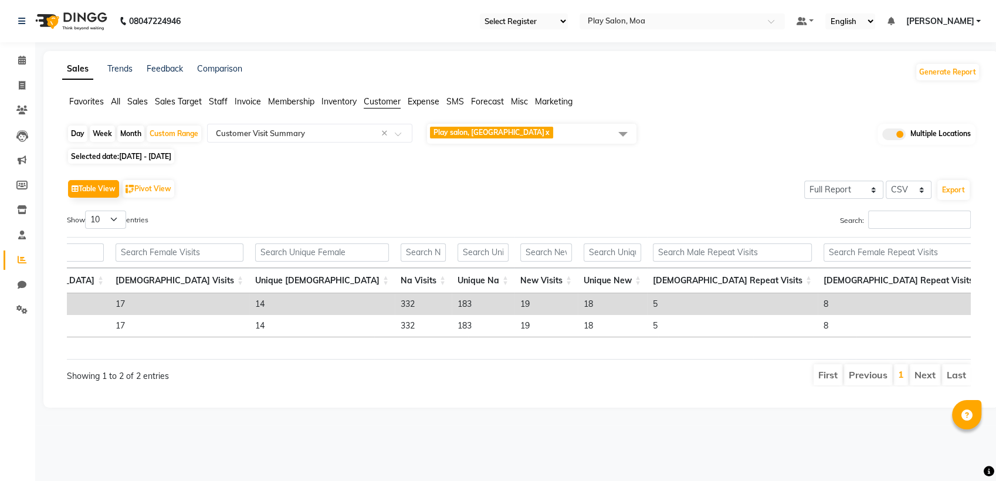
click at [578, 304] on td "18" at bounding box center [612, 304] width 69 height 22
click at [578, 303] on td "18" at bounding box center [612, 304] width 69 height 22
click at [539, 126] on span "Play salon, 77 East x" at bounding box center [531, 134] width 209 height 20
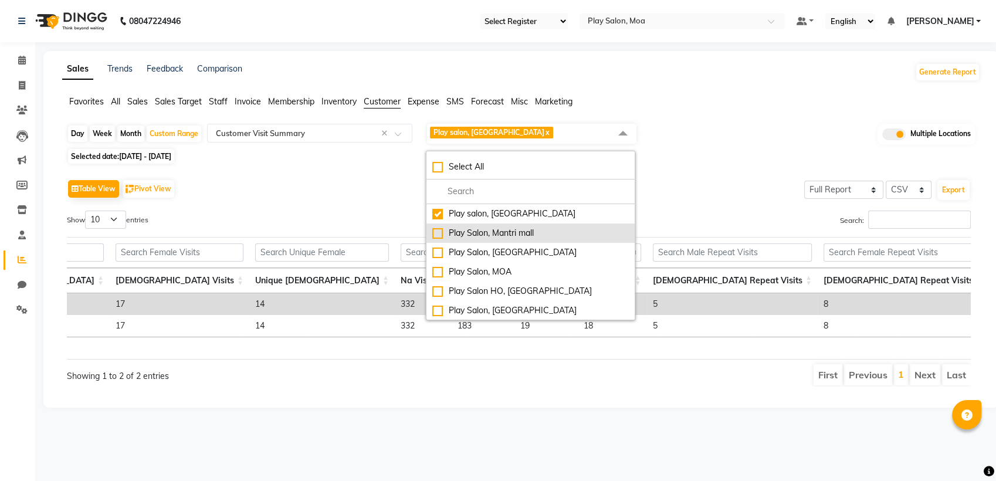
click at [431, 233] on li "Play Salon, Mantri mall" at bounding box center [530, 232] width 208 height 19
checkbox input "true"
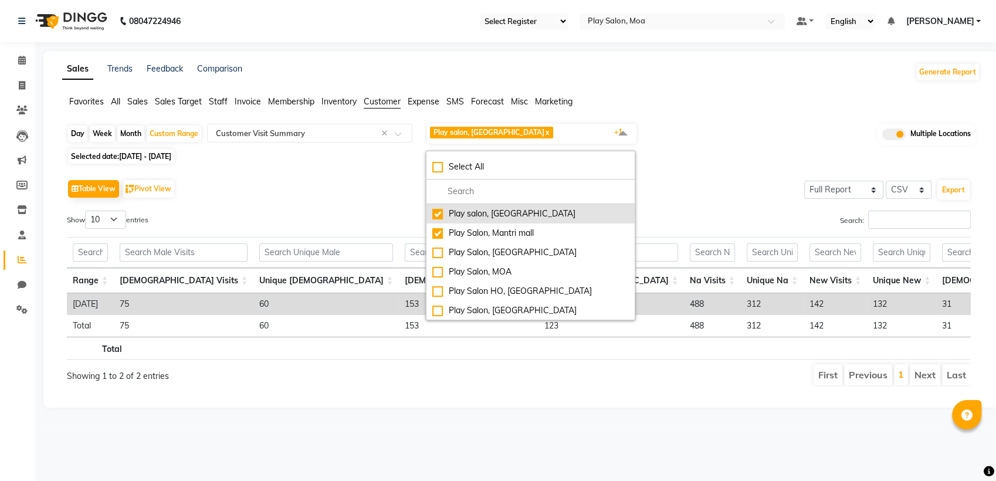
click at [440, 219] on li "Play salon, [GEOGRAPHIC_DATA]" at bounding box center [530, 213] width 208 height 19
checkbox input "false"
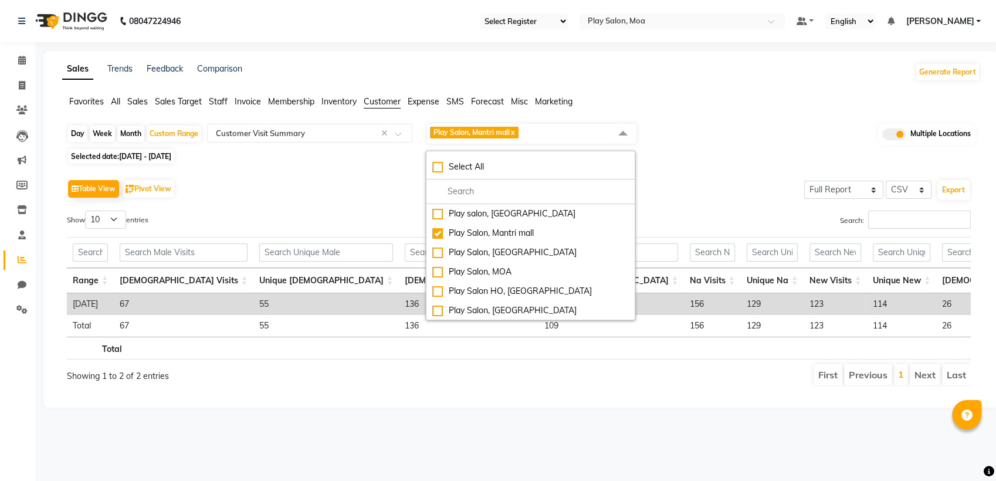
click at [738, 165] on div "Day Week Month Custom Range Select Report Type × Customer Visit Summary × Play …" at bounding box center [521, 259] width 918 height 273
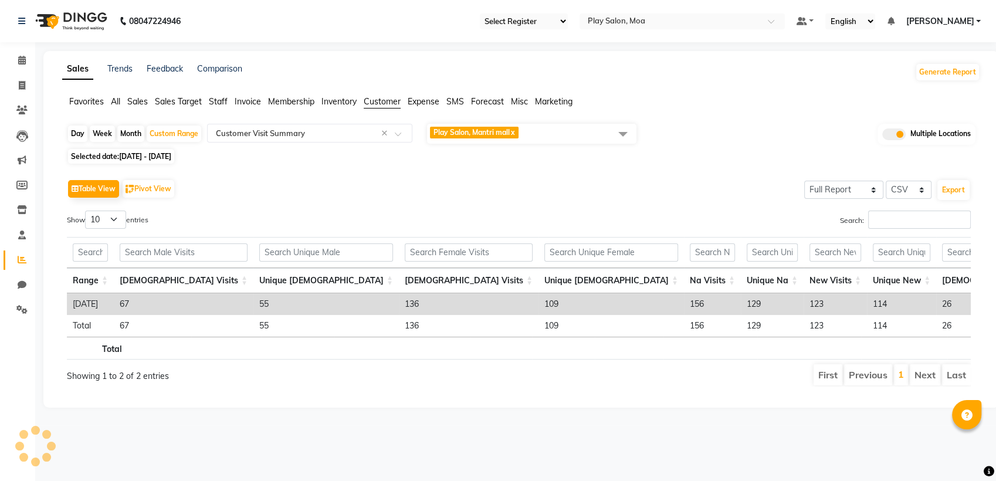
click at [549, 132] on span "Play Salon, Mantri mall x" at bounding box center [531, 134] width 209 height 20
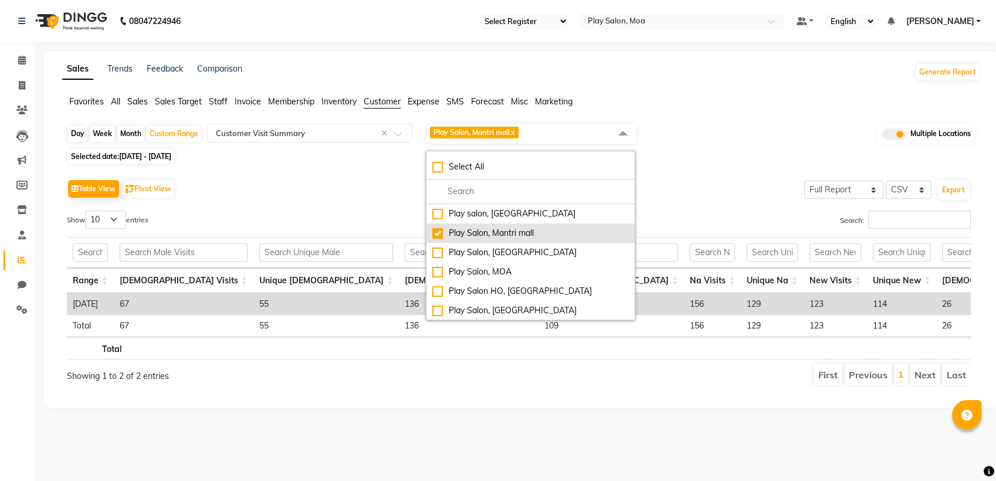
click at [436, 232] on div "Play Salon, Mantri mall" at bounding box center [530, 233] width 196 height 12
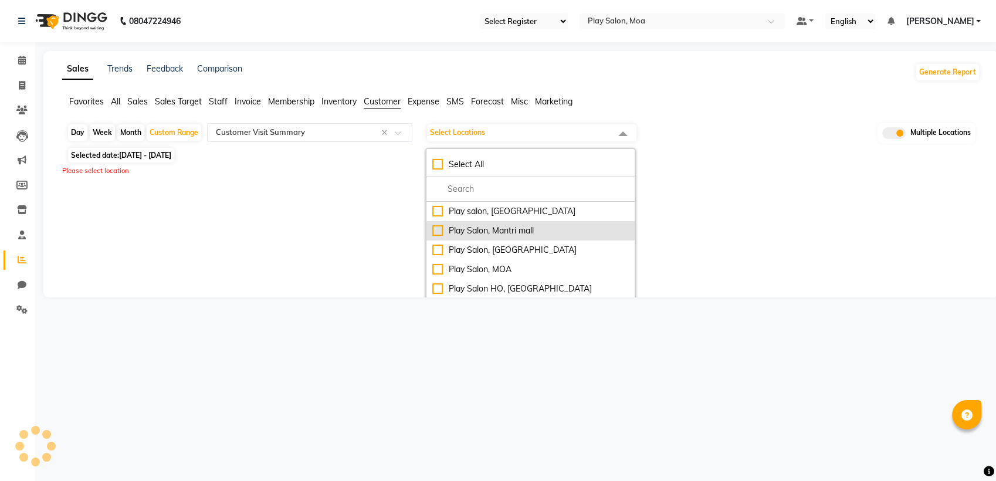
click at [436, 232] on div "Play Salon, Mantri mall" at bounding box center [530, 231] width 196 height 12
checkbox input "true"
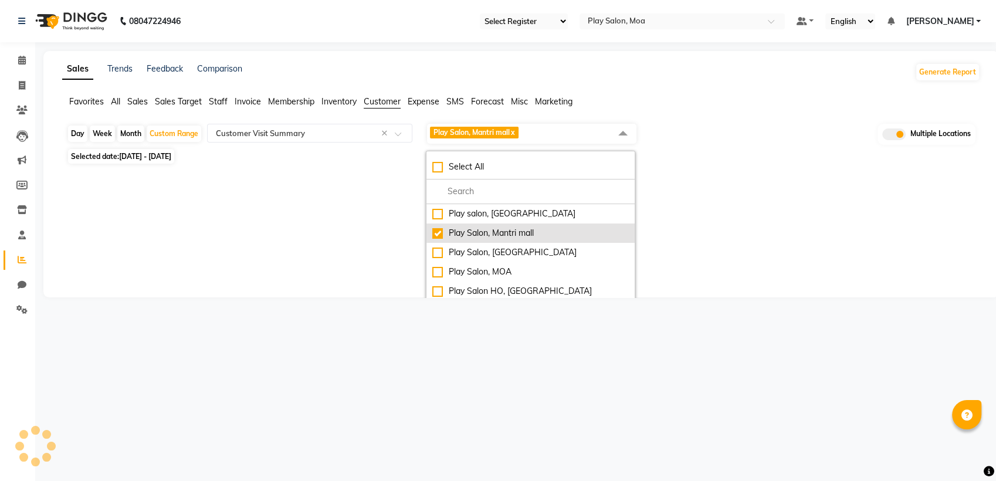
select select "full_report"
select select "csv"
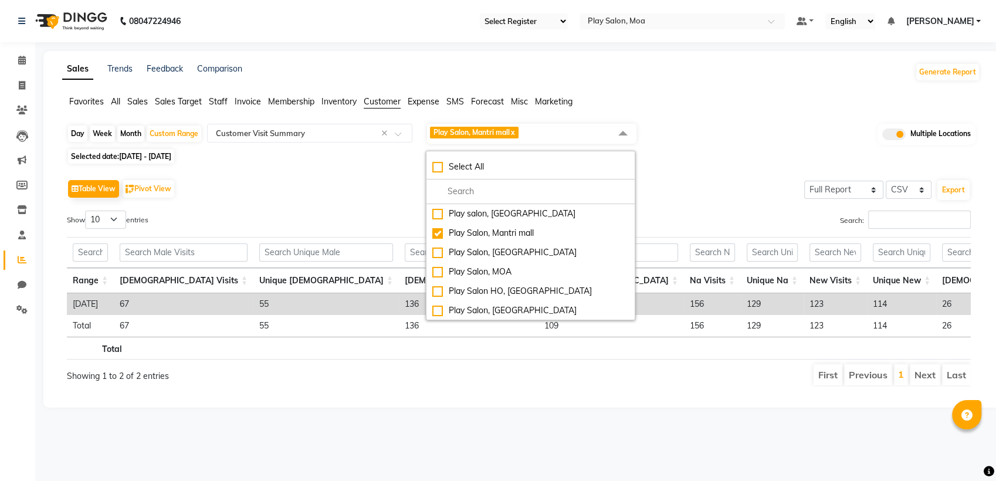
drag, startPoint x: 726, startPoint y: 193, endPoint x: 714, endPoint y: 242, distance: 50.1
click at [725, 193] on div "Table View Pivot View Select Full Report Filtered Report Select CSV PDF Export" at bounding box center [518, 188] width 903 height 25
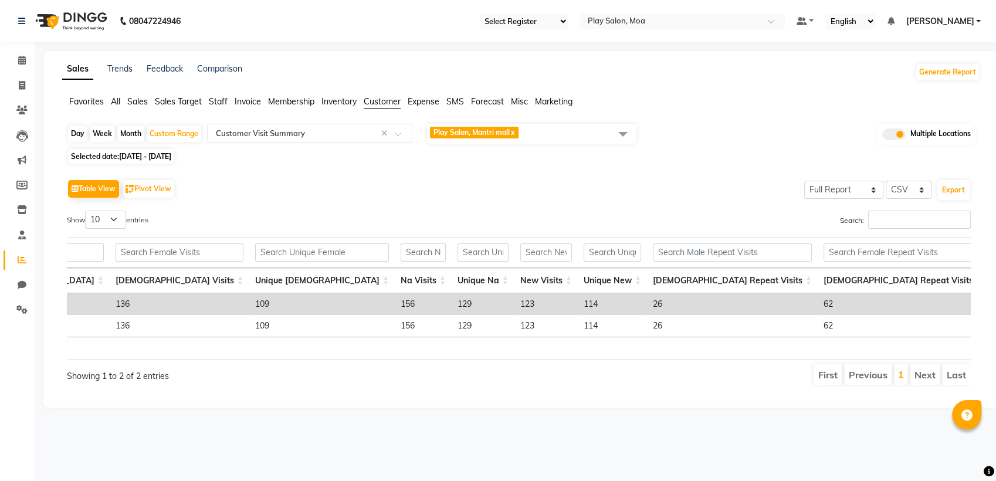
click at [543, 134] on span "Play Salon, Mantri mall x" at bounding box center [531, 134] width 209 height 20
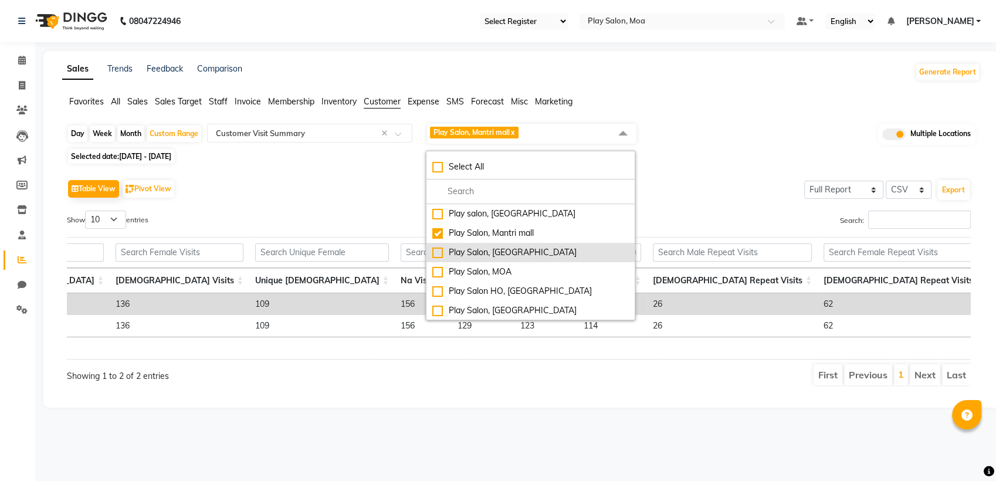
click at [439, 253] on div "Play Salon, [GEOGRAPHIC_DATA]" at bounding box center [530, 252] width 196 height 12
checkbox input "true"
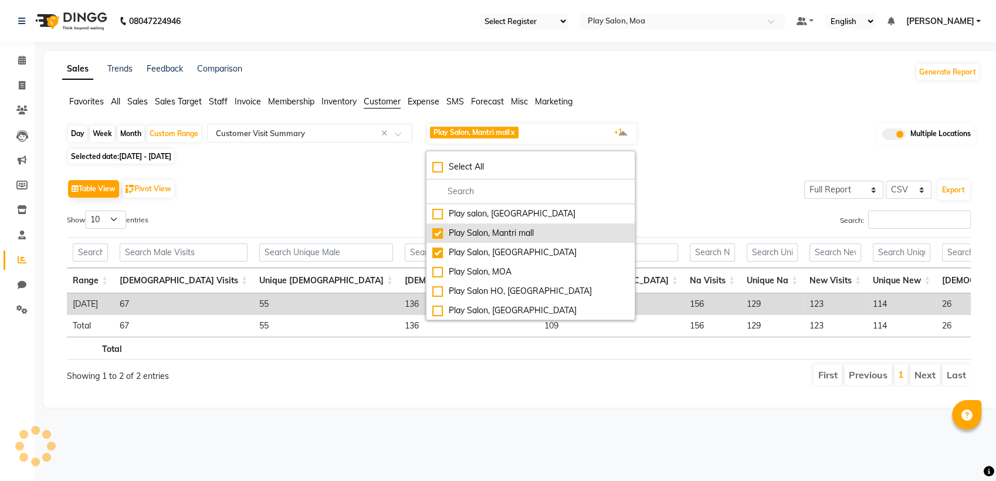
click at [439, 233] on div "Play Salon, Mantri mall" at bounding box center [530, 233] width 196 height 12
checkbox input "false"
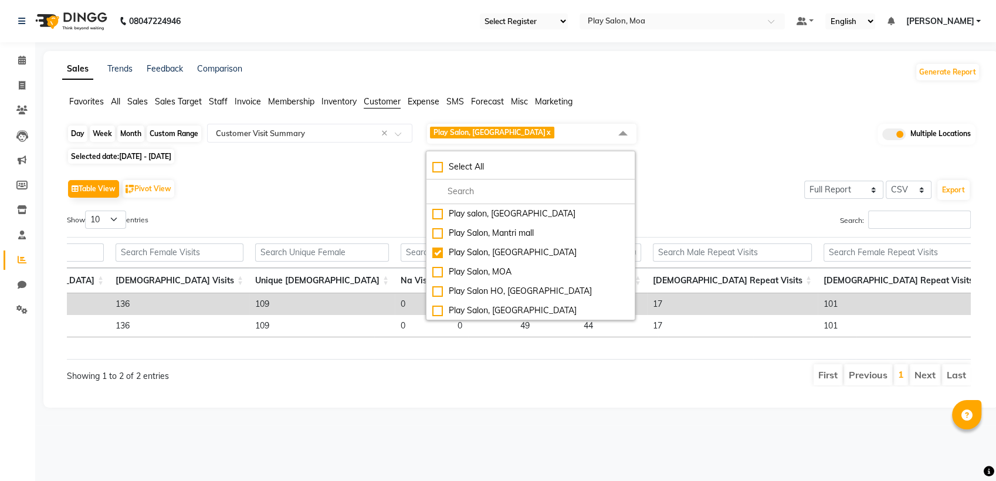
click at [179, 131] on div "Custom Range" at bounding box center [174, 133] width 55 height 16
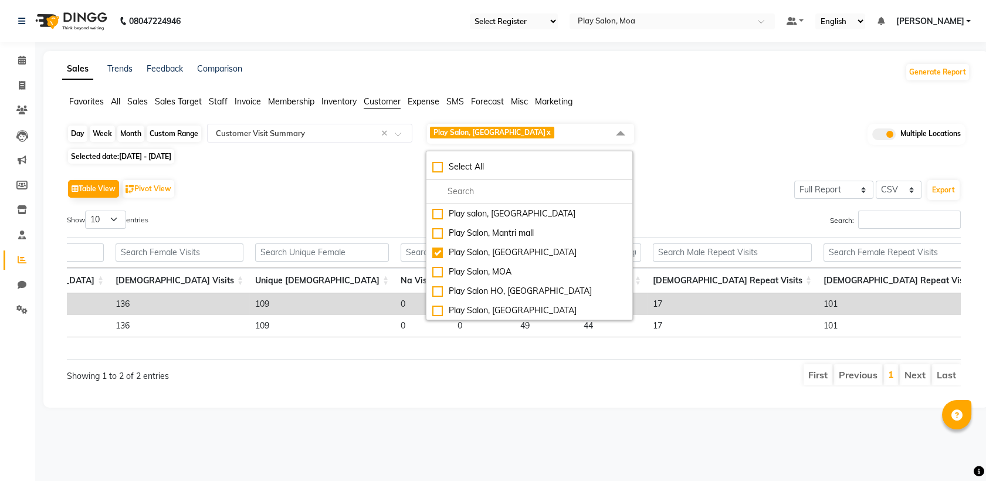
select select "8"
select select "2025"
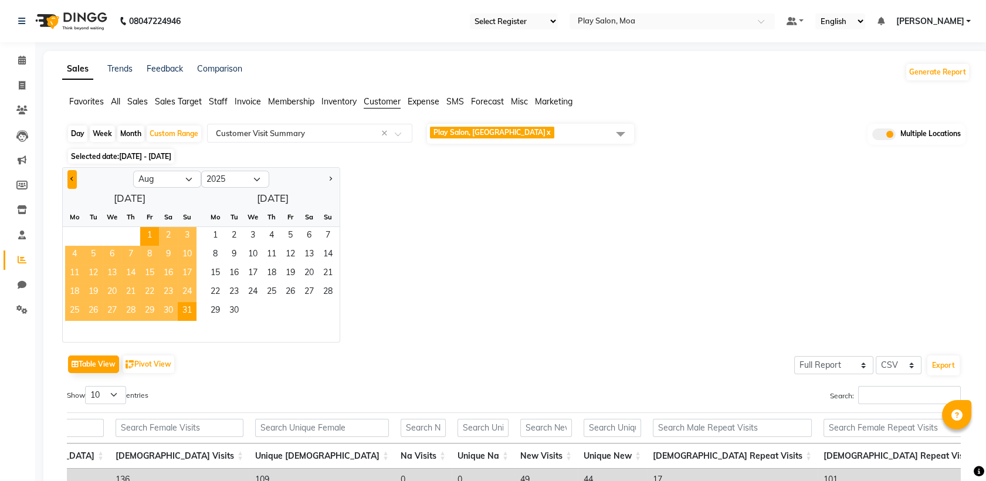
click at [71, 181] on button "Previous month" at bounding box center [71, 179] width 9 height 19
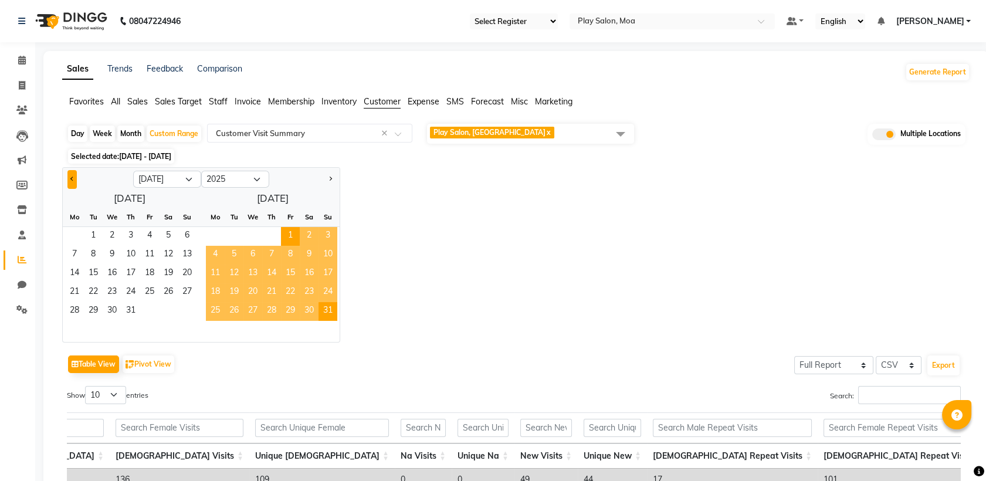
click at [72, 181] on button "Previous month" at bounding box center [71, 179] width 9 height 19
select select "6"
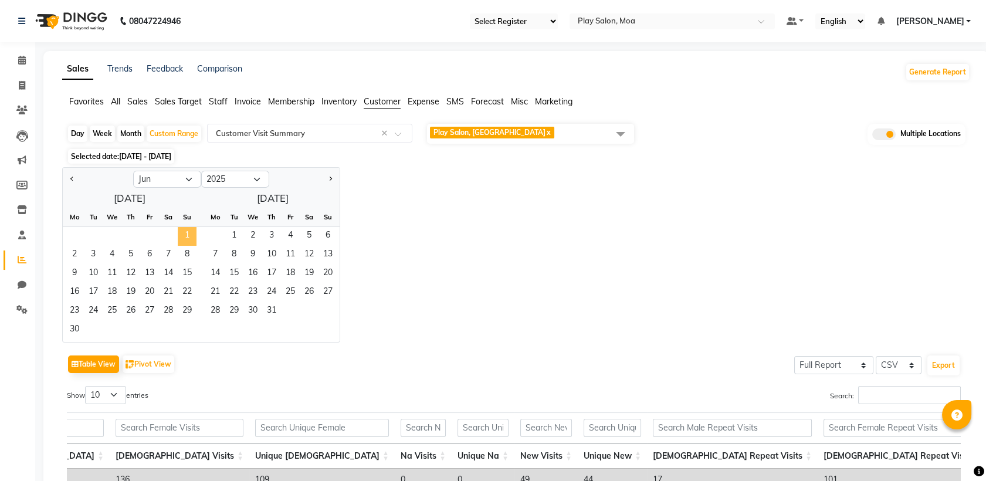
click at [189, 230] on span "1" at bounding box center [187, 236] width 19 height 19
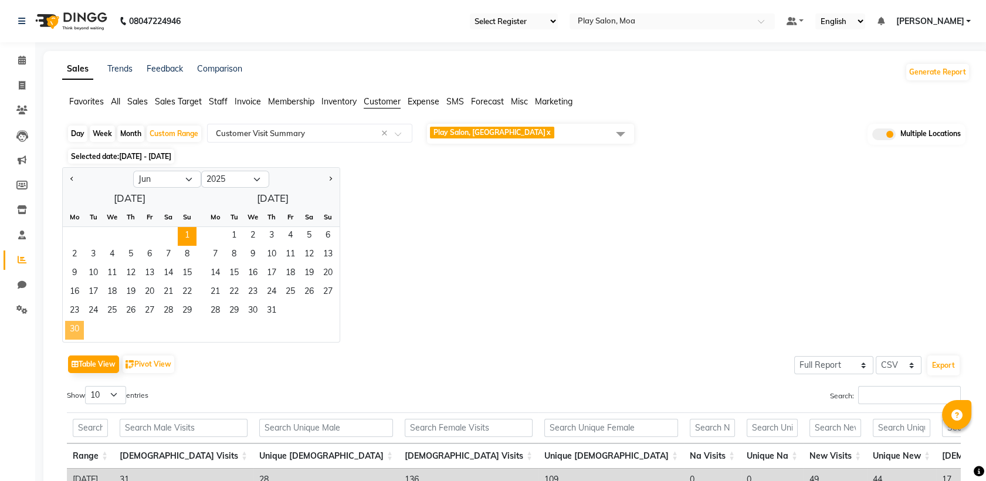
click at [77, 331] on span "30" at bounding box center [74, 330] width 19 height 19
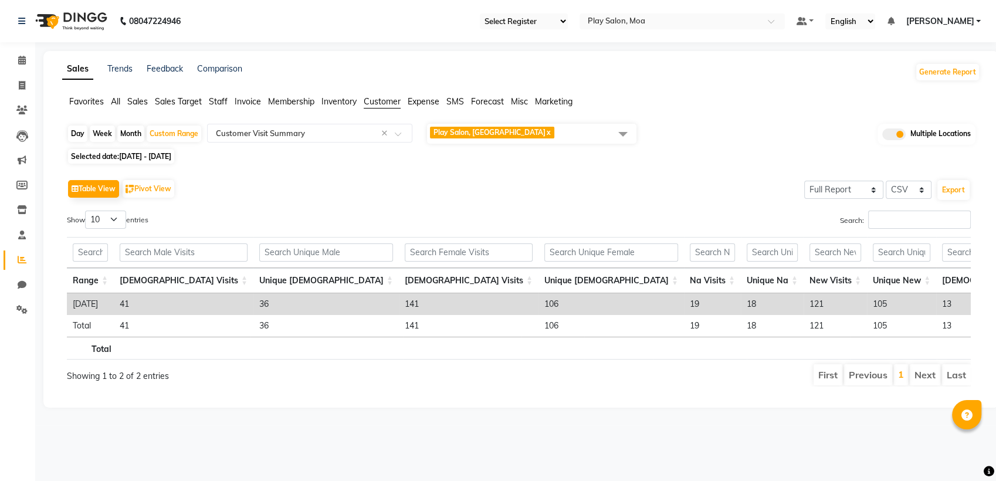
click at [544, 134] on span "Play Salon, [GEOGRAPHIC_DATA] x" at bounding box center [531, 134] width 209 height 20
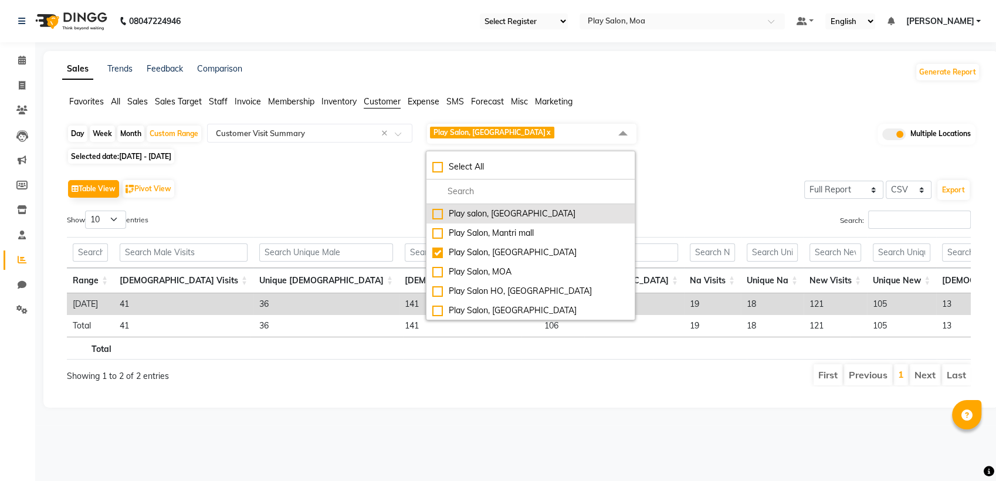
click at [464, 215] on div "Play salon, [GEOGRAPHIC_DATA]" at bounding box center [530, 214] width 196 height 12
checkbox input "true"
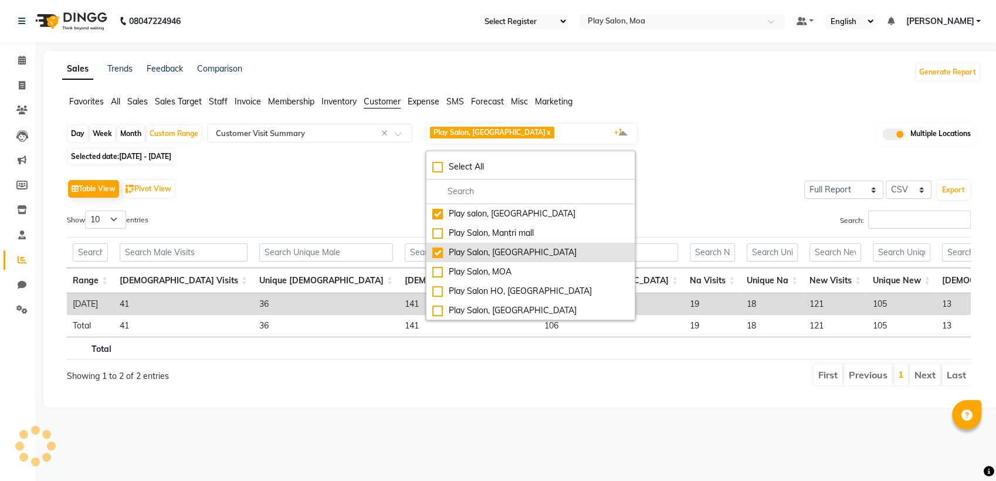
click at [437, 250] on div "Play Salon, [GEOGRAPHIC_DATA]" at bounding box center [530, 252] width 196 height 12
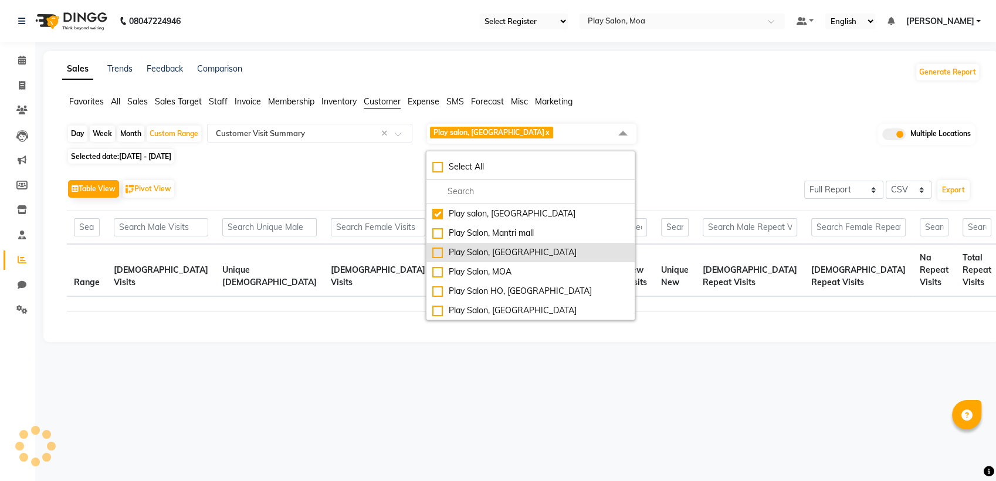
checkbox input "false"
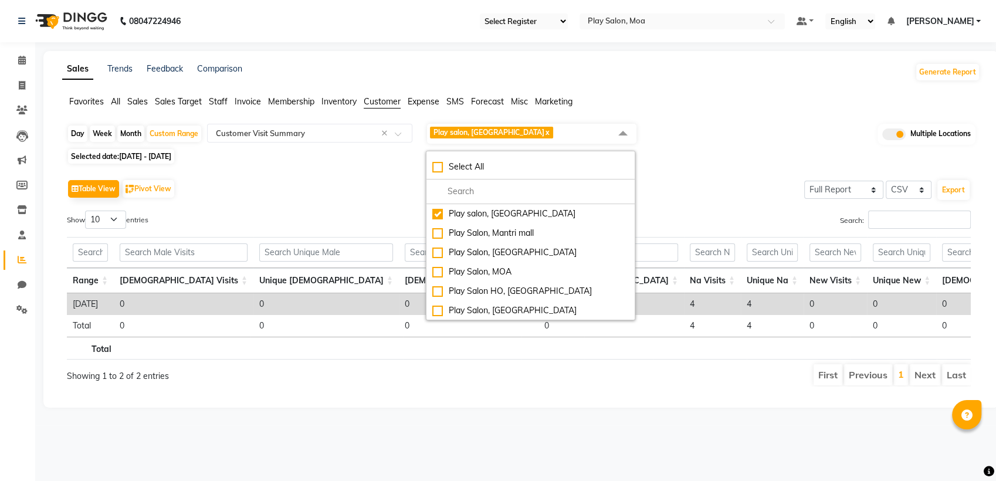
click at [715, 128] on div "Day Week Month Custom Range Select Report Type × Customer Visit Summary × Play …" at bounding box center [521, 134] width 908 height 23
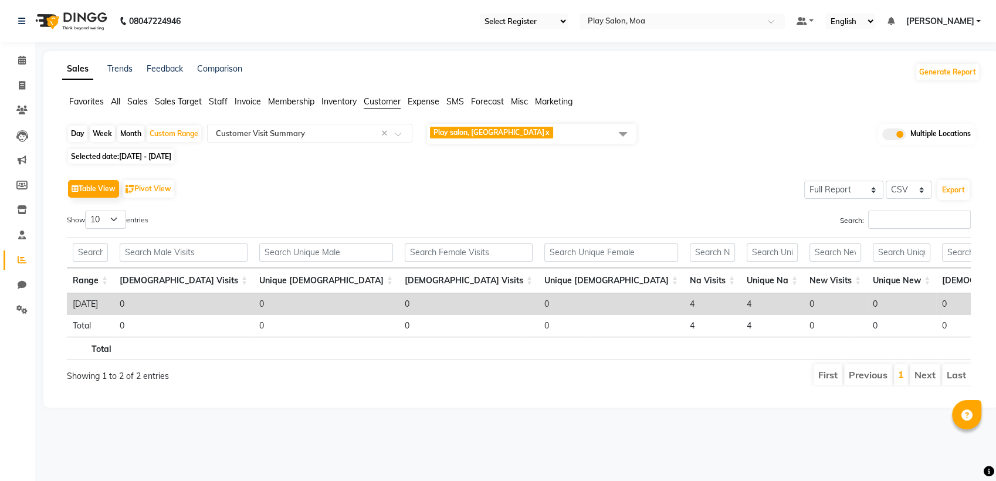
click at [550, 130] on span "Play salon, 77 East x" at bounding box center [531, 134] width 209 height 20
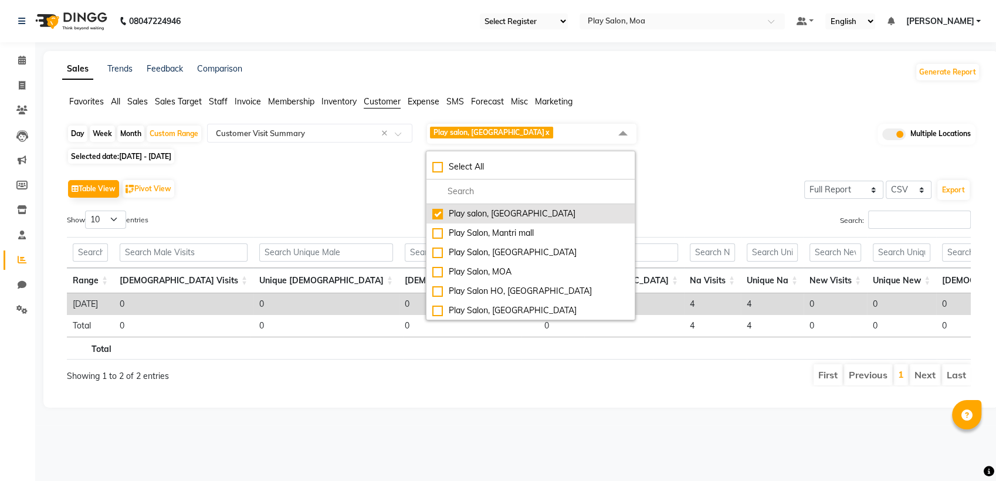
click at [436, 222] on li "Play salon, [GEOGRAPHIC_DATA]" at bounding box center [530, 213] width 208 height 19
checkbox input "false"
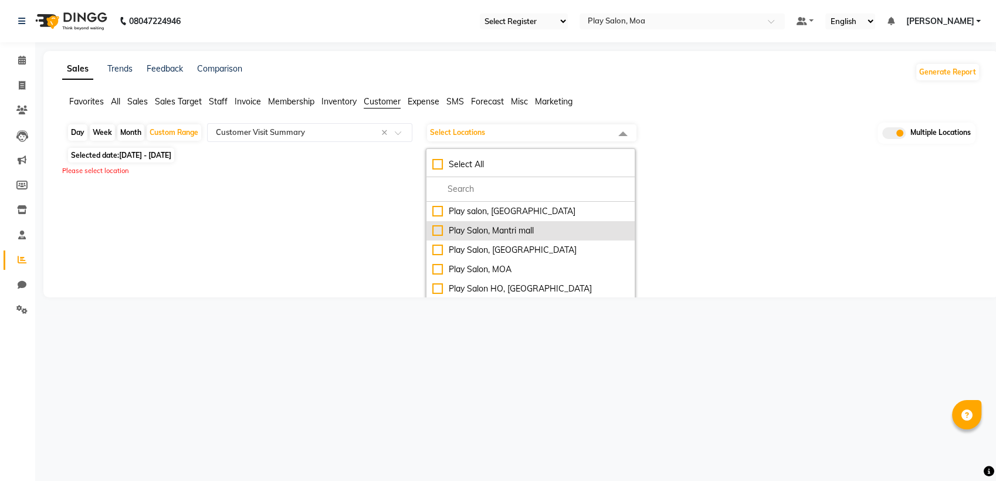
click at [436, 237] on li "Play Salon, Mantri mall" at bounding box center [530, 230] width 208 height 19
checkbox input "true"
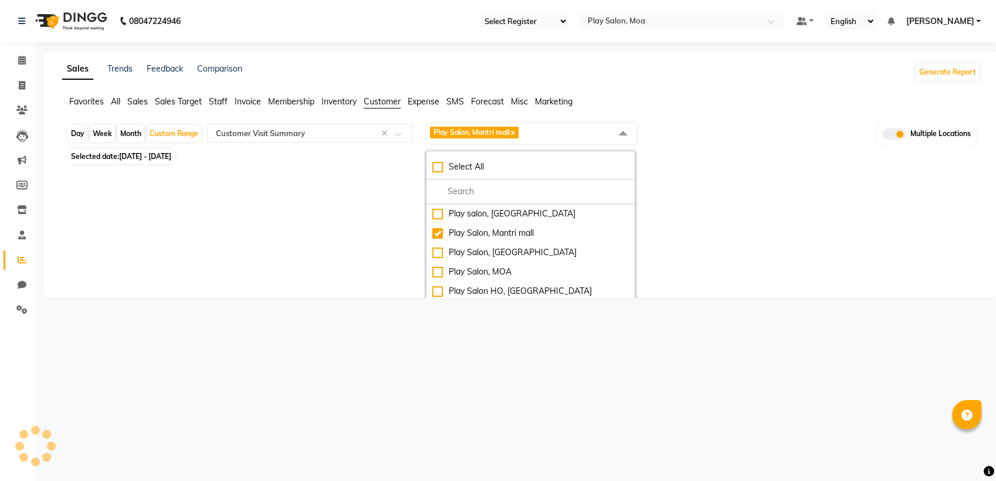
select select "full_report"
select select "csv"
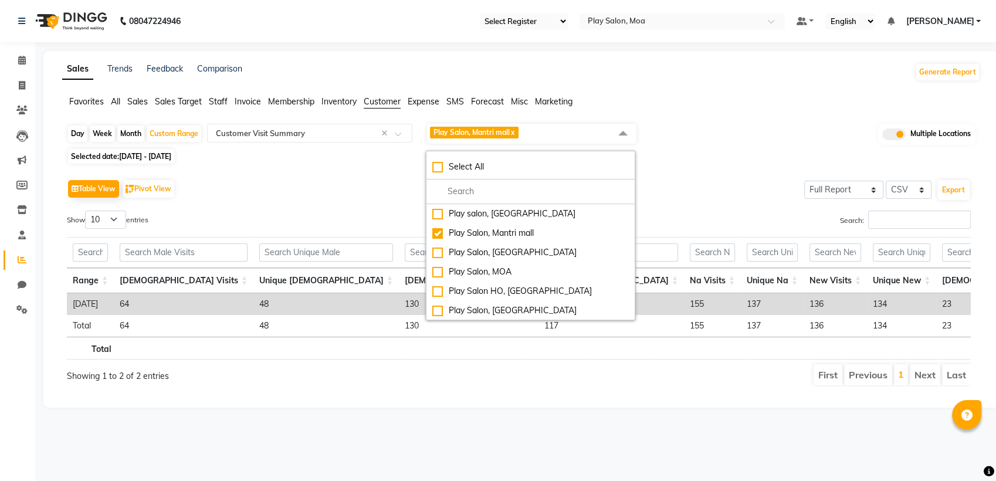
click at [661, 201] on div "Table View Pivot View Select Full Report Filtered Report Select CSV PDF Export …" at bounding box center [518, 281] width 903 height 210
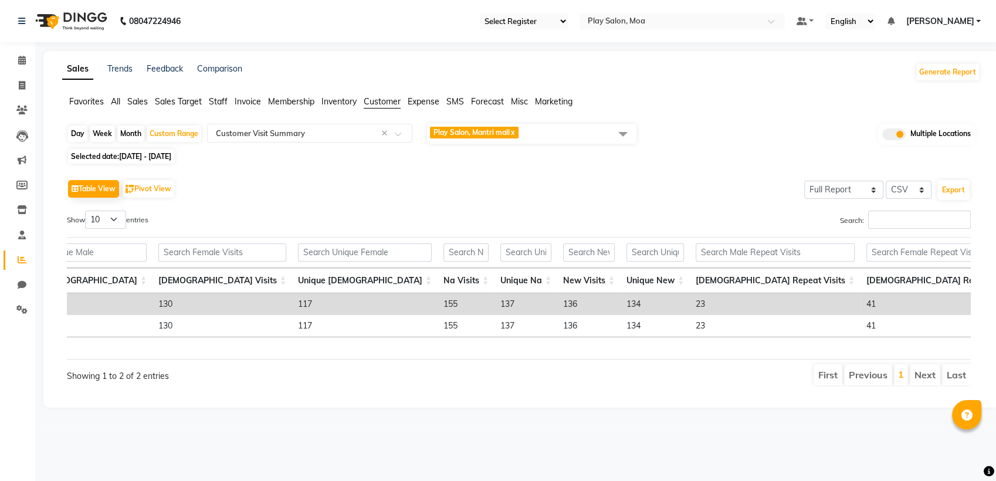
scroll to position [0, 278]
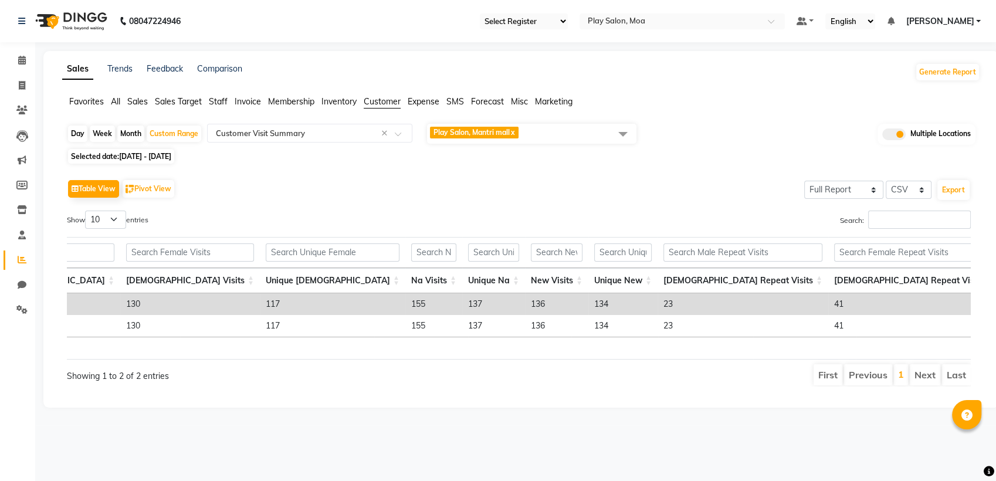
click at [588, 300] on td "134" at bounding box center [622, 304] width 69 height 22
click at [588, 303] on td "134" at bounding box center [622, 304] width 69 height 22
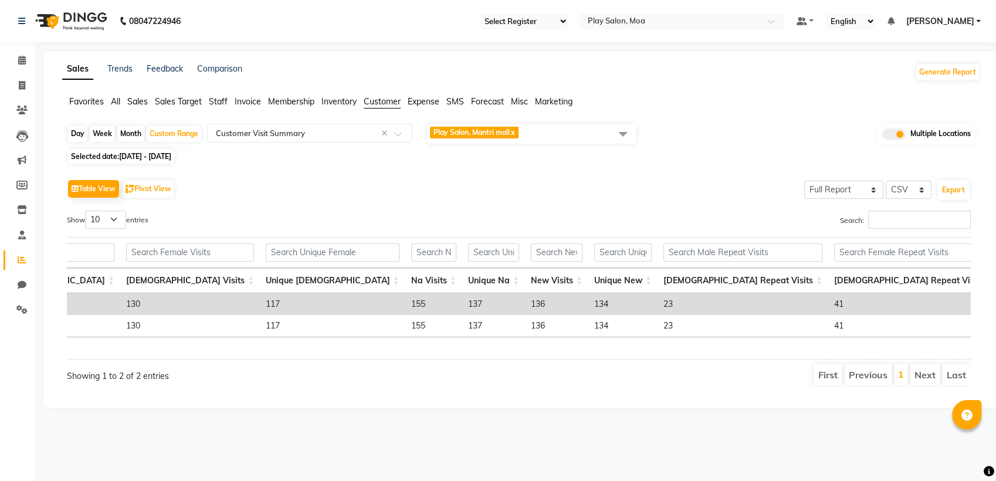
click at [554, 132] on span "Play Salon, Mantri mall x" at bounding box center [531, 134] width 209 height 20
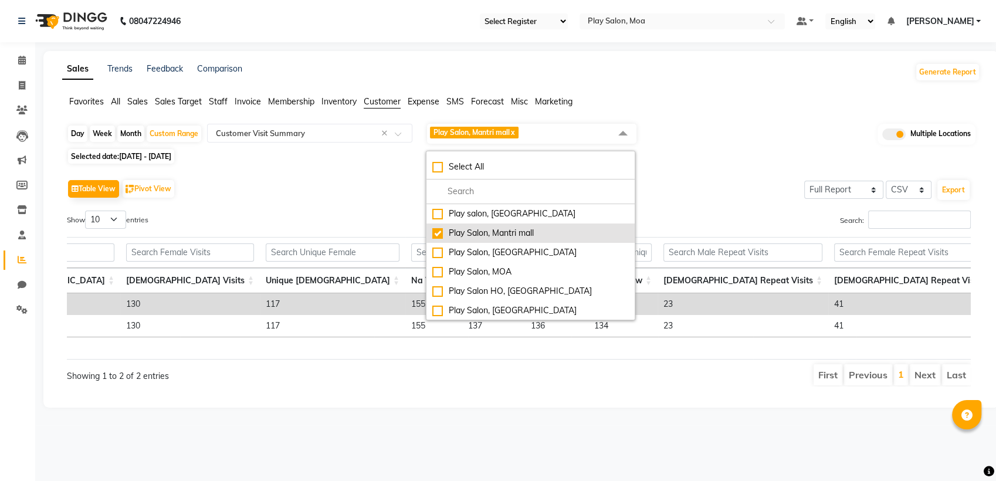
click at [437, 237] on div "Play Salon, Mantri mall" at bounding box center [530, 233] width 196 height 12
checkbox input "false"
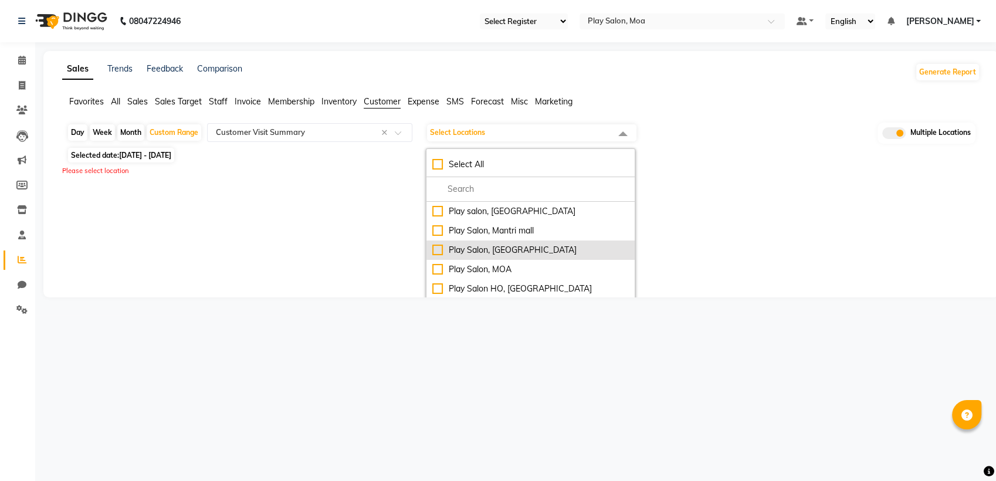
click at [438, 248] on div "Play Salon, [GEOGRAPHIC_DATA]" at bounding box center [530, 250] width 196 height 12
checkbox input "true"
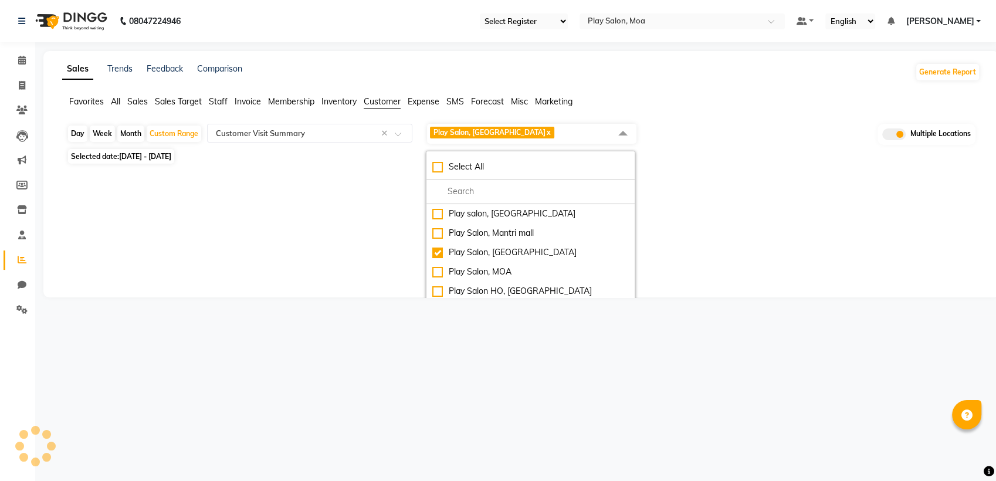
select select "full_report"
select select "csv"
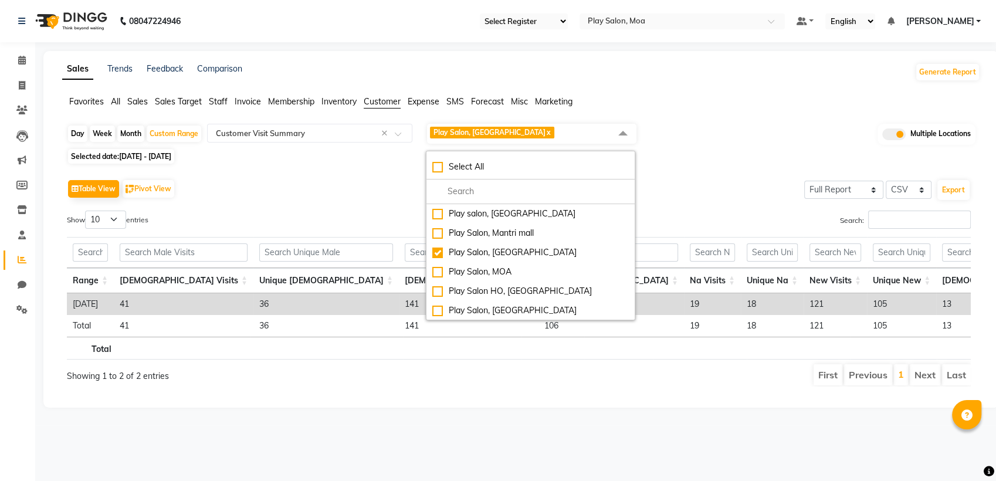
click at [699, 221] on div "Search:" at bounding box center [749, 221] width 443 height 23
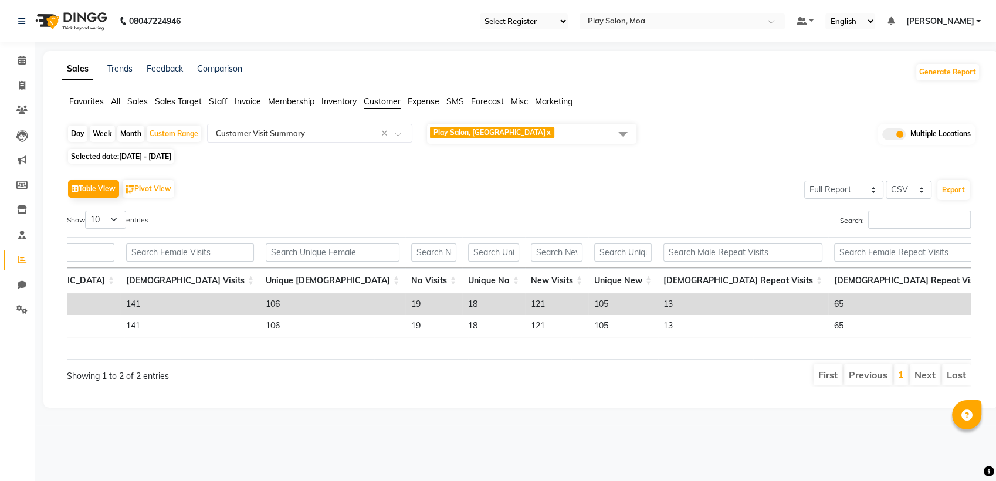
click at [588, 300] on td "105" at bounding box center [622, 304] width 69 height 22
click at [588, 305] on td "105" at bounding box center [622, 304] width 69 height 22
click at [531, 133] on span "Play Salon, [GEOGRAPHIC_DATA] x" at bounding box center [531, 134] width 209 height 20
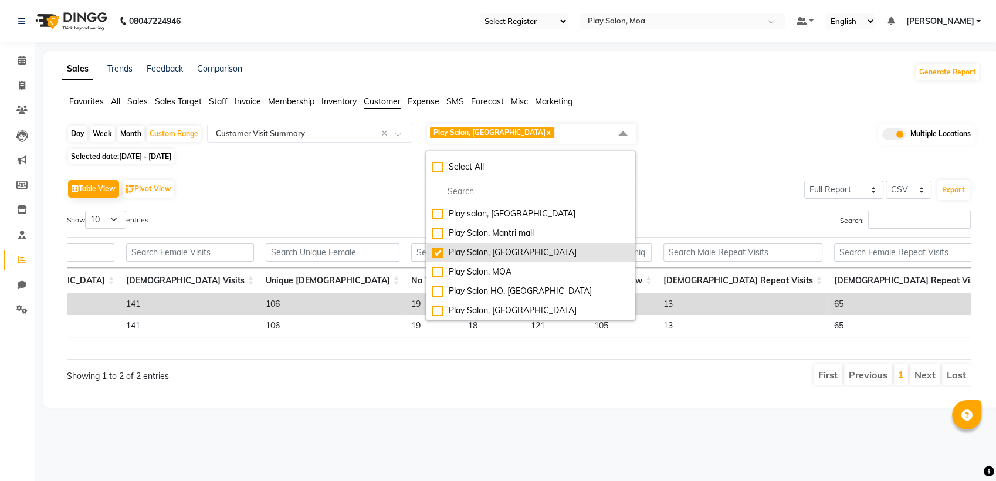
click at [441, 253] on div "Play Salon, [GEOGRAPHIC_DATA]" at bounding box center [530, 252] width 196 height 12
checkbox input "false"
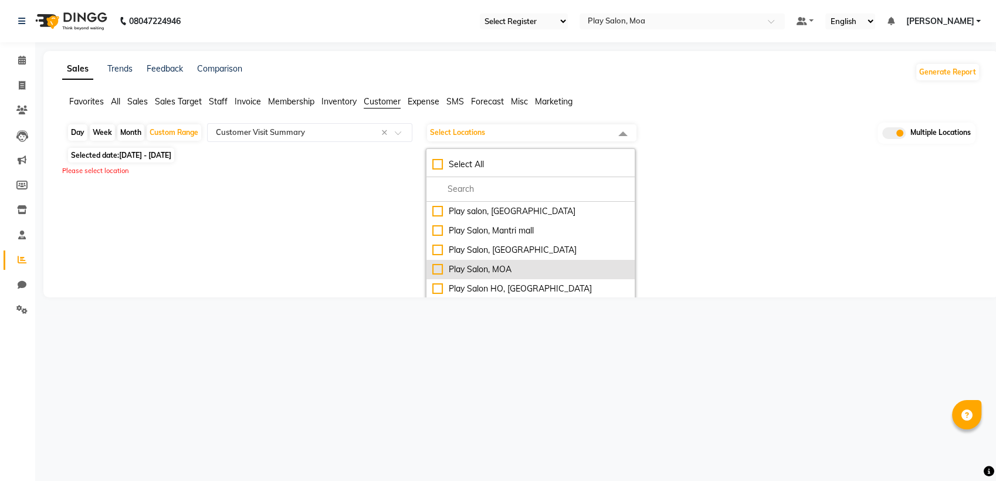
click at [438, 268] on div "Play Salon, MOA" at bounding box center [530, 269] width 196 height 12
checkbox input "true"
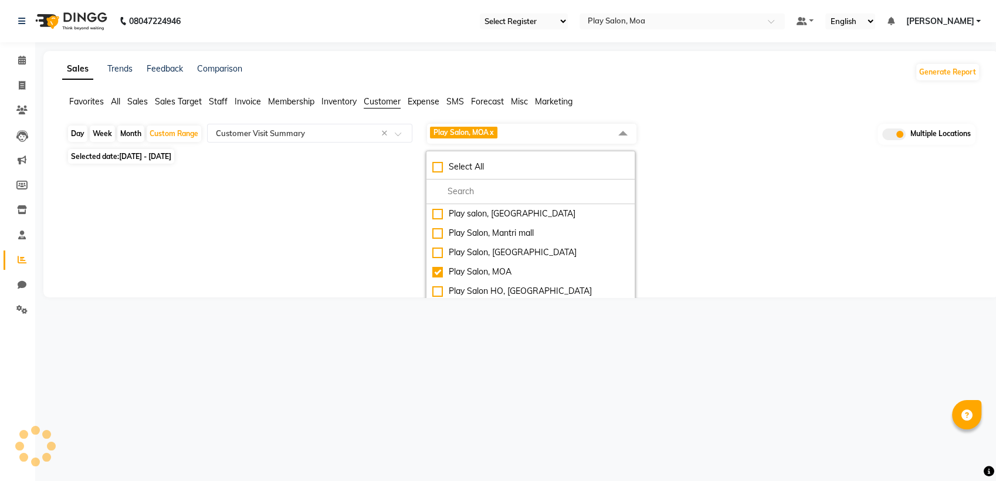
select select "full_report"
select select "csv"
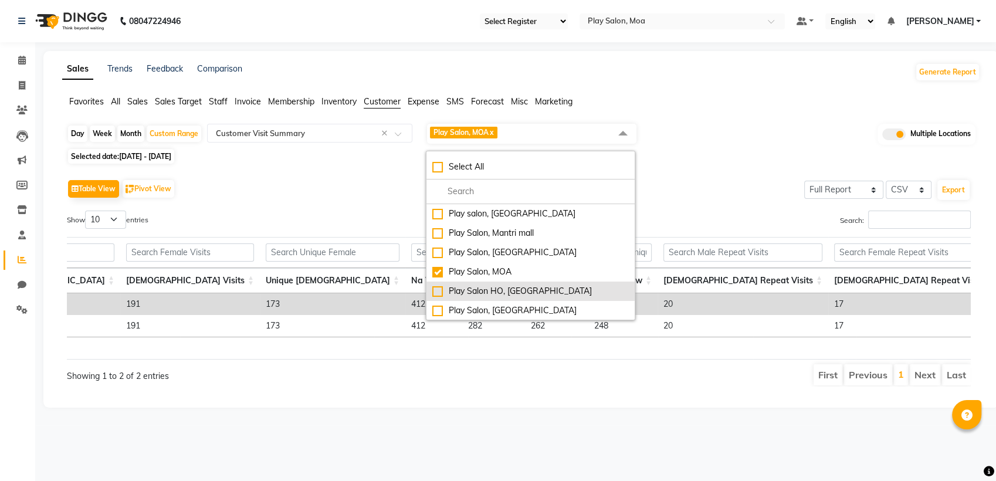
click at [436, 287] on div "Play Salon HO, [GEOGRAPHIC_DATA]" at bounding box center [530, 291] width 196 height 12
checkbox input "true"
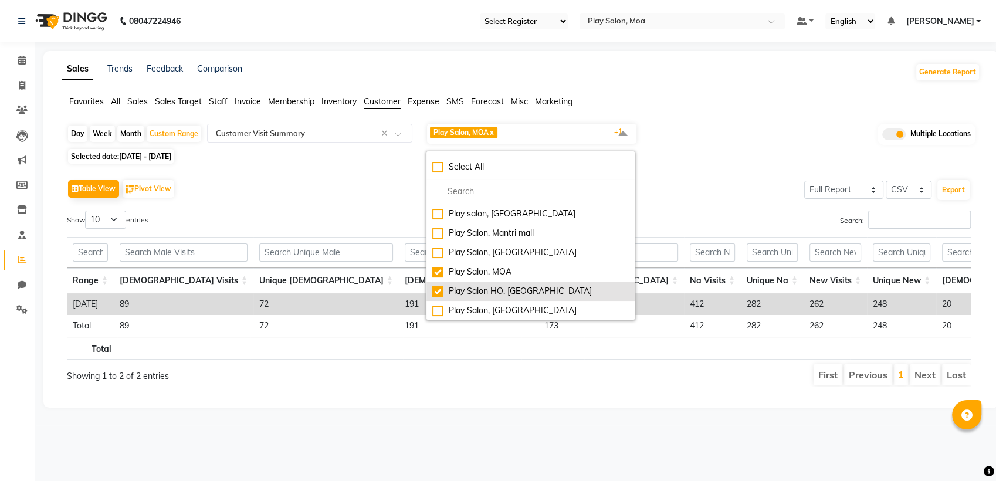
drag, startPoint x: 436, startPoint y: 271, endPoint x: 438, endPoint y: 285, distance: 13.7
click at [436, 271] on div "Play Salon, MOA" at bounding box center [530, 272] width 196 height 12
checkbox input "false"
click at [438, 286] on div "Play Salon HO, [GEOGRAPHIC_DATA]" at bounding box center [530, 291] width 196 height 12
checkbox input "false"
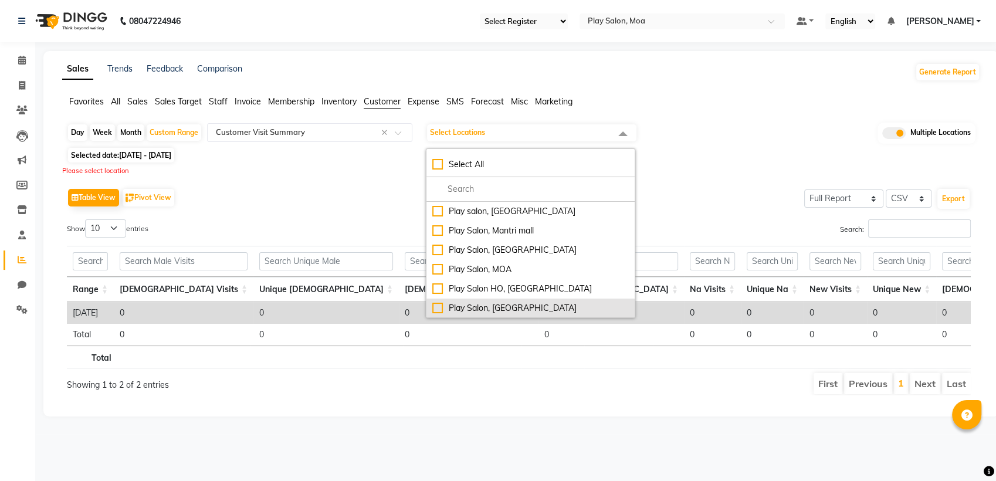
click at [438, 305] on div "Play Salon, [GEOGRAPHIC_DATA]" at bounding box center [530, 308] width 196 height 12
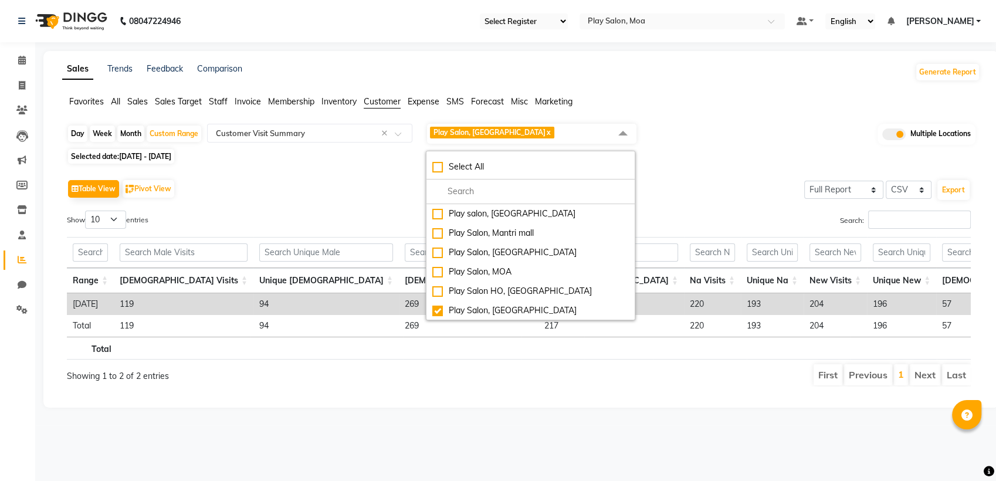
click at [696, 189] on div "Table View Pivot View Select Full Report Filtered Report Select CSV PDF Export" at bounding box center [518, 188] width 903 height 25
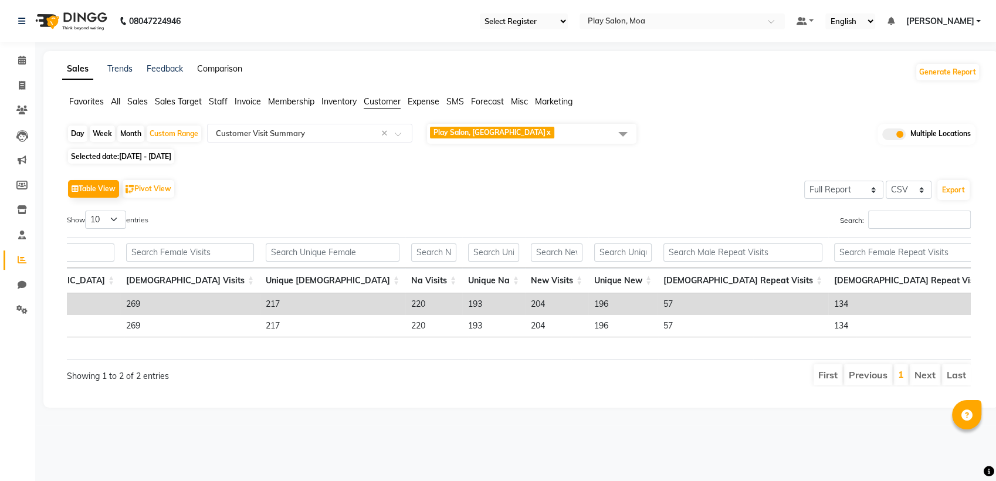
click at [223, 66] on link "Comparison" at bounding box center [219, 68] width 45 height 11
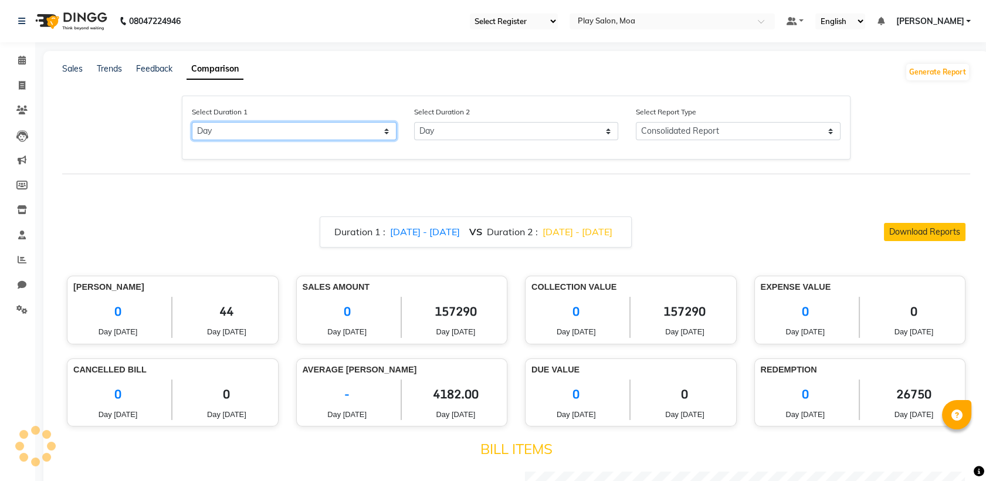
click at [319, 133] on select "Select Day Month Week Custom" at bounding box center [294, 131] width 205 height 18
click at [192, 122] on select "Select Day Month Week Custom" at bounding box center [294, 131] width 205 height 18
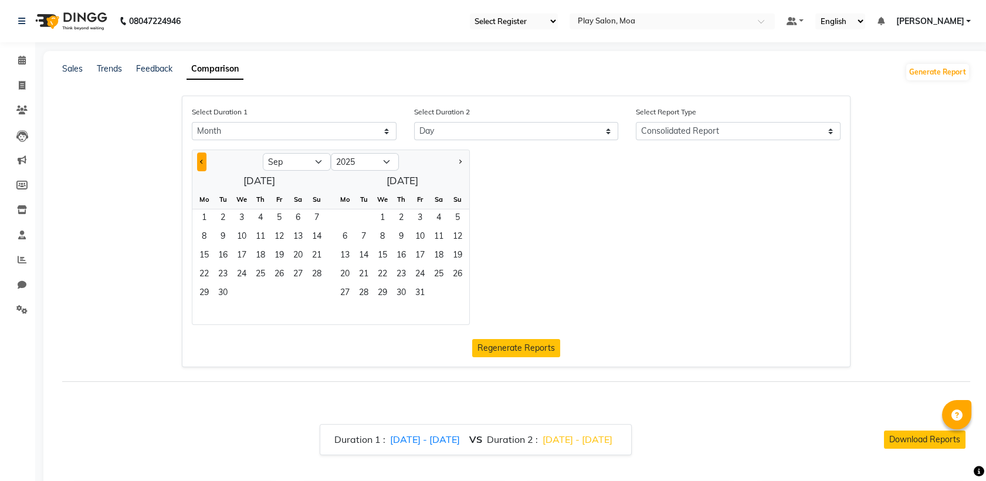
click at [201, 160] on span "Previous month" at bounding box center [202, 161] width 4 height 4
click at [221, 217] on span "1" at bounding box center [222, 218] width 19 height 19
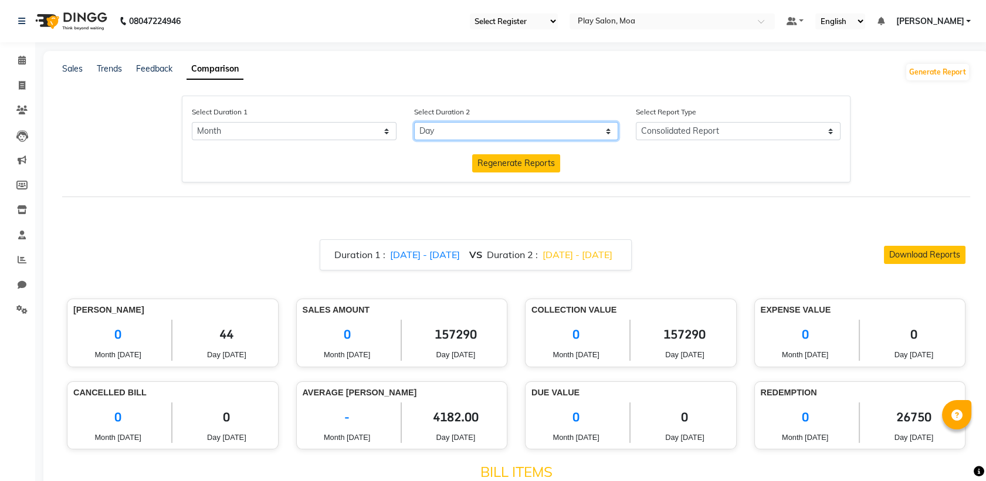
click at [486, 131] on select "Select Day Month Week Custom" at bounding box center [516, 131] width 205 height 18
click at [414, 122] on select "Select Day Month Week Custom" at bounding box center [516, 131] width 205 height 18
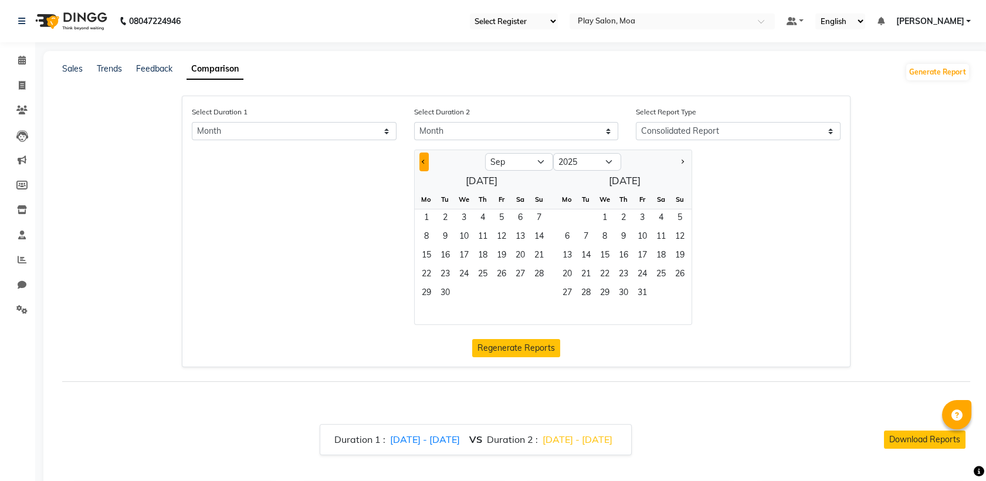
click at [426, 159] on button "Previous month" at bounding box center [423, 161] width 9 height 19
click at [498, 214] on span "1" at bounding box center [501, 218] width 19 height 19
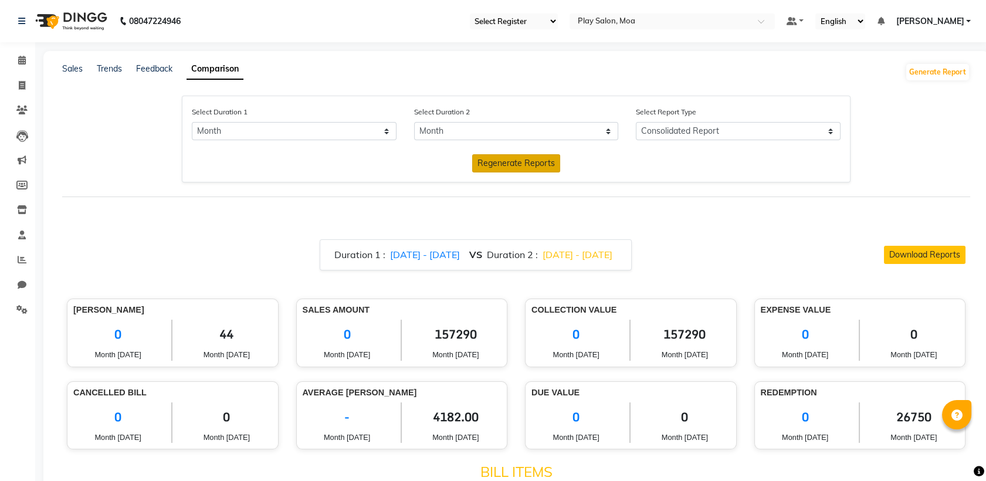
click at [507, 162] on span "Regenerate Reports" at bounding box center [515, 163] width 77 height 11
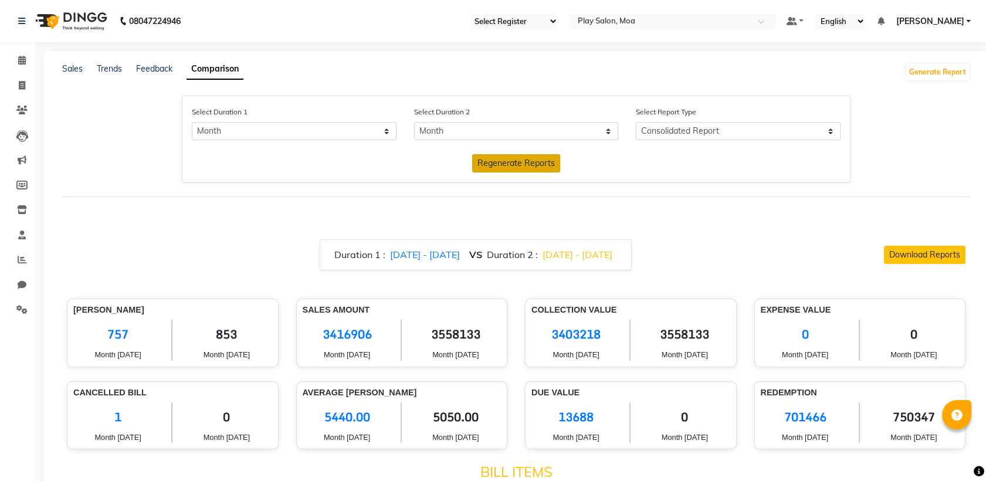
click at [442, 420] on span "5050.00" at bounding box center [455, 416] width 90 height 29
click at [442, 419] on span "5050.00" at bounding box center [455, 416] width 90 height 29
drag, startPoint x: 592, startPoint y: 16, endPoint x: 598, endPoint y: 17, distance: 6.6
click at [592, 15] on div "Select Location × Play Salon, Moa" at bounding box center [663, 21] width 182 height 12
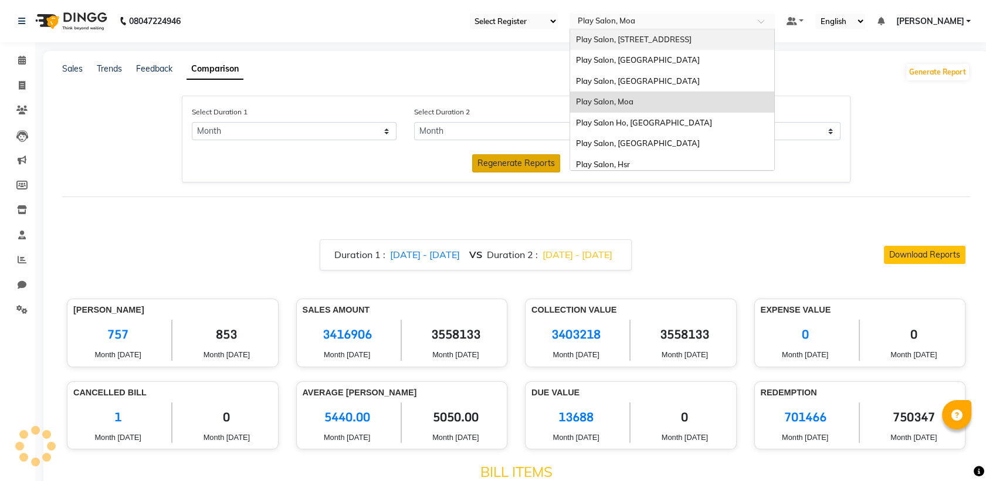
click at [610, 46] on div "Play Salon, [STREET_ADDRESS]" at bounding box center [672, 39] width 204 height 21
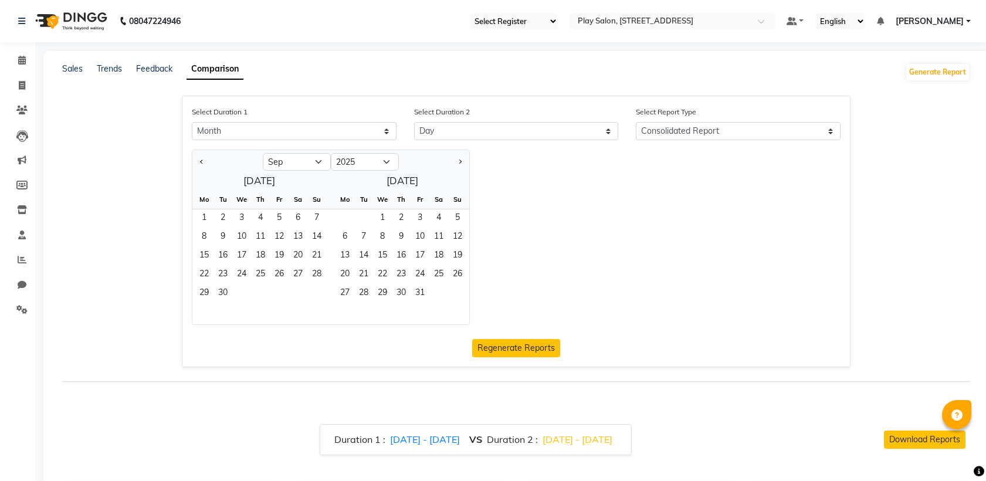
select select "month"
select select "single_date_dash"
select select "9"
select select "2025"
click at [205, 164] on button "Previous month" at bounding box center [201, 161] width 9 height 19
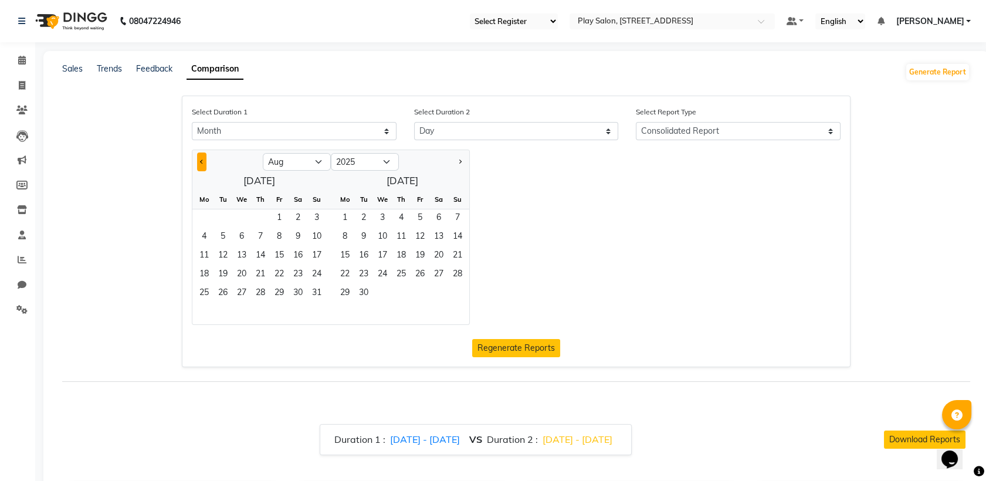
click at [205, 163] on button "Previous month" at bounding box center [201, 161] width 9 height 19
select select "7"
click at [224, 219] on span "1" at bounding box center [222, 218] width 19 height 19
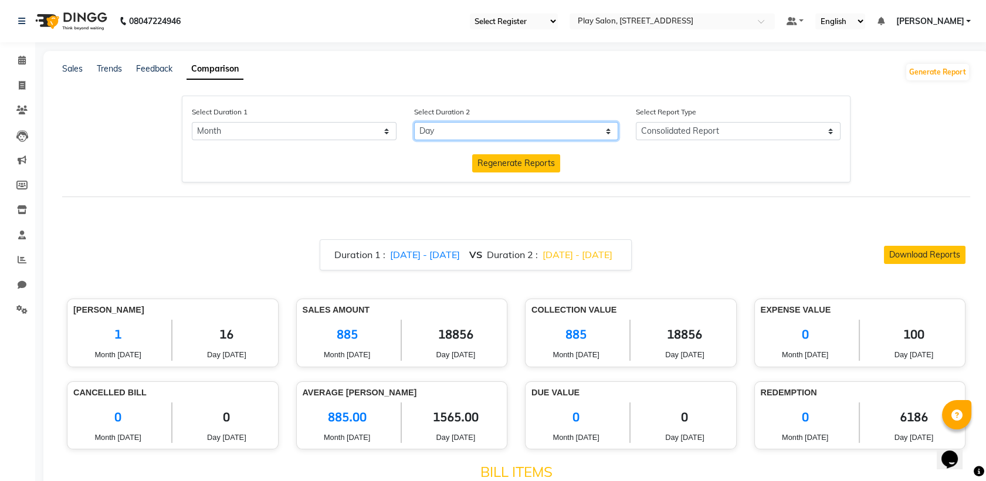
click at [429, 133] on select "Select Day Month Week Custom" at bounding box center [516, 131] width 205 height 18
select select "month_dash"
click at [414, 122] on select "Select Day Month Week Custom" at bounding box center [516, 131] width 205 height 18
select select "9"
select select "2025"
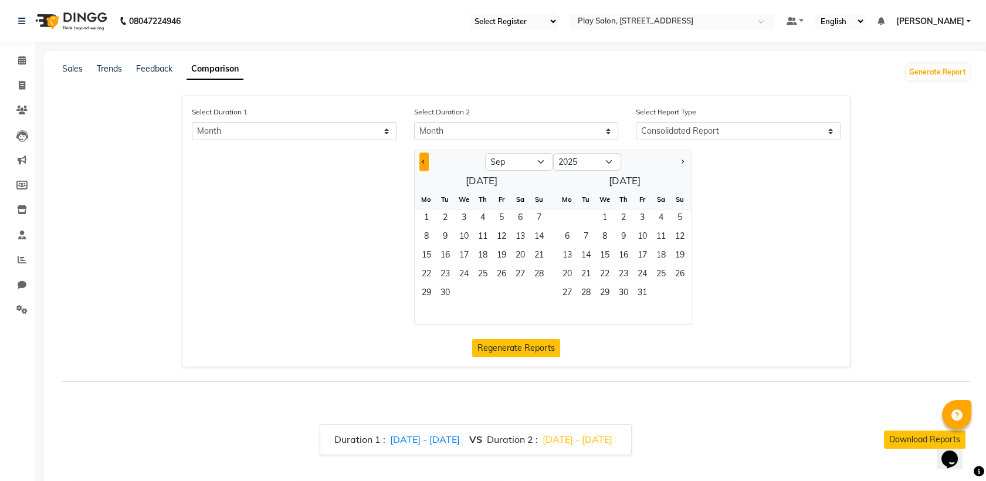
click at [422, 162] on span "Previous month" at bounding box center [424, 161] width 4 height 4
select select "8"
click at [502, 216] on span "1" at bounding box center [501, 218] width 19 height 19
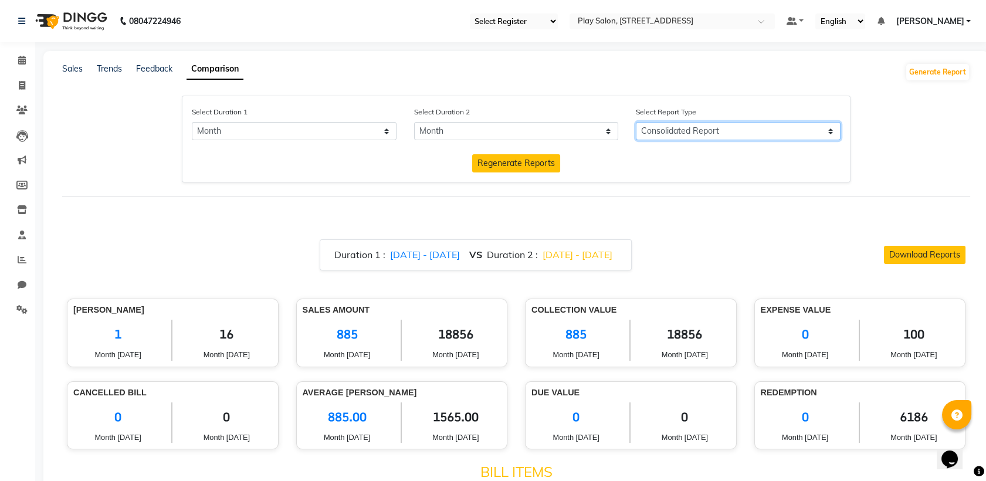
click at [696, 132] on select "Consolidated Report Business Level Retention Report Staff Level Retention Report" at bounding box center [738, 131] width 205 height 18
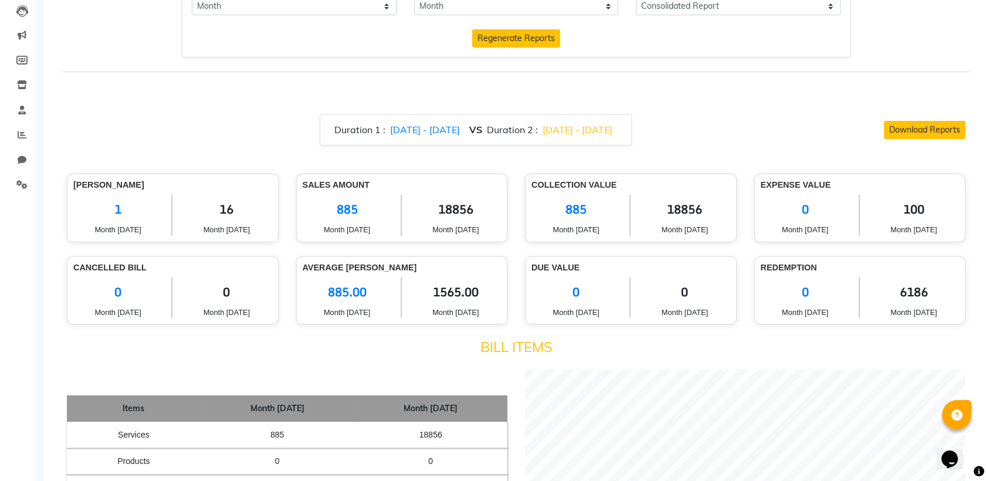
scroll to position [130, 0]
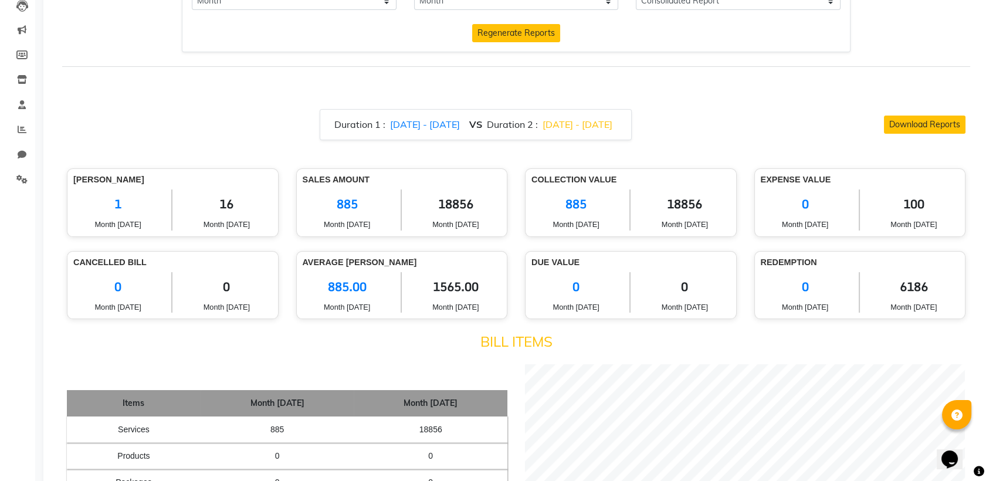
click at [448, 291] on span "1565.00" at bounding box center [455, 286] width 90 height 29
click at [447, 293] on span "1565.00" at bounding box center [455, 286] width 90 height 29
click at [451, 289] on span "1565.00" at bounding box center [455, 286] width 90 height 29
copy span "1565.00"
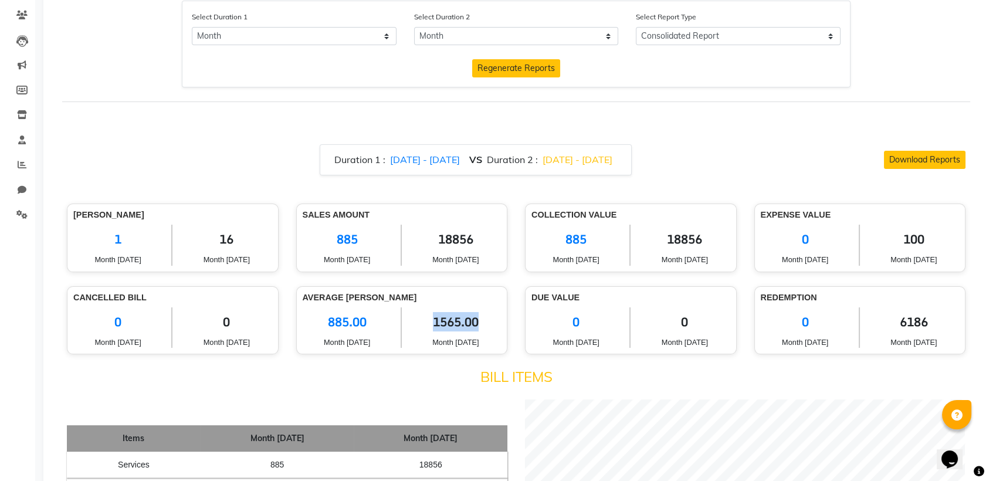
scroll to position [0, 0]
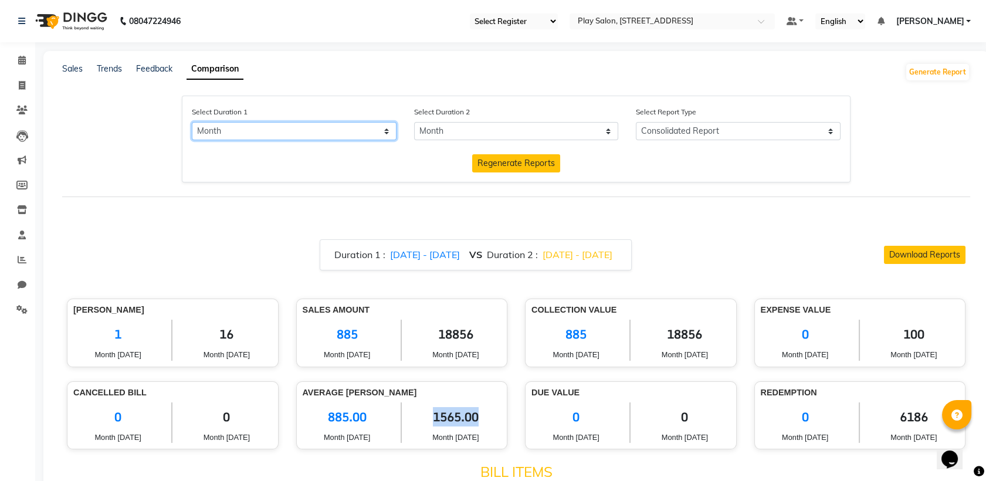
click at [307, 124] on select "Select Day Month Week Custom" at bounding box center [294, 131] width 205 height 18
click at [275, 134] on select "Select Day Month Week Custom" at bounding box center [294, 131] width 205 height 18
click at [192, 122] on select "Select Day Month Week Custom" at bounding box center [294, 131] width 205 height 18
click at [390, 258] on span "[DATE] - [DATE]" at bounding box center [425, 255] width 70 height 12
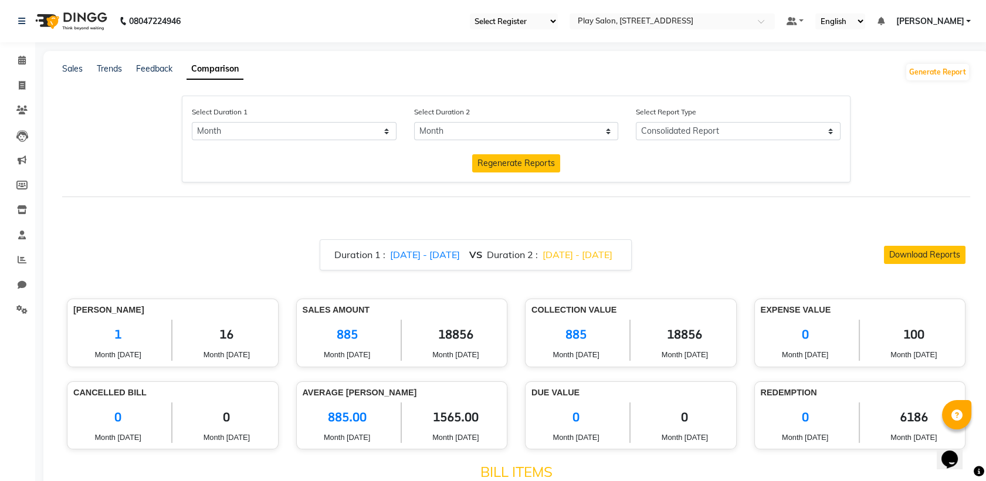
select select "9"
select select "2025"
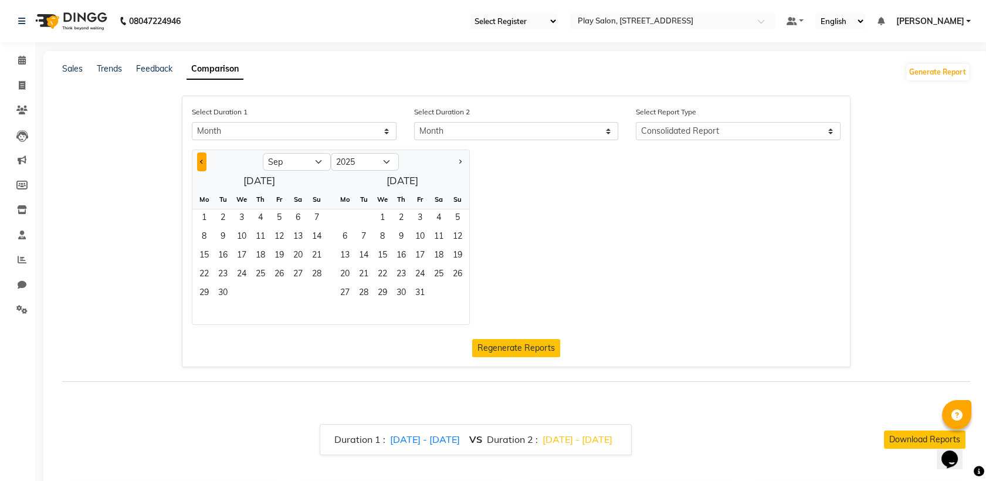
click at [202, 161] on span "Previous month" at bounding box center [202, 161] width 4 height 4
click at [202, 162] on span "Previous month" at bounding box center [202, 161] width 4 height 4
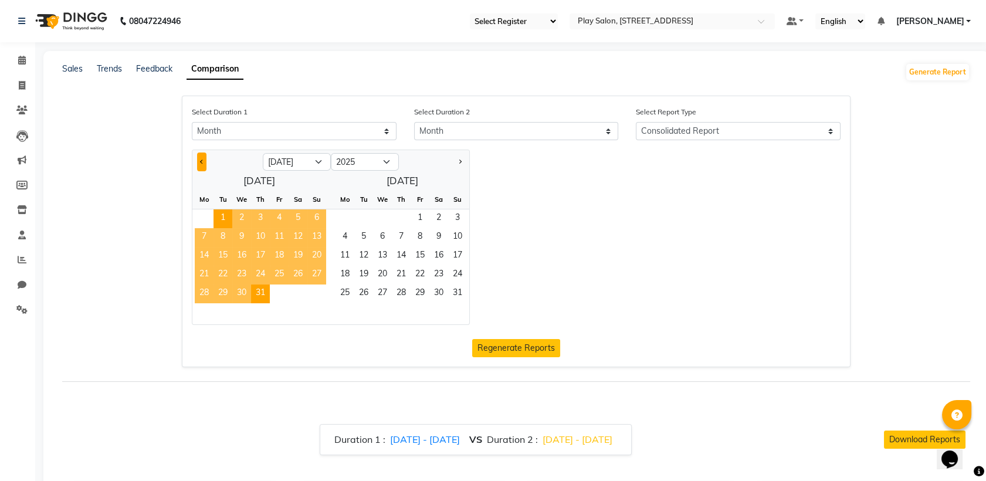
click at [202, 162] on span "Previous month" at bounding box center [202, 161] width 4 height 4
select select "6"
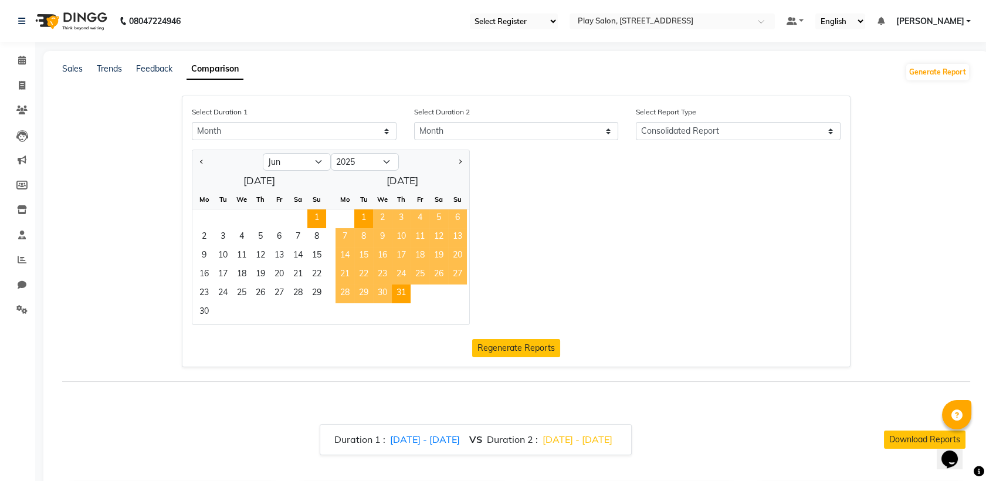
click at [312, 217] on span "1" at bounding box center [316, 218] width 19 height 19
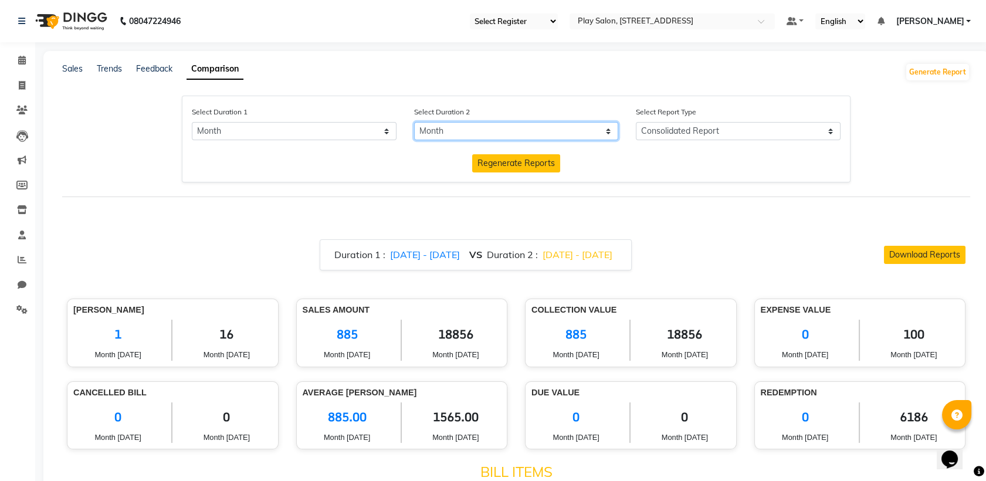
click at [465, 130] on select "Select Day Month Week Custom" at bounding box center [516, 131] width 205 height 18
click at [582, 253] on span "[DATE] - [DATE]" at bounding box center [577, 255] width 70 height 12
select select "9"
select select "2025"
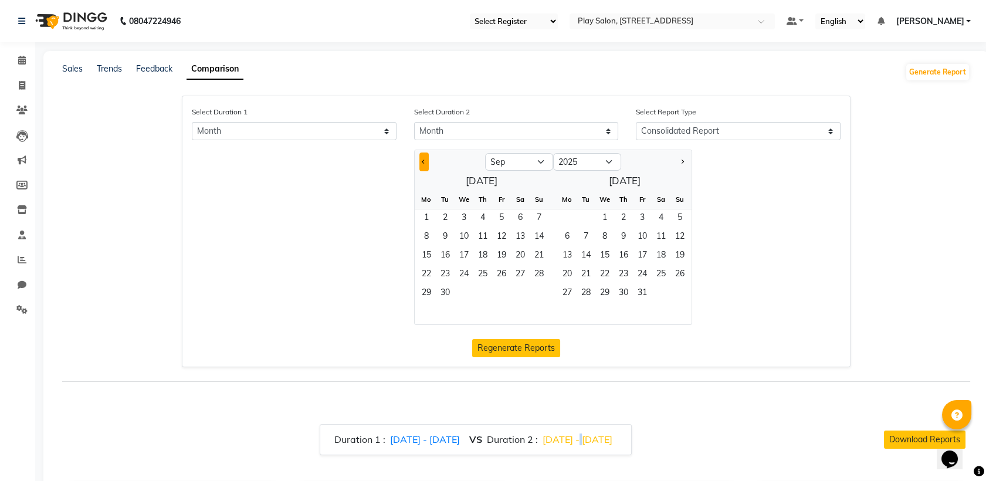
click at [422, 164] on button "Previous month" at bounding box center [423, 161] width 9 height 19
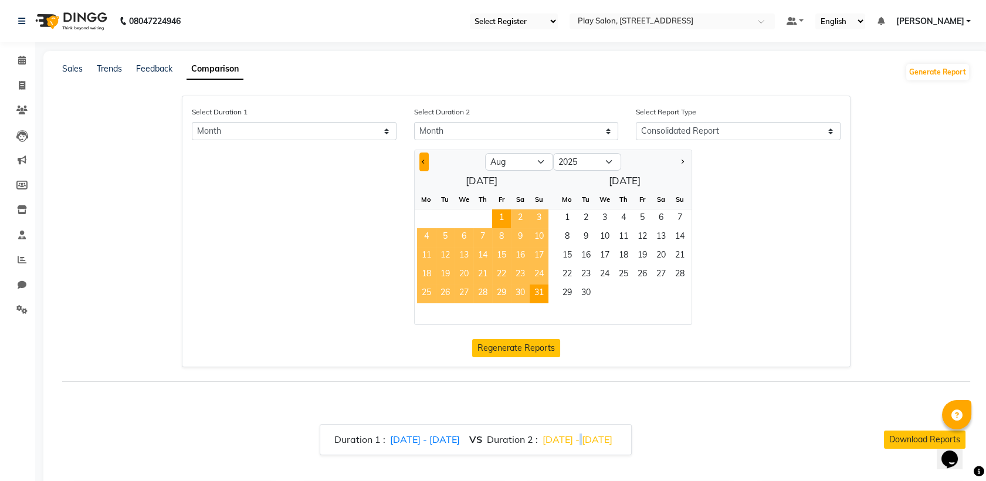
click at [422, 164] on button "Previous month" at bounding box center [423, 161] width 9 height 19
select select "7"
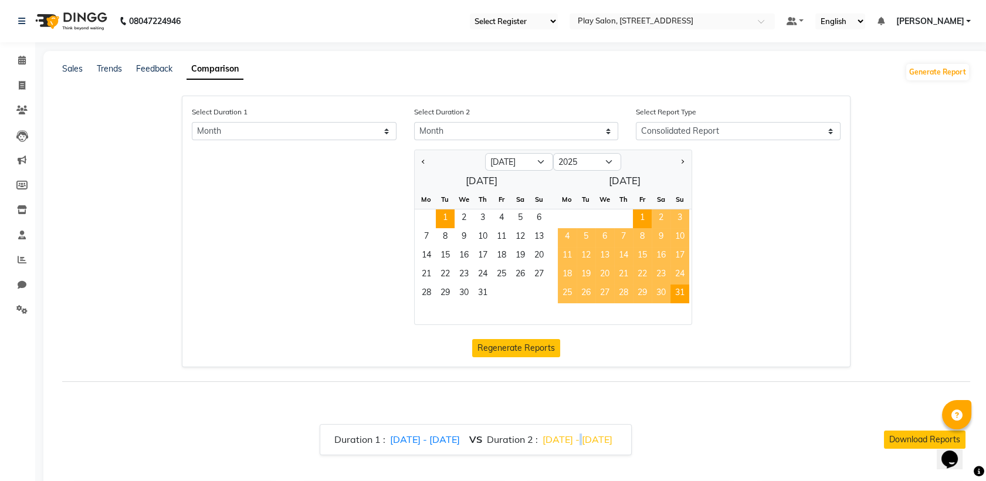
drag, startPoint x: 422, startPoint y: 164, endPoint x: 445, endPoint y: 218, distance: 59.1
click at [445, 218] on span "1" at bounding box center [445, 218] width 19 height 19
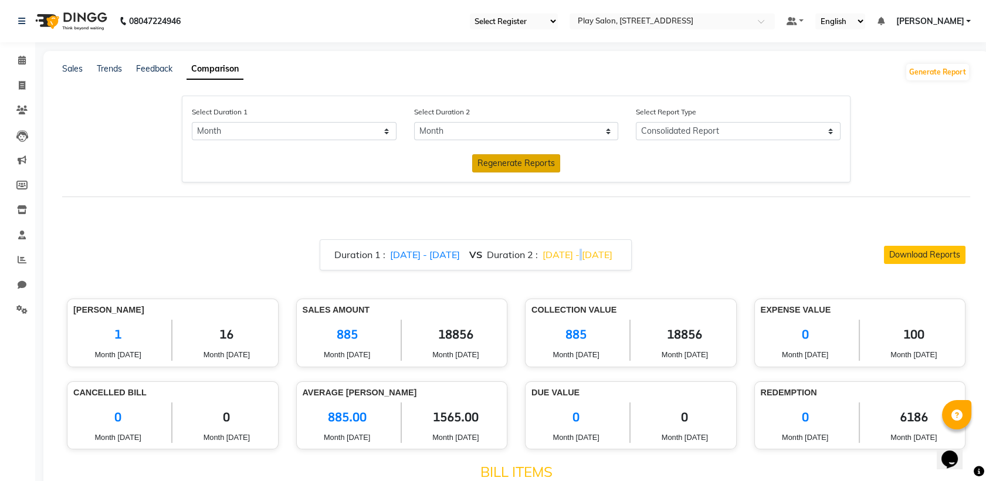
click at [507, 164] on span "Regenerate Reports" at bounding box center [515, 163] width 77 height 11
click at [451, 417] on span "2874.00" at bounding box center [455, 416] width 90 height 29
copy span "2874.00"
click at [412, 249] on span "01/06/2025 - 30/06/2025" at bounding box center [425, 255] width 70 height 12
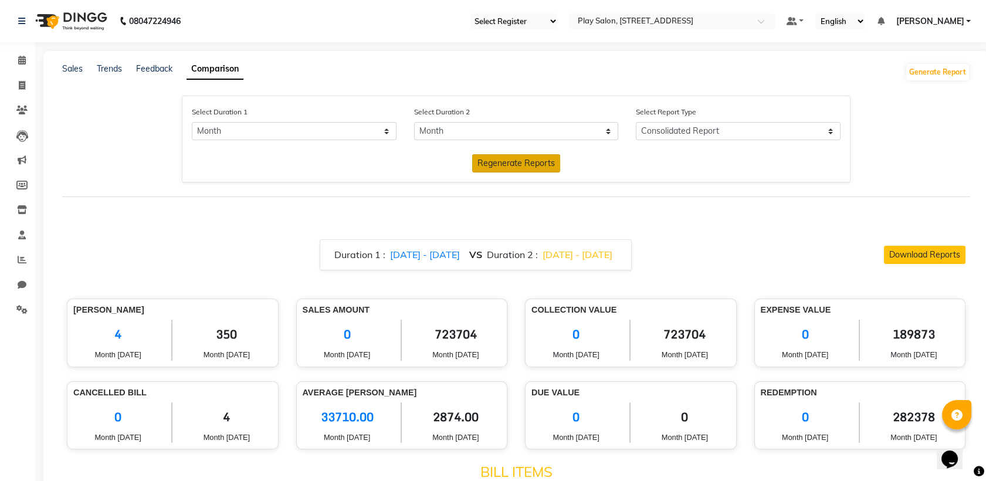
select select "9"
select select "2025"
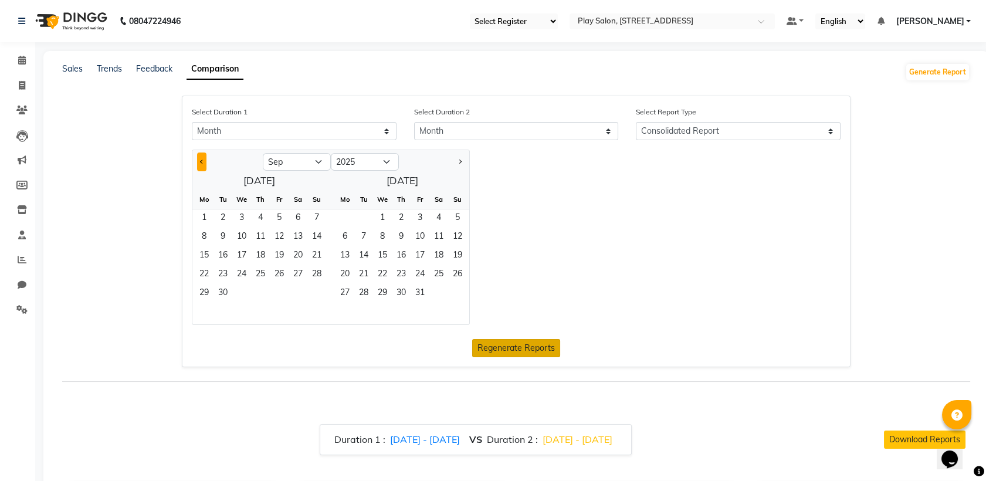
click at [201, 162] on span "Previous month" at bounding box center [202, 161] width 4 height 4
select select "7"
click at [219, 213] on span "1" at bounding box center [222, 218] width 19 height 19
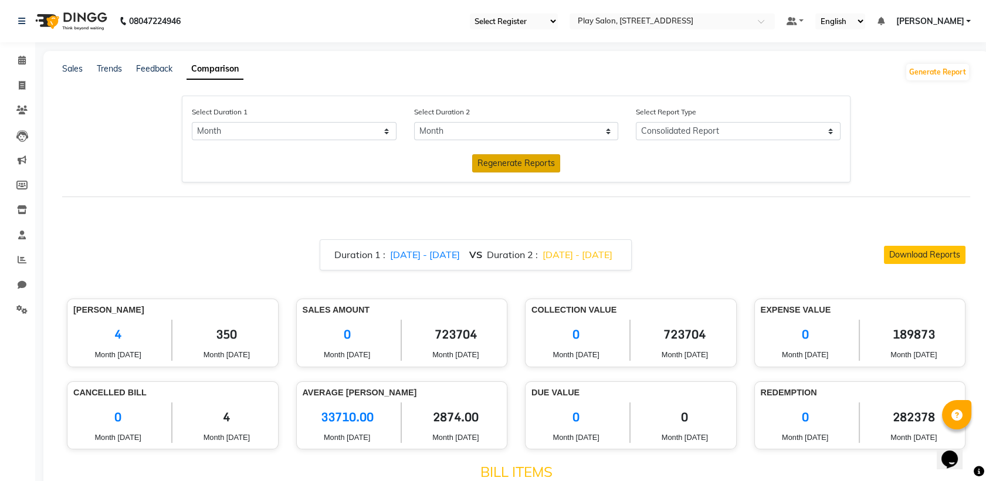
click at [568, 257] on span "[DATE] - [DATE]" at bounding box center [577, 255] width 70 height 12
select select "9"
select select "2025"
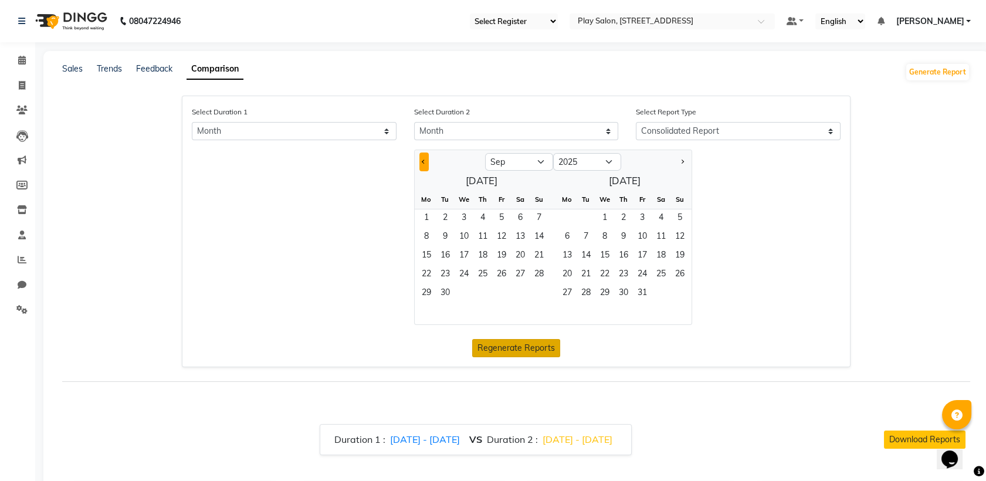
click at [427, 161] on button "Previous month" at bounding box center [423, 161] width 9 height 19
select select "7"
click at [646, 218] on span "1" at bounding box center [642, 218] width 19 height 19
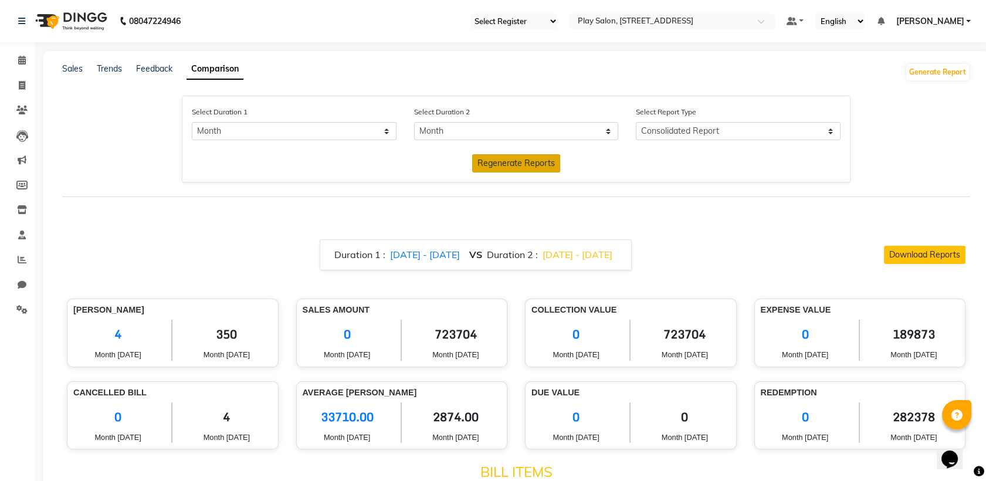
click at [512, 165] on span "Regenerate Reports" at bounding box center [515, 163] width 77 height 11
click at [453, 417] on span "2257.00" at bounding box center [455, 416] width 90 height 29
copy span "2257.00"
click at [634, 25] on input "text" at bounding box center [660, 22] width 170 height 12
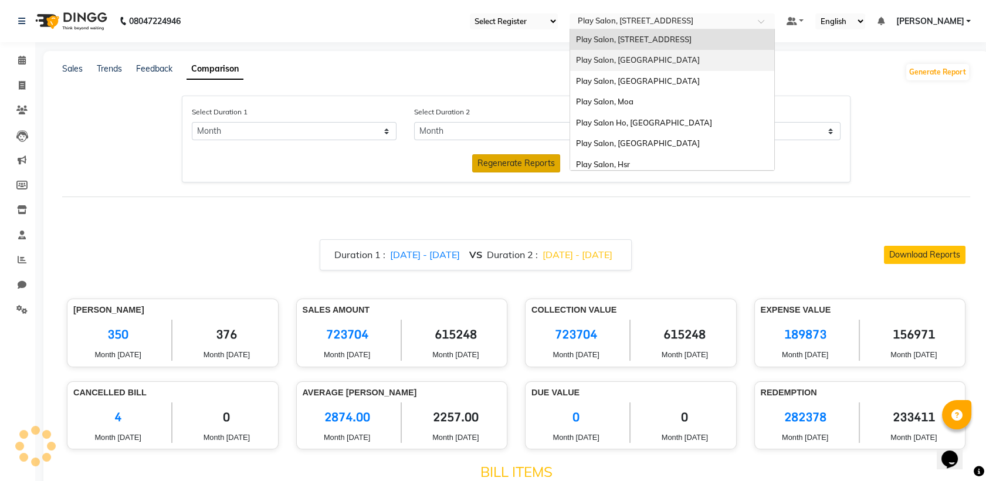
click at [637, 57] on span "Play Salon, [GEOGRAPHIC_DATA]" at bounding box center [638, 59] width 124 height 9
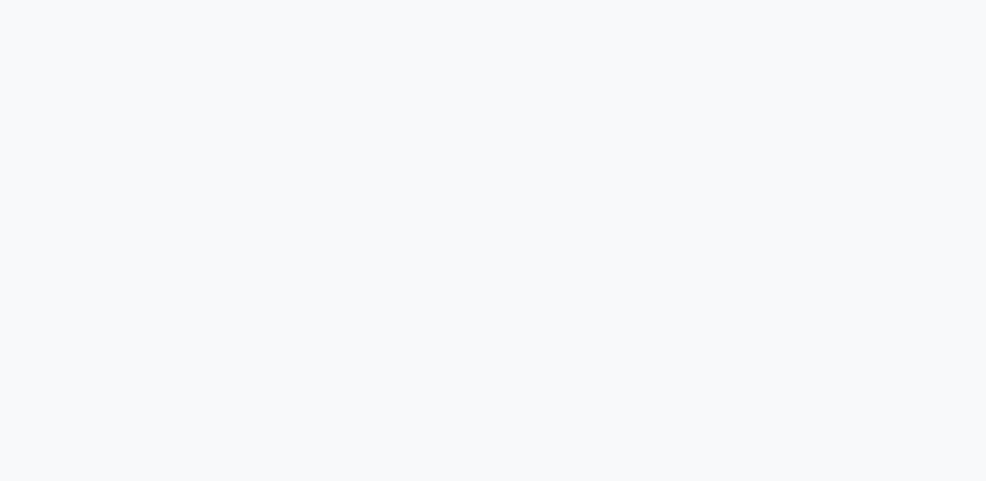
select select "single_date"
select select "single_date_dash"
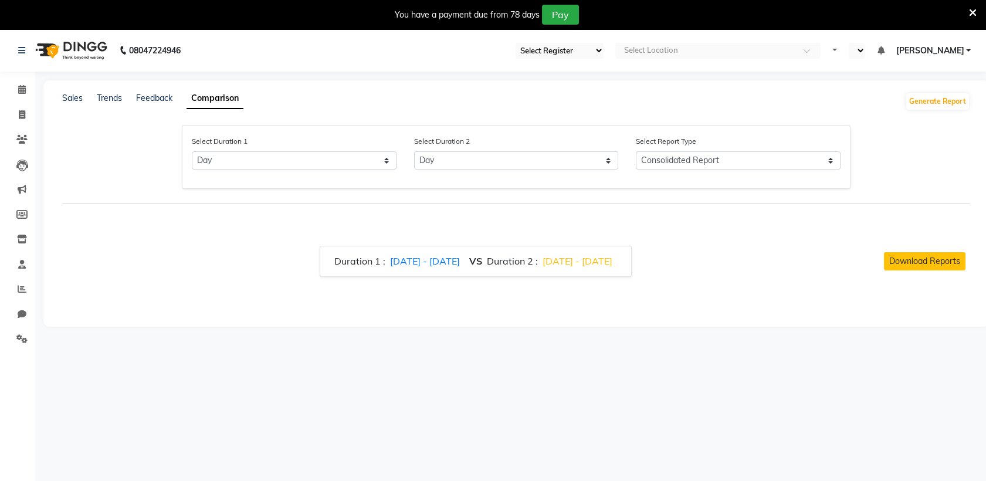
select select "en"
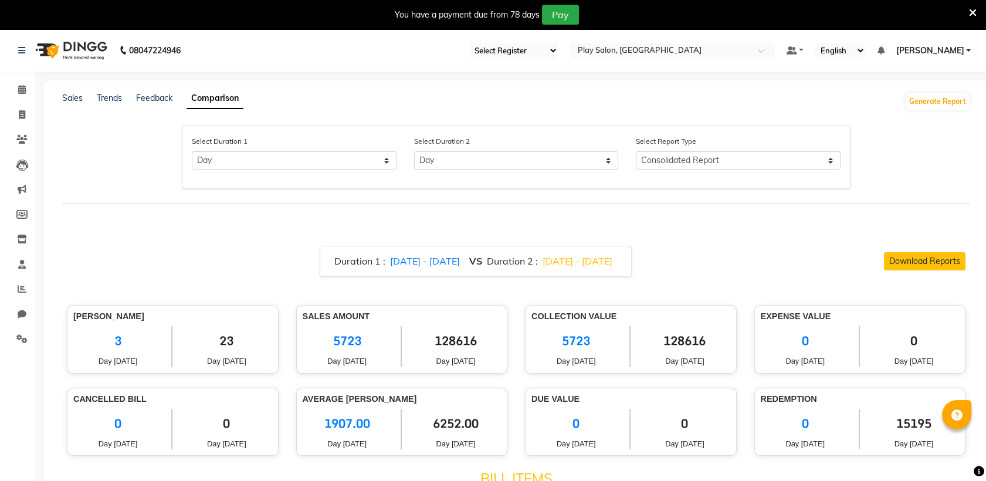
click at [974, 15] on icon at bounding box center [973, 13] width 8 height 11
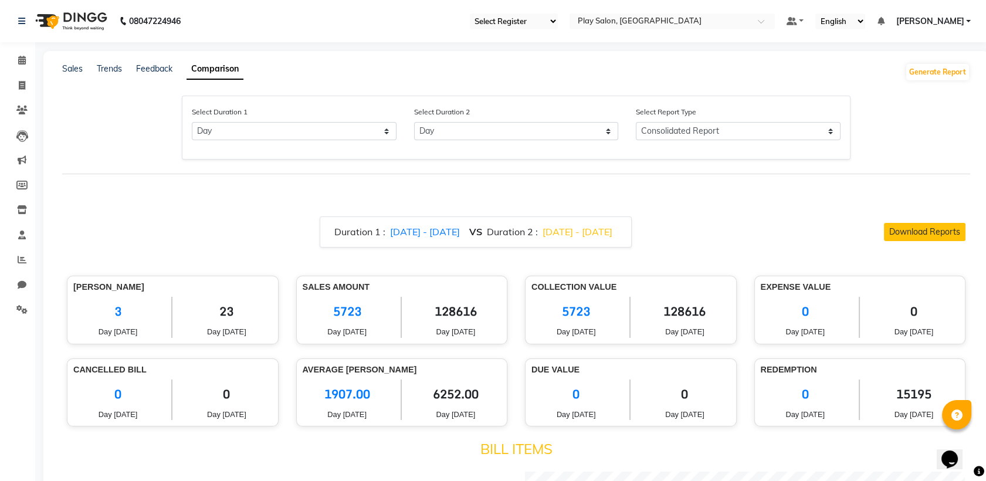
click at [390, 234] on span "[DATE] - [DATE]" at bounding box center [425, 232] width 70 height 12
select select "9"
select select "2025"
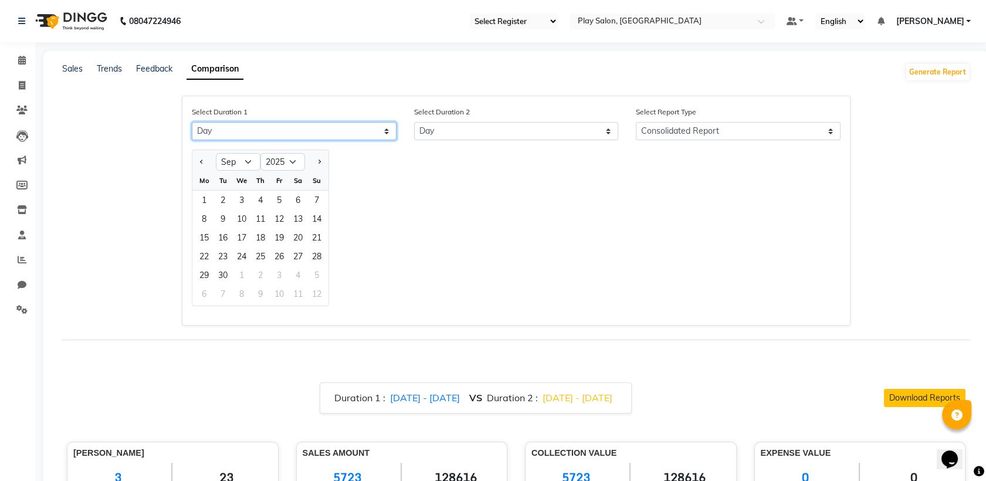
click at [246, 131] on select "Select Day Month Week Custom" at bounding box center [294, 131] width 205 height 18
select select "month"
click at [192, 122] on select "Select Day Month Week Custom" at bounding box center [294, 131] width 205 height 18
select select "9"
select select "2025"
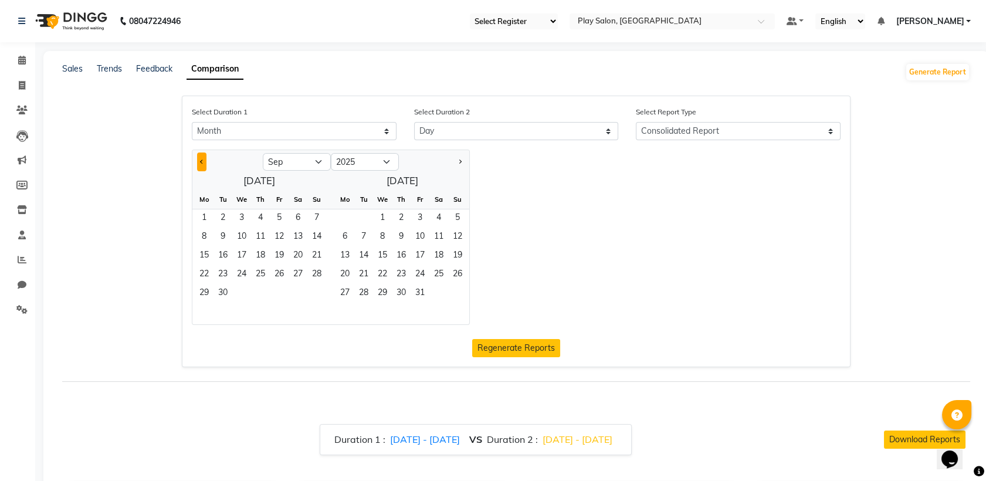
click at [201, 163] on button "Previous month" at bounding box center [201, 161] width 9 height 19
select select "7"
click at [224, 219] on span "1" at bounding box center [222, 218] width 19 height 19
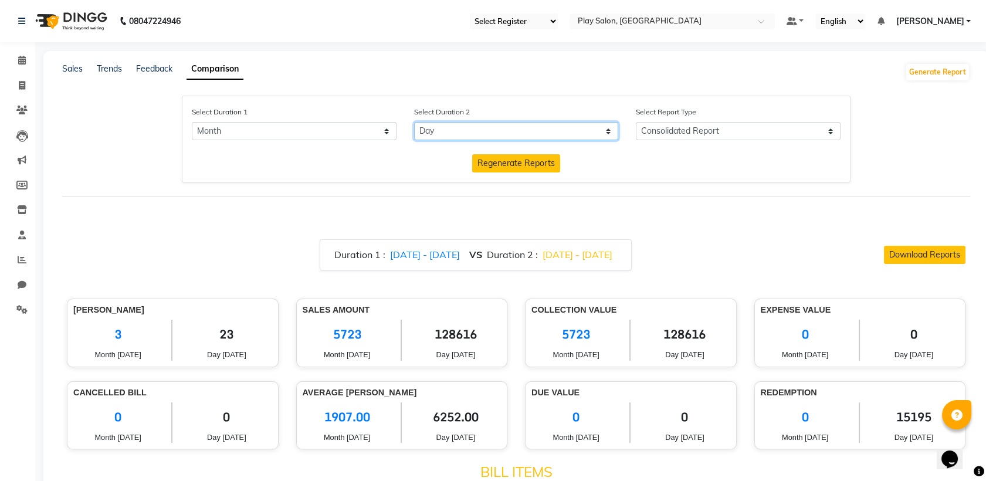
click at [465, 135] on select "Select Day Month Week Custom" at bounding box center [516, 131] width 205 height 18
select select "month_dash"
click at [414, 122] on select "Select Day Month Week Custom" at bounding box center [516, 131] width 205 height 18
select select "9"
select select "2025"
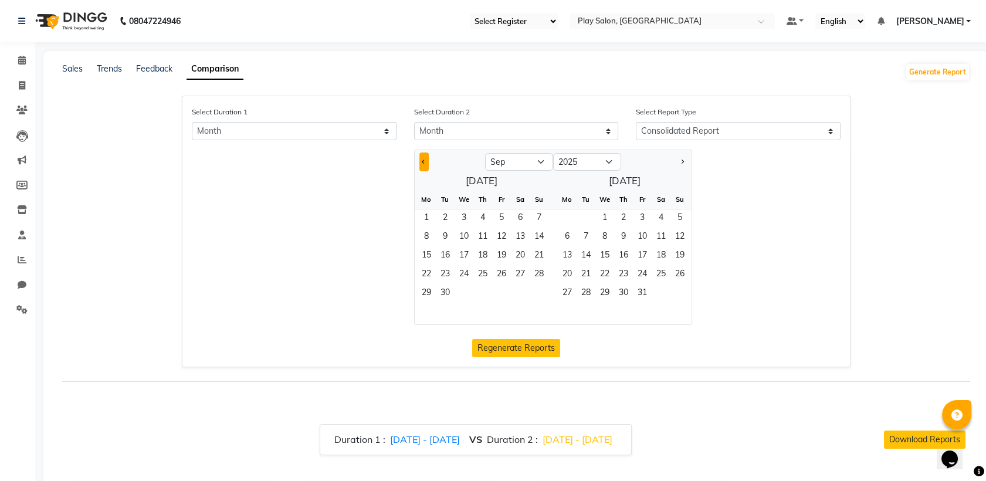
click at [422, 161] on span "Previous month" at bounding box center [424, 161] width 4 height 4
select select "8"
click at [500, 220] on span "1" at bounding box center [501, 218] width 19 height 19
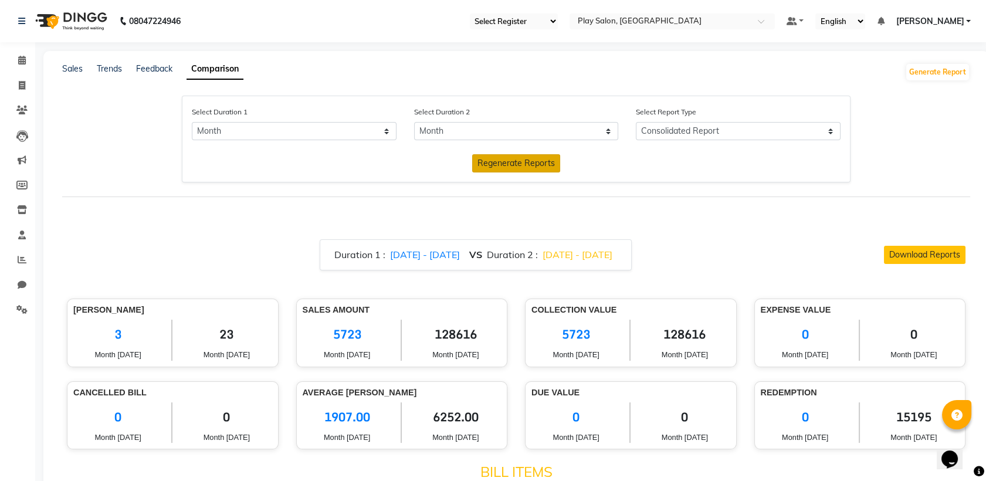
click at [502, 164] on span "Regenerate Reports" at bounding box center [515, 163] width 77 height 11
click at [446, 418] on span "5721.00" at bounding box center [455, 416] width 90 height 29
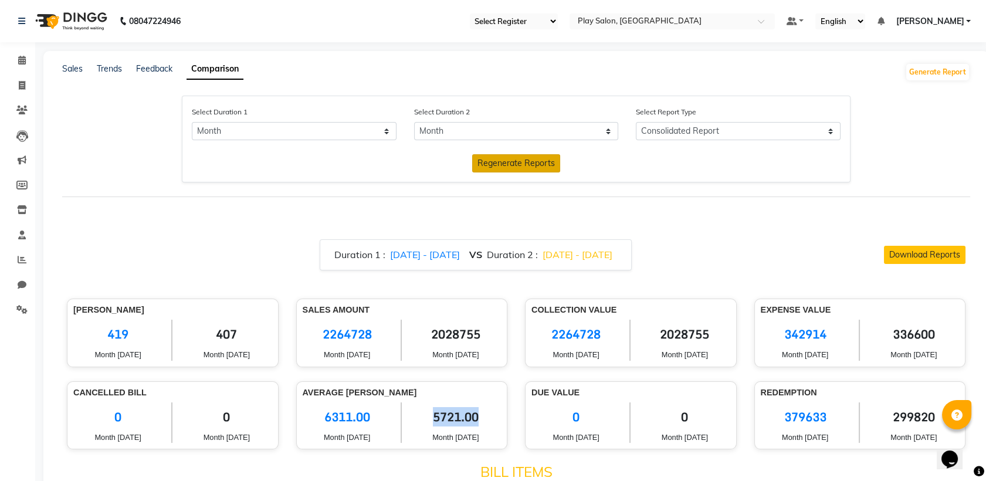
click at [446, 418] on span "5721.00" at bounding box center [455, 416] width 90 height 29
copy span "5721.00"
click at [623, 22] on input "text" at bounding box center [660, 22] width 170 height 12
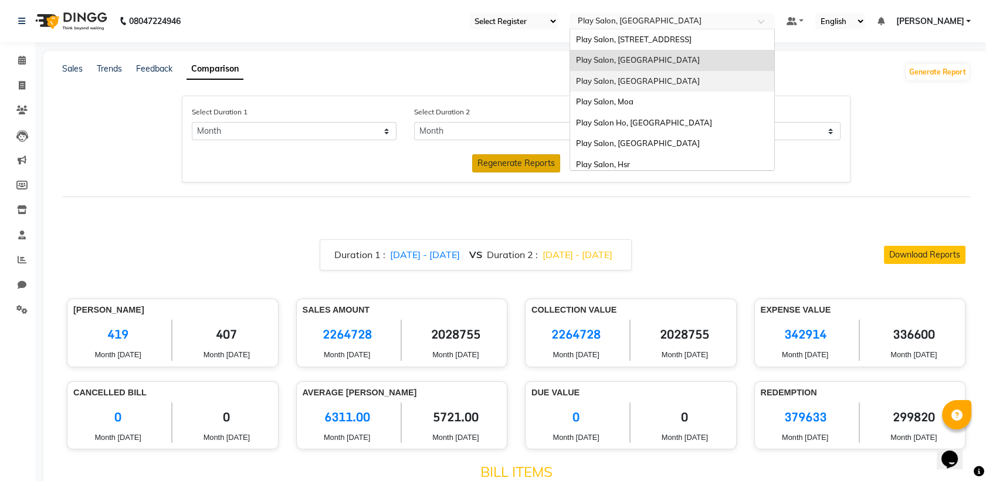
click at [604, 80] on span "Play Salon, [GEOGRAPHIC_DATA]" at bounding box center [638, 80] width 124 height 9
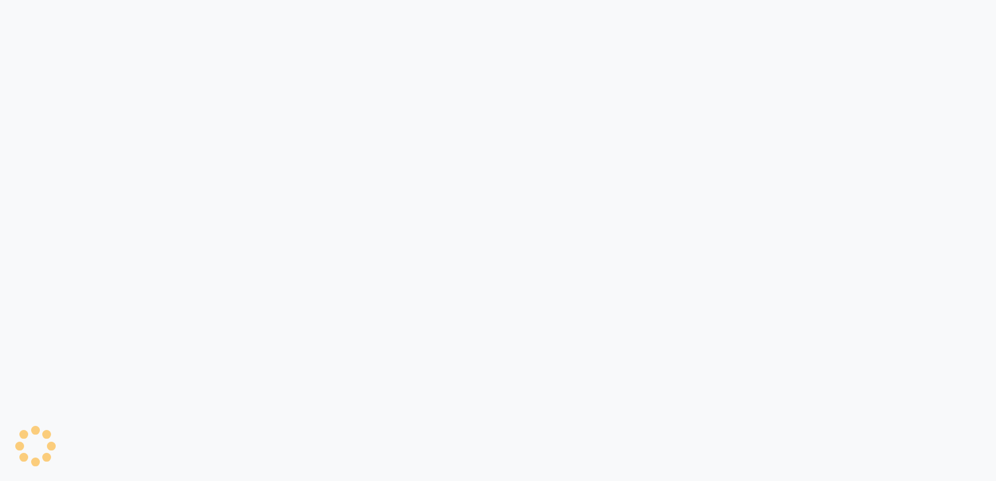
select select "single_date"
select select "single_date_dash"
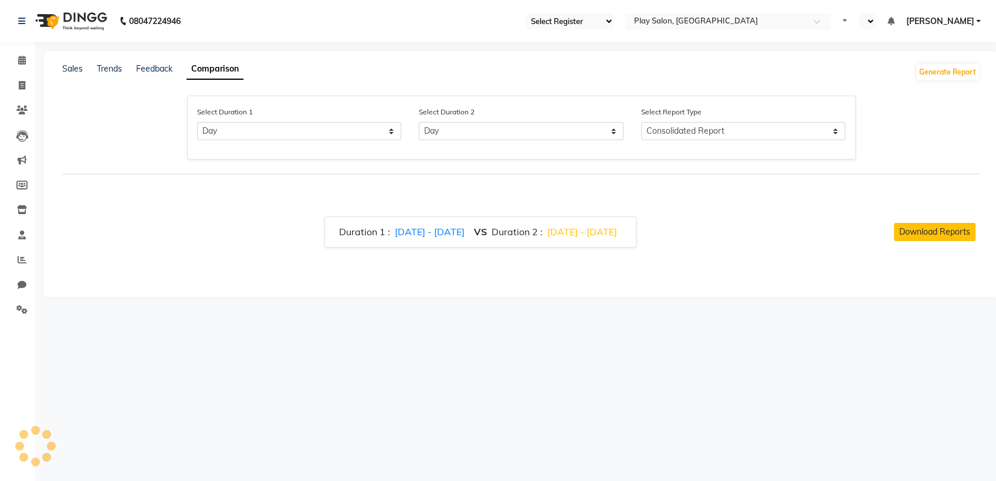
select select "en"
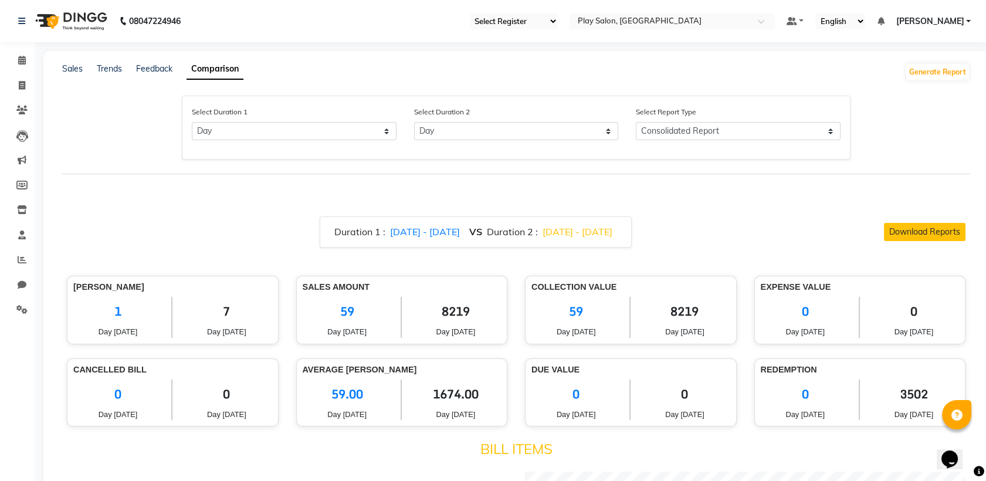
click at [390, 229] on span "[DATE] - [DATE]" at bounding box center [425, 232] width 70 height 12
select select "9"
select select "2025"
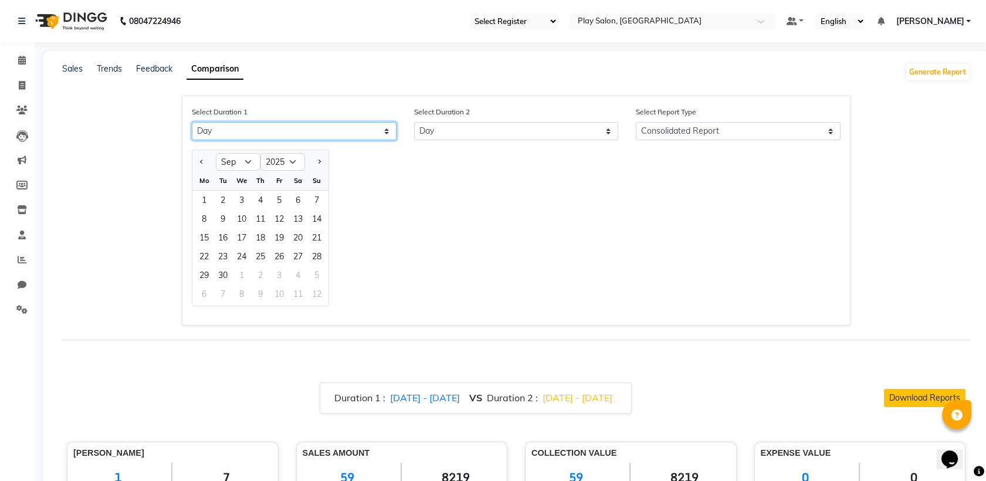
click at [230, 133] on select "Select Day Month Week Custom" at bounding box center [294, 131] width 205 height 18
select select "month"
click at [192, 122] on select "Select Day Month Week Custom" at bounding box center [294, 131] width 205 height 18
select select "9"
select select "2025"
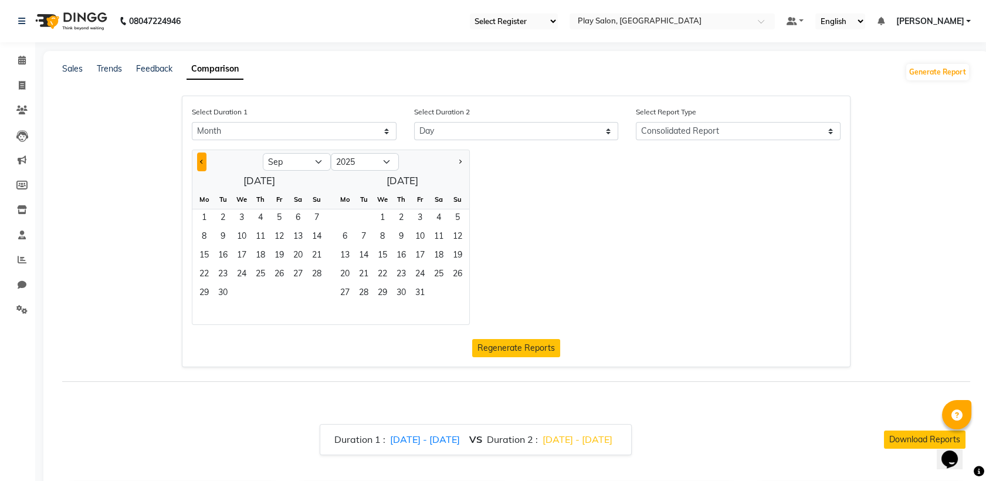
click at [202, 160] on span "Previous month" at bounding box center [202, 161] width 4 height 4
click at [201, 161] on span "Previous month" at bounding box center [202, 161] width 4 height 4
select select "7"
click at [219, 217] on span "1" at bounding box center [222, 218] width 19 height 19
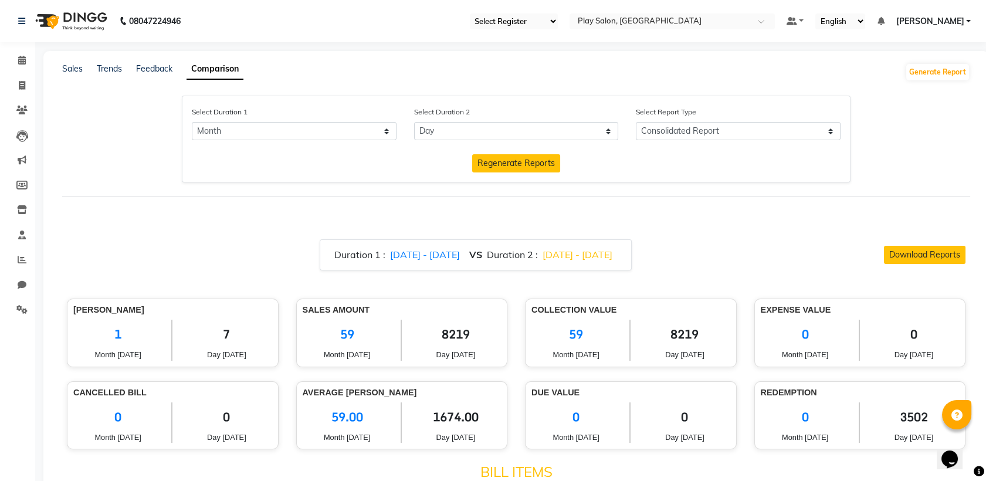
click at [582, 254] on span "[DATE] - [DATE]" at bounding box center [577, 255] width 70 height 12
select select "9"
select select "2025"
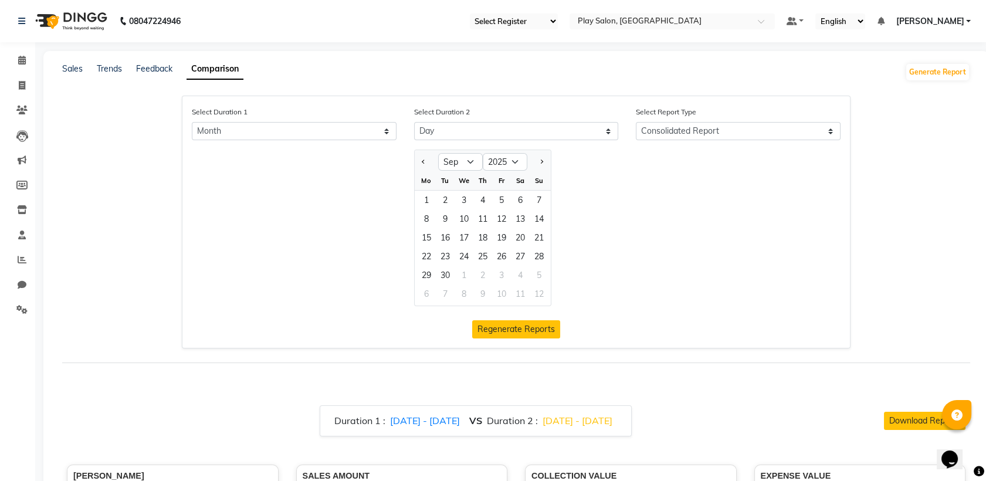
click at [417, 160] on div at bounding box center [426, 161] width 23 height 19
click at [423, 158] on button "Previous month" at bounding box center [423, 161] width 9 height 19
select select "8"
click at [499, 201] on div "1" at bounding box center [501, 200] width 19 height 19
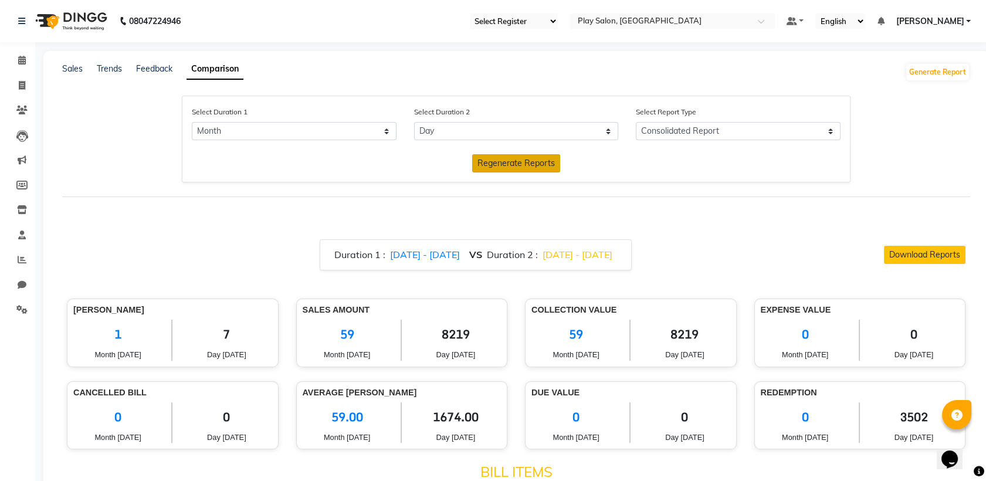
click at [507, 168] on button "Regenerate Reports" at bounding box center [516, 163] width 88 height 18
click at [447, 417] on span "1367.00" at bounding box center [455, 416] width 90 height 29
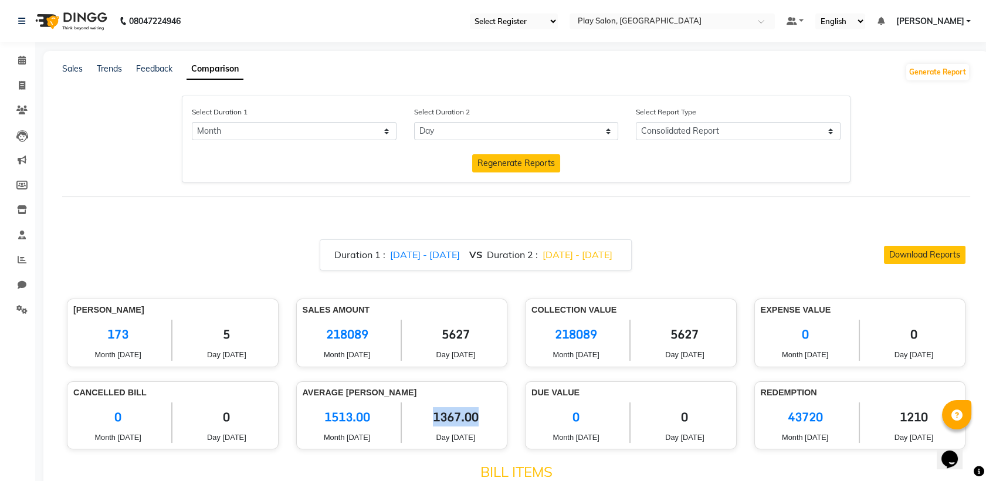
click at [447, 417] on span "1367.00" at bounding box center [455, 416] width 90 height 29
copy span "1367.00"
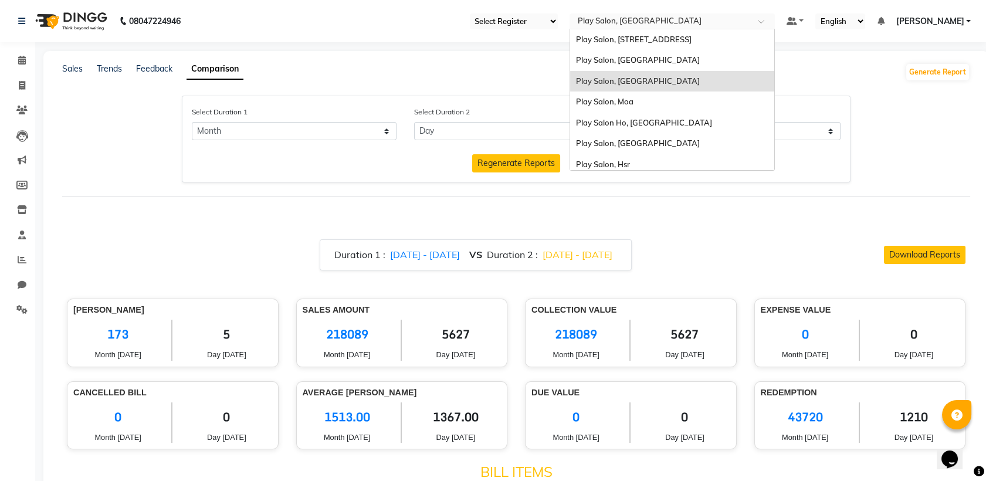
click at [652, 19] on input "text" at bounding box center [660, 22] width 170 height 12
click at [617, 98] on span "Play Salon, Moa" at bounding box center [604, 101] width 57 height 9
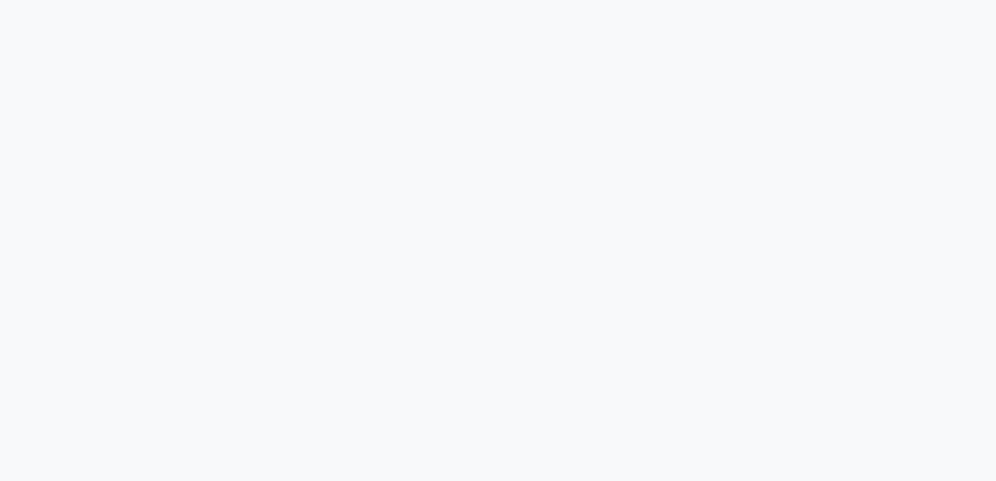
select select "single_date"
select select "single_date_dash"
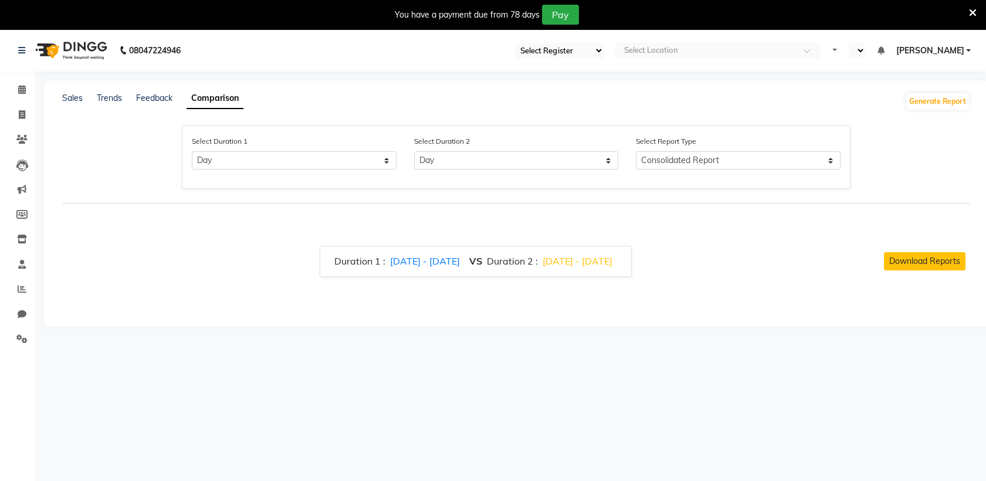
select select "en"
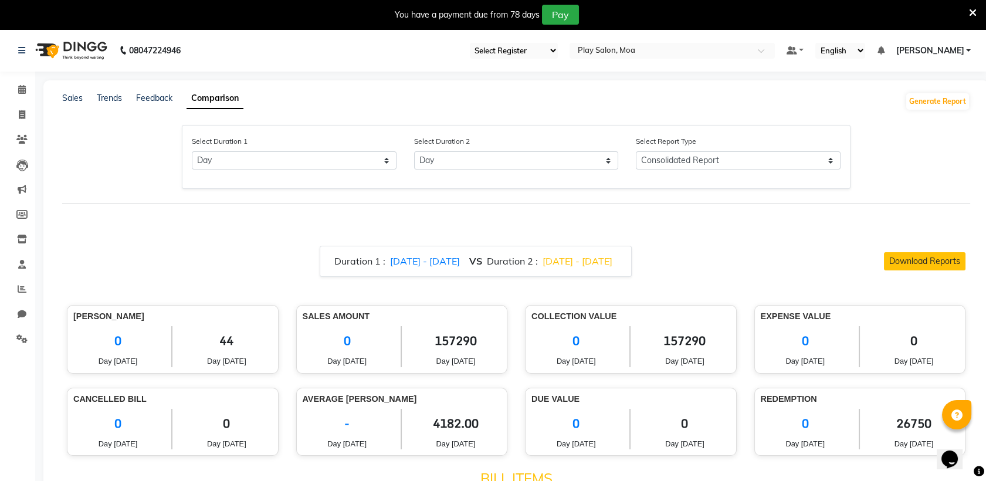
click at [969, 9] on icon at bounding box center [973, 13] width 8 height 11
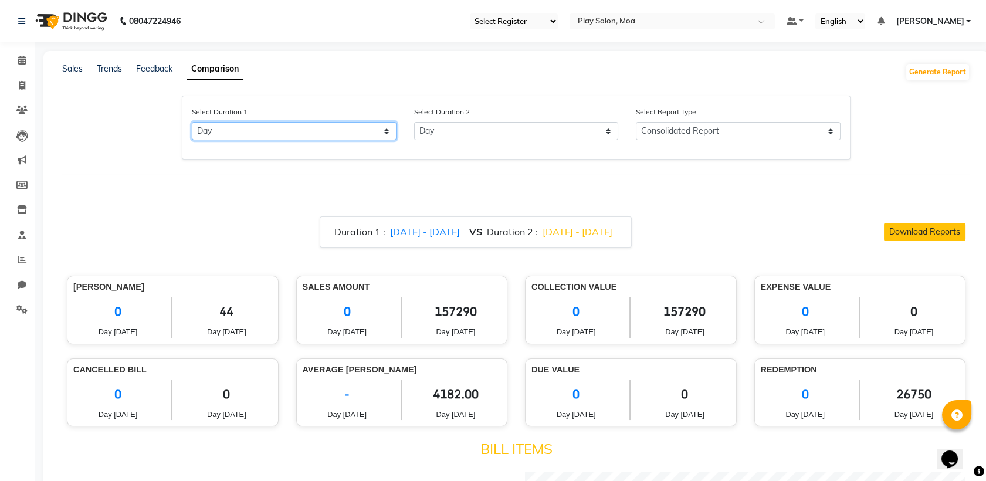
click at [298, 133] on select "Select Day Month Week Custom" at bounding box center [294, 131] width 205 height 18
select select "month"
click at [192, 122] on select "Select Day Month Week Custom" at bounding box center [294, 131] width 205 height 18
select select "9"
select select "2025"
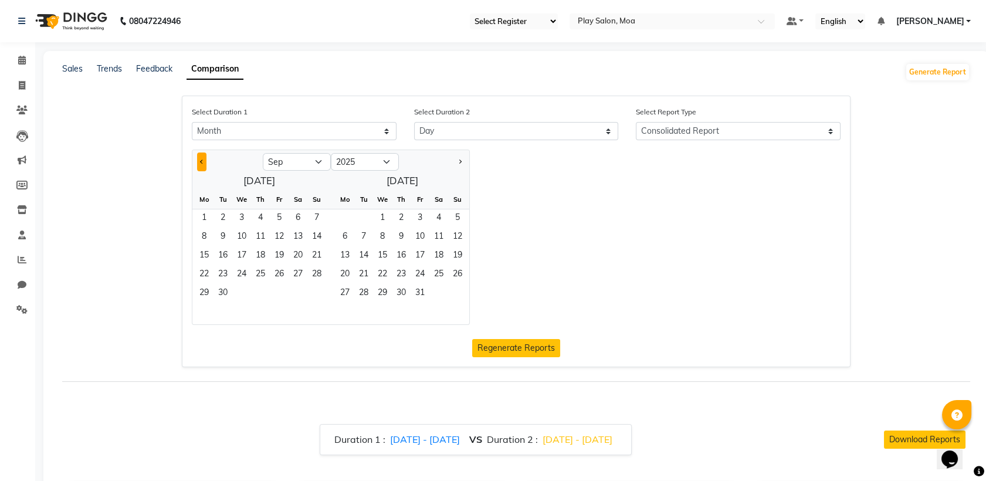
click at [201, 162] on span "Previous month" at bounding box center [202, 161] width 4 height 4
drag, startPoint x: 201, startPoint y: 162, endPoint x: 208, endPoint y: 165, distance: 7.1
click at [201, 162] on span "Previous month" at bounding box center [202, 161] width 4 height 4
select select "7"
click at [222, 216] on span "1" at bounding box center [222, 218] width 19 height 19
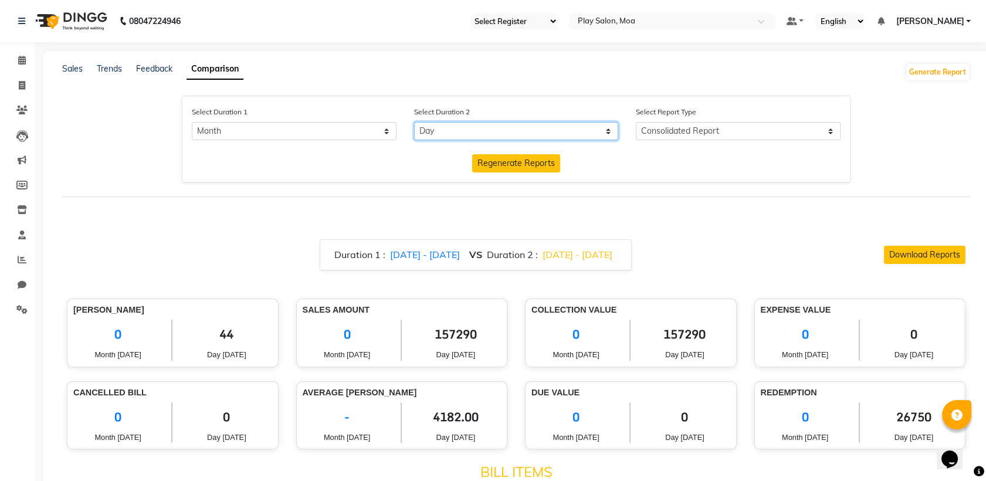
click at [458, 131] on select "Select Day Month Week Custom" at bounding box center [516, 131] width 205 height 18
select select "month_dash"
click at [414, 122] on select "Select Day Month Week Custom" at bounding box center [516, 131] width 205 height 18
select select "9"
select select "2025"
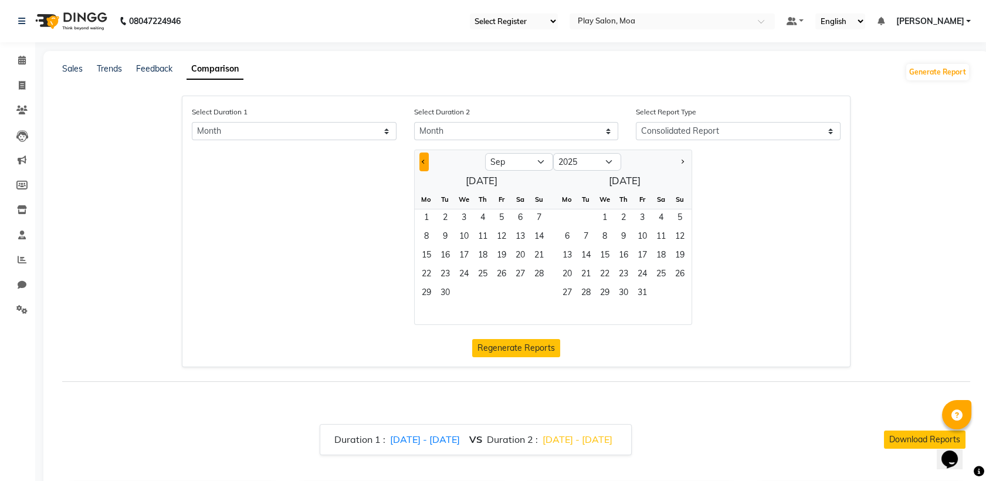
click at [424, 160] on span "Previous month" at bounding box center [424, 161] width 4 height 4
select select "8"
click at [497, 218] on span "1" at bounding box center [501, 218] width 19 height 19
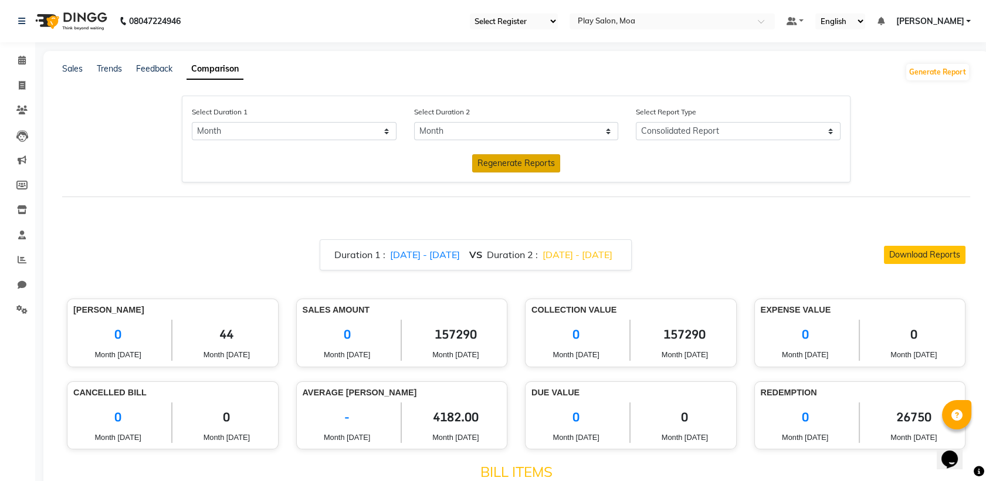
click at [524, 164] on span "Regenerate Reports" at bounding box center [515, 163] width 77 height 11
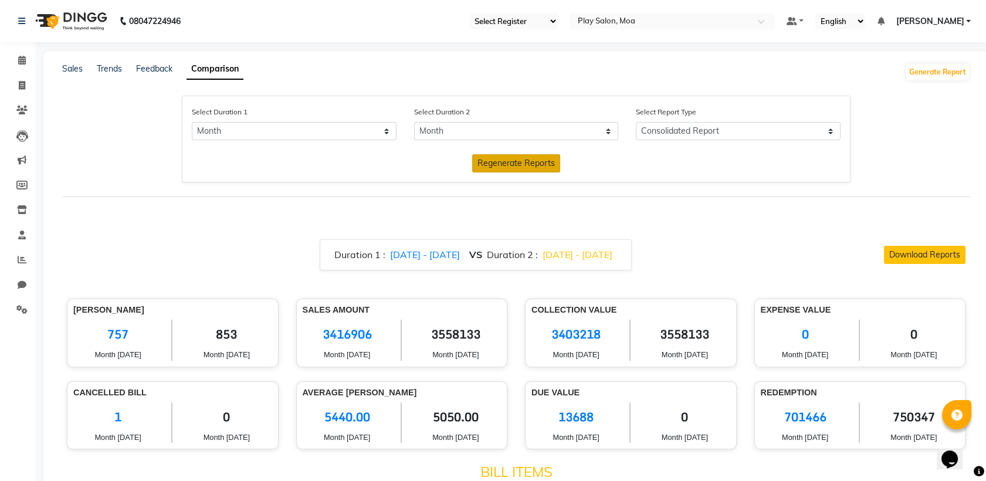
click at [342, 416] on span "5440.00" at bounding box center [347, 416] width 89 height 29
copy span "5440.00"
click at [641, 21] on input "text" at bounding box center [660, 22] width 170 height 12
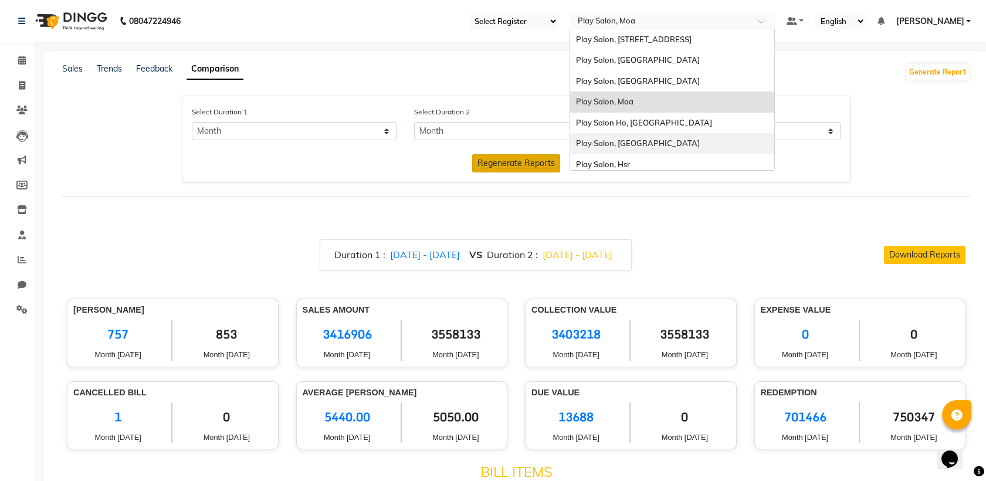
click at [609, 144] on span "Play Salon, [GEOGRAPHIC_DATA]" at bounding box center [638, 142] width 124 height 9
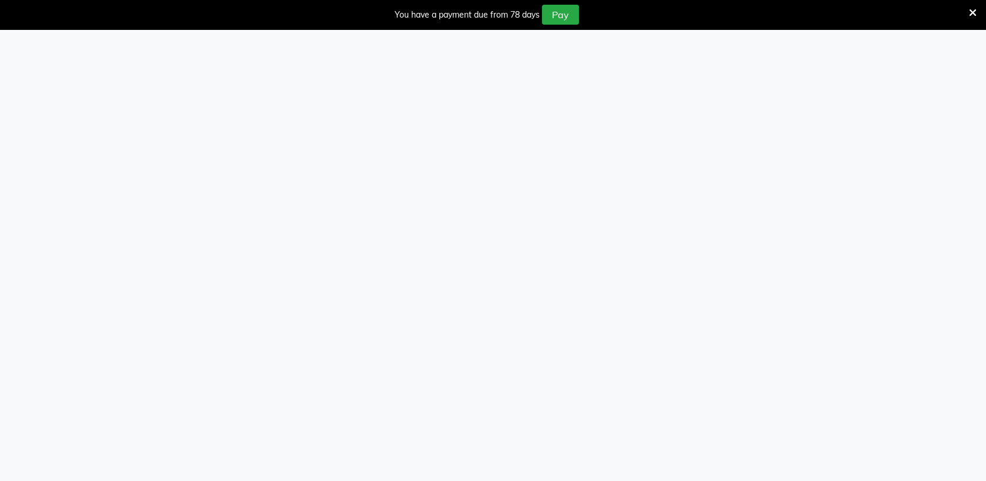
select select "single_date"
select select "single_date_dash"
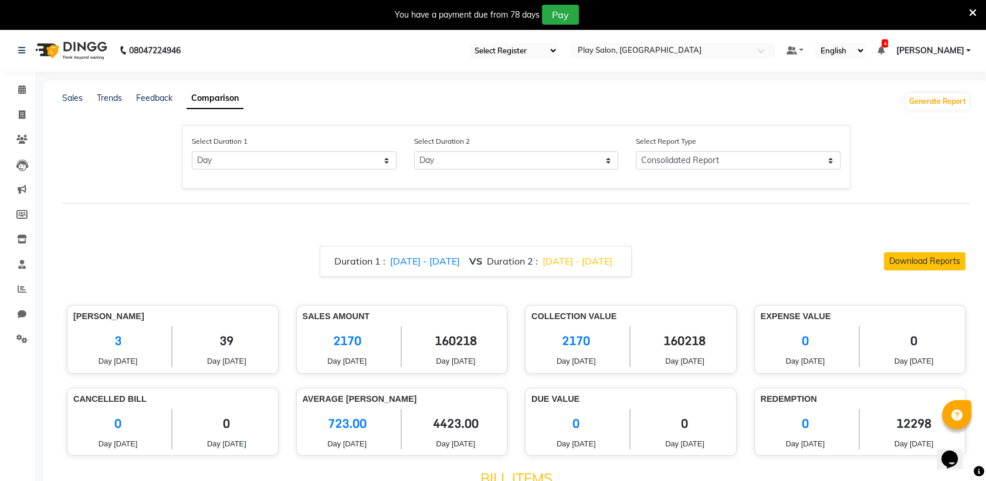
click at [969, 9] on div "You have a payment due from 78 days Pay" at bounding box center [493, 14] width 986 height 29
click at [973, 9] on icon at bounding box center [973, 13] width 8 height 11
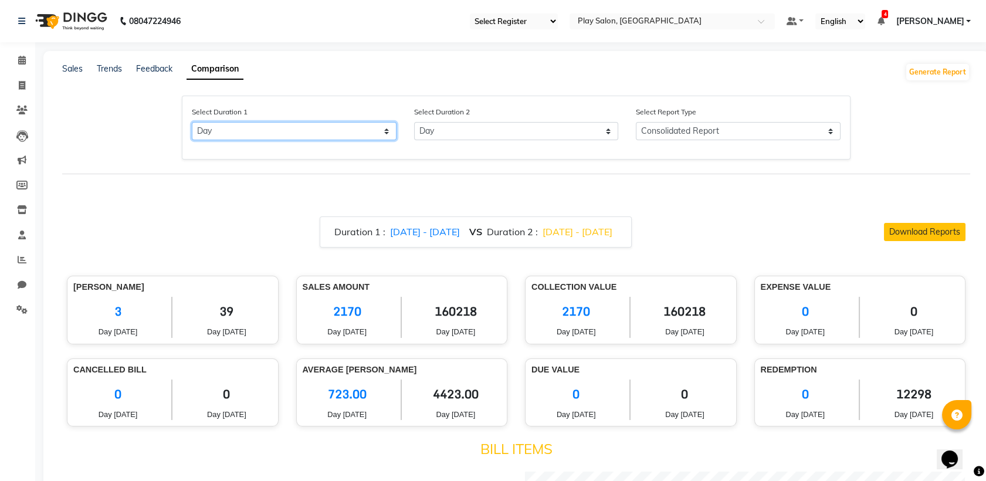
click at [261, 137] on select "Select Day Month Week Custom" at bounding box center [294, 131] width 205 height 18
select select "month"
click at [192, 122] on select "Select Day Month Week Custom" at bounding box center [294, 131] width 205 height 18
select select "9"
select select "2025"
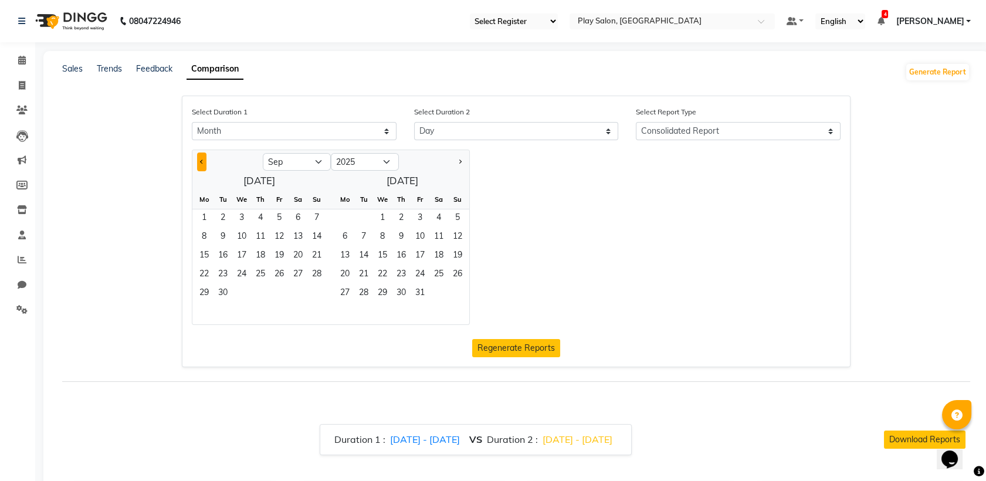
click at [201, 160] on span "Previous month" at bounding box center [202, 161] width 4 height 4
click at [200, 161] on span "Previous month" at bounding box center [202, 161] width 4 height 4
select select "7"
click at [224, 215] on span "1" at bounding box center [222, 218] width 19 height 19
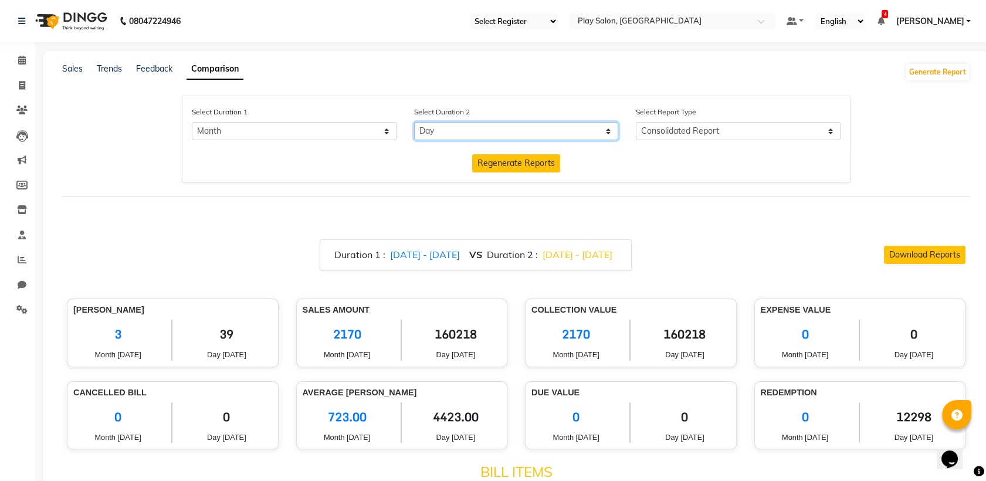
click at [466, 131] on select "Select Day Month Week Custom" at bounding box center [516, 131] width 205 height 18
select select "month_dash"
click at [414, 122] on select "Select Day Month Week Custom" at bounding box center [516, 131] width 205 height 18
select select "9"
select select "2025"
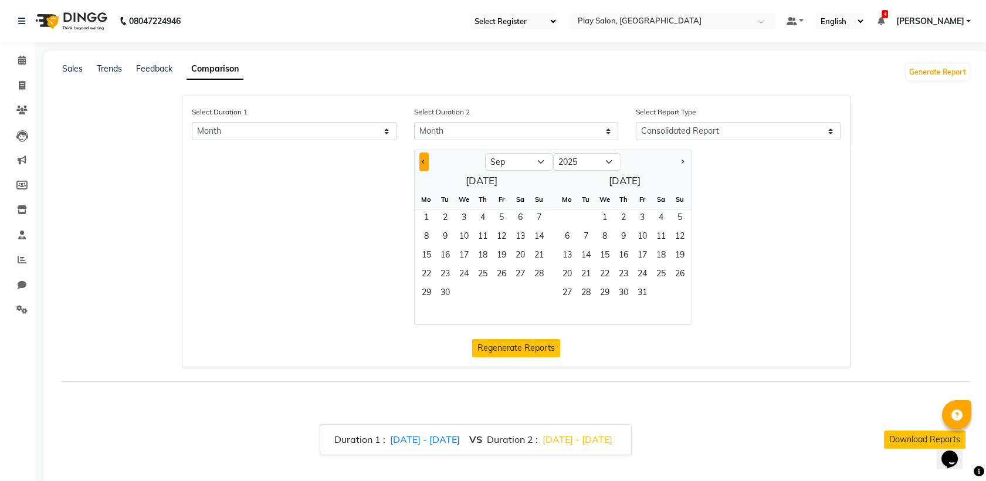
click at [423, 157] on button "Previous month" at bounding box center [423, 161] width 9 height 19
select select "8"
click at [502, 218] on span "1" at bounding box center [501, 218] width 19 height 19
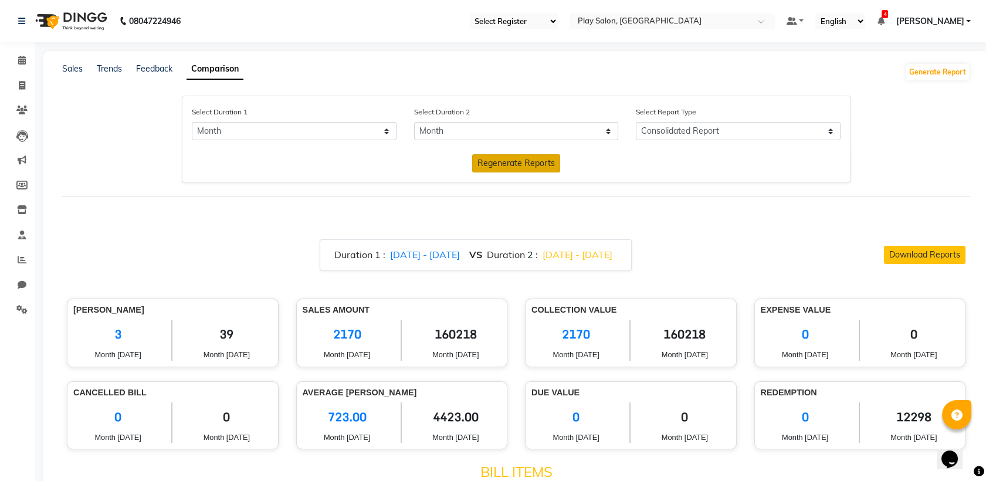
click at [519, 162] on span "Regenerate Reports" at bounding box center [515, 163] width 77 height 11
click at [664, 17] on input "text" at bounding box center [660, 22] width 170 height 12
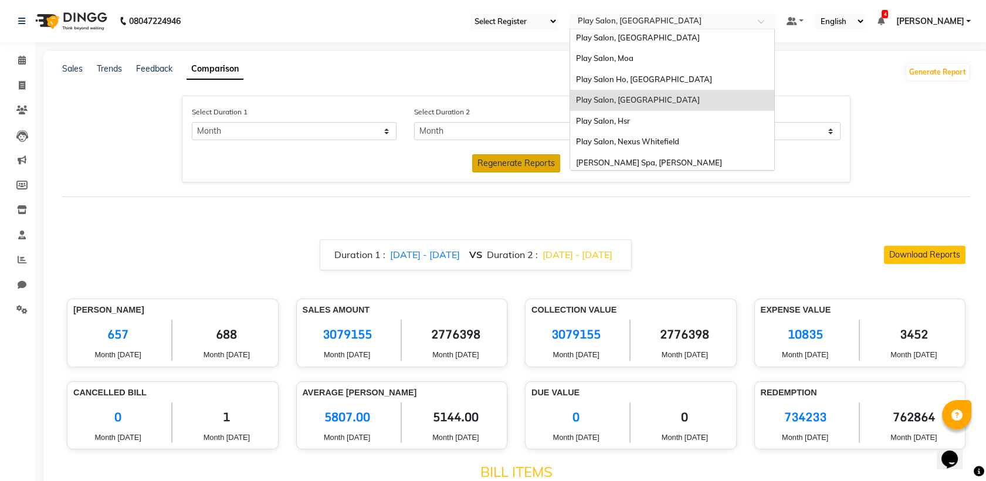
scroll to position [67, 0]
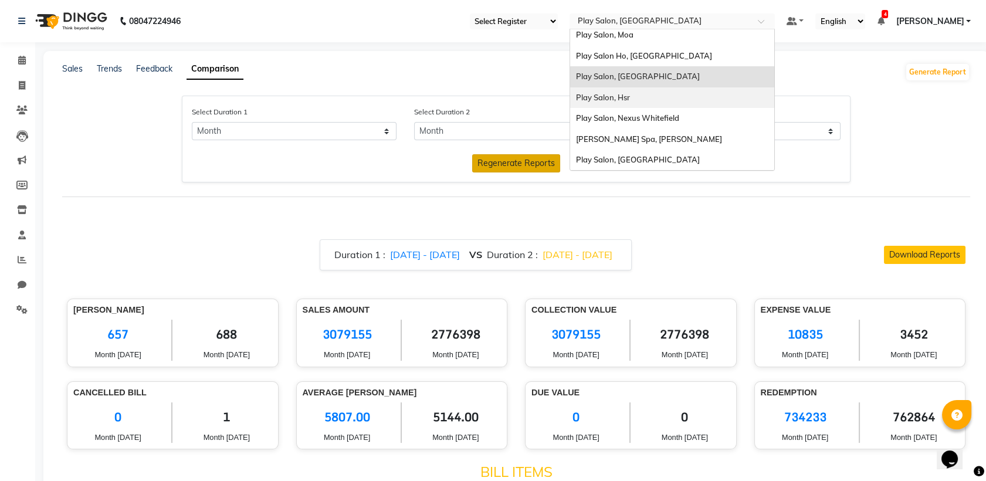
click at [603, 95] on span "Play Salon, Hsr" at bounding box center [603, 97] width 54 height 9
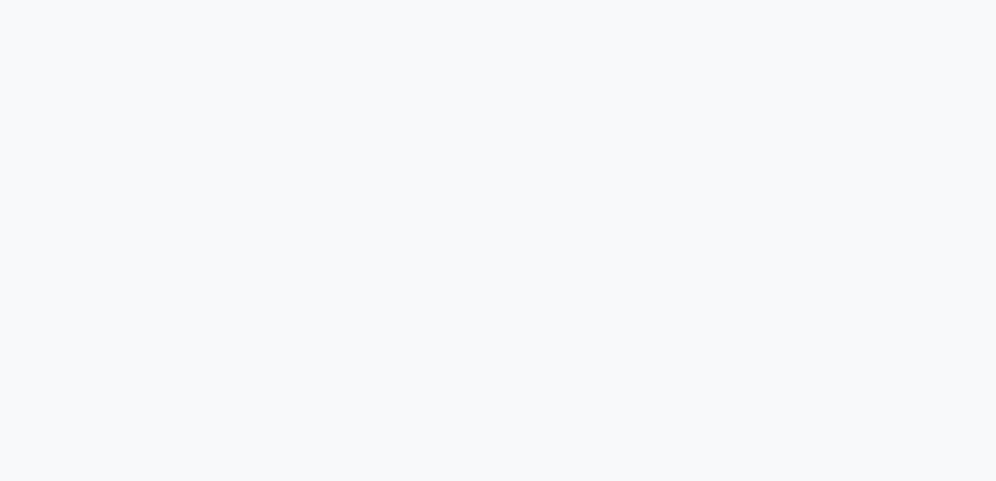
select select "single_date"
select select "single_date_dash"
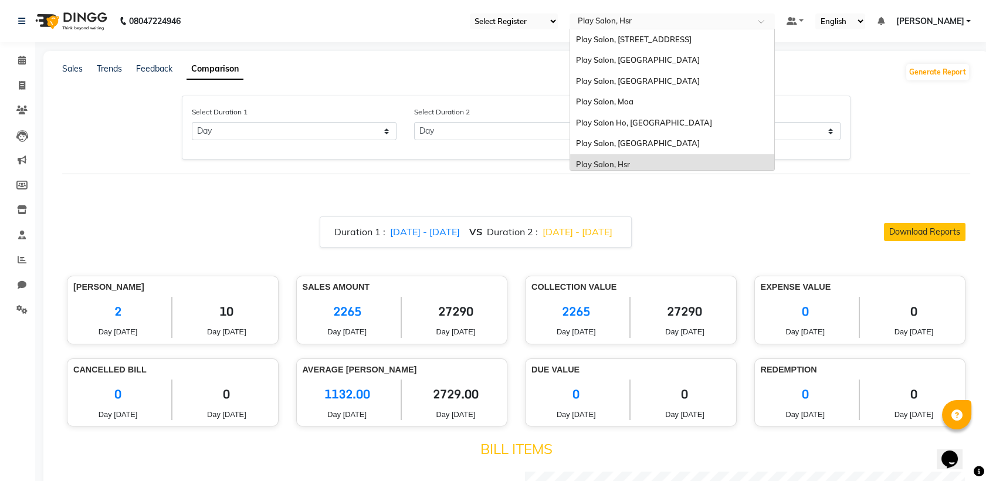
click at [654, 16] on input "text" at bounding box center [660, 22] width 170 height 12
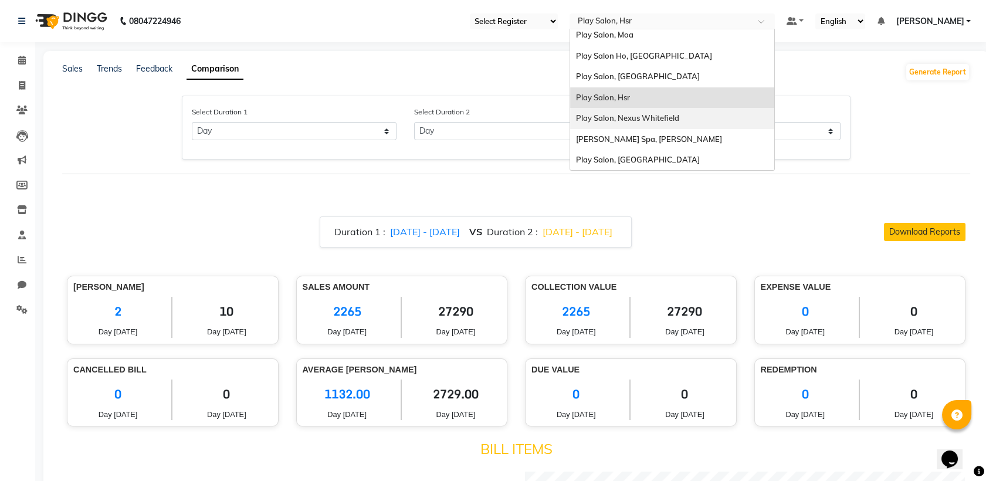
click at [624, 121] on span "Play Salon, Nexus Whitefield" at bounding box center [627, 117] width 103 height 9
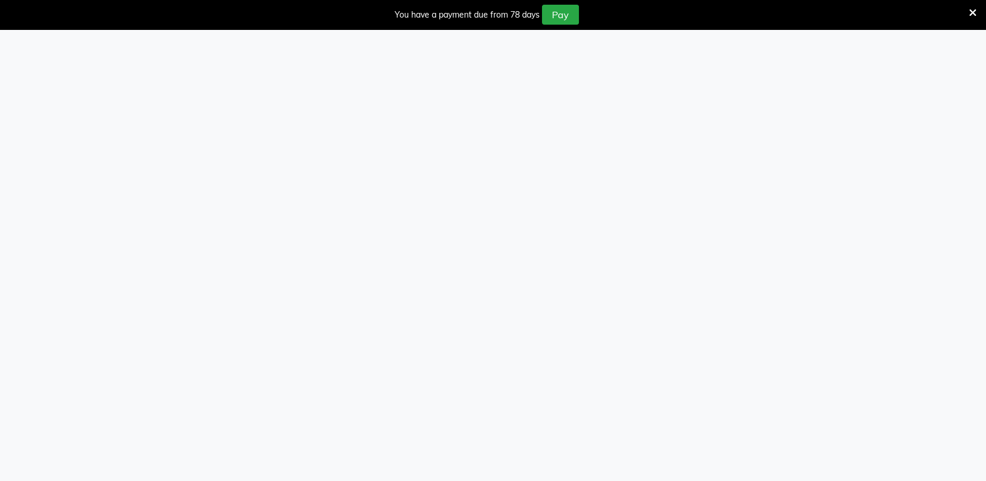
select select "single_date"
select select "single_date_dash"
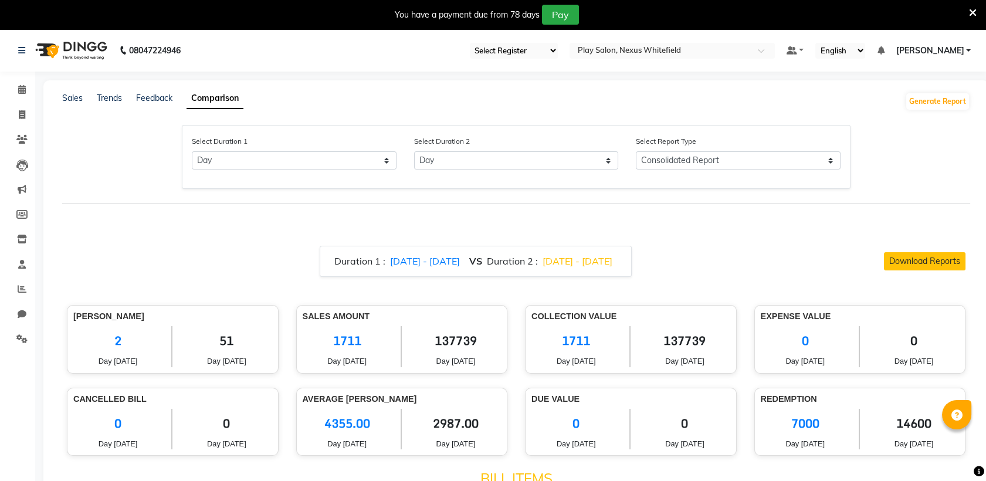
click at [422, 258] on span "[DATE] - [DATE]" at bounding box center [425, 261] width 70 height 12
select select "9"
select select "2025"
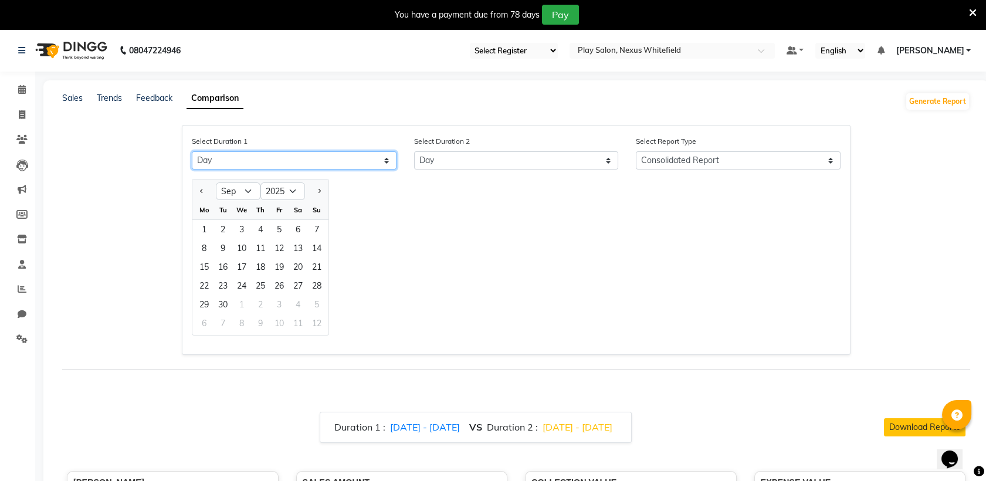
drag, startPoint x: 236, startPoint y: 162, endPoint x: 235, endPoint y: 170, distance: 8.2
click at [236, 162] on select "Select Day Month Week Custom" at bounding box center [294, 160] width 205 height 18
select select "month"
click at [192, 151] on select "Select Day Month Week Custom" at bounding box center [294, 160] width 205 height 18
select select "9"
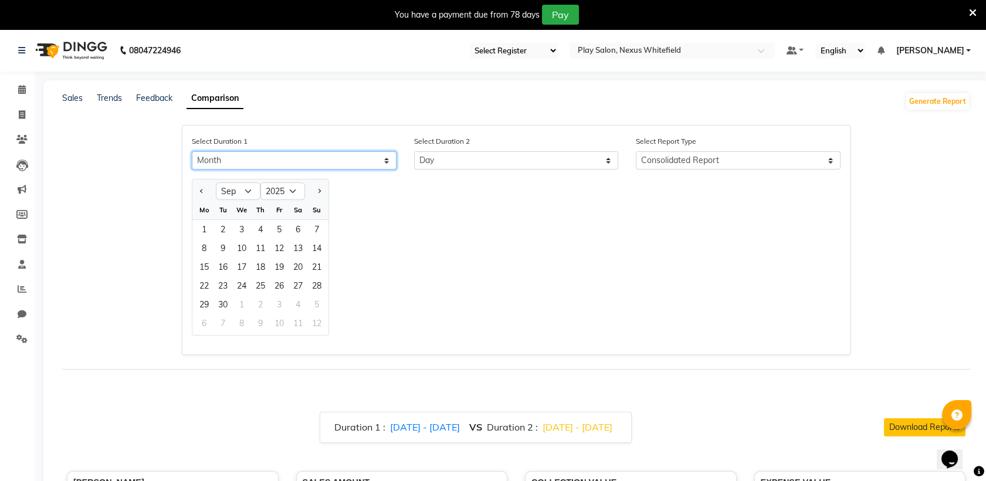
select select "2025"
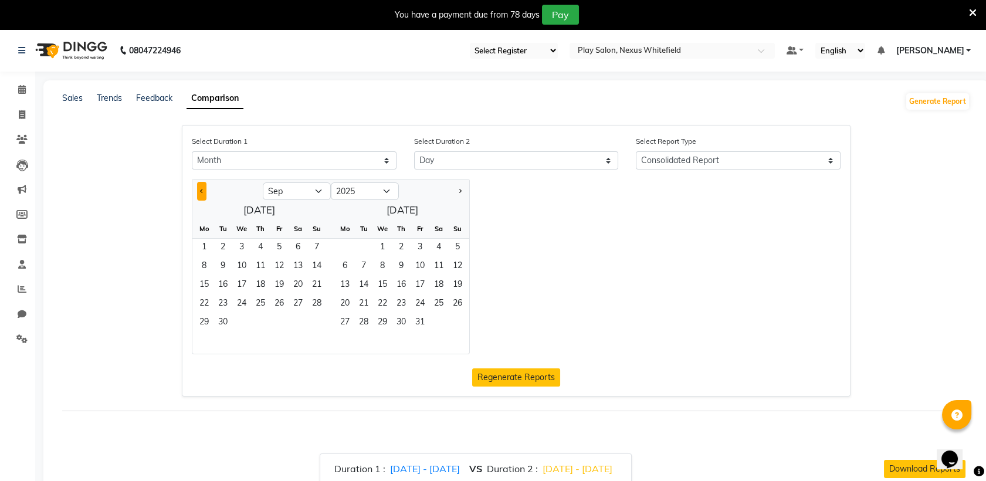
click at [203, 190] on button "Previous month" at bounding box center [201, 191] width 9 height 19
click at [201, 191] on span "Previous month" at bounding box center [202, 190] width 4 height 4
select select "7"
click at [225, 244] on span "1" at bounding box center [222, 248] width 19 height 19
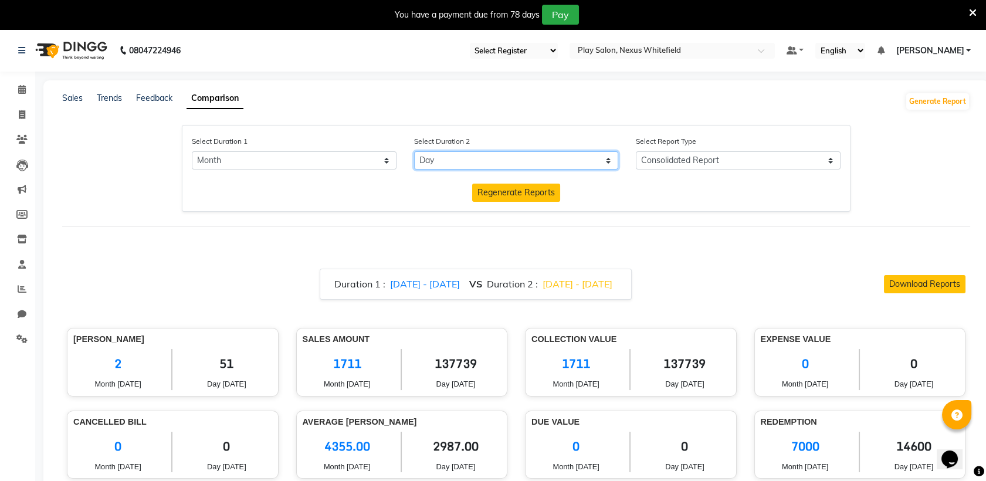
click at [445, 167] on select "Select Day Month Week Custom" at bounding box center [516, 160] width 205 height 18
select select "month_dash"
click at [414, 151] on select "Select Day Month Week Custom" at bounding box center [516, 160] width 205 height 18
select select "9"
select select "2025"
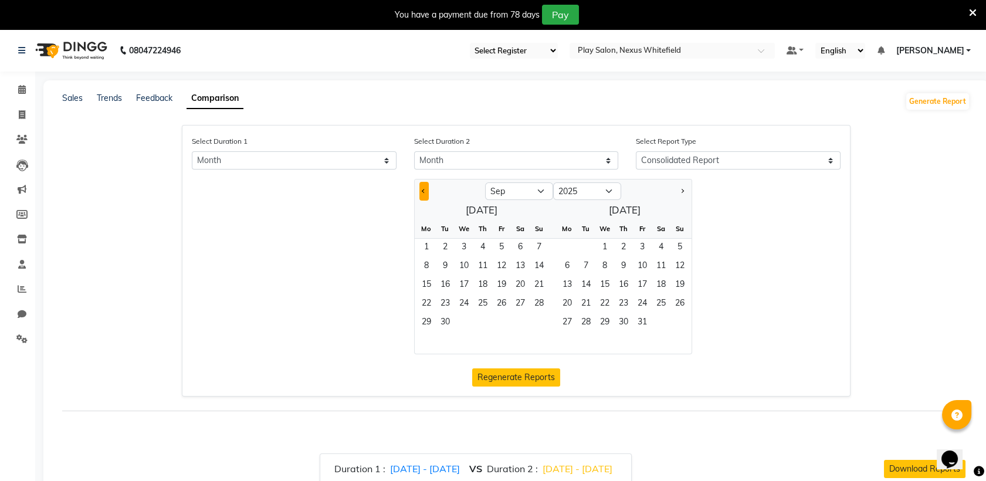
click at [421, 194] on button "Previous month" at bounding box center [423, 191] width 9 height 19
select select "8"
click at [500, 246] on span "1" at bounding box center [501, 248] width 19 height 19
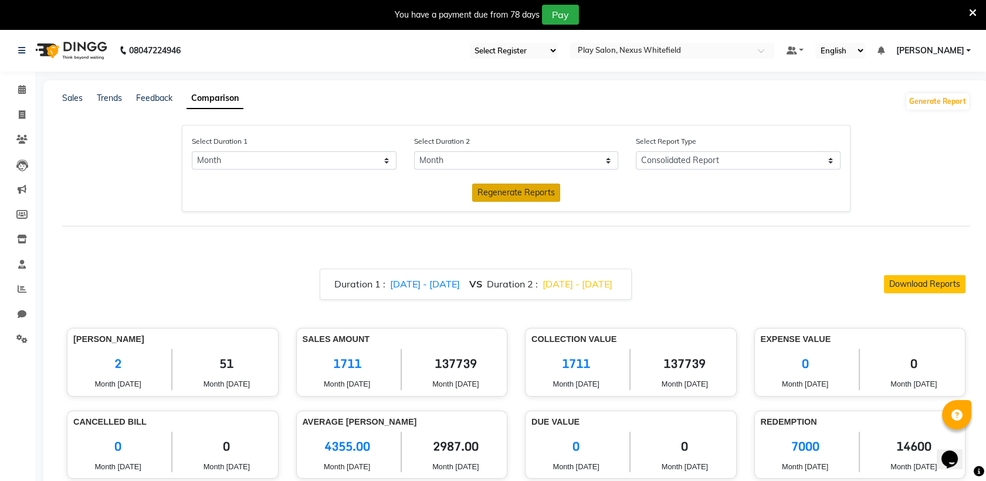
click at [492, 187] on span "Regenerate Reports" at bounding box center [515, 192] width 77 height 11
click at [453, 449] on span "3513.00" at bounding box center [455, 446] width 90 height 29
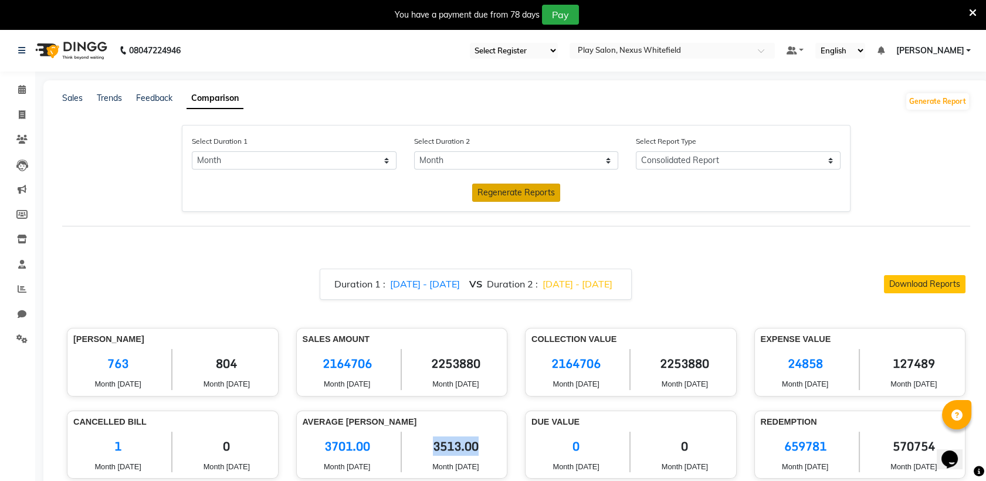
click at [453, 449] on span "3513.00" at bounding box center [455, 446] width 90 height 29
copy span "3513.00"
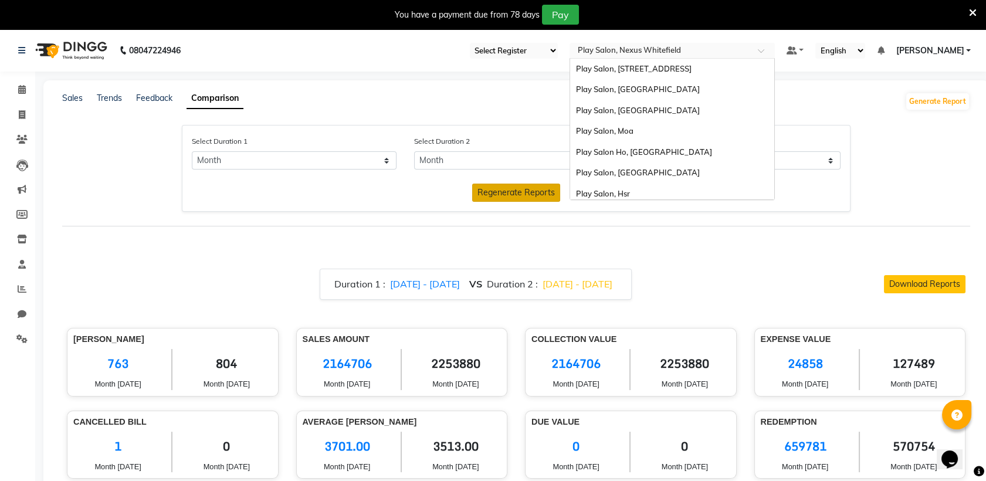
click at [665, 50] on input "text" at bounding box center [660, 52] width 170 height 12
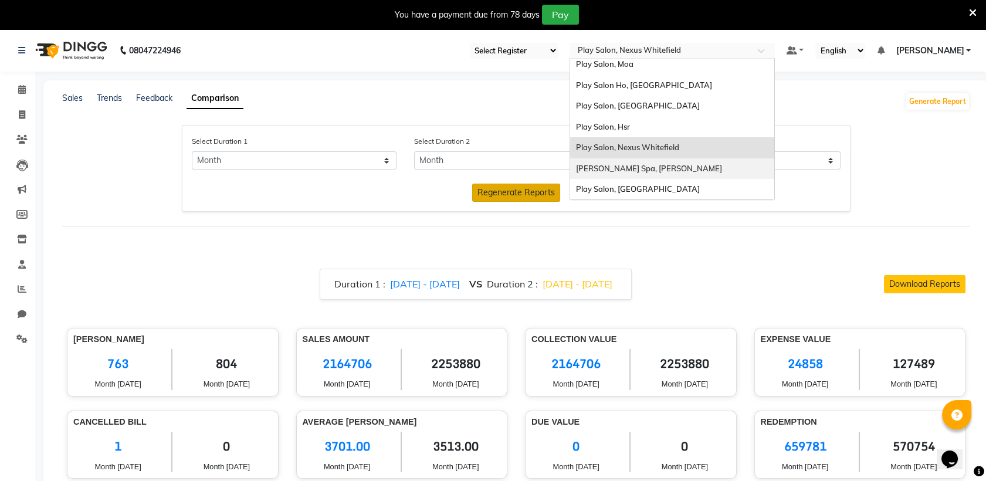
click at [622, 167] on span "[PERSON_NAME] Spa, [PERSON_NAME]" at bounding box center [649, 168] width 146 height 9
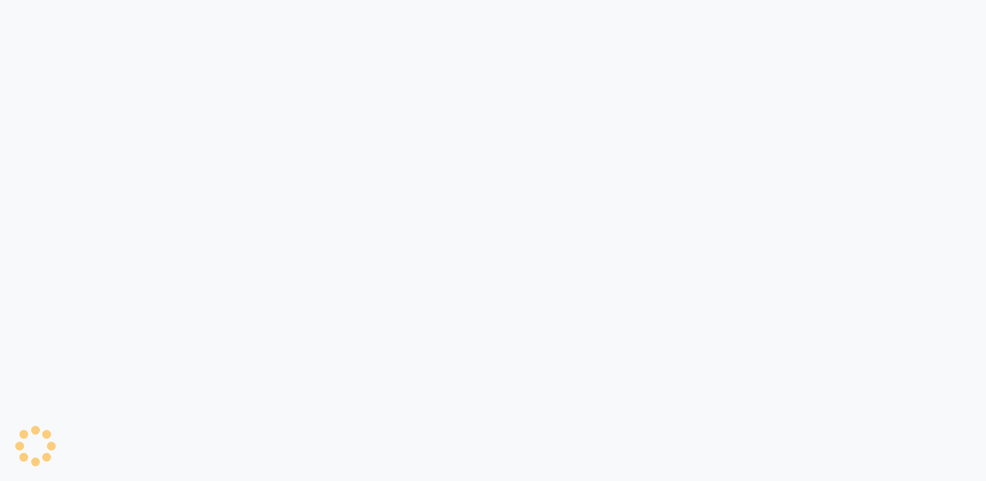
select select "single_date"
select select "single_date_dash"
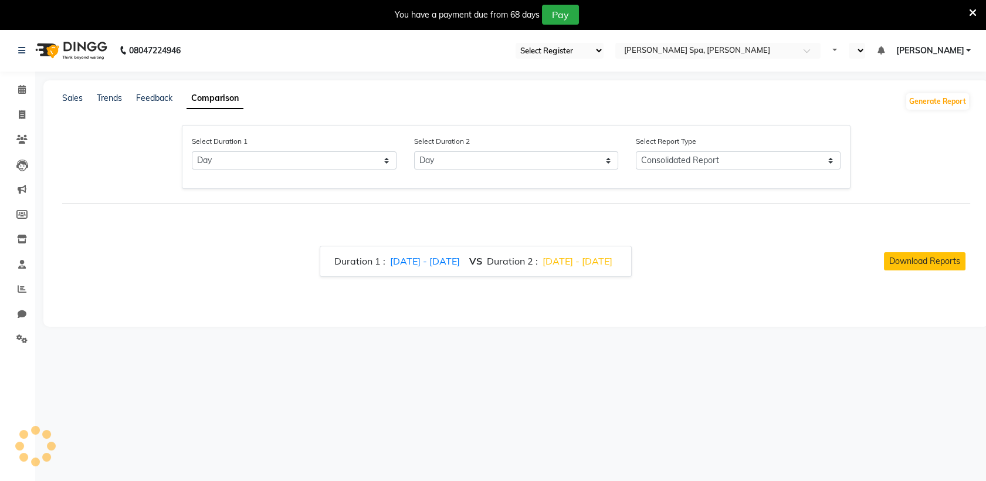
select select "en"
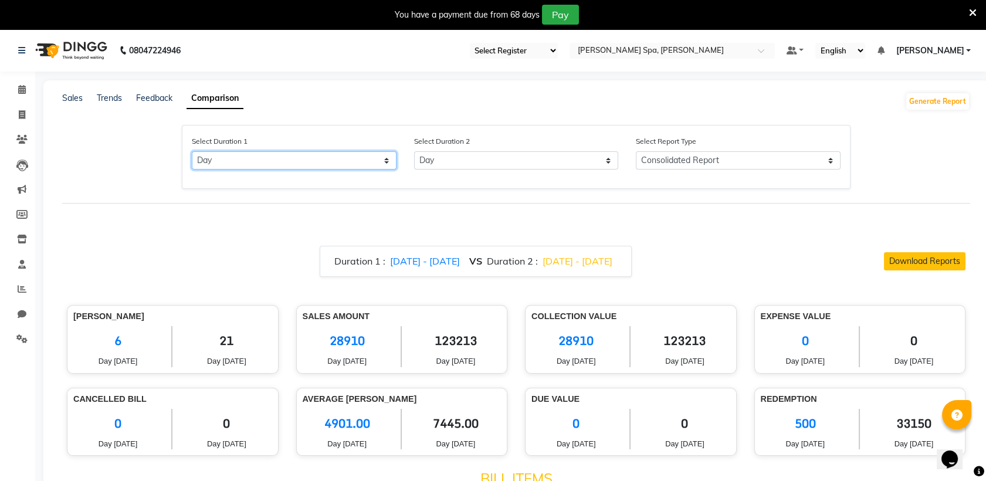
click at [267, 157] on select "Select Day Month Week Custom" at bounding box center [294, 160] width 205 height 18
select select "month"
click at [192, 151] on select "Select Day Month Week Custom" at bounding box center [294, 160] width 205 height 18
select select "9"
select select "2025"
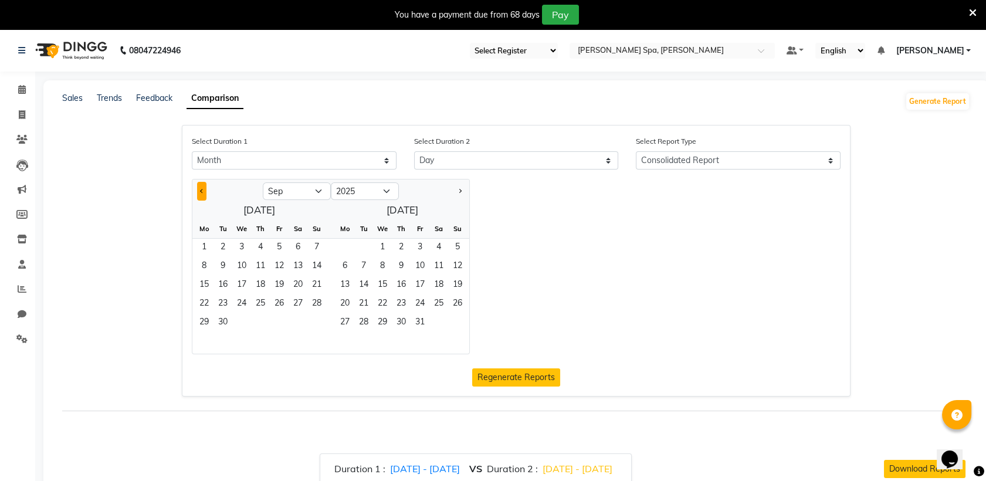
click at [203, 188] on button "Previous month" at bounding box center [201, 191] width 9 height 19
click at [197, 190] on button "Previous month" at bounding box center [201, 191] width 9 height 19
select select "7"
click at [225, 245] on span "1" at bounding box center [222, 248] width 19 height 19
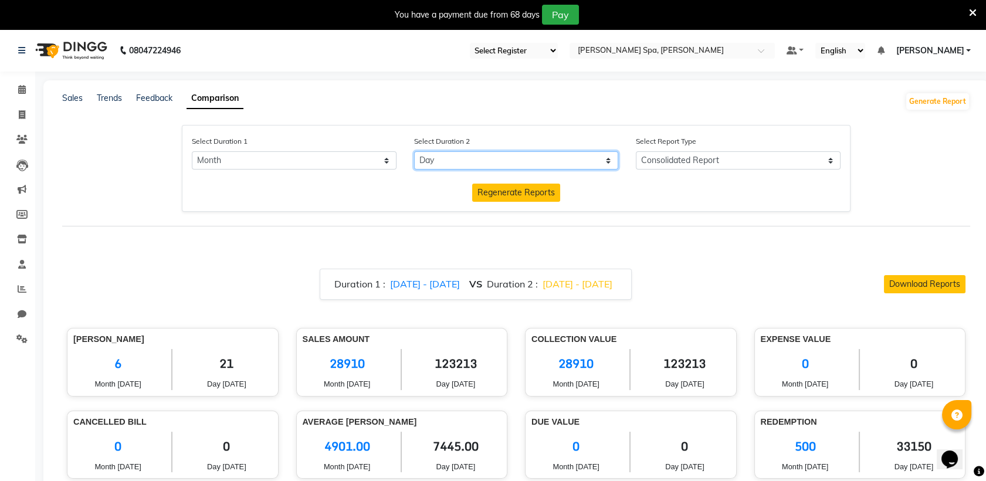
drag, startPoint x: 497, startPoint y: 156, endPoint x: 490, endPoint y: 166, distance: 12.2
click at [497, 156] on select "Select Day Month Week Custom" at bounding box center [516, 160] width 205 height 18
select select "month_dash"
click at [414, 151] on select "Select Day Month Week Custom" at bounding box center [516, 160] width 205 height 18
select select "9"
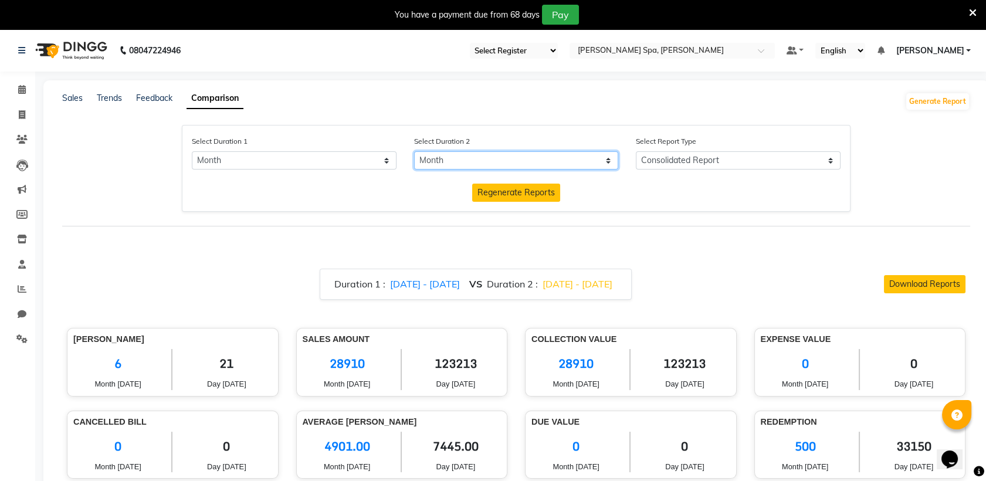
select select "2025"
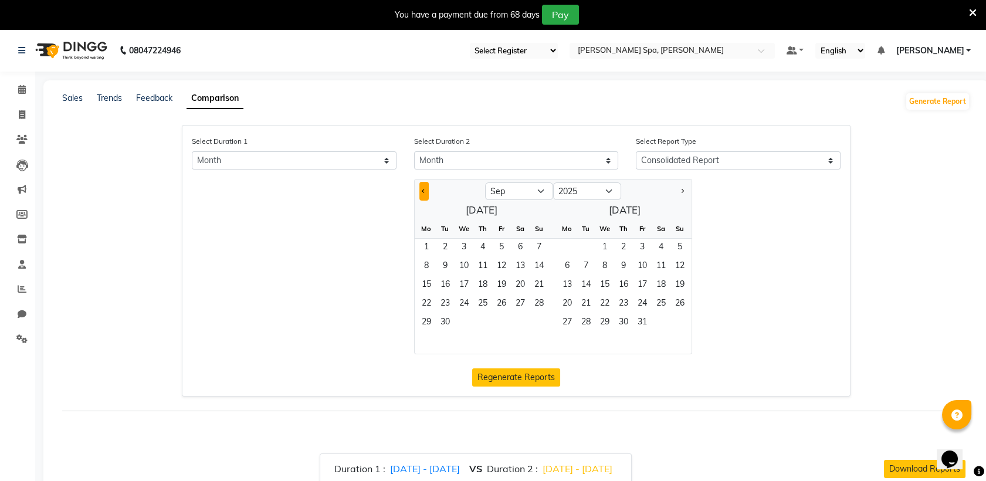
click at [420, 190] on button "Previous month" at bounding box center [423, 191] width 9 height 19
select select "8"
click at [497, 245] on span "1" at bounding box center [501, 248] width 19 height 19
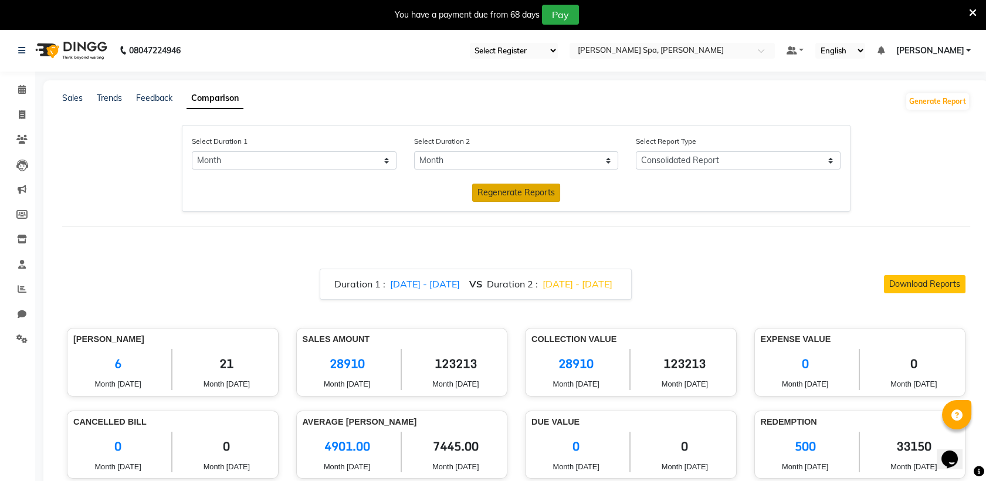
click at [499, 187] on span "Regenerate Reports" at bounding box center [515, 192] width 77 height 11
click at [972, 13] on icon at bounding box center [973, 13] width 8 height 11
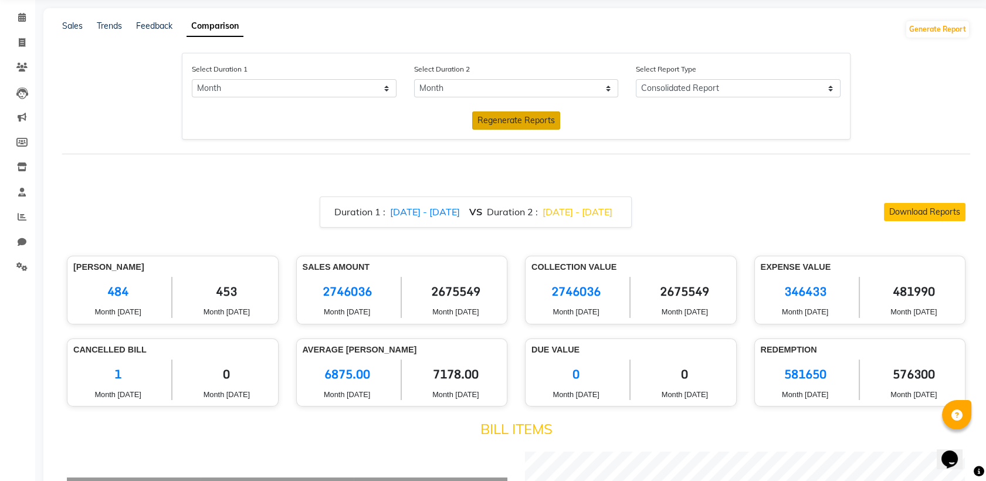
scroll to position [65, 0]
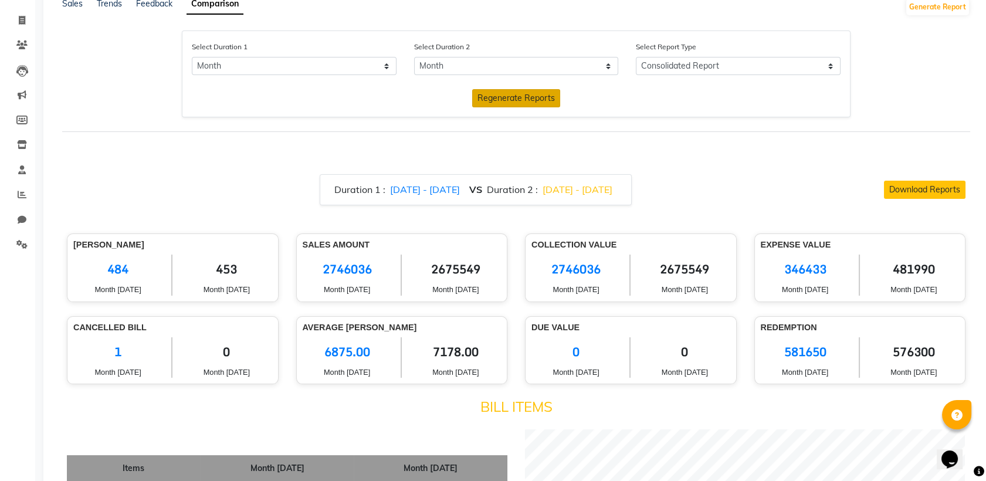
click at [345, 352] on span "6875.00" at bounding box center [347, 351] width 89 height 29
copy span "6875.00"
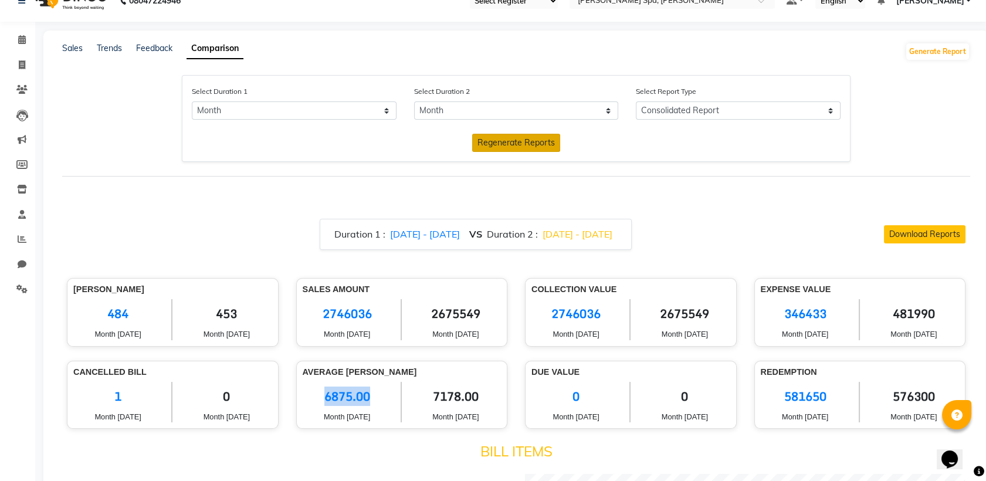
scroll to position [0, 0]
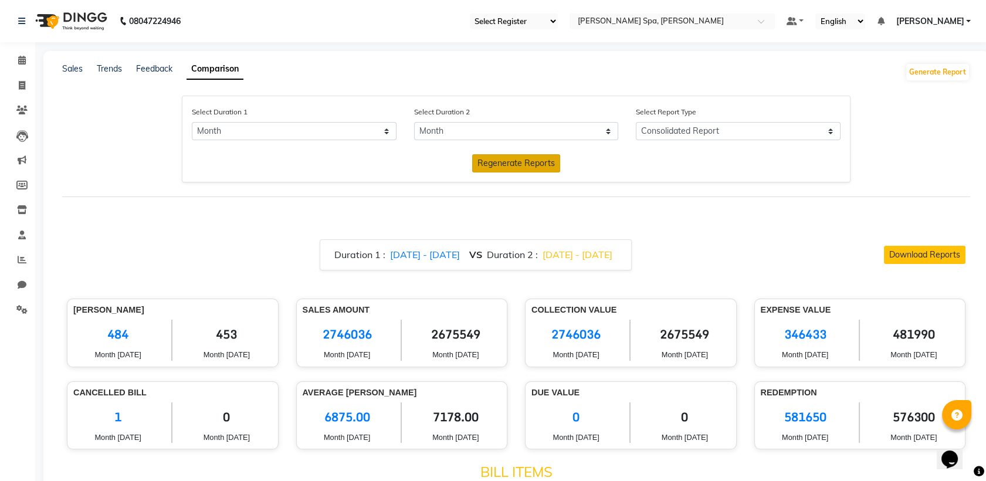
click at [460, 419] on span "7178.00" at bounding box center [455, 416] width 90 height 29
copy span "7178.00"
click at [670, 22] on input "text" at bounding box center [660, 22] width 170 height 12
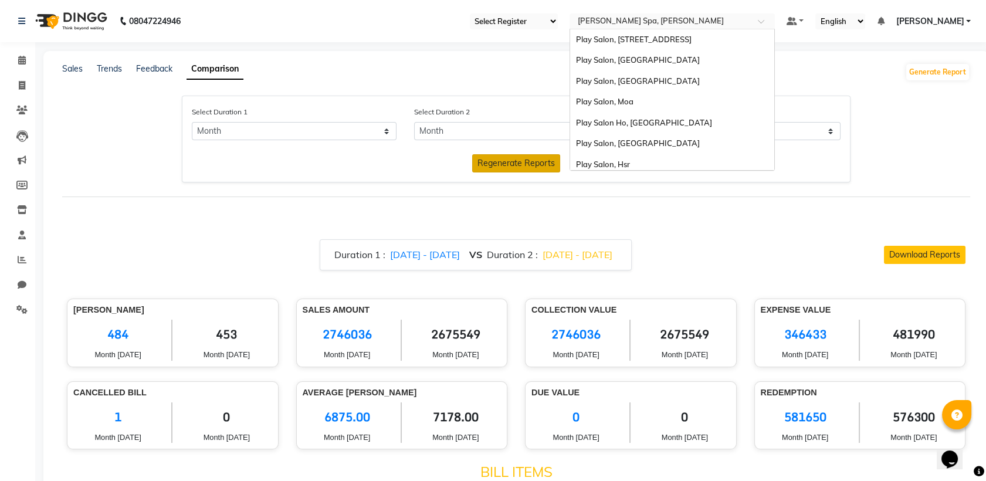
scroll to position [67, 0]
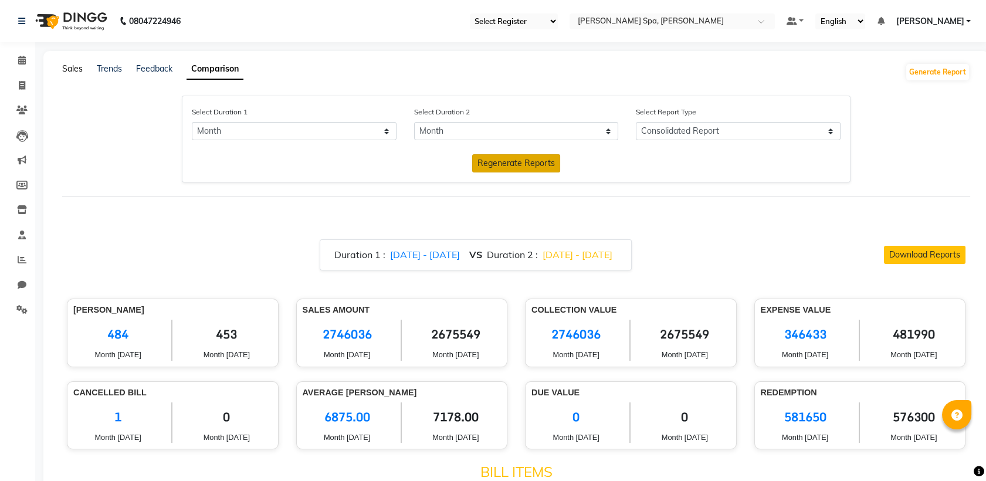
click at [74, 69] on link "Sales" at bounding box center [72, 68] width 21 height 11
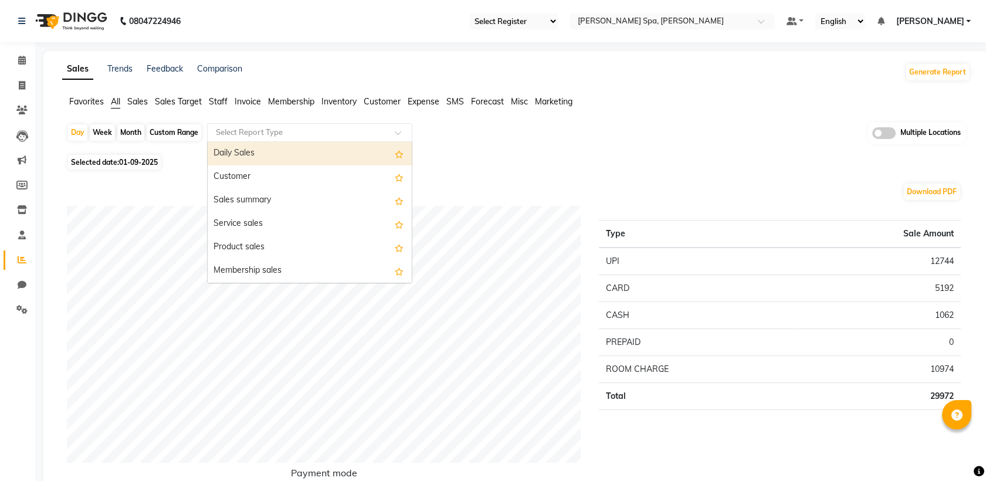
click at [310, 129] on input "text" at bounding box center [297, 133] width 169 height 12
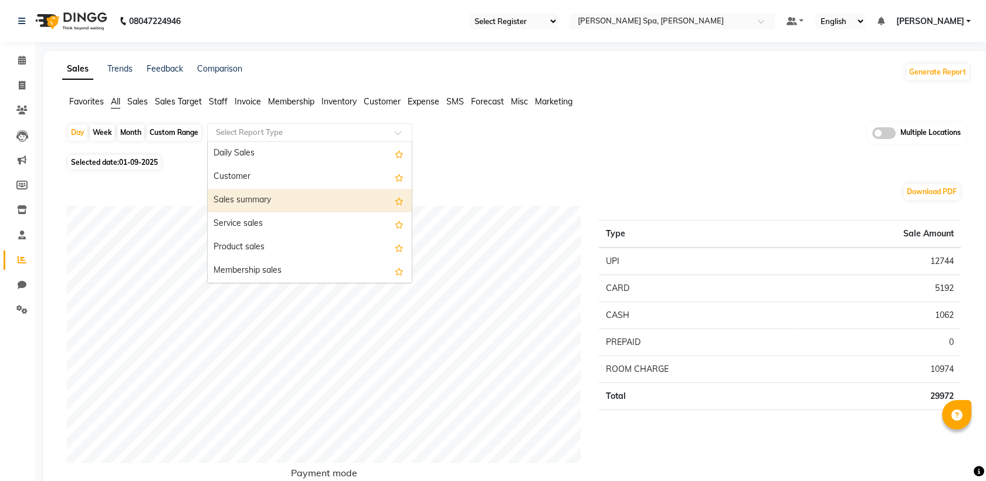
click at [309, 208] on div "Sales summary" at bounding box center [310, 200] width 204 height 23
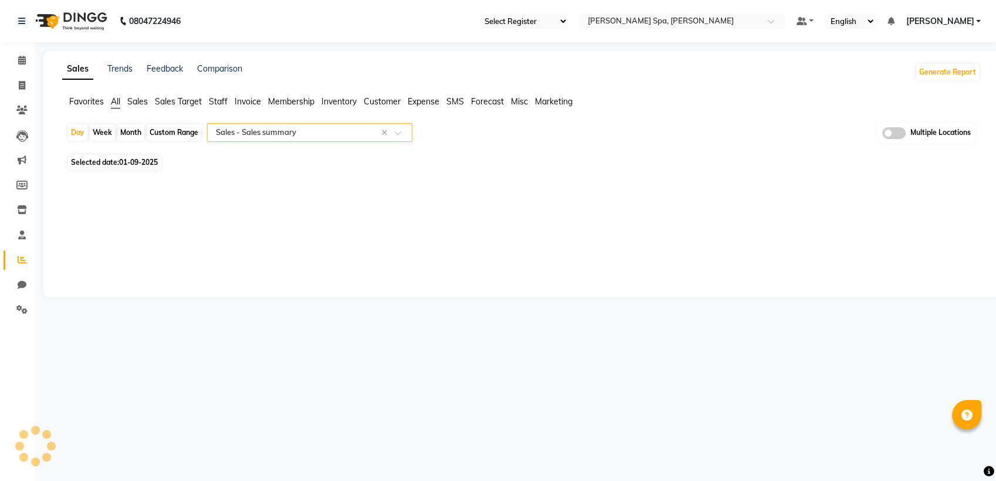
select select "full_report"
select select "csv"
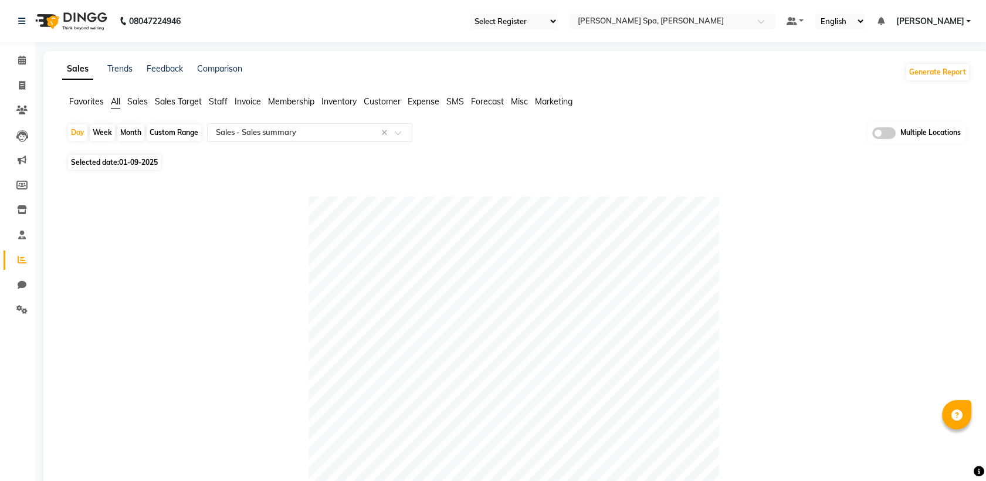
click at [166, 132] on div "Custom Range" at bounding box center [174, 132] width 55 height 16
select select "9"
select select "2025"
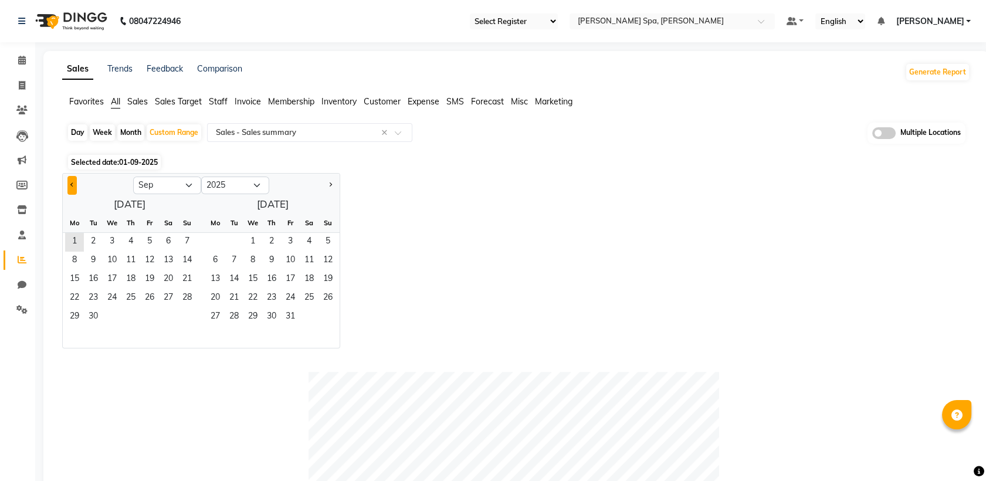
click at [75, 186] on button "Previous month" at bounding box center [71, 185] width 9 height 19
select select "8"
click at [148, 239] on span "1" at bounding box center [149, 242] width 19 height 19
click at [189, 321] on span "31" at bounding box center [187, 317] width 19 height 19
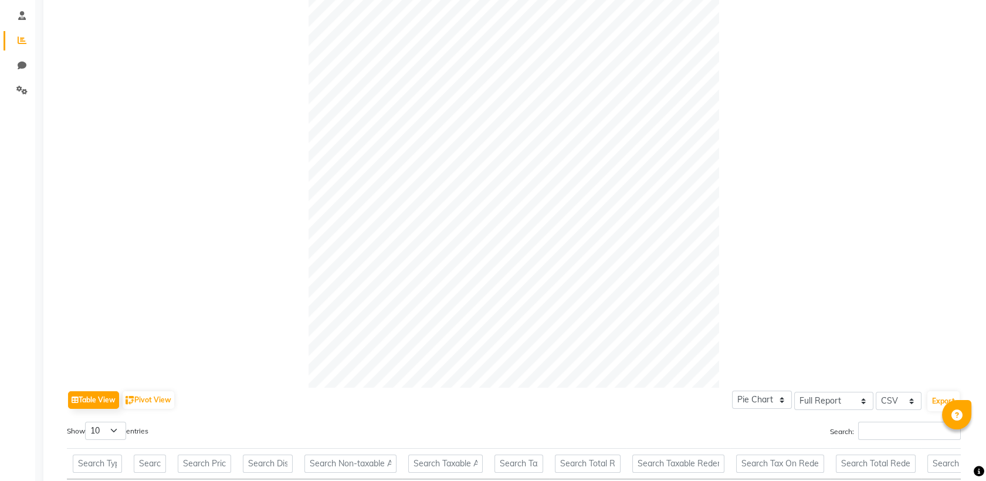
scroll to position [23, 0]
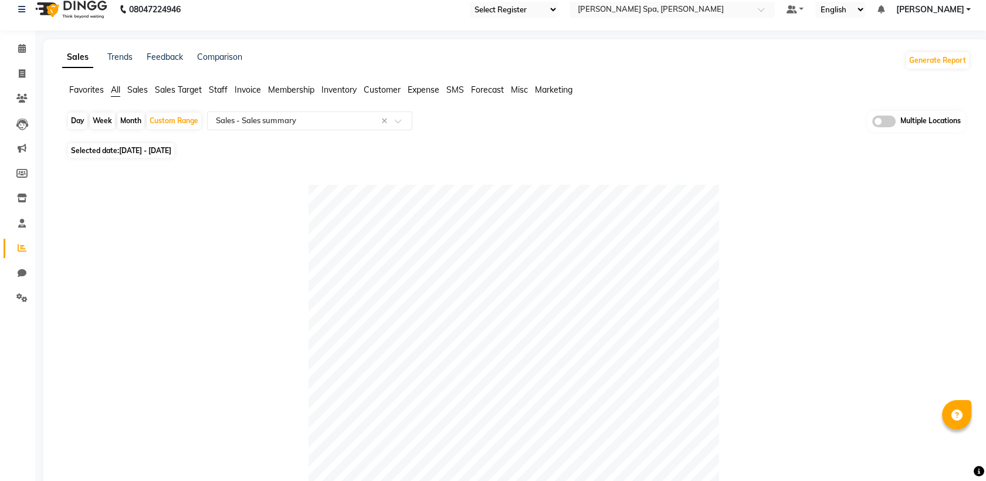
scroll to position [0, 0]
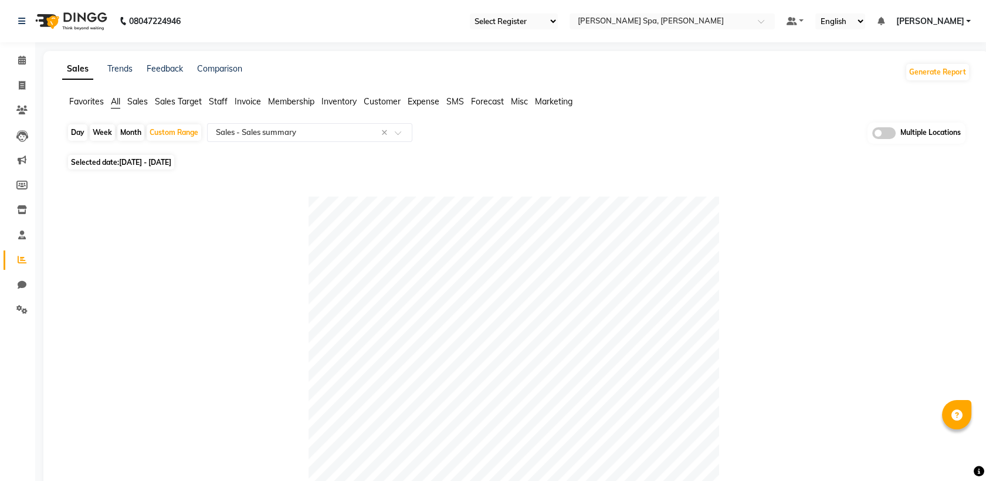
click at [877, 135] on span at bounding box center [883, 133] width 23 height 12
click at [872, 135] on input "checkbox" at bounding box center [872, 135] width 0 height 0
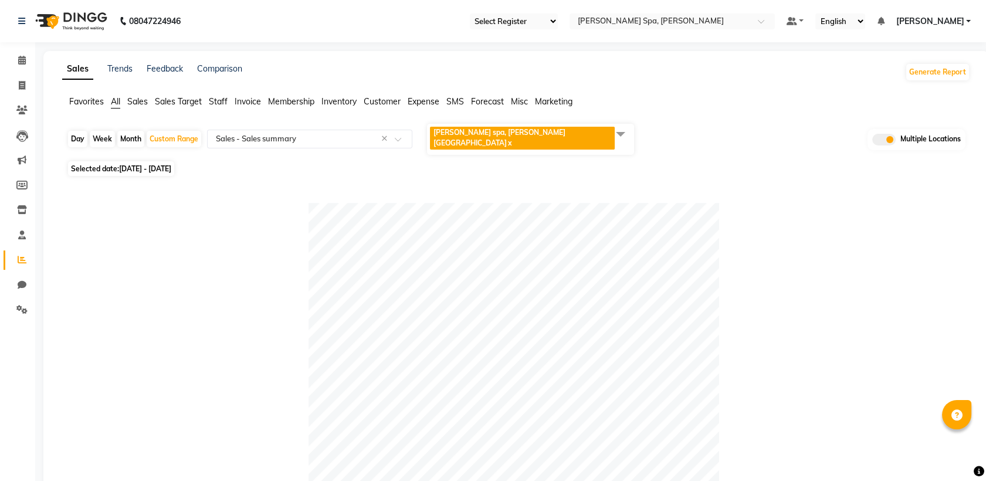
click at [566, 138] on span "[PERSON_NAME] spa, [PERSON_NAME] nagar x" at bounding box center [530, 139] width 207 height 31
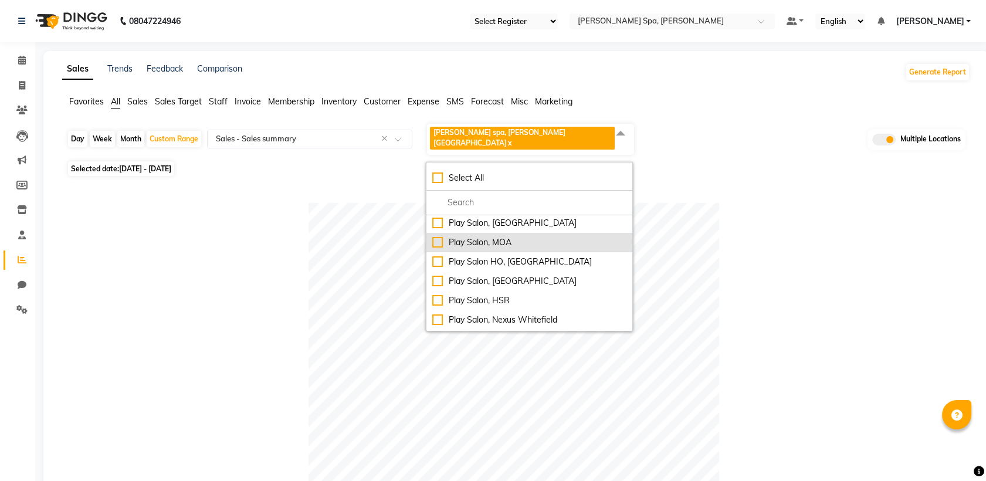
scroll to position [77, 0]
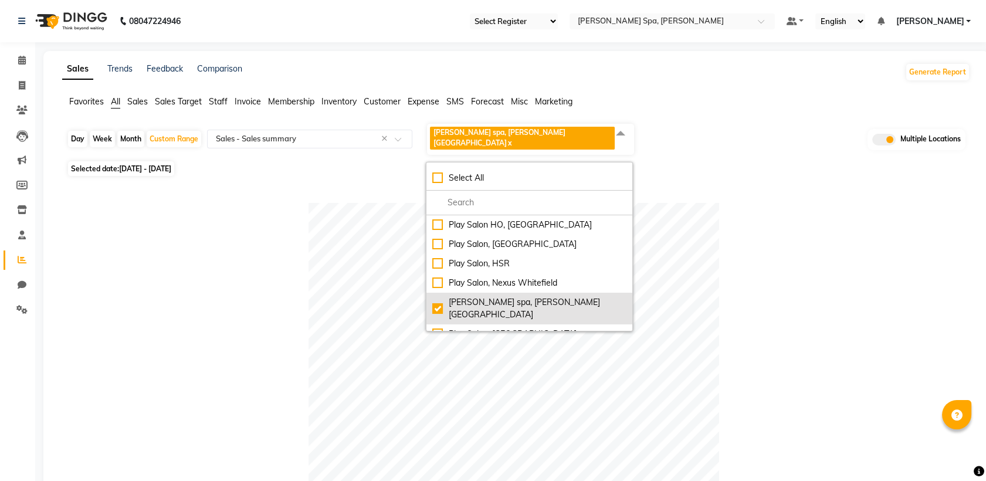
click at [434, 296] on div "[PERSON_NAME] spa, [PERSON_NAME][GEOGRAPHIC_DATA]" at bounding box center [529, 308] width 194 height 25
checkbox input "false"
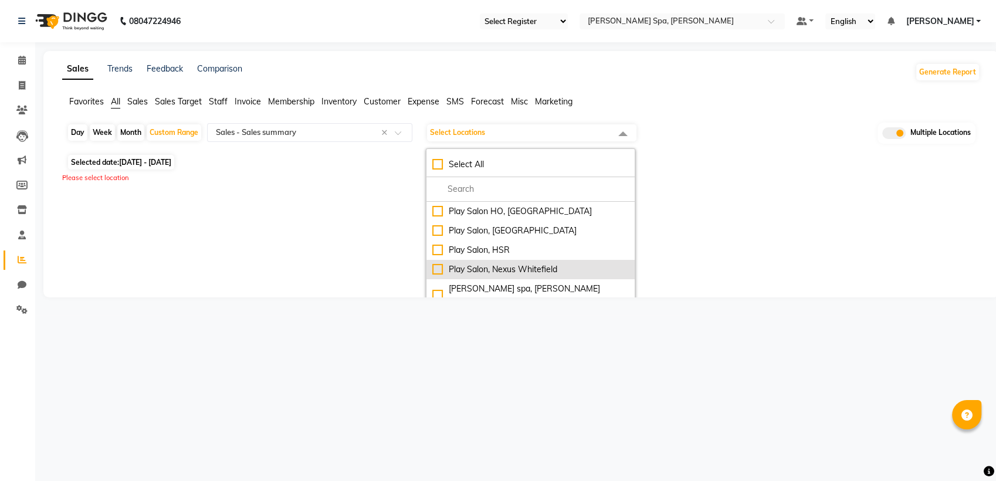
click at [439, 269] on div "Play Salon, Nexus Whitefield" at bounding box center [530, 269] width 196 height 12
checkbox input "true"
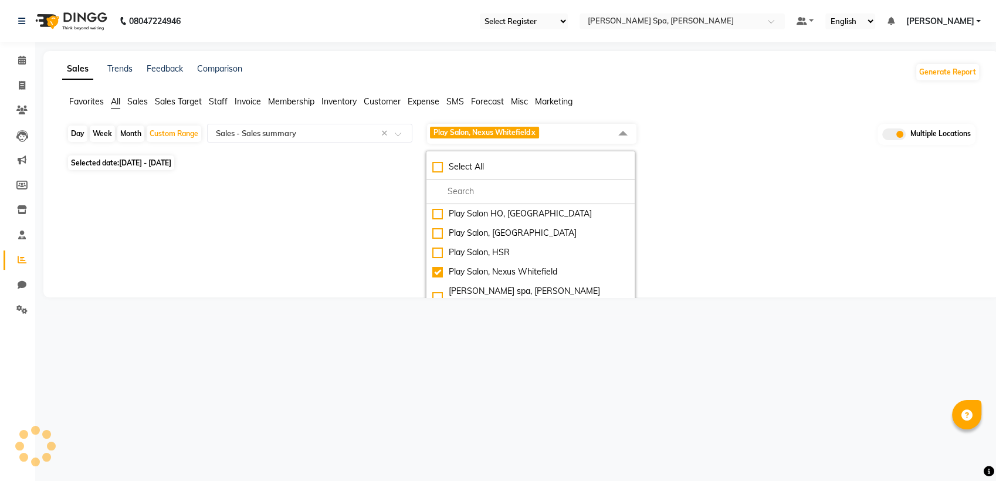
select select "full_report"
select select "csv"
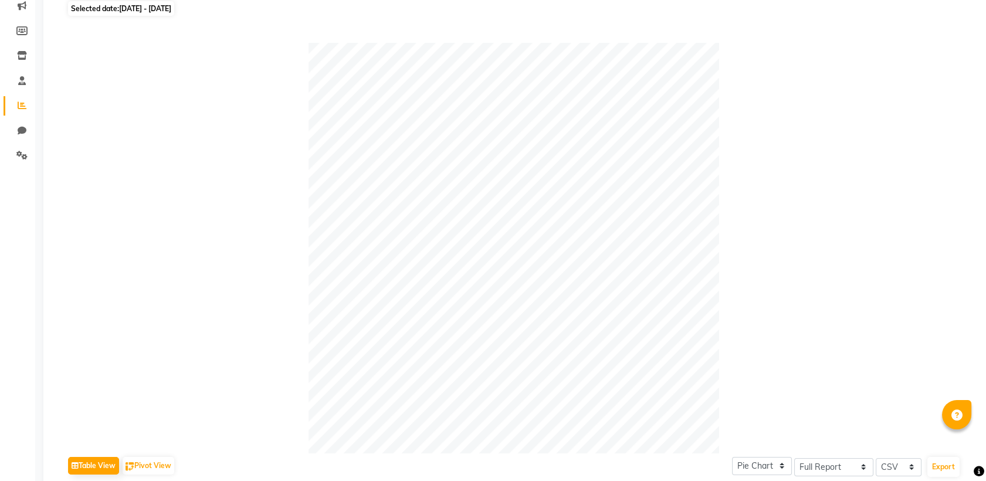
scroll to position [0, 0]
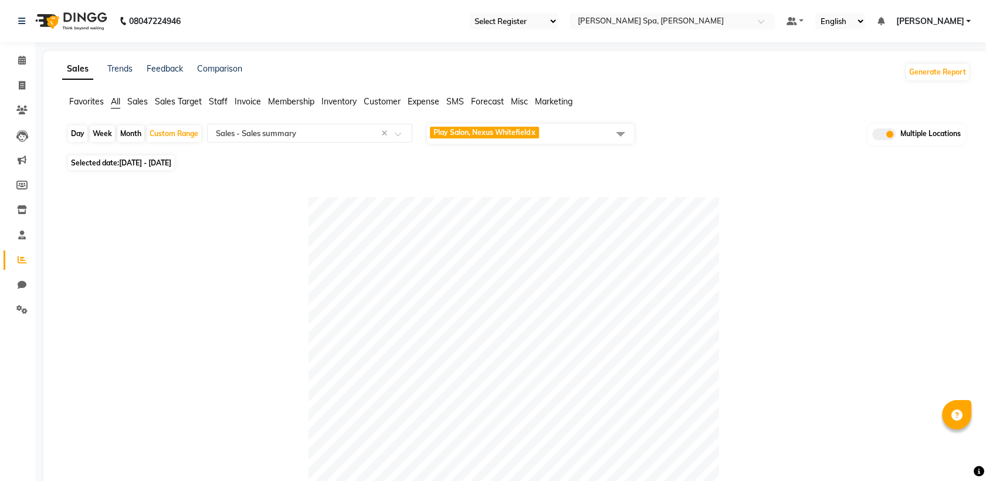
click at [549, 136] on span "Play Salon, Nexus Whitefield x" at bounding box center [530, 134] width 207 height 20
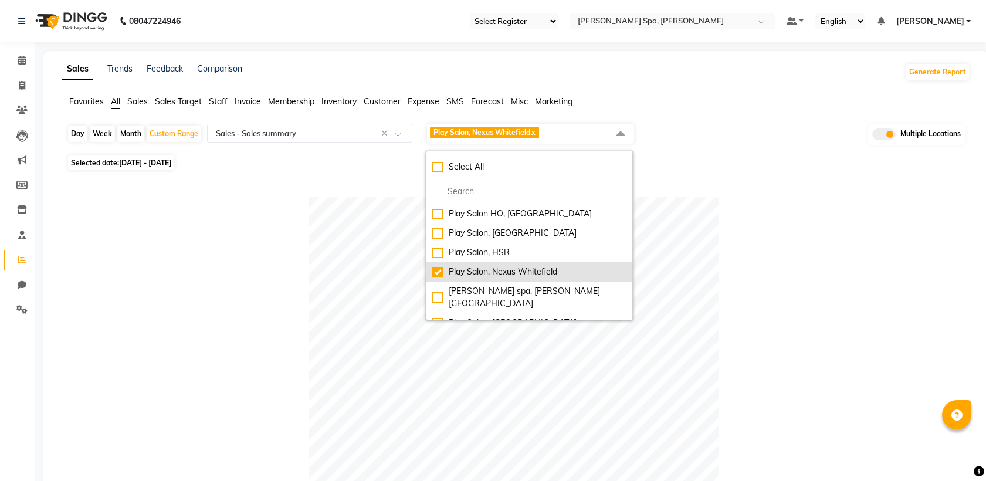
click at [439, 274] on div "Play Salon, Nexus Whitefield" at bounding box center [529, 272] width 194 height 12
checkbox input "false"
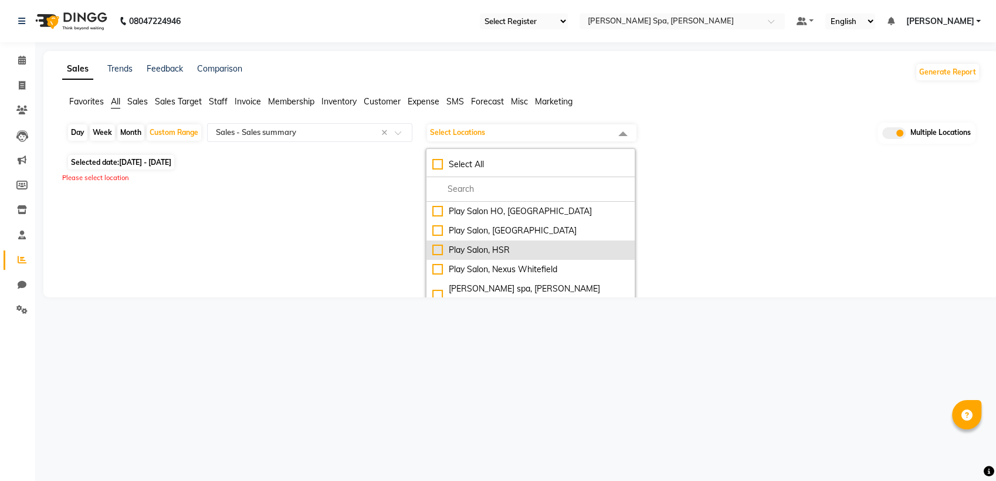
click at [440, 250] on div "Play Salon, HSR" at bounding box center [530, 250] width 196 height 12
checkbox input "true"
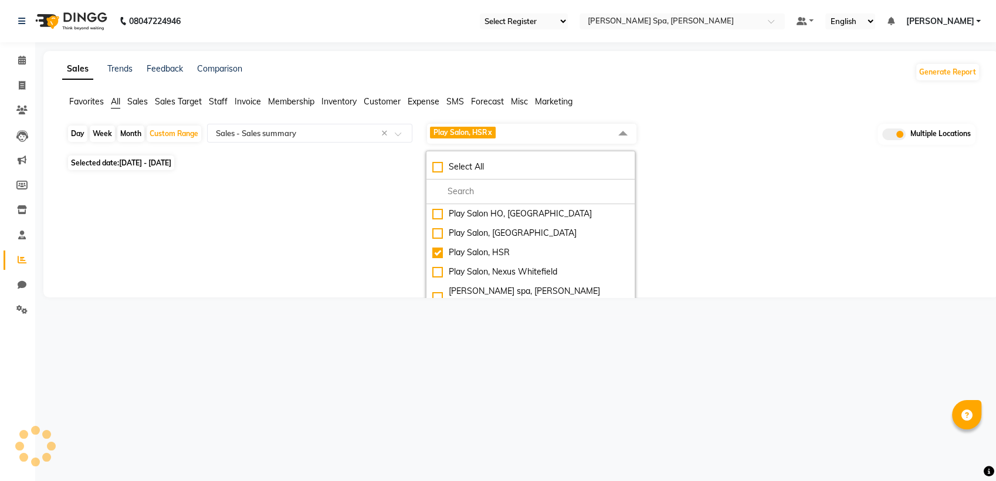
click at [722, 192] on div at bounding box center [518, 183] width 922 height 19
select select "full_report"
select select "csv"
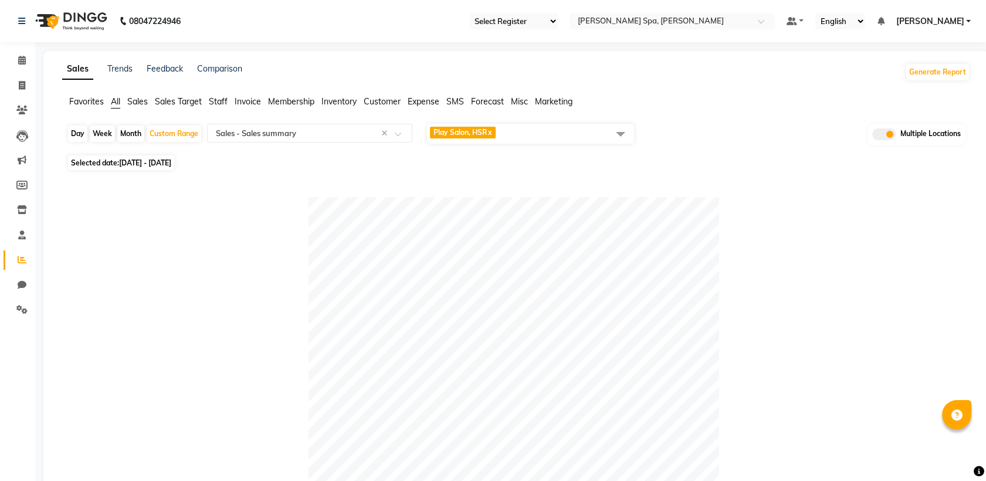
click at [548, 135] on span "Play Salon, HSR x" at bounding box center [530, 134] width 207 height 20
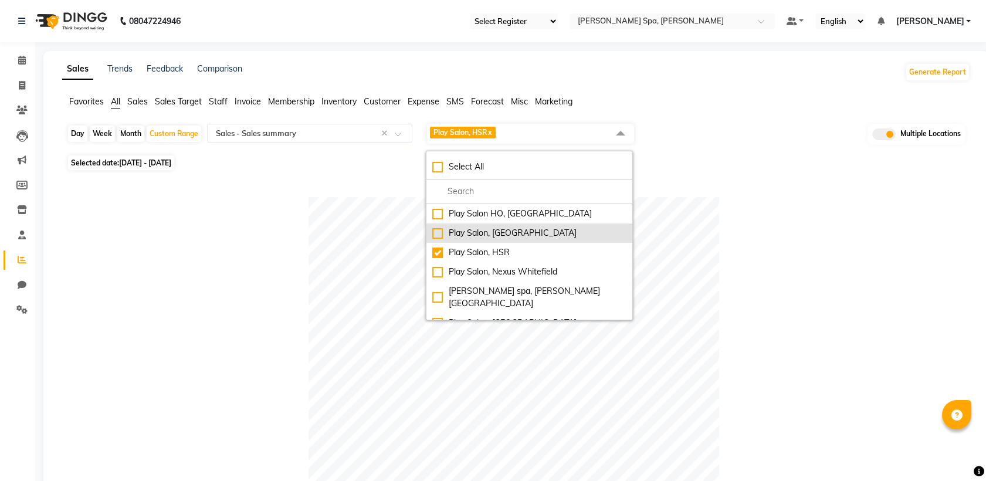
click at [440, 230] on div "Play Salon, [GEOGRAPHIC_DATA]" at bounding box center [529, 233] width 194 height 12
checkbox input "true"
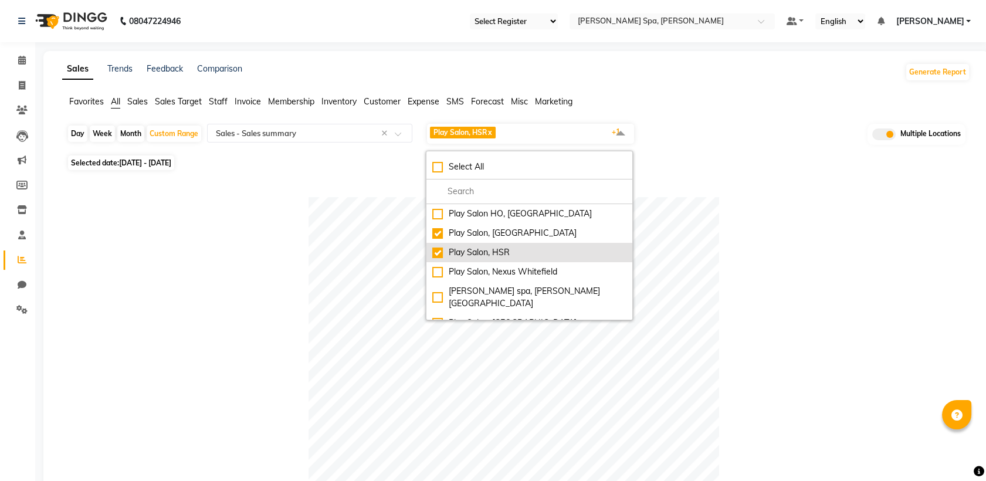
click at [438, 249] on div "Play Salon, HSR" at bounding box center [529, 252] width 194 height 12
checkbox input "false"
click at [752, 224] on div at bounding box center [514, 402] width 894 height 410
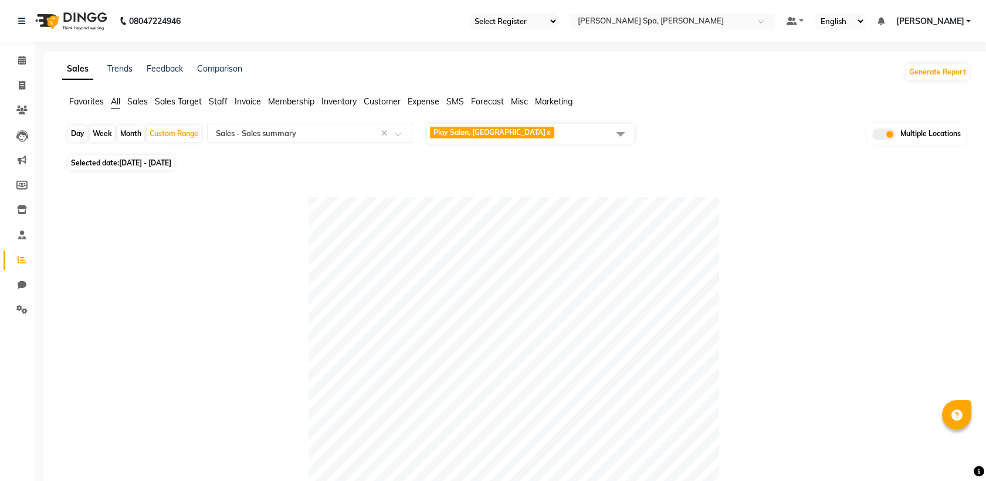
click at [551, 138] on span "Play Salon, Phoenix mall x" at bounding box center [530, 134] width 207 height 20
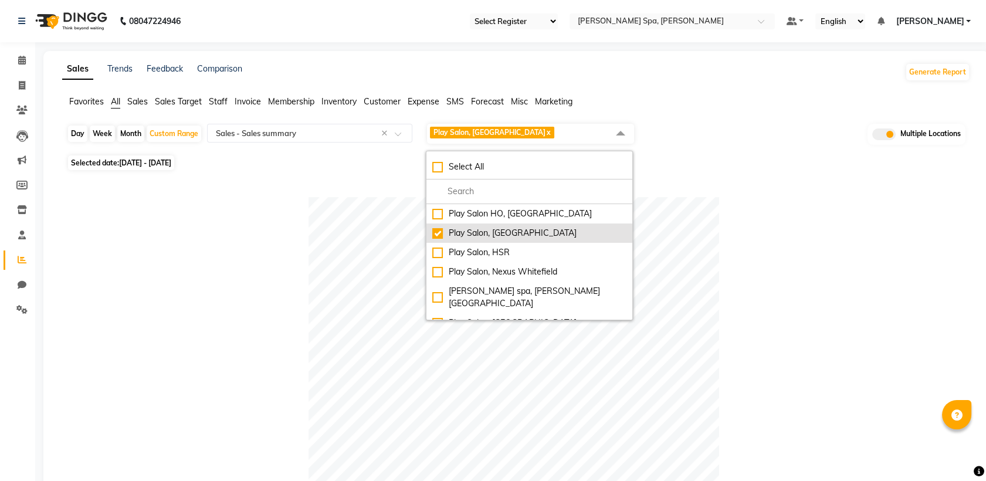
click at [439, 233] on div "Play Salon, [GEOGRAPHIC_DATA]" at bounding box center [529, 233] width 194 height 12
checkbox input "false"
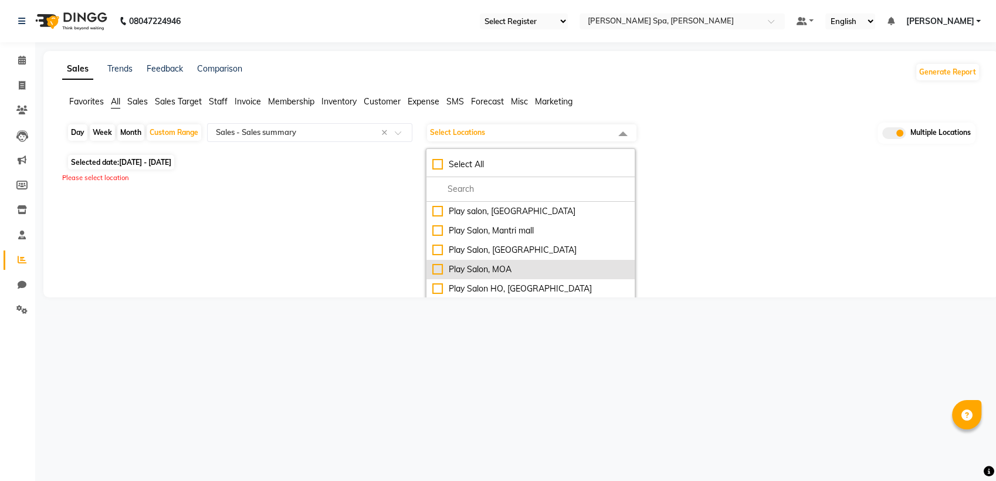
click at [434, 266] on div "Play Salon, MOA" at bounding box center [530, 269] width 196 height 12
checkbox input "true"
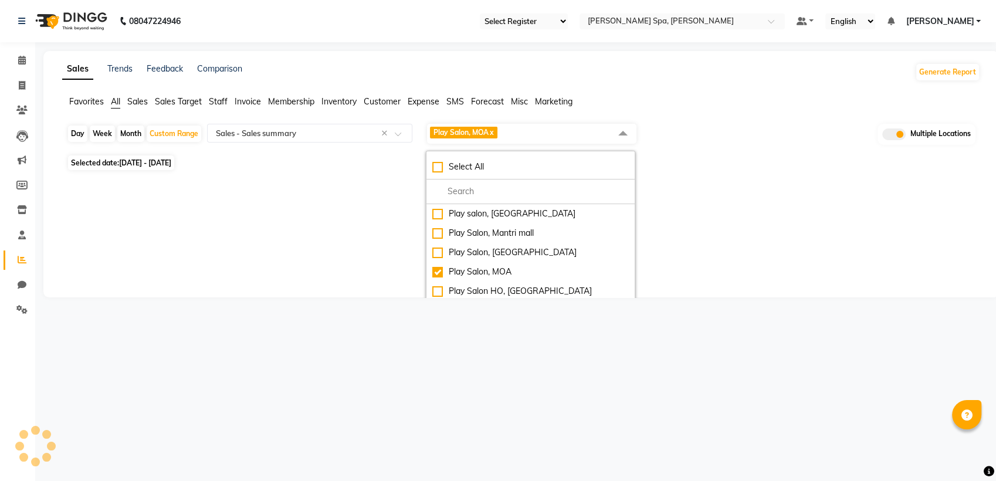
select select "full_report"
select select "csv"
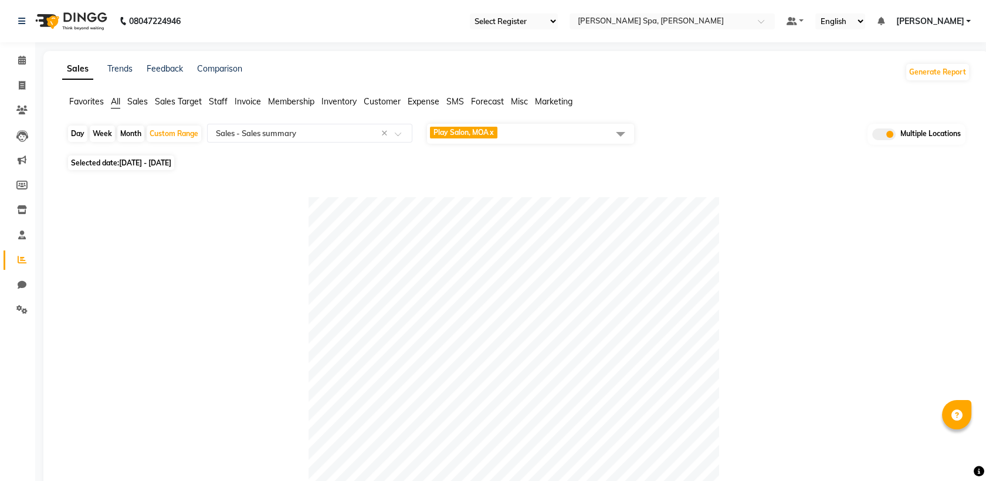
click at [532, 136] on span "Play Salon, MOA x" at bounding box center [530, 134] width 207 height 20
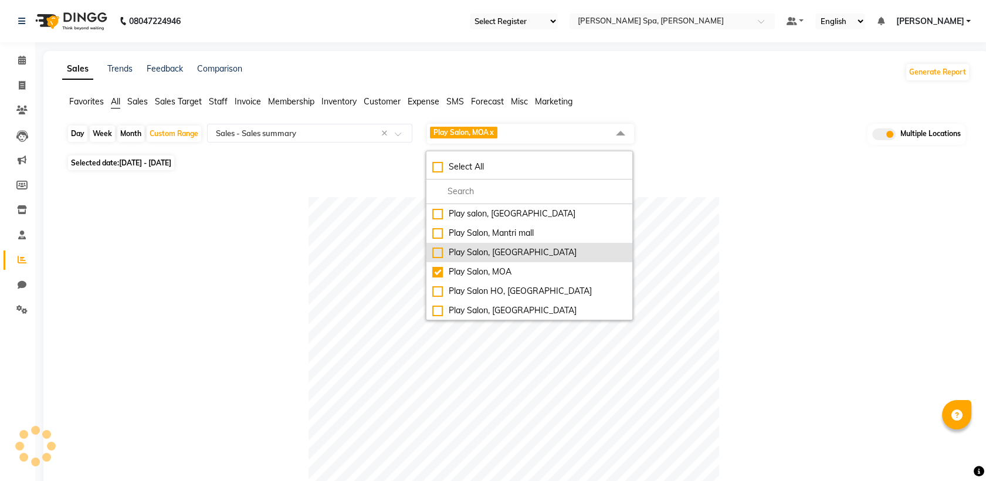
click at [437, 251] on div "Play Salon, [GEOGRAPHIC_DATA]" at bounding box center [529, 252] width 194 height 12
checkbox input "true"
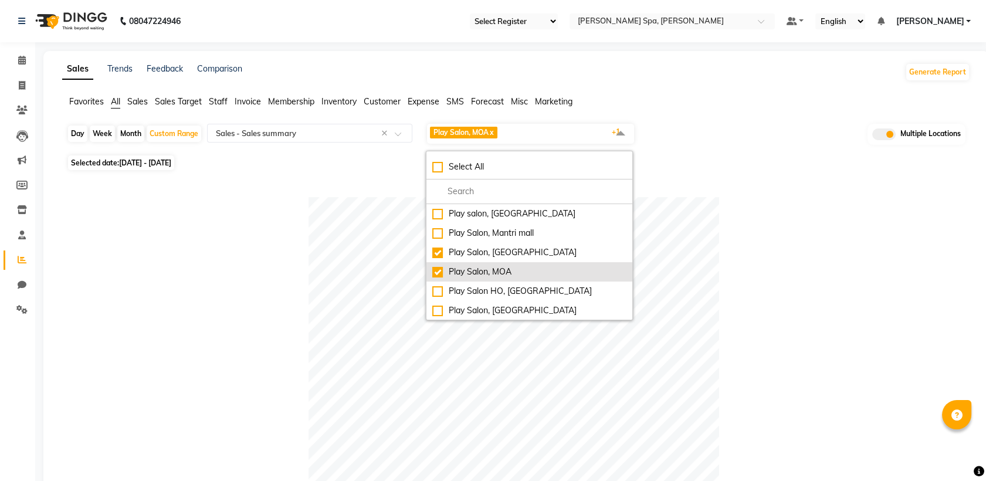
click at [438, 270] on div "Play Salon, MOA" at bounding box center [529, 272] width 194 height 12
checkbox input "false"
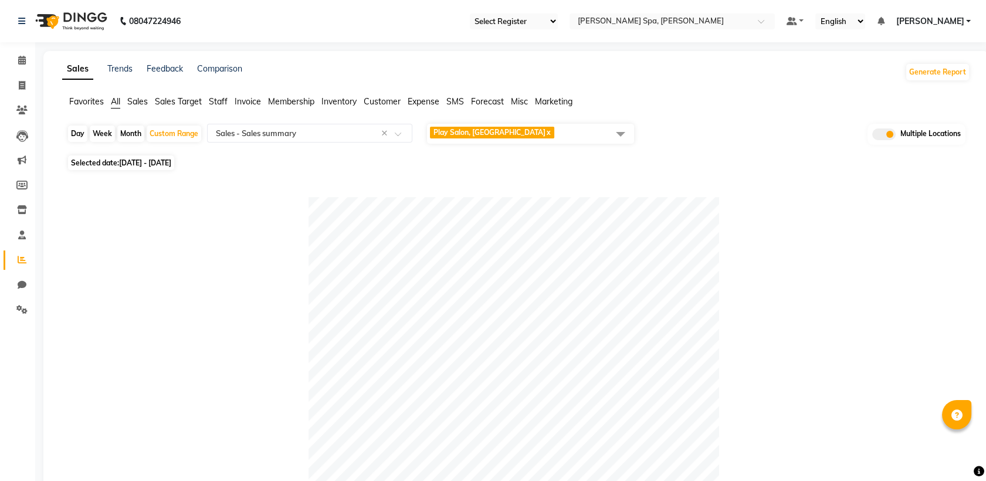
click at [529, 133] on span "Play Salon, [GEOGRAPHIC_DATA] x" at bounding box center [530, 134] width 207 height 20
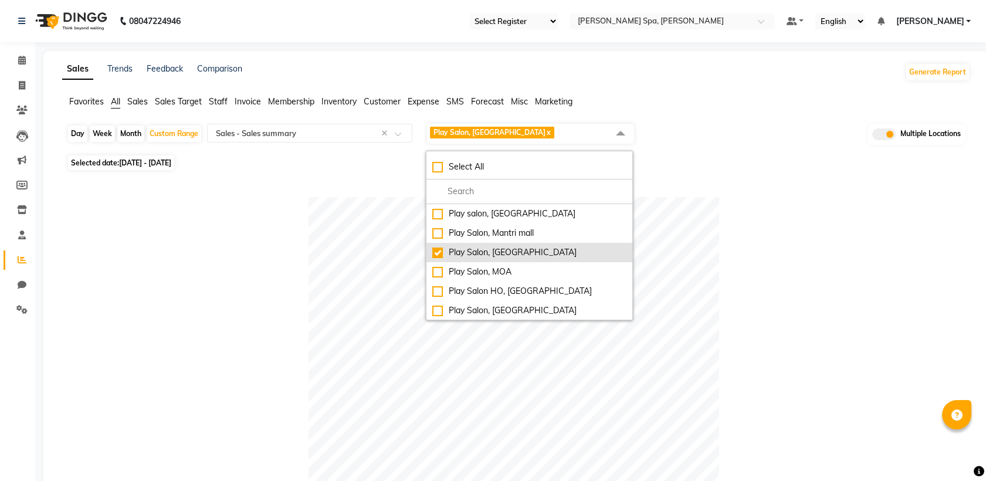
click at [440, 255] on div "Play Salon, [GEOGRAPHIC_DATA]" at bounding box center [529, 252] width 194 height 12
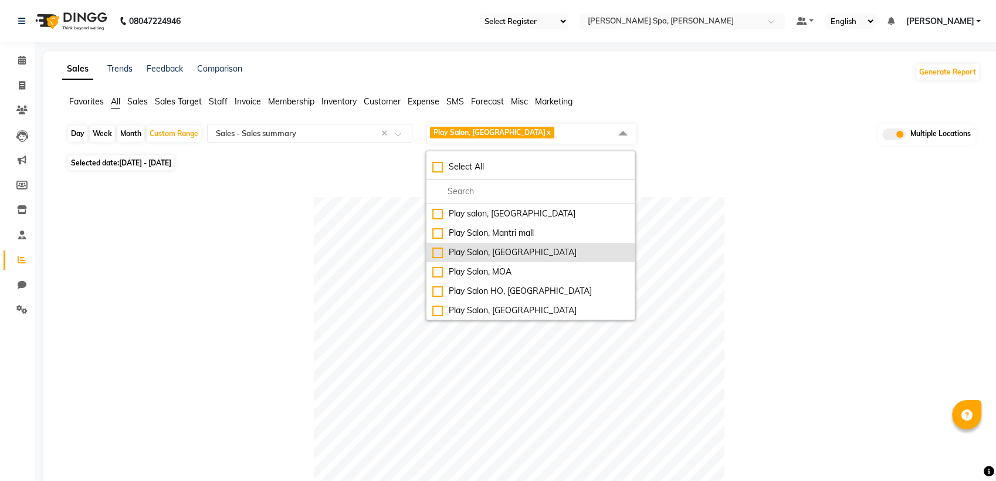
checkbox input "false"
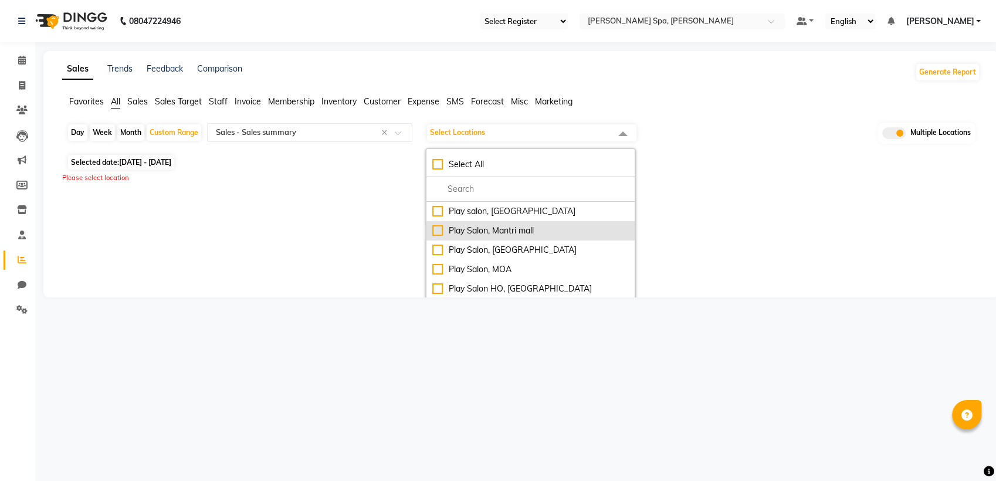
click at [436, 230] on div "Play Salon, Mantri mall" at bounding box center [530, 231] width 196 height 12
checkbox input "true"
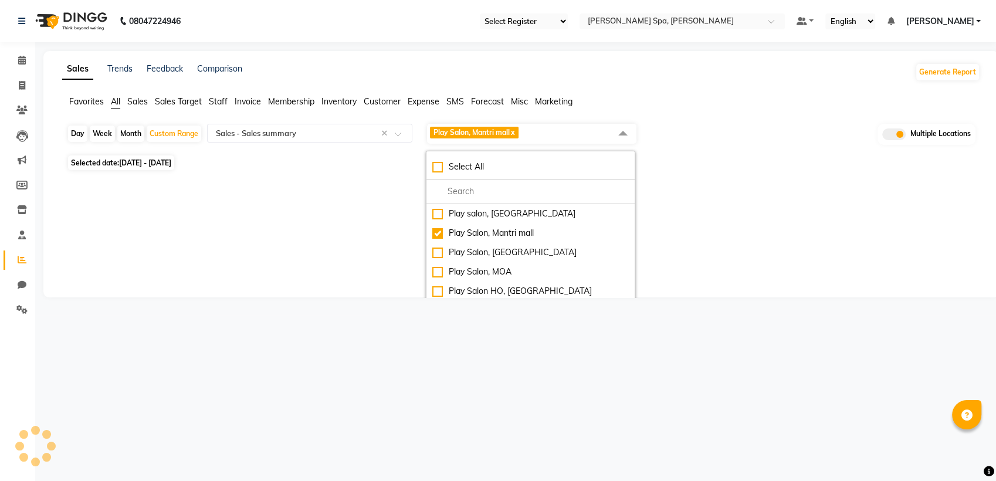
select select "full_report"
select select "csv"
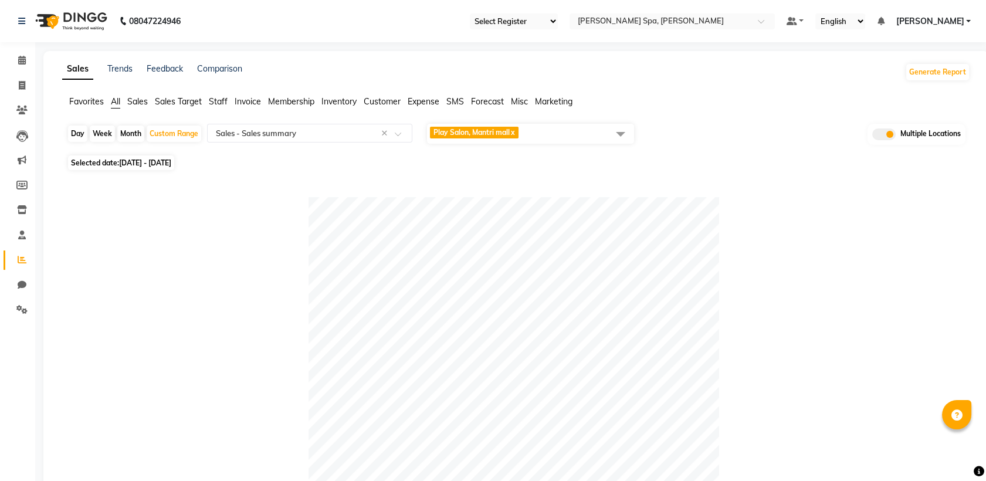
click at [546, 135] on span "Play Salon, Mantri mall x" at bounding box center [530, 134] width 207 height 20
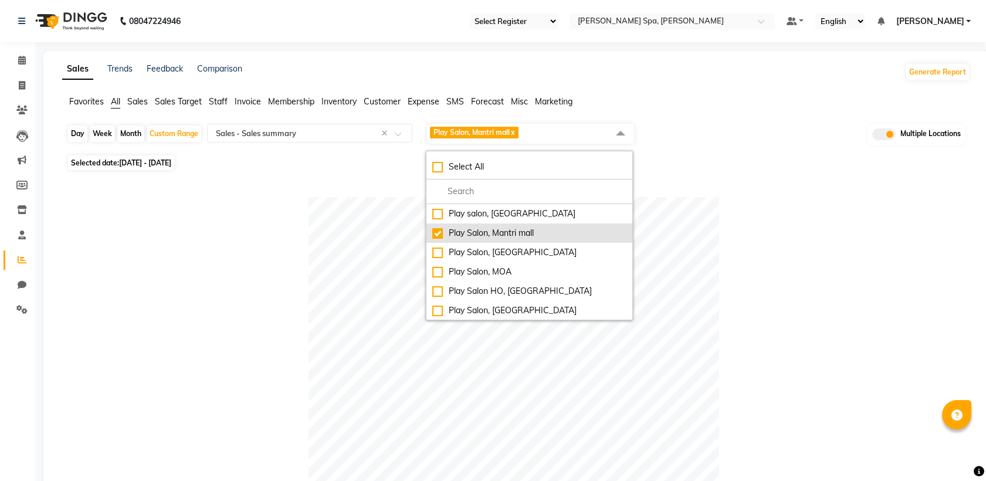
click at [434, 232] on div "Play Salon, Mantri mall" at bounding box center [529, 233] width 194 height 12
checkbox input "false"
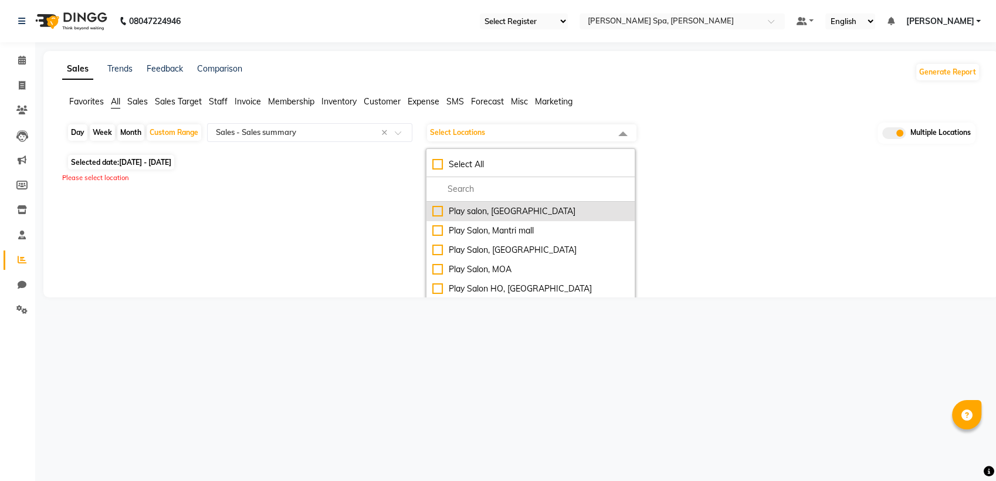
click at [436, 213] on div "Play salon, [GEOGRAPHIC_DATA]" at bounding box center [530, 211] width 196 height 12
checkbox input "true"
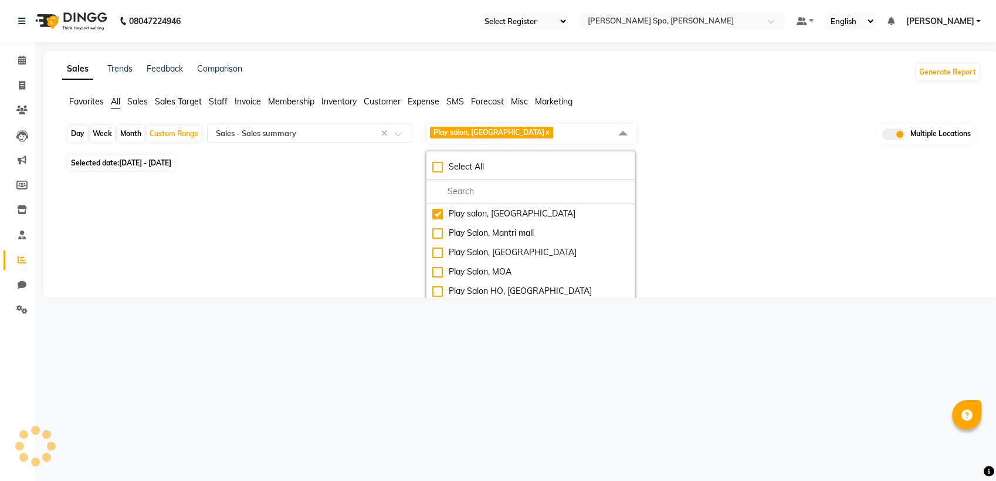
select select "full_report"
select select "csv"
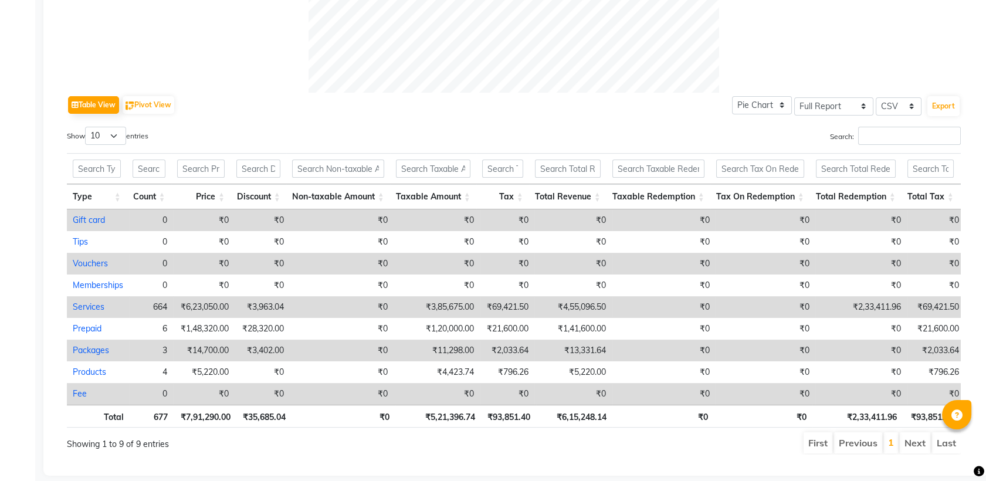
scroll to position [546, 0]
